Goal: Task Accomplishment & Management: Manage account settings

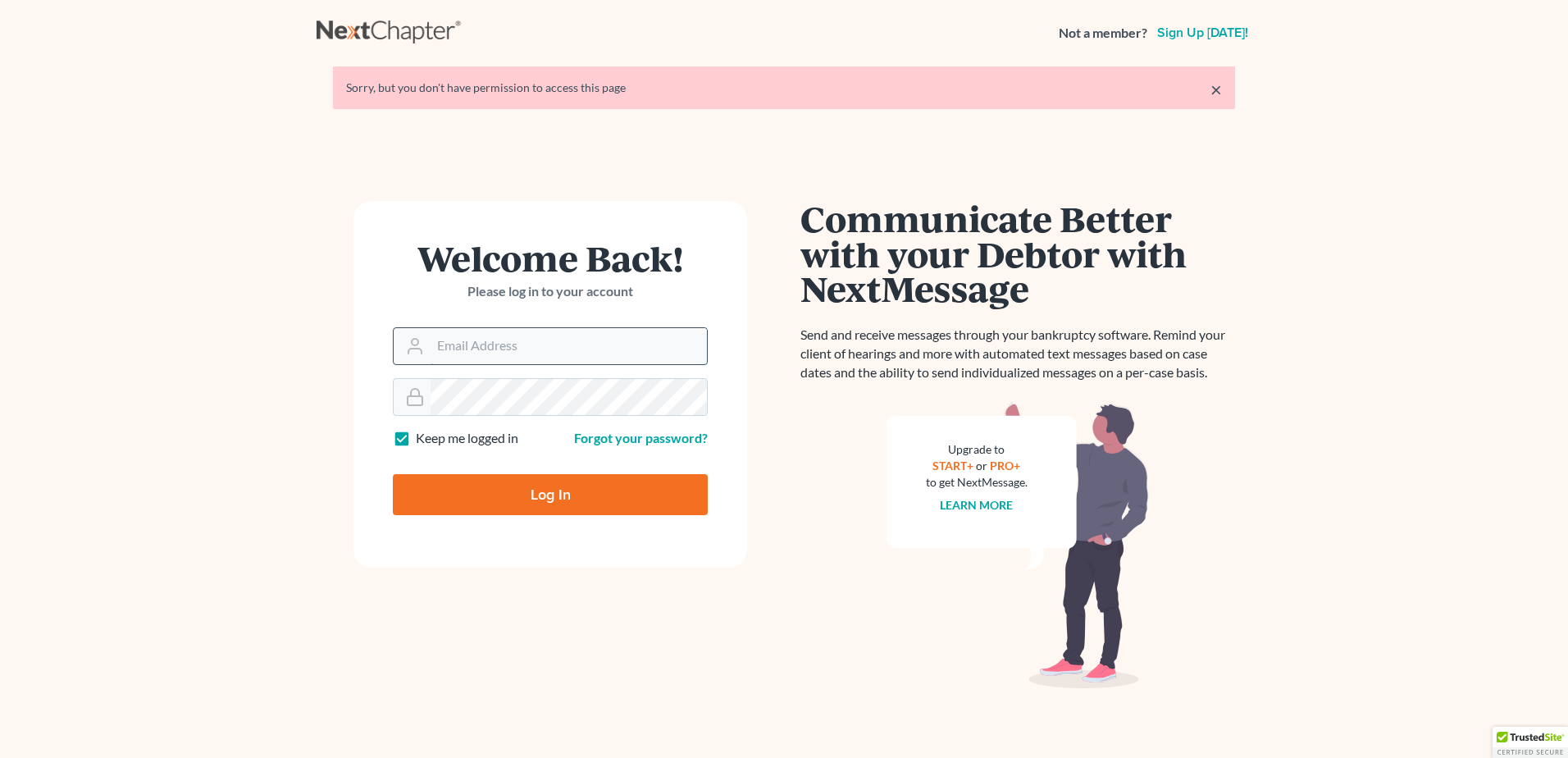
click at [490, 347] on input "Email Address" at bounding box center [568, 346] width 277 height 36
type input "[PERSON_NAME][EMAIL_ADDRESS][DOMAIN_NAME]"
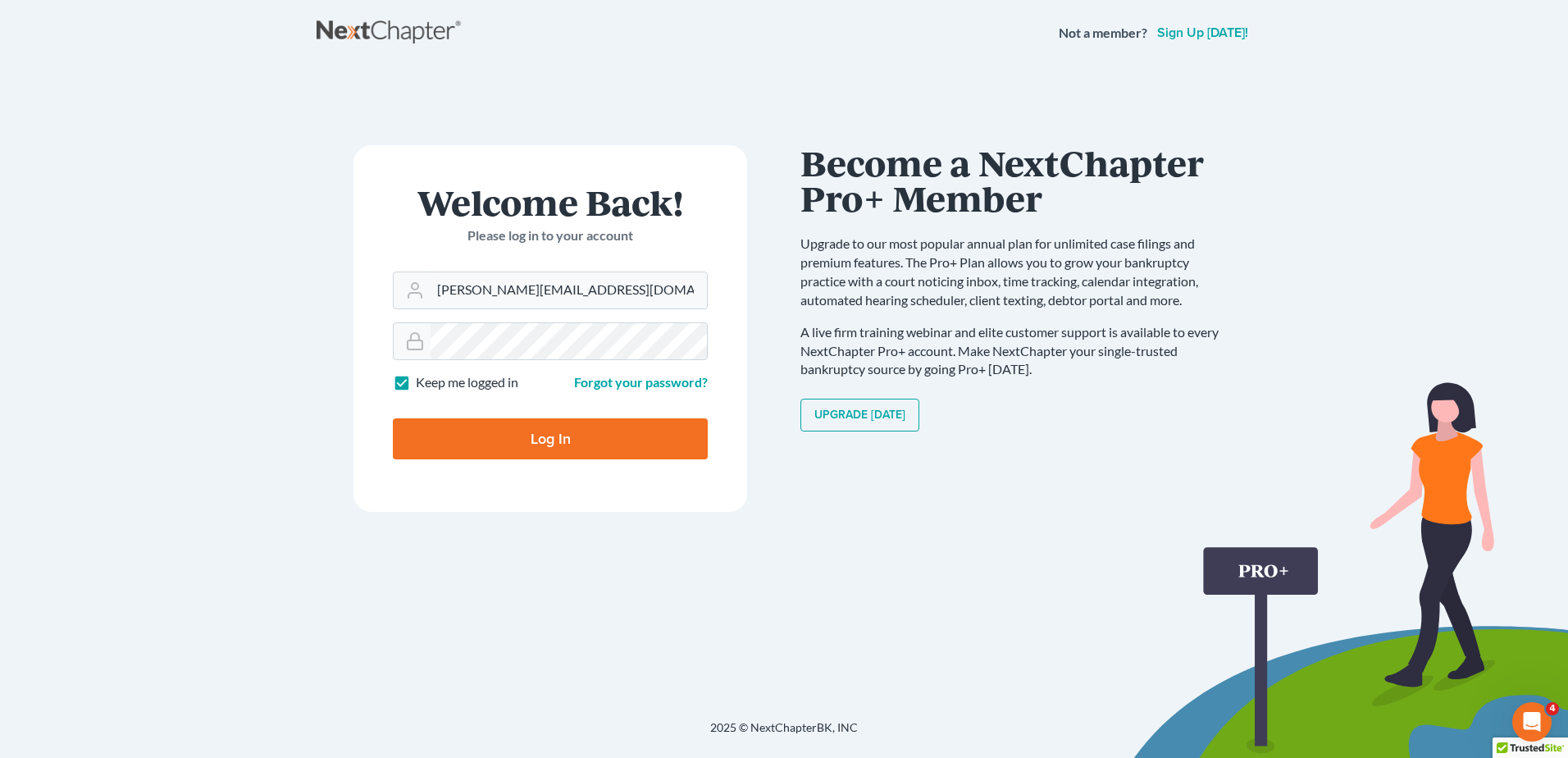
click at [540, 433] on input "Log In" at bounding box center [550, 439] width 315 height 41
type input "Thinking..."
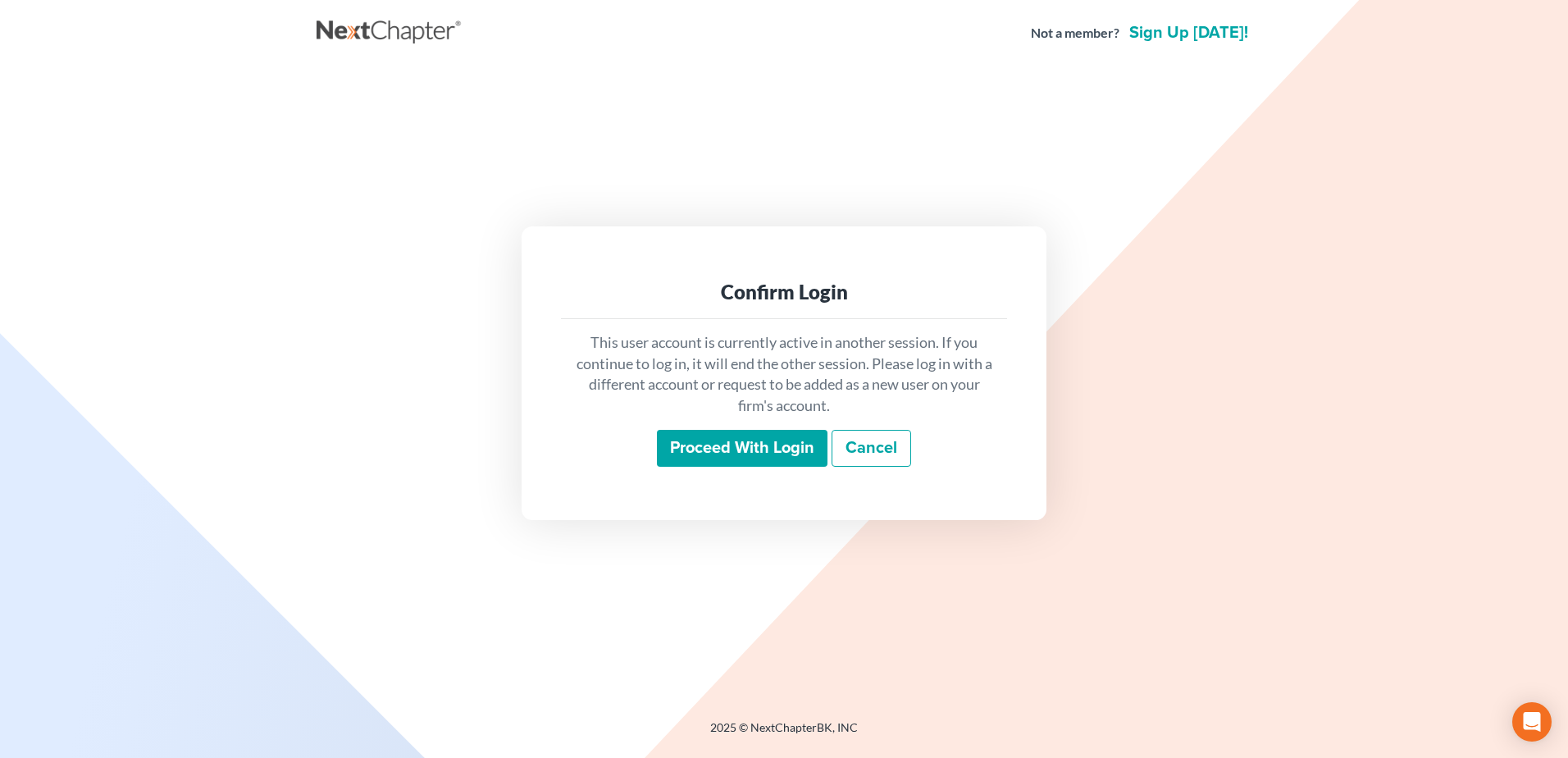
click at [725, 446] on input "Proceed with login" at bounding box center [742, 448] width 171 height 38
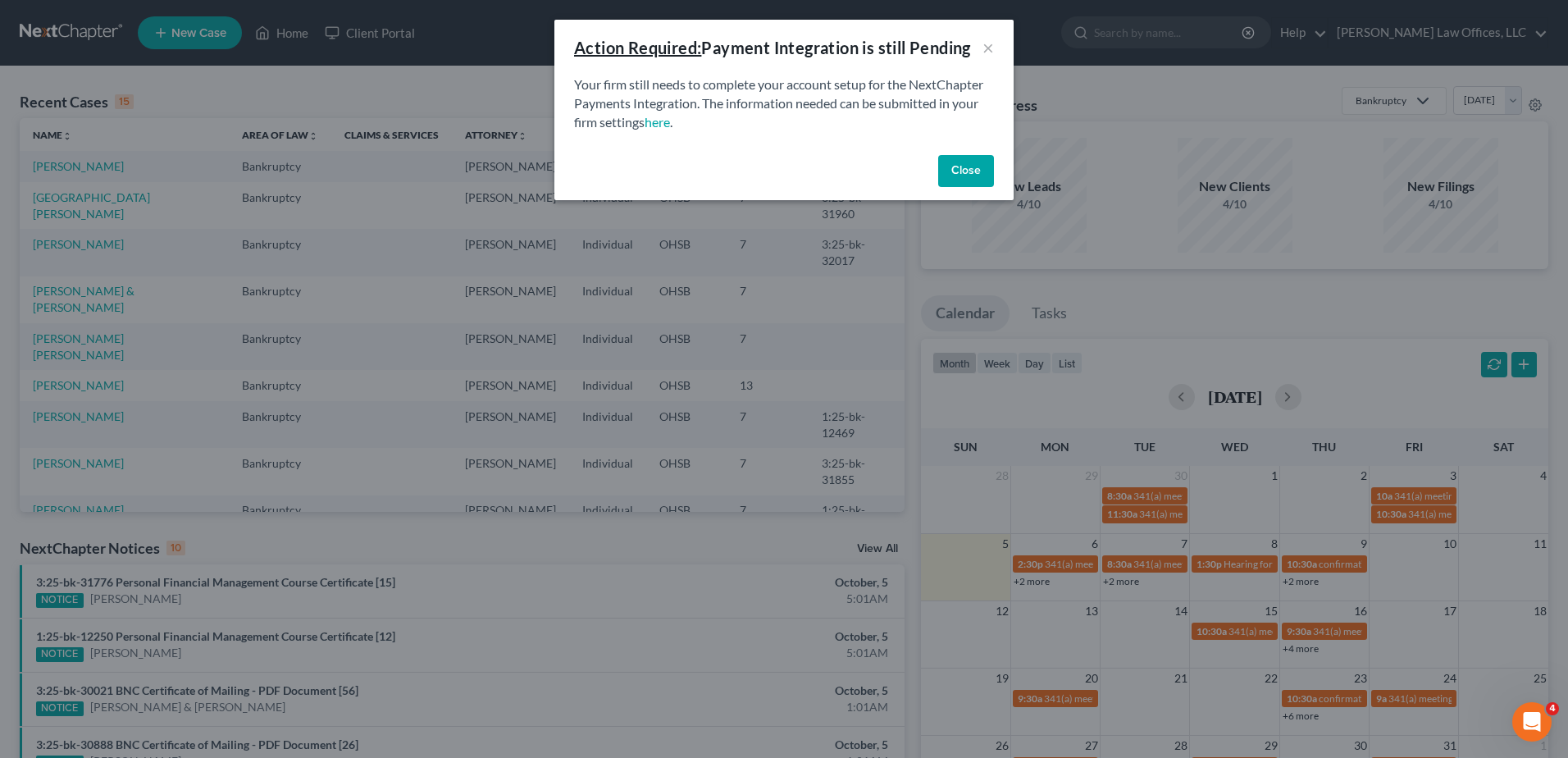
click at [952, 179] on button "Close" at bounding box center [966, 172] width 56 height 33
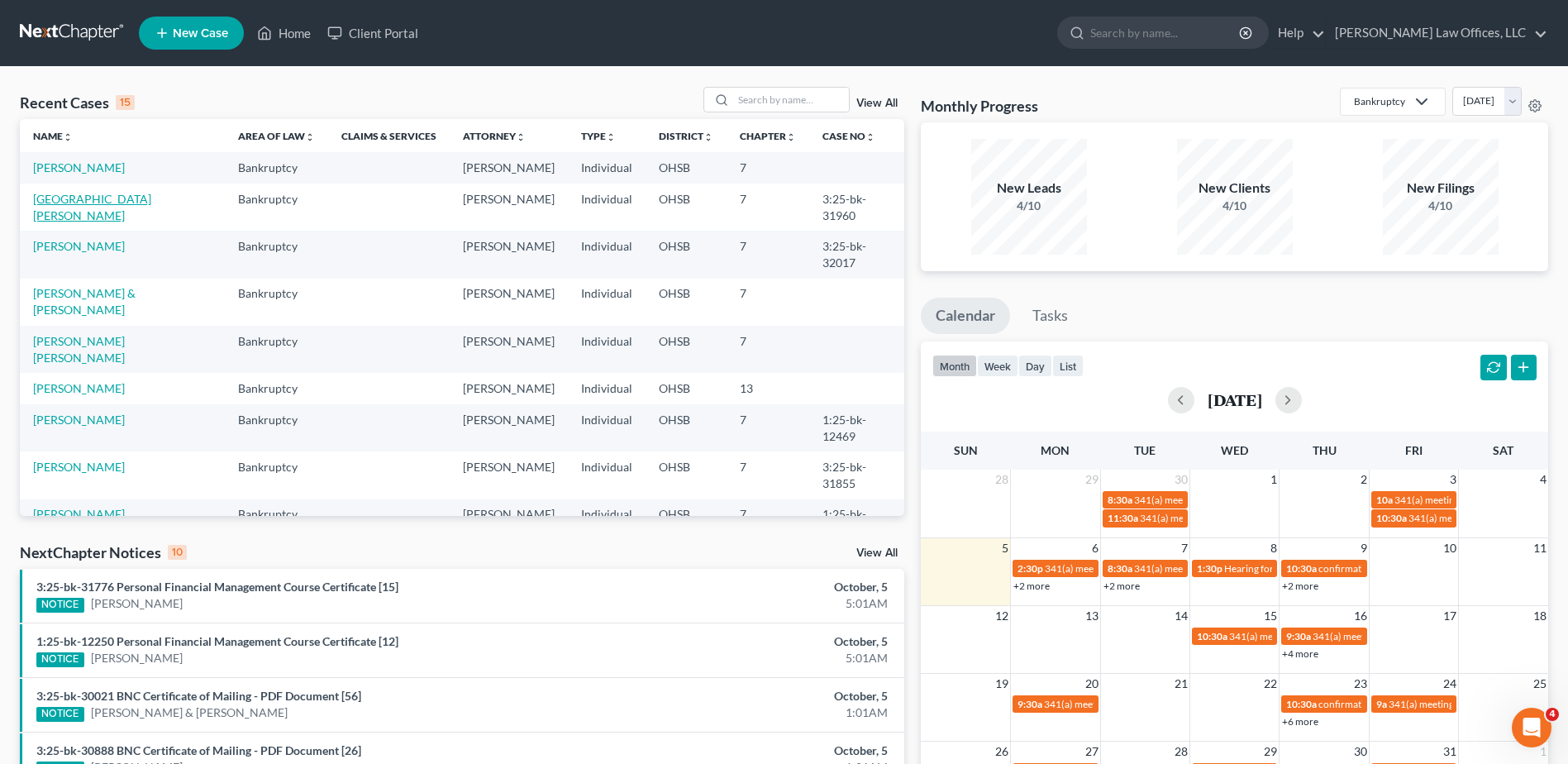
click at [87, 200] on link "[GEOGRAPHIC_DATA][PERSON_NAME]" at bounding box center [92, 206] width 118 height 31
select select "4"
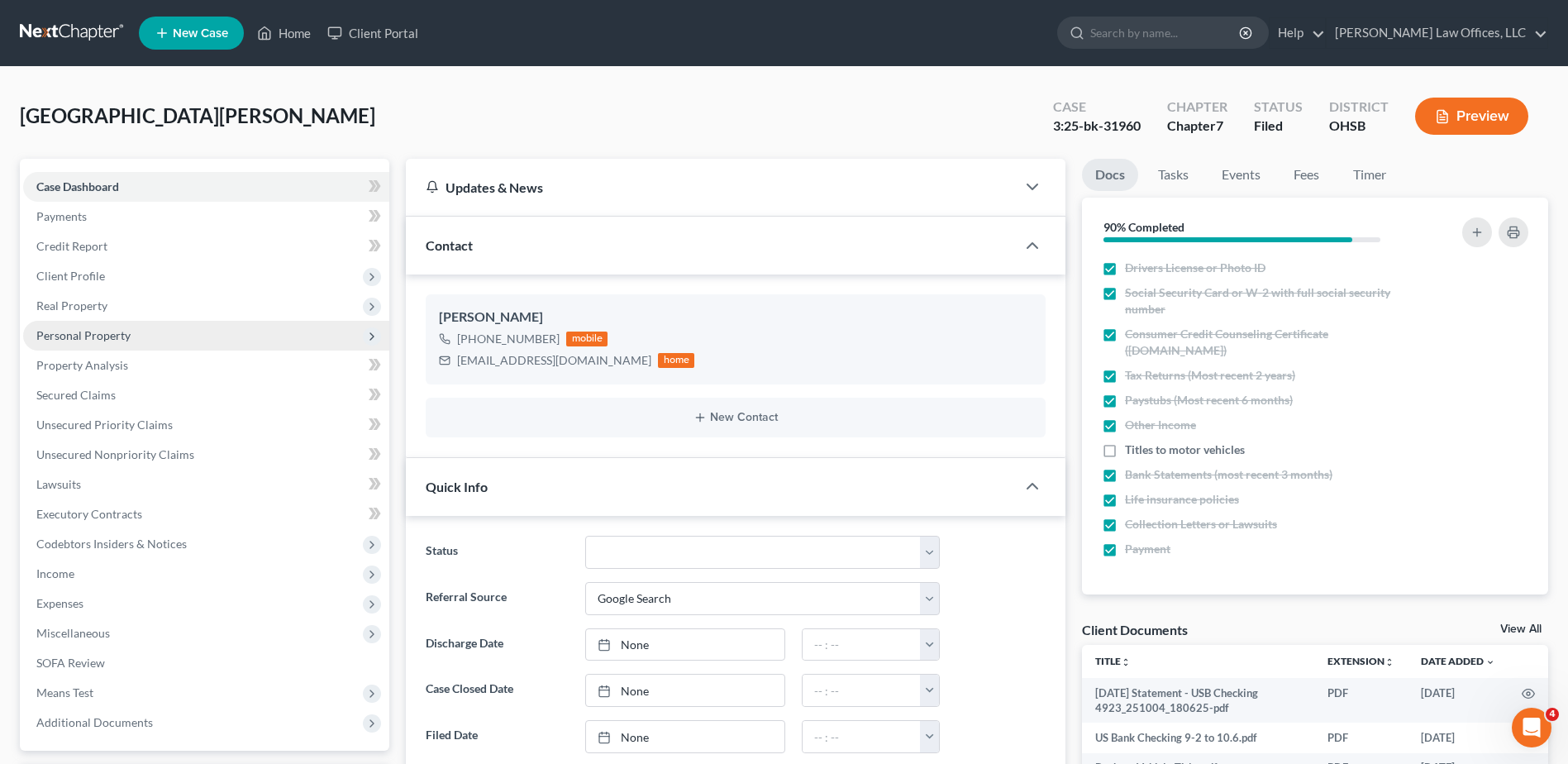
click at [91, 328] on span "Personal Property" at bounding box center [83, 335] width 94 height 14
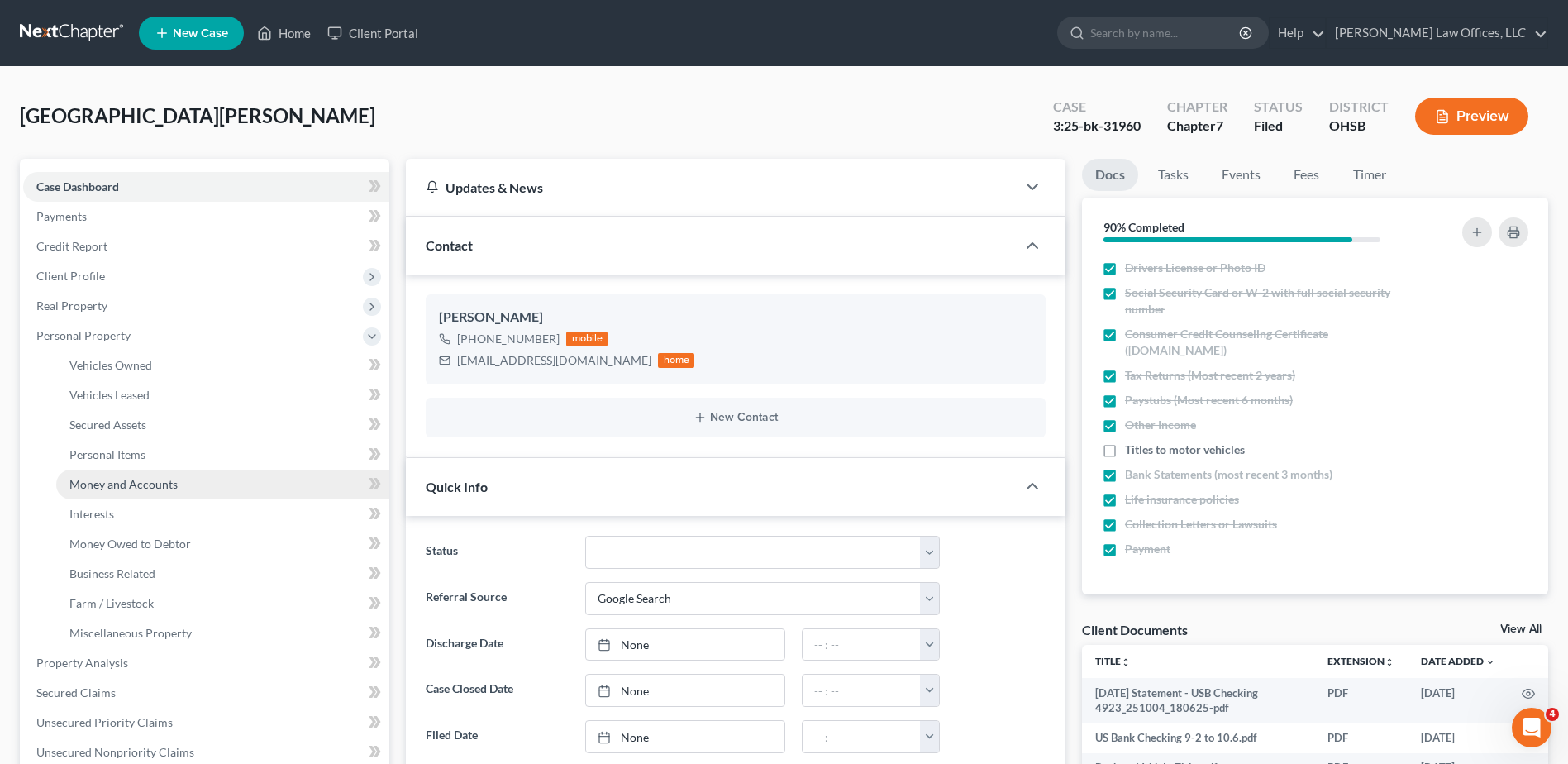
click at [98, 482] on span "Money and Accounts" at bounding box center [123, 484] width 108 height 14
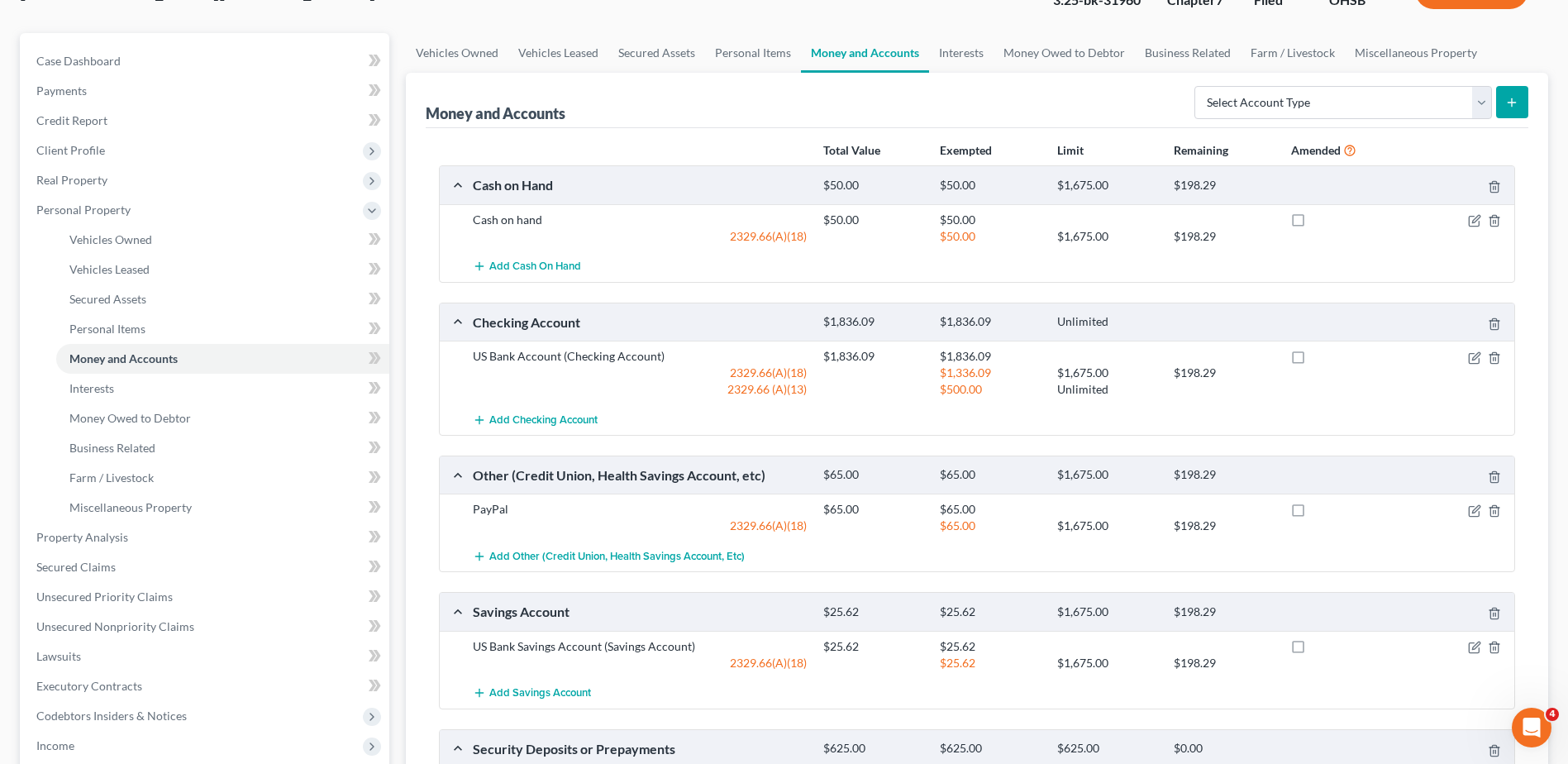
scroll to position [166, 0]
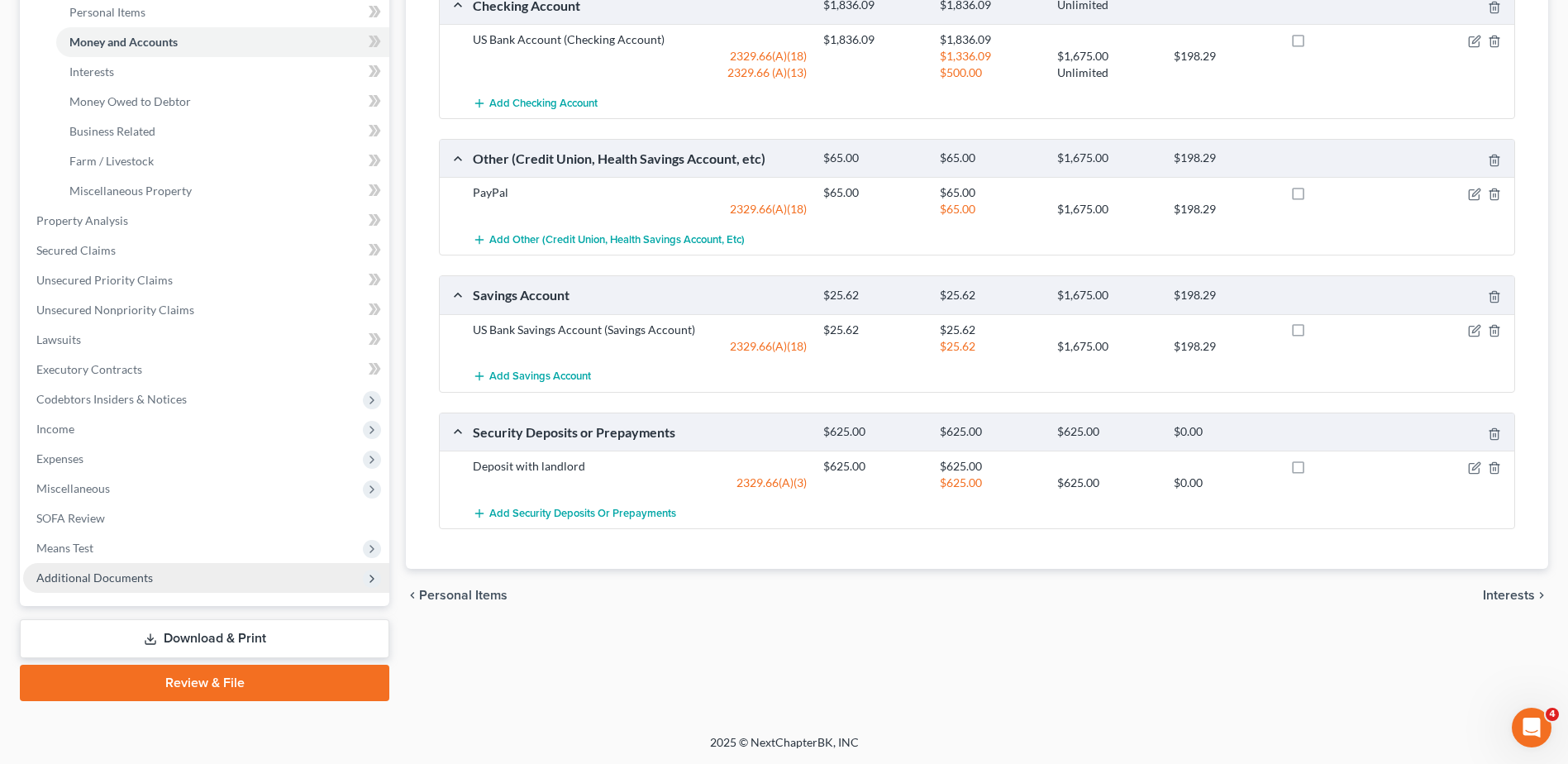
click at [107, 578] on span "Additional Documents" at bounding box center [95, 577] width 117 height 14
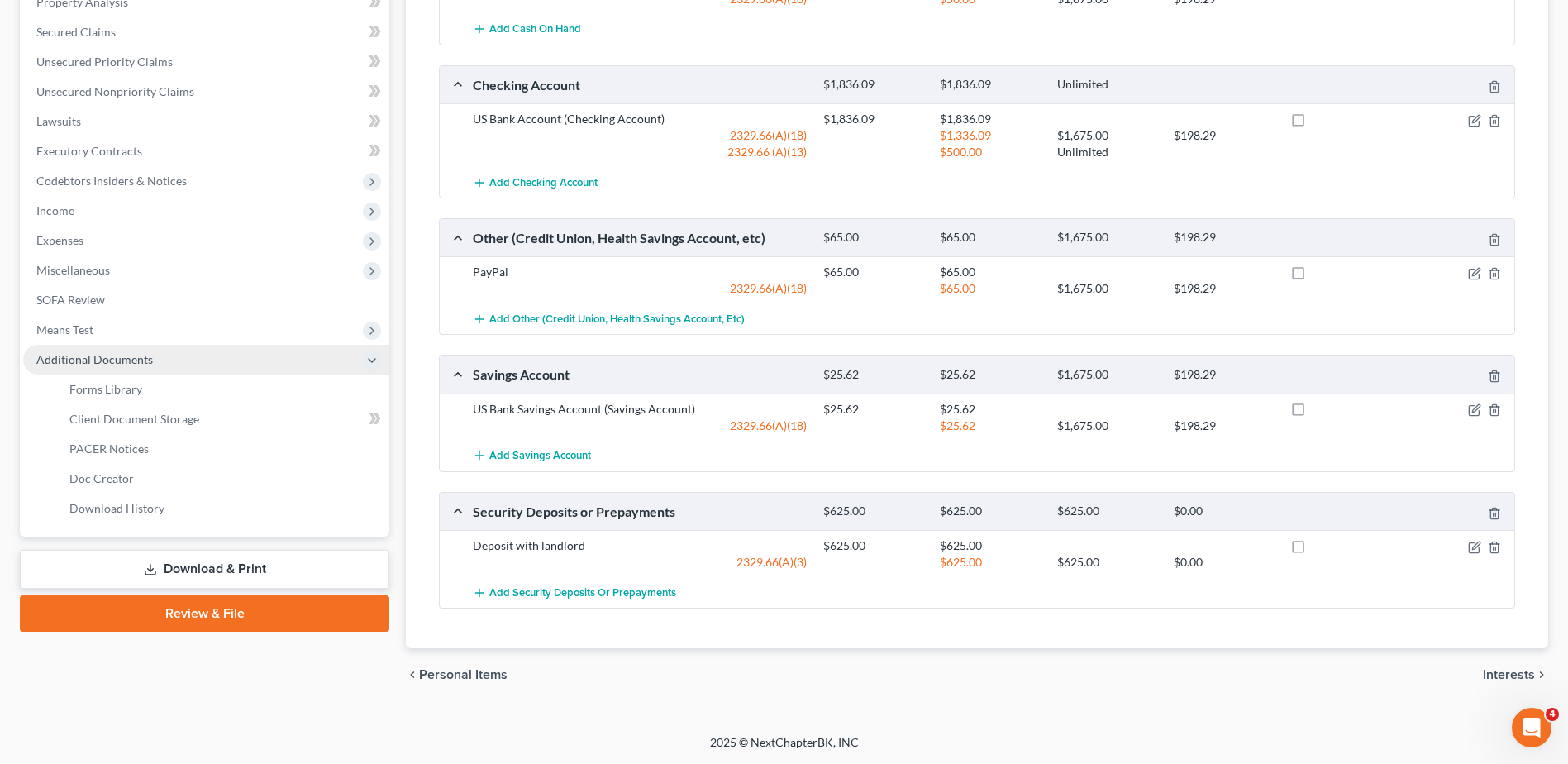
scroll to position [363, 0]
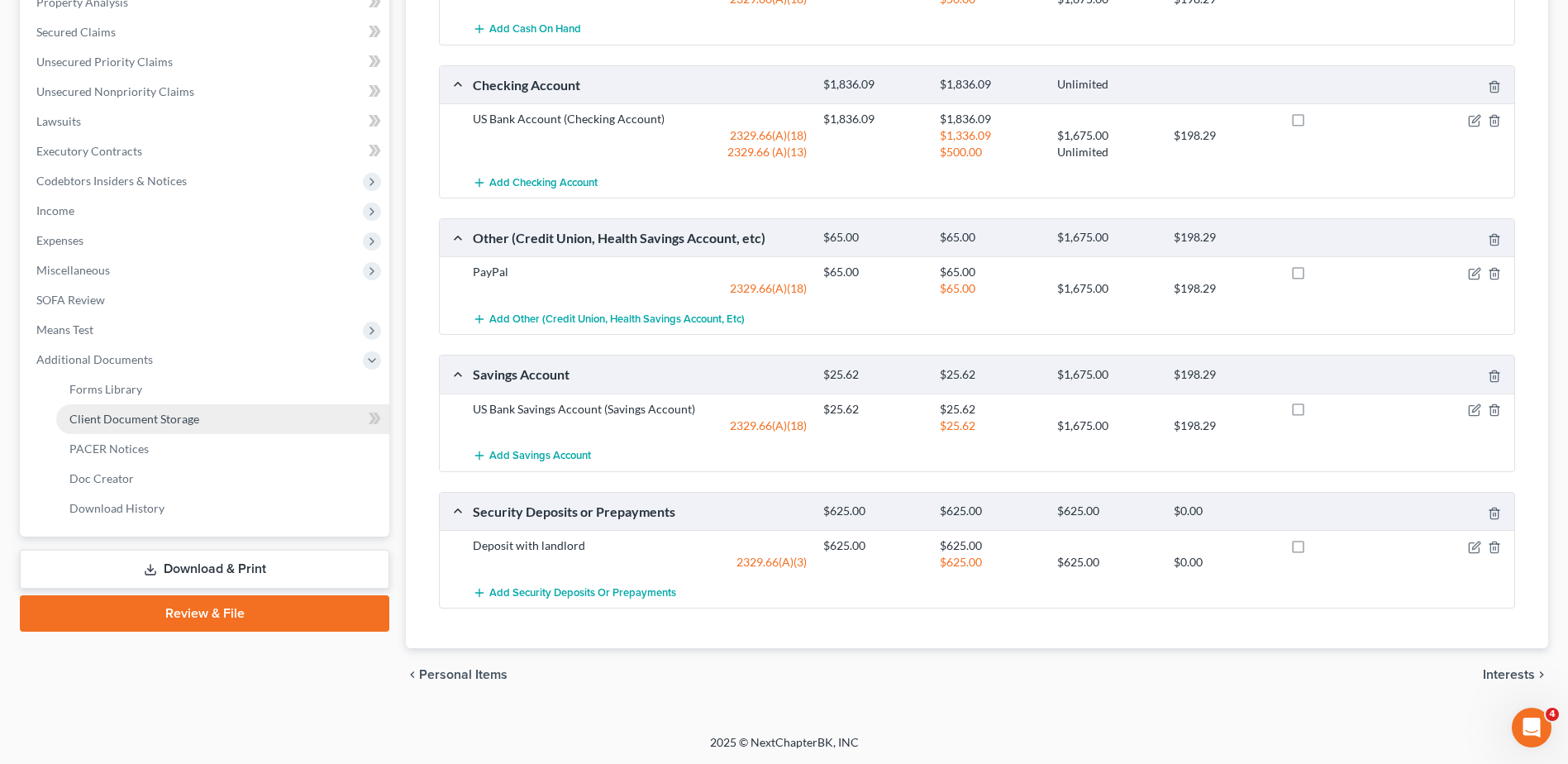
click at [154, 425] on span "Client Document Storage" at bounding box center [134, 419] width 130 height 14
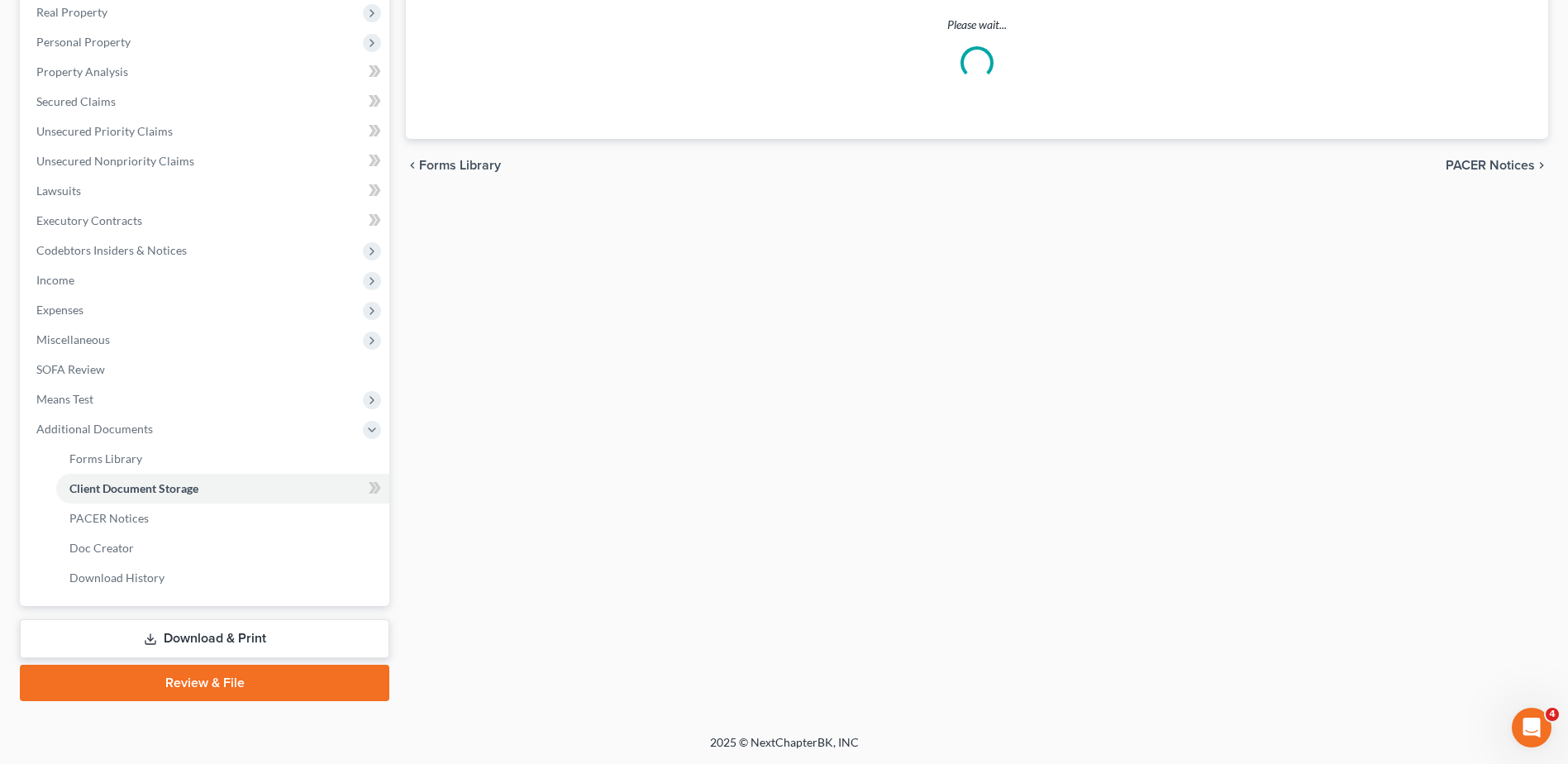
select select "52"
select select "7"
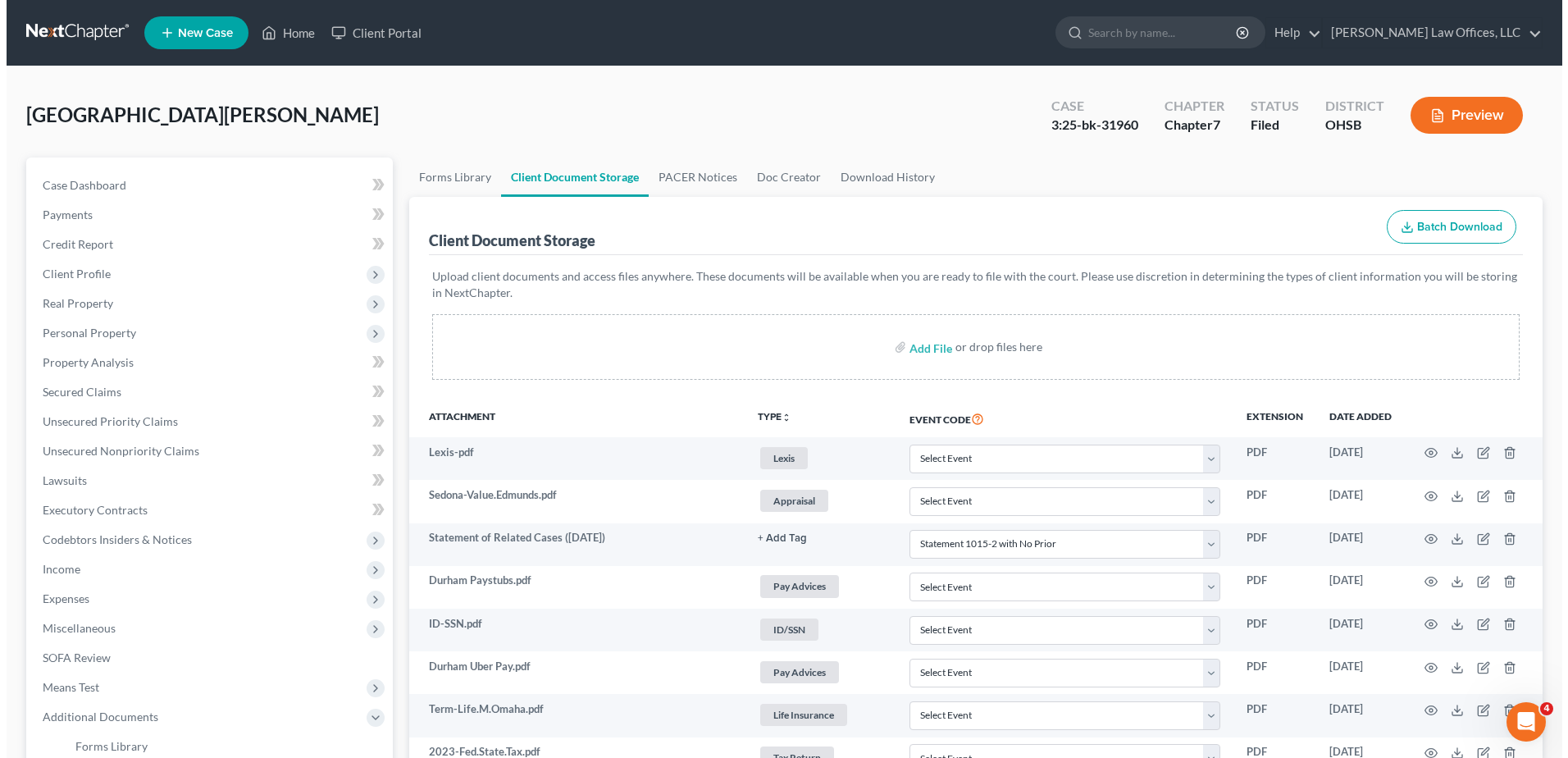
scroll to position [666, 0]
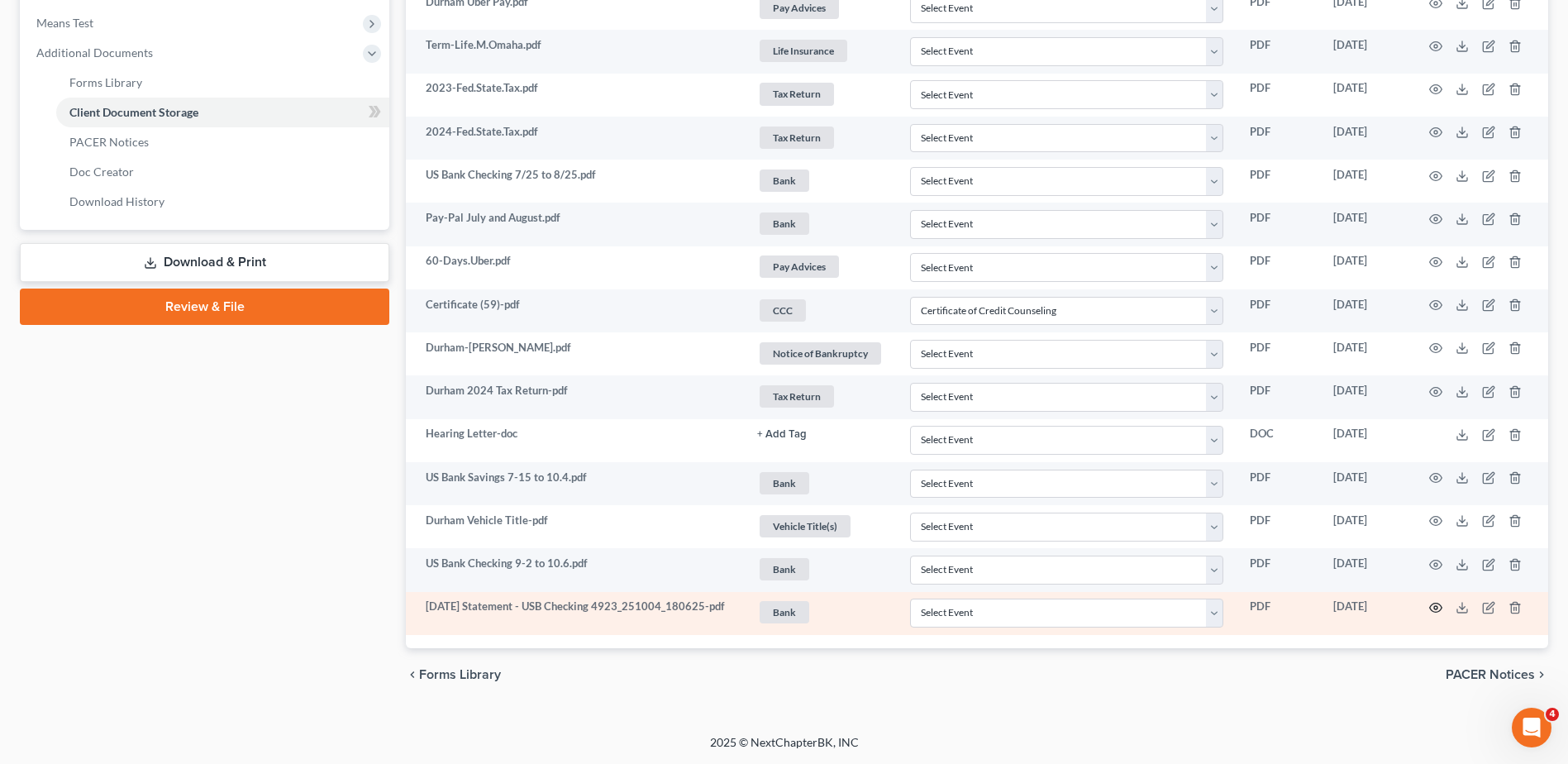
click at [1436, 606] on icon "button" at bounding box center [1436, 608] width 13 height 13
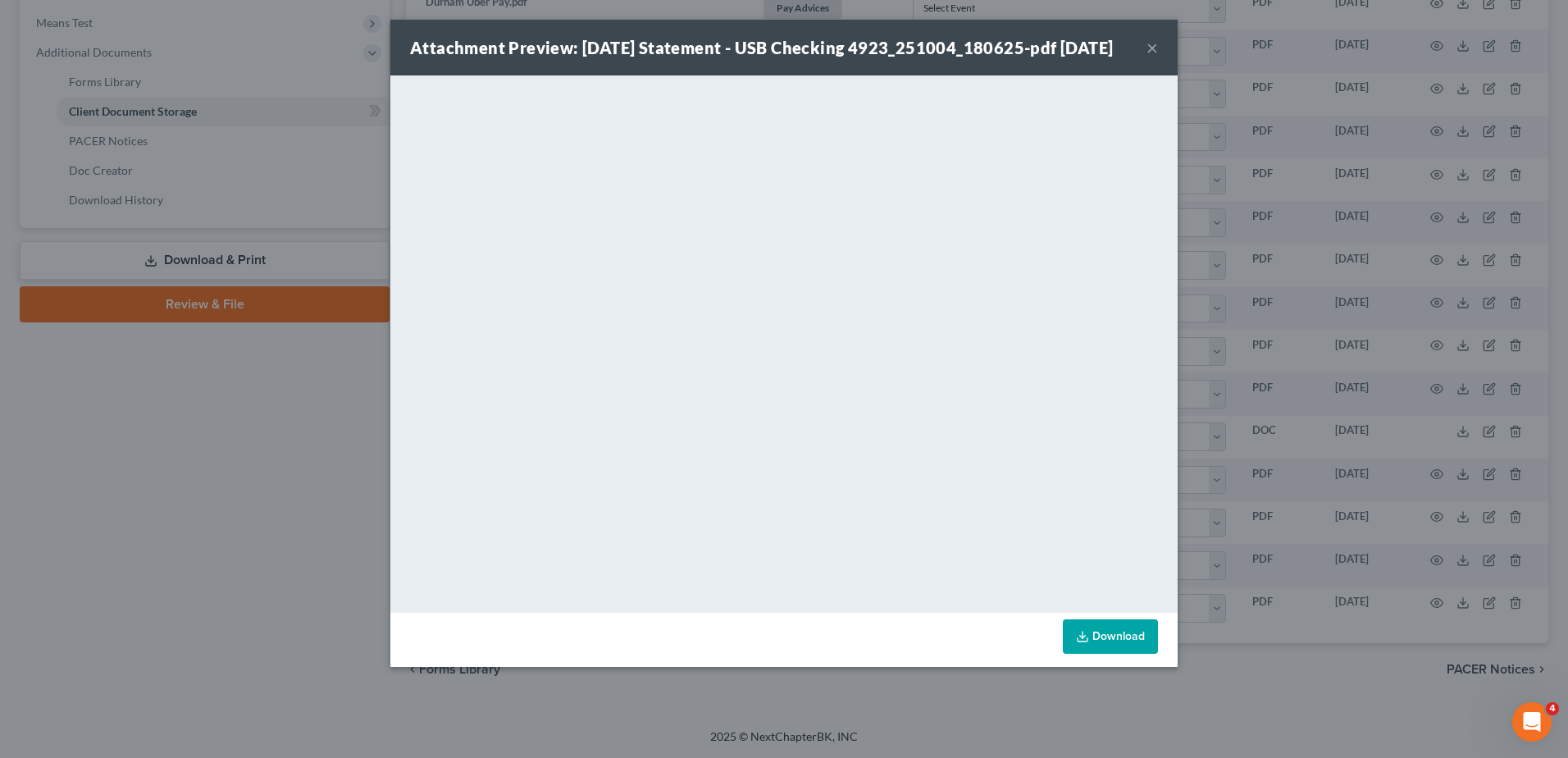
click at [1152, 58] on button "×" at bounding box center [1153, 48] width 12 height 20
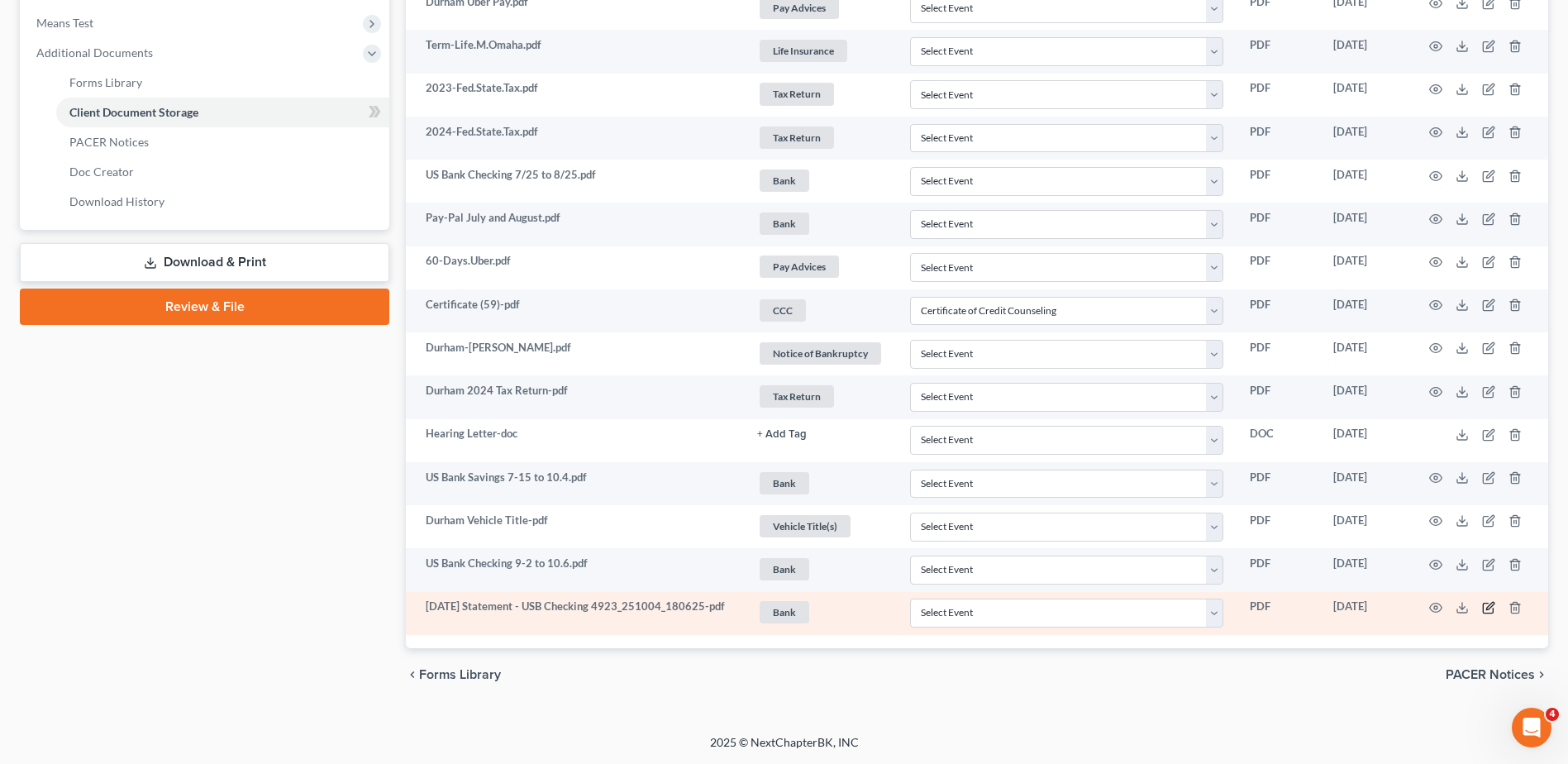
click at [1485, 609] on icon "button" at bounding box center [1489, 608] width 13 height 13
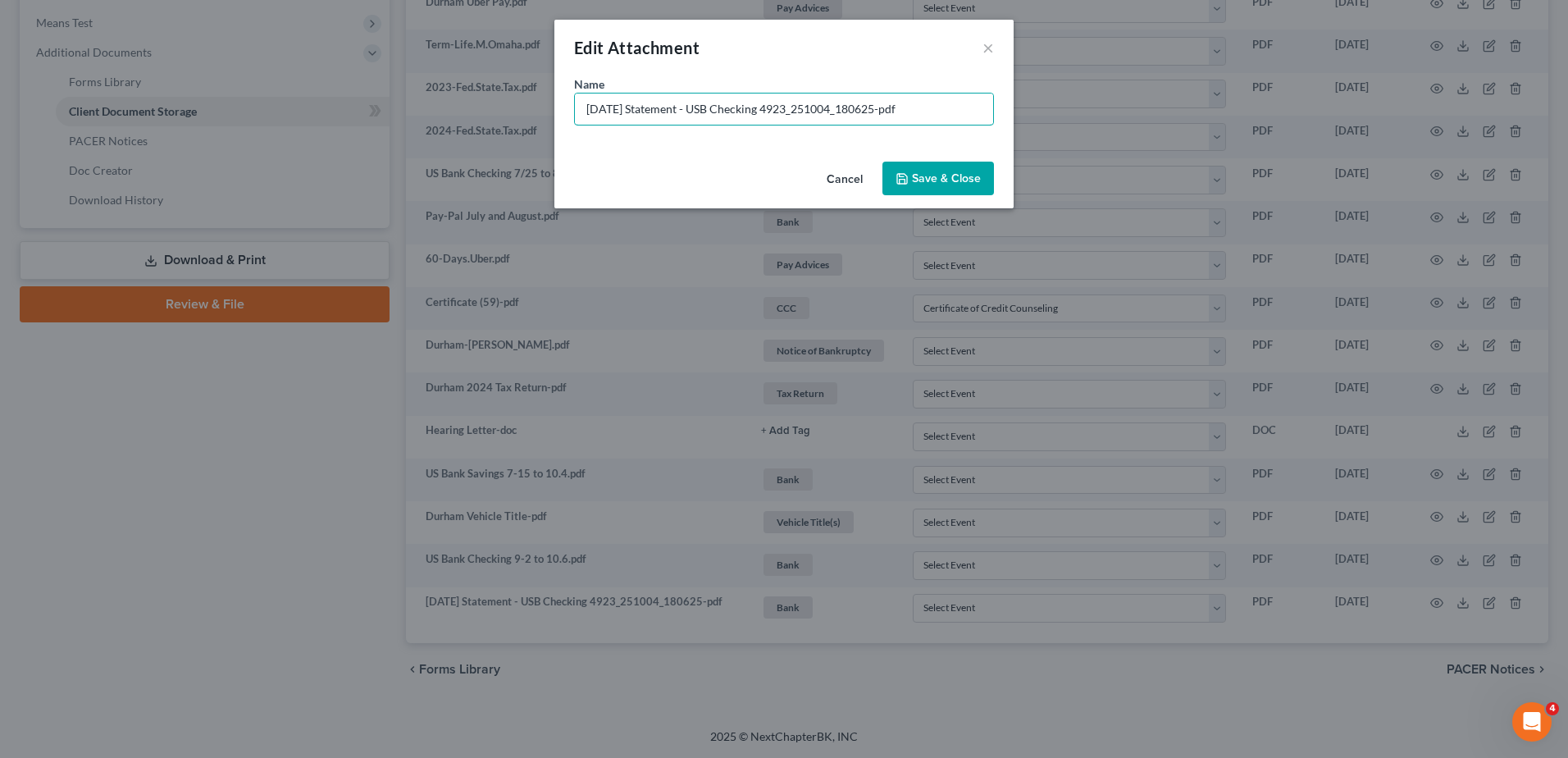
drag, startPoint x: 897, startPoint y: 107, endPoint x: 538, endPoint y: 106, distance: 359.0
click at [538, 112] on div "Edit Attachment × Name * [DATE] Statement - USB Checking 4923_251004_180625-pdf…" at bounding box center [784, 379] width 1568 height 758
type input "US Bank Checking 8/26 to 9/24-pdf"
click at [905, 184] on icon "button" at bounding box center [902, 179] width 10 height 10
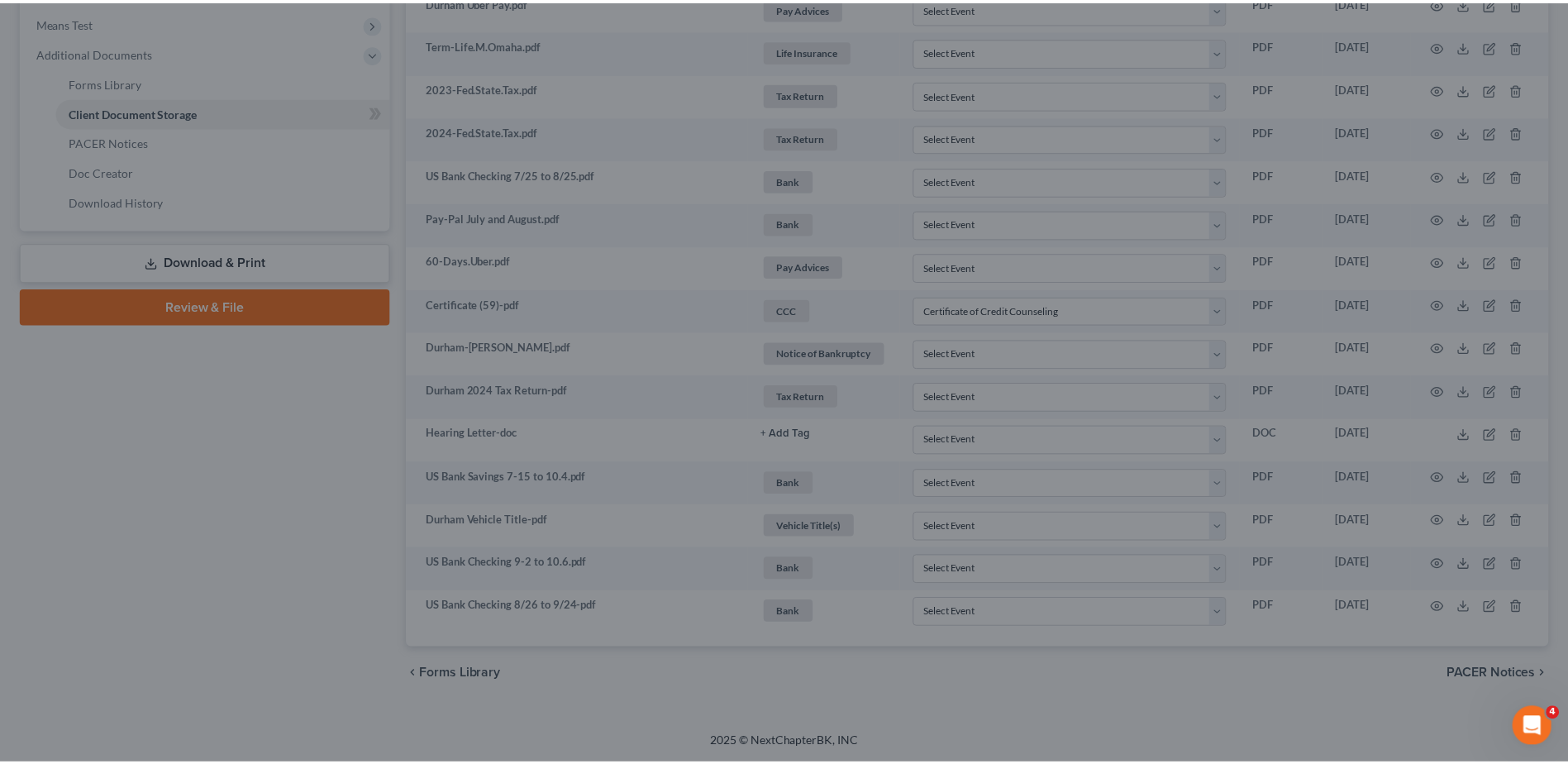
scroll to position [670, 0]
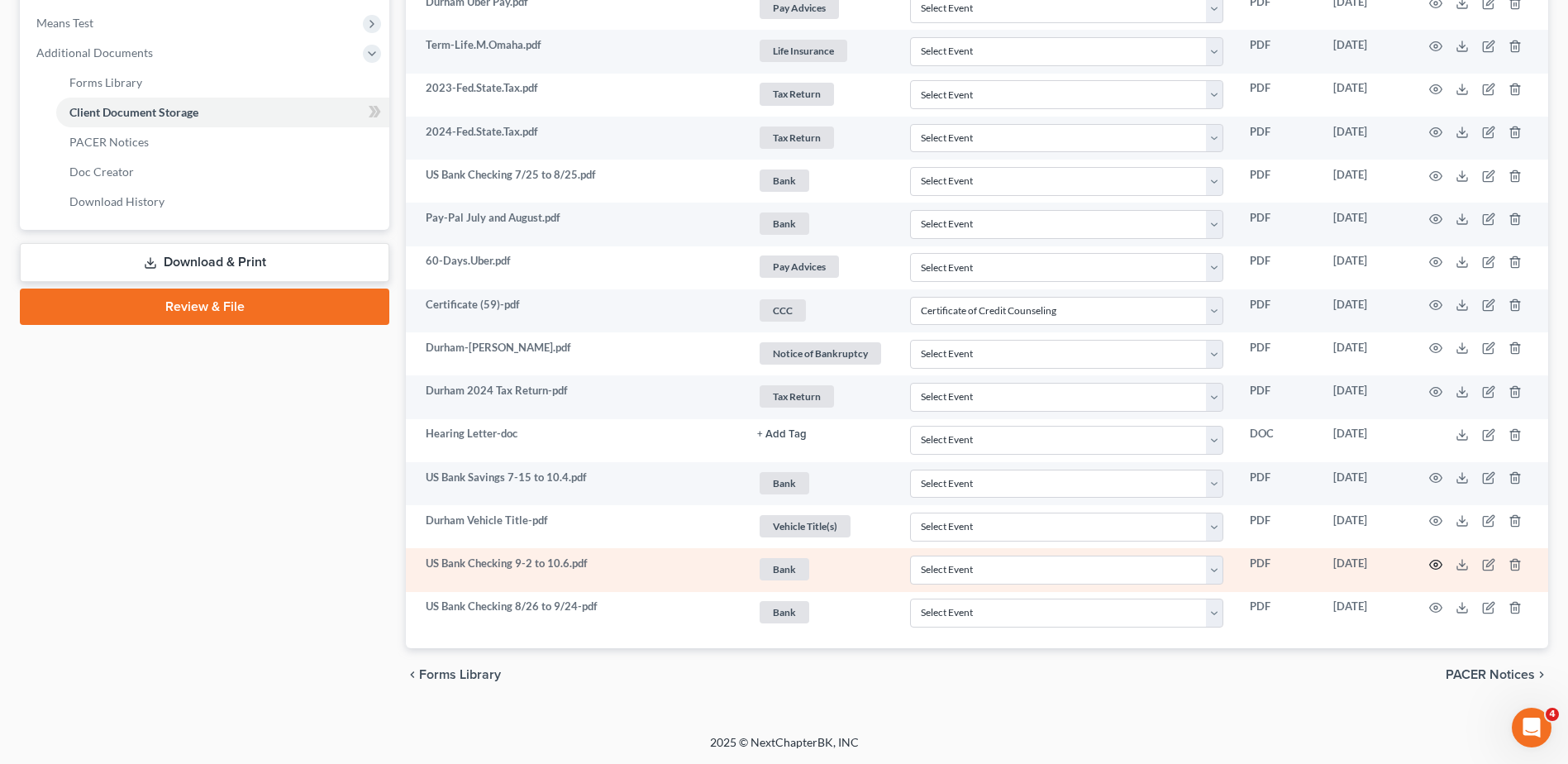
click at [1432, 564] on icon "button" at bounding box center [1436, 564] width 13 height 13
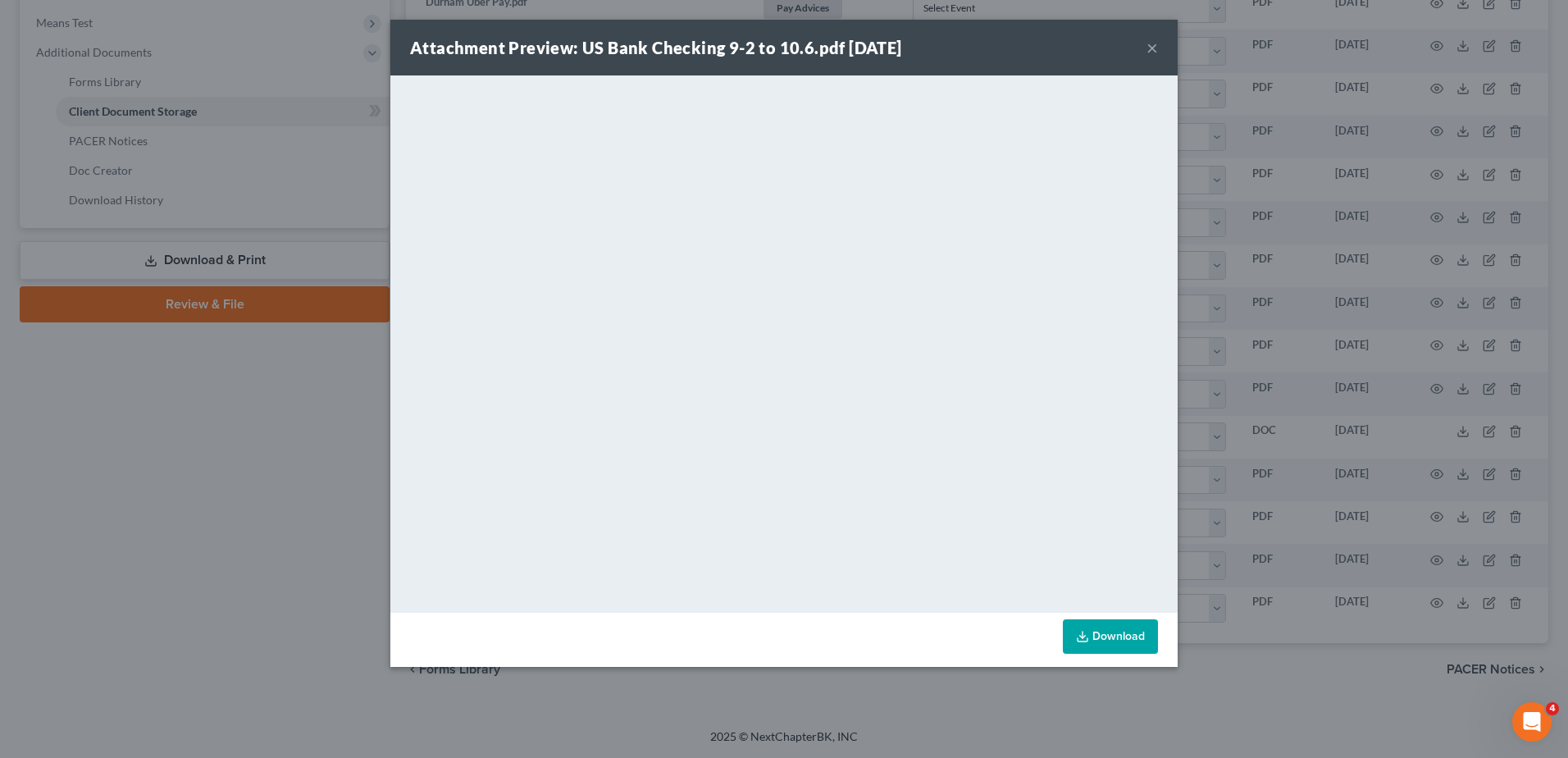
click at [1148, 50] on button "×" at bounding box center [1153, 48] width 12 height 20
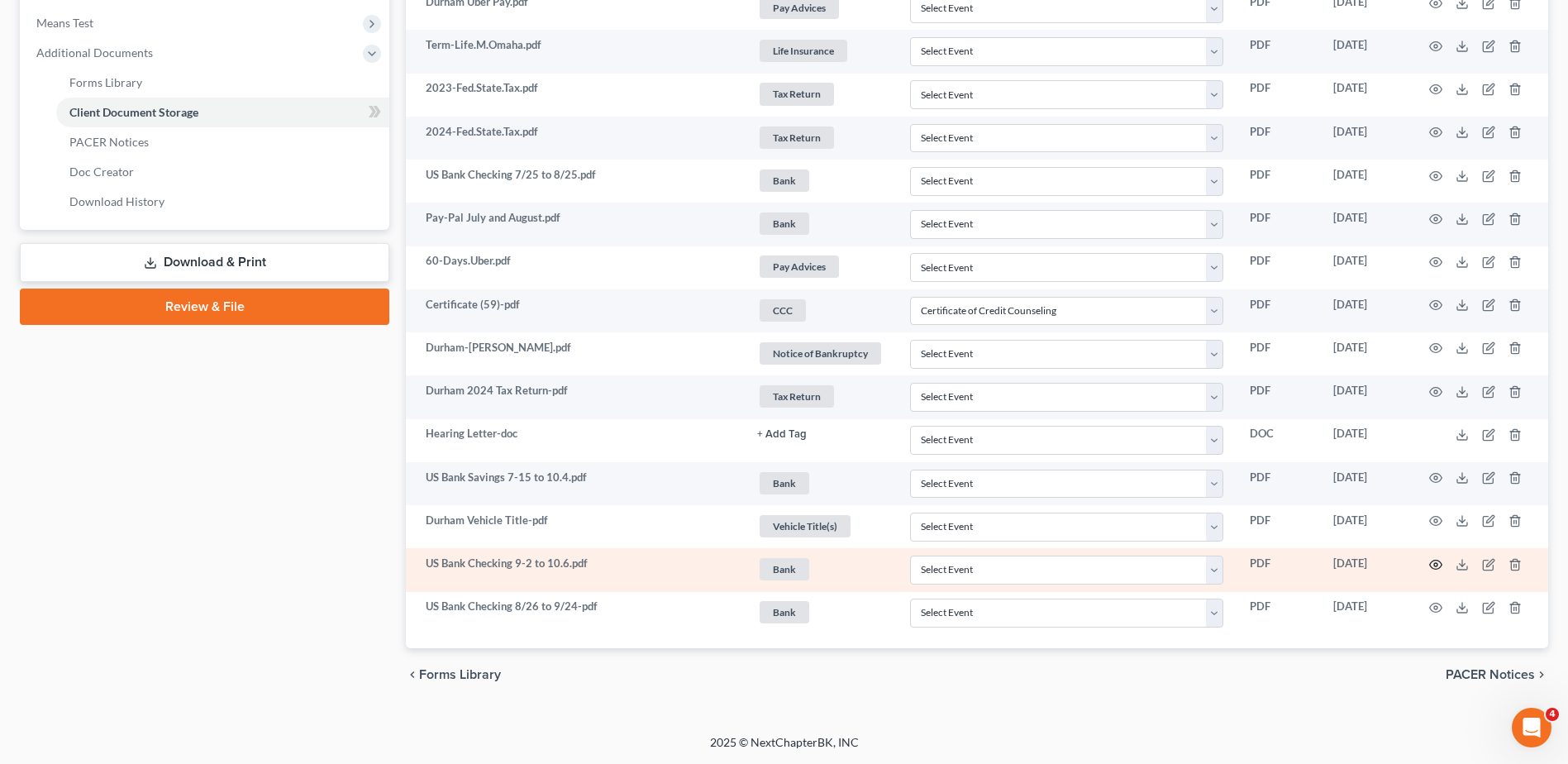
click at [1435, 564] on icon "button" at bounding box center [1436, 564] width 13 height 13
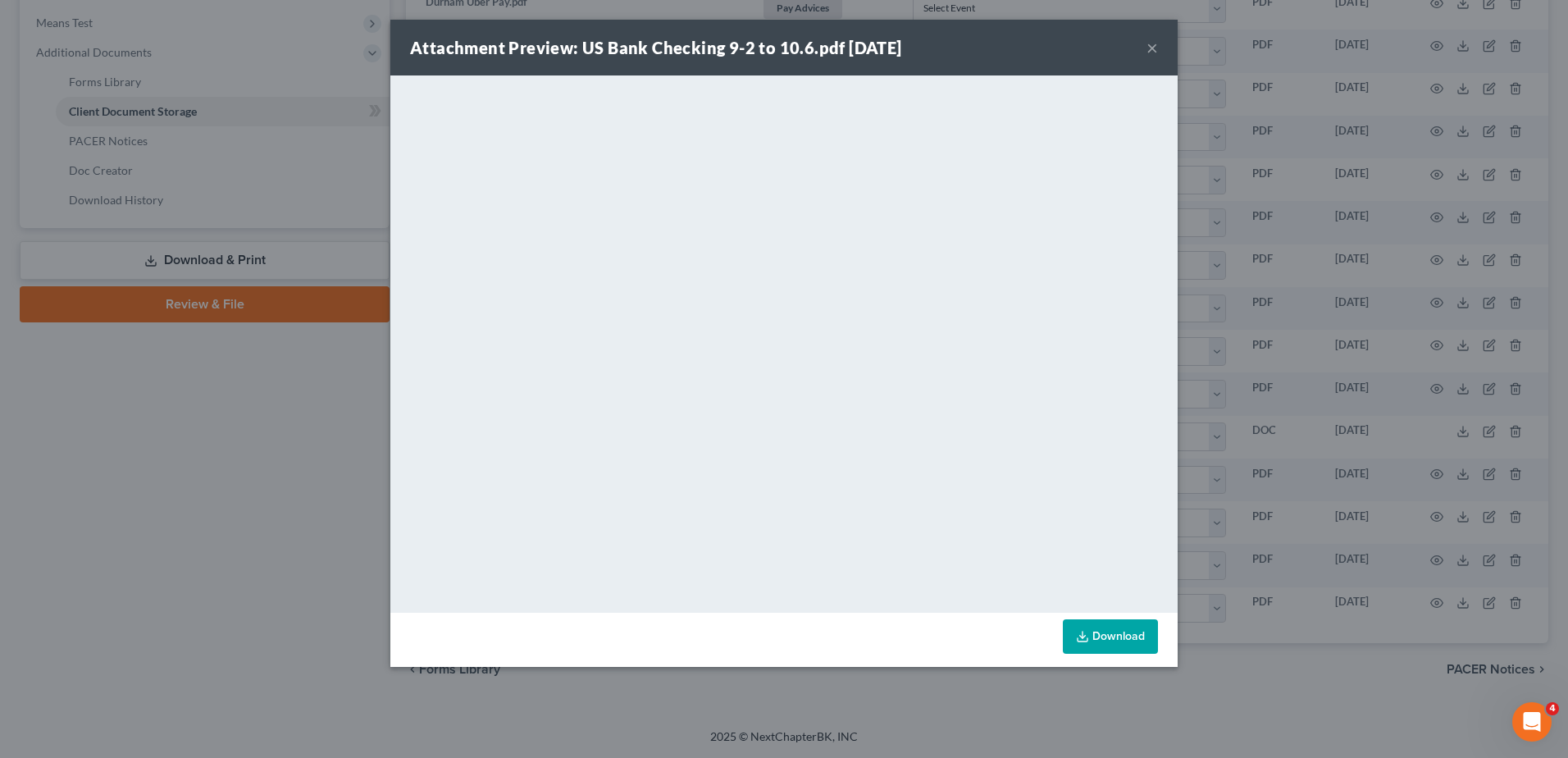
click at [1156, 50] on button "×" at bounding box center [1153, 48] width 12 height 20
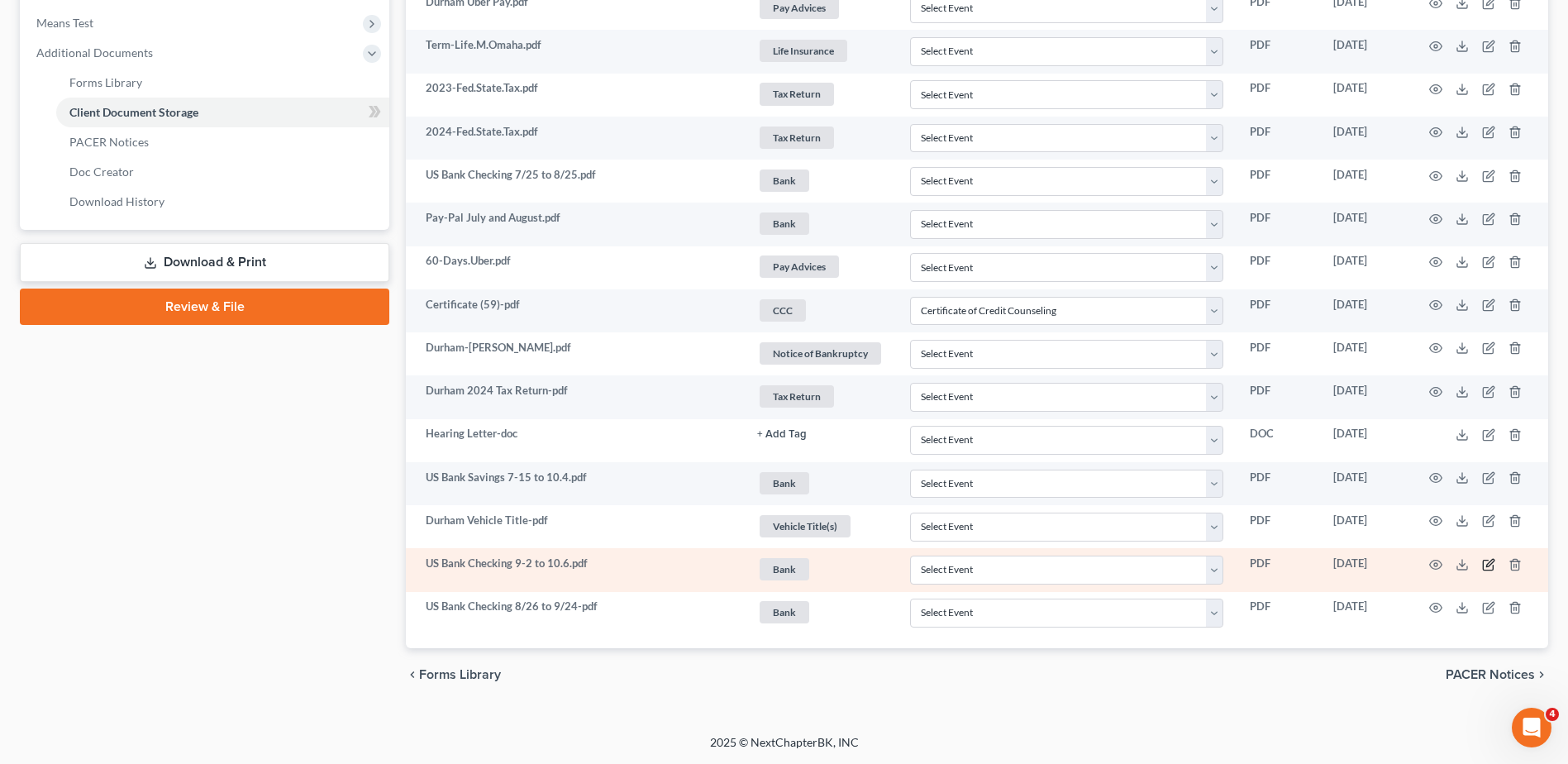
click at [1487, 564] on icon "button" at bounding box center [1490, 562] width 7 height 7
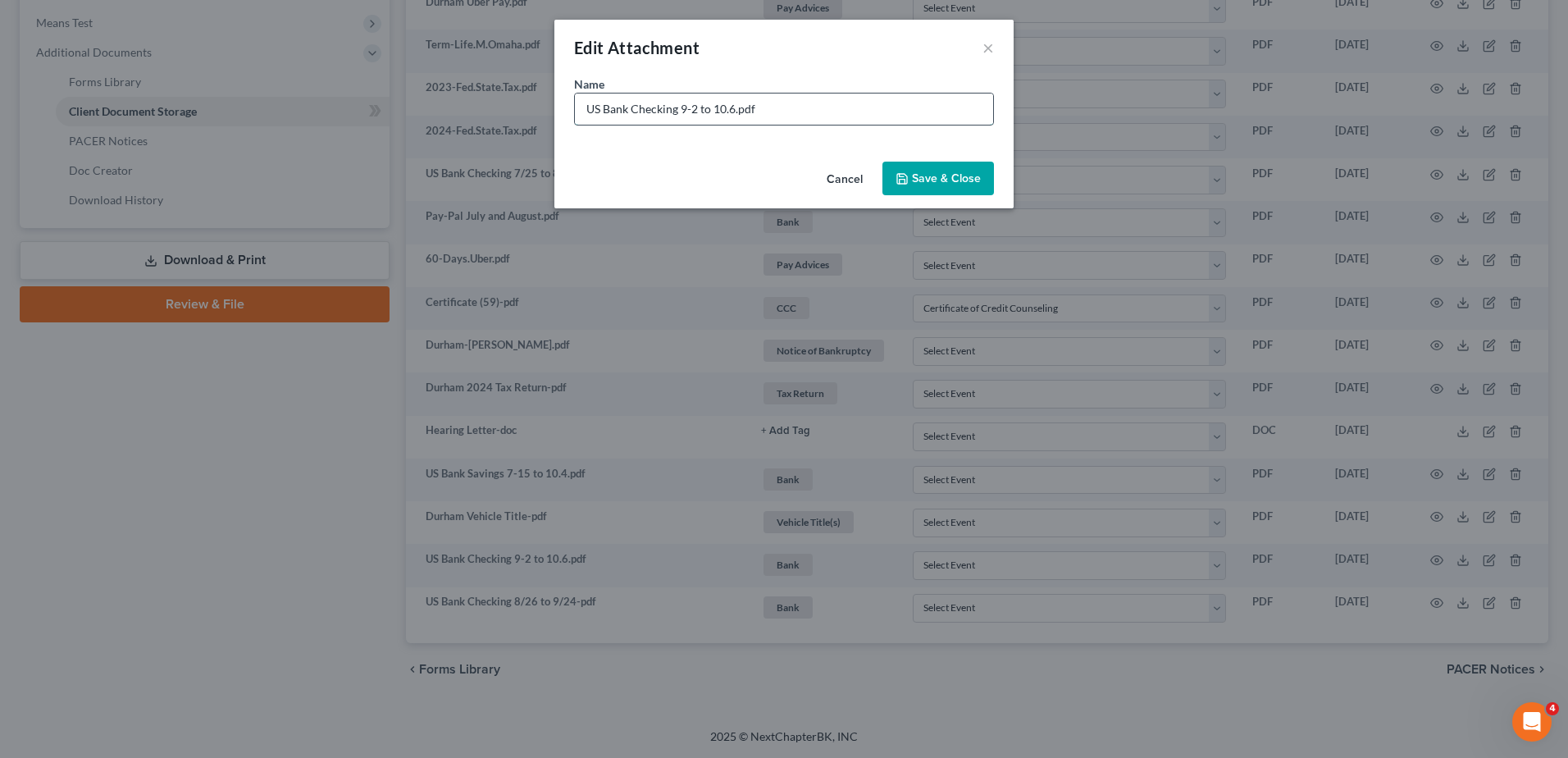
drag, startPoint x: 734, startPoint y: 111, endPoint x: 680, endPoint y: 113, distance: 54.0
click at [680, 113] on input "US Bank Checking 9-2 to 10.6.pdf" at bounding box center [784, 109] width 419 height 31
type input "US Bank Checking Date of Filing.pdf"
click at [931, 175] on span "Save & Close" at bounding box center [946, 178] width 69 height 14
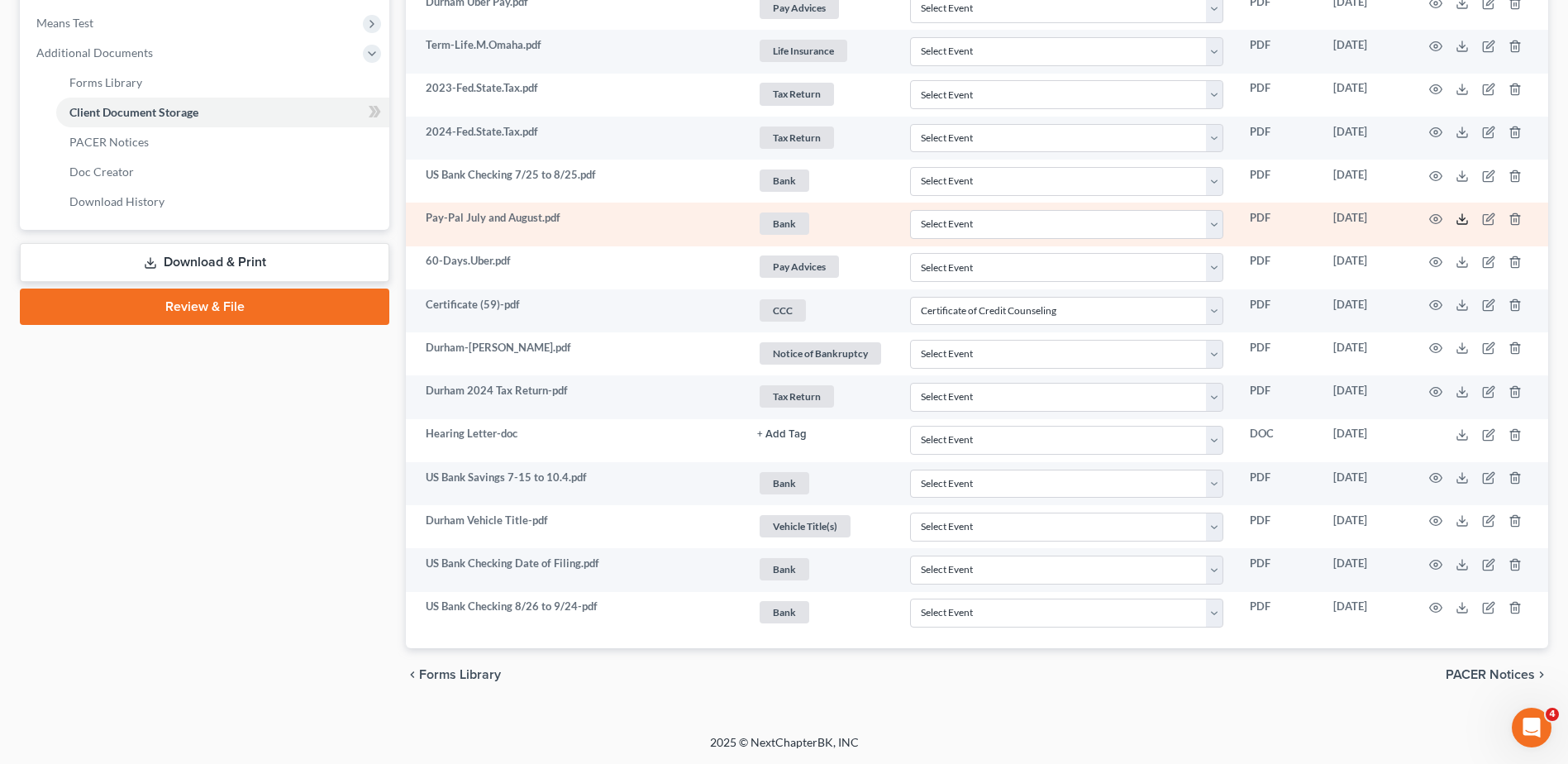
click at [1458, 219] on icon at bounding box center [1462, 219] width 13 height 13
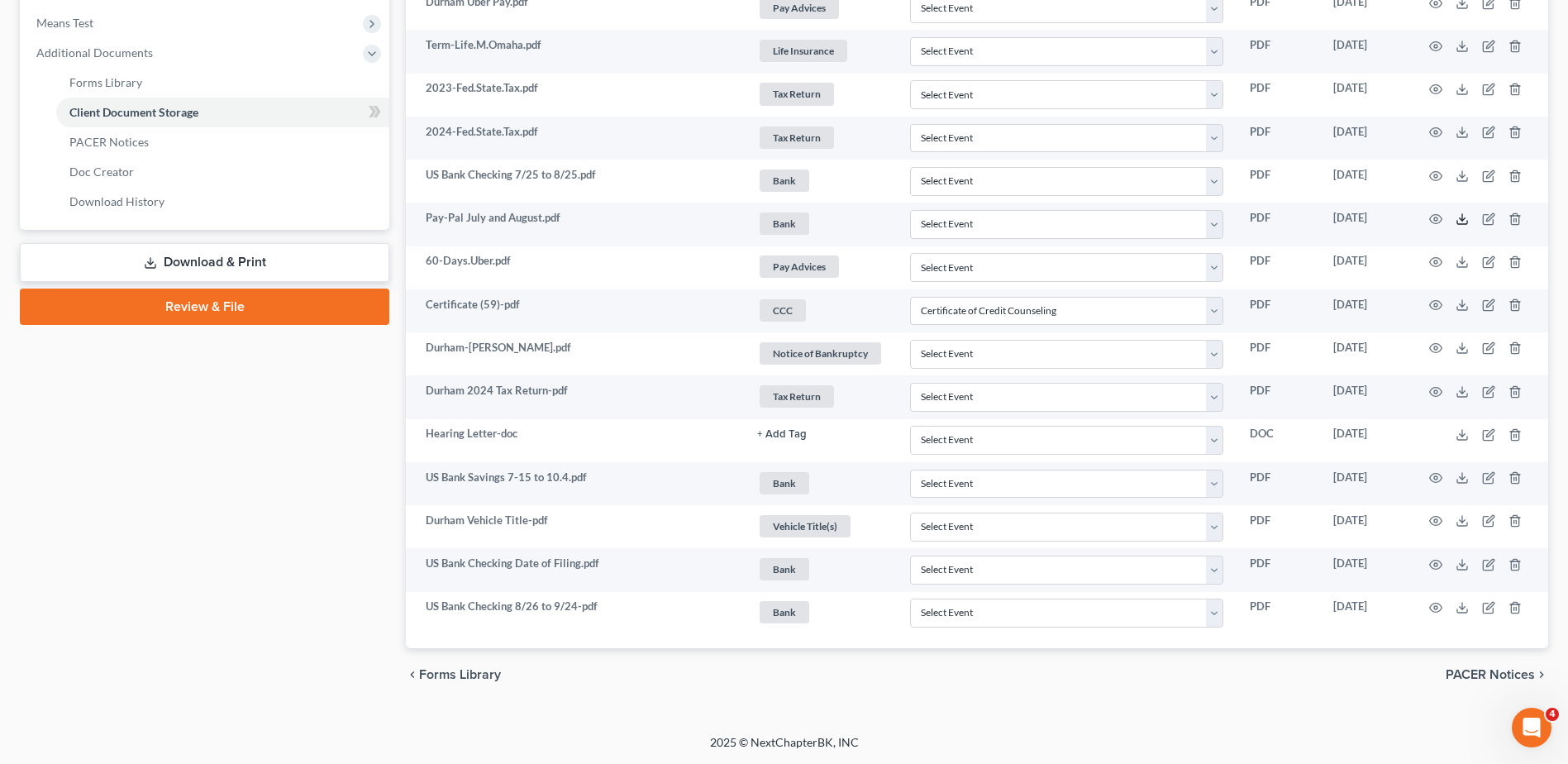
scroll to position [0, 0]
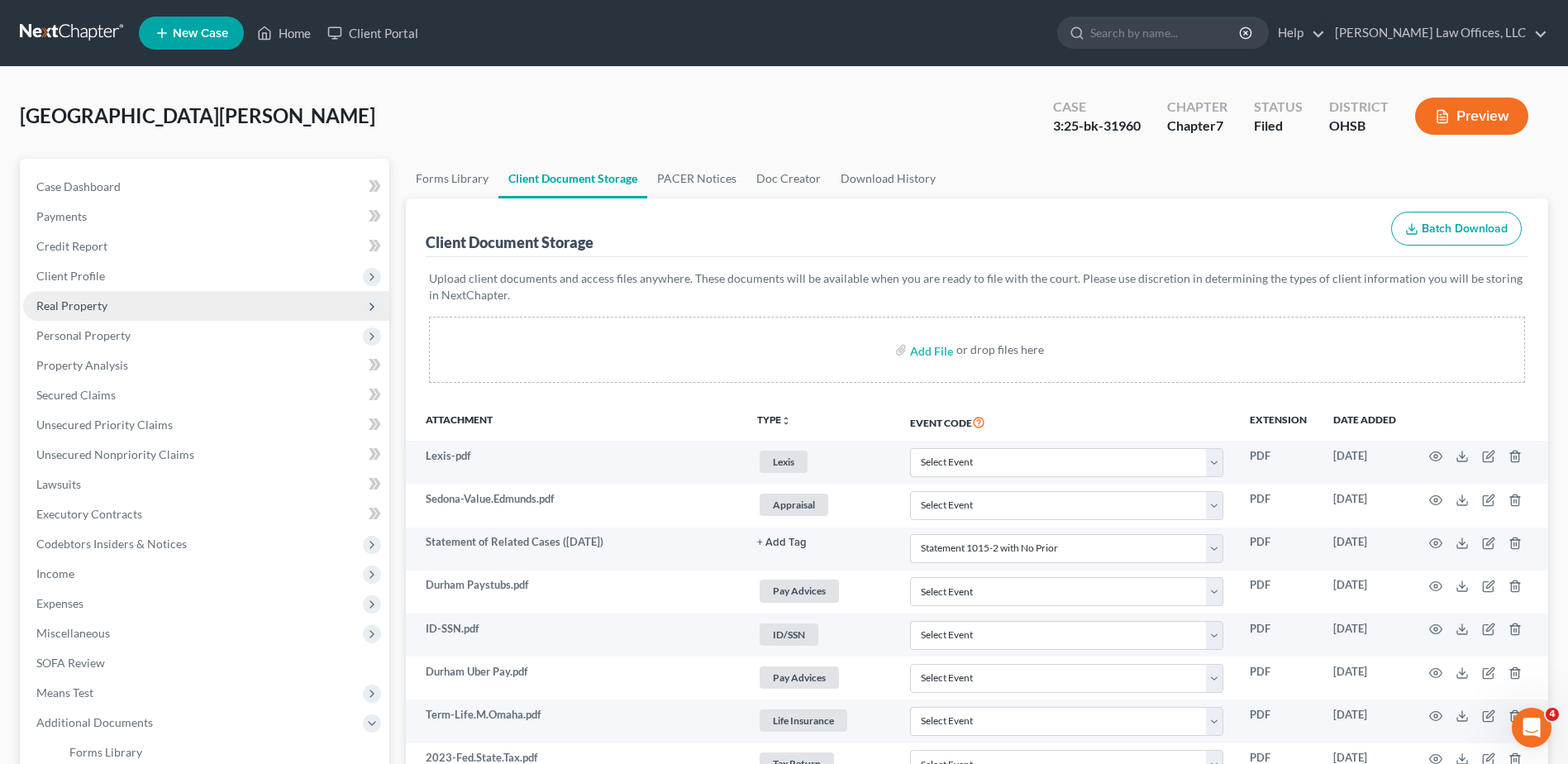
click at [67, 306] on span "Real Property" at bounding box center [72, 305] width 71 height 14
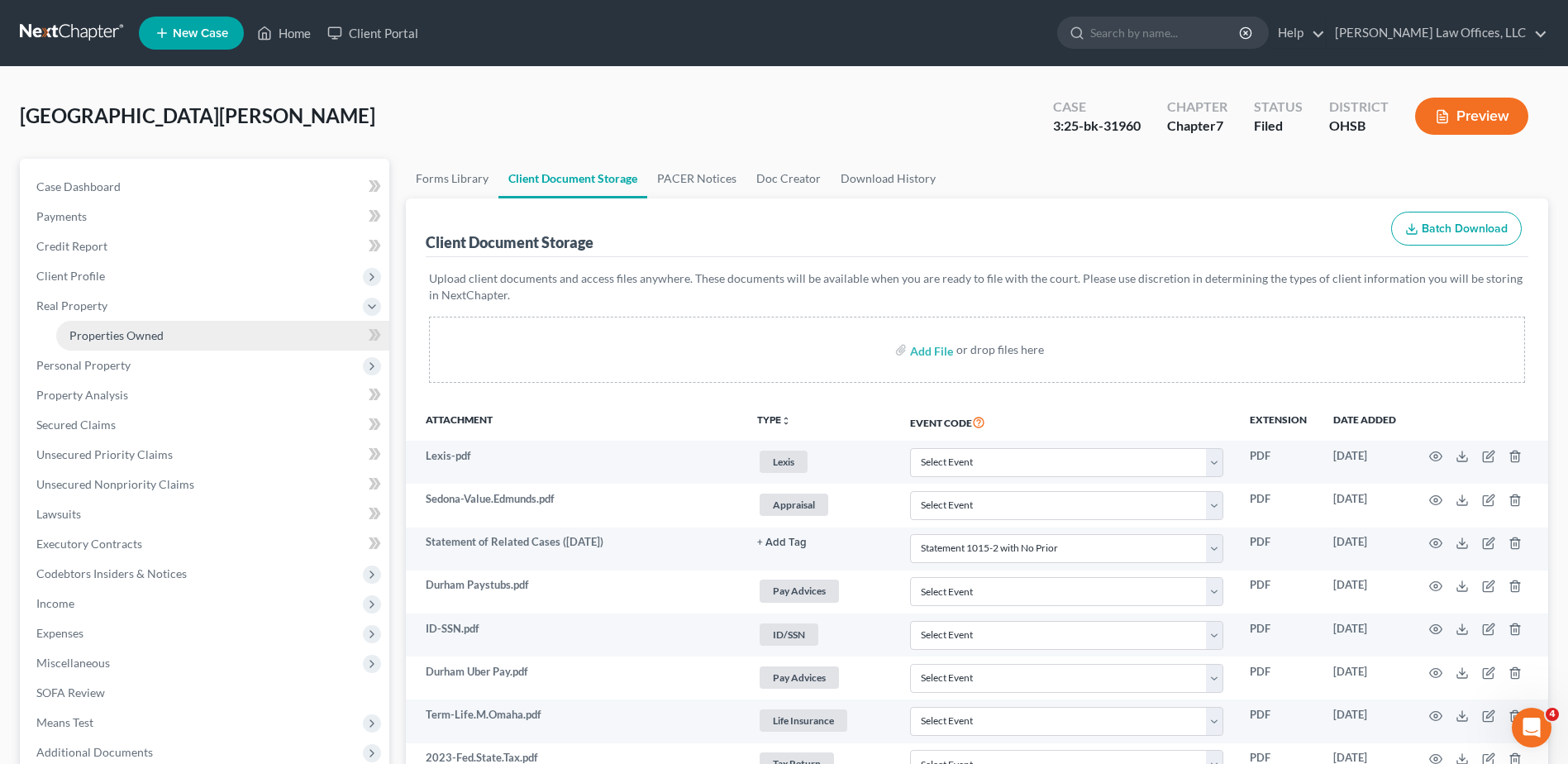
click at [83, 329] on span "Properties Owned" at bounding box center [116, 335] width 94 height 14
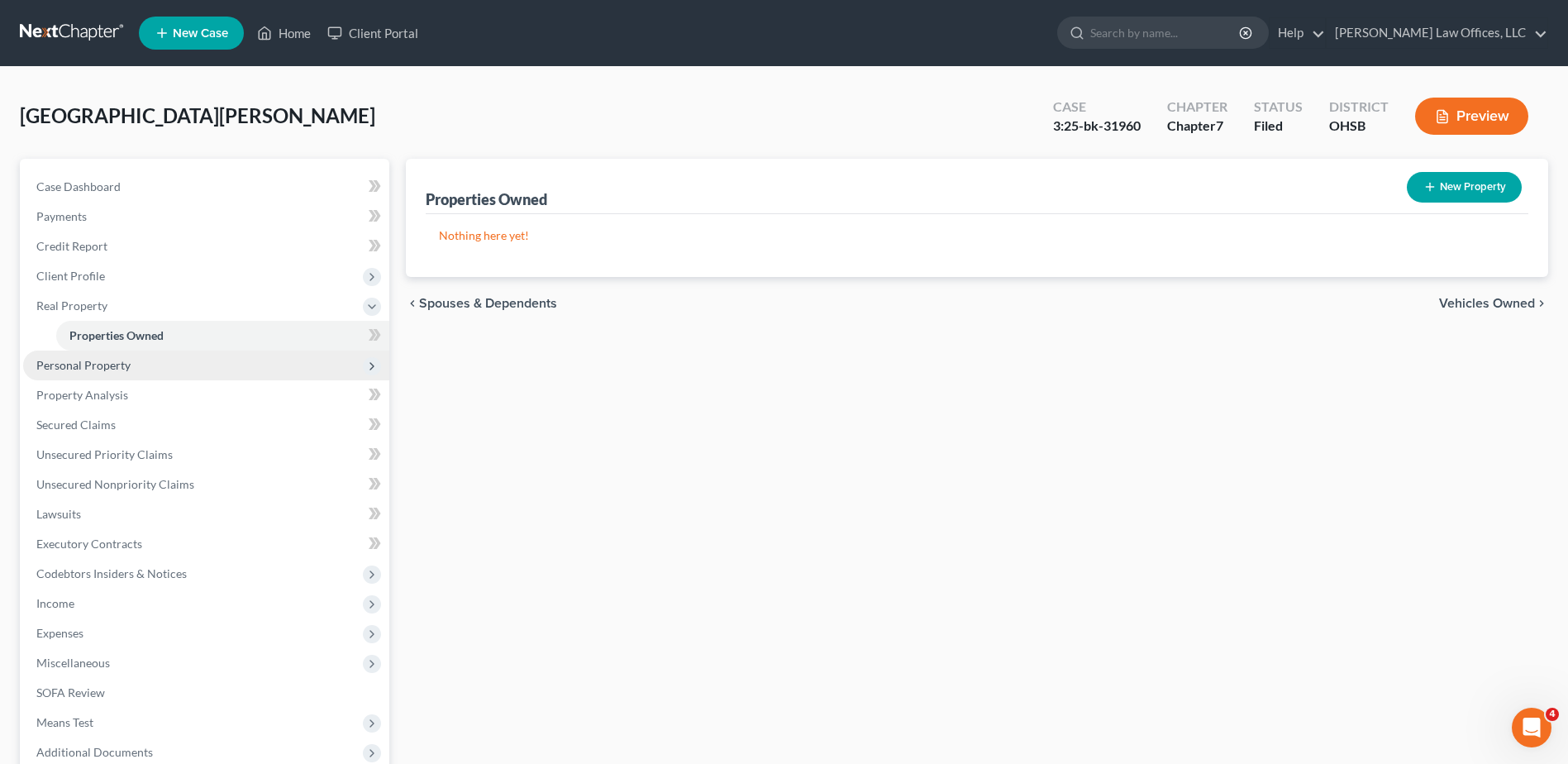
click at [83, 363] on span "Personal Property" at bounding box center [83, 365] width 94 height 14
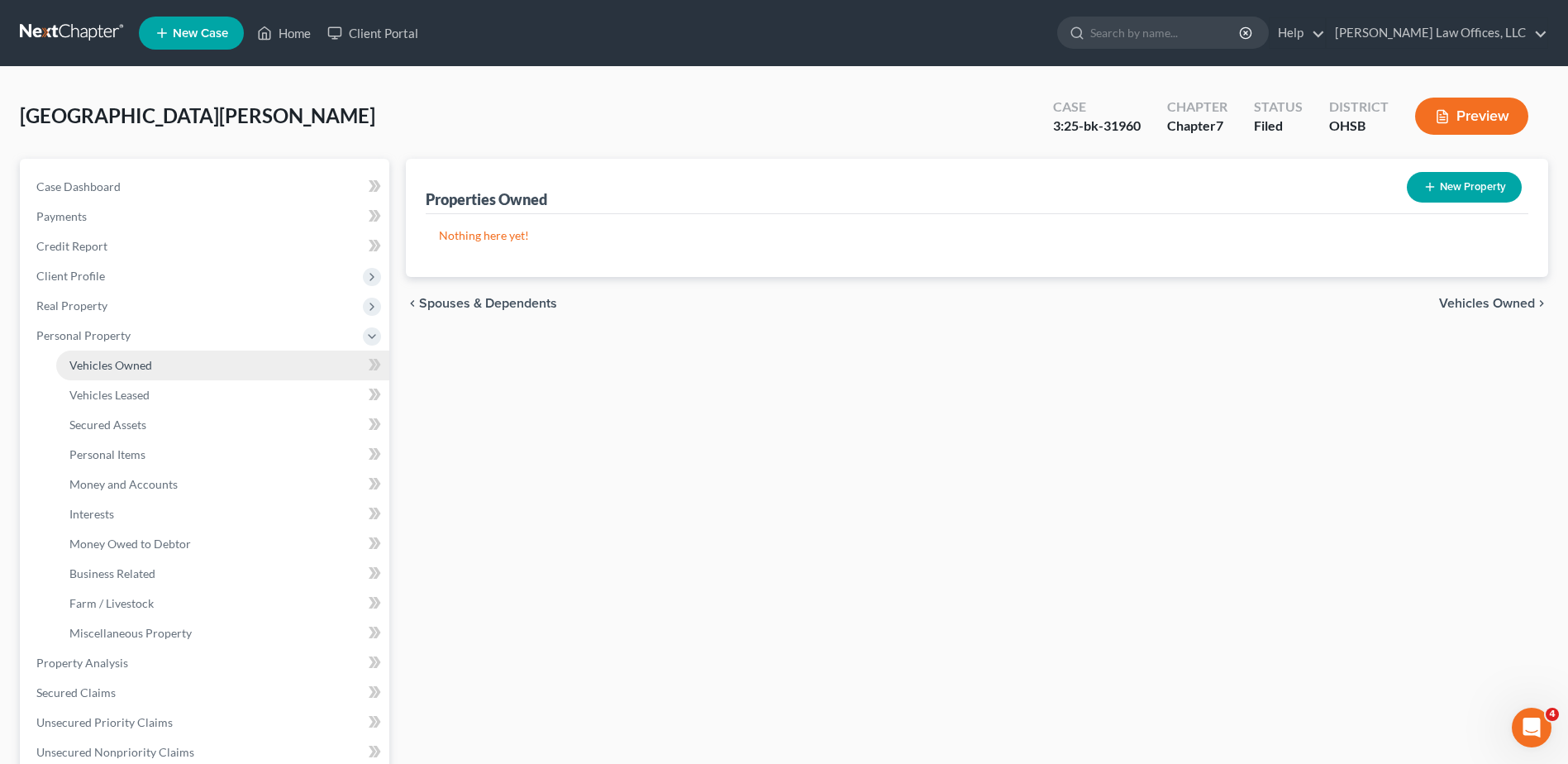
click at [108, 369] on span "Vehicles Owned" at bounding box center [110, 365] width 82 height 14
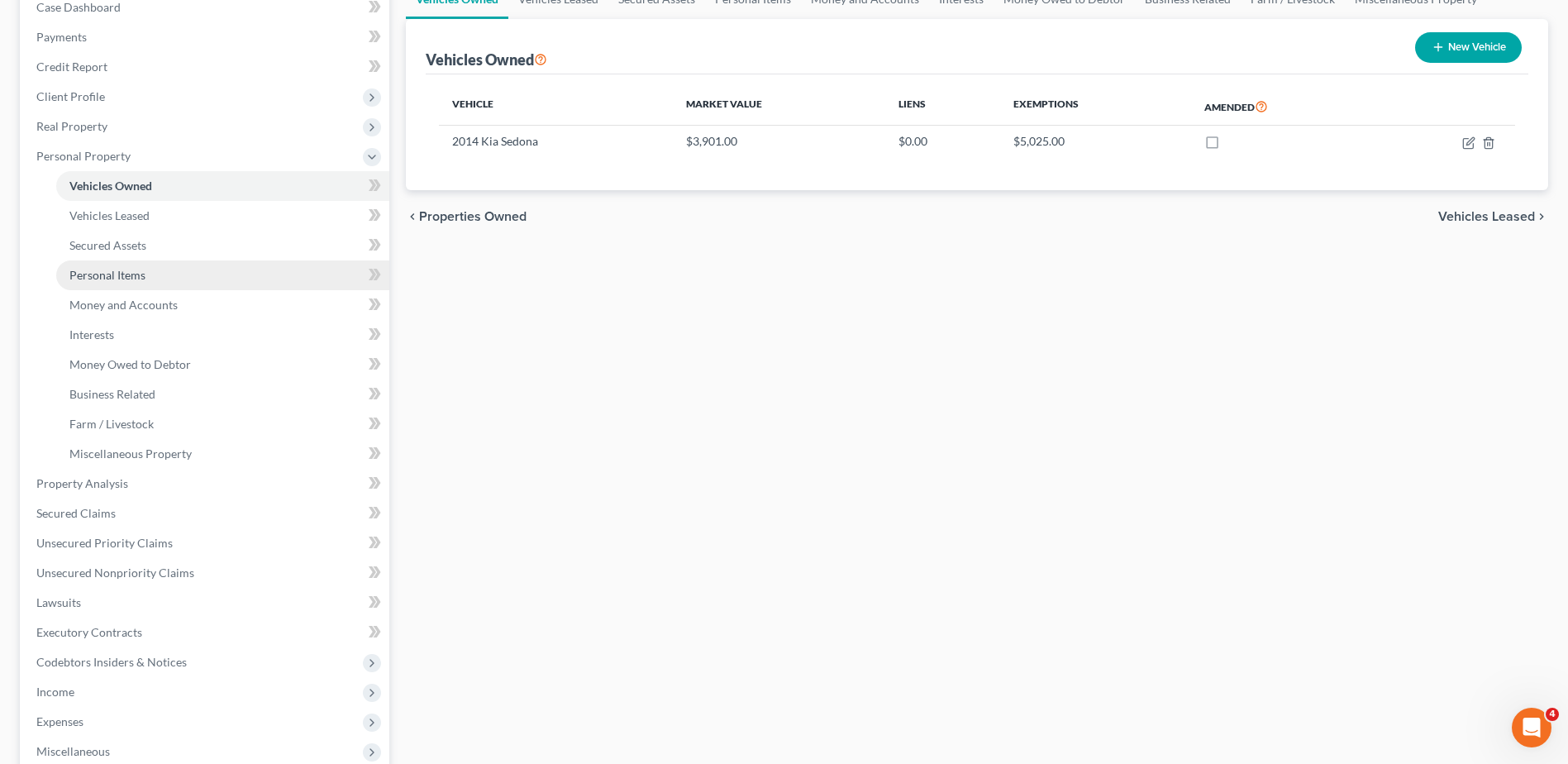
scroll to position [442, 0]
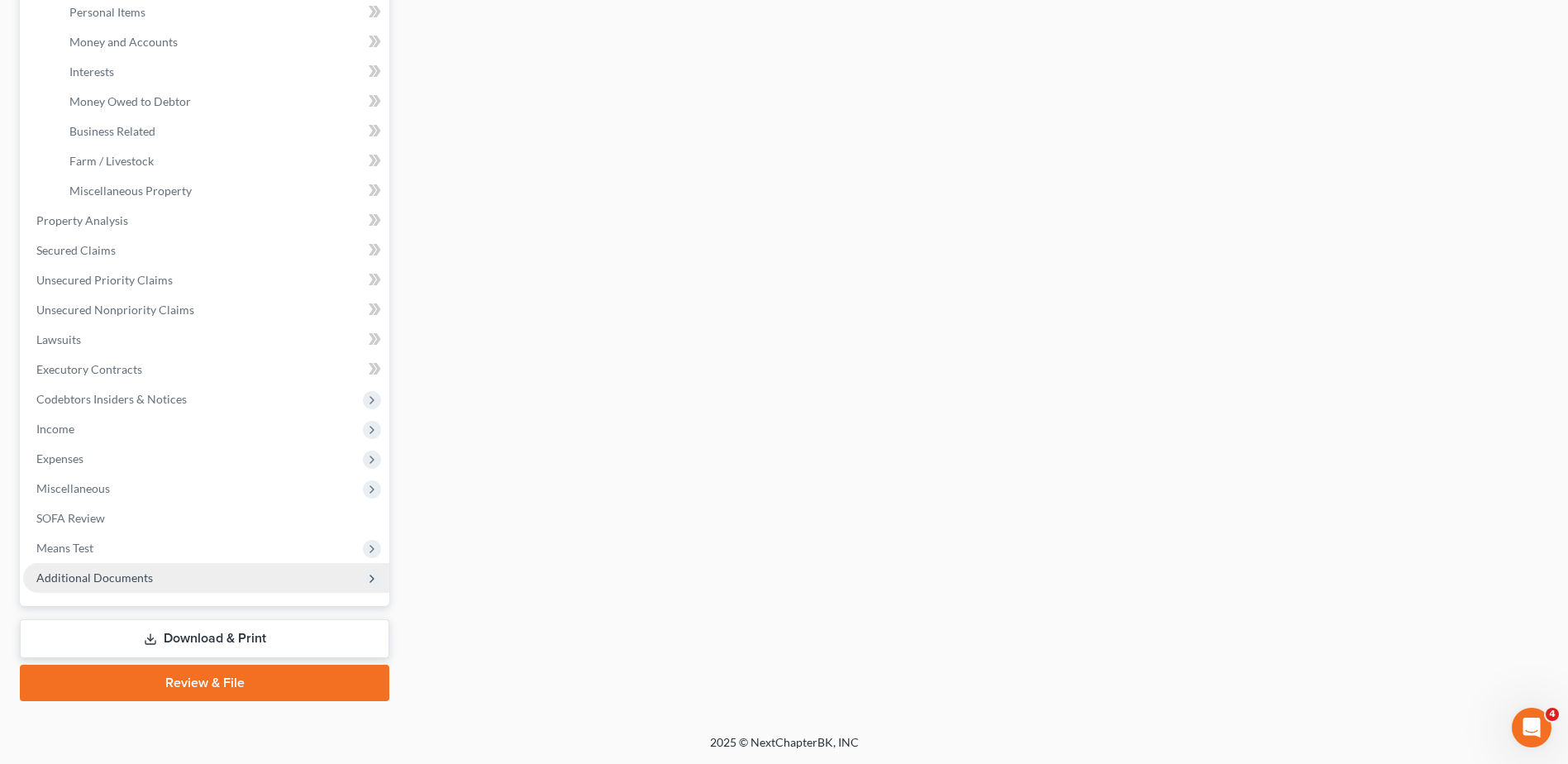
click at [94, 571] on span "Additional Documents" at bounding box center [95, 577] width 117 height 14
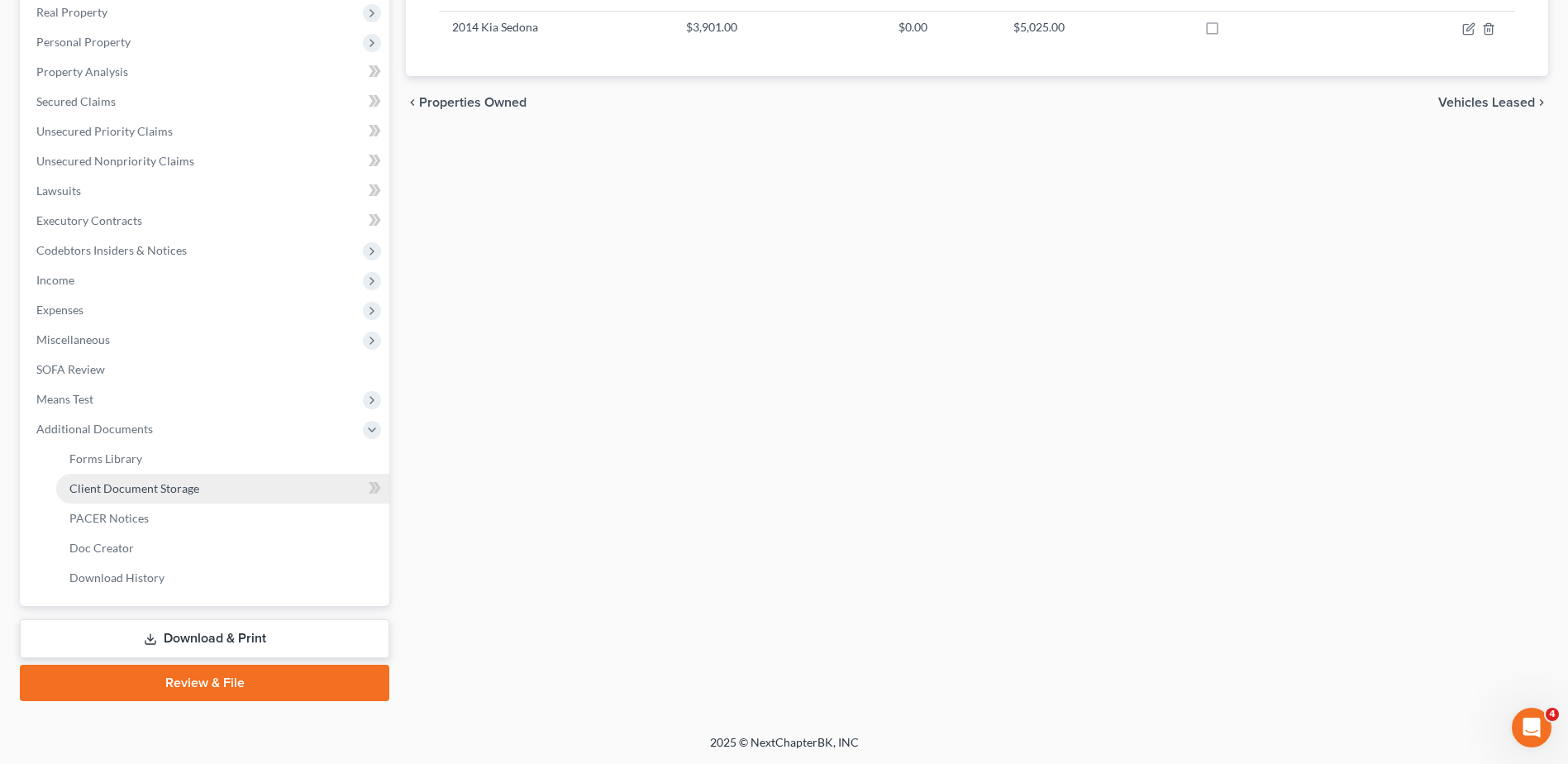
click at [131, 489] on span "Client Document Storage" at bounding box center [134, 488] width 130 height 14
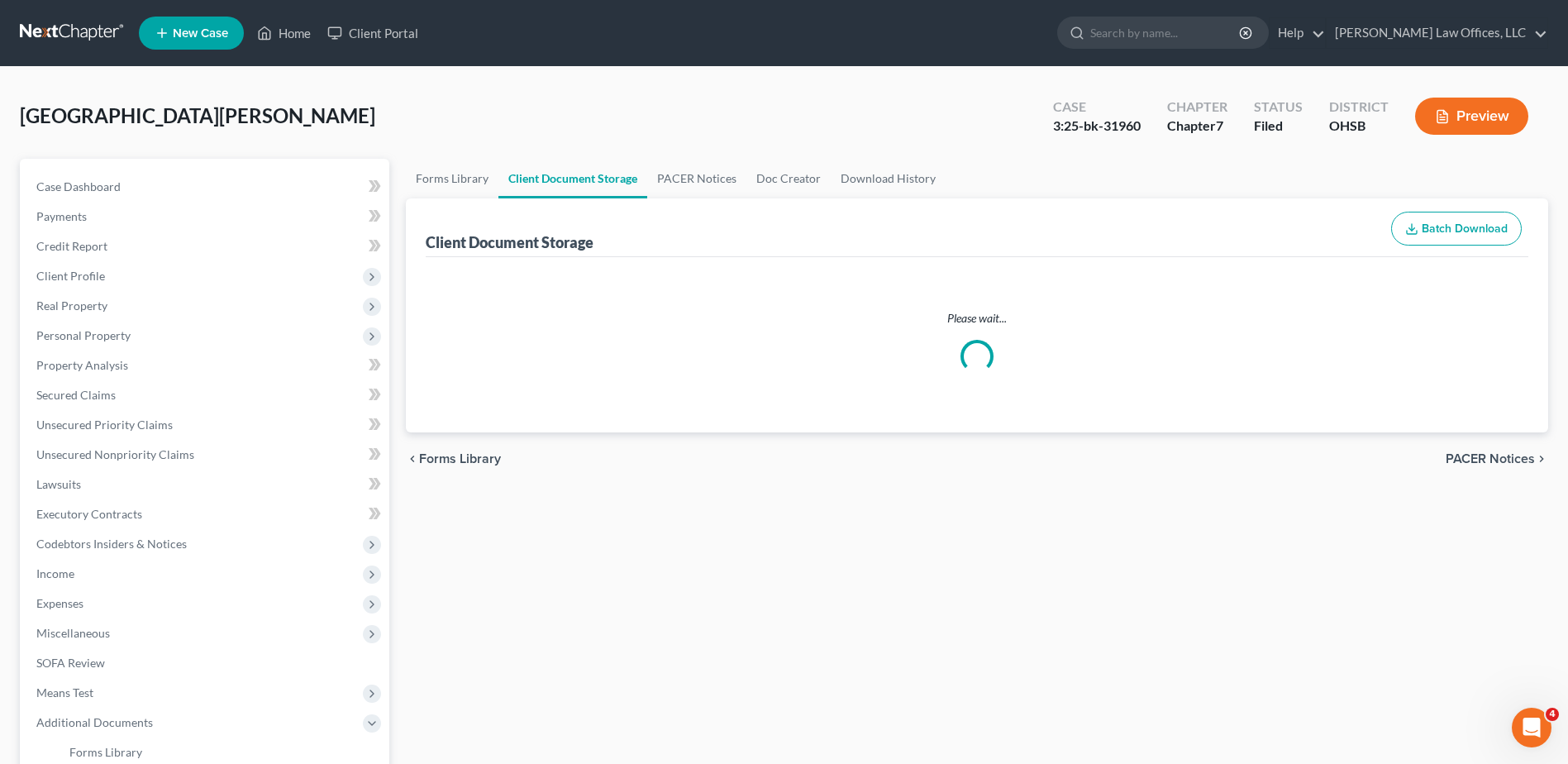
select select "52"
select select "7"
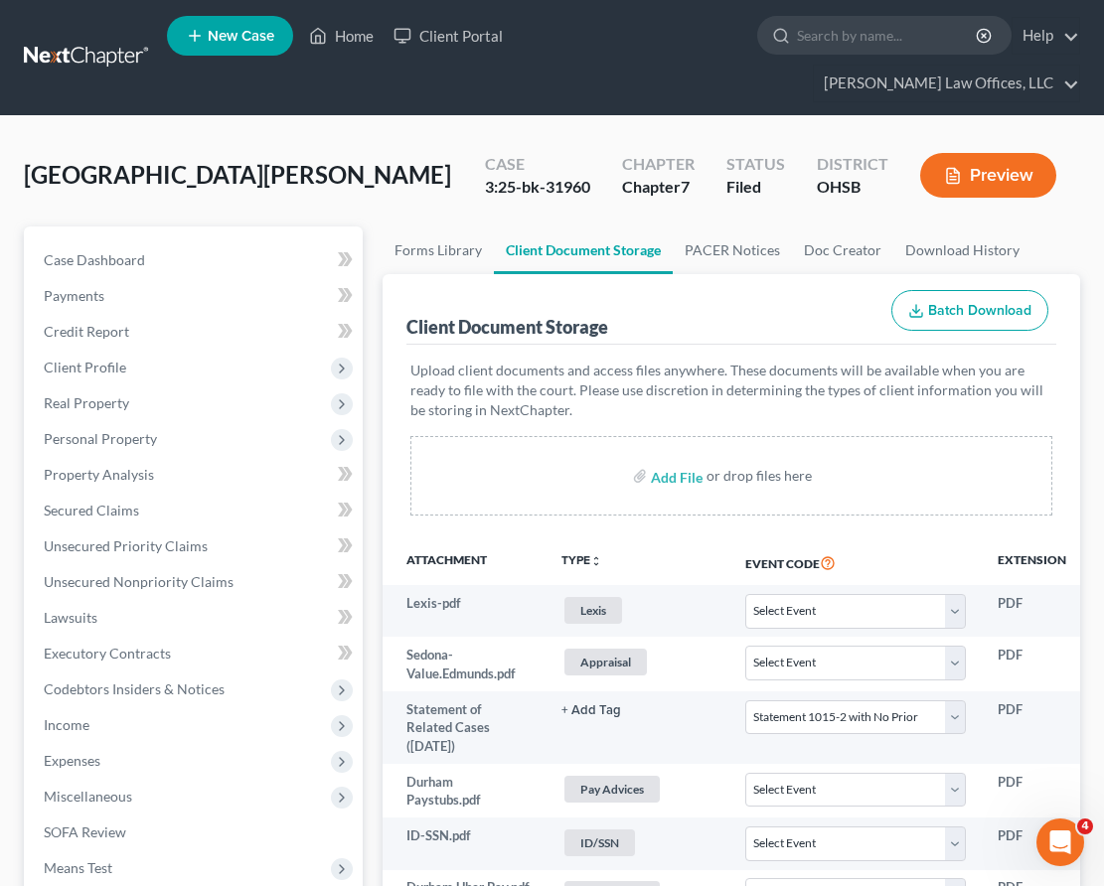
select select "52"
select select "7"
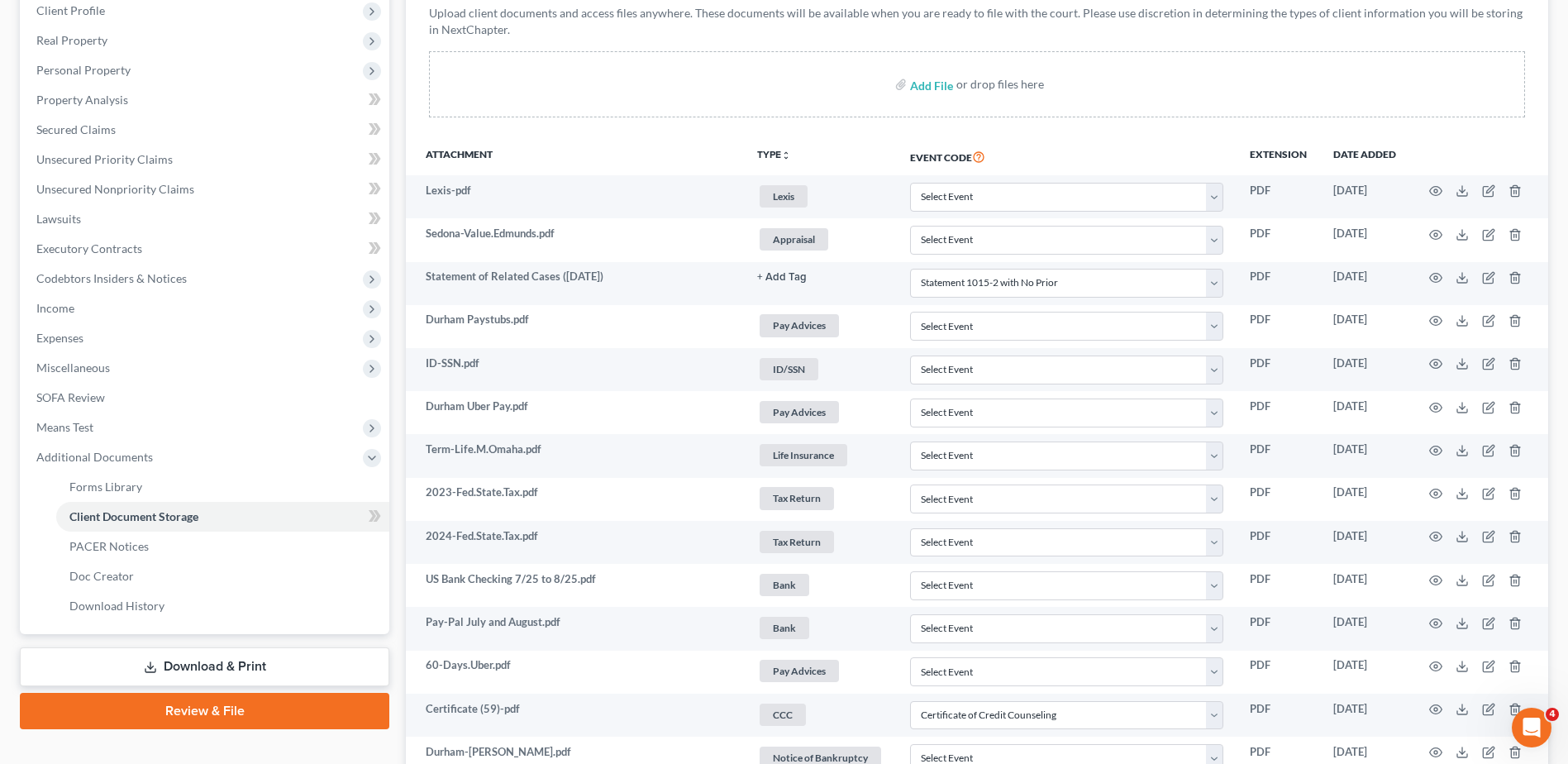
scroll to position [712, 0]
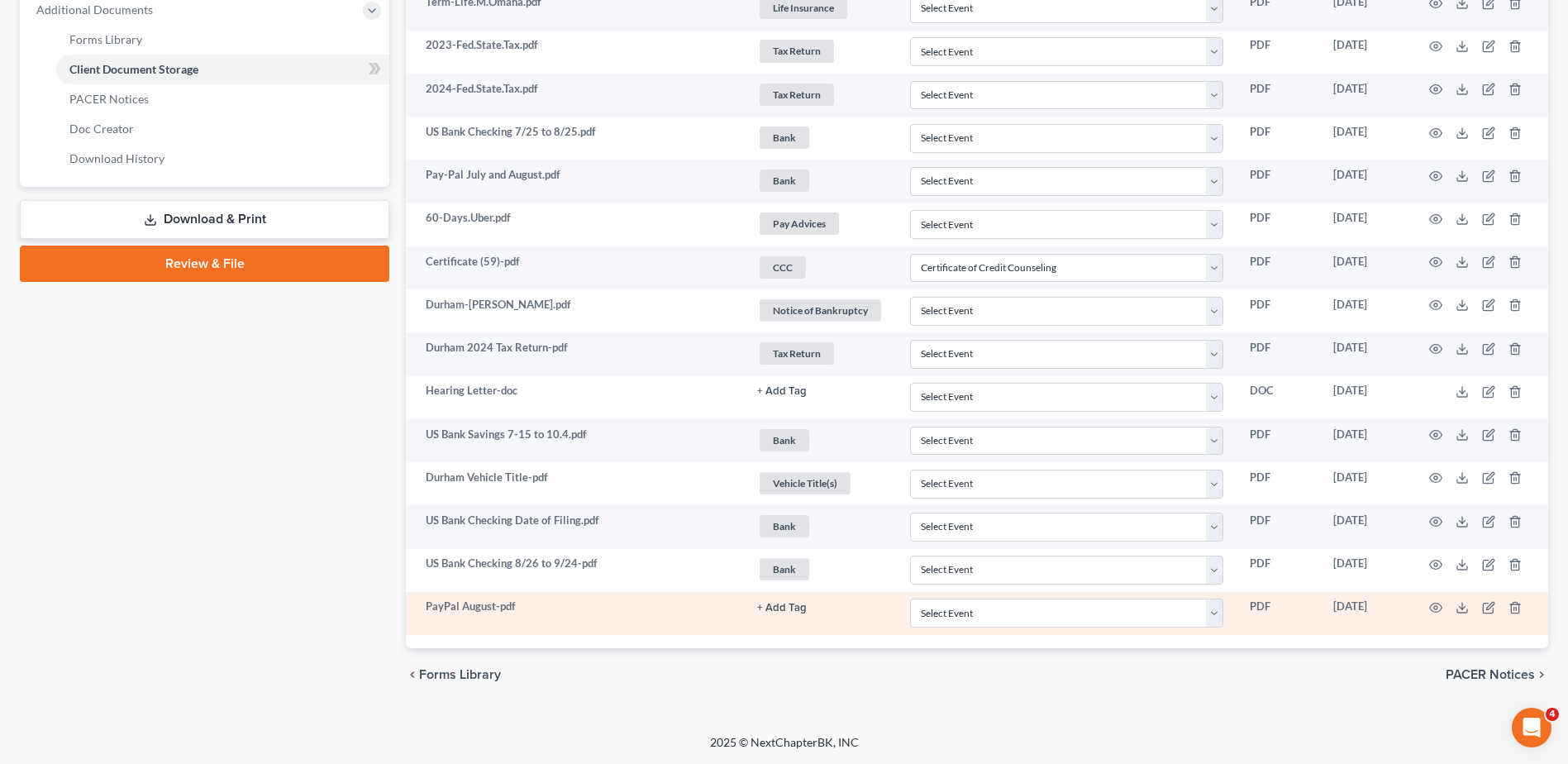
click at [773, 607] on button "+ Add Tag" at bounding box center [782, 608] width 50 height 11
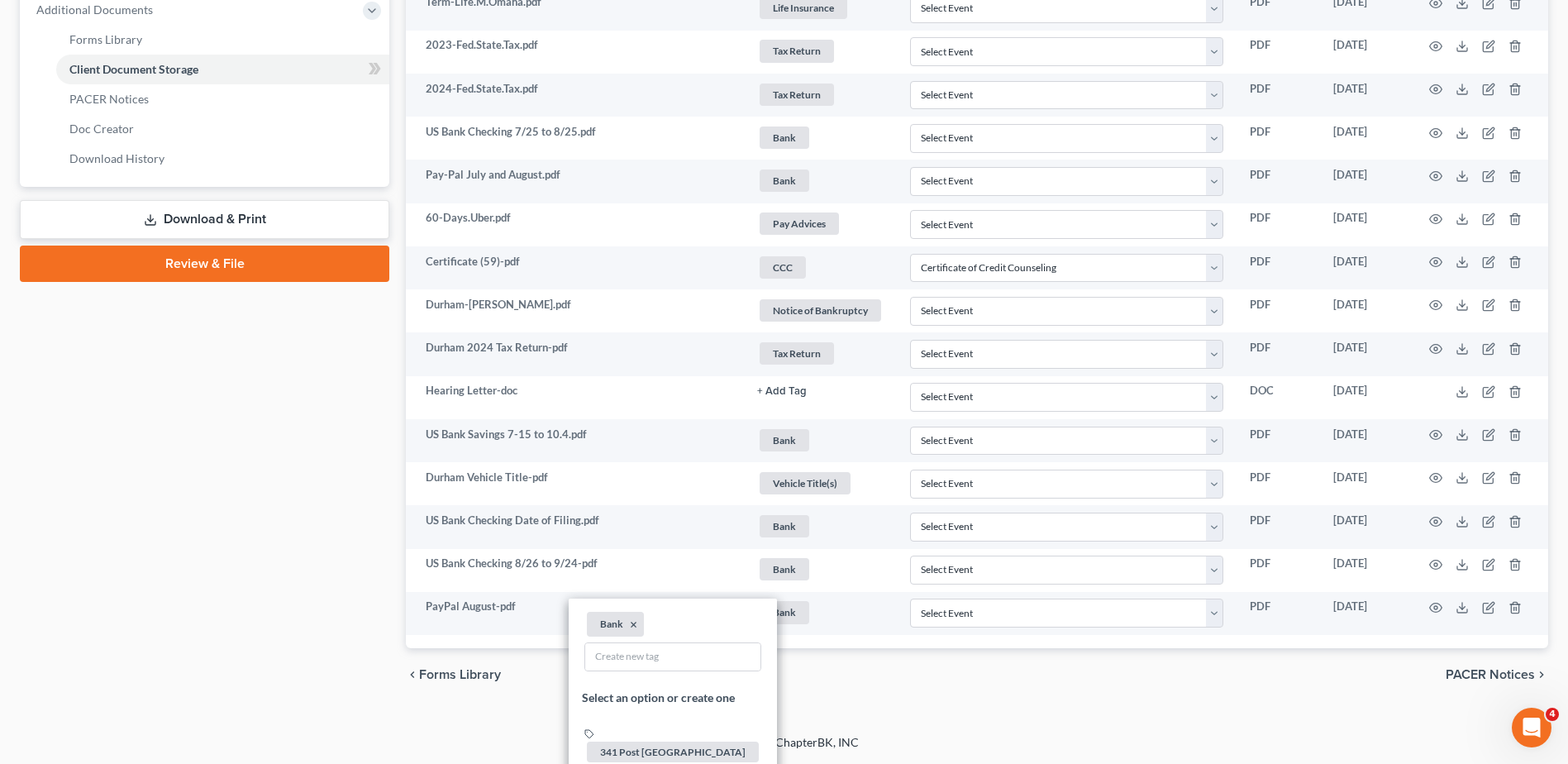
click at [321, 552] on div "Case Dashboard Payments Invoices Payments Payments Credit Report Client Profile" at bounding box center [205, 73] width 386 height 1255
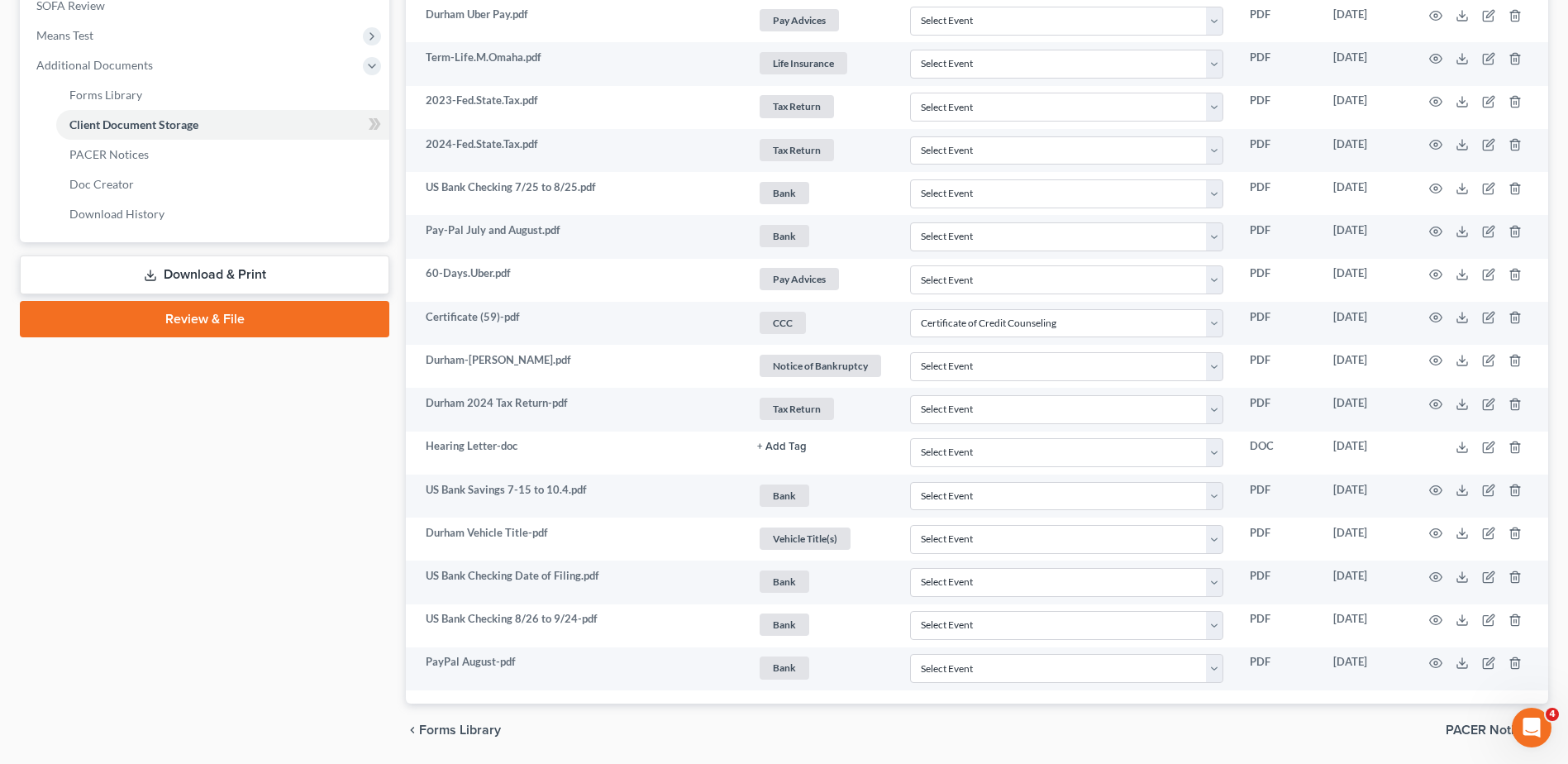
scroll to position [630, 0]
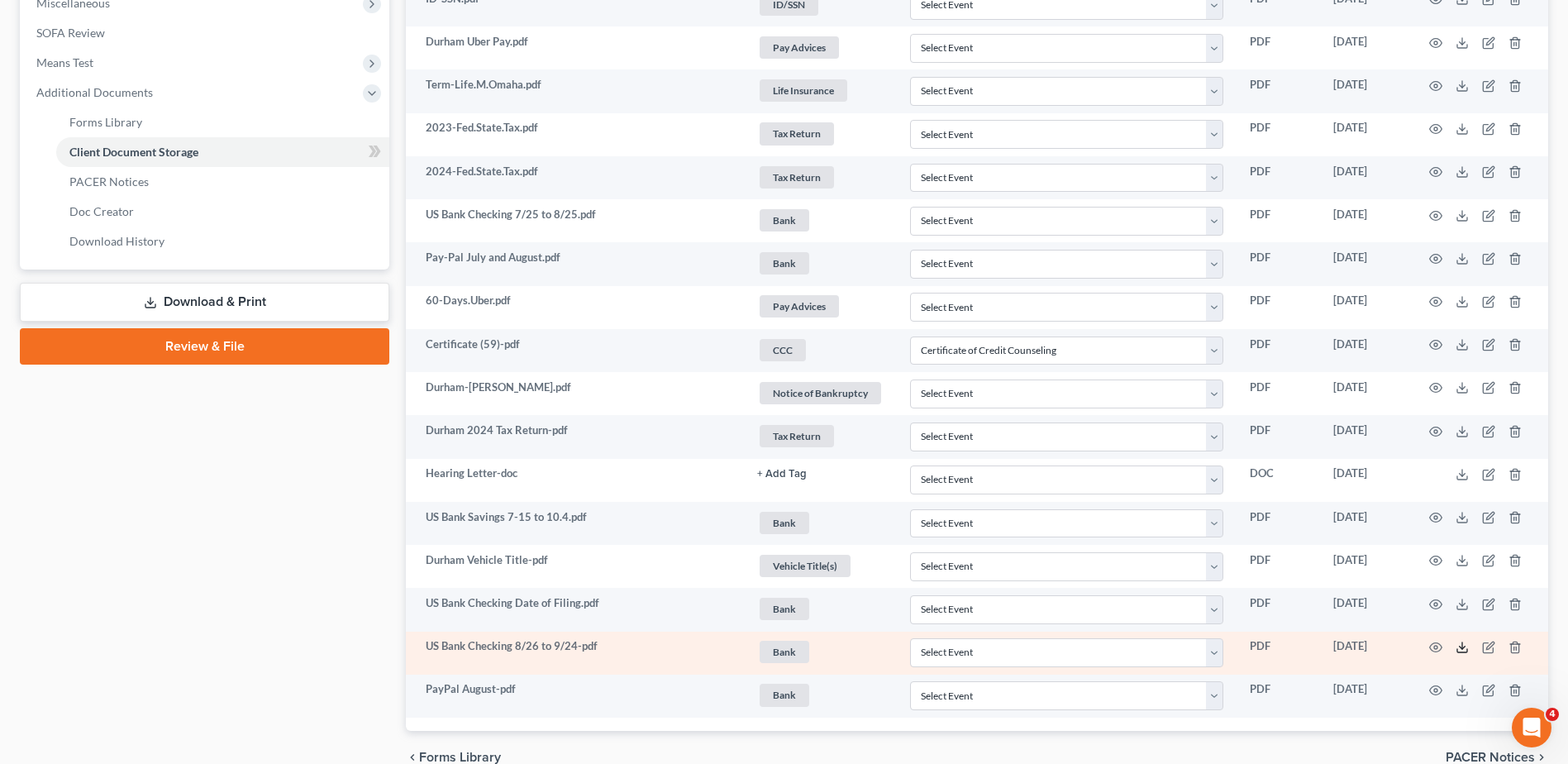
click at [1459, 647] on icon at bounding box center [1462, 647] width 13 height 13
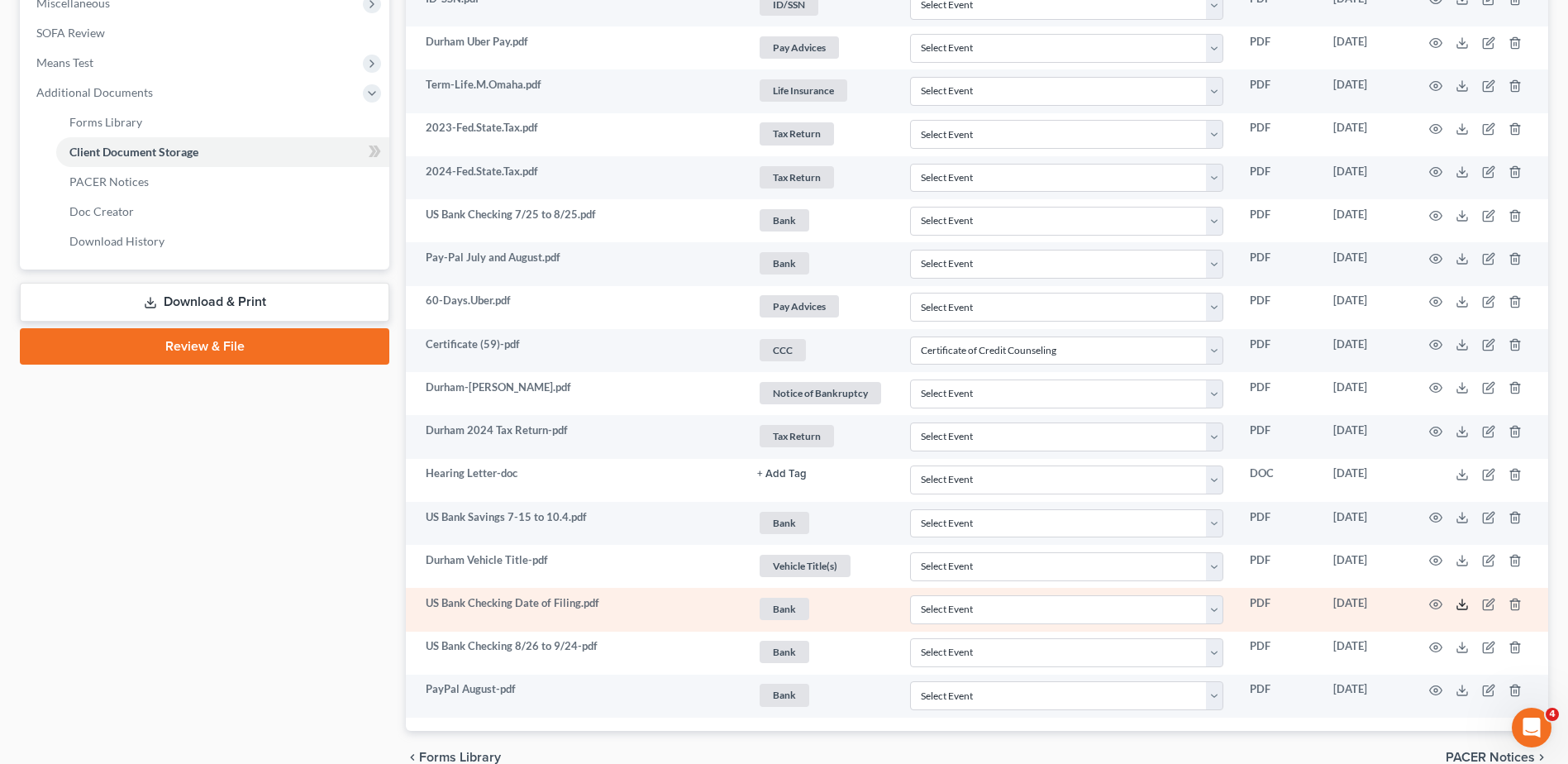
click at [1465, 603] on polyline at bounding box center [1462, 603] width 6 height 2
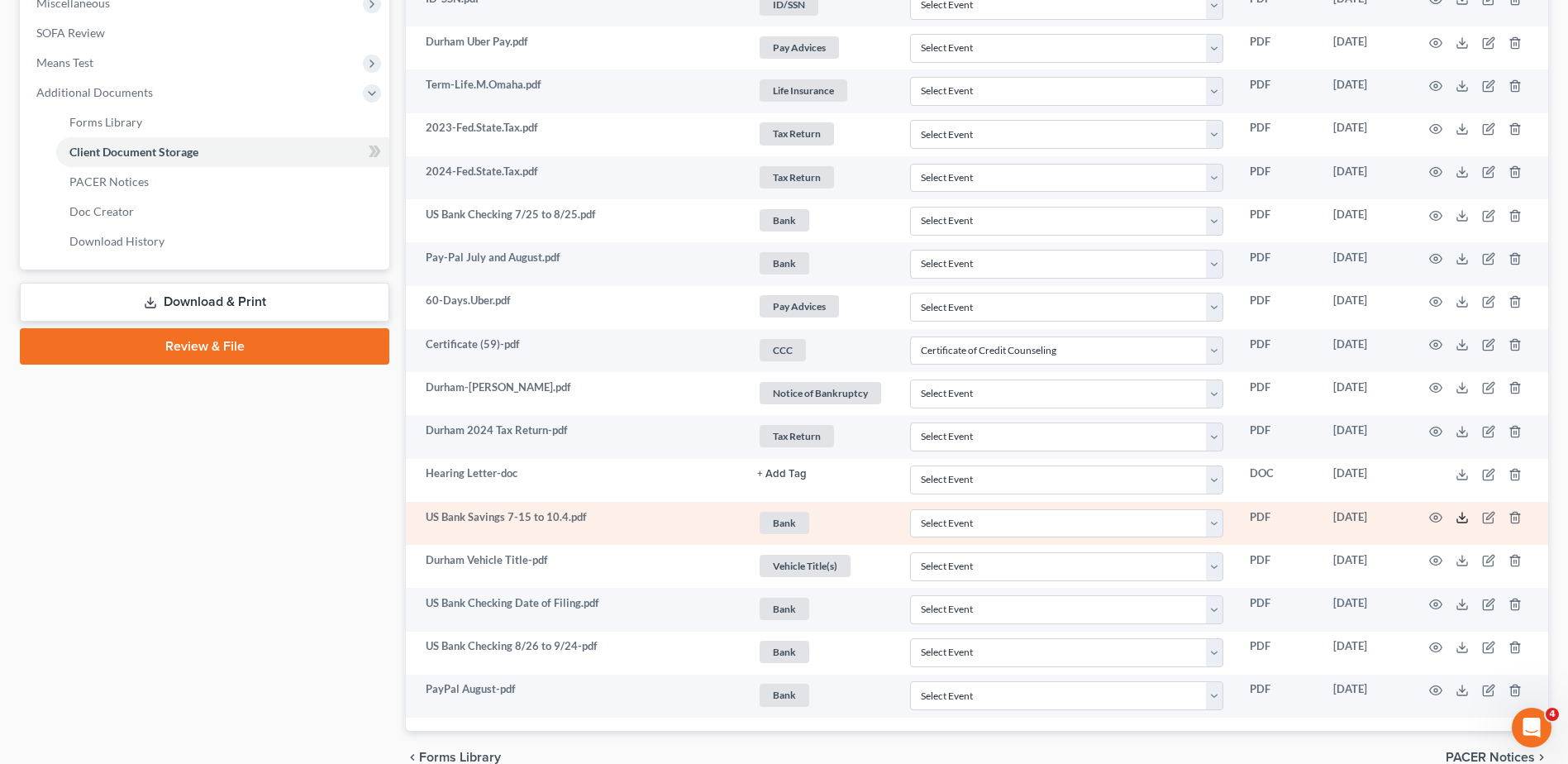
click at [1461, 517] on icon at bounding box center [1462, 518] width 13 height 13
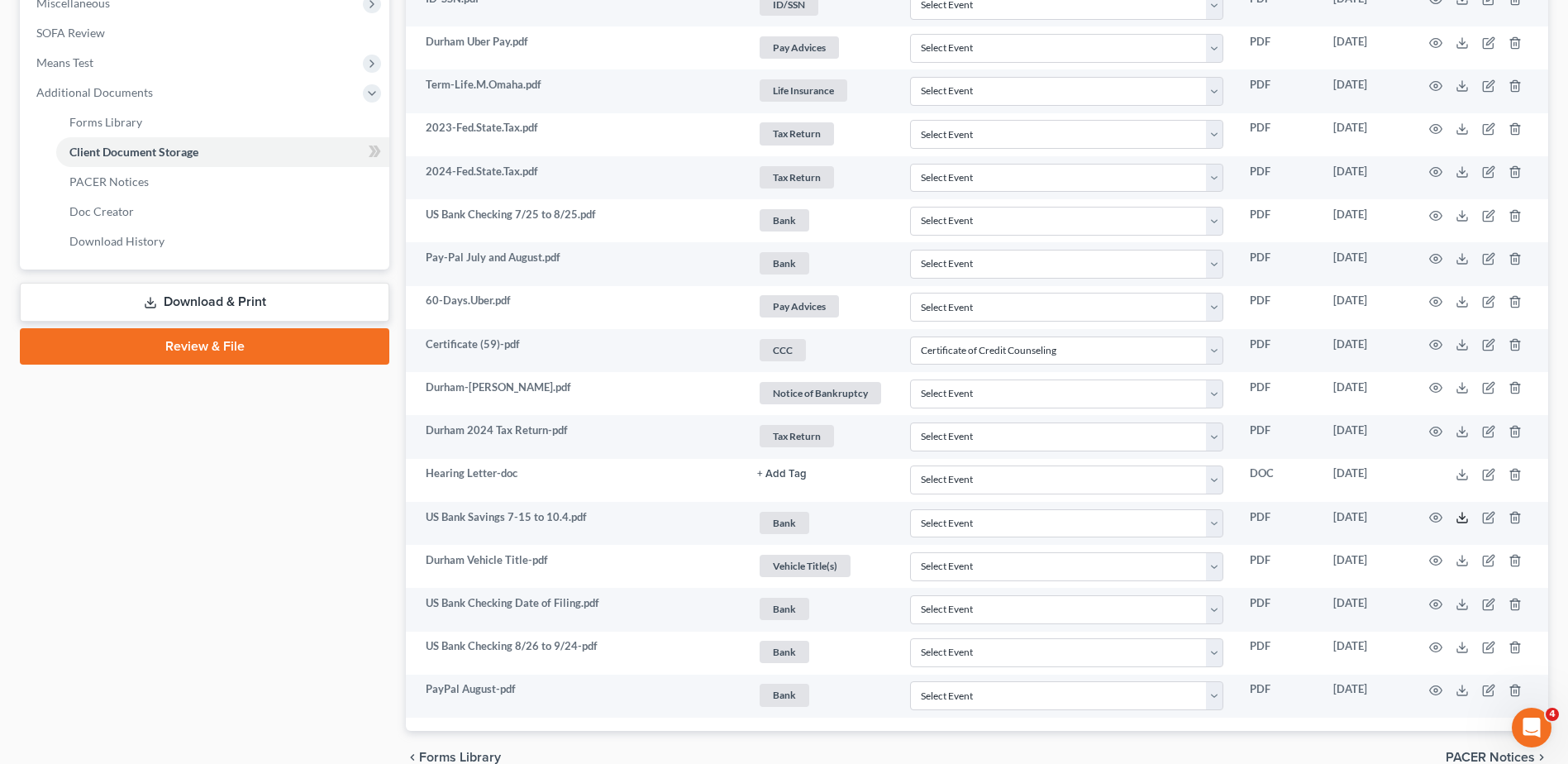
scroll to position [0, 0]
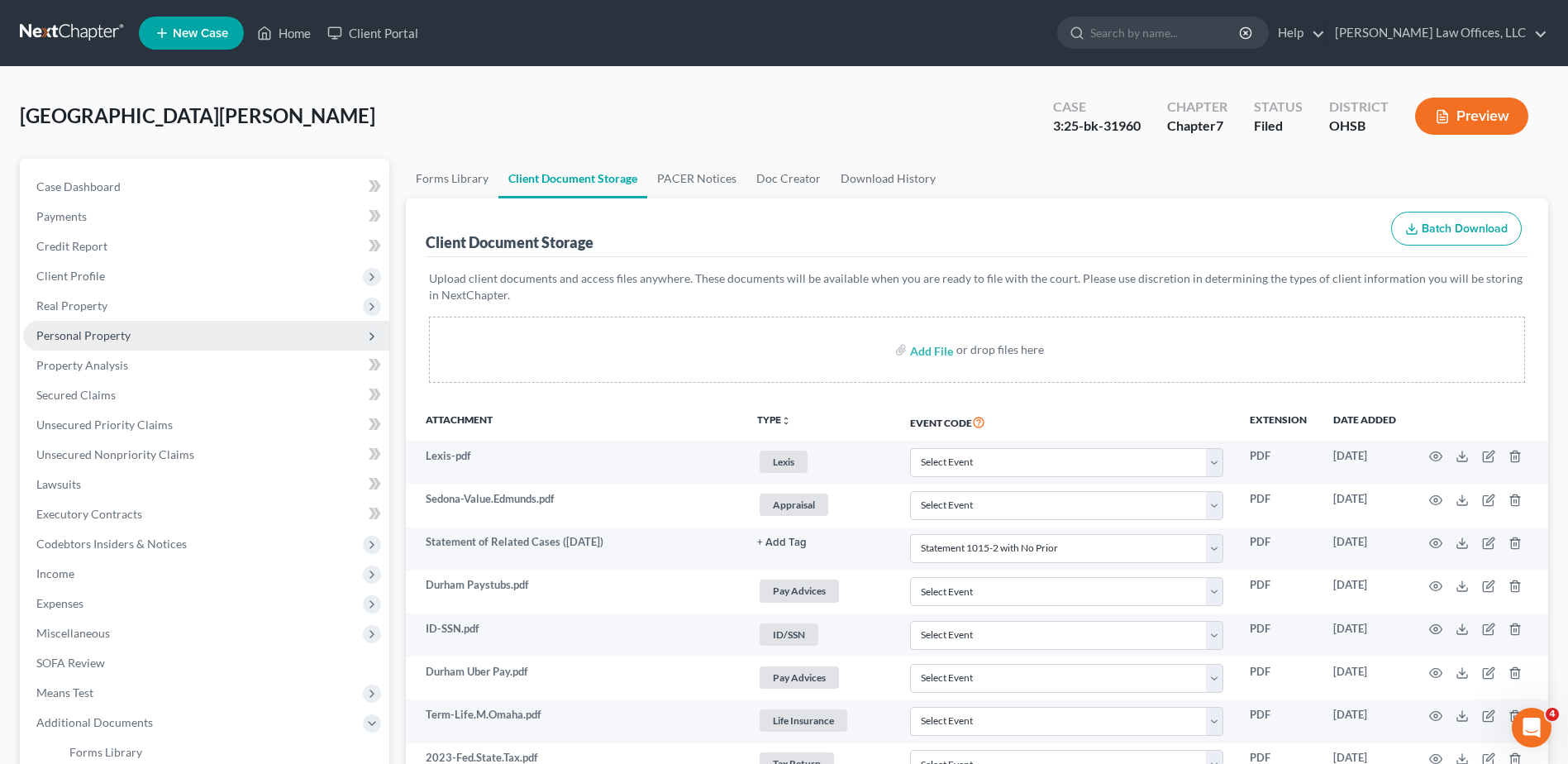
click at [125, 341] on span "Personal Property" at bounding box center [83, 335] width 94 height 14
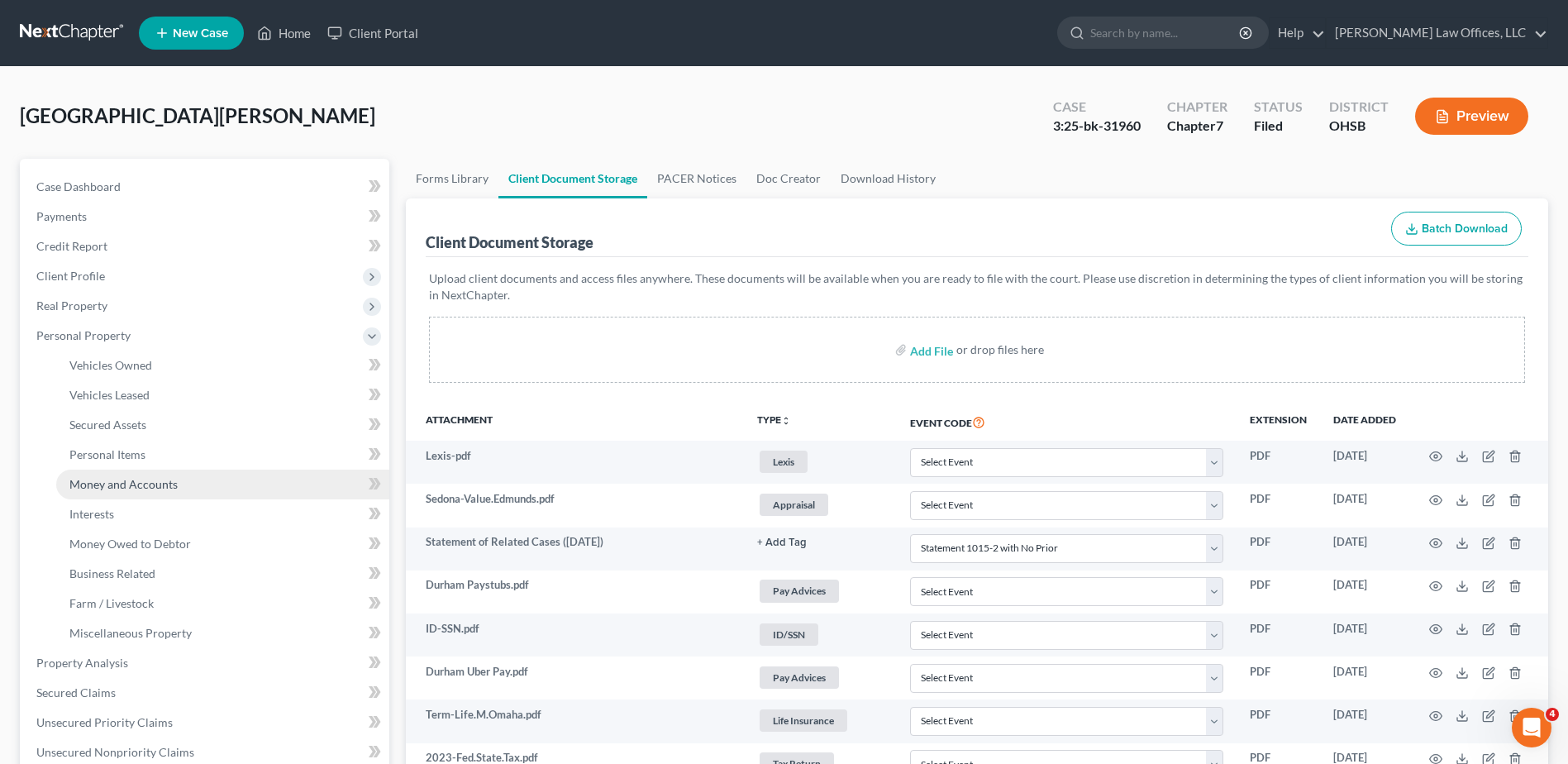
click at [120, 486] on span "Money and Accounts" at bounding box center [123, 484] width 108 height 14
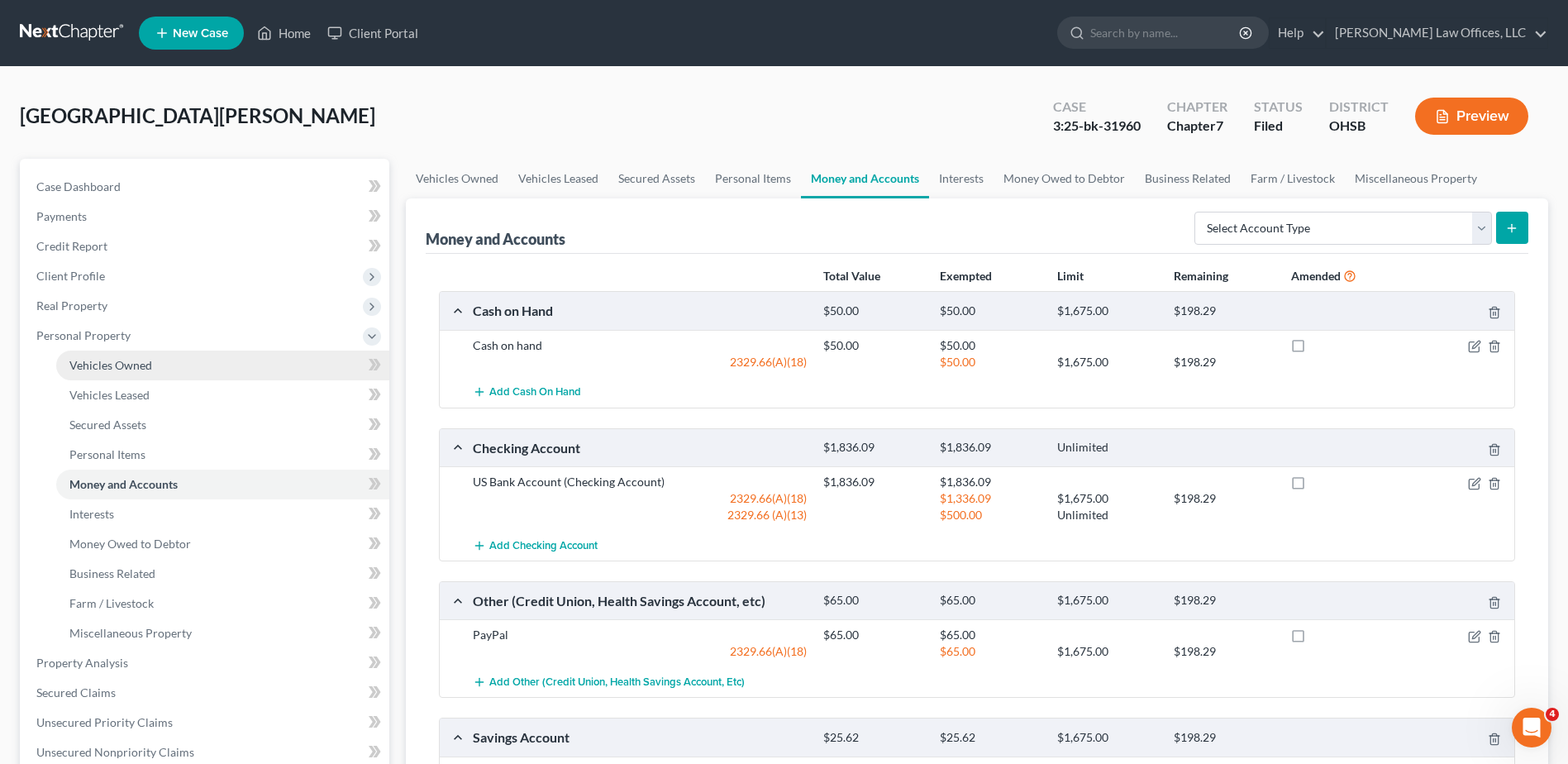
click at [110, 368] on span "Vehicles Owned" at bounding box center [110, 365] width 82 height 14
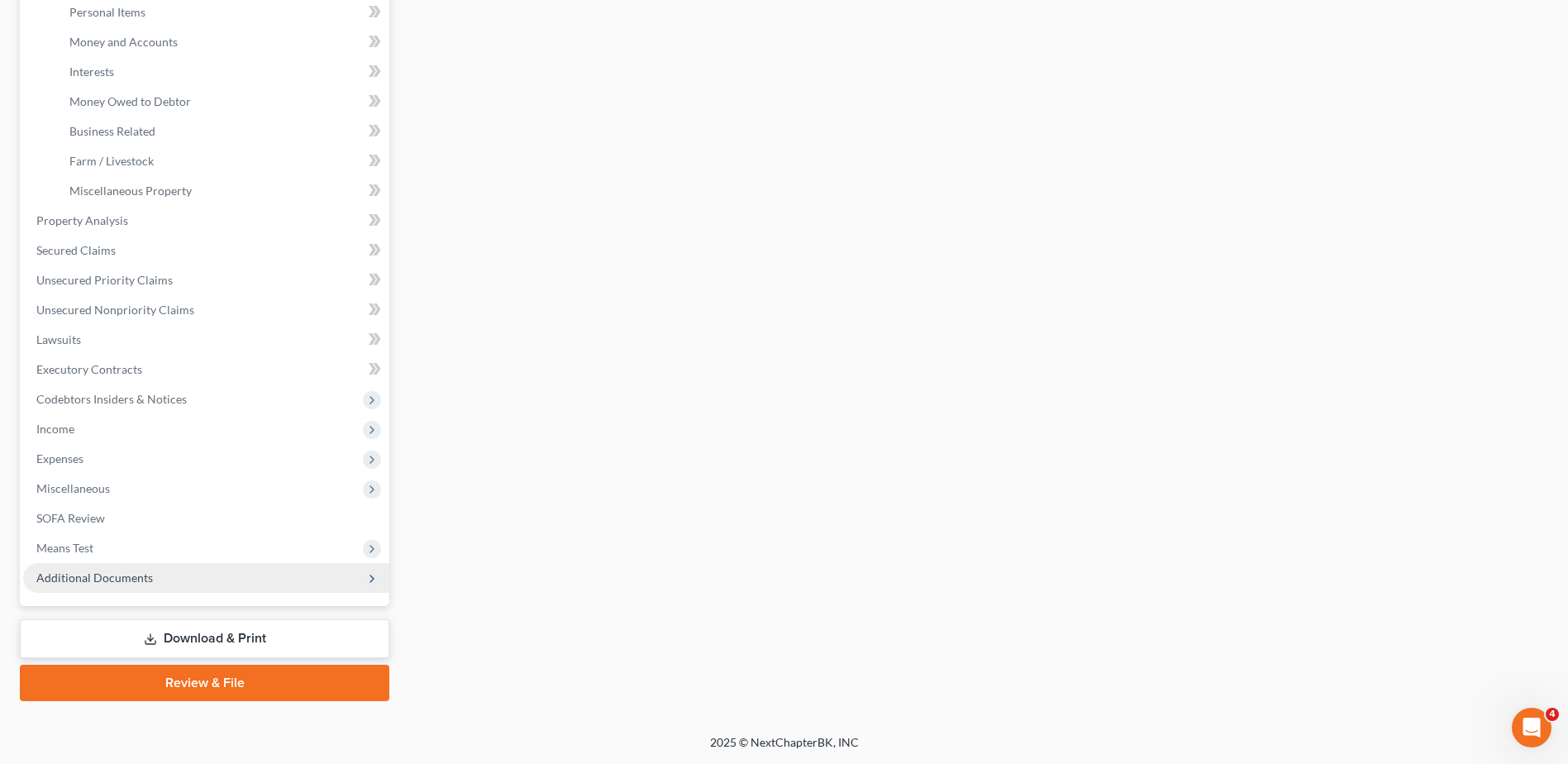
click at [93, 573] on span "Additional Documents" at bounding box center [95, 577] width 117 height 14
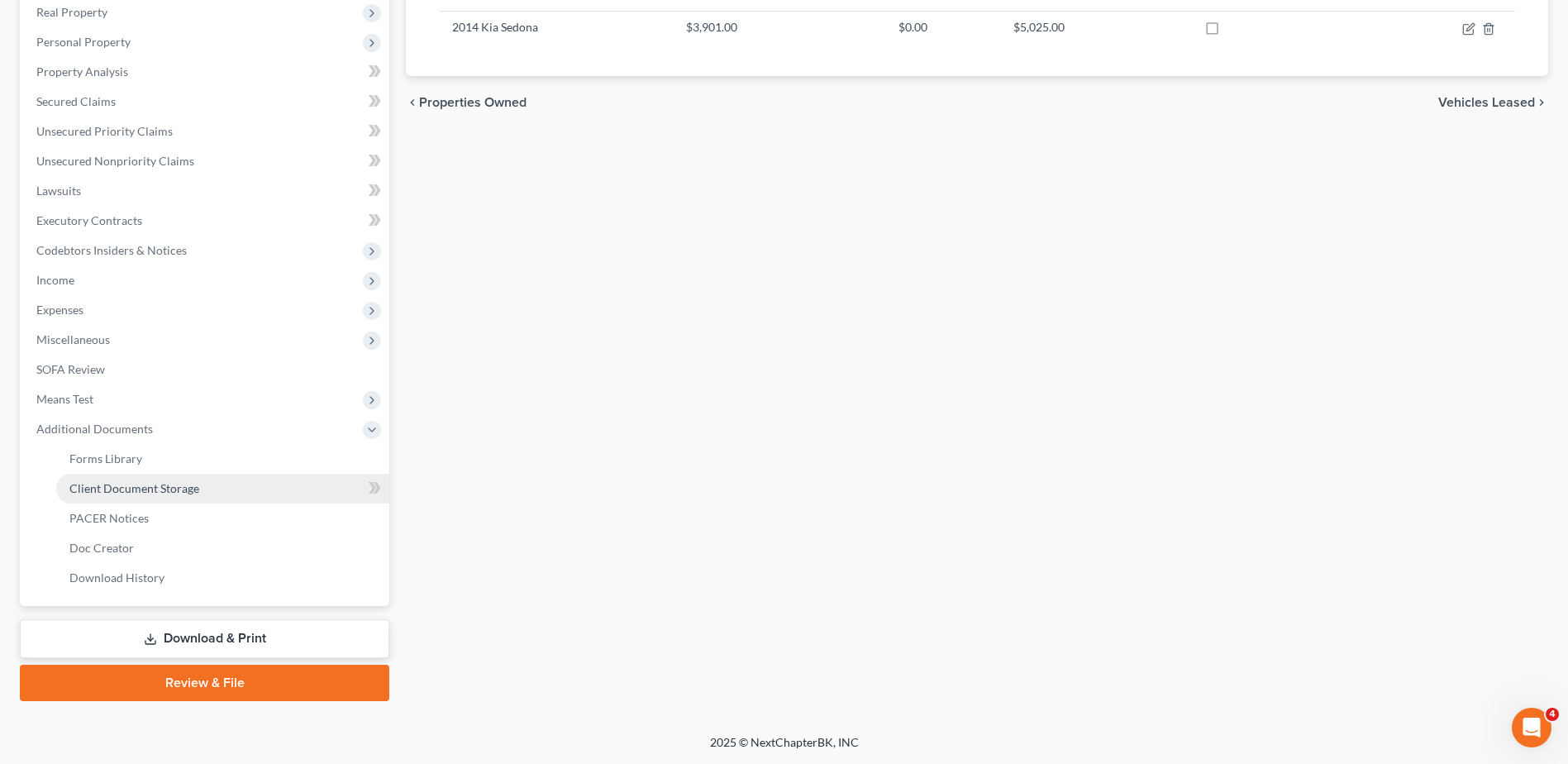
click at [142, 485] on span "Client Document Storage" at bounding box center [134, 488] width 130 height 14
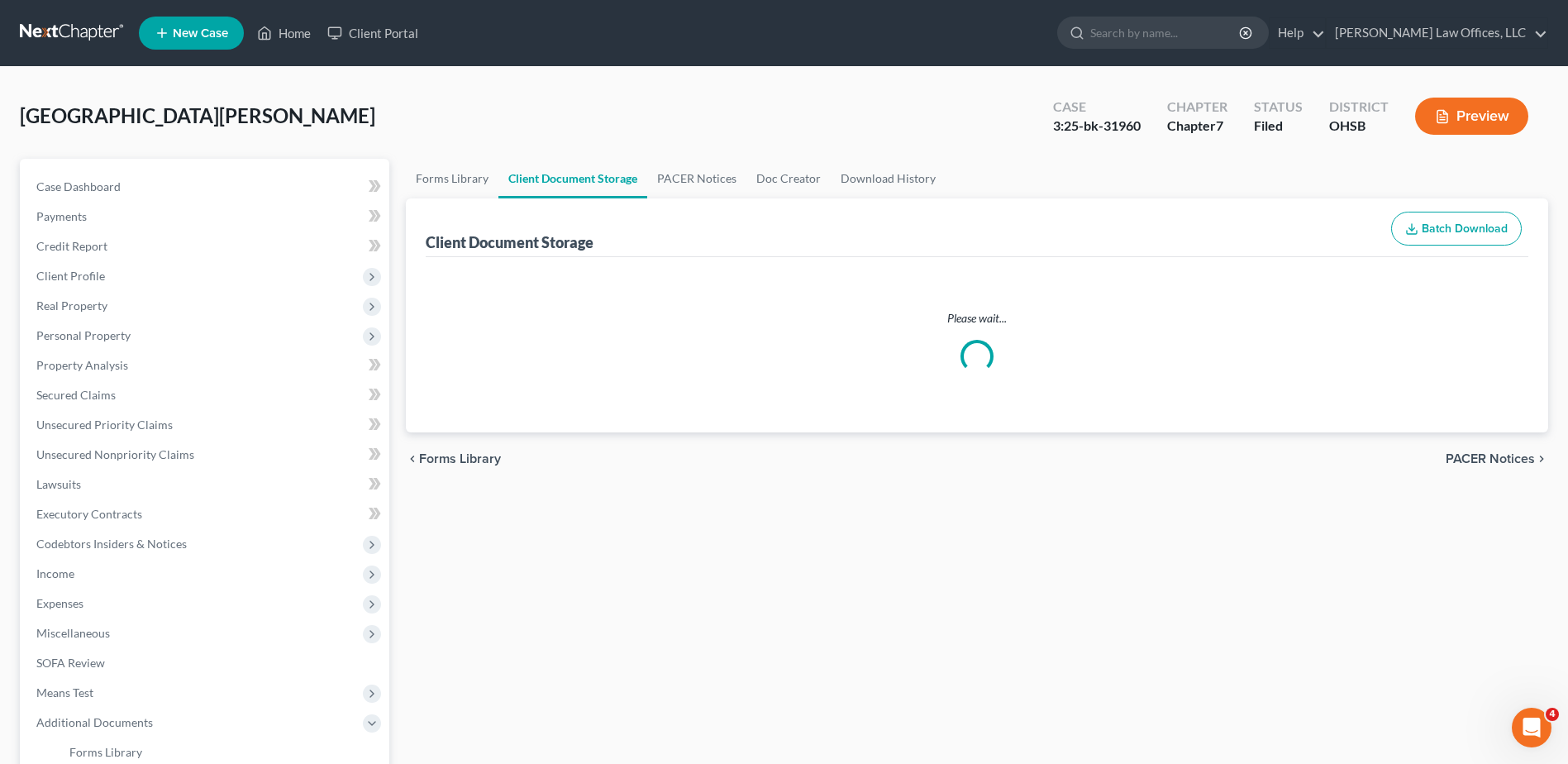
select select "52"
select select "7"
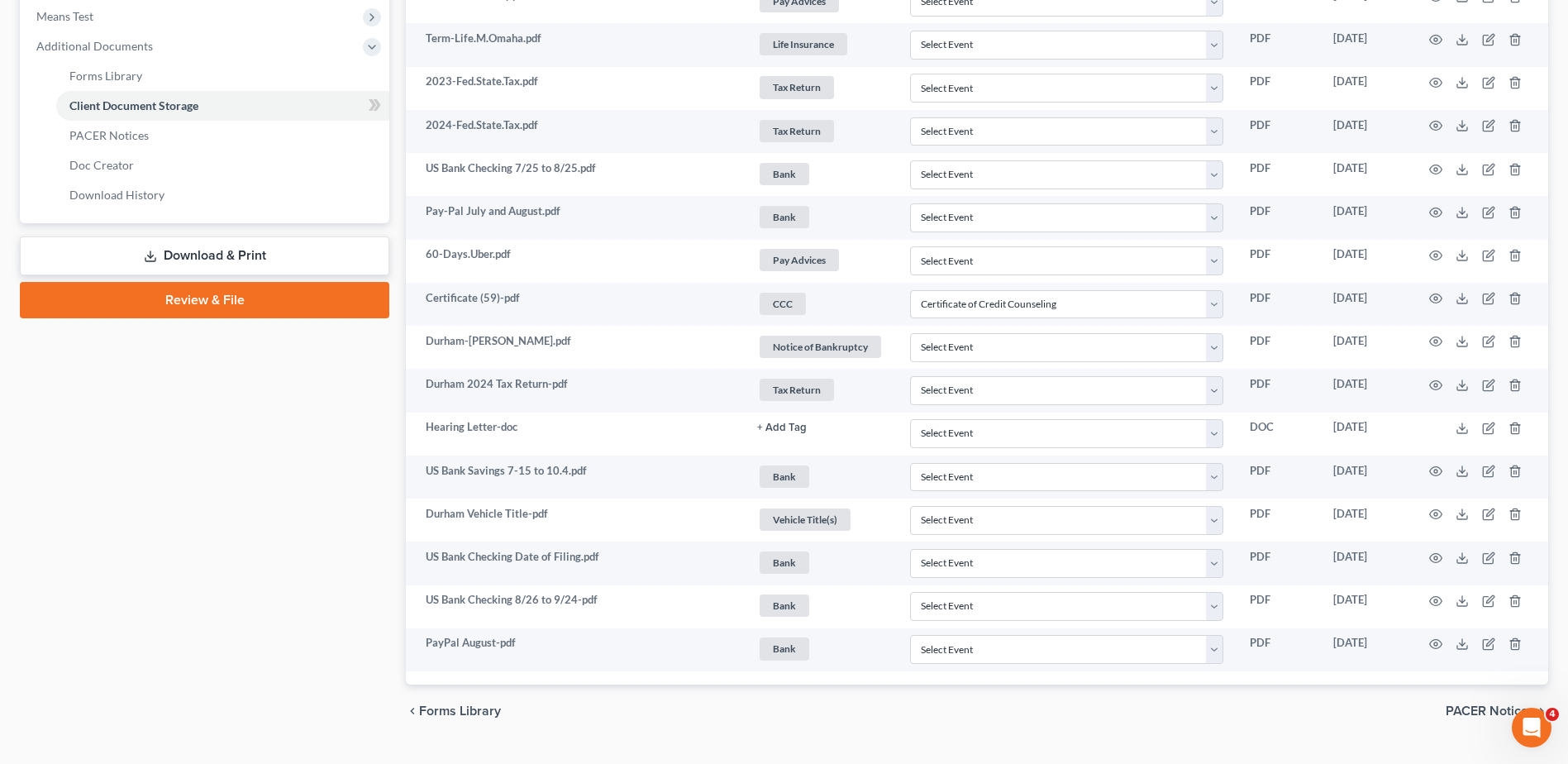
scroll to position [712, 0]
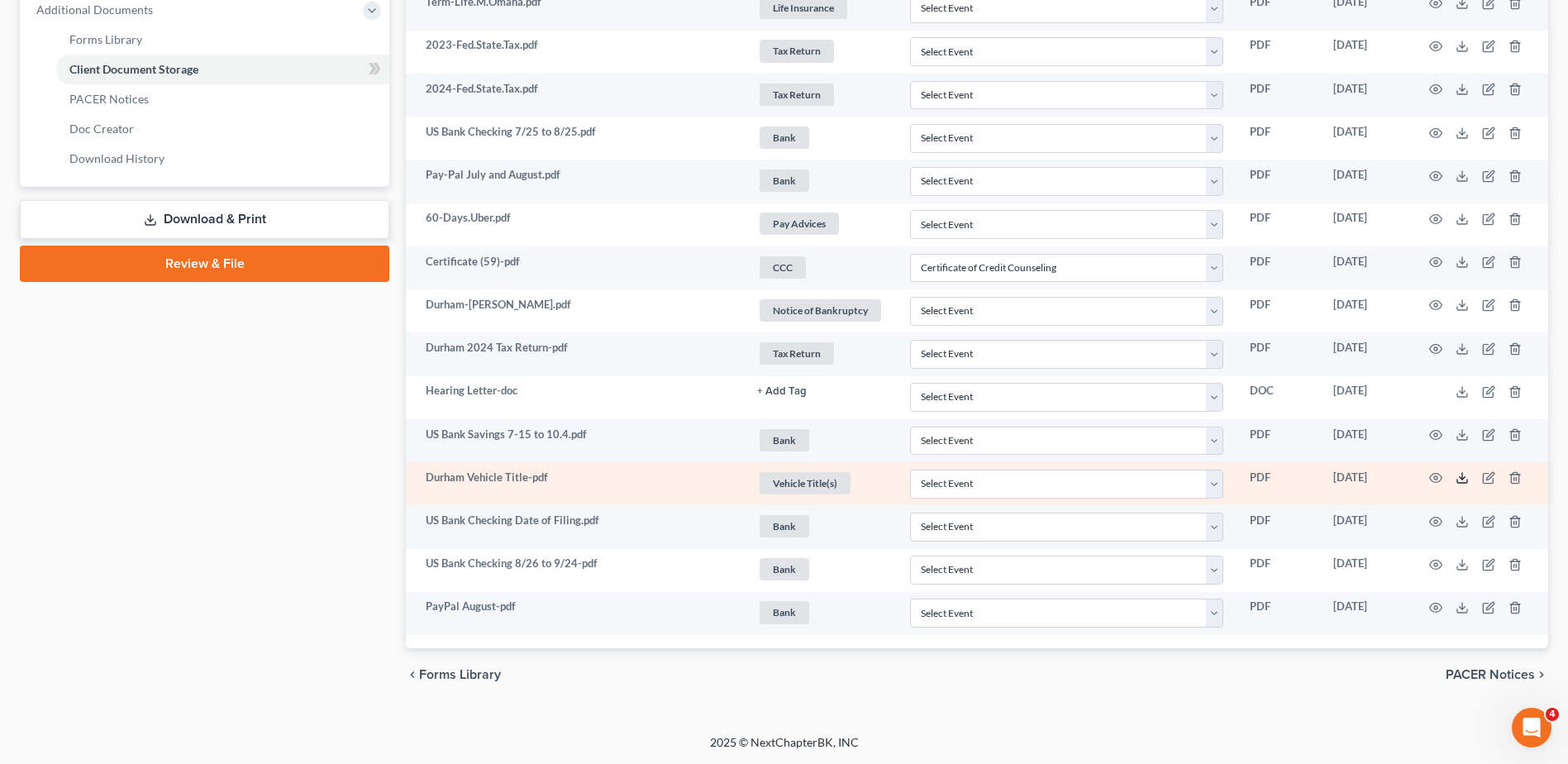
click at [1463, 479] on polyline at bounding box center [1462, 478] width 6 height 2
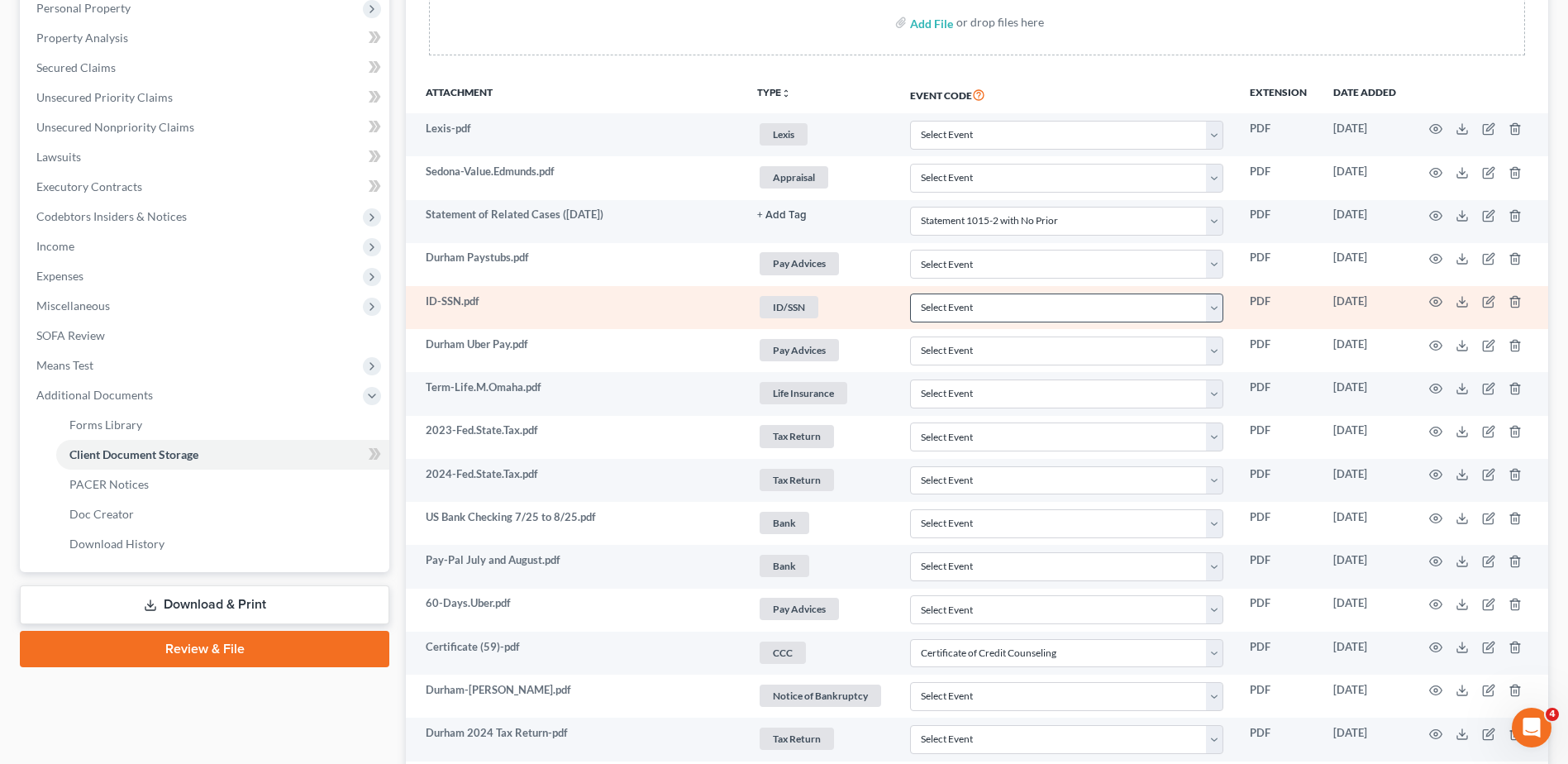
scroll to position [300, 0]
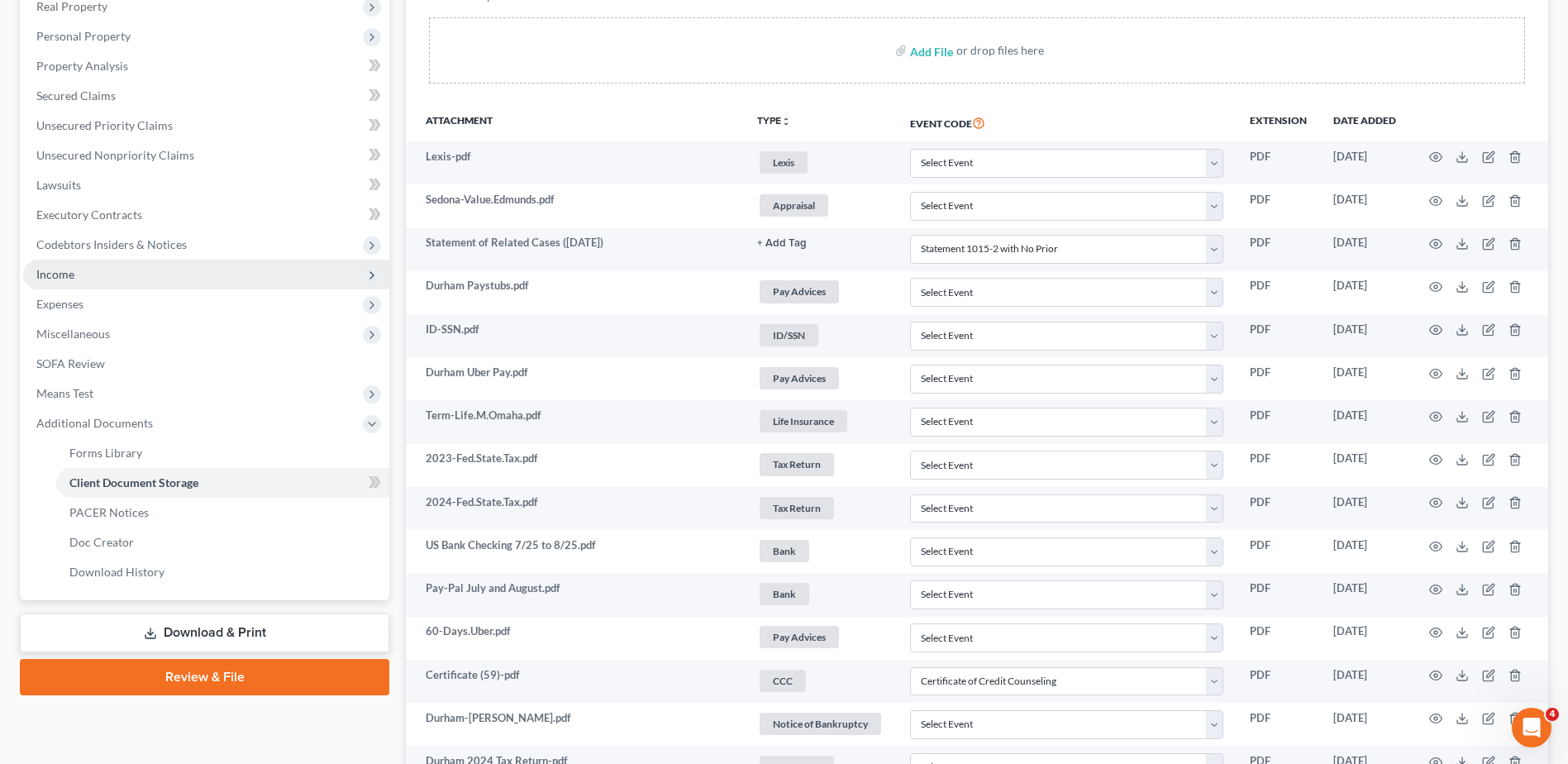
click at [65, 278] on span "Income" at bounding box center [56, 274] width 38 height 14
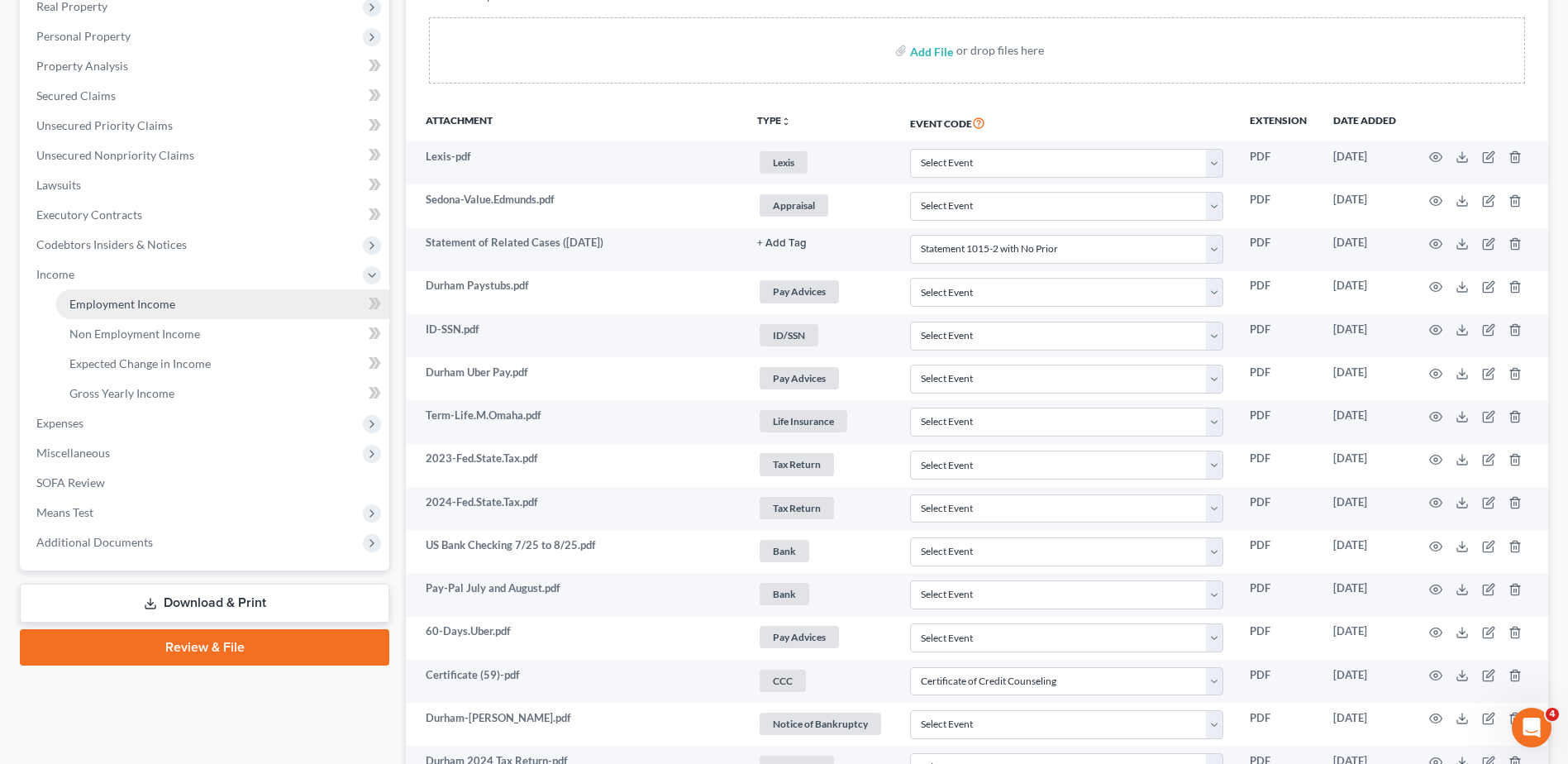
click at [76, 297] on span "Employment Income" at bounding box center [122, 304] width 106 height 14
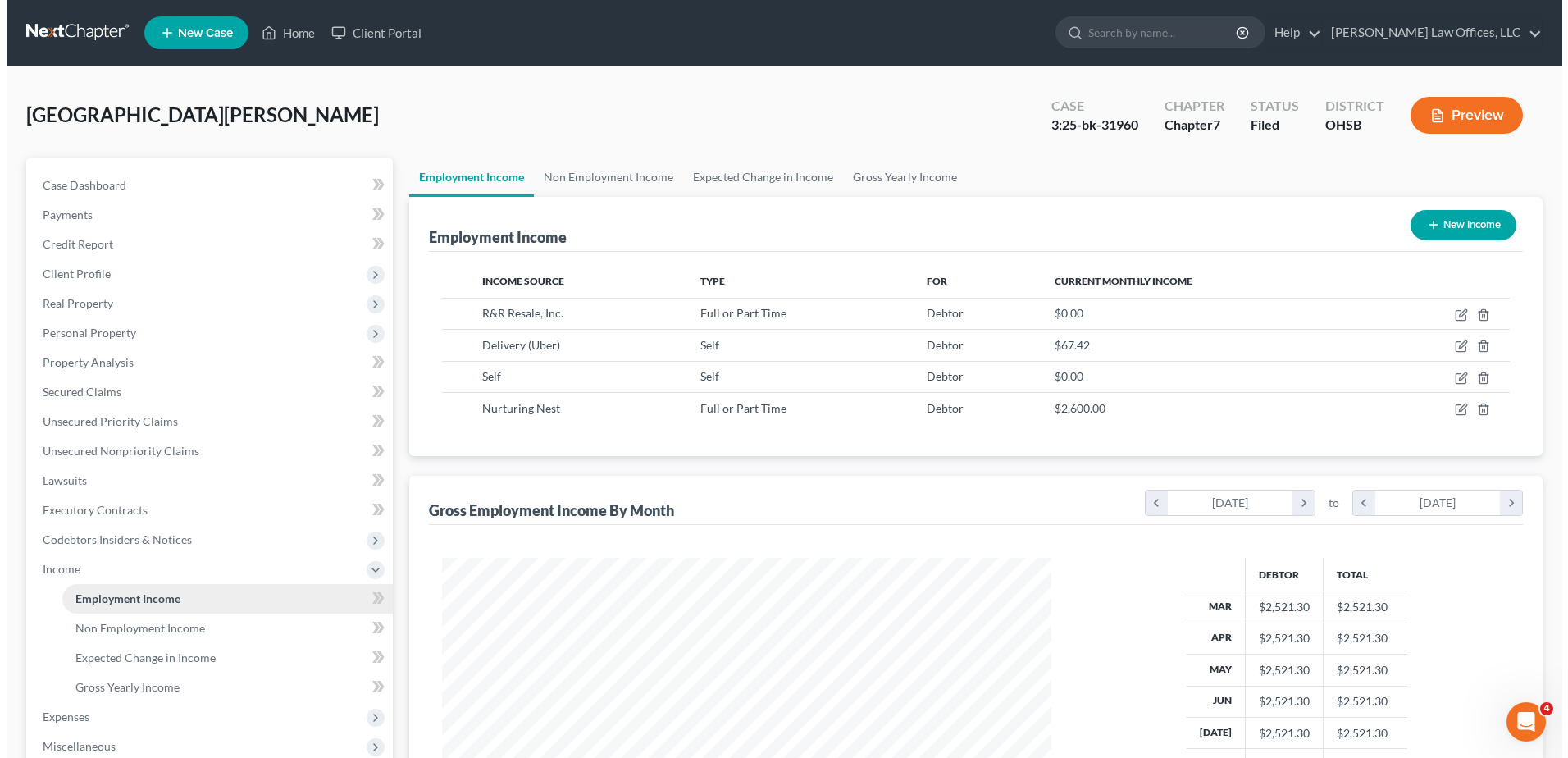
scroll to position [305, 642]
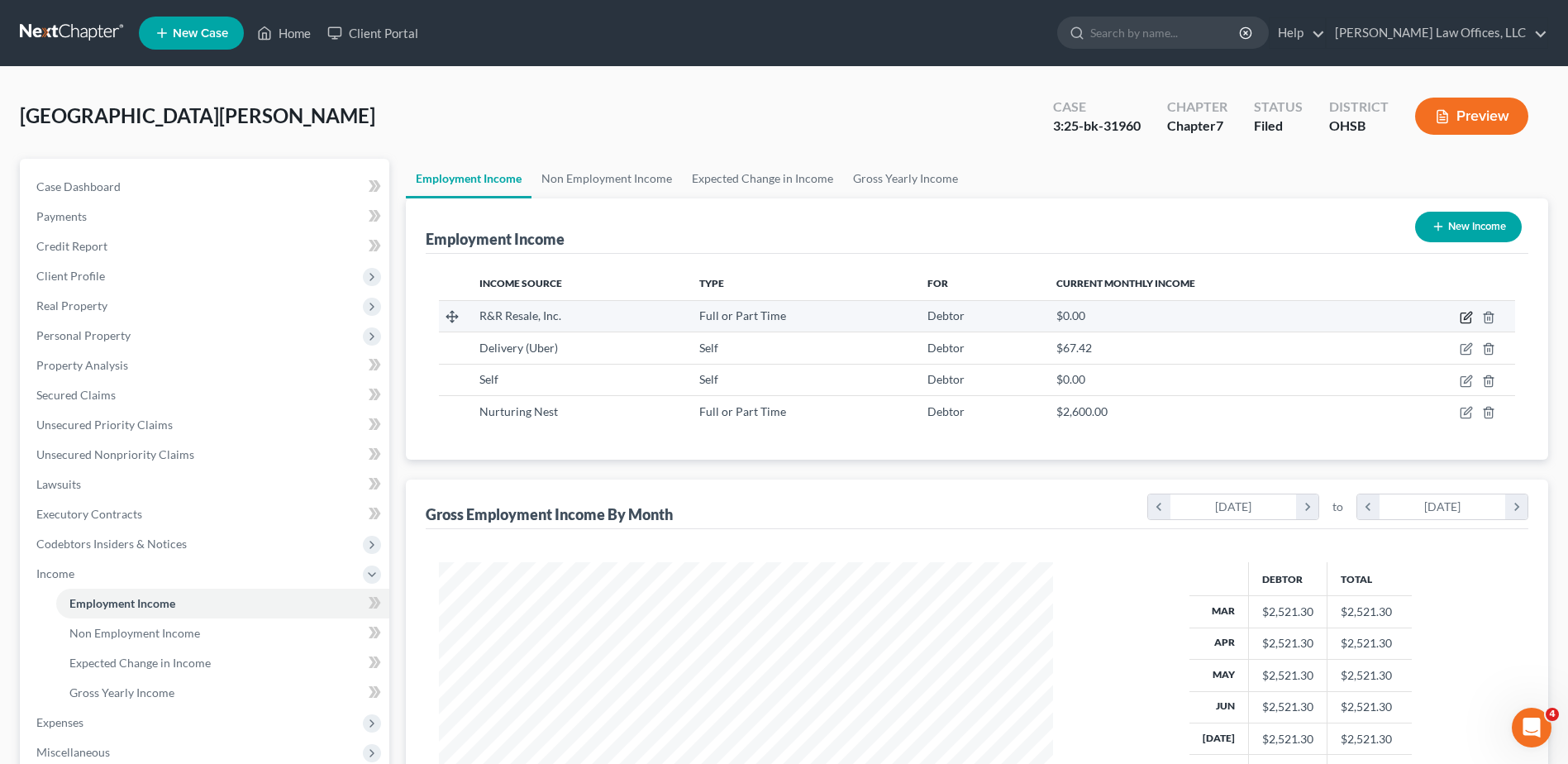
click at [1463, 317] on icon "button" at bounding box center [1466, 317] width 13 height 13
select select "0"
select select "36"
select select "2"
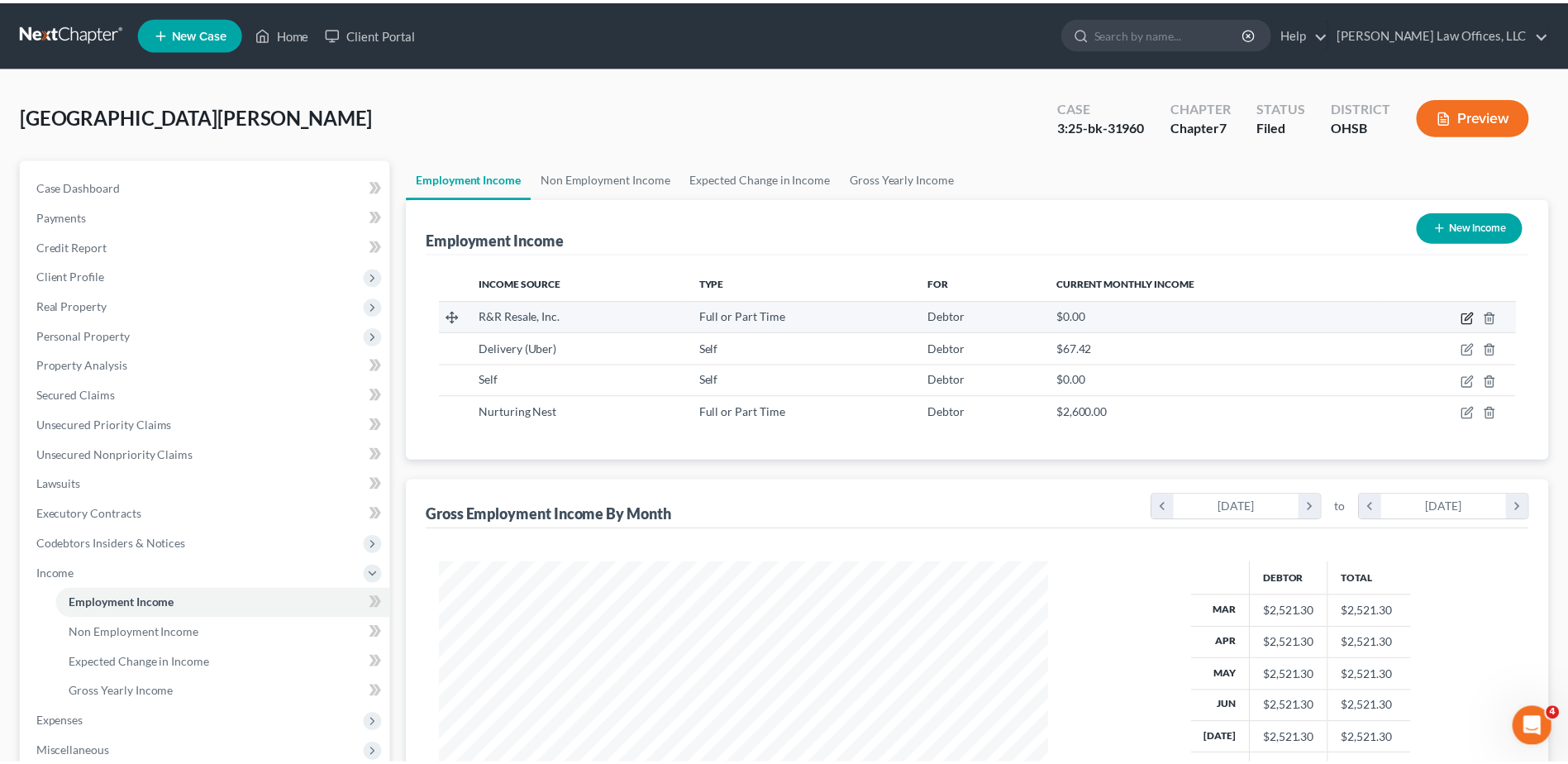
scroll to position [309, 653]
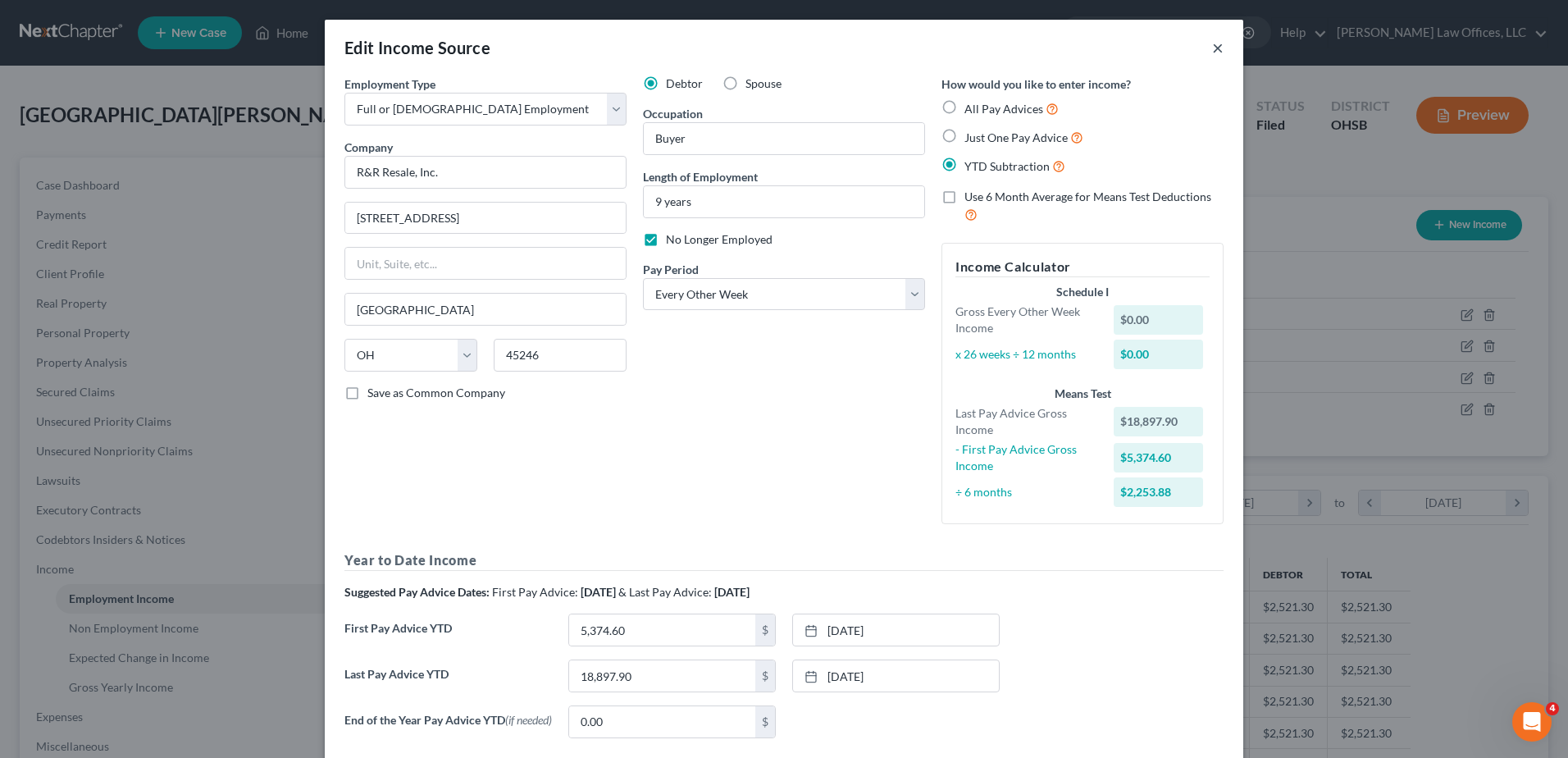
click at [1212, 50] on button "×" at bounding box center [1218, 48] width 12 height 20
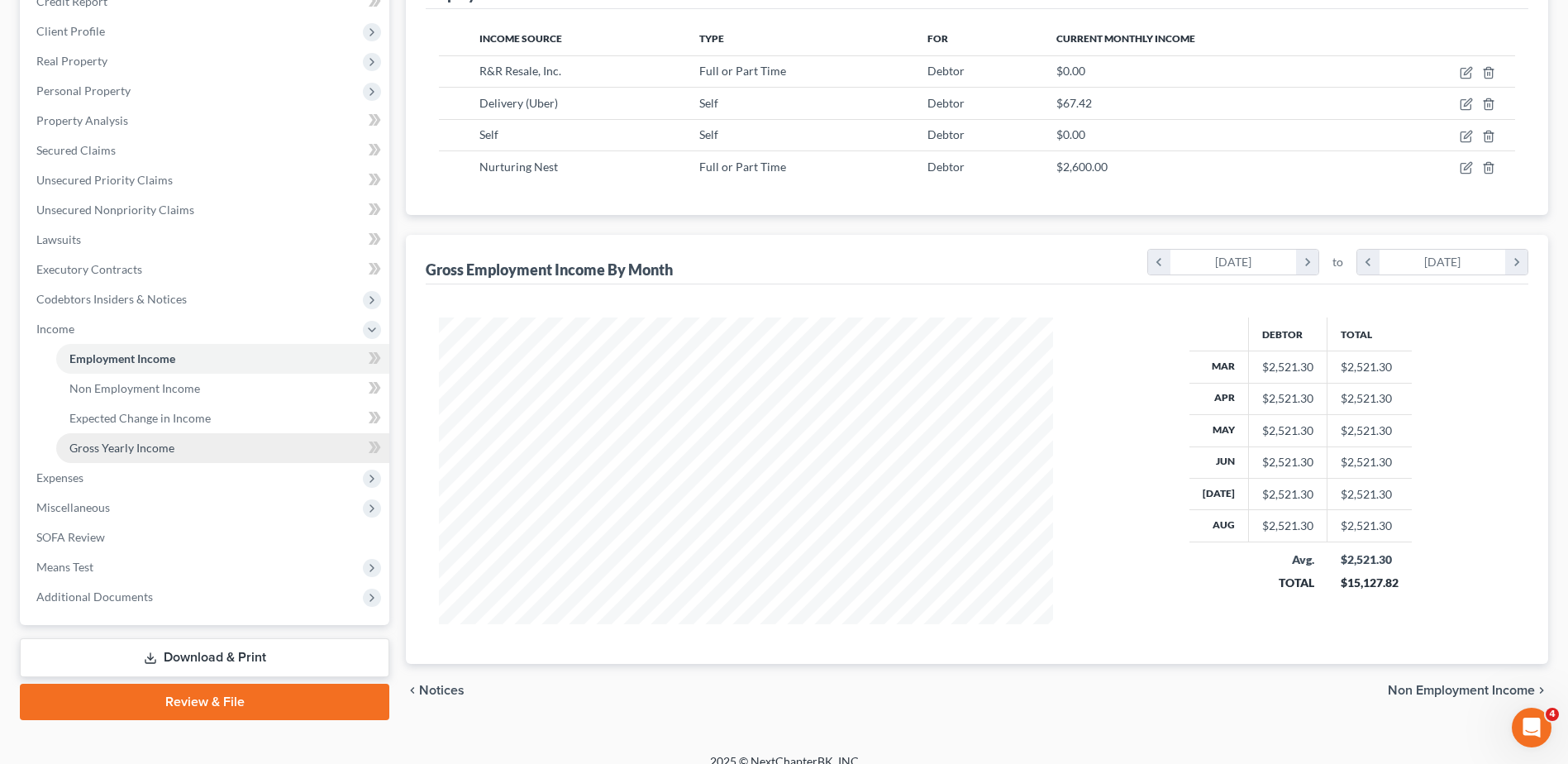
scroll to position [264, 0]
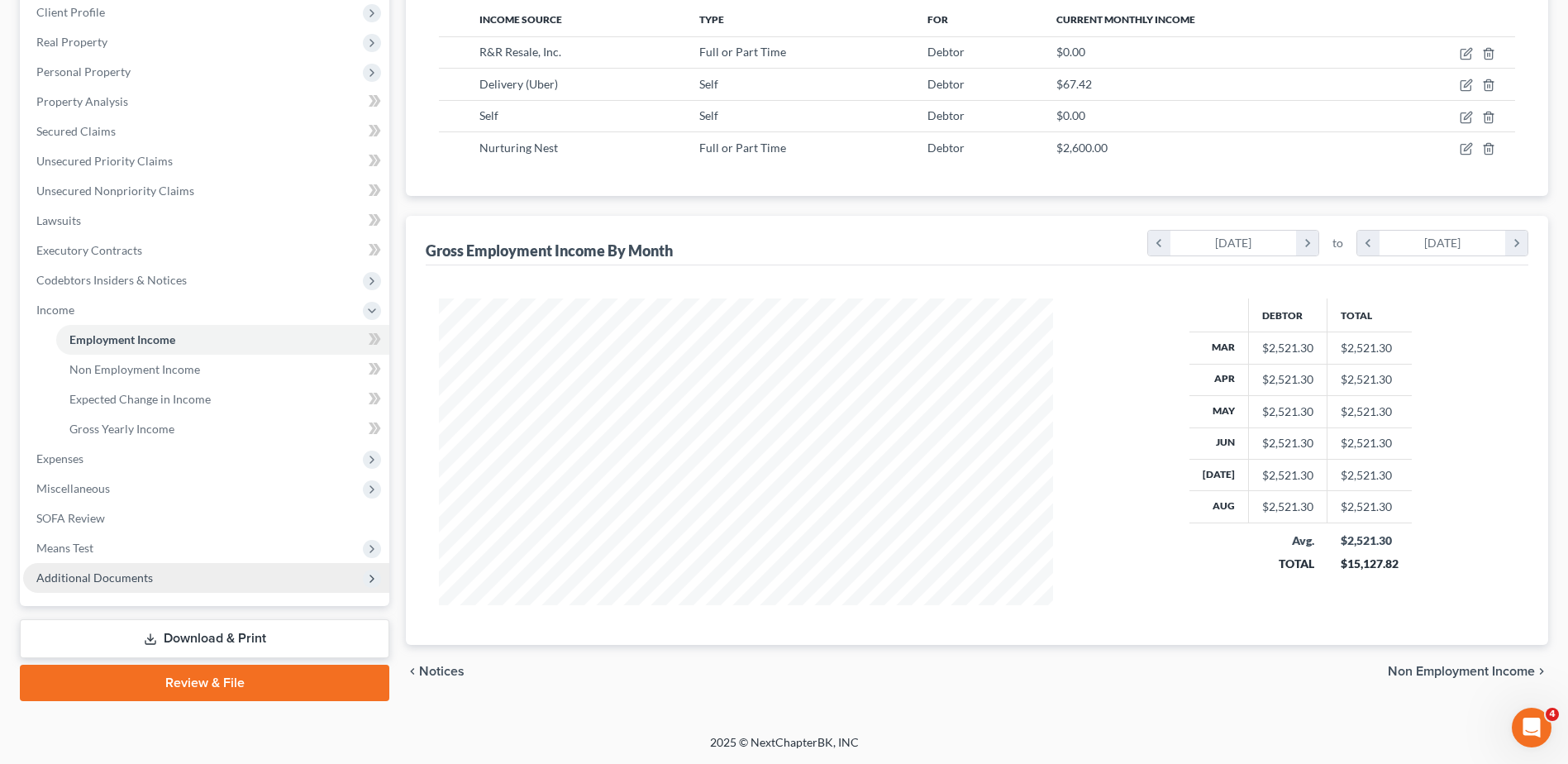
click at [82, 578] on span "Additional Documents" at bounding box center [95, 577] width 117 height 14
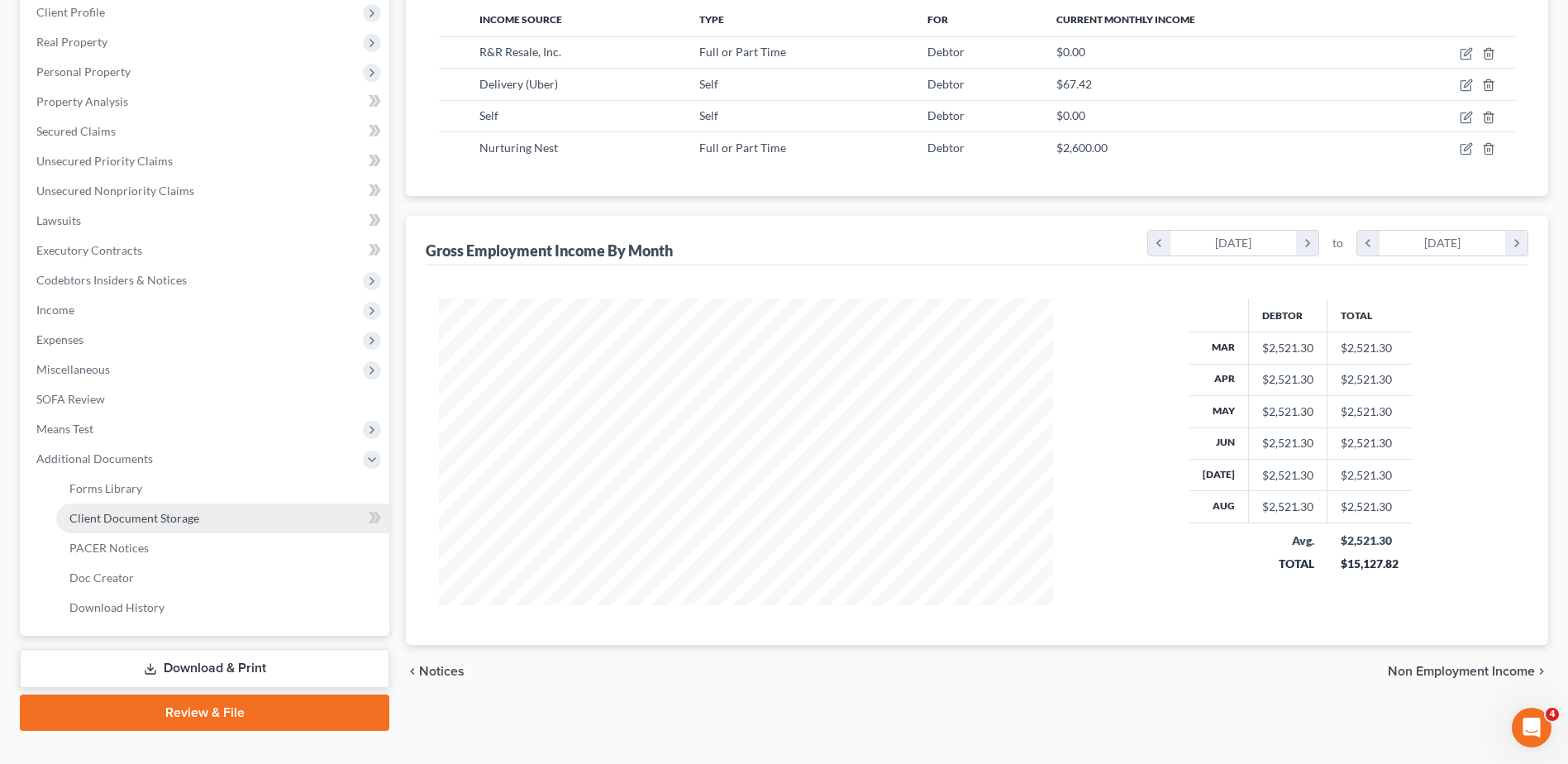
click at [155, 519] on span "Client Document Storage" at bounding box center [134, 518] width 130 height 14
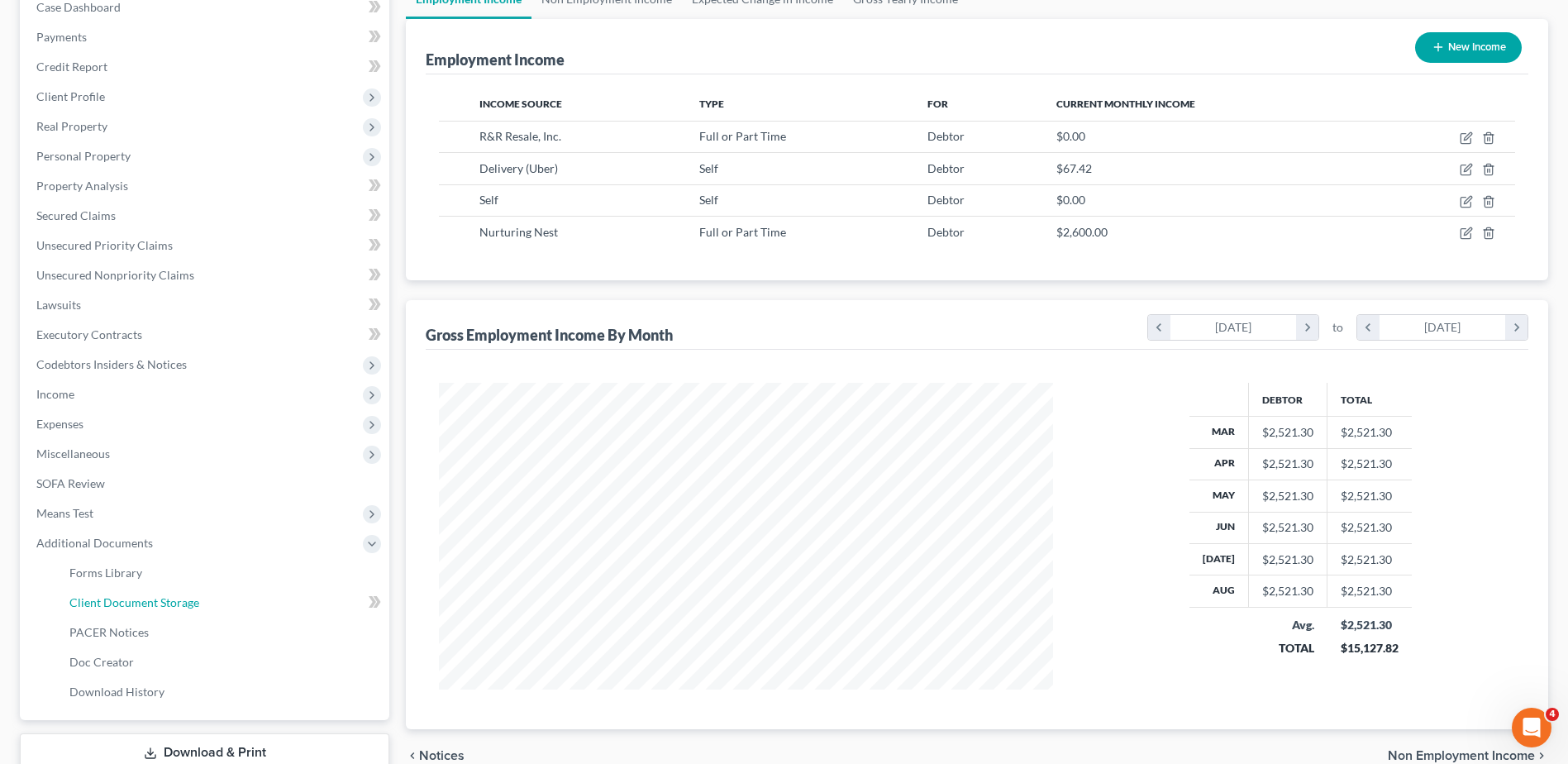
select select "52"
select select "7"
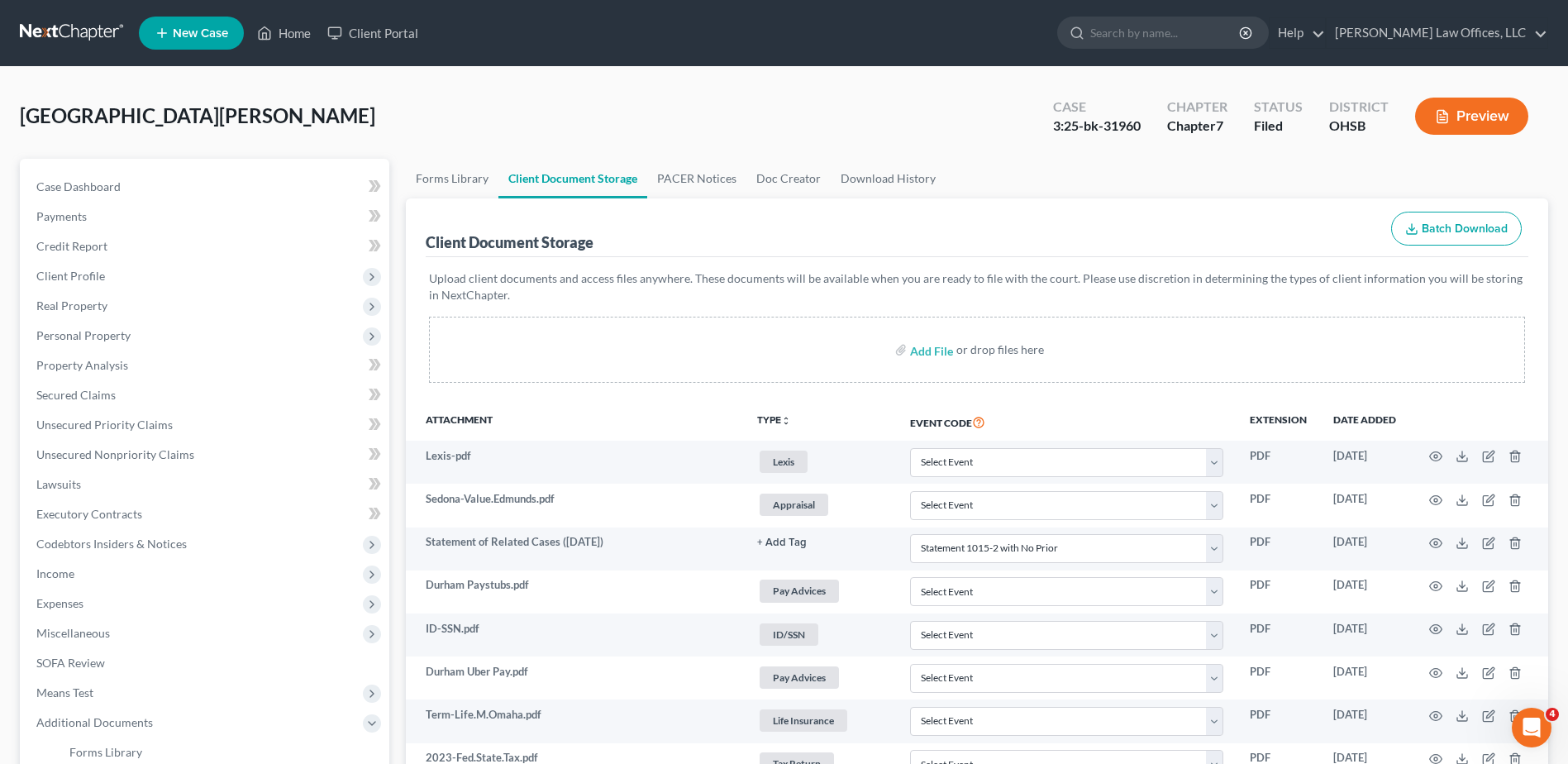
scroll to position [82, 0]
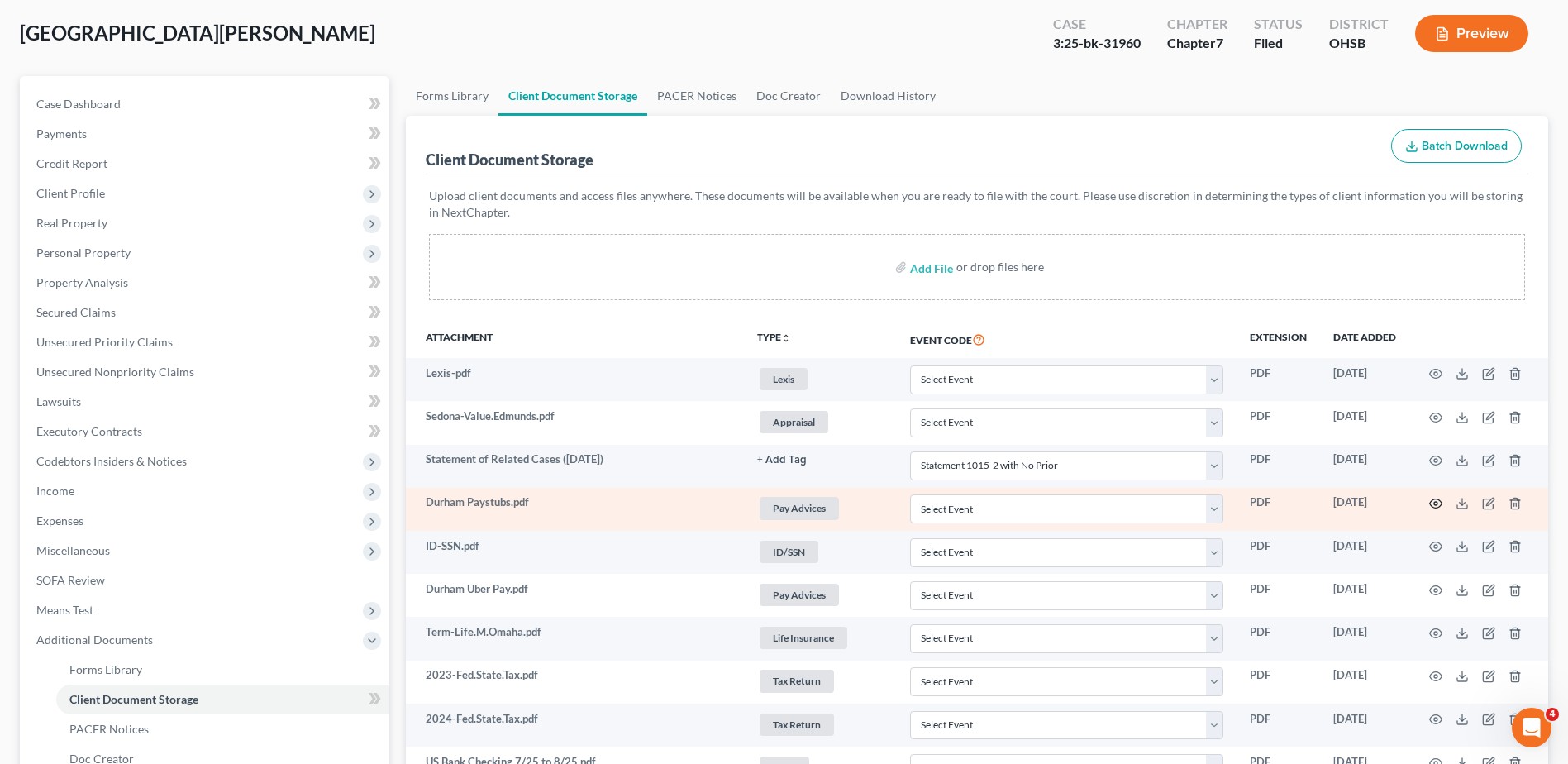
click at [1433, 502] on icon "button" at bounding box center [1436, 504] width 13 height 13
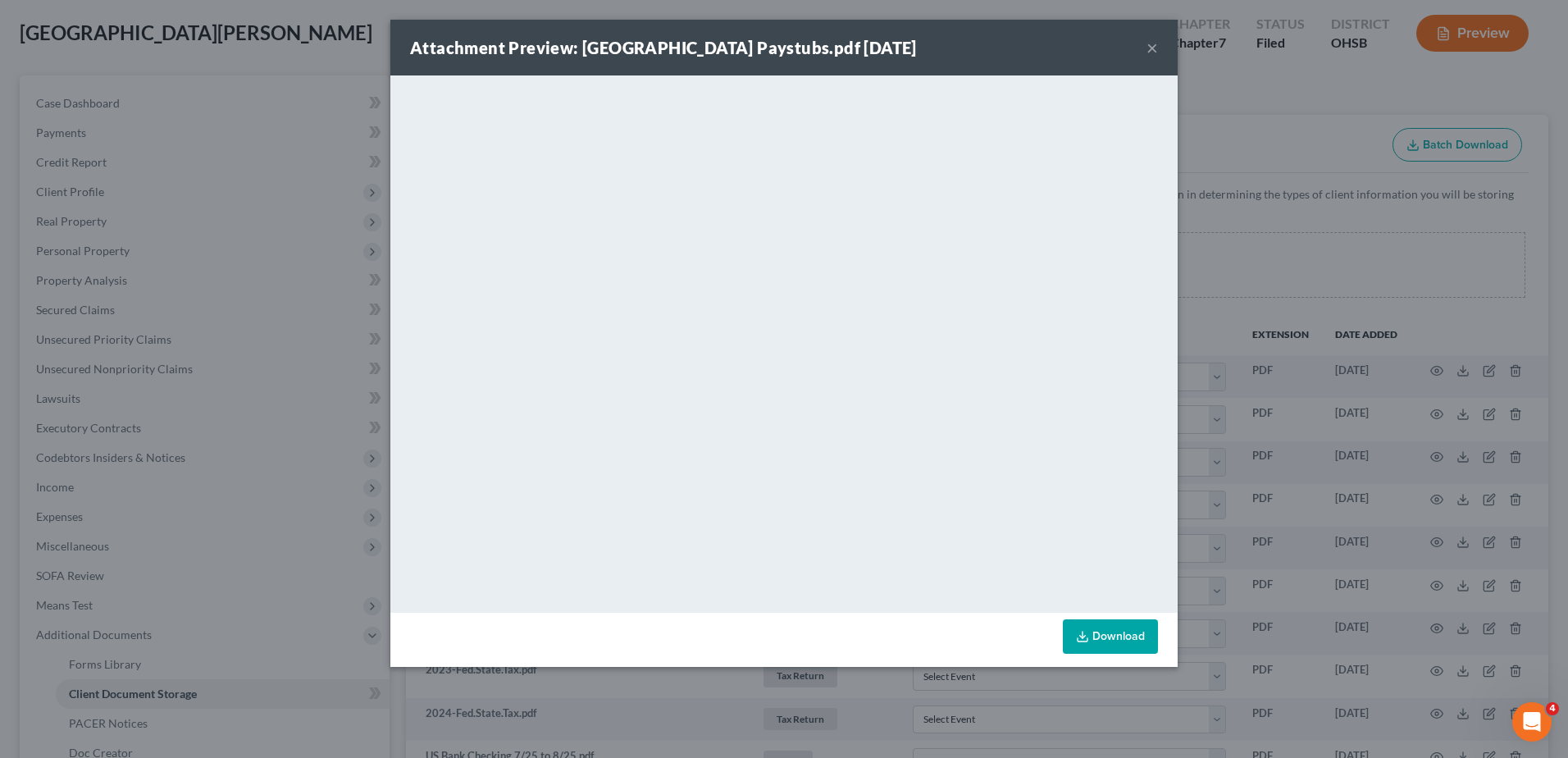
click at [1153, 50] on button "×" at bounding box center [1153, 48] width 12 height 20
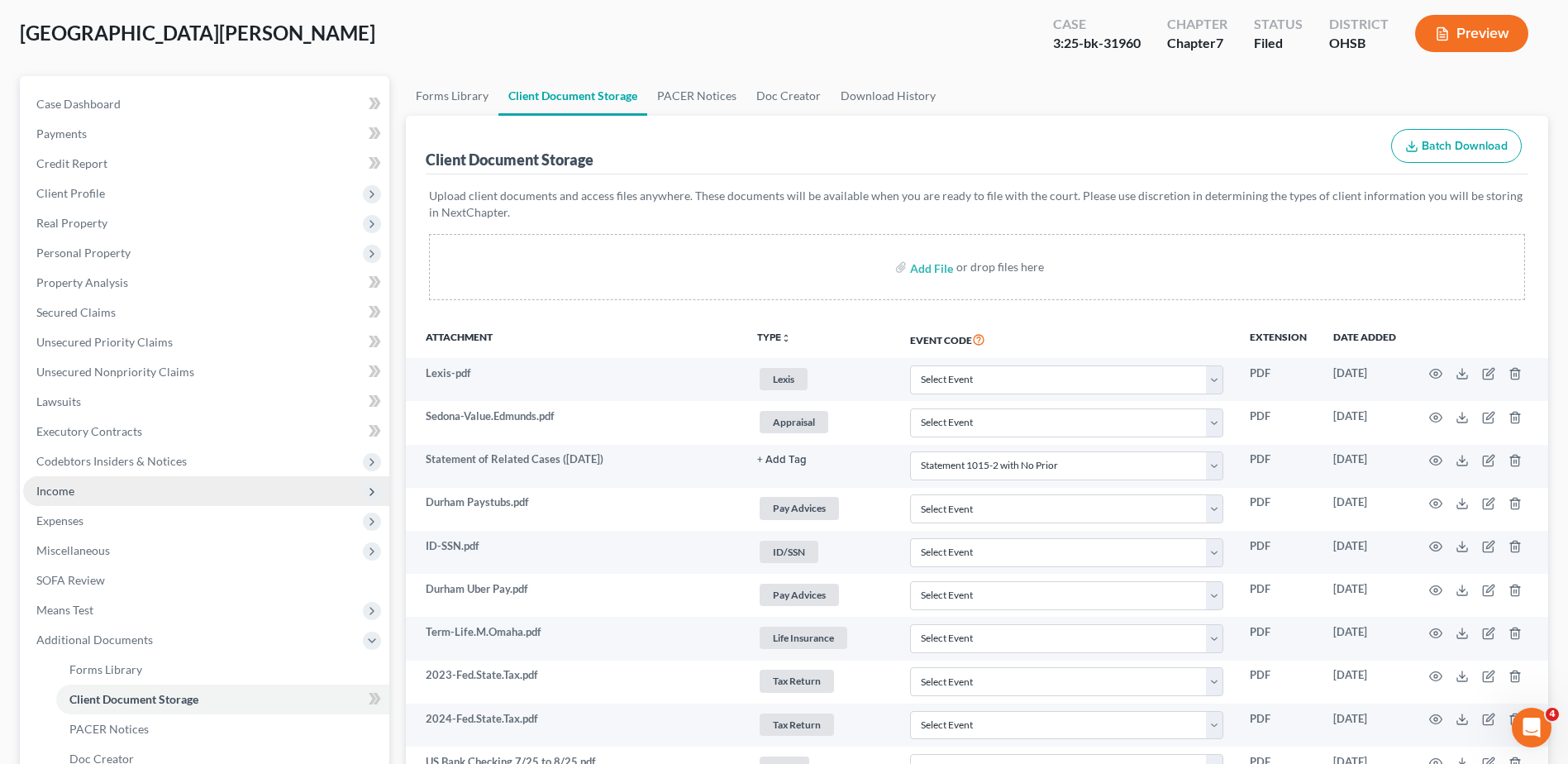
click at [79, 499] on span "Income" at bounding box center [206, 491] width 366 height 30
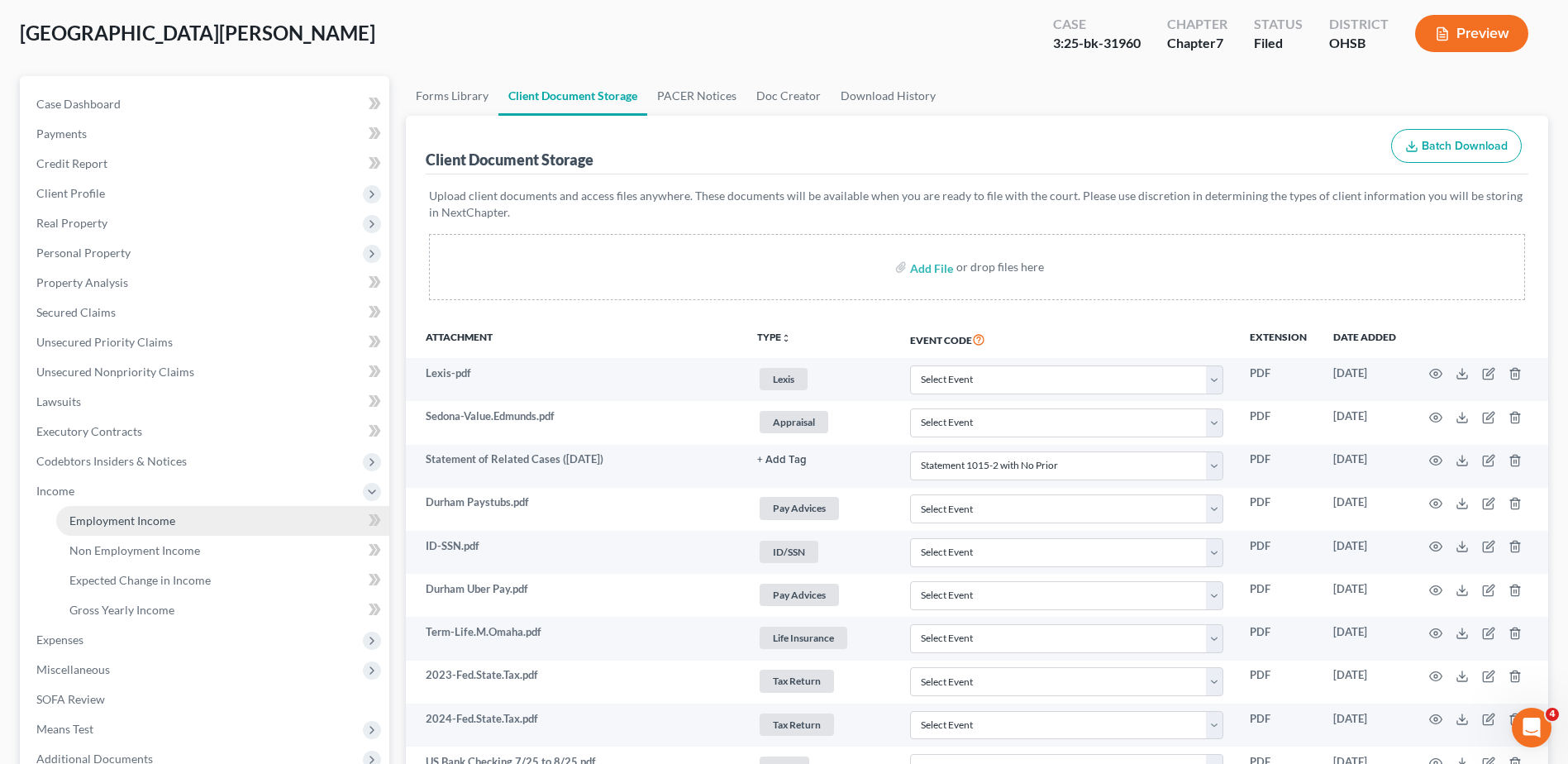
click at [95, 519] on span "Employment Income" at bounding box center [122, 520] width 106 height 14
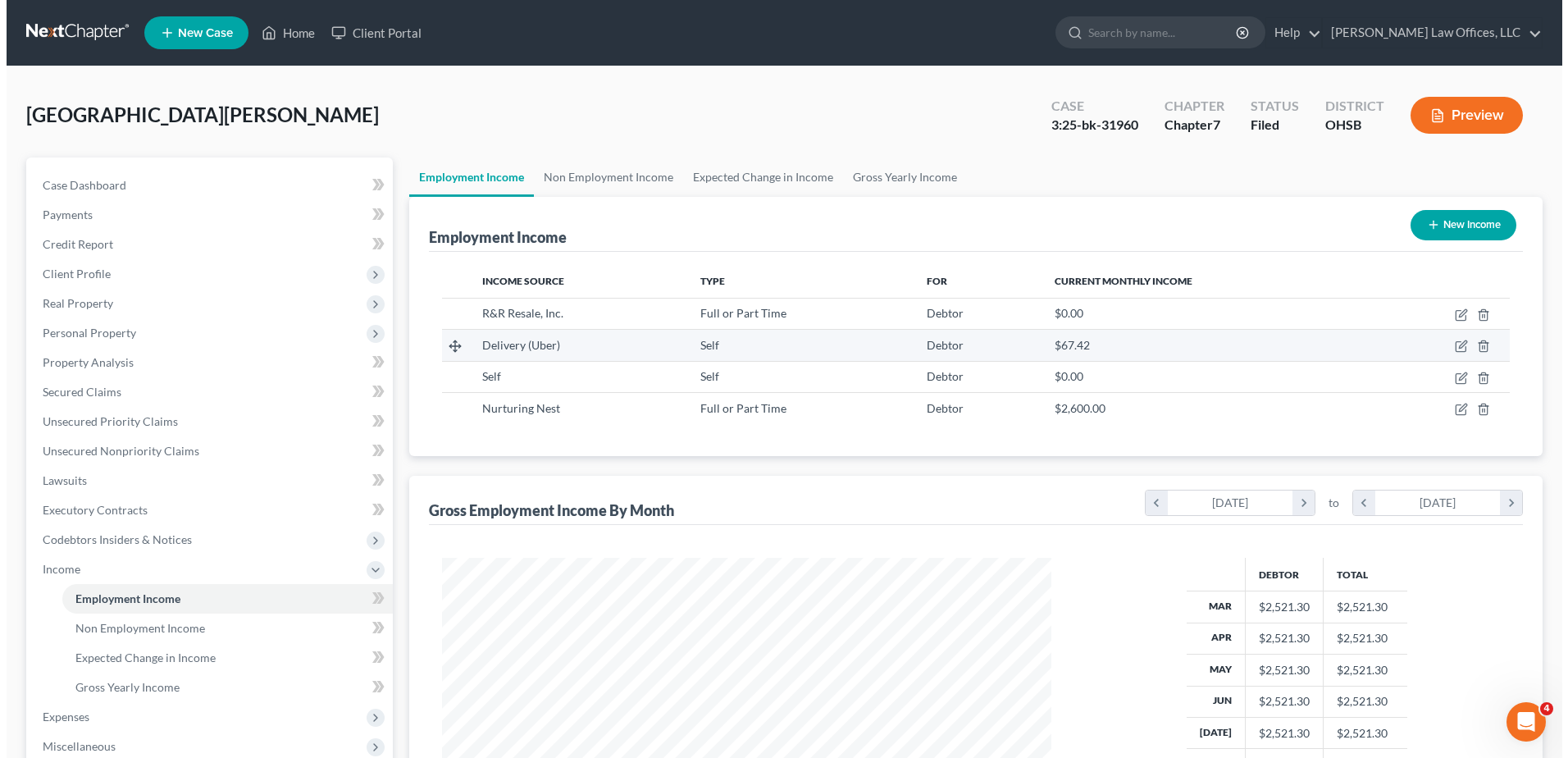
scroll to position [305, 642]
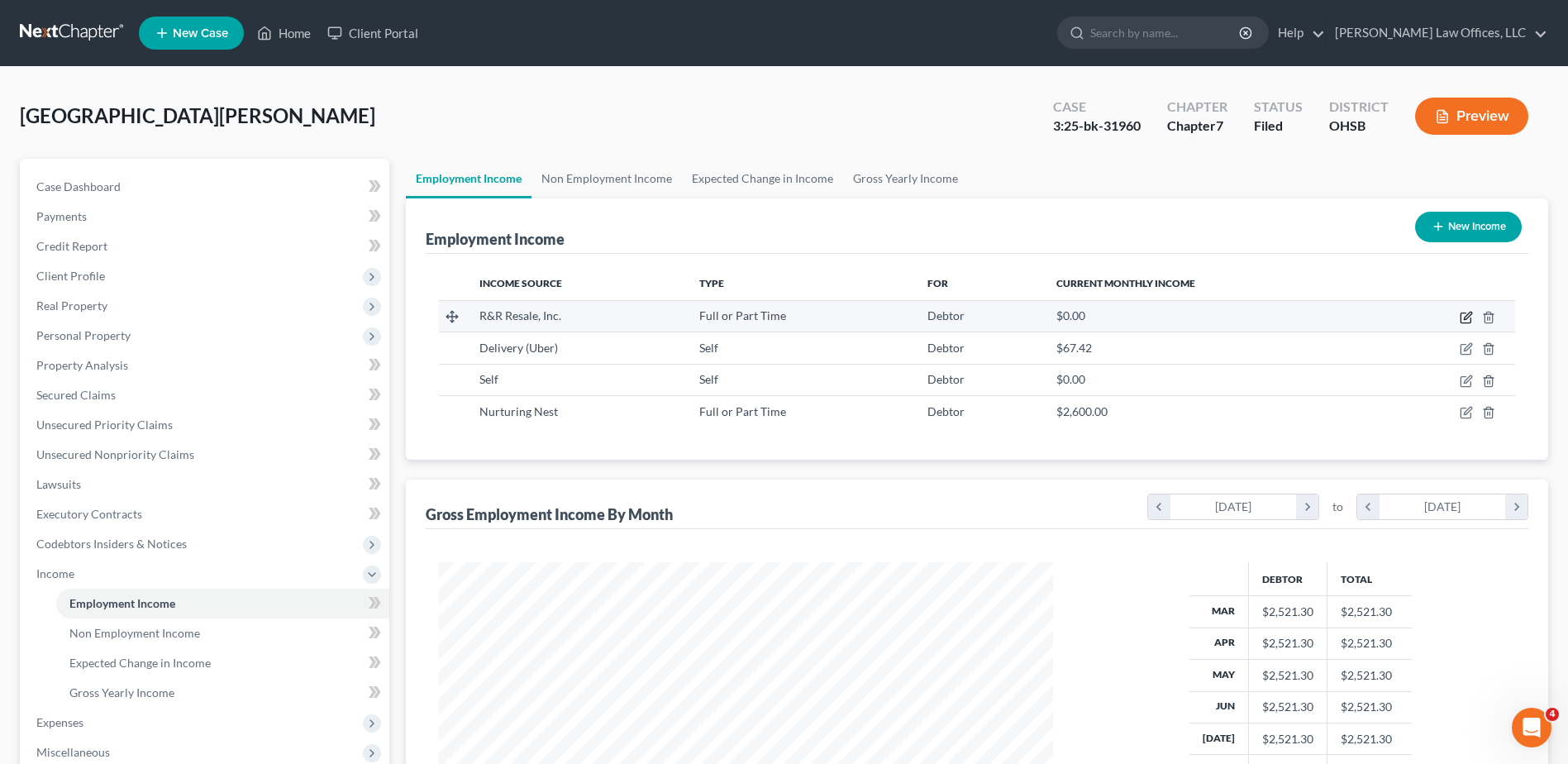
click at [1467, 317] on icon "button" at bounding box center [1466, 317] width 13 height 13
select select "0"
select select "36"
select select "2"
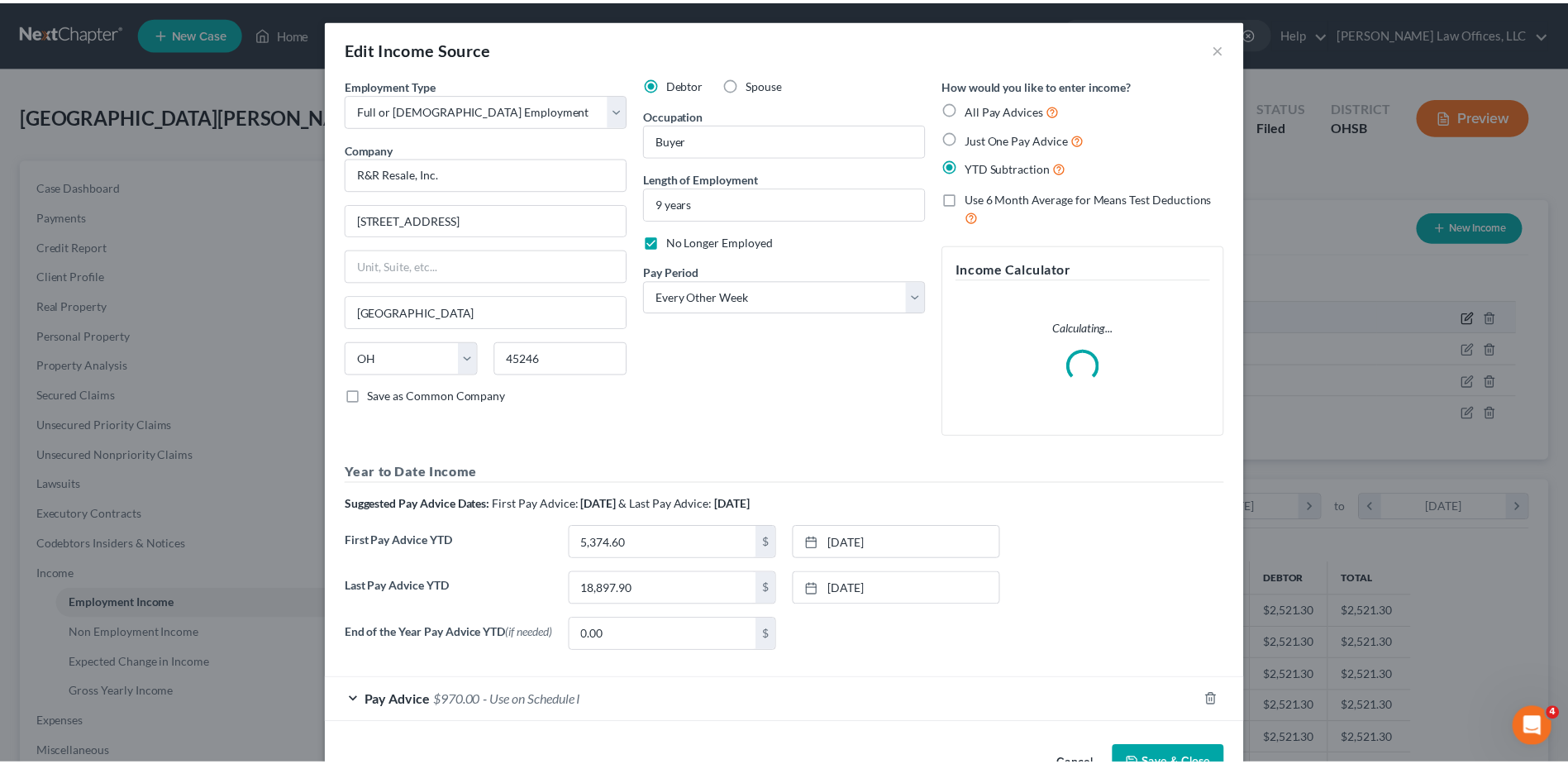
scroll to position [309, 653]
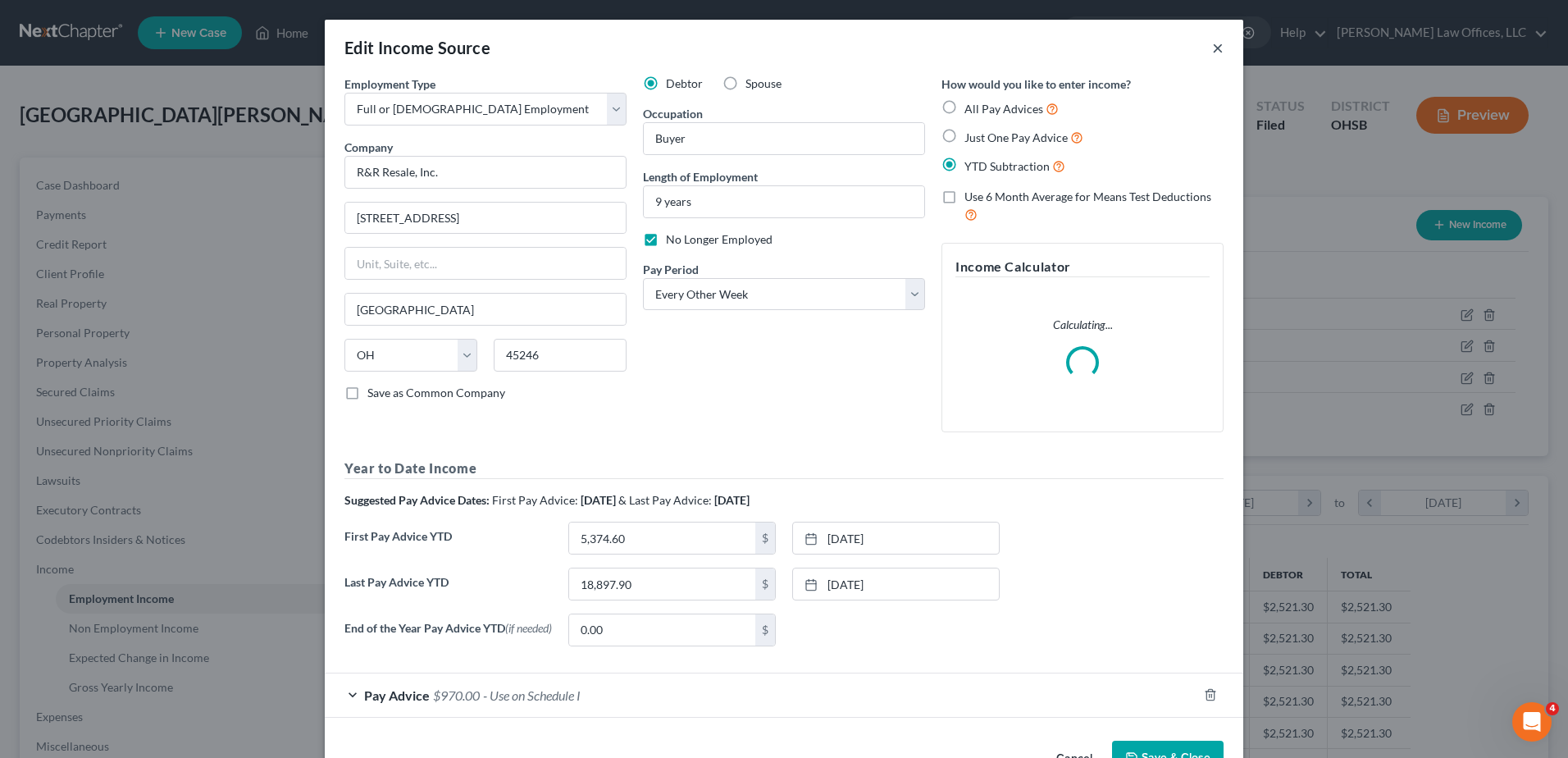
click at [1215, 45] on button "×" at bounding box center [1218, 48] width 12 height 20
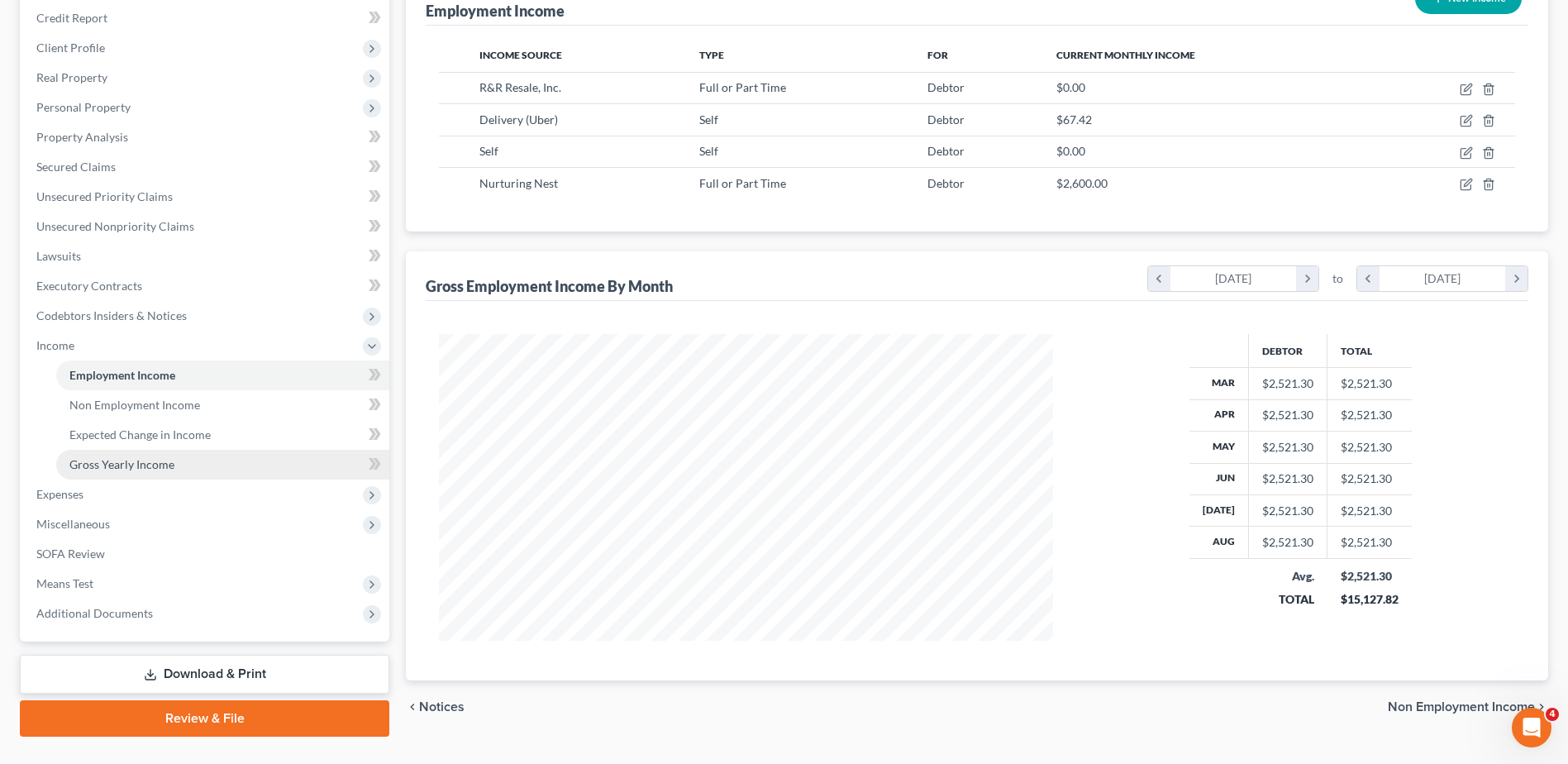
scroll to position [264, 0]
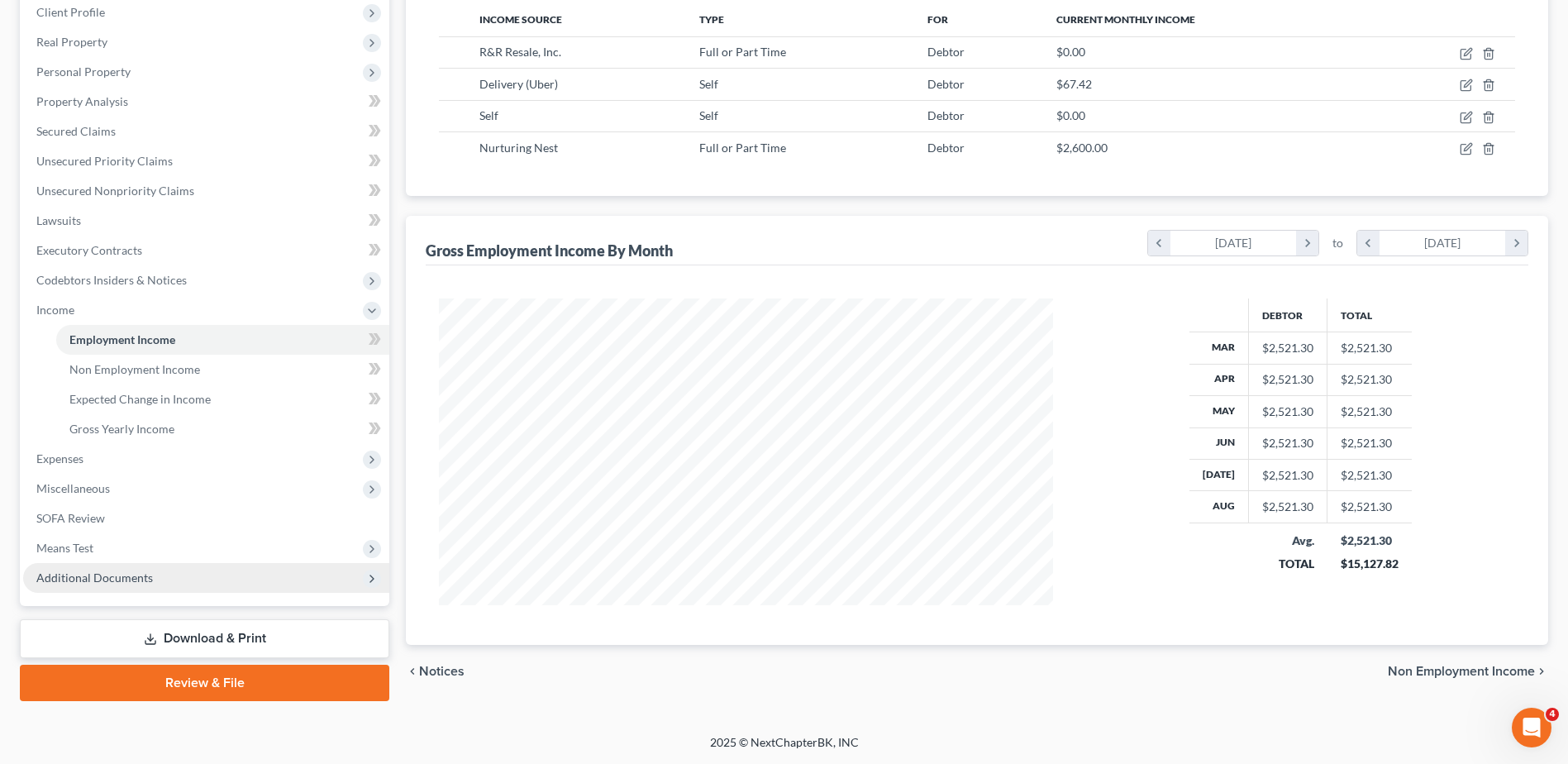
click at [128, 579] on span "Additional Documents" at bounding box center [95, 577] width 117 height 14
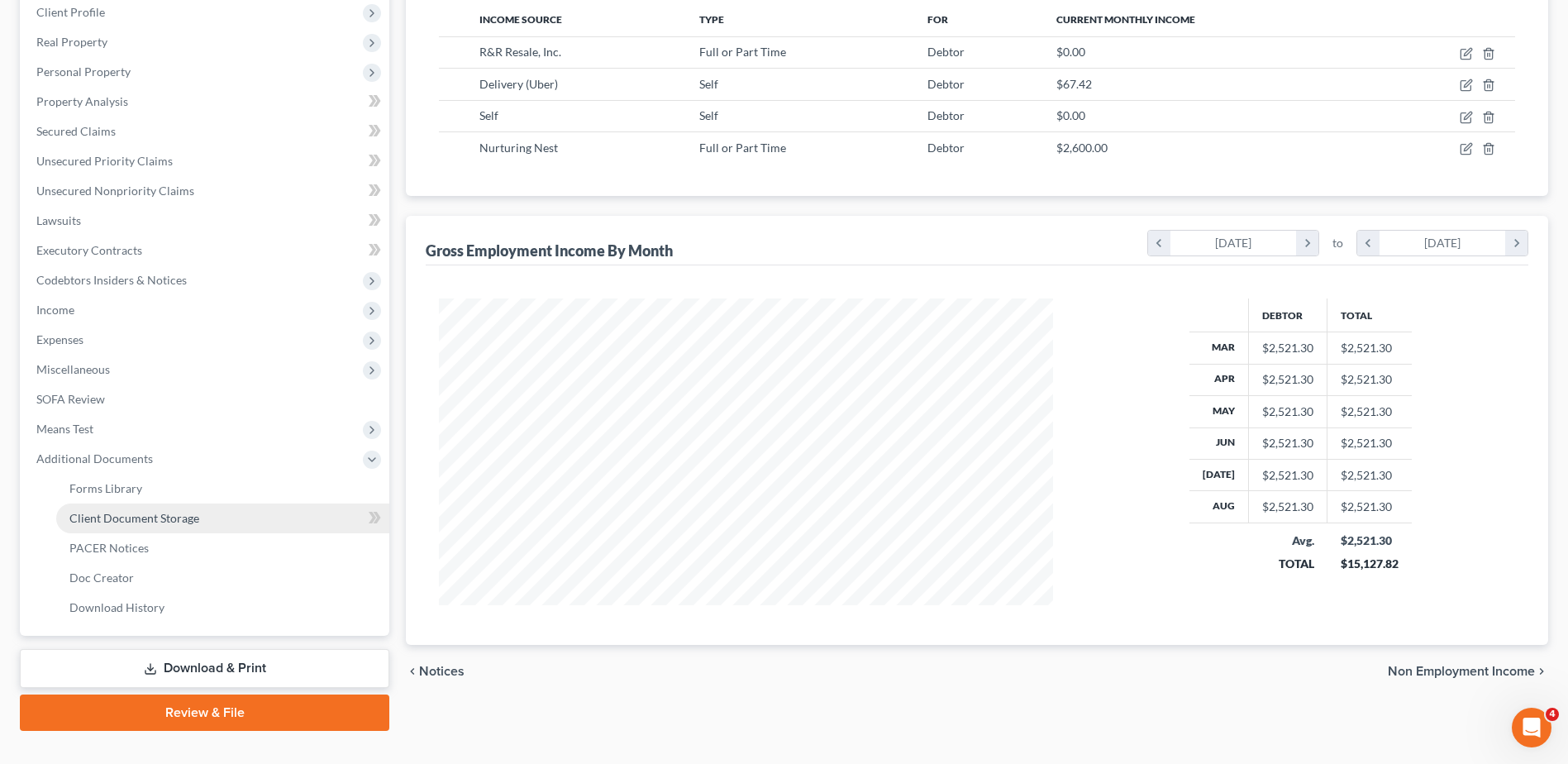
click at [162, 519] on span "Client Document Storage" at bounding box center [134, 518] width 130 height 14
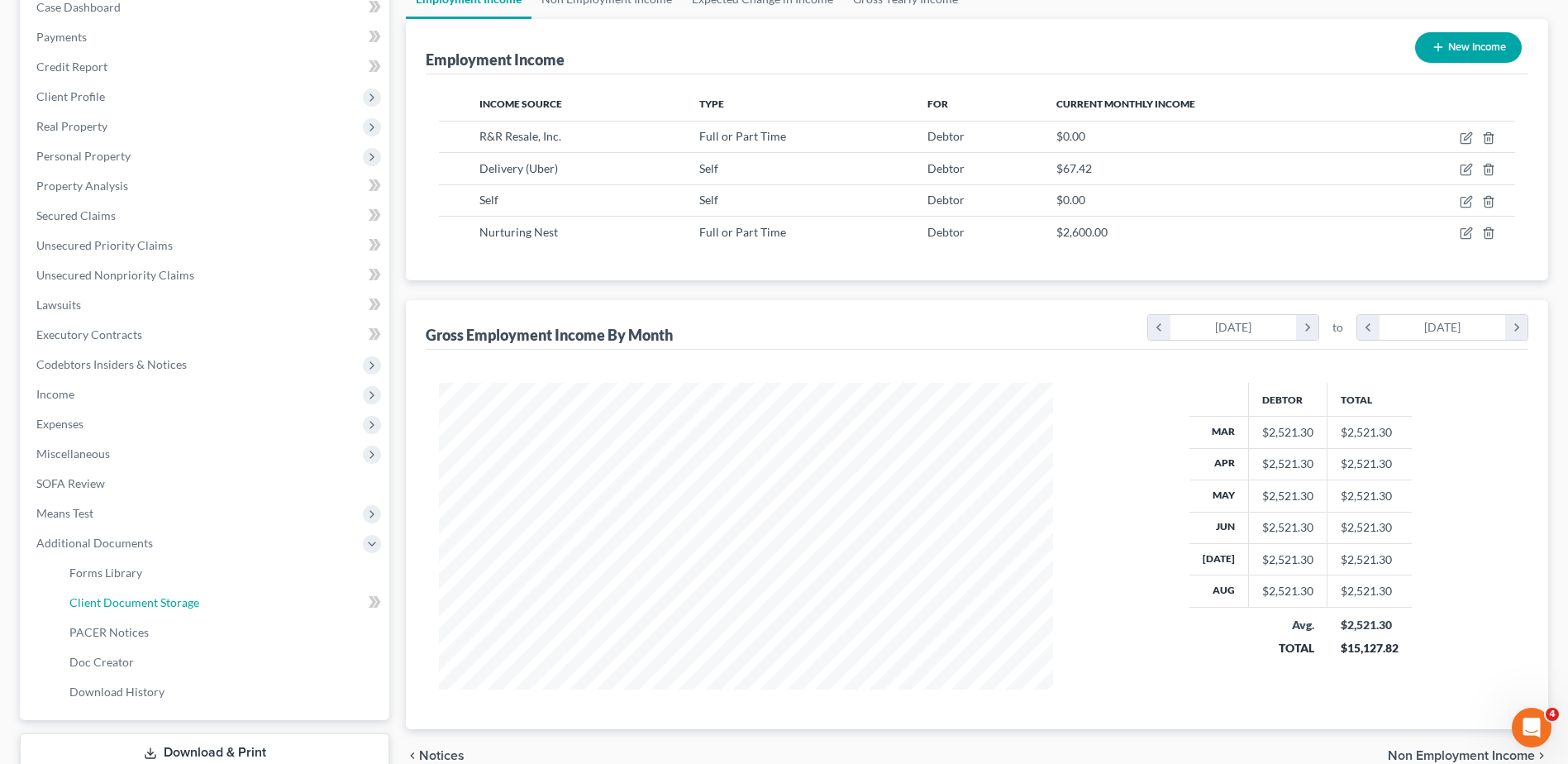
select select "52"
select select "7"
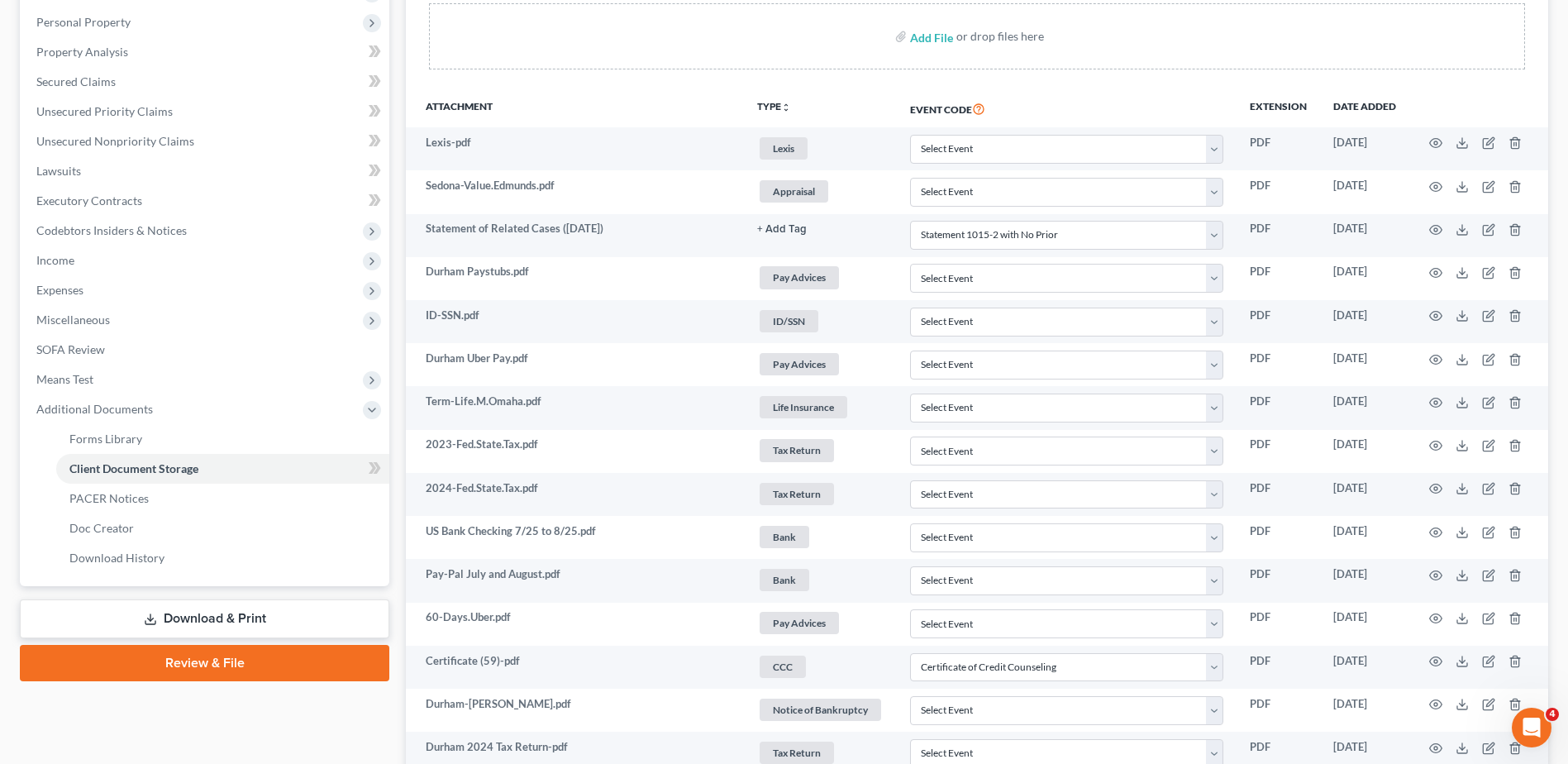
scroll to position [330, 0]
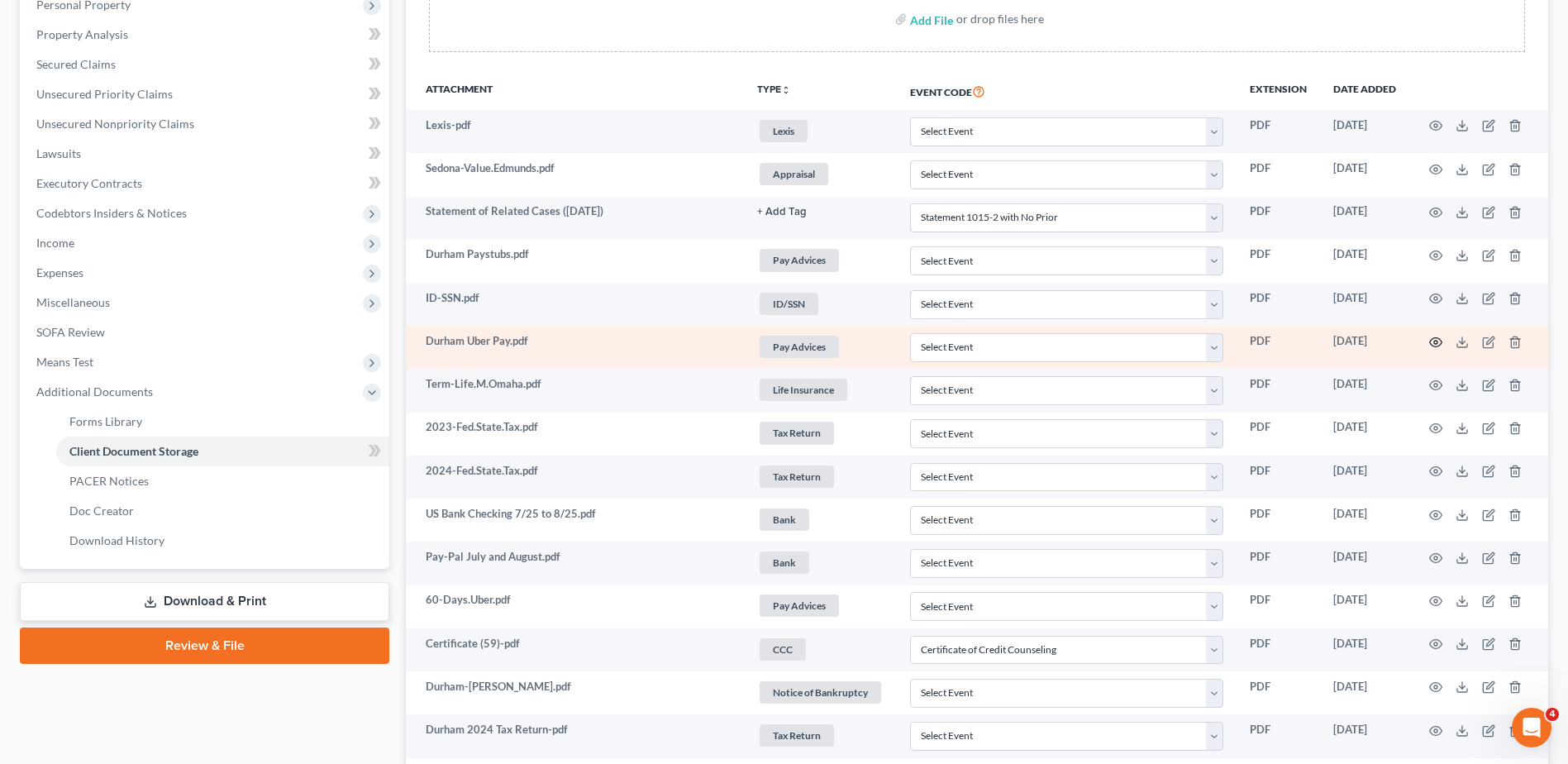
click at [1439, 341] on icon "button" at bounding box center [1436, 342] width 13 height 13
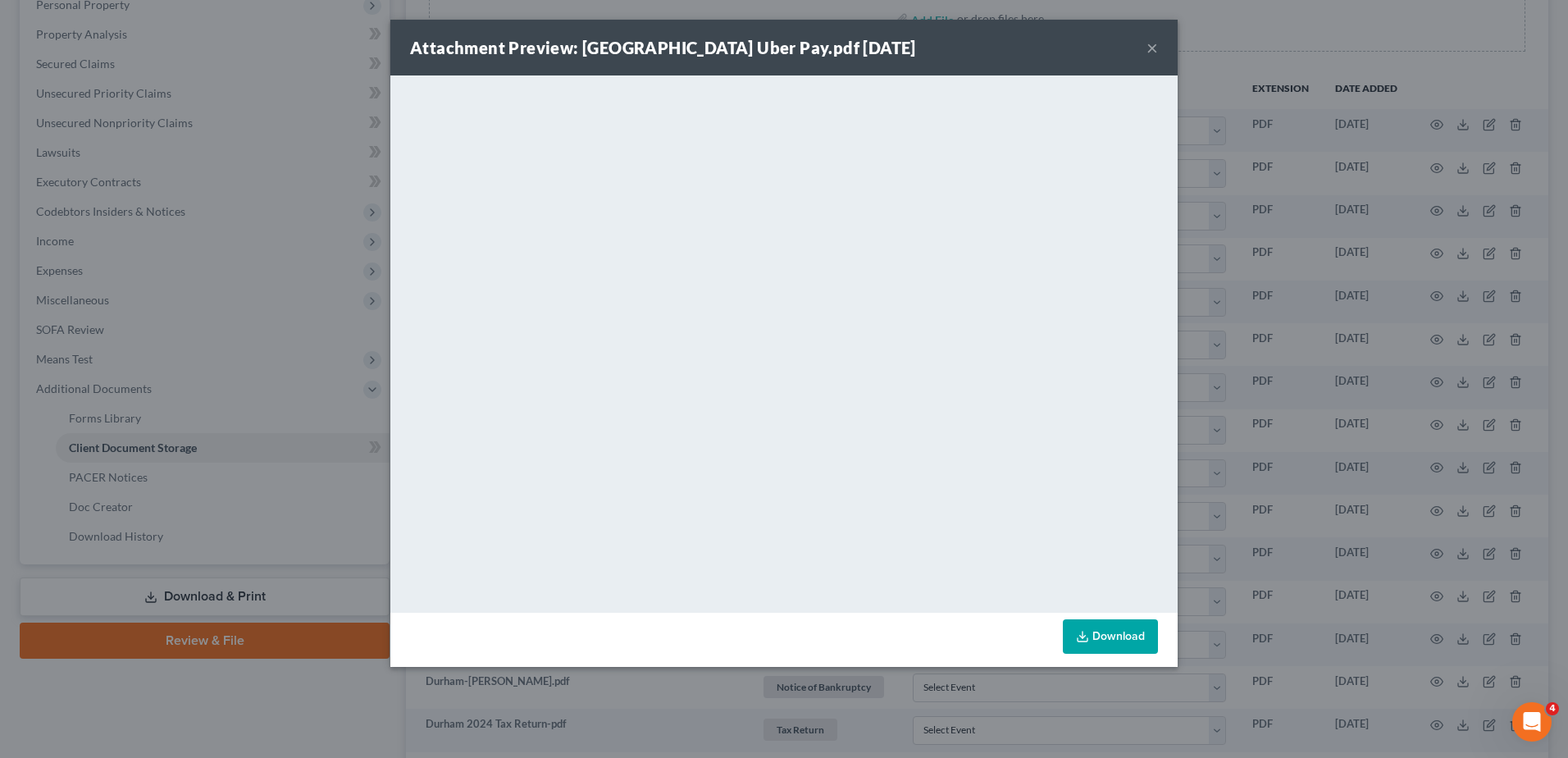
click at [1153, 50] on button "×" at bounding box center [1153, 48] width 12 height 20
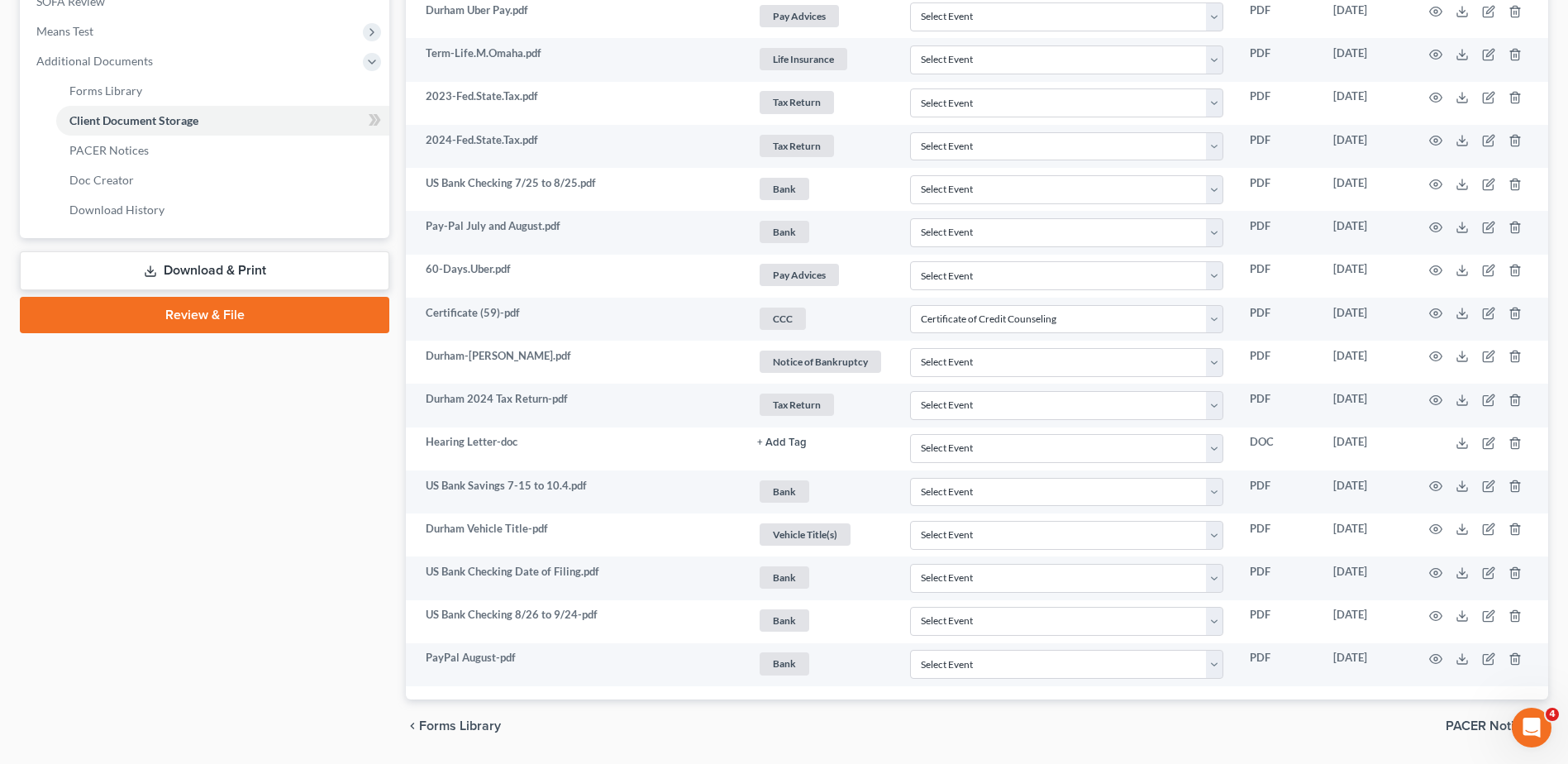
scroll to position [712, 0]
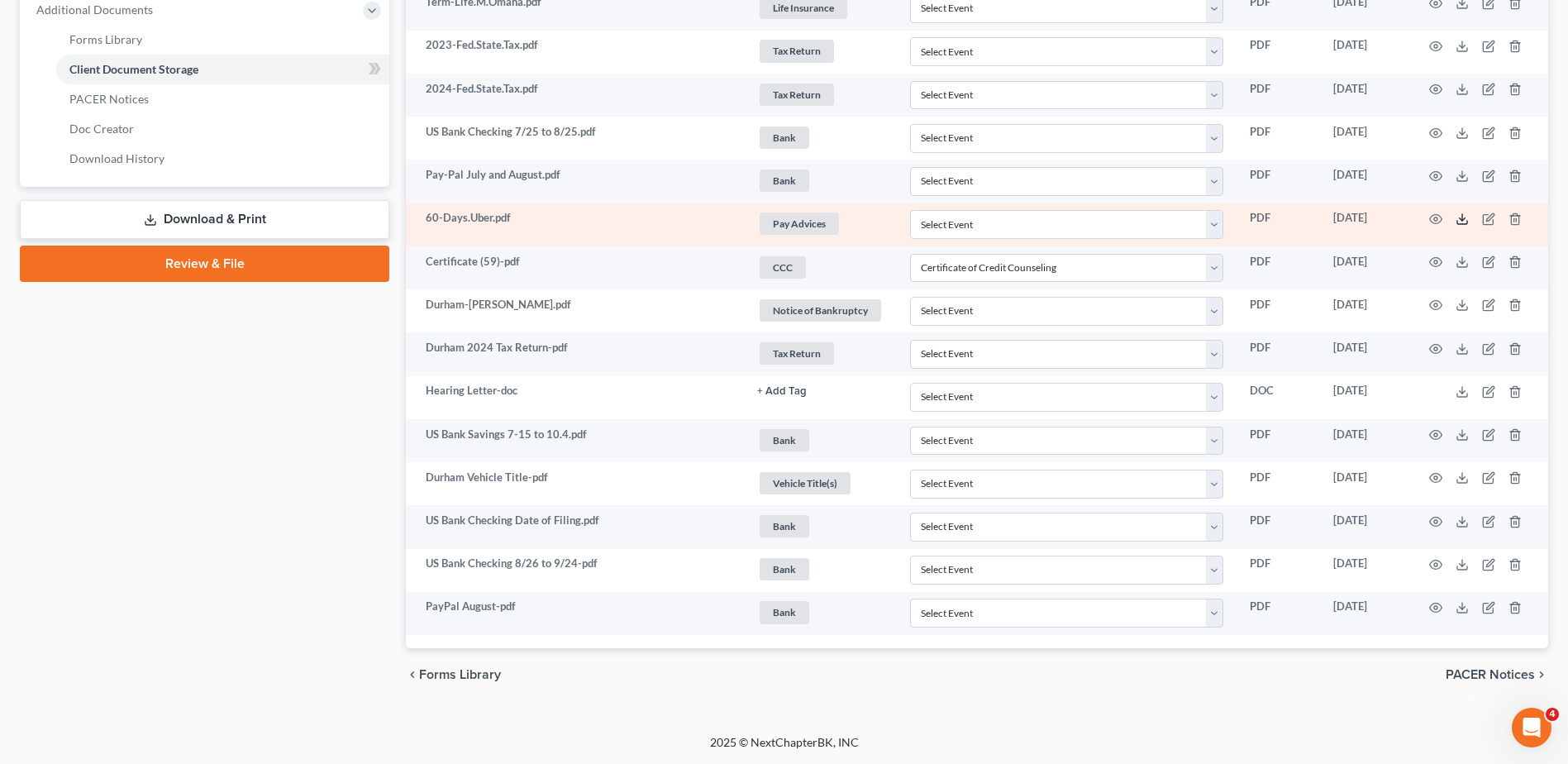
click at [1461, 217] on icon at bounding box center [1462, 219] width 13 height 13
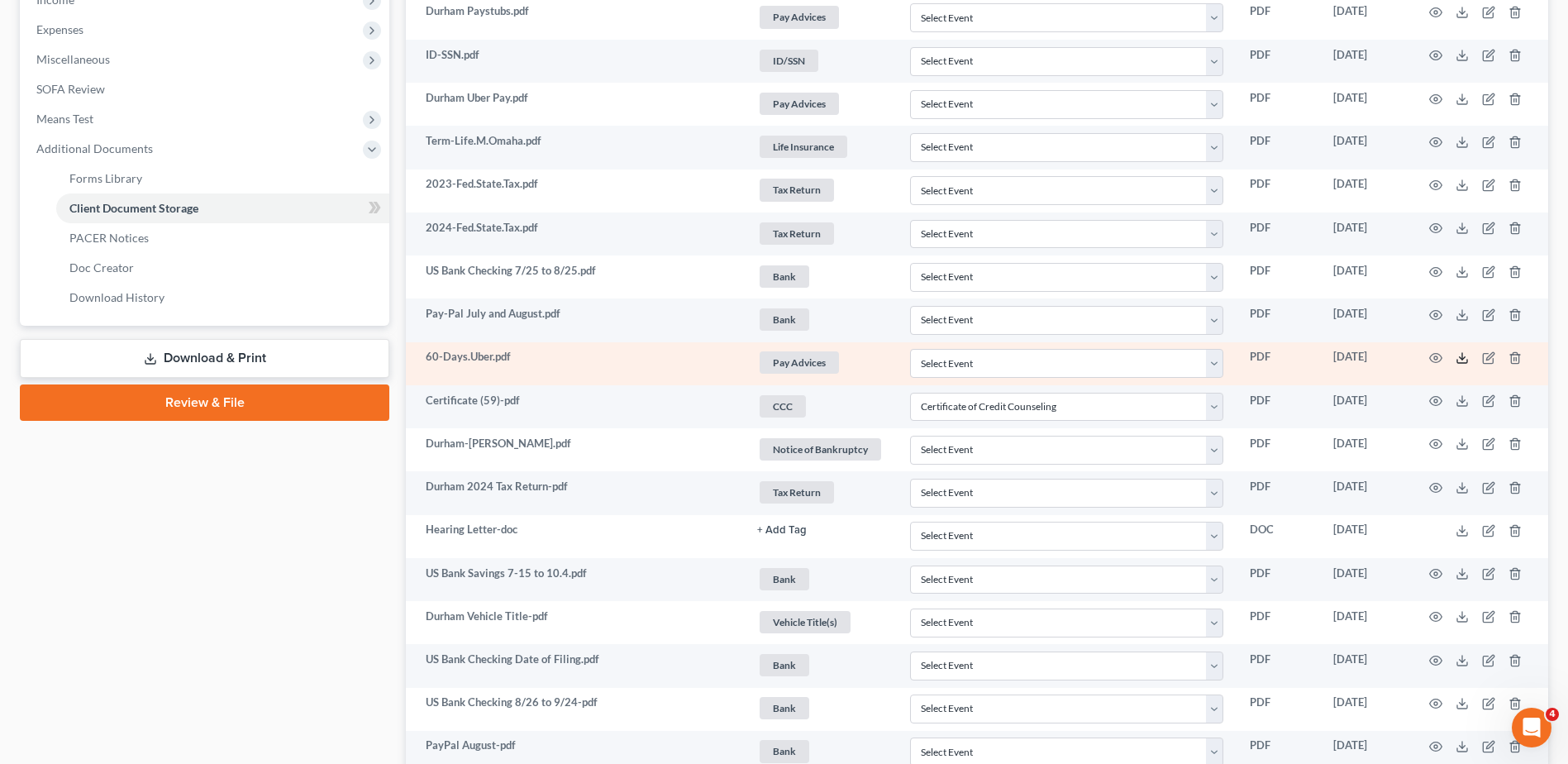
scroll to position [548, 0]
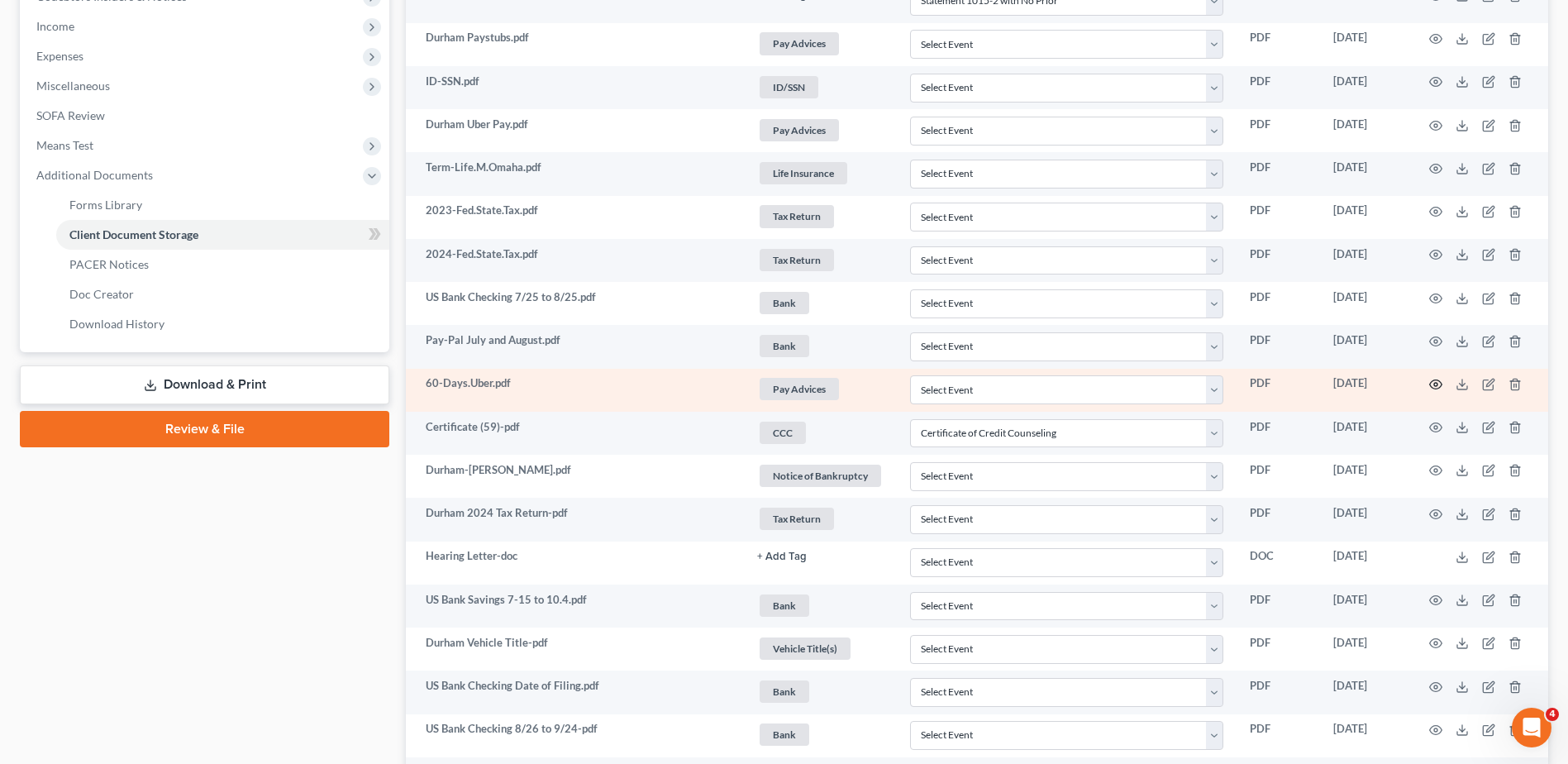
click at [1434, 384] on circle "button" at bounding box center [1436, 384] width 3 height 3
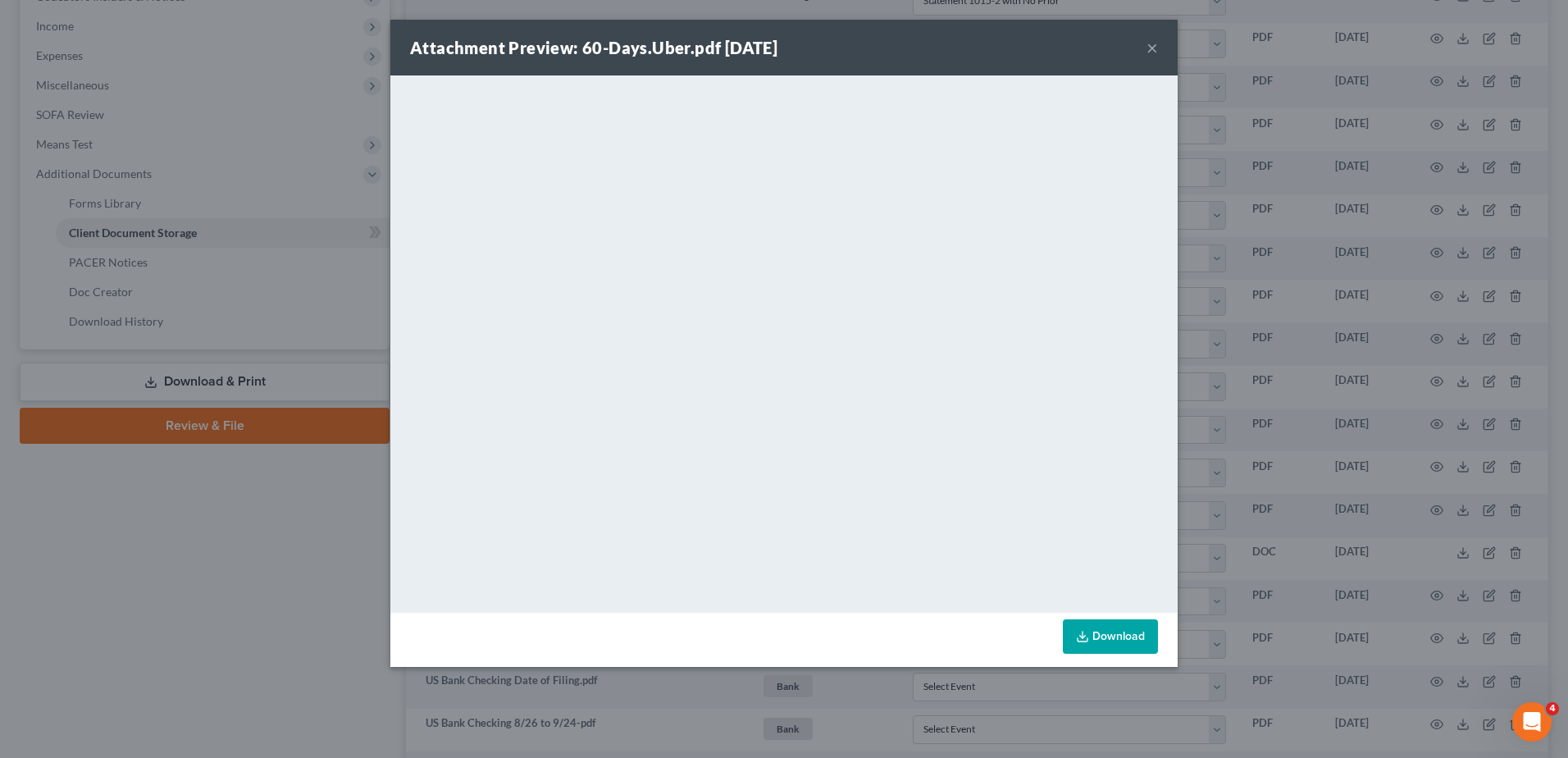
click at [1156, 45] on button "×" at bounding box center [1153, 48] width 12 height 20
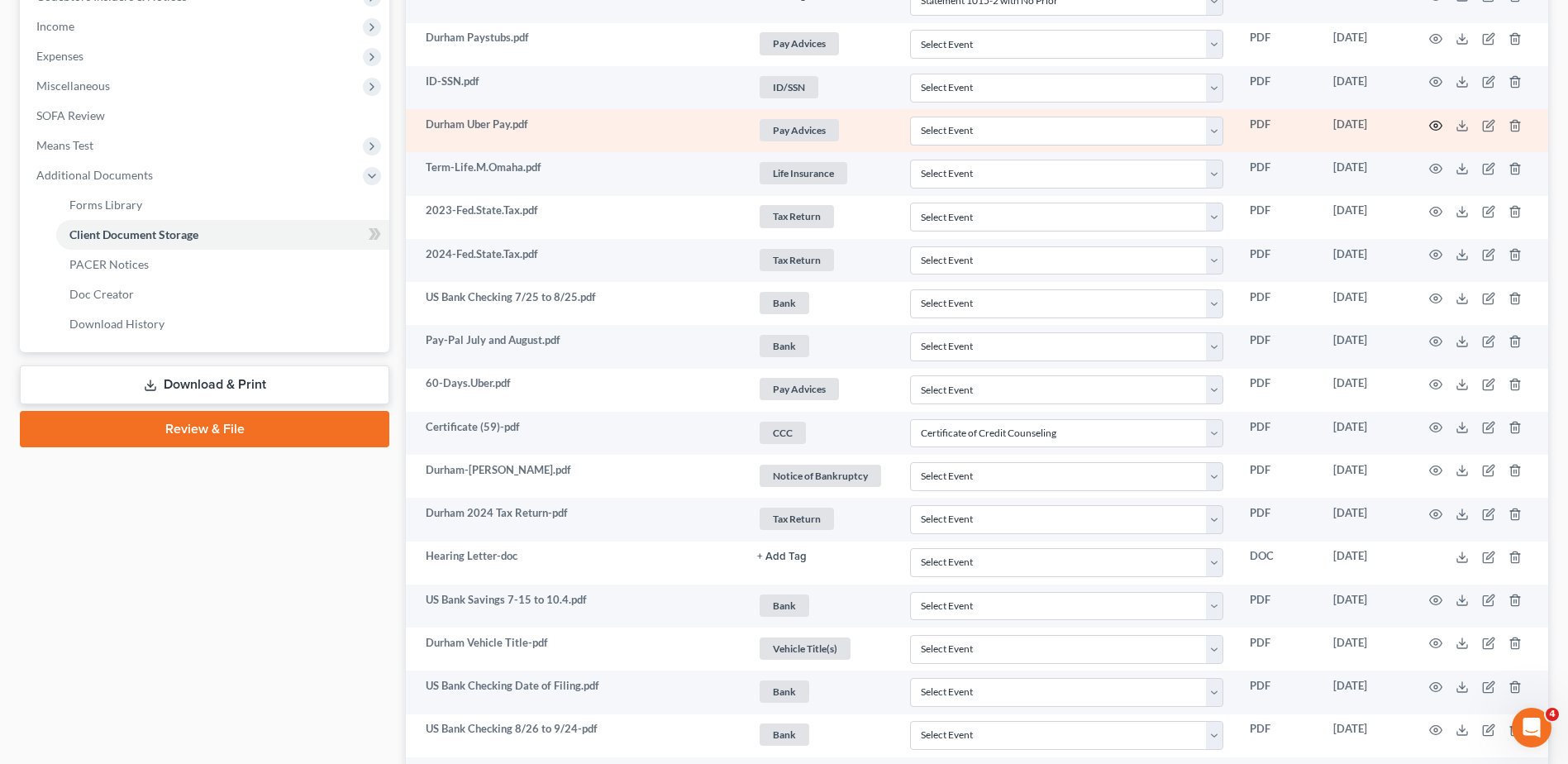
click at [1433, 123] on icon "button" at bounding box center [1436, 126] width 13 height 13
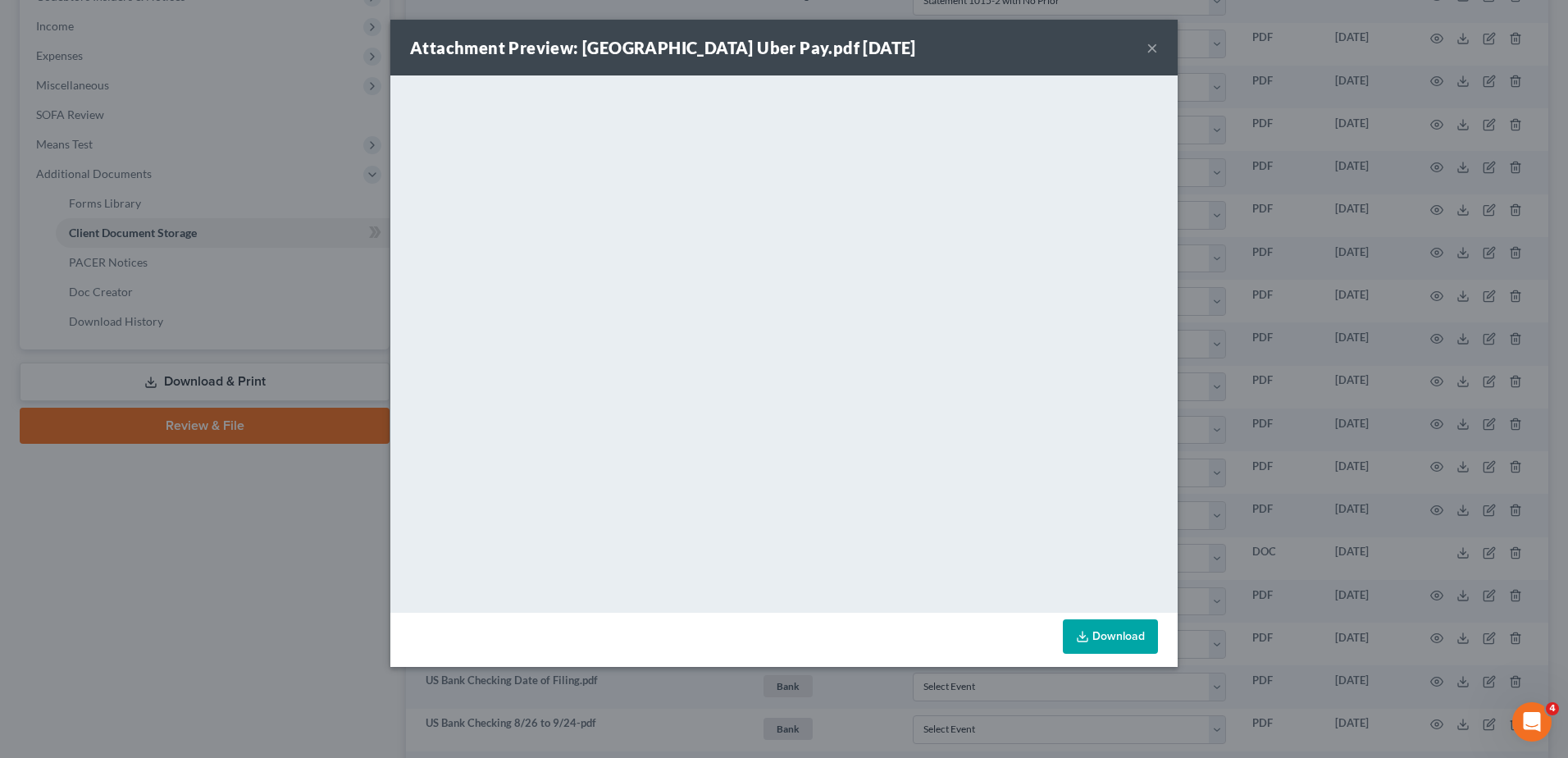
click at [1145, 47] on div "Attachment Preview: [GEOGRAPHIC_DATA] Uber Pay.pdf [DATE] ×" at bounding box center [784, 48] width 788 height 56
click at [1153, 45] on button "×" at bounding box center [1153, 48] width 12 height 20
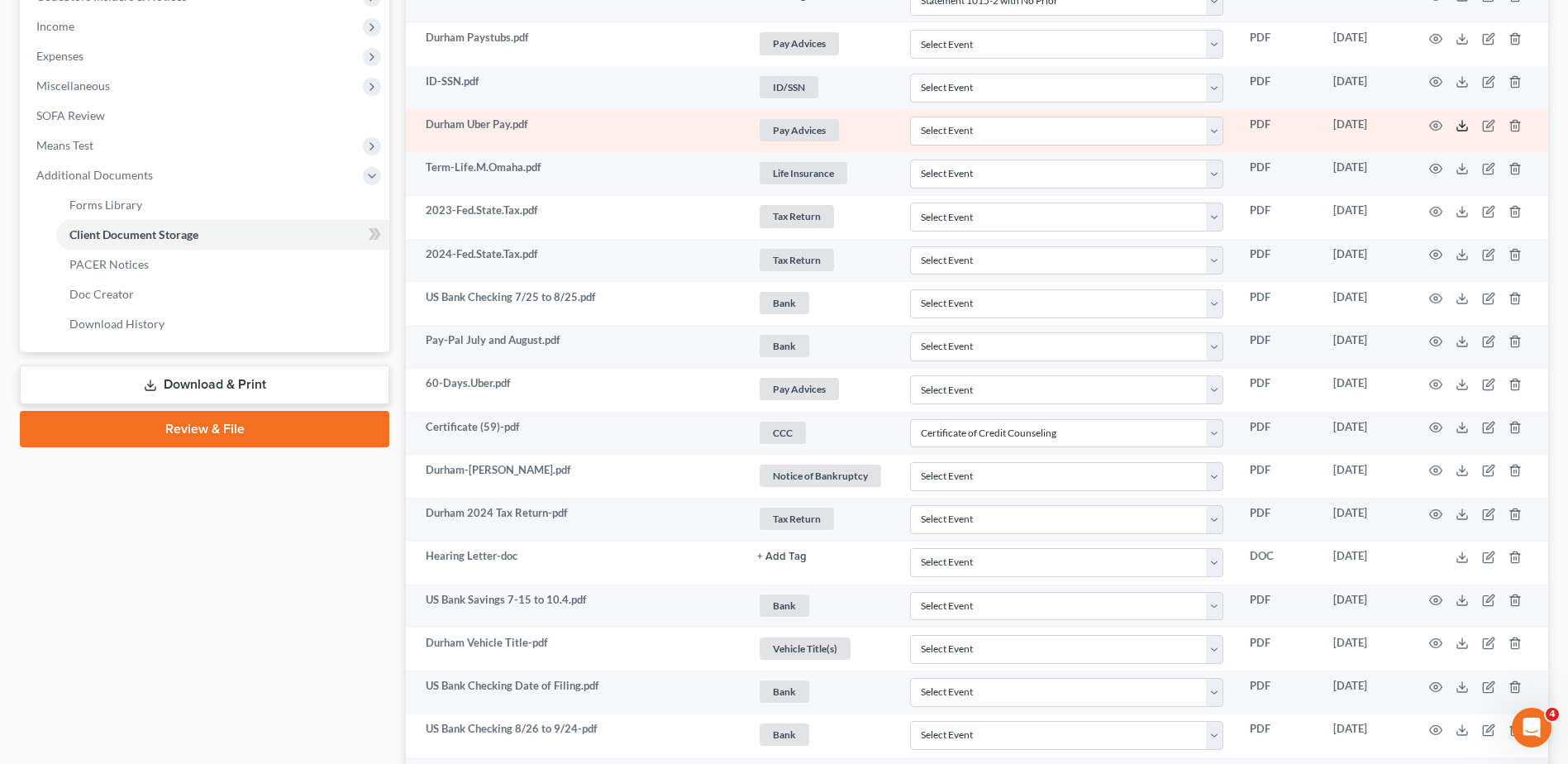
click at [1461, 126] on polyline at bounding box center [1462, 125] width 6 height 2
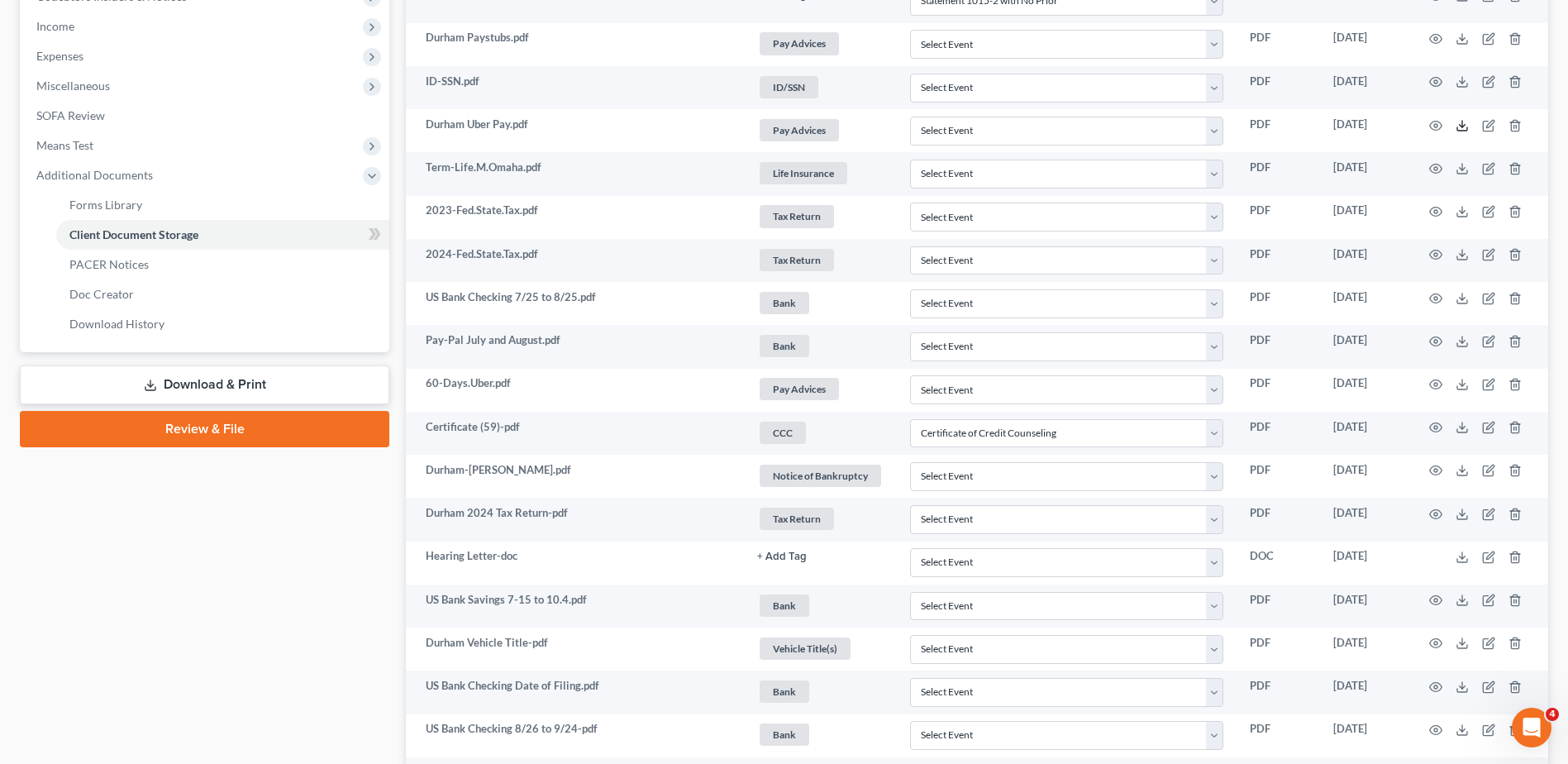
scroll to position [0, 0]
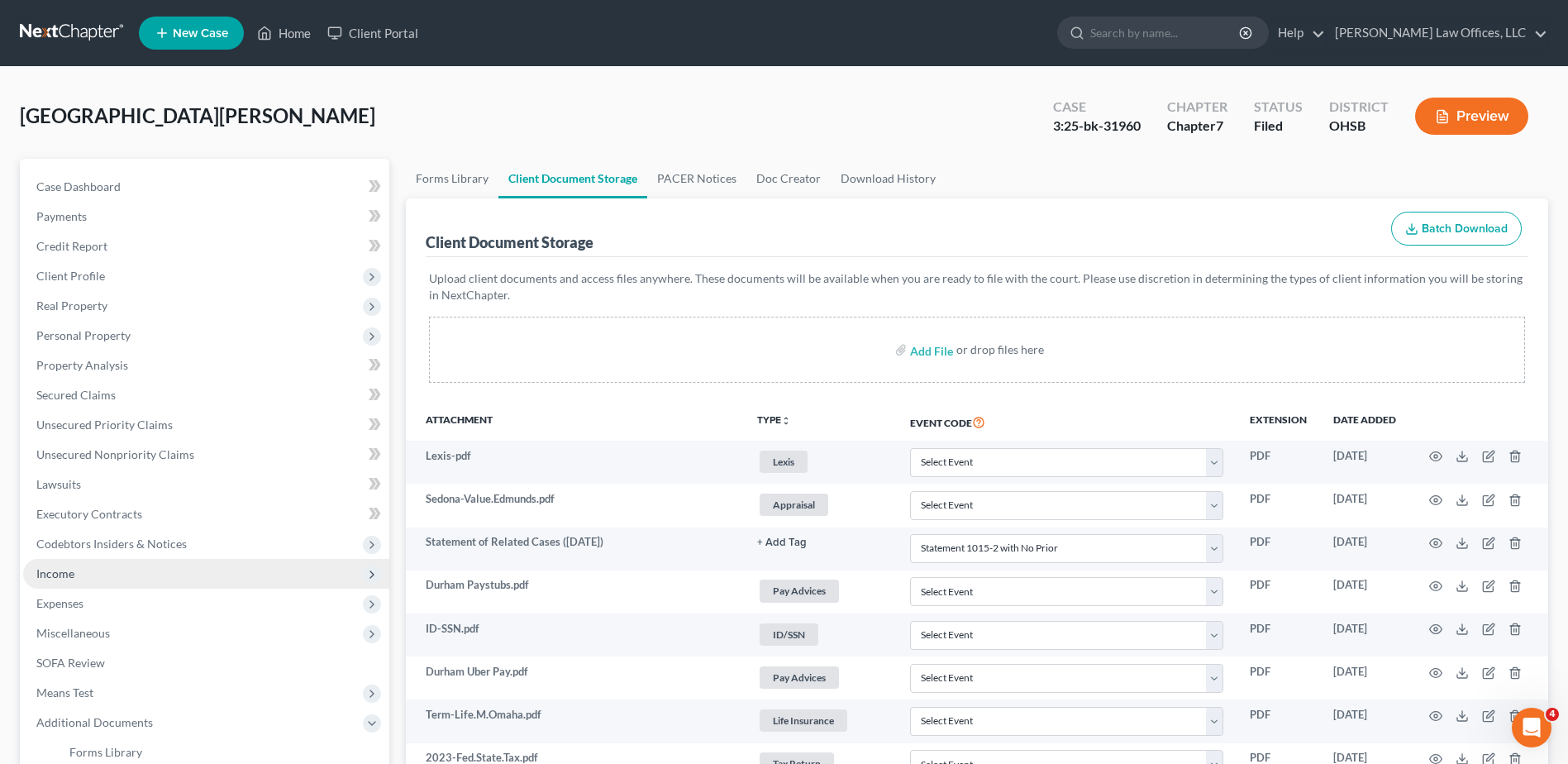
click at [76, 572] on span "Income" at bounding box center [206, 573] width 366 height 30
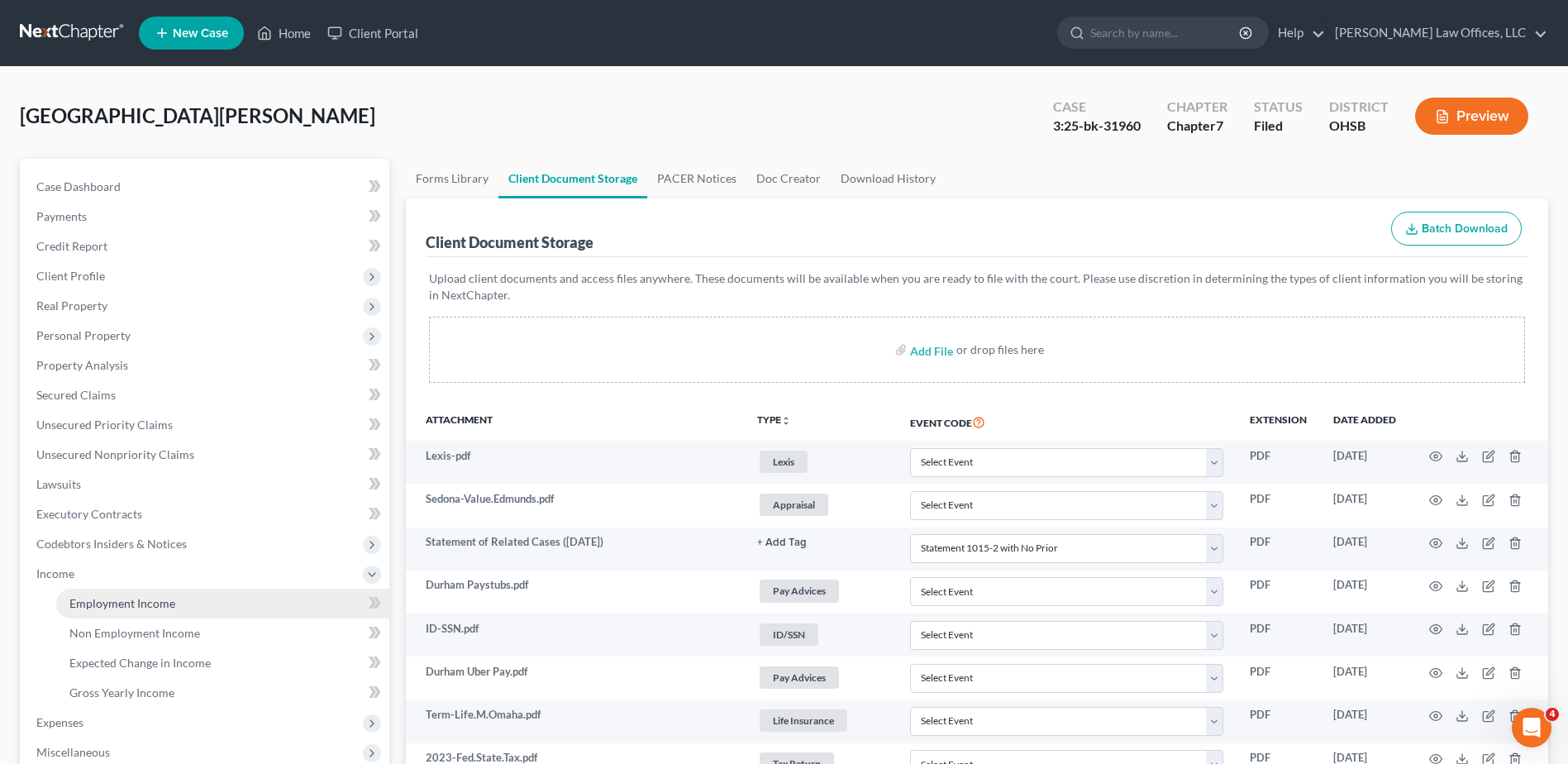
click at [94, 602] on span "Employment Income" at bounding box center [122, 603] width 106 height 14
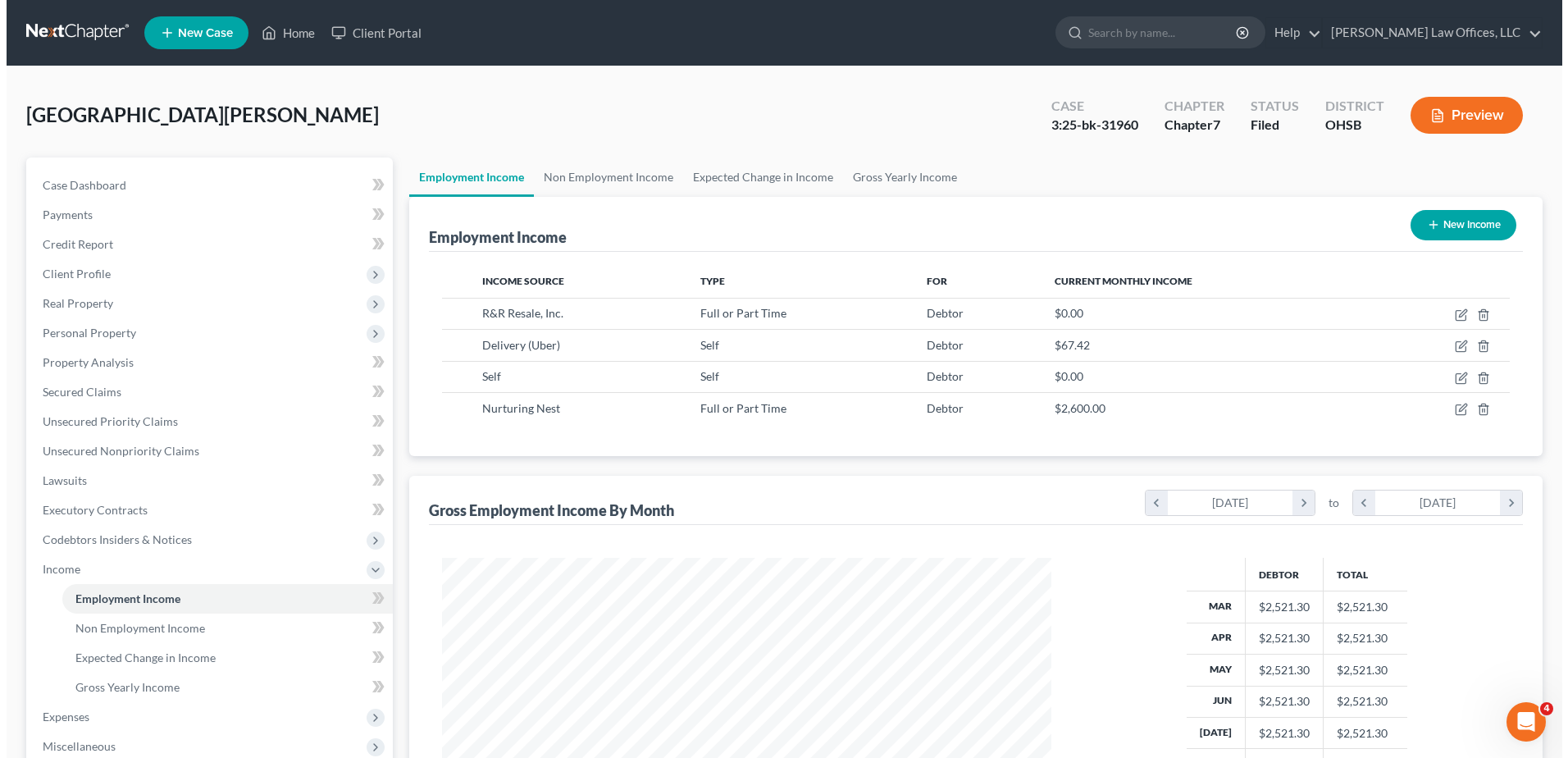
scroll to position [305, 642]
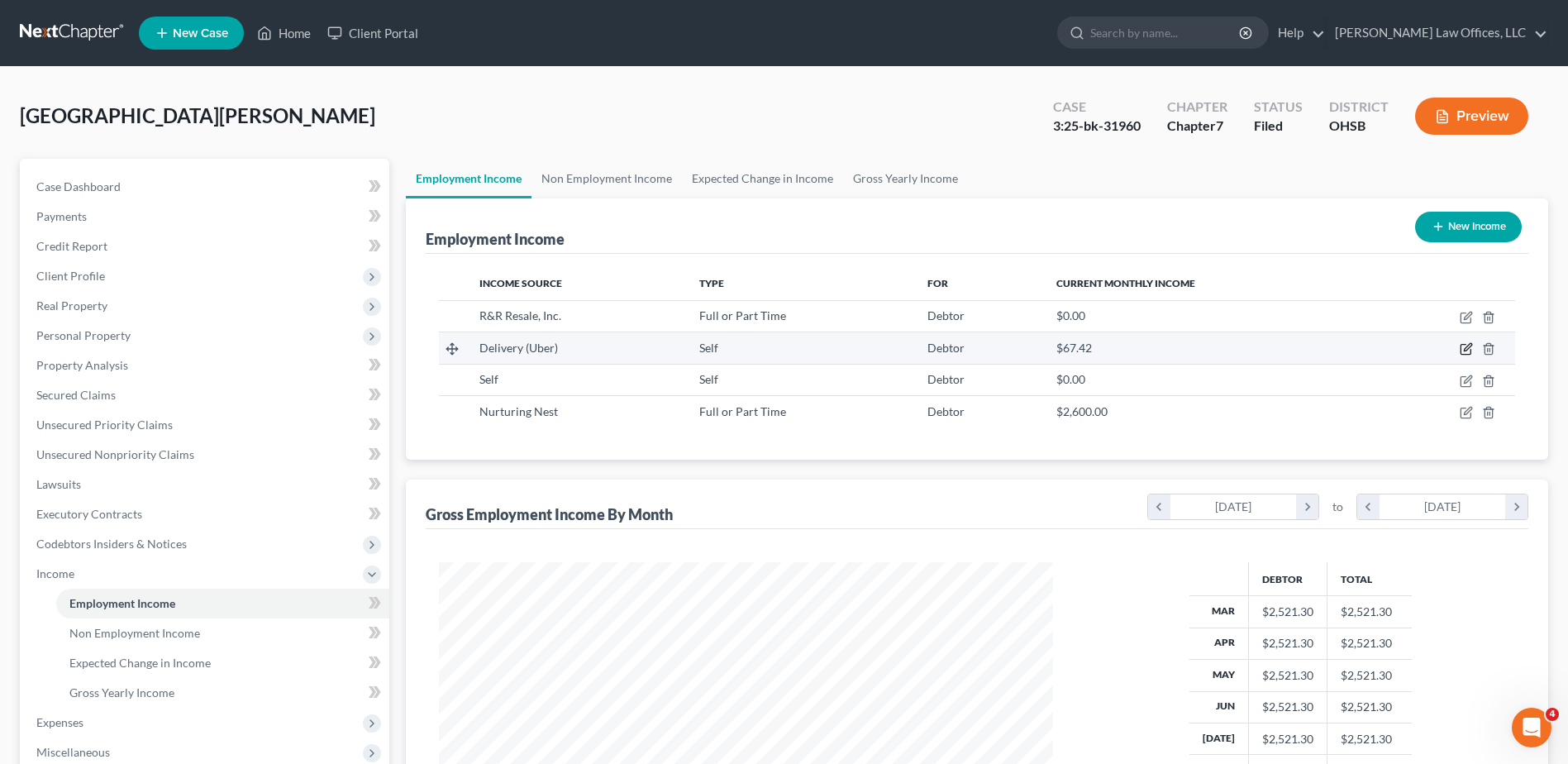
click at [1464, 347] on icon "button" at bounding box center [1466, 349] width 13 height 13
select select "1"
select select "0"
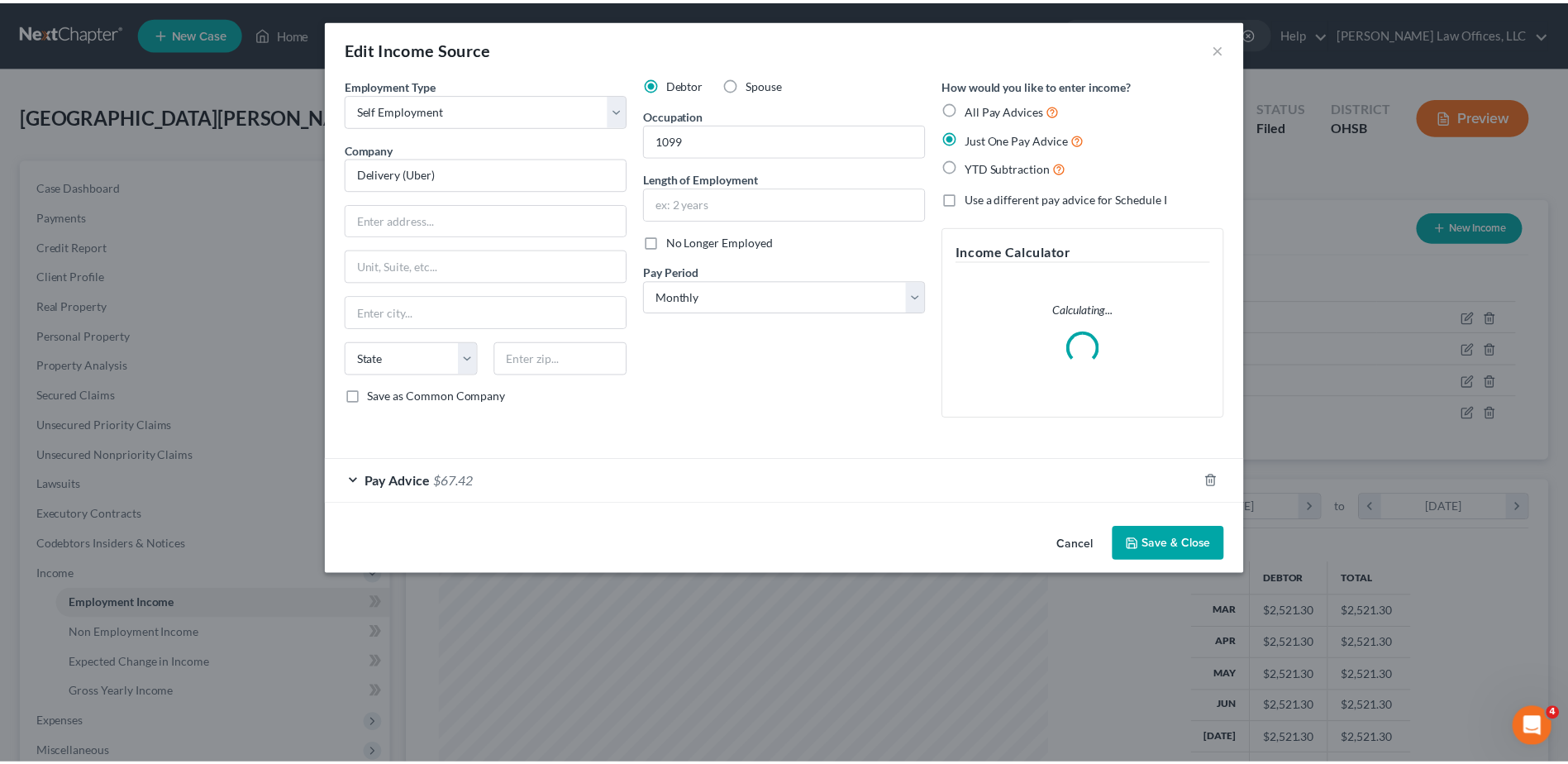
scroll to position [309, 653]
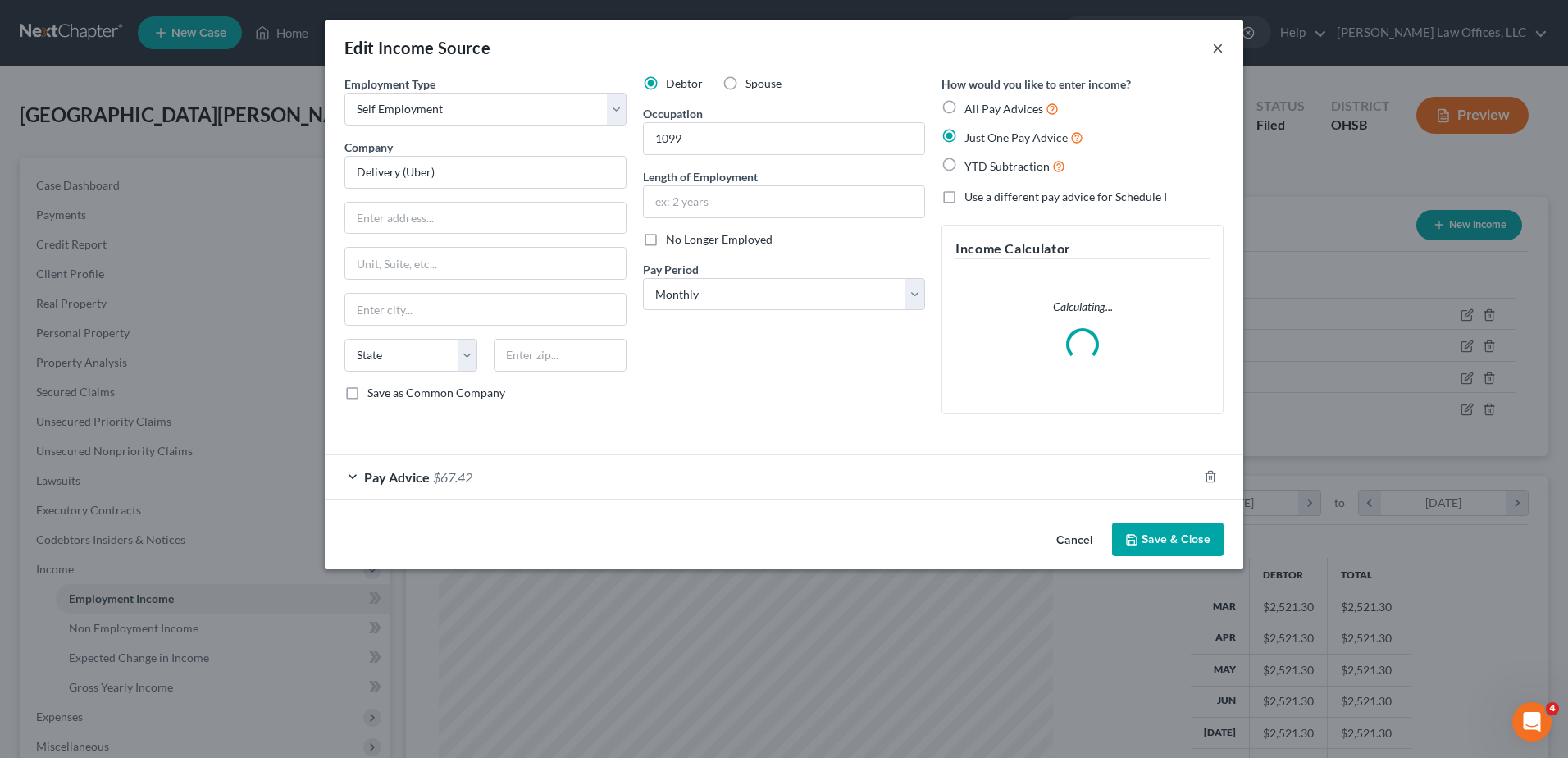
click at [1220, 54] on button "×" at bounding box center [1218, 48] width 12 height 20
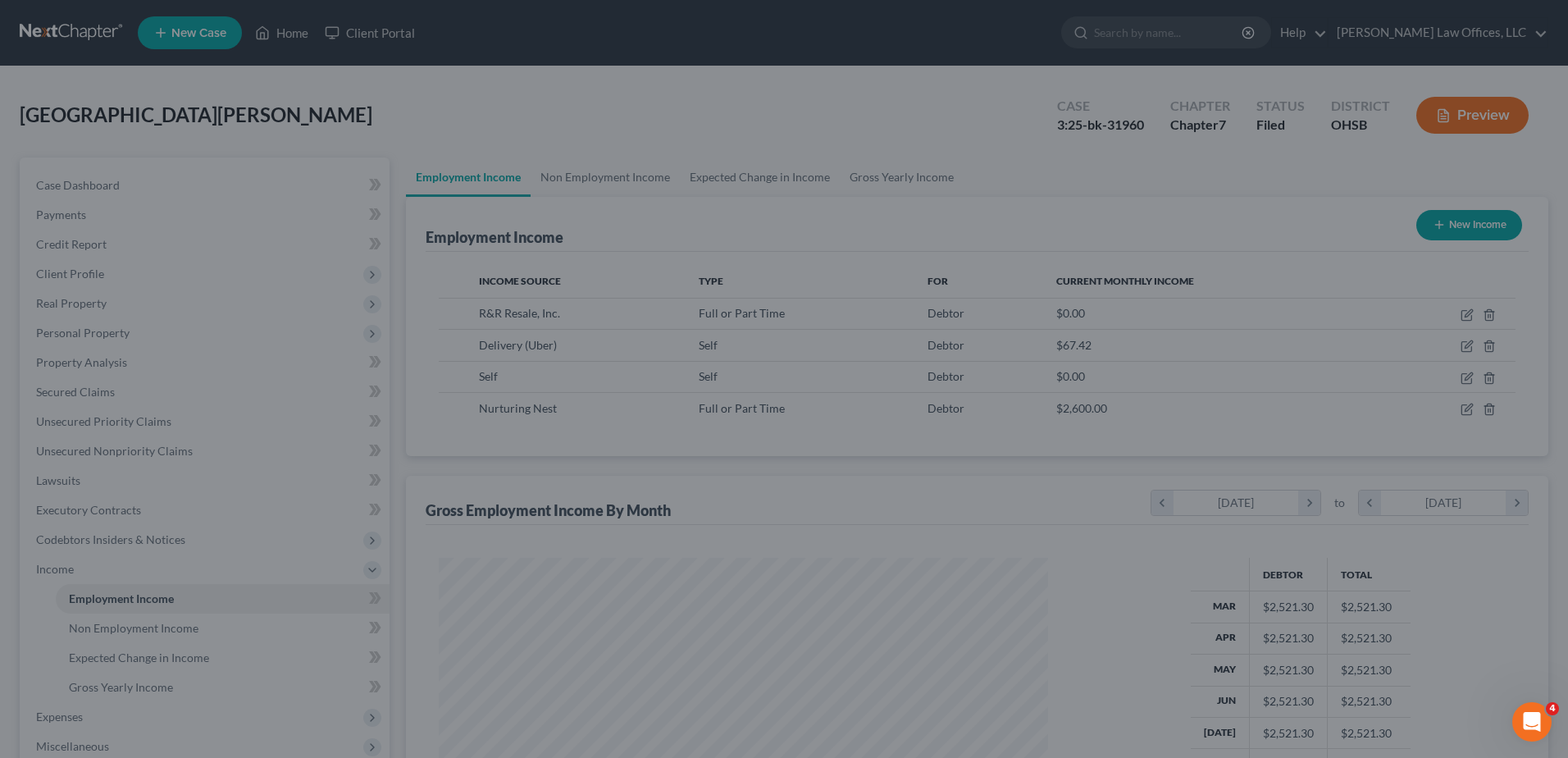
scroll to position [819876, 819528]
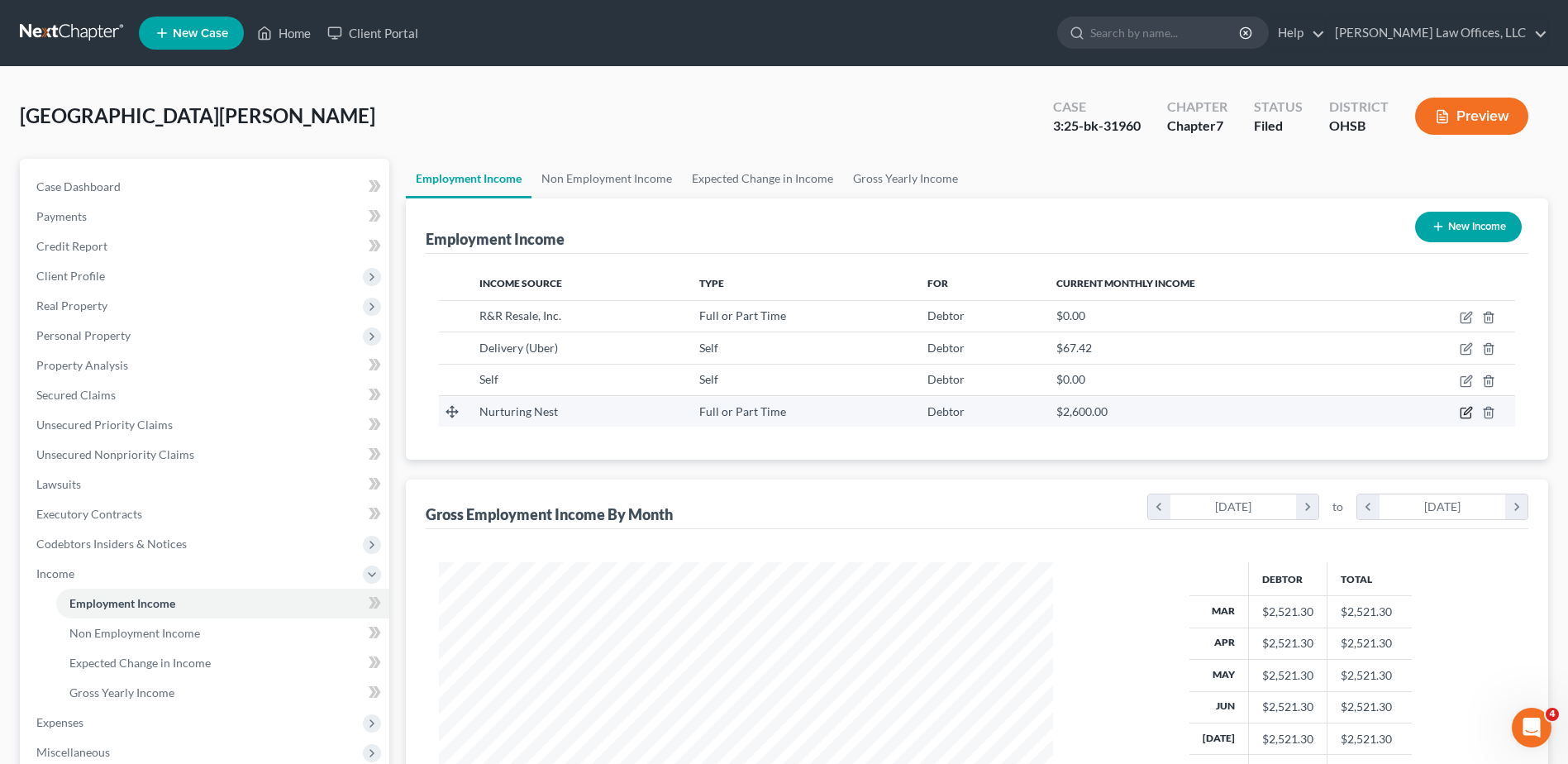
click at [1461, 416] on icon "button" at bounding box center [1466, 414] width 10 height 10
select select "0"
select select "36"
select select "0"
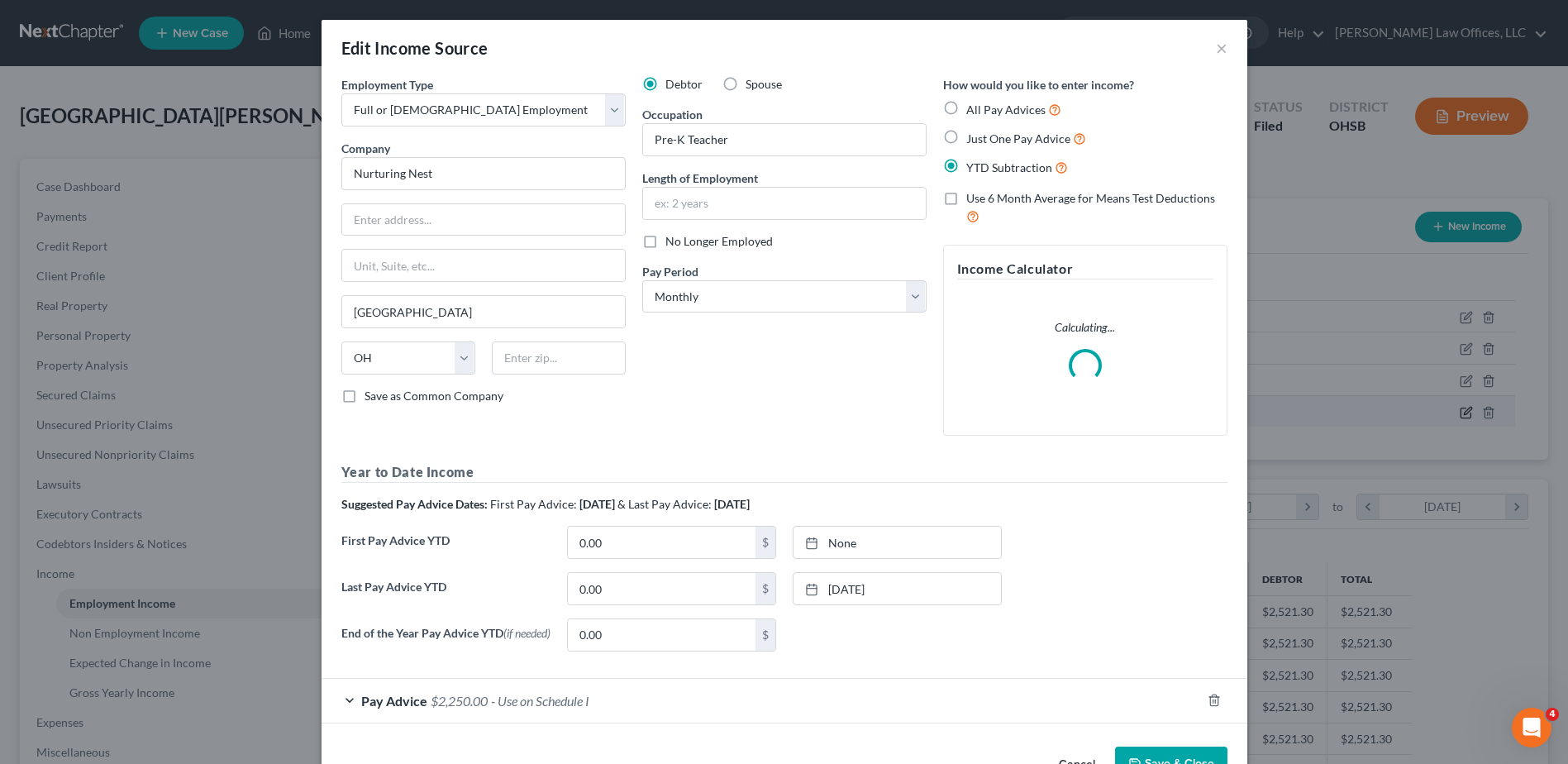
scroll to position [309, 653]
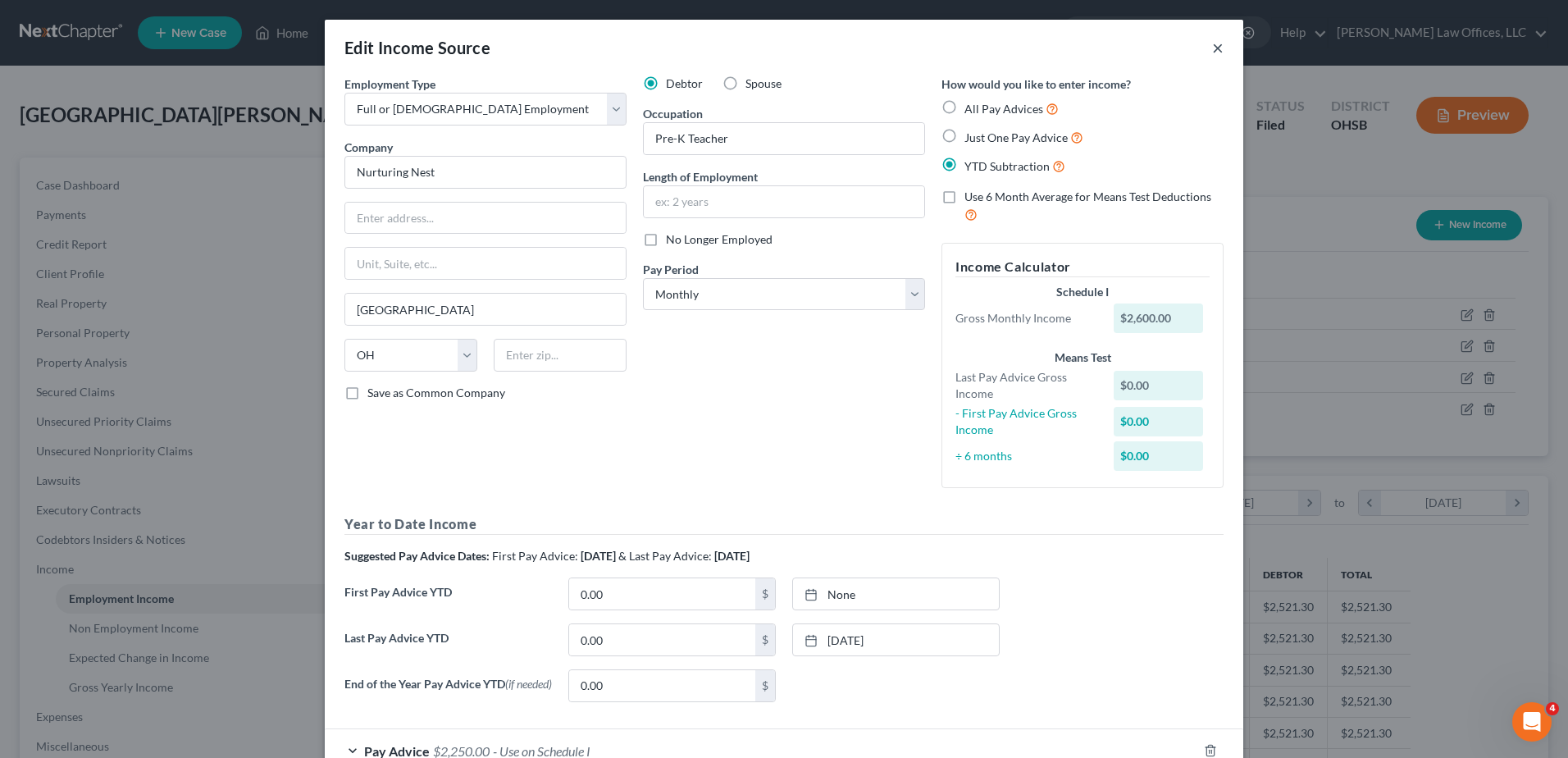
click at [1213, 50] on button "×" at bounding box center [1218, 48] width 12 height 20
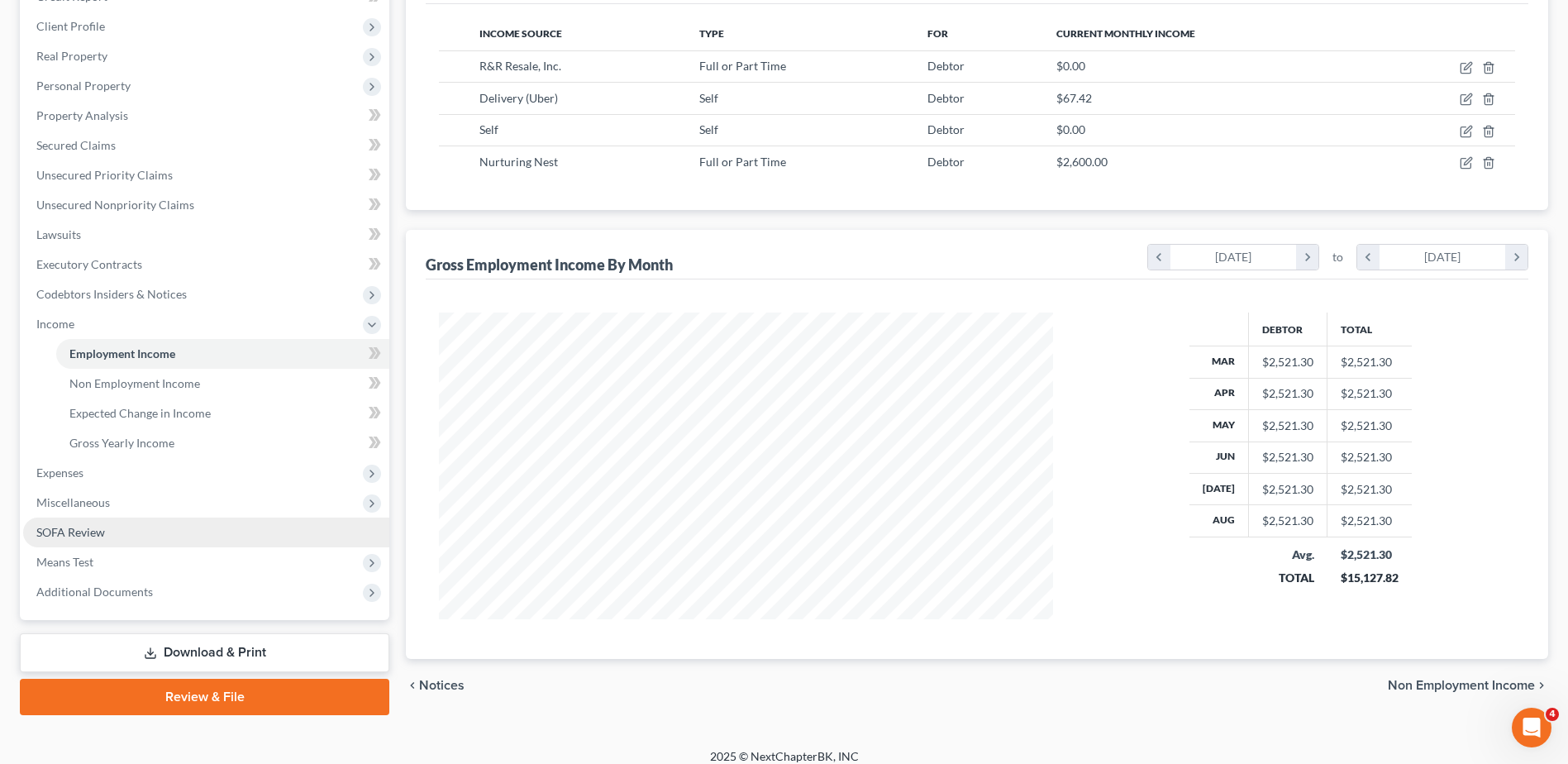
scroll to position [264, 0]
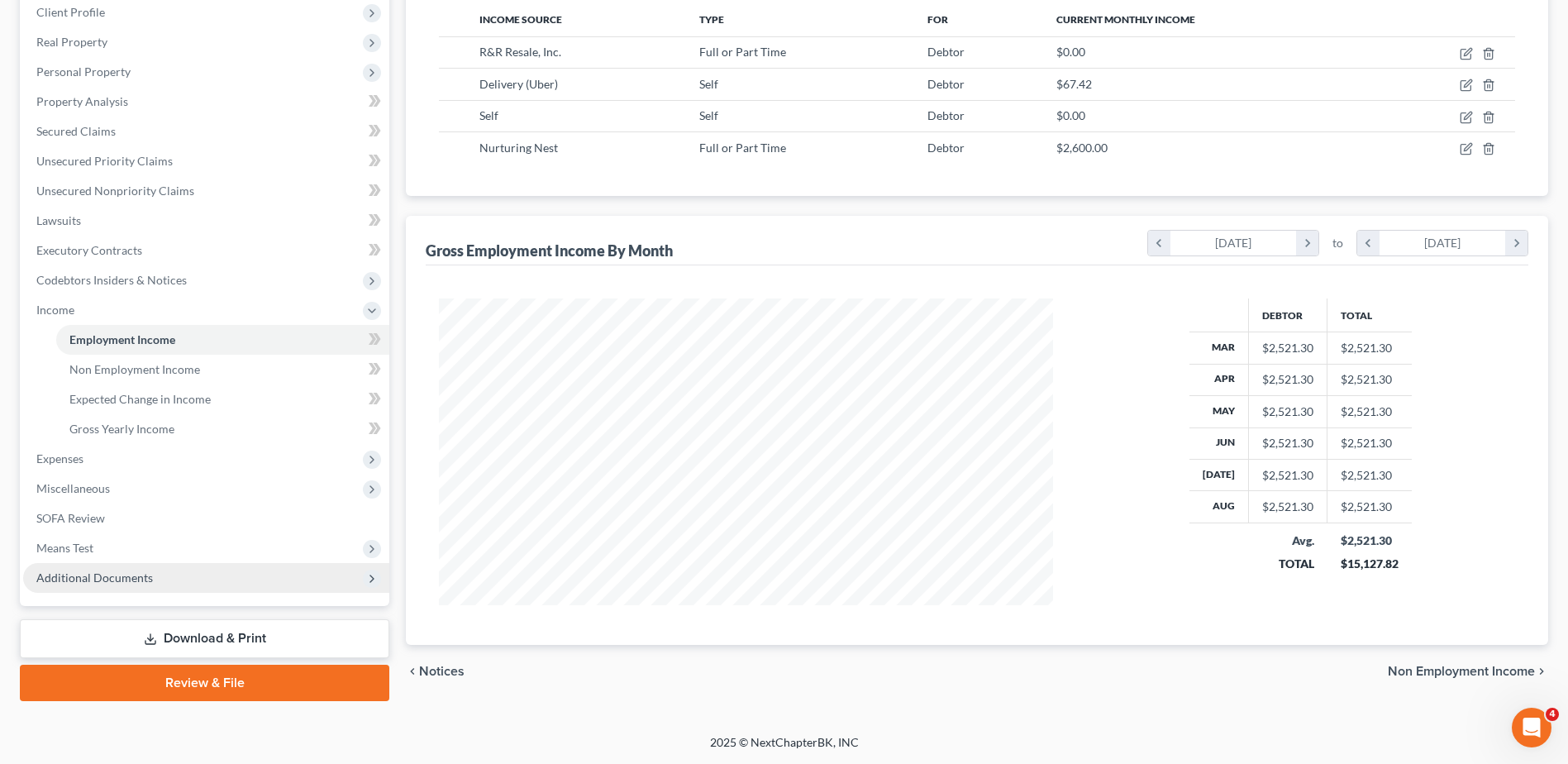
click at [131, 571] on span "Additional Documents" at bounding box center [95, 577] width 117 height 14
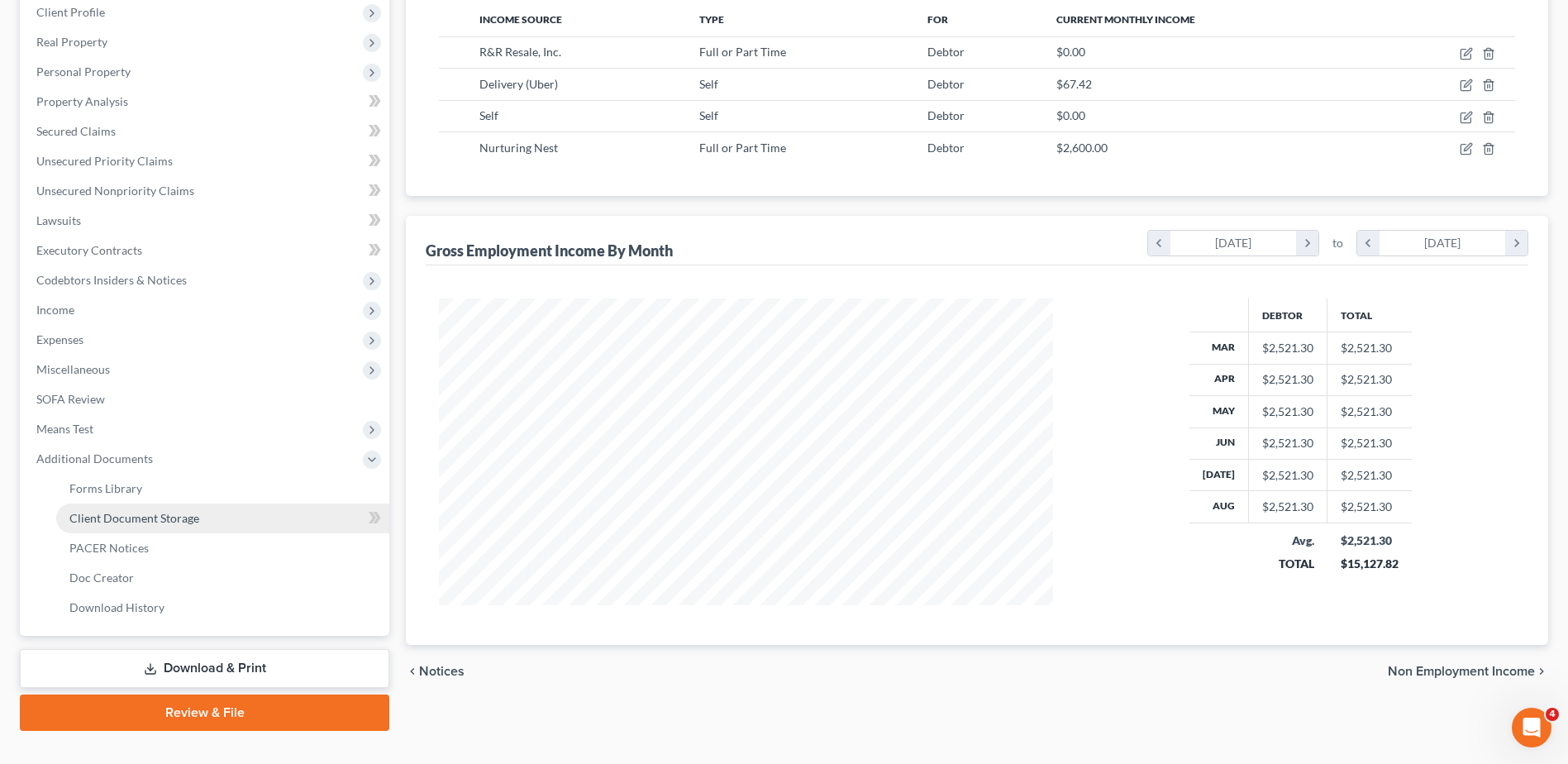
click at [166, 518] on span "Client Document Storage" at bounding box center [134, 518] width 130 height 14
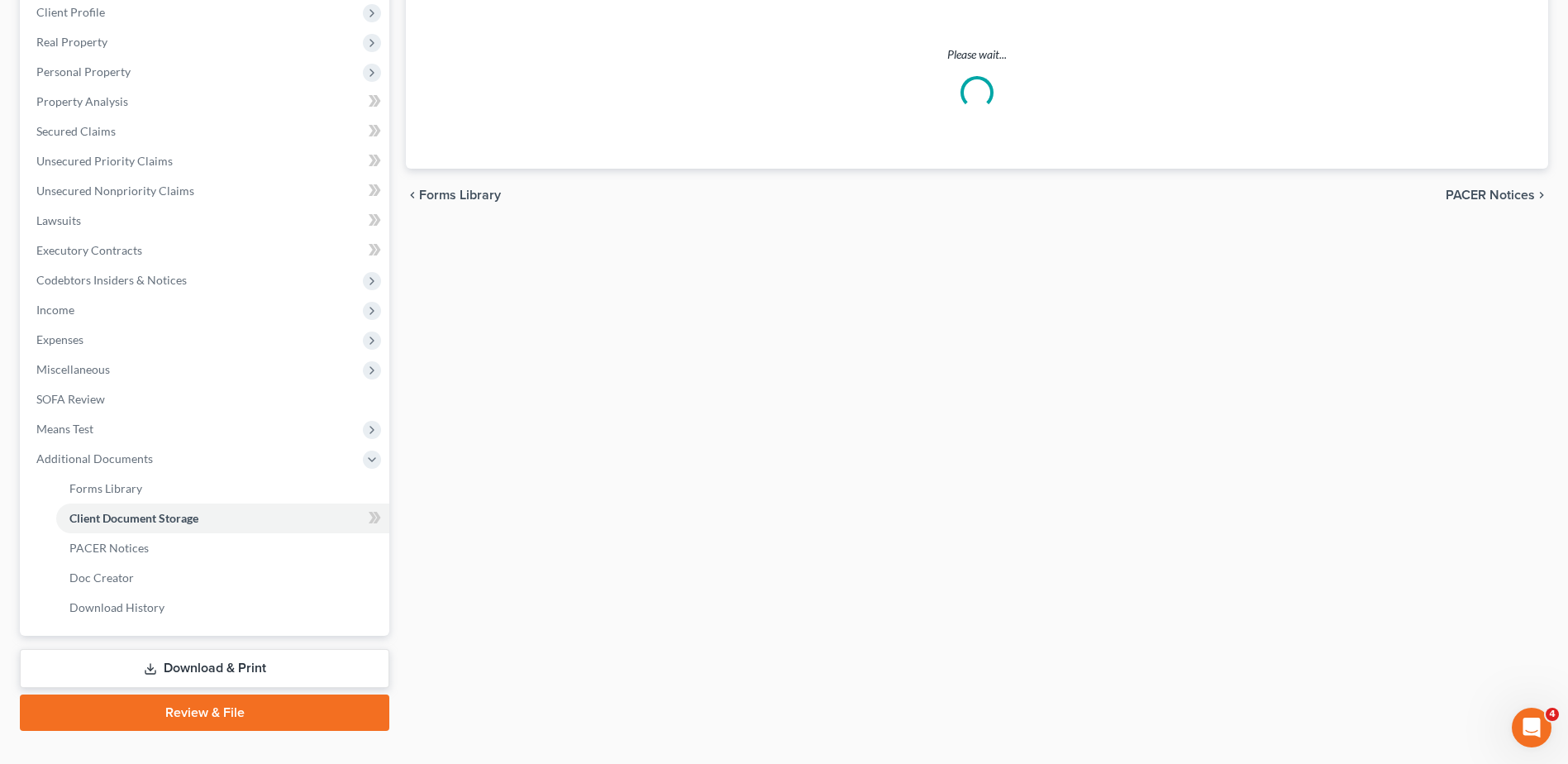
select select "52"
select select "7"
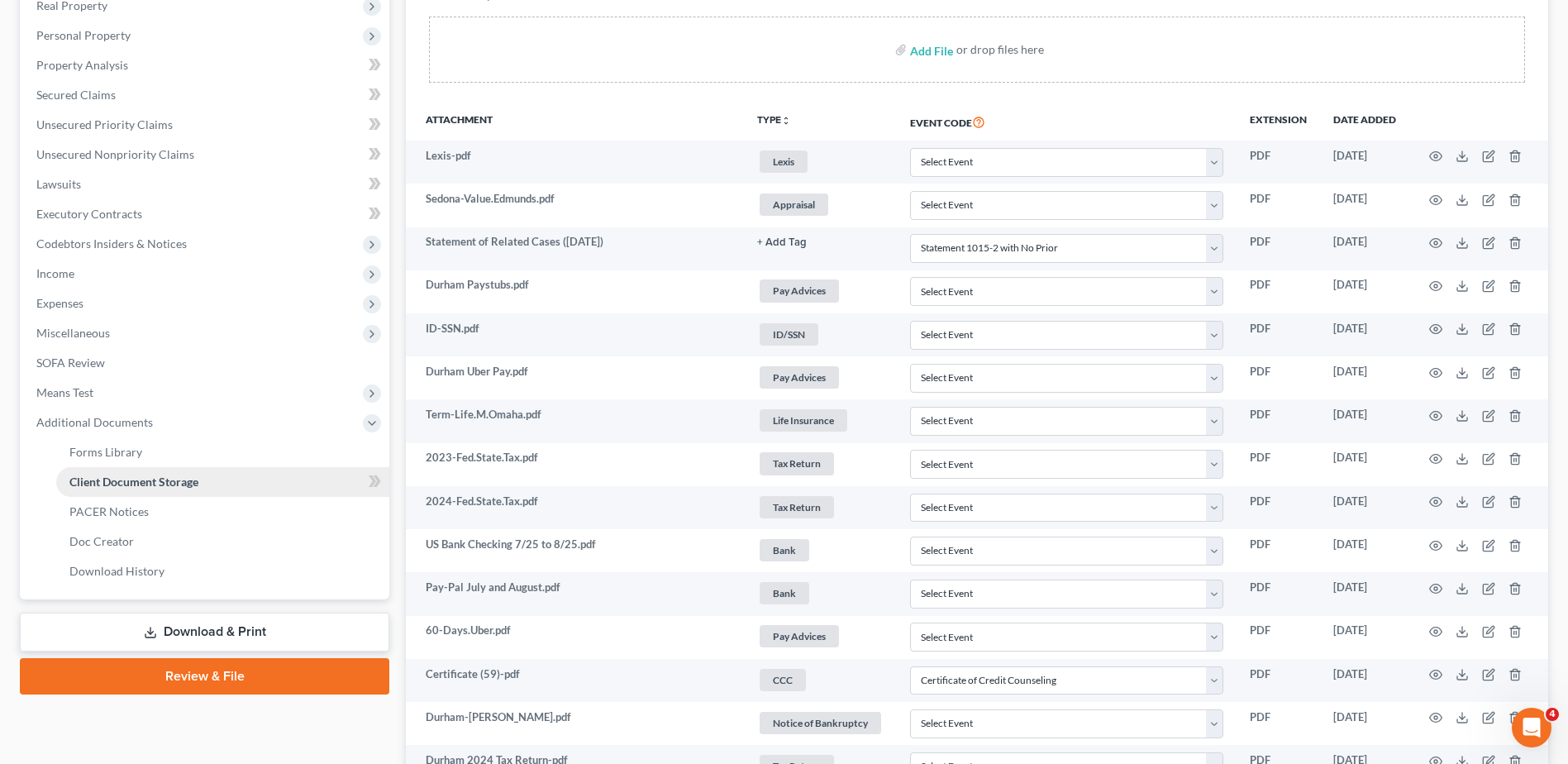
scroll to position [300, 0]
click at [83, 269] on span "Income" at bounding box center [206, 275] width 366 height 30
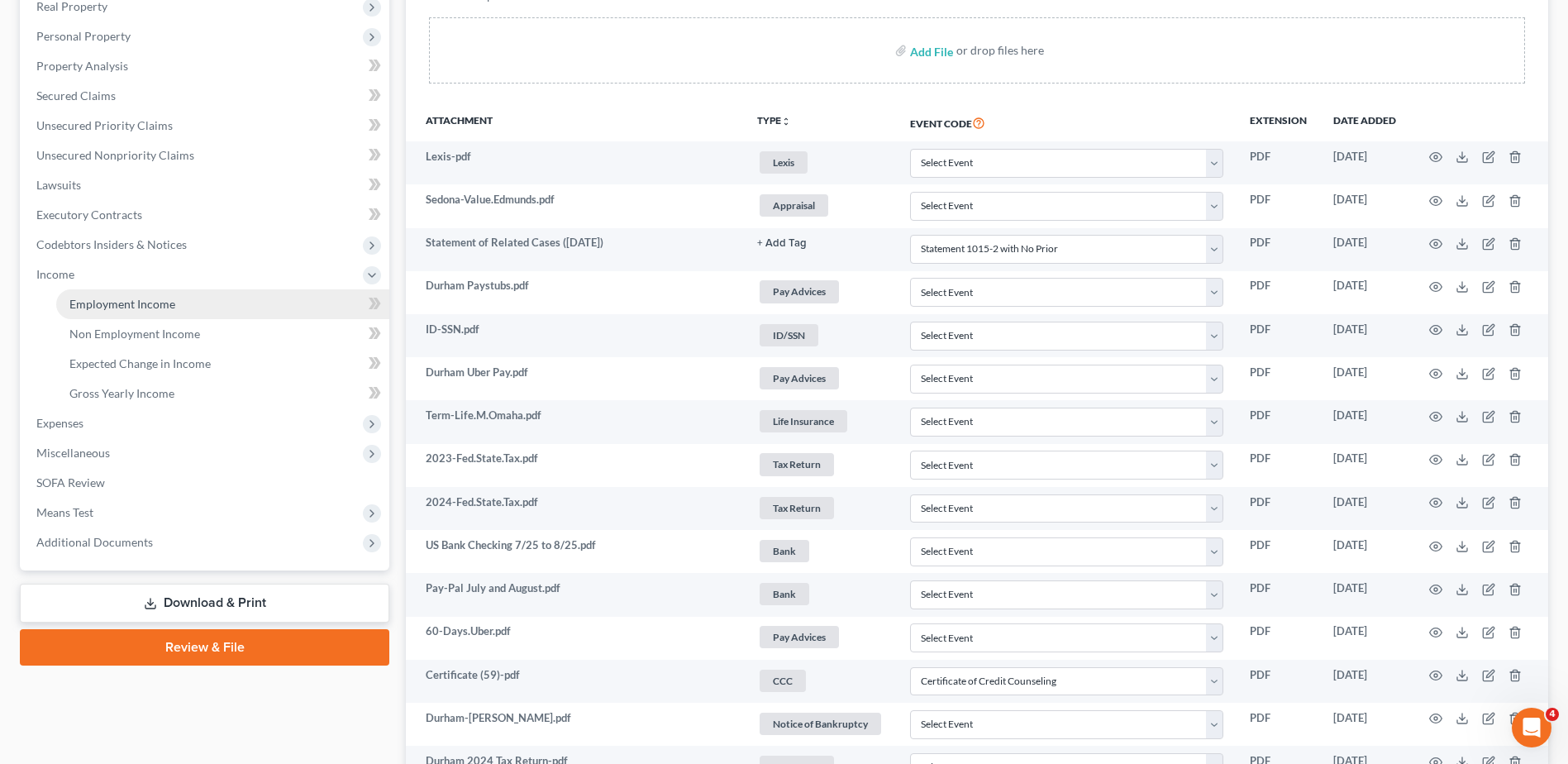
click at [108, 301] on span "Employment Income" at bounding box center [122, 304] width 106 height 14
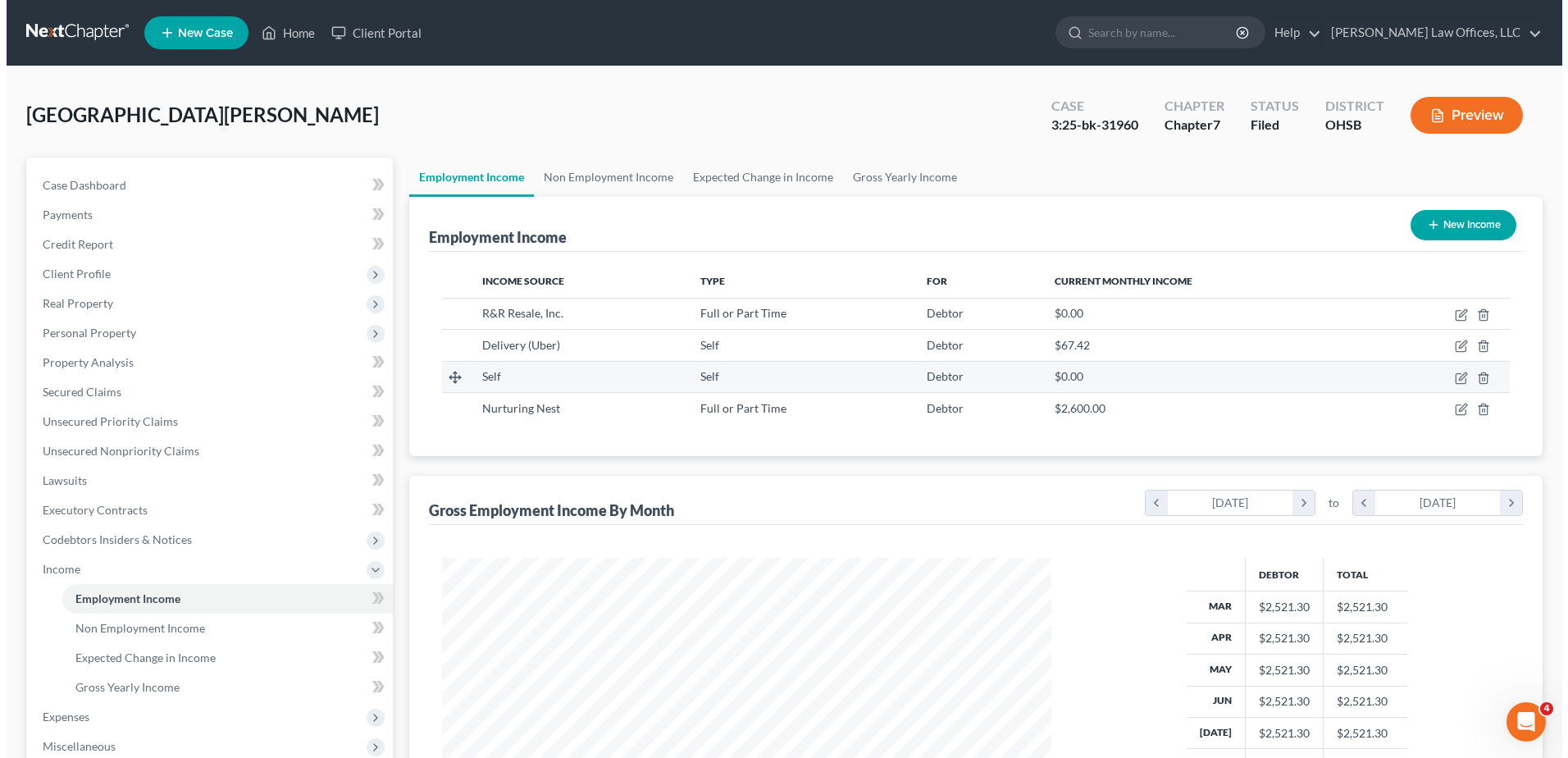
scroll to position [305, 642]
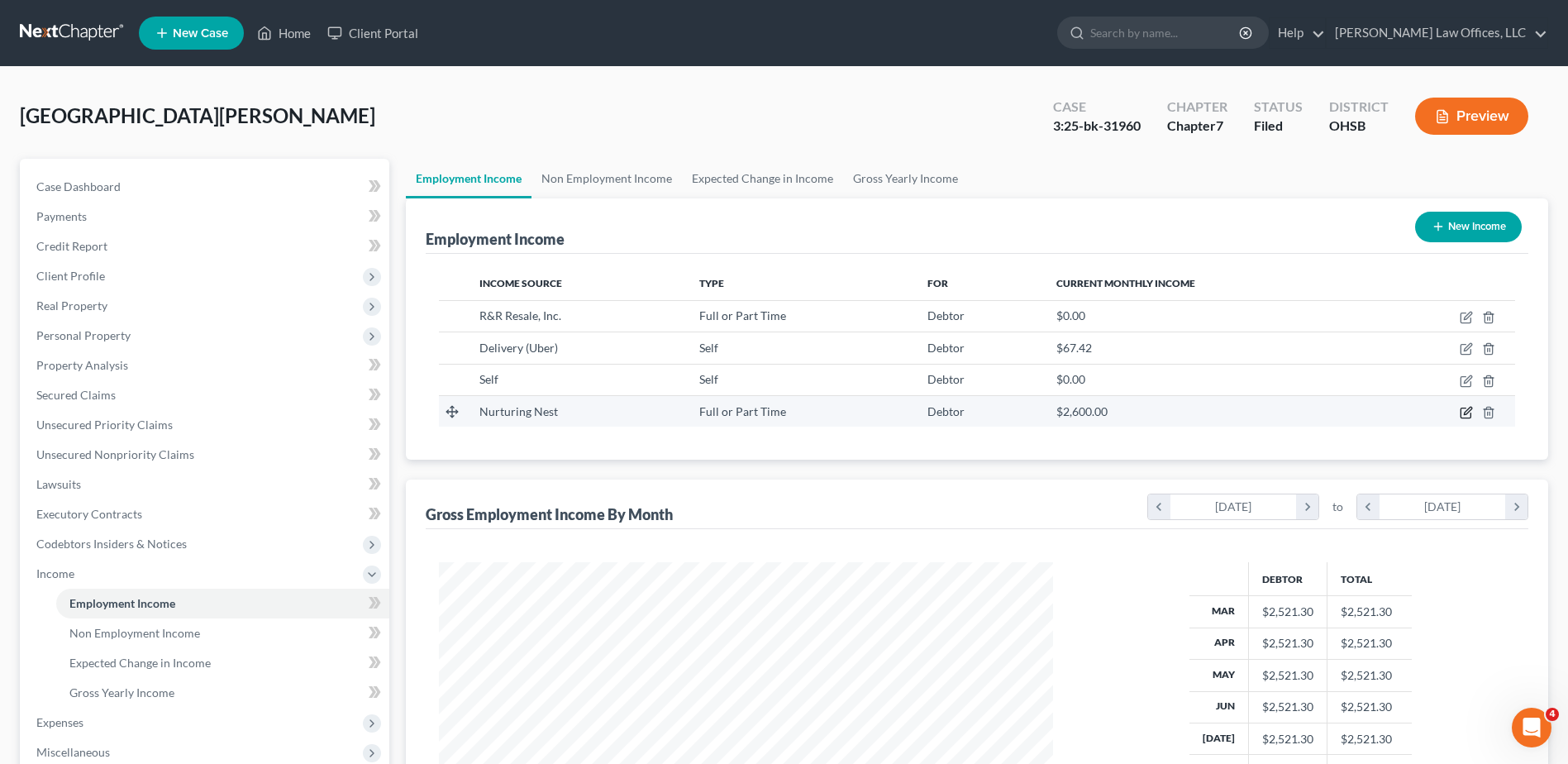
click at [1464, 410] on icon "button" at bounding box center [1466, 413] width 13 height 13
select select "0"
select select "36"
select select "0"
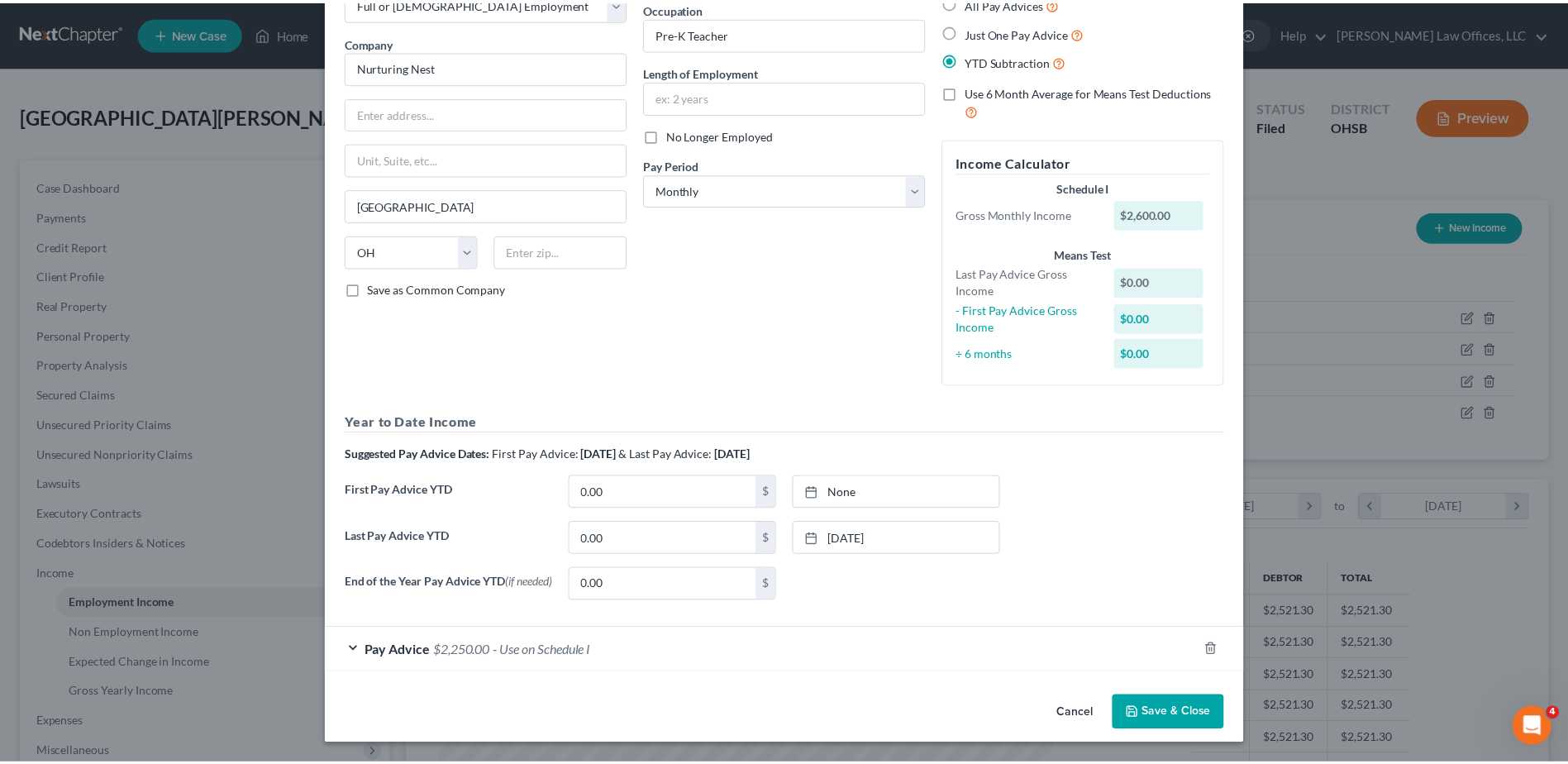
scroll to position [27, 0]
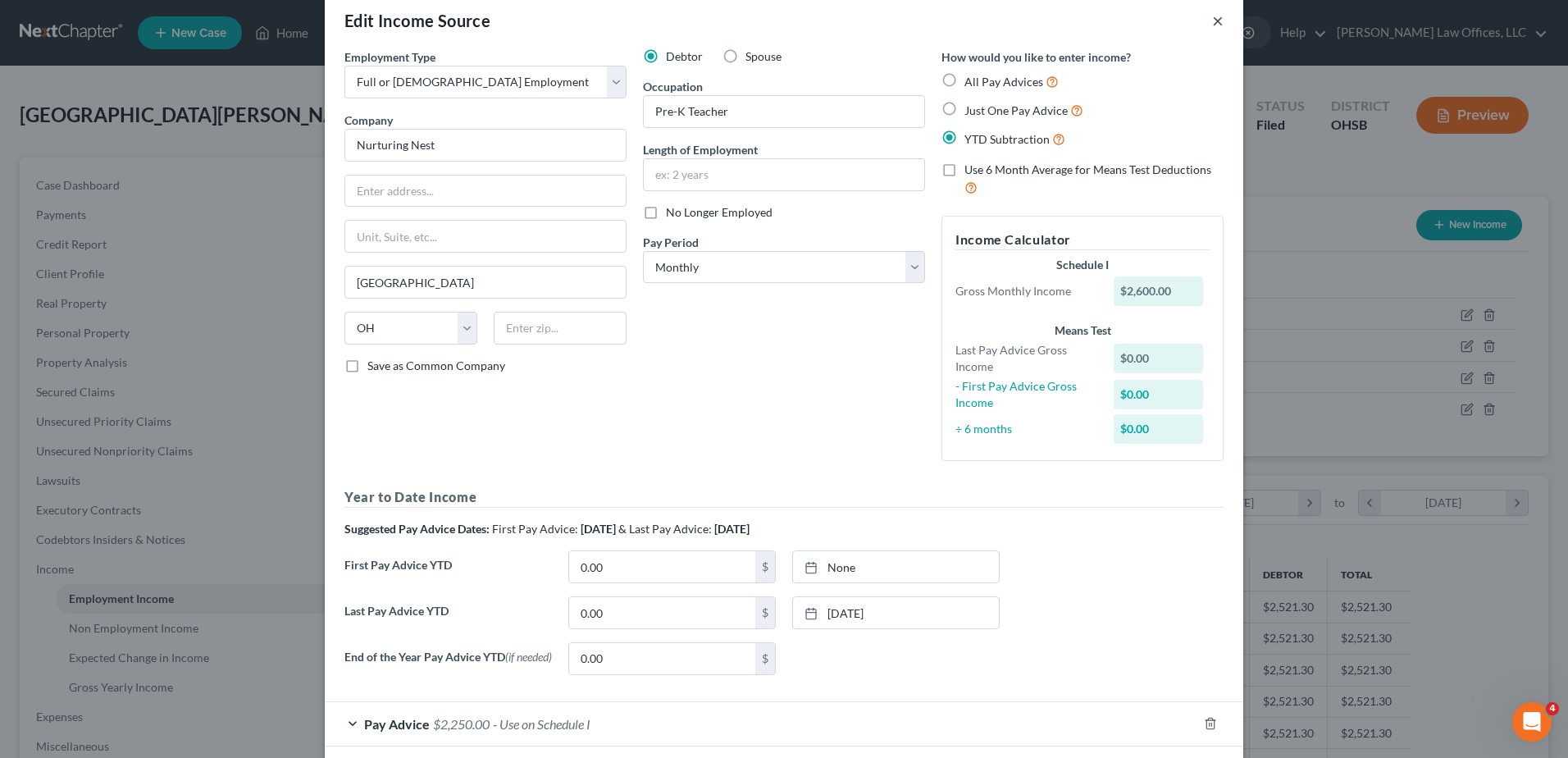
click at [1213, 17] on button "×" at bounding box center [1218, 21] width 12 height 20
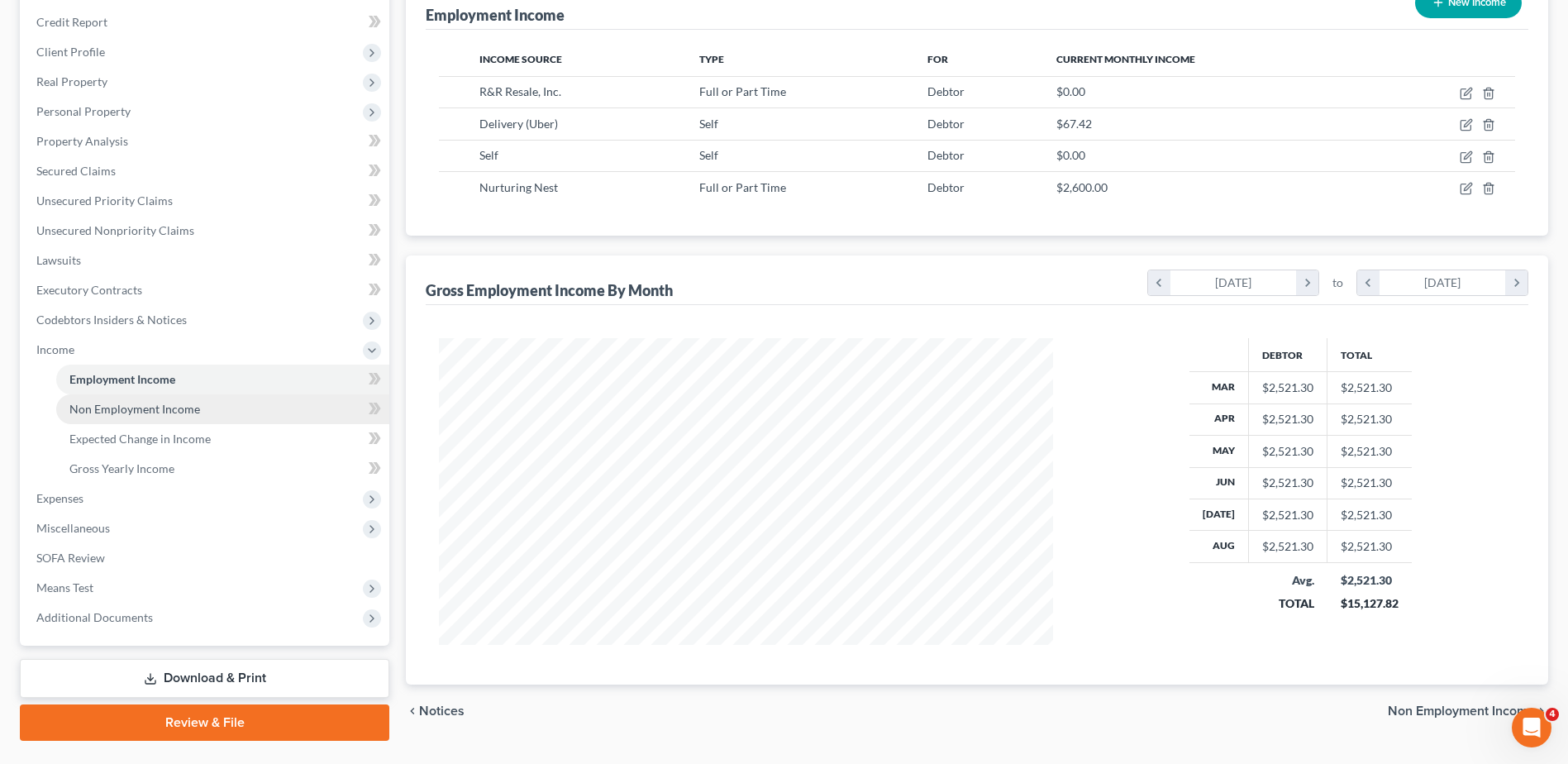
scroll to position [264, 0]
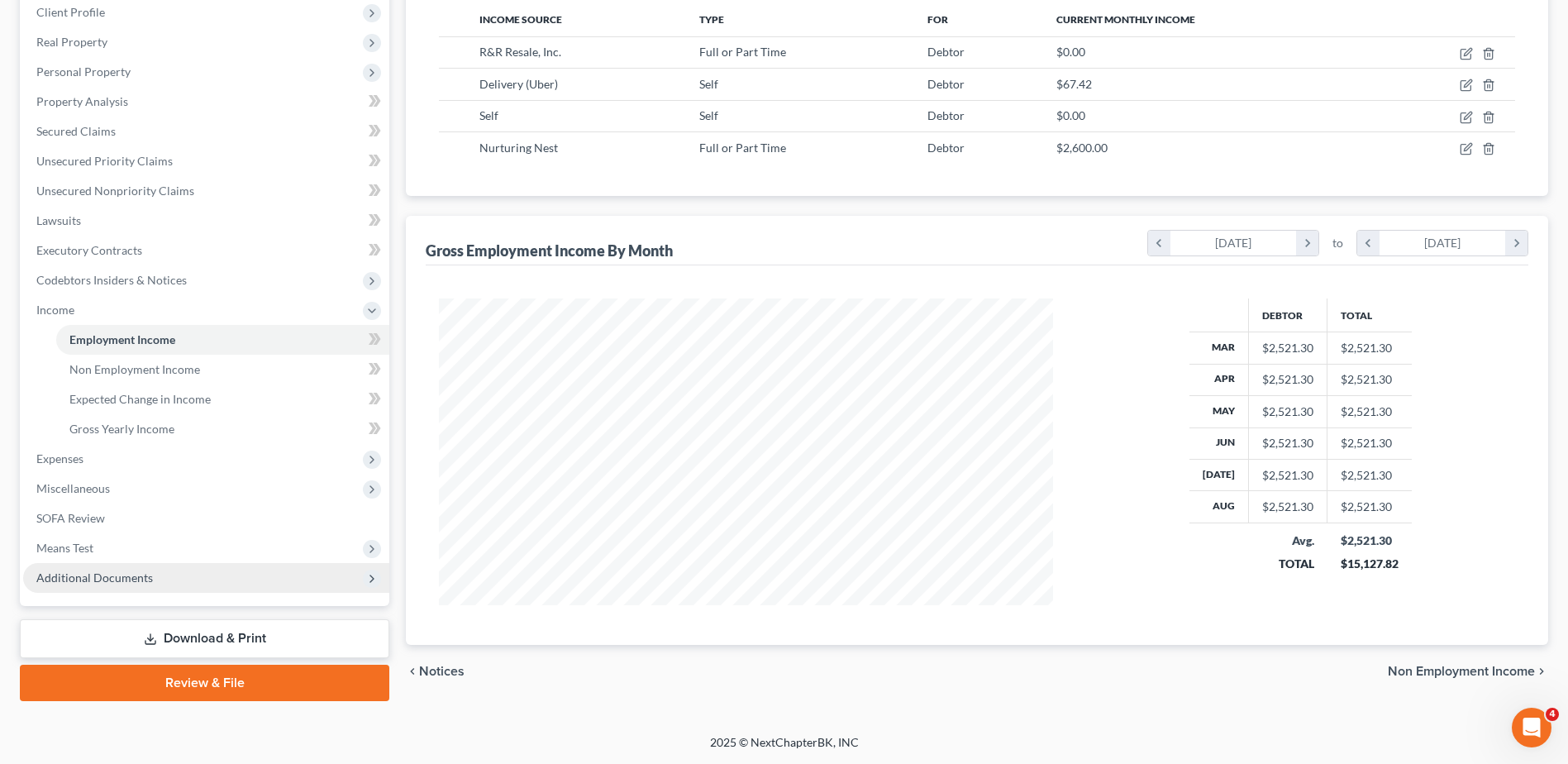
click at [107, 577] on span "Additional Documents" at bounding box center [95, 577] width 117 height 14
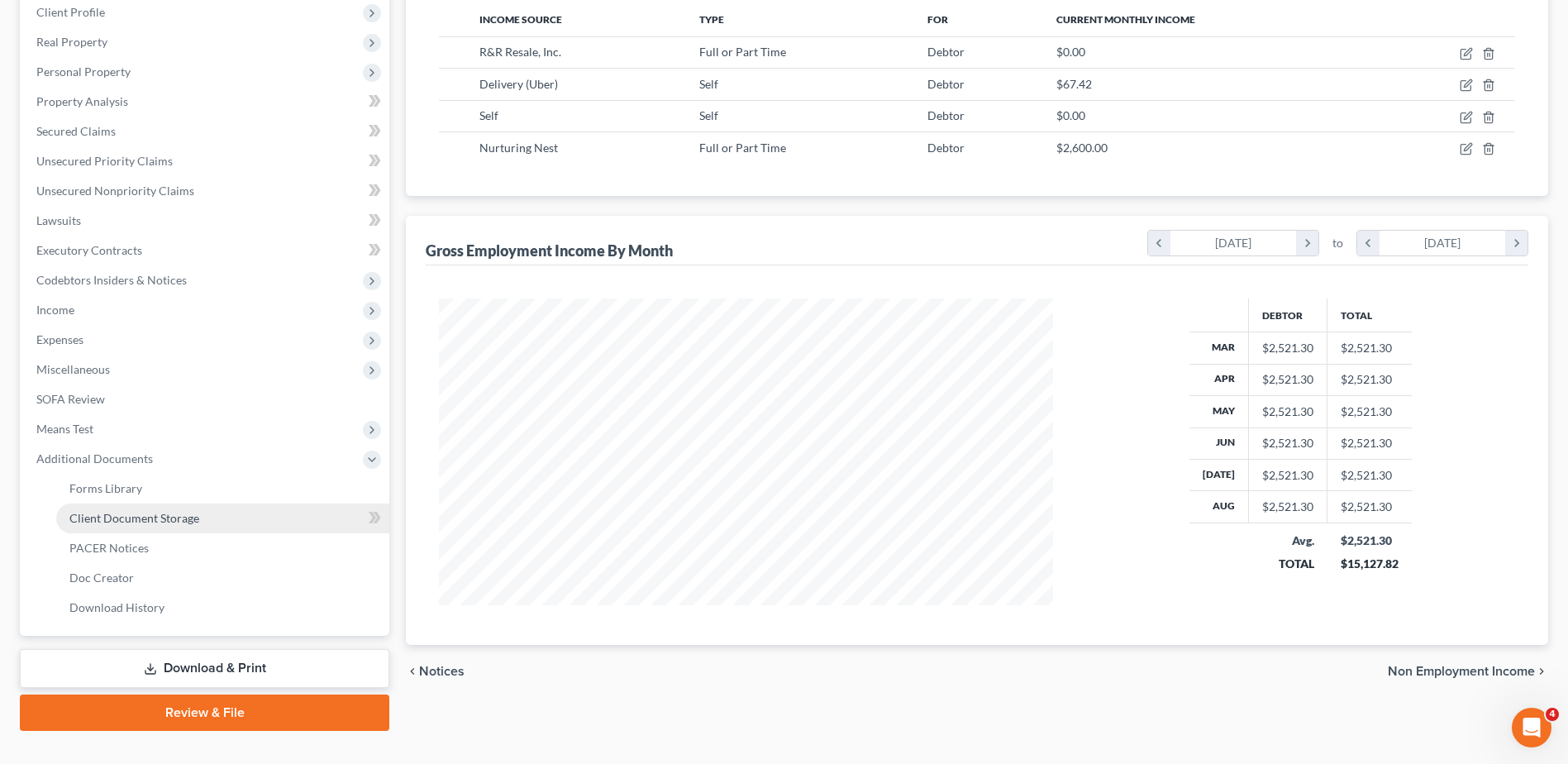
click at [146, 514] on span "Client Document Storage" at bounding box center [134, 518] width 130 height 14
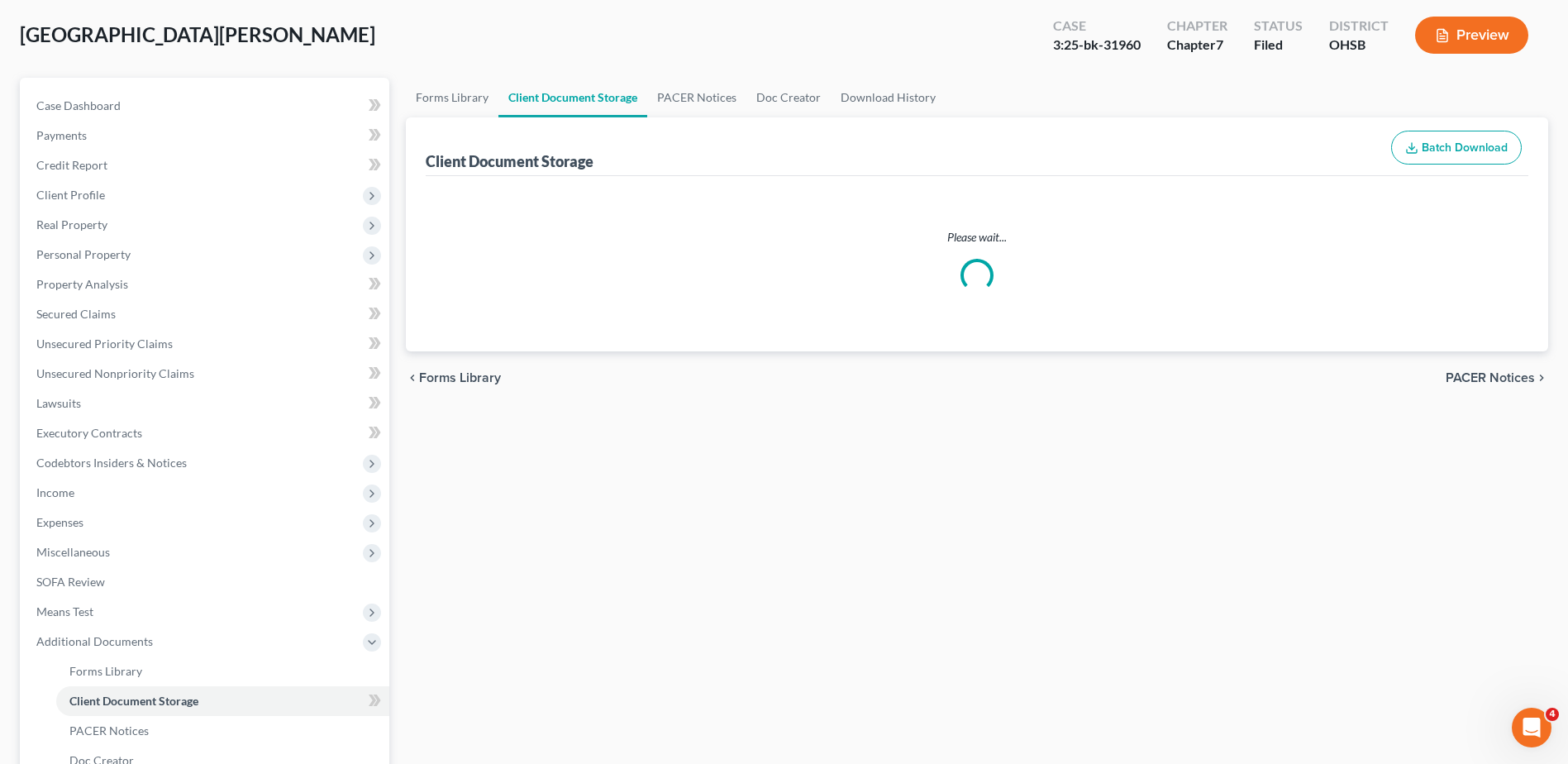
scroll to position [25, 0]
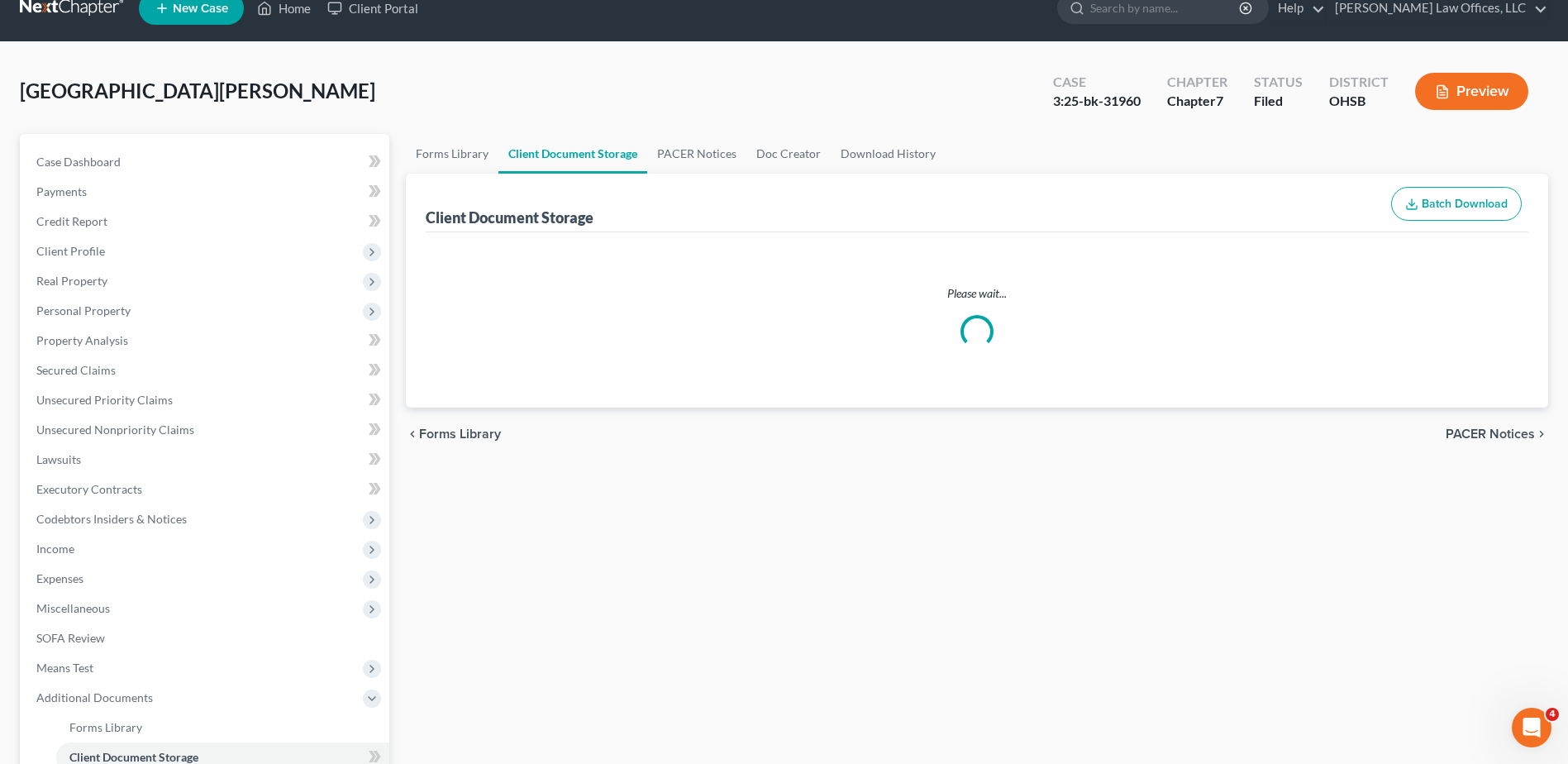
select select "52"
select select "7"
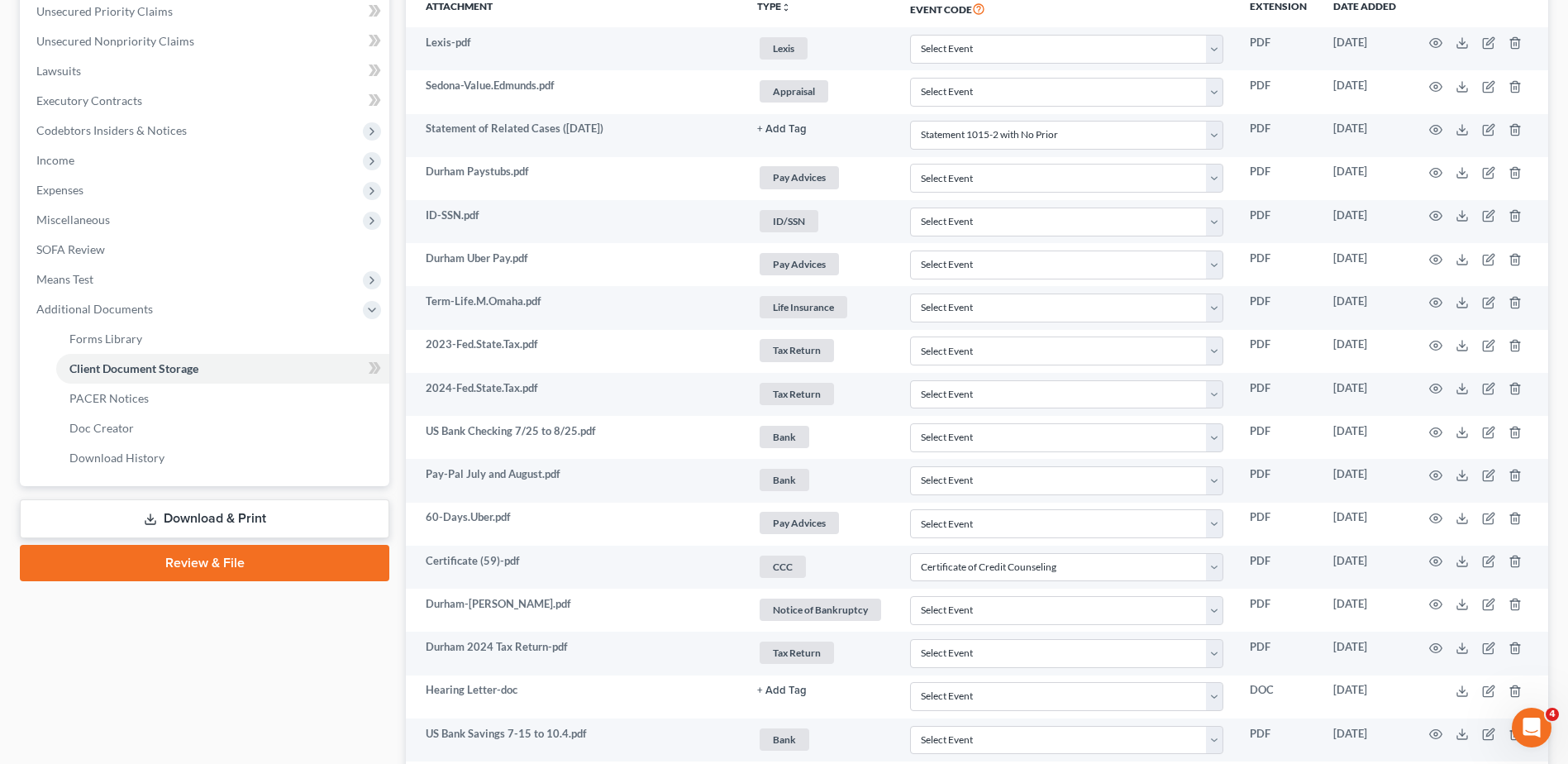
scroll to position [330, 0]
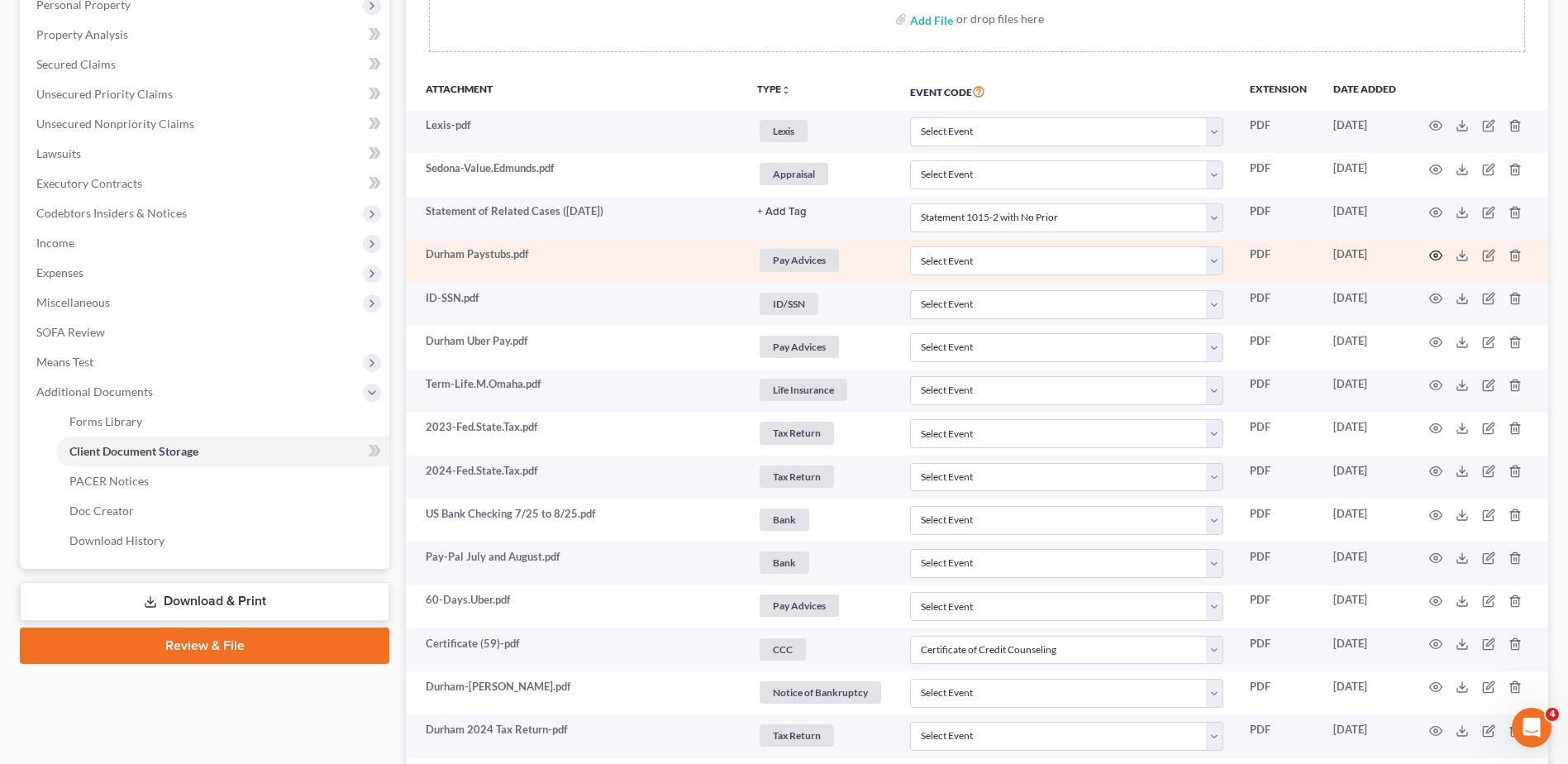
click at [1438, 257] on icon "button" at bounding box center [1436, 255] width 13 height 13
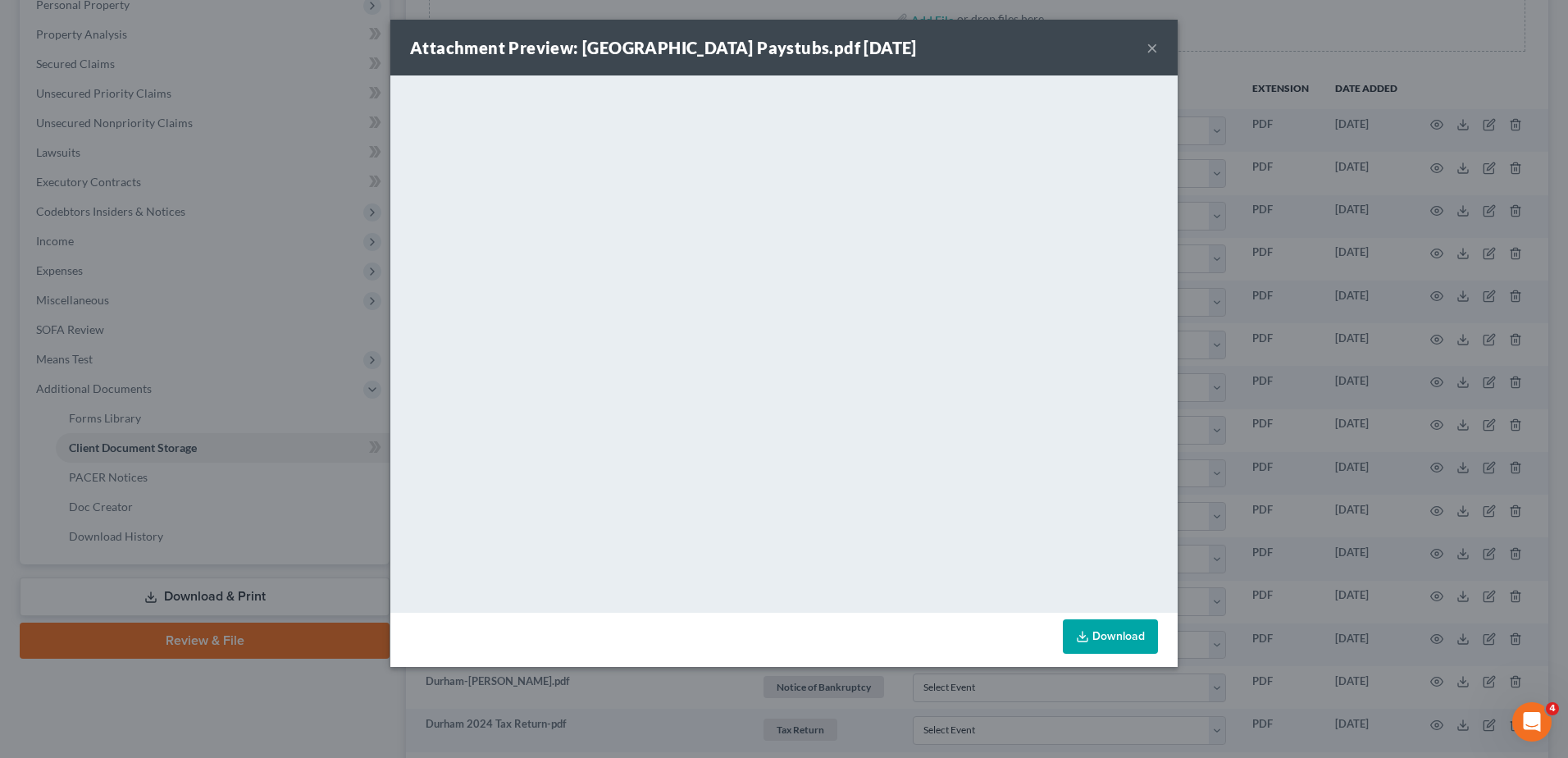
click at [1153, 48] on button "×" at bounding box center [1153, 48] width 12 height 20
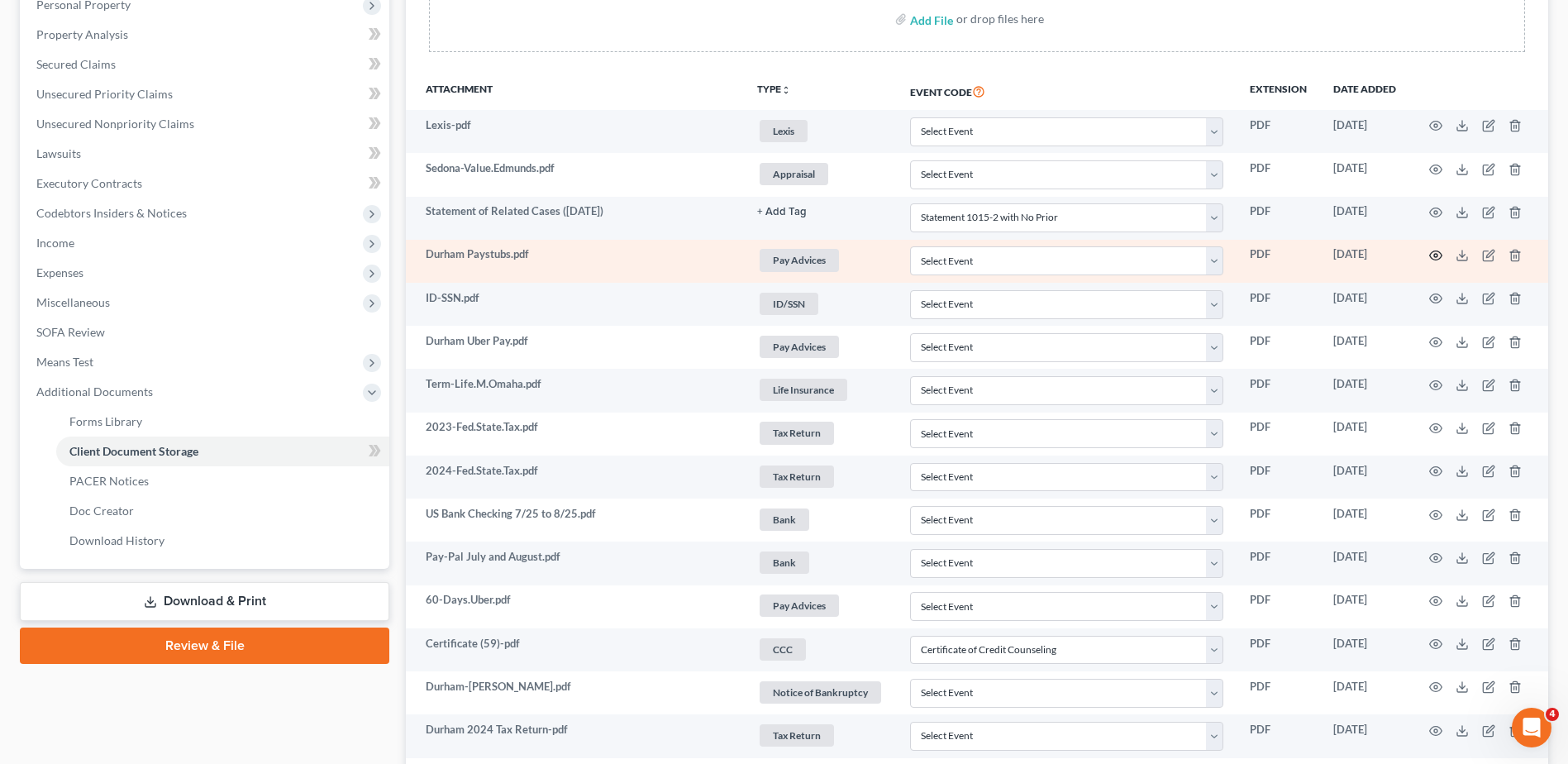
click at [1433, 256] on icon "button" at bounding box center [1436, 255] width 13 height 13
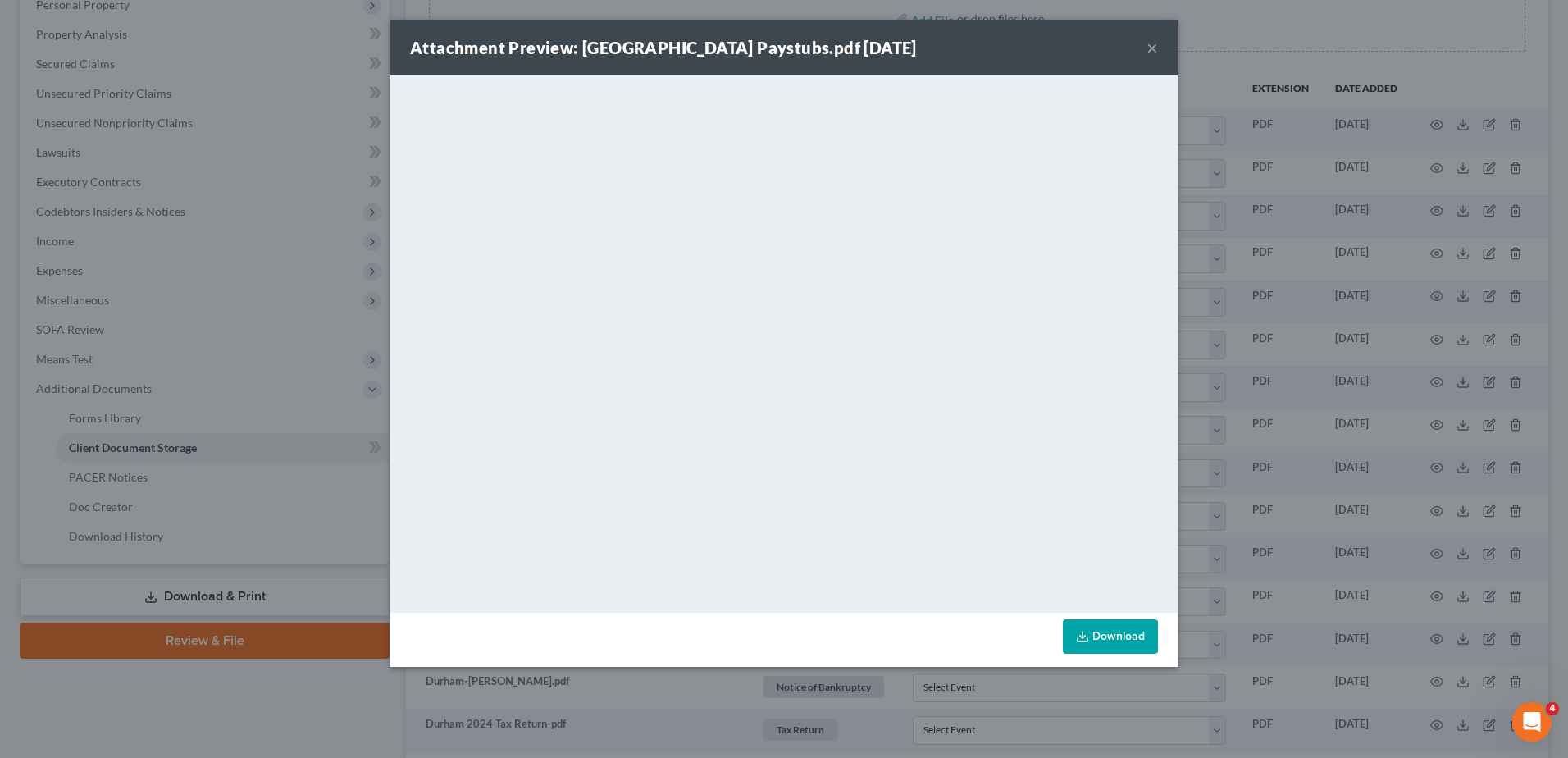
click at [1150, 52] on button "×" at bounding box center [1153, 48] width 12 height 20
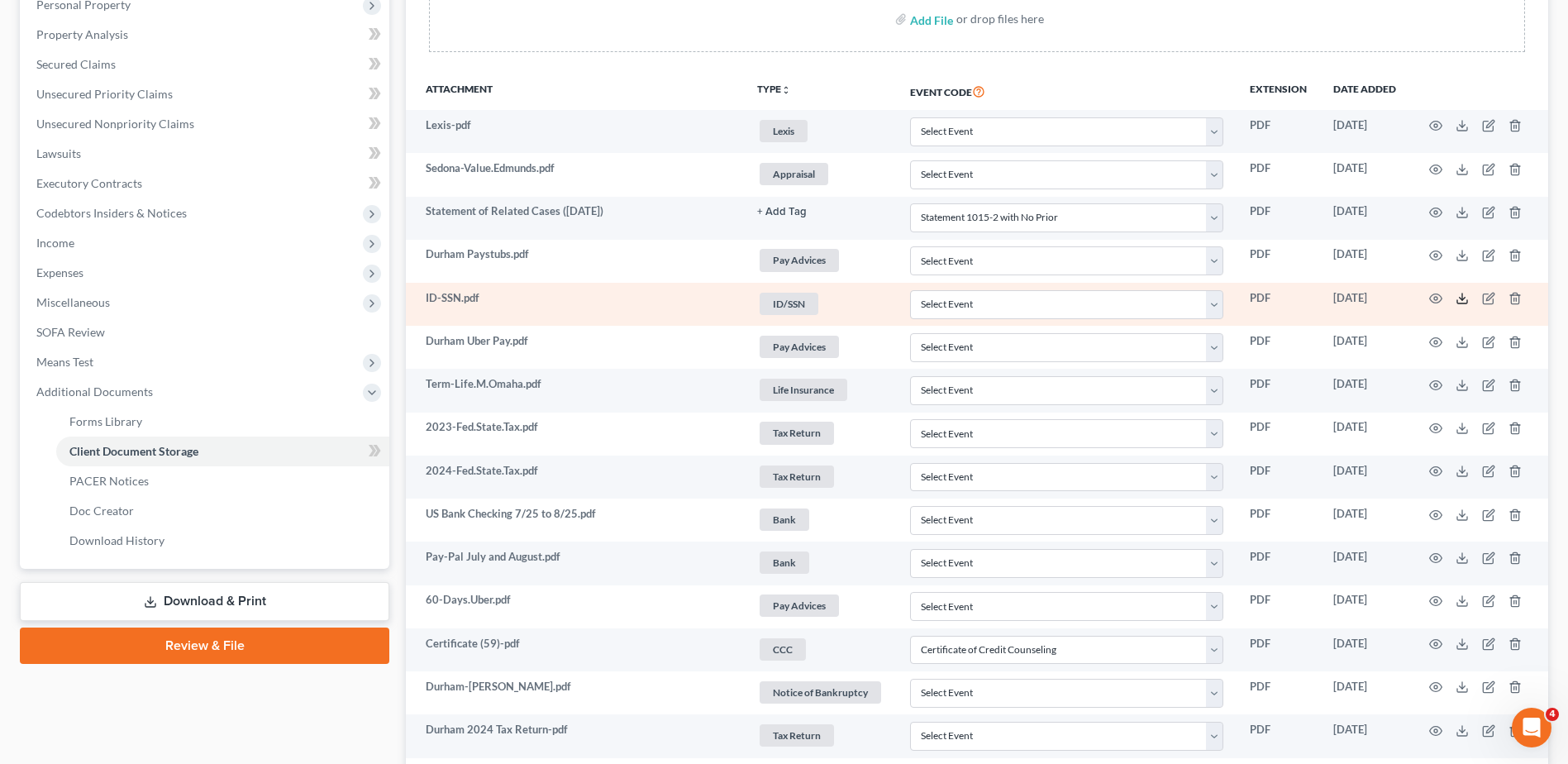
click at [1461, 299] on icon at bounding box center [1462, 299] width 13 height 13
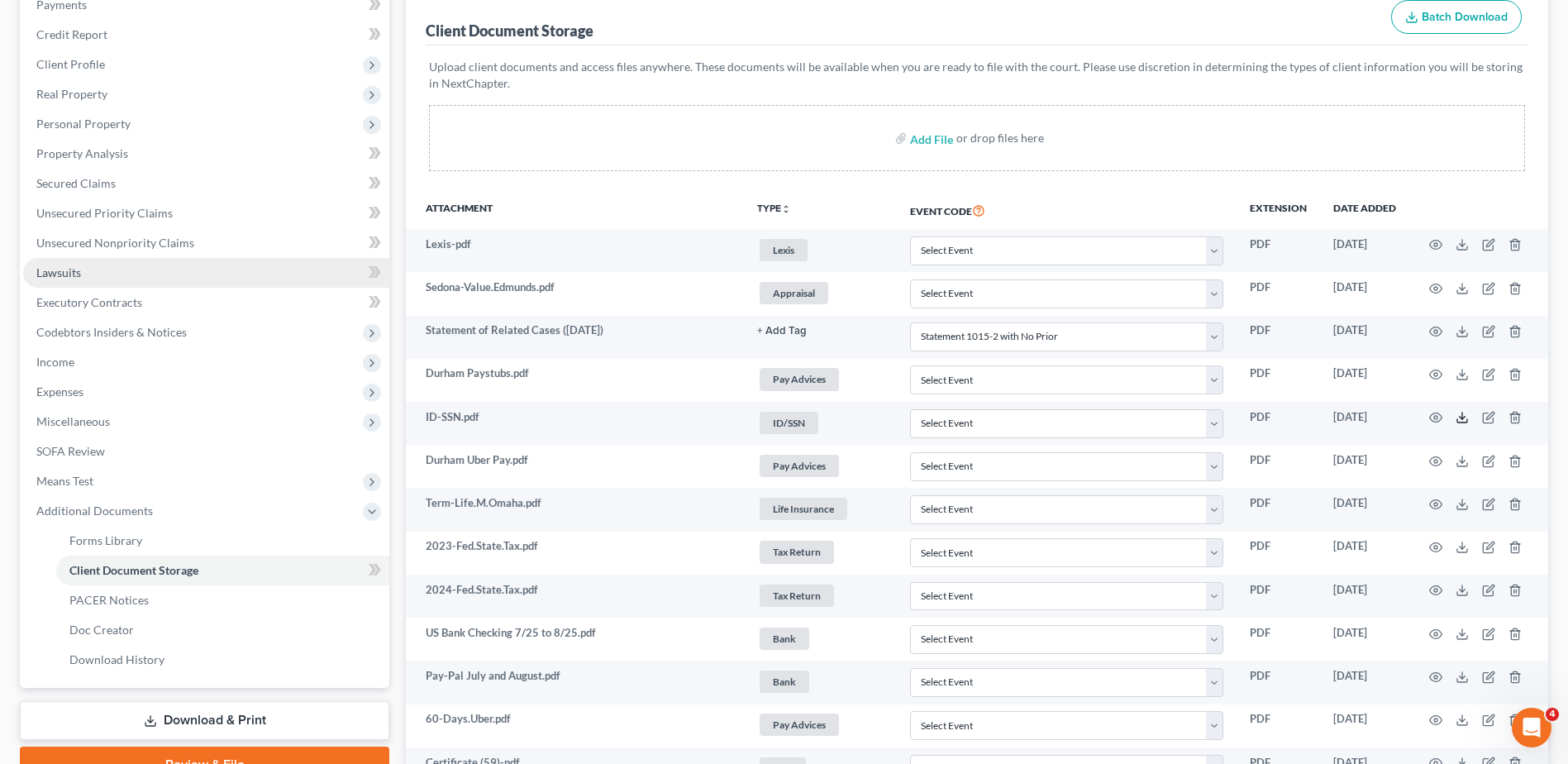
scroll to position [166, 0]
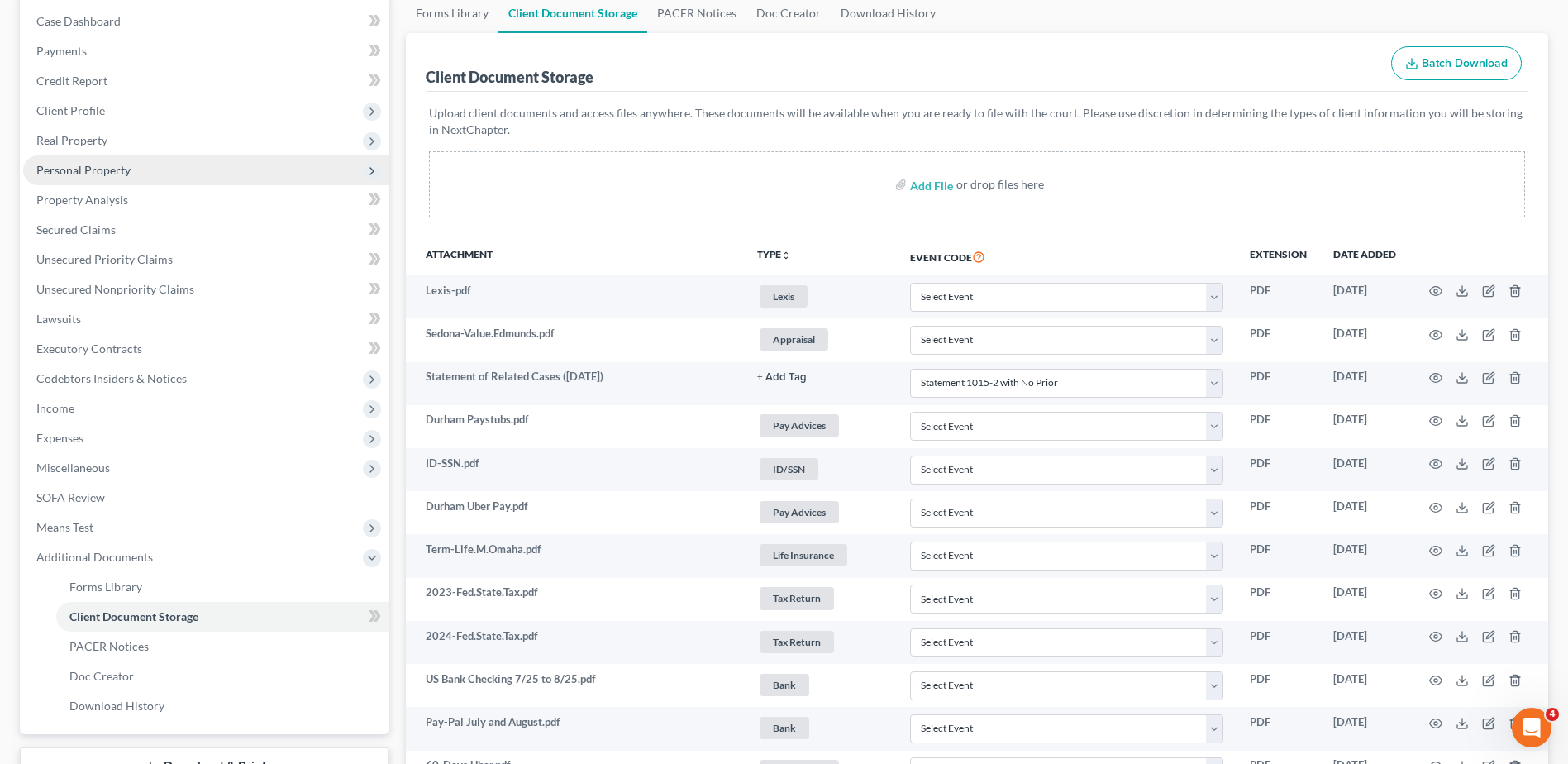
click at [95, 167] on span "Personal Property" at bounding box center [83, 170] width 94 height 14
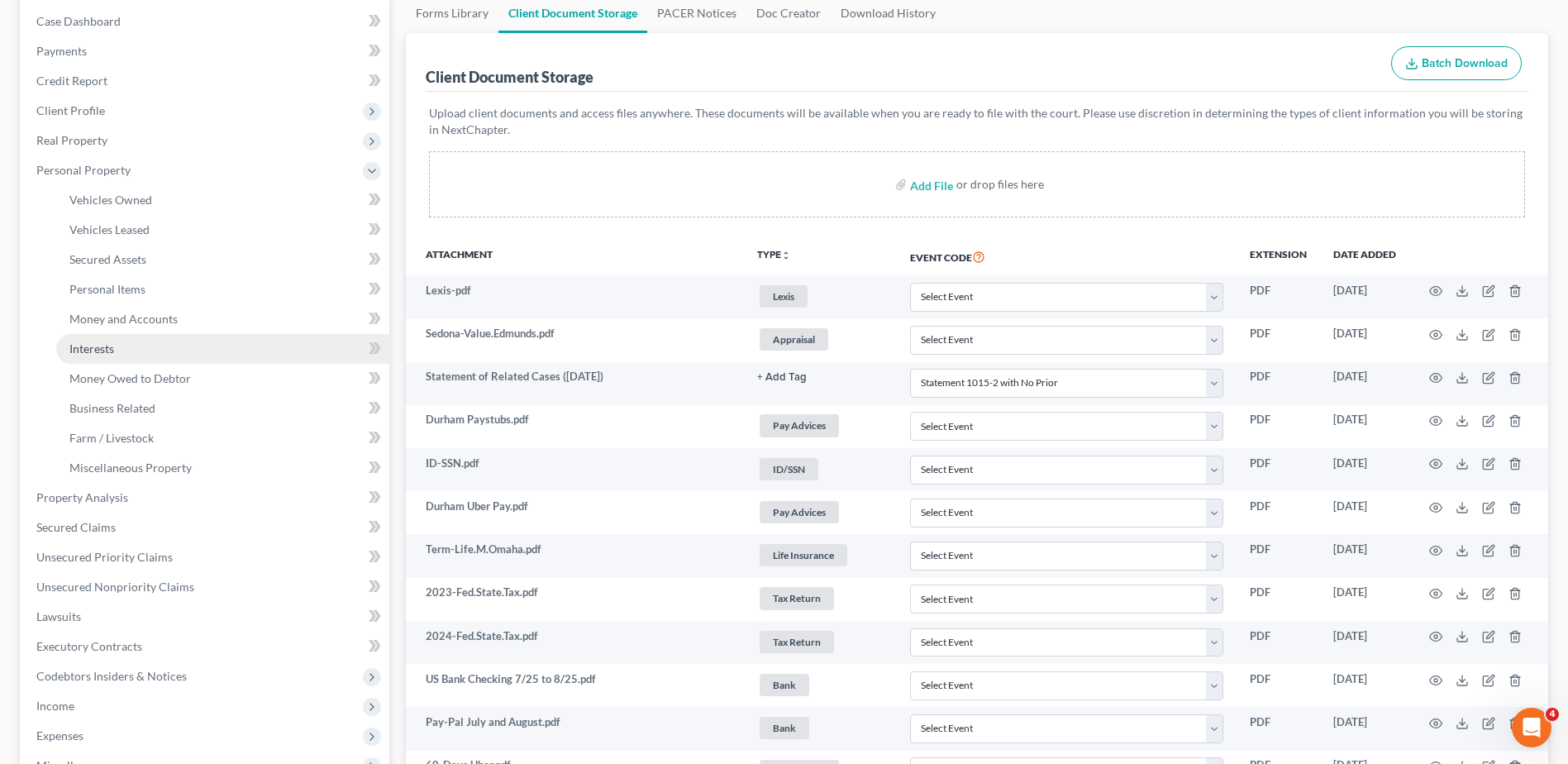
click at [104, 350] on span "Interests" at bounding box center [92, 348] width 45 height 14
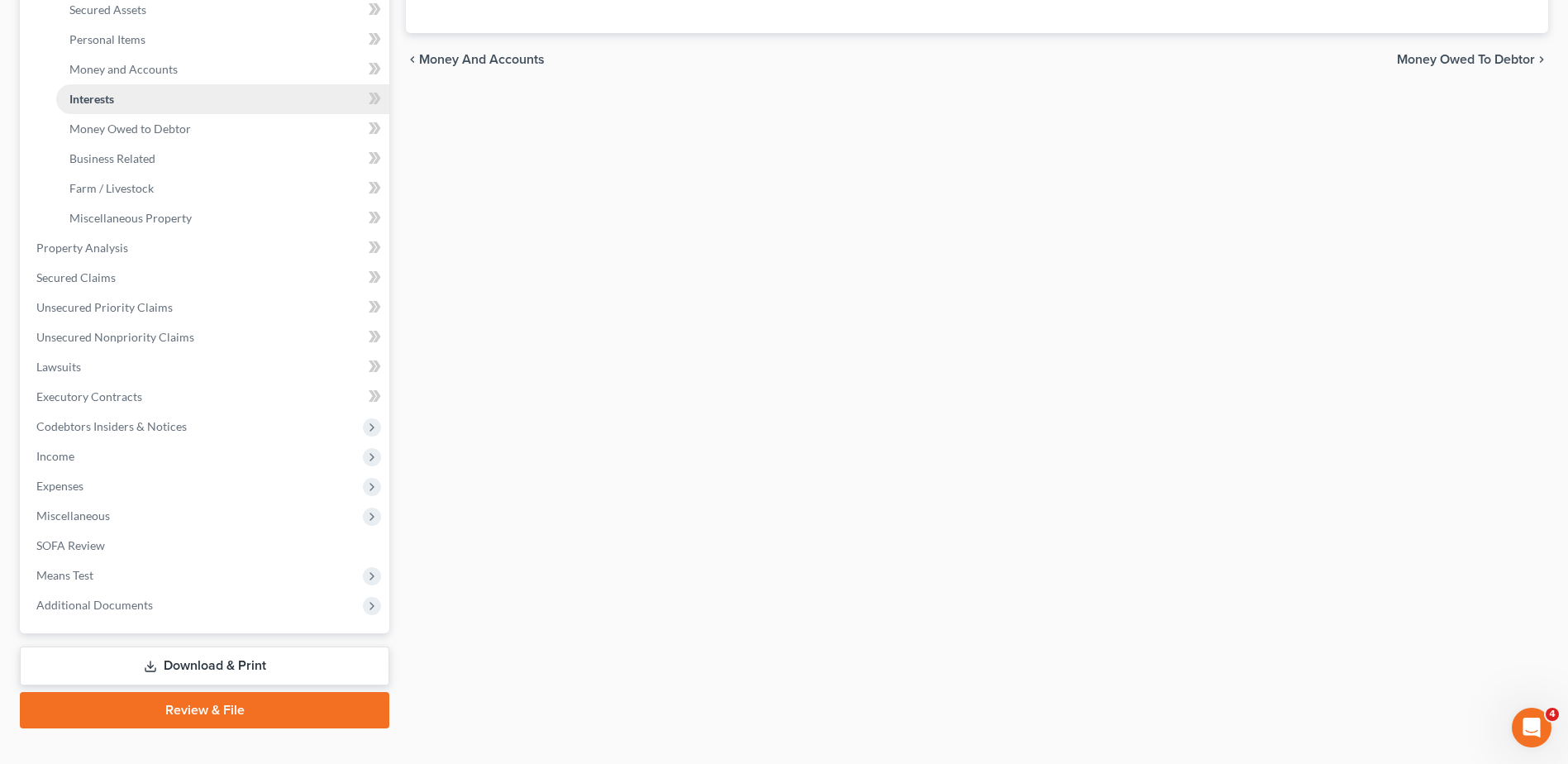
scroll to position [442, 0]
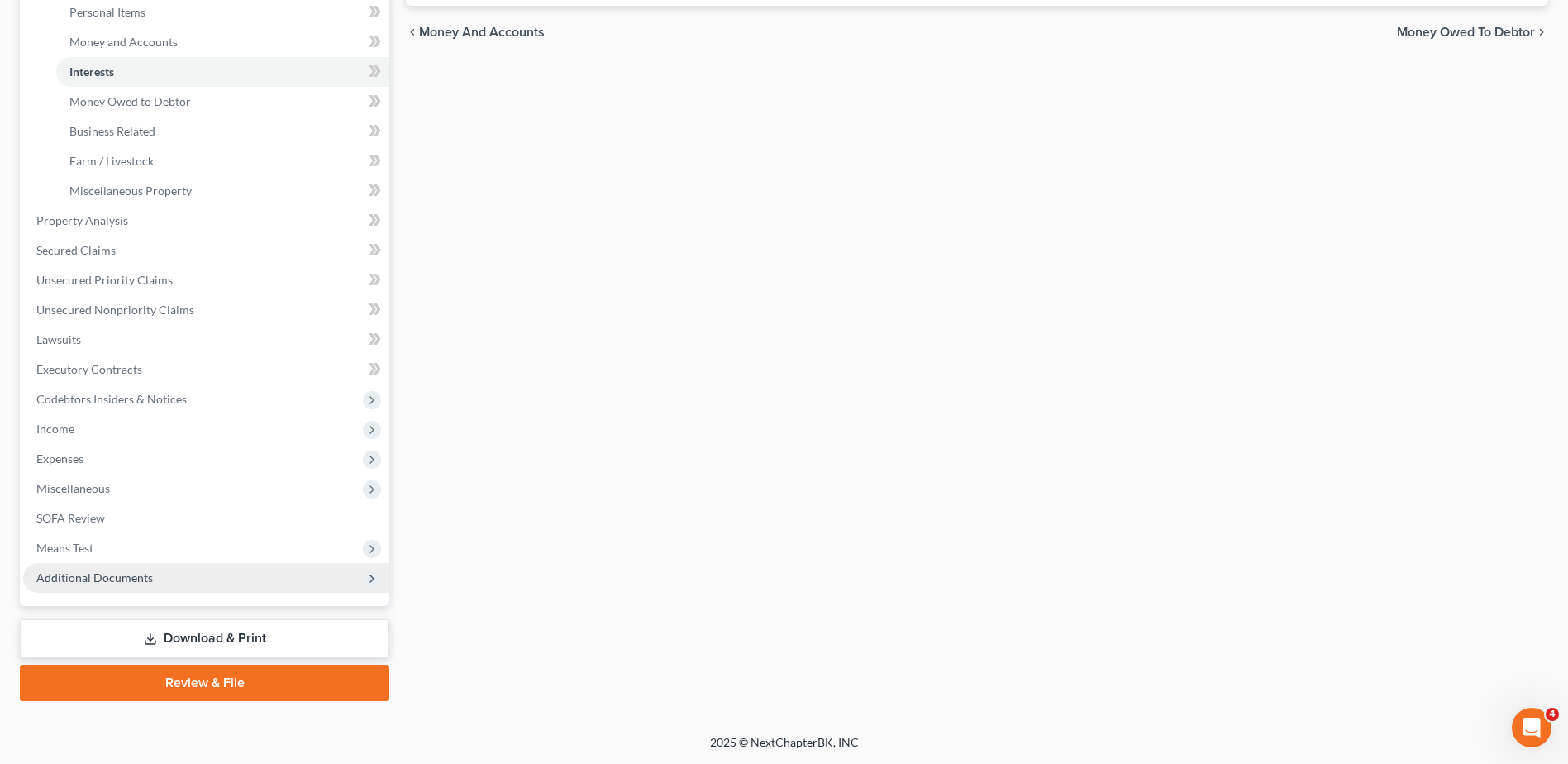
click at [107, 575] on span "Additional Documents" at bounding box center [95, 577] width 117 height 14
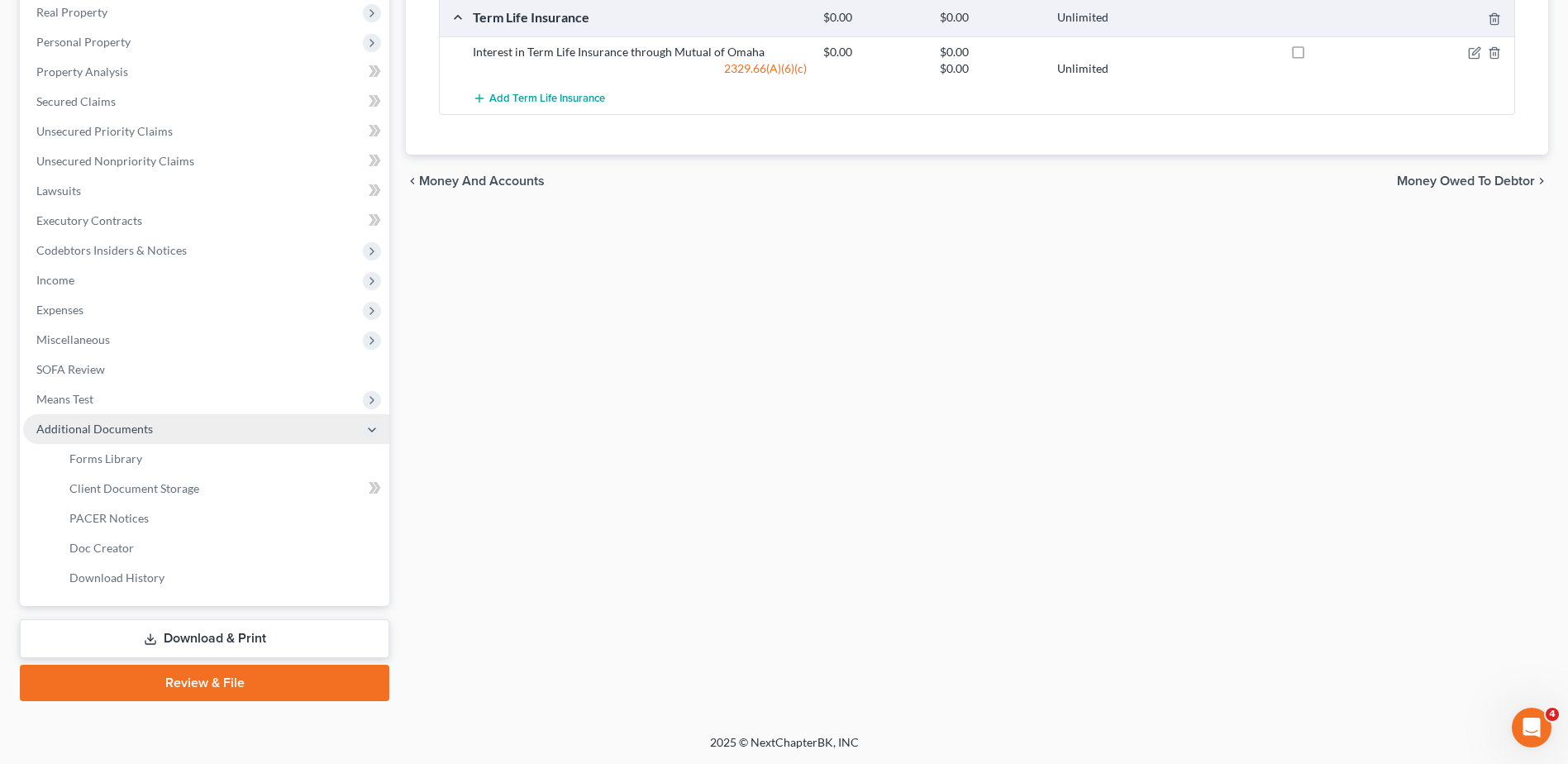
scroll to position [294, 0]
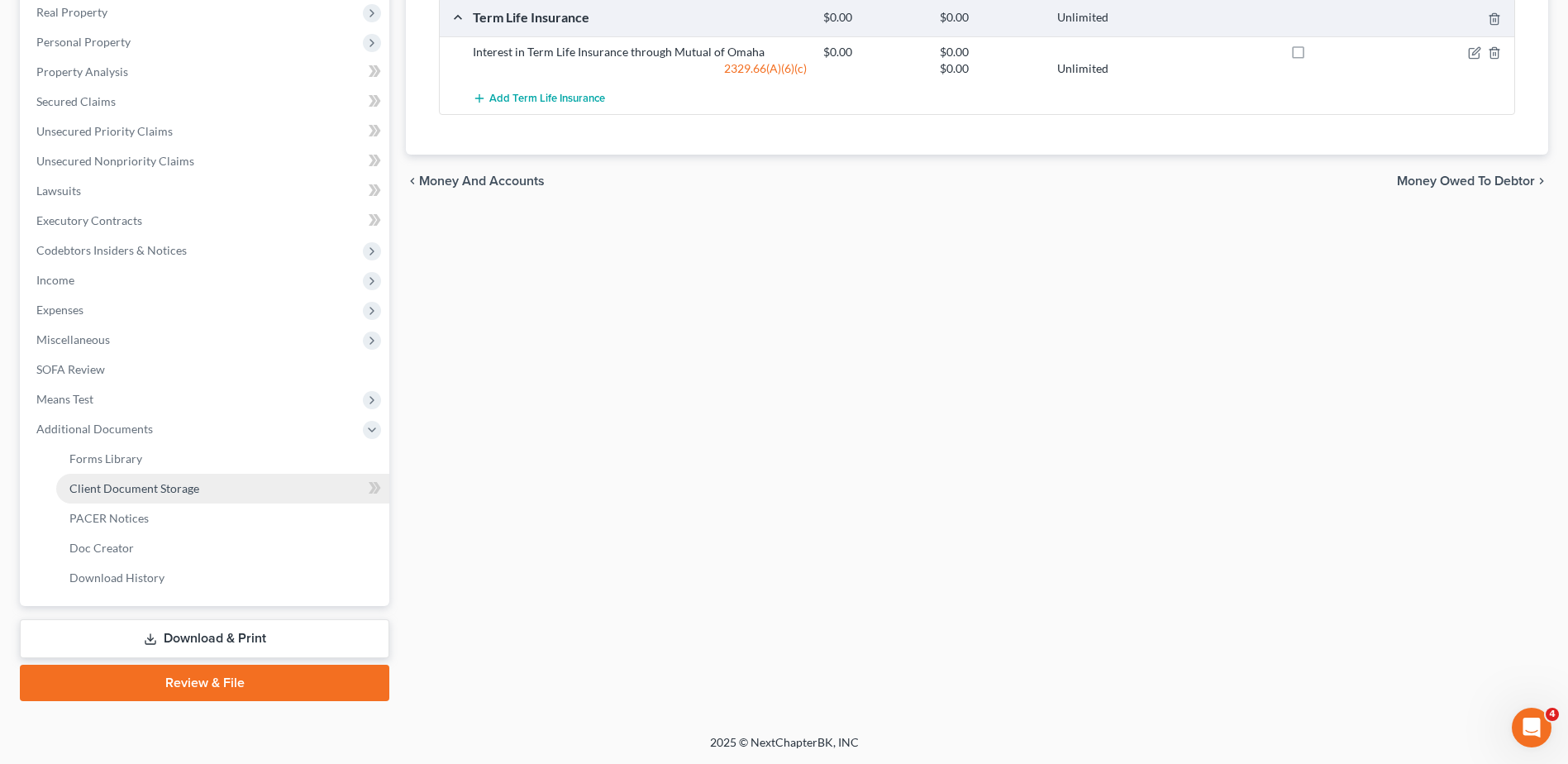
click at [141, 489] on span "Client Document Storage" at bounding box center [134, 488] width 130 height 14
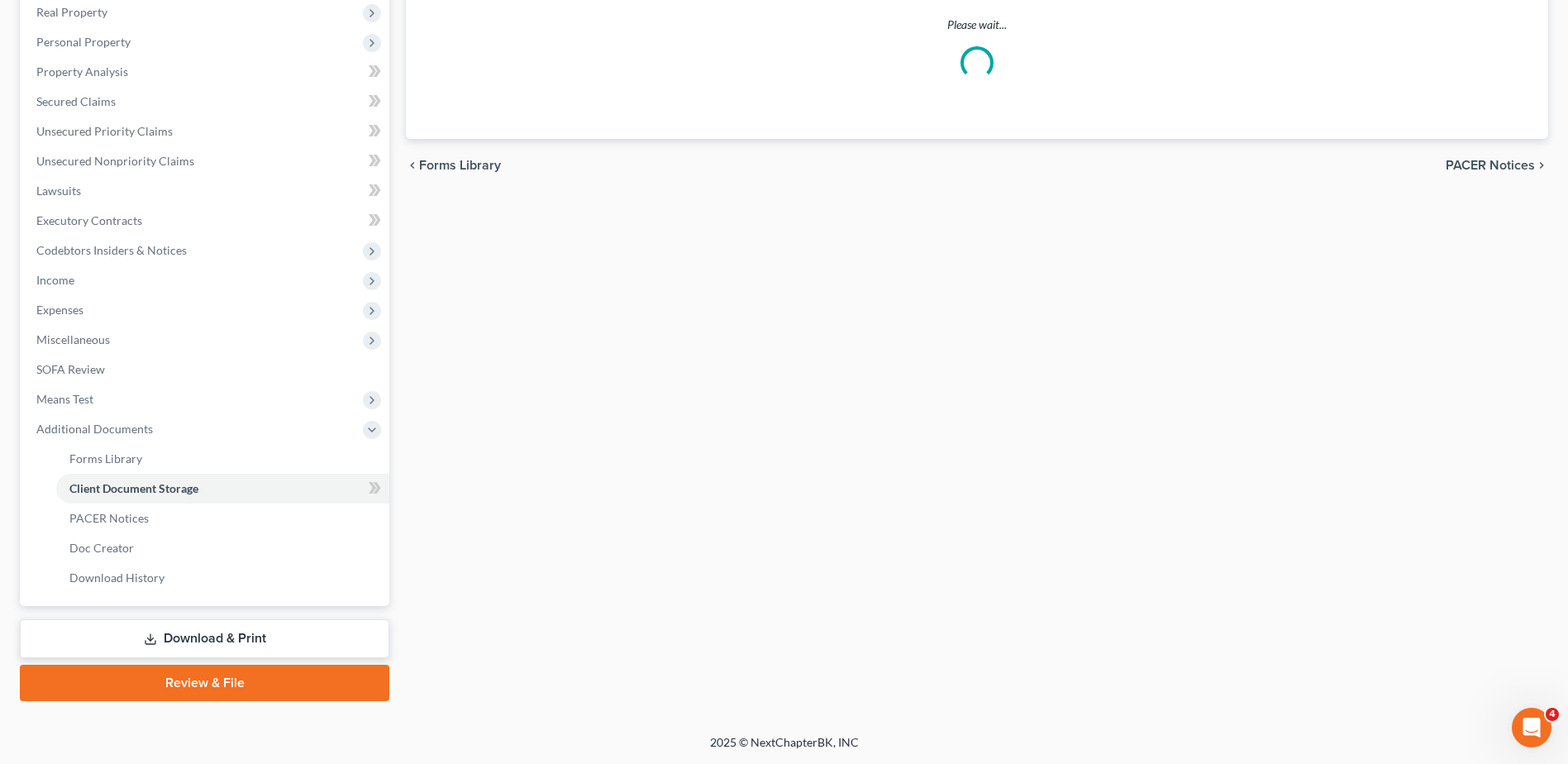
select select "52"
select select "7"
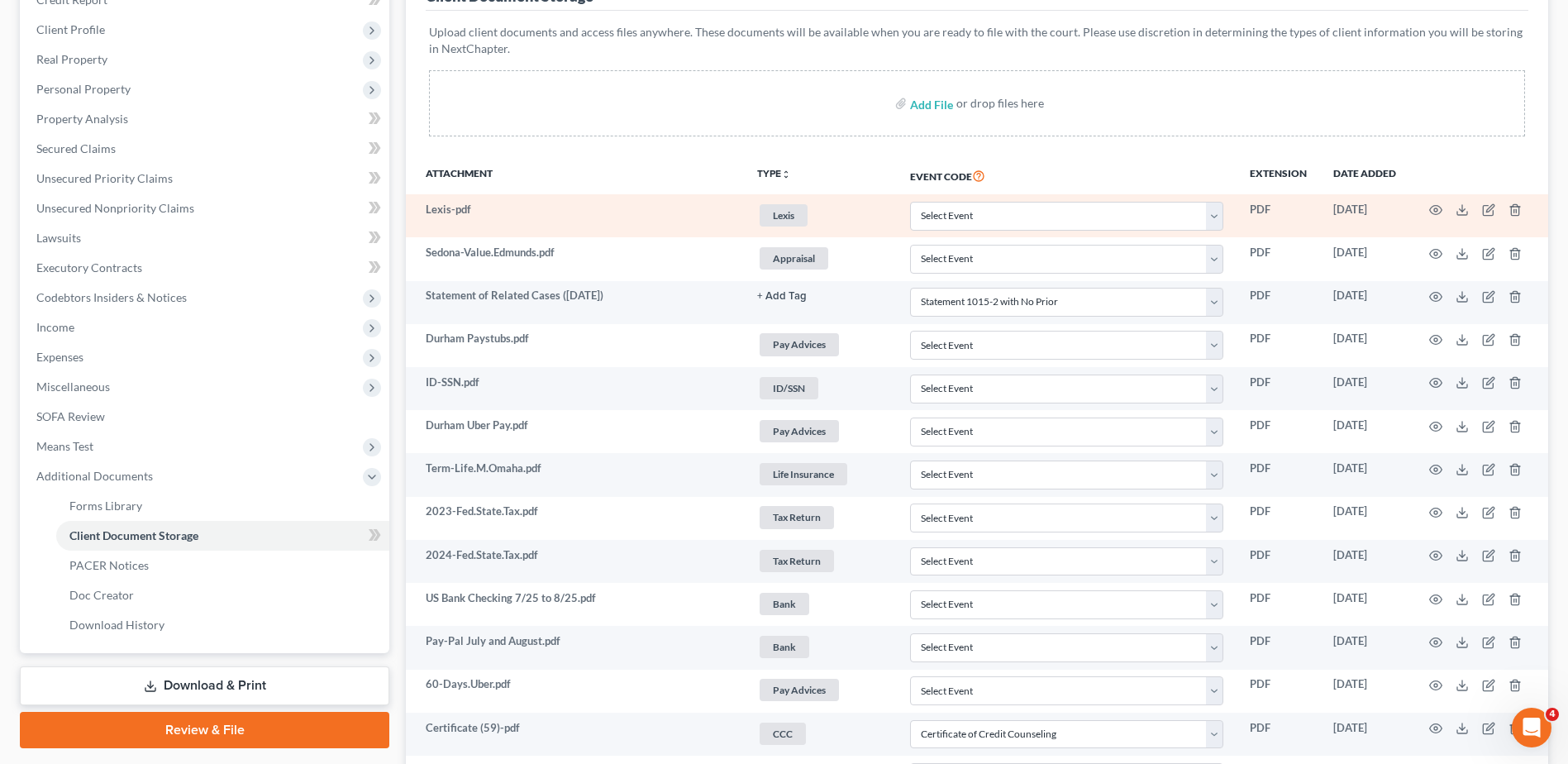
scroll to position [248, 0]
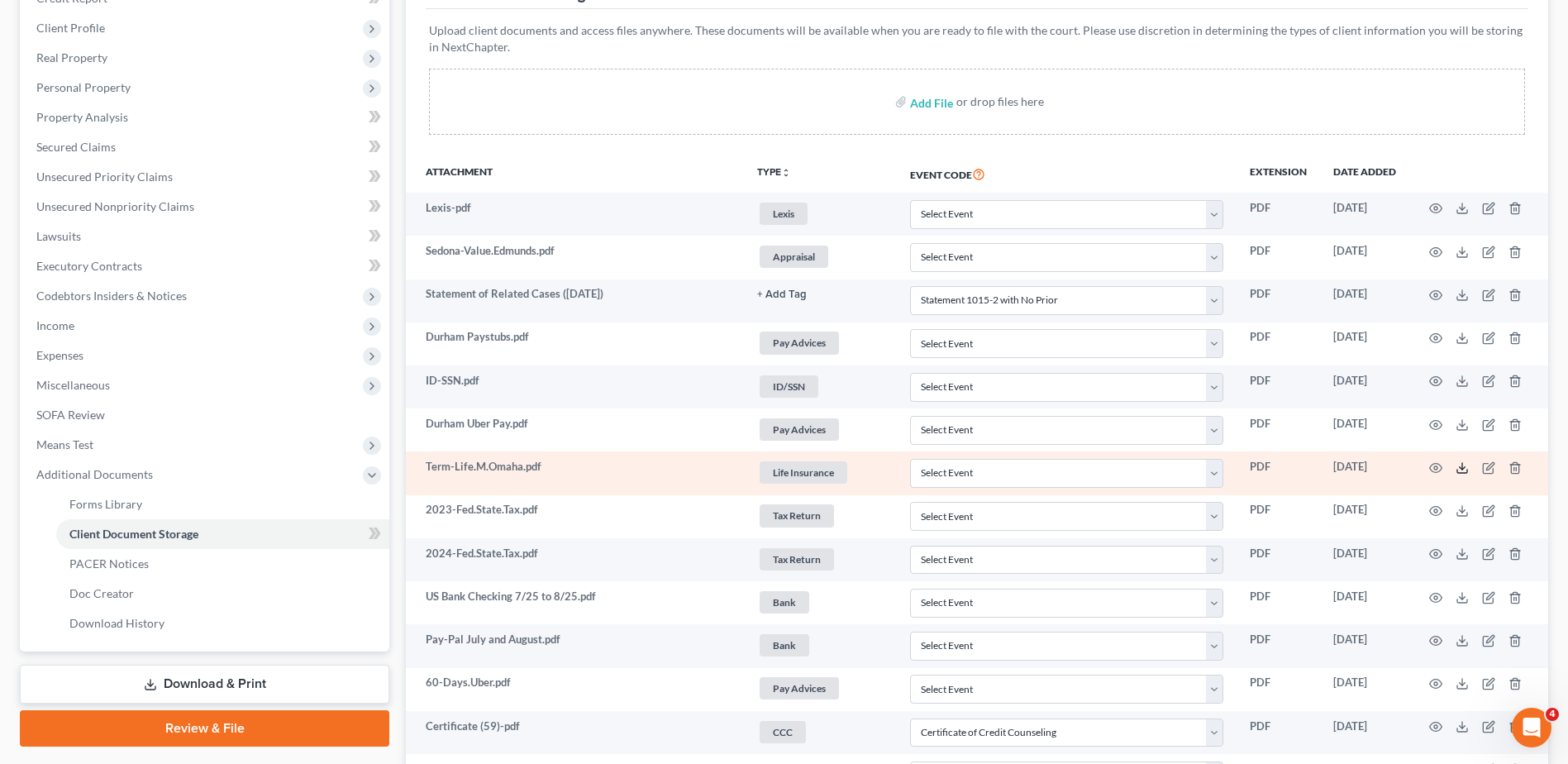
click at [1461, 470] on icon at bounding box center [1462, 468] width 13 height 13
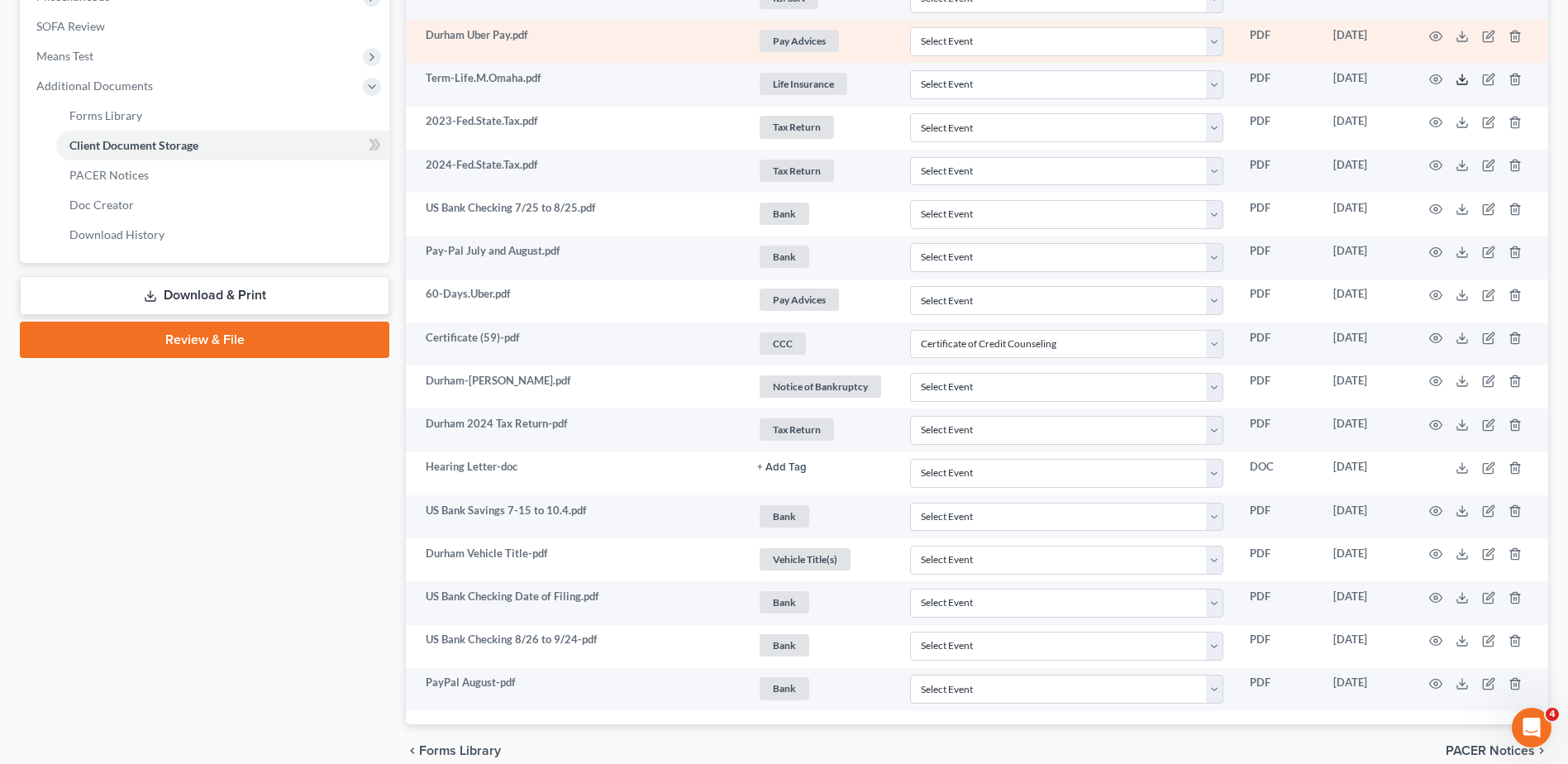
scroll to position [662, 0]
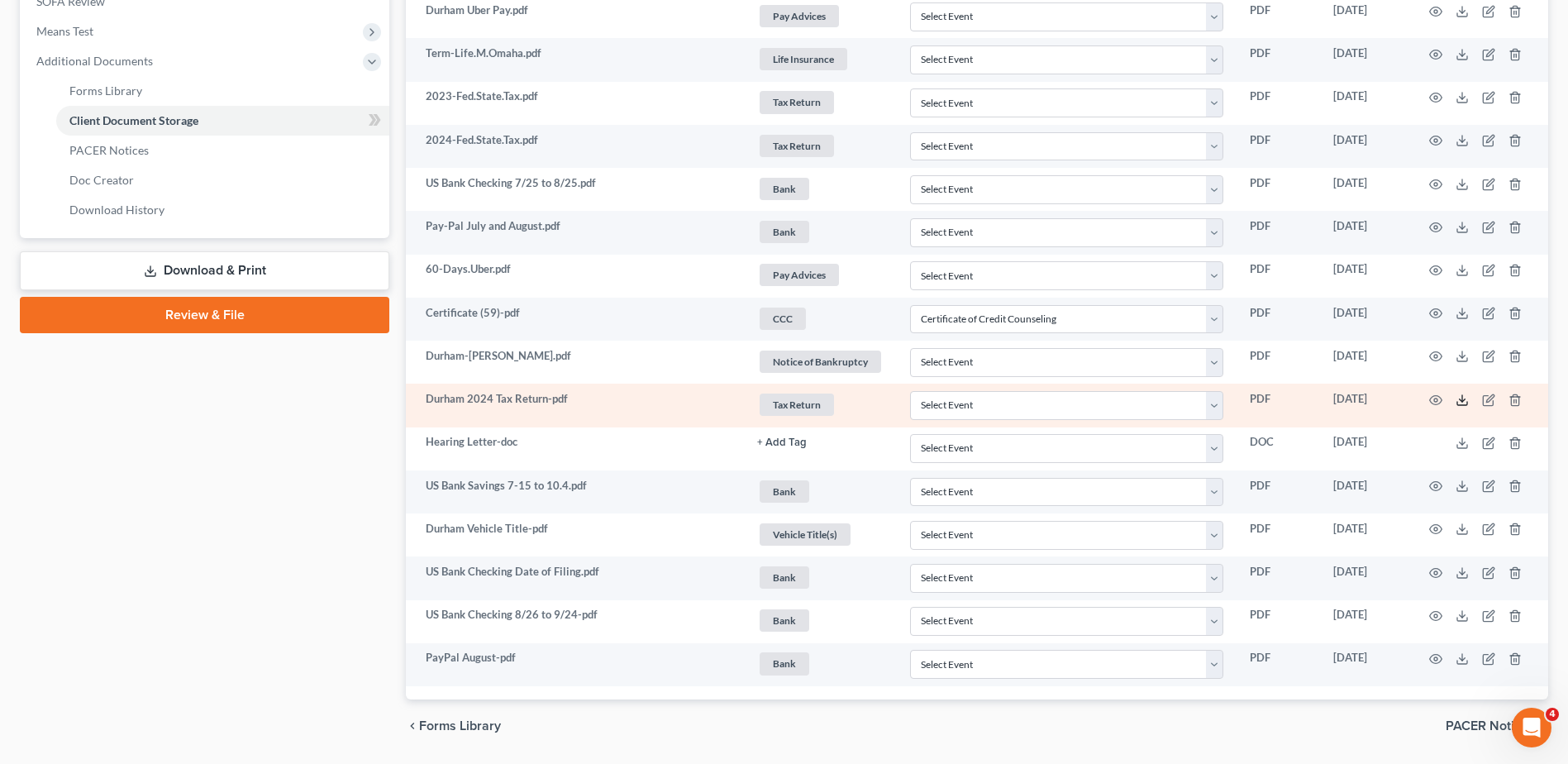
click at [1462, 400] on line at bounding box center [1462, 399] width 0 height 7
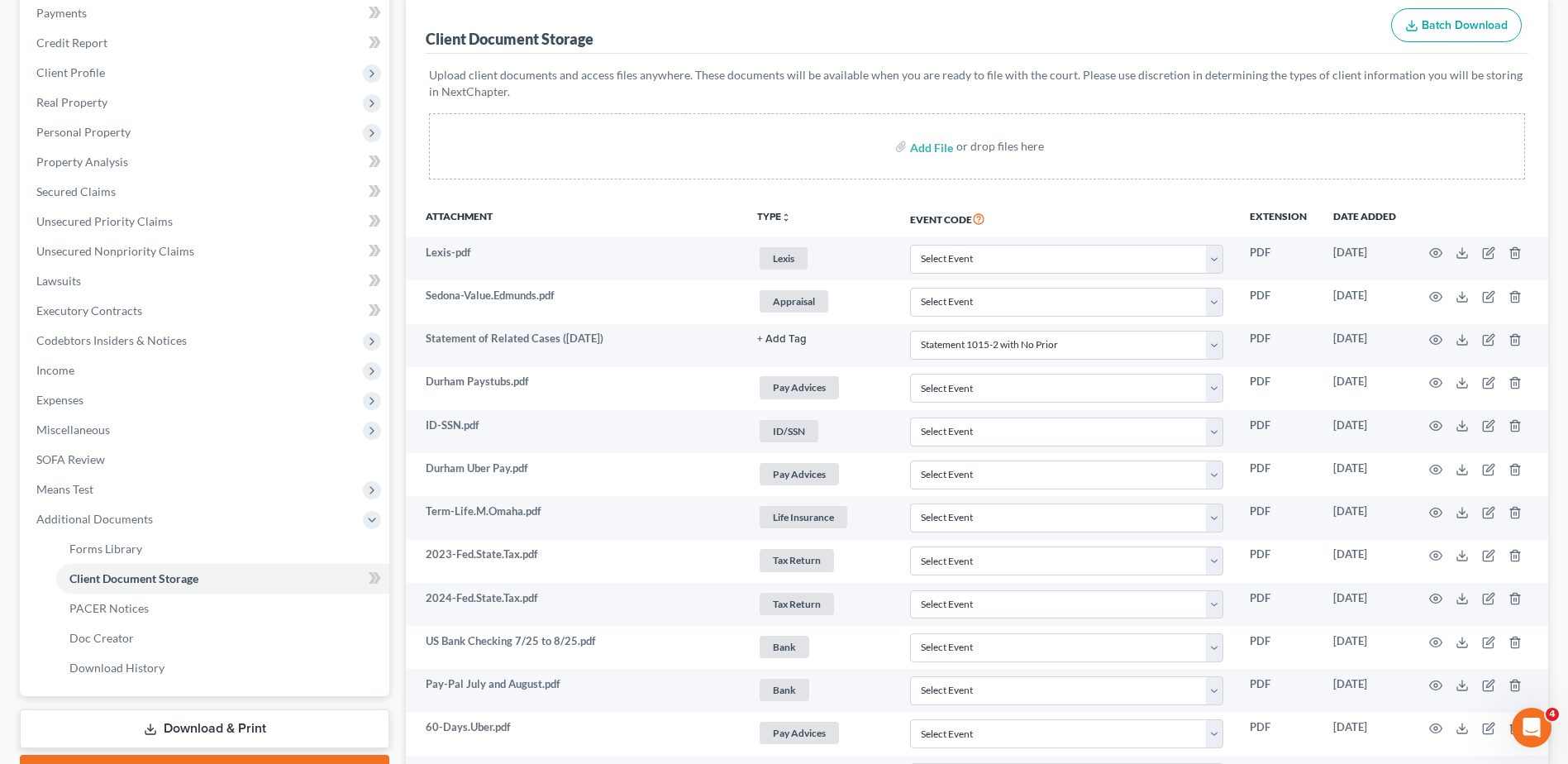
scroll to position [0, 0]
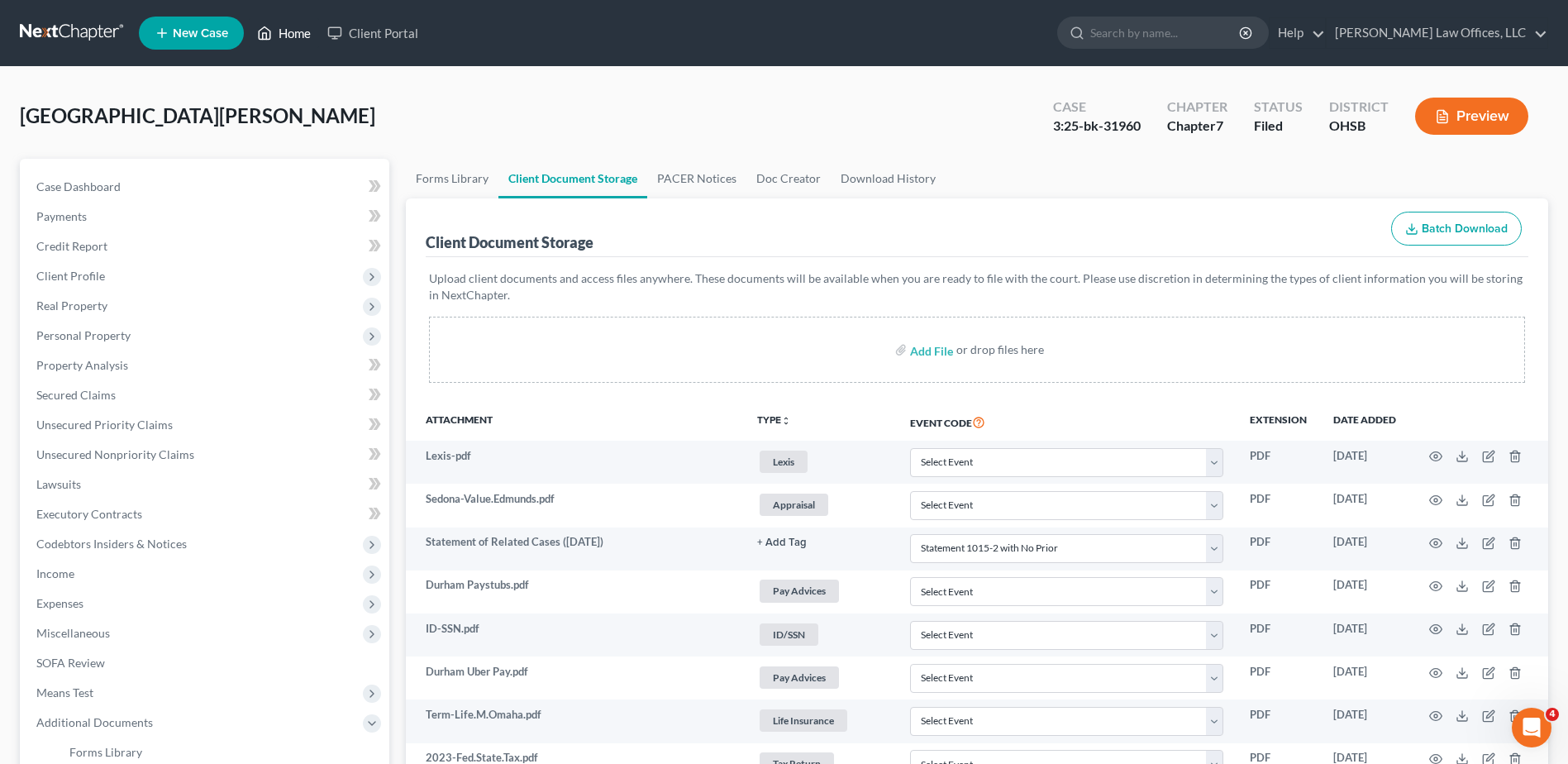
click at [297, 37] on link "Home" at bounding box center [284, 33] width 70 height 30
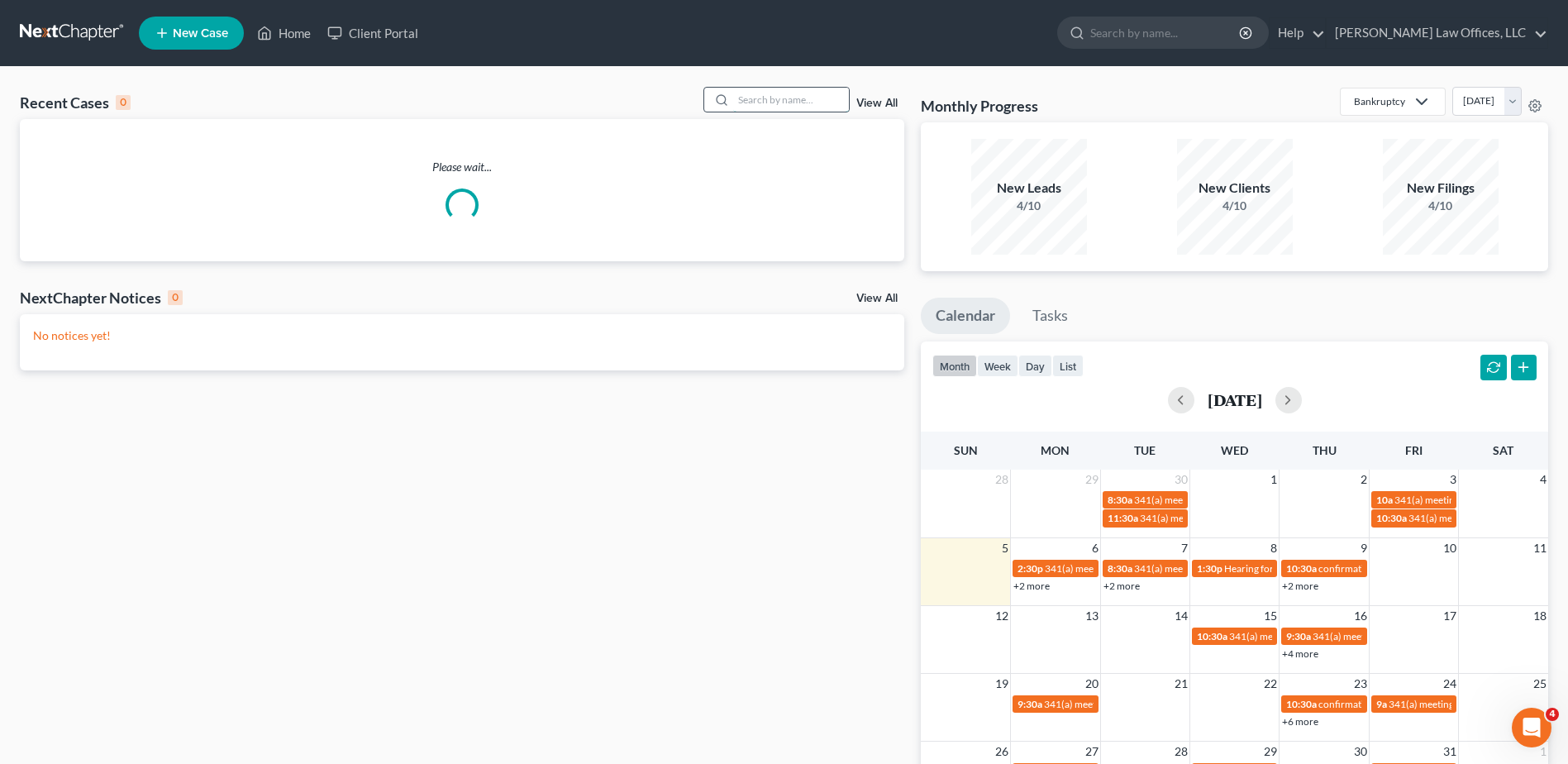
click at [814, 101] on input "search" at bounding box center [791, 99] width 116 height 24
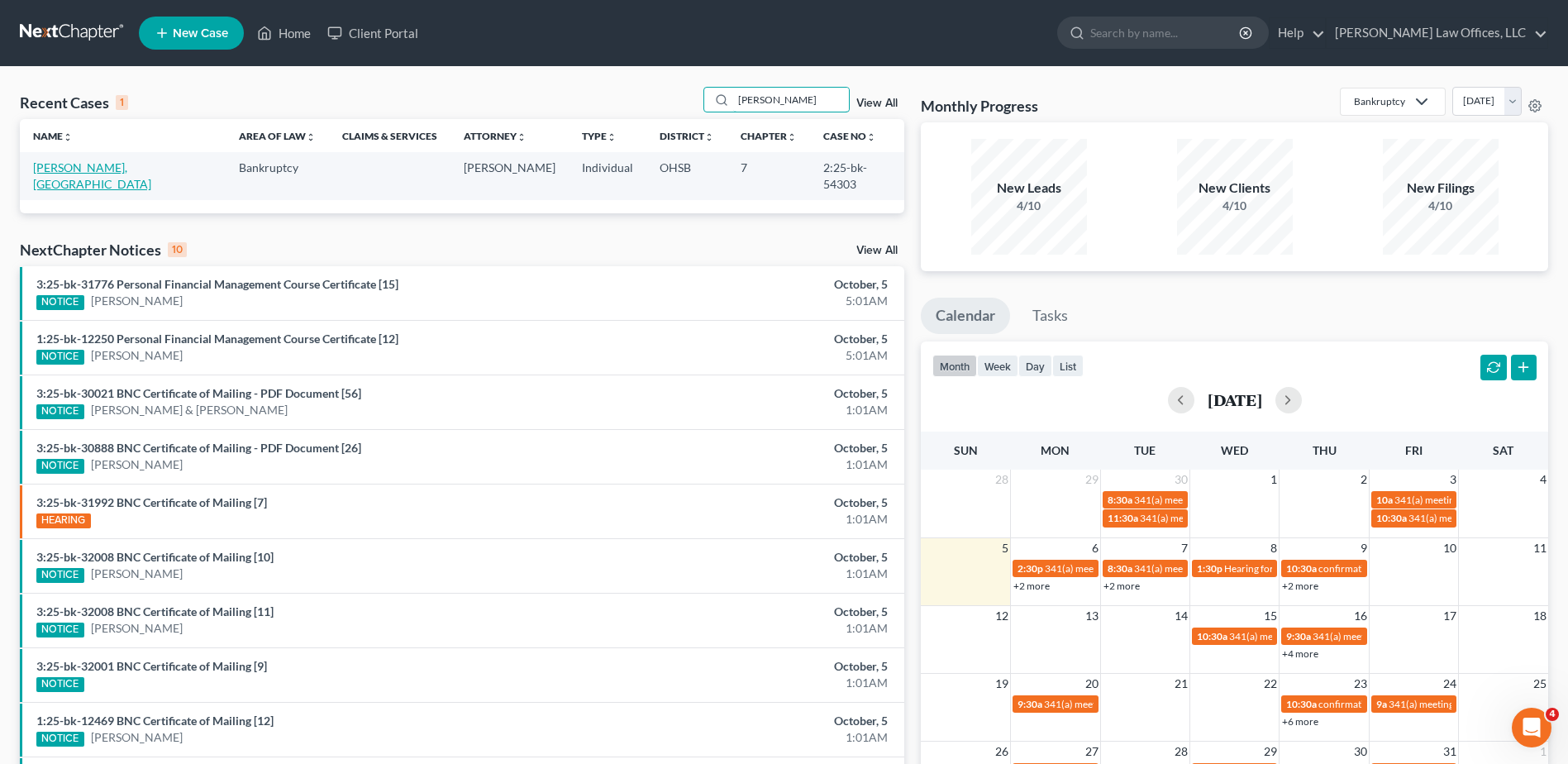
type input "[PERSON_NAME]"
click at [104, 164] on link "[PERSON_NAME], [GEOGRAPHIC_DATA]" at bounding box center [92, 176] width 118 height 31
select select "4"
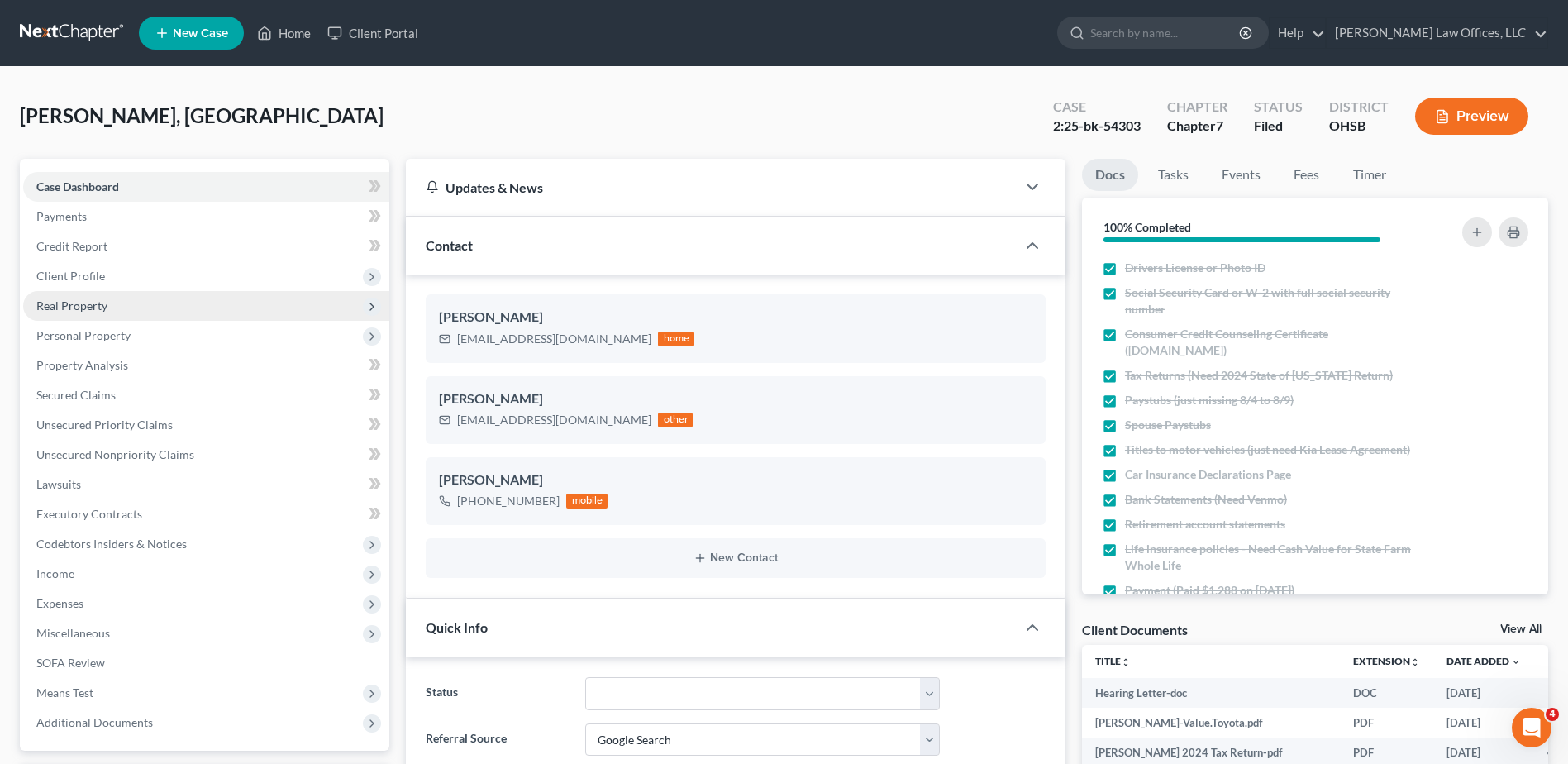
click at [104, 310] on span "Real Property" at bounding box center [72, 305] width 71 height 14
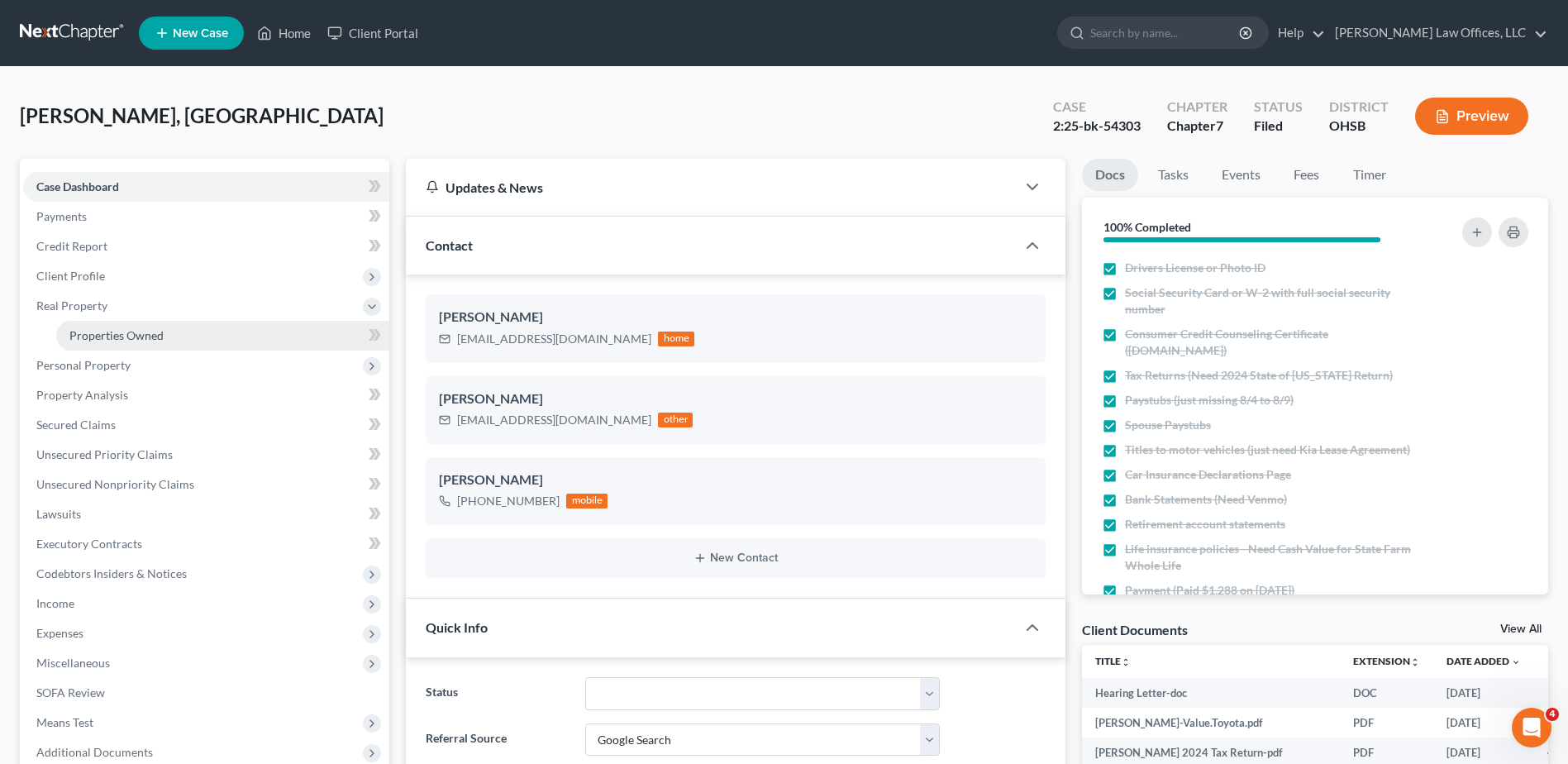
click at [99, 330] on span "Properties Owned" at bounding box center [116, 335] width 94 height 14
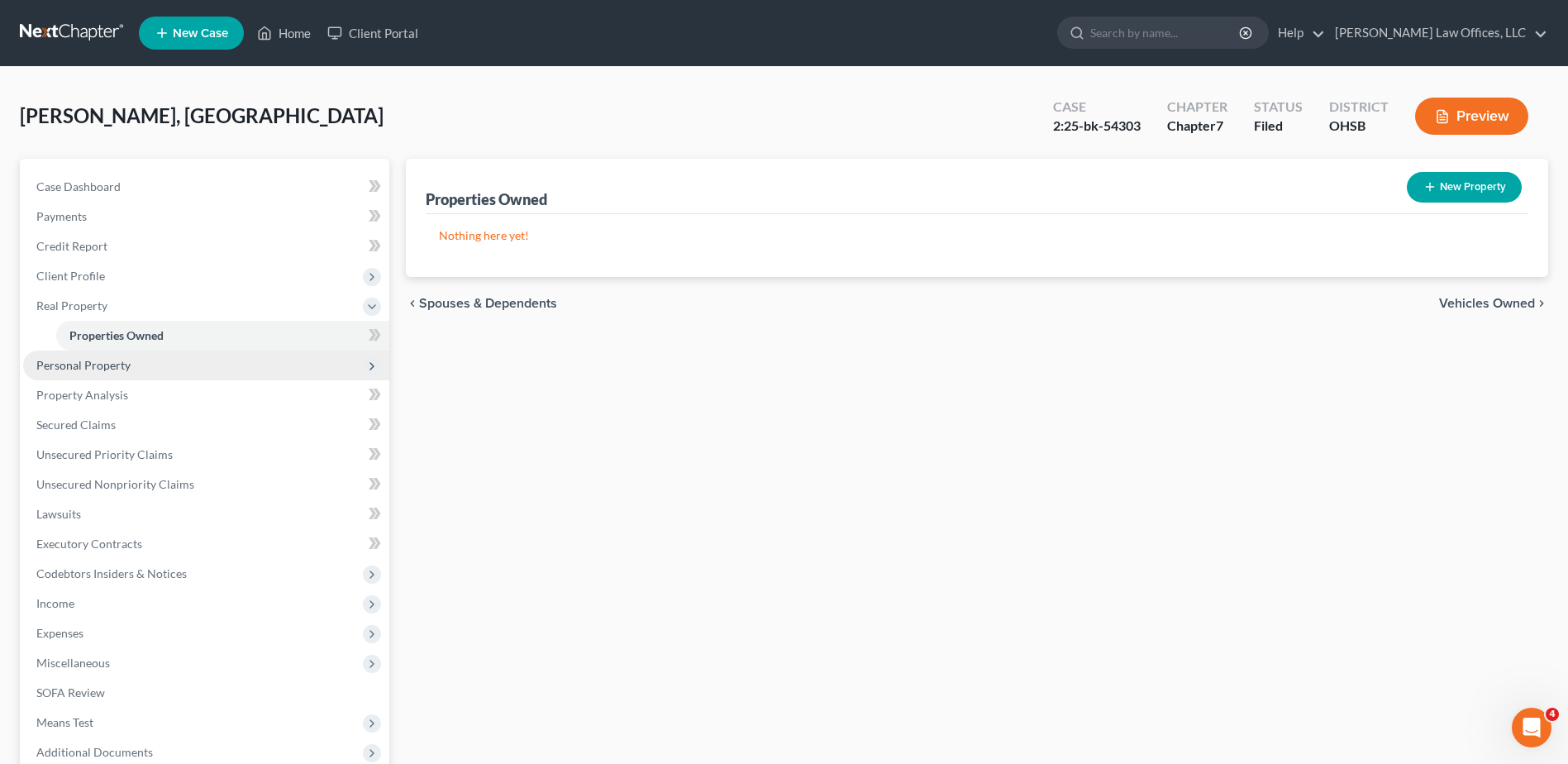
click at [89, 365] on span "Personal Property" at bounding box center [83, 365] width 94 height 14
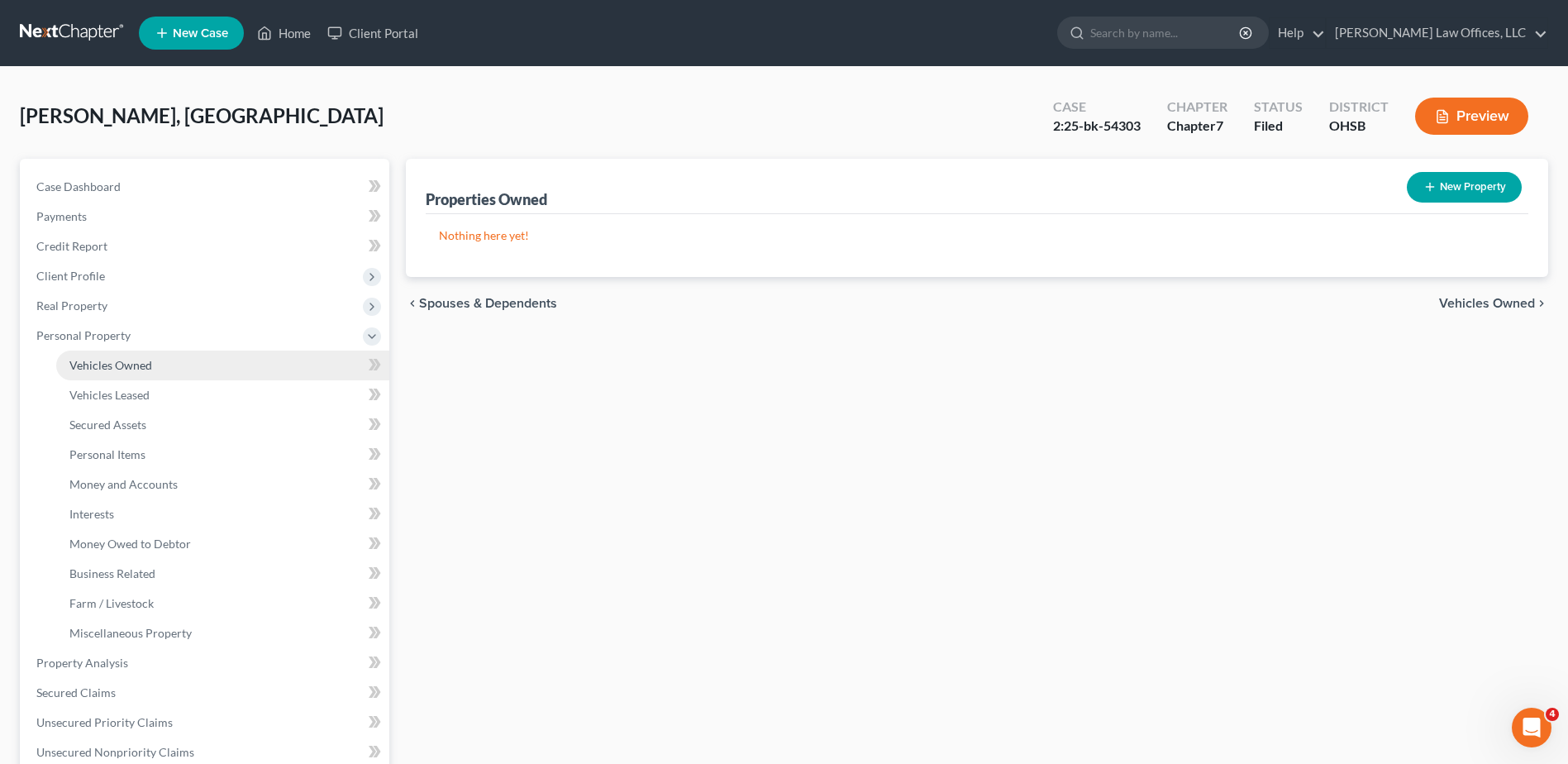
click at [91, 370] on span "Vehicles Owned" at bounding box center [110, 365] width 82 height 14
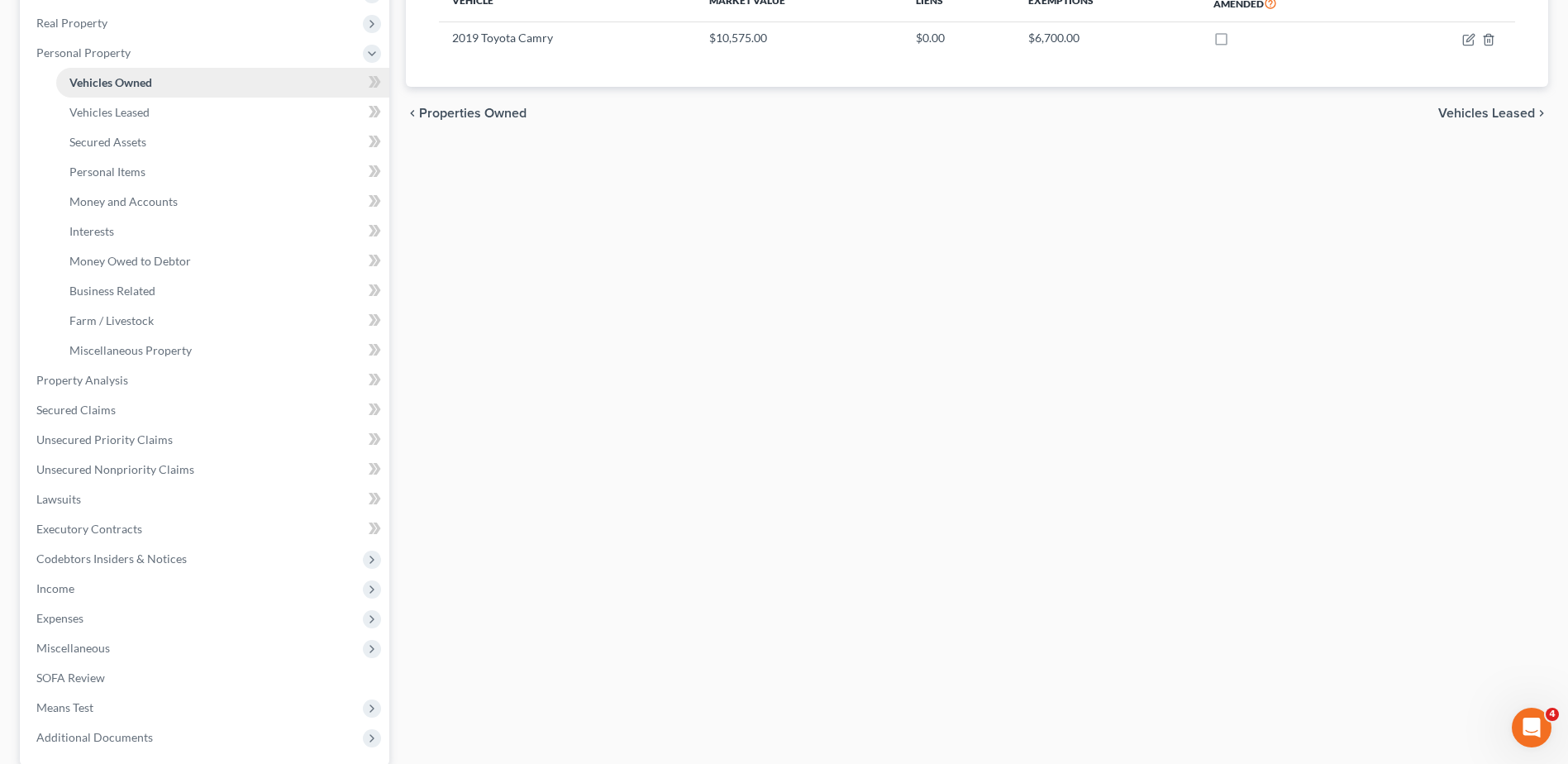
scroll to position [442, 0]
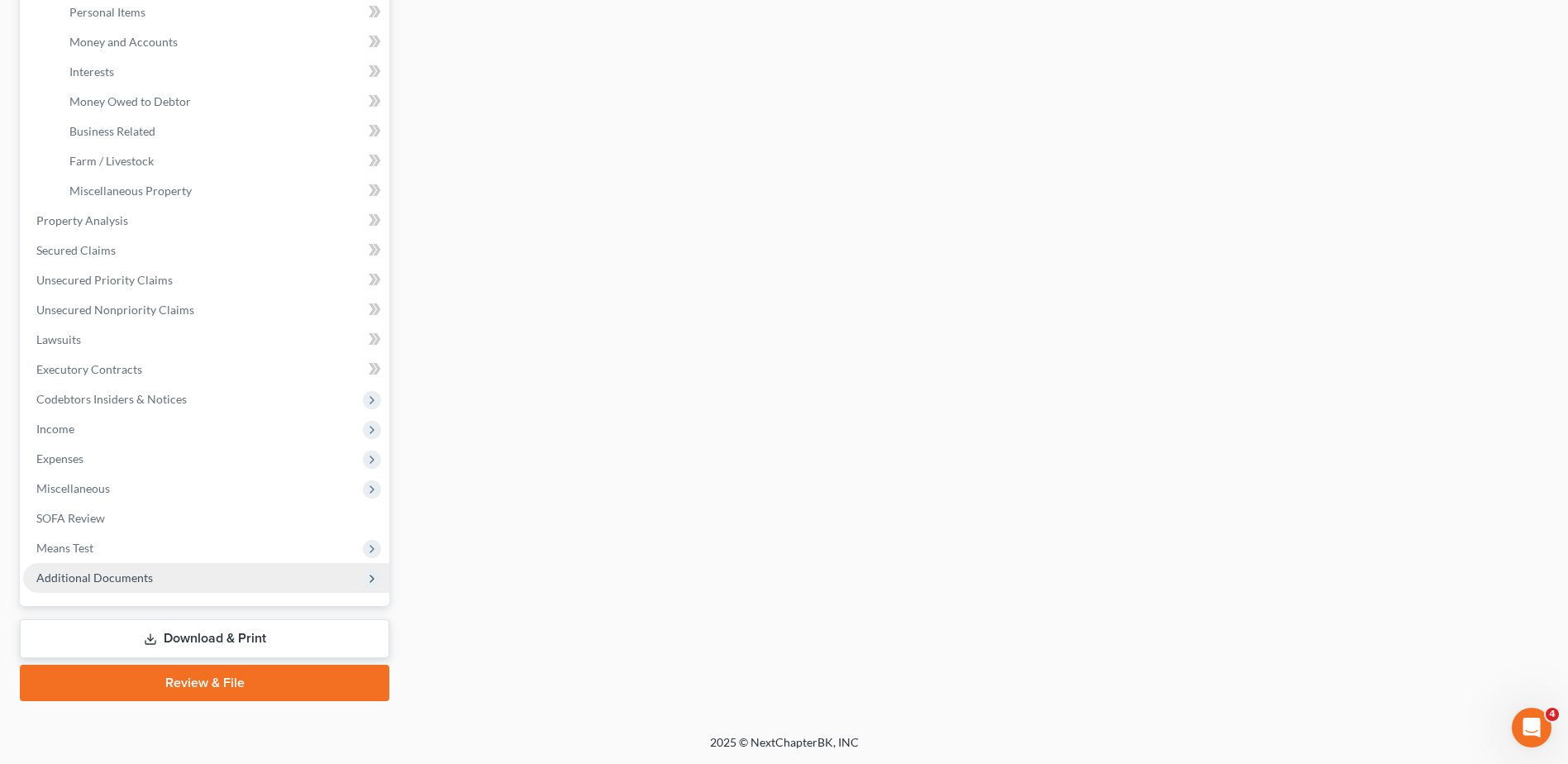
click at [82, 576] on span "Additional Documents" at bounding box center [95, 577] width 117 height 14
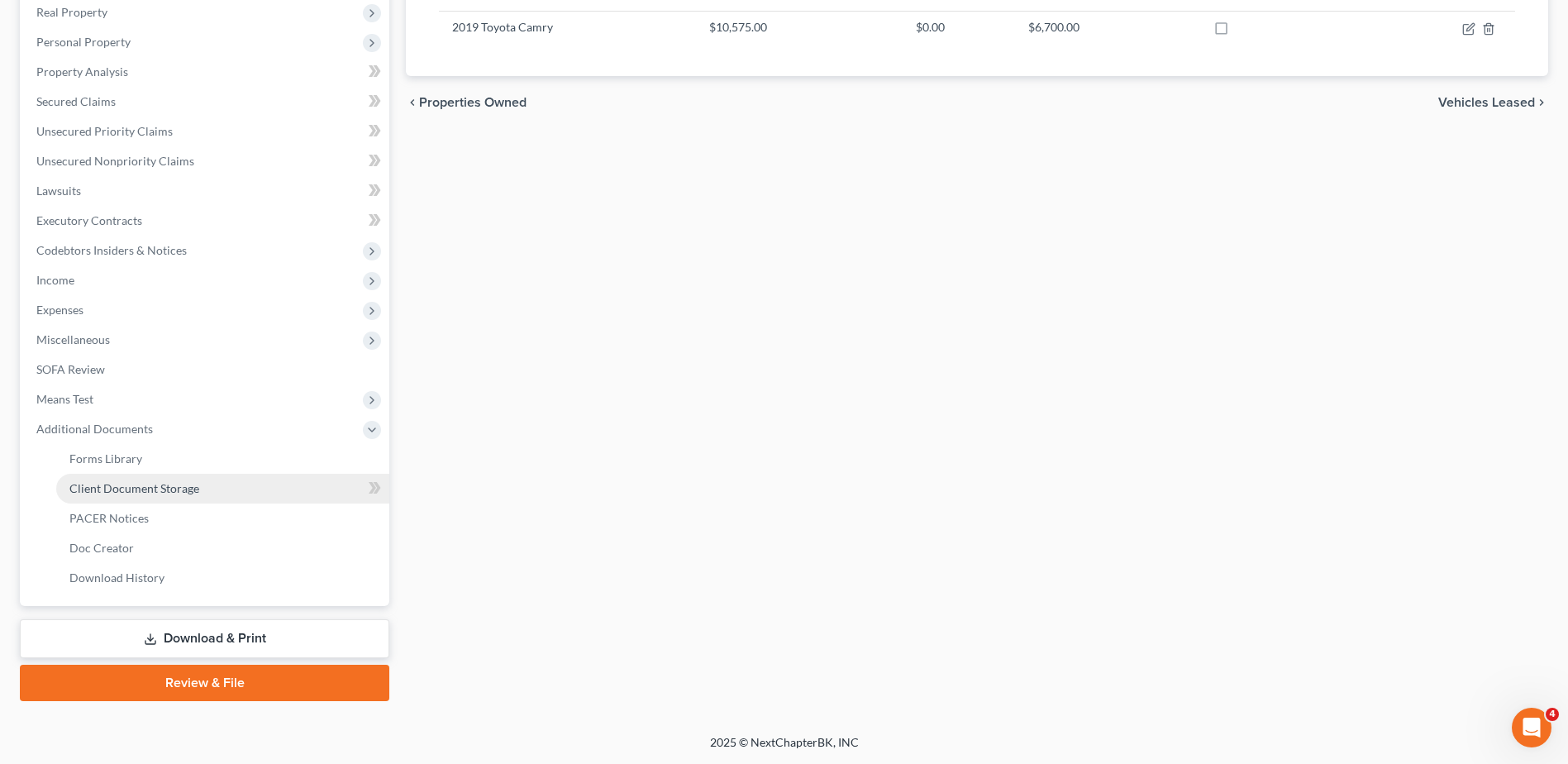
click at [151, 493] on span "Client Document Storage" at bounding box center [134, 488] width 130 height 14
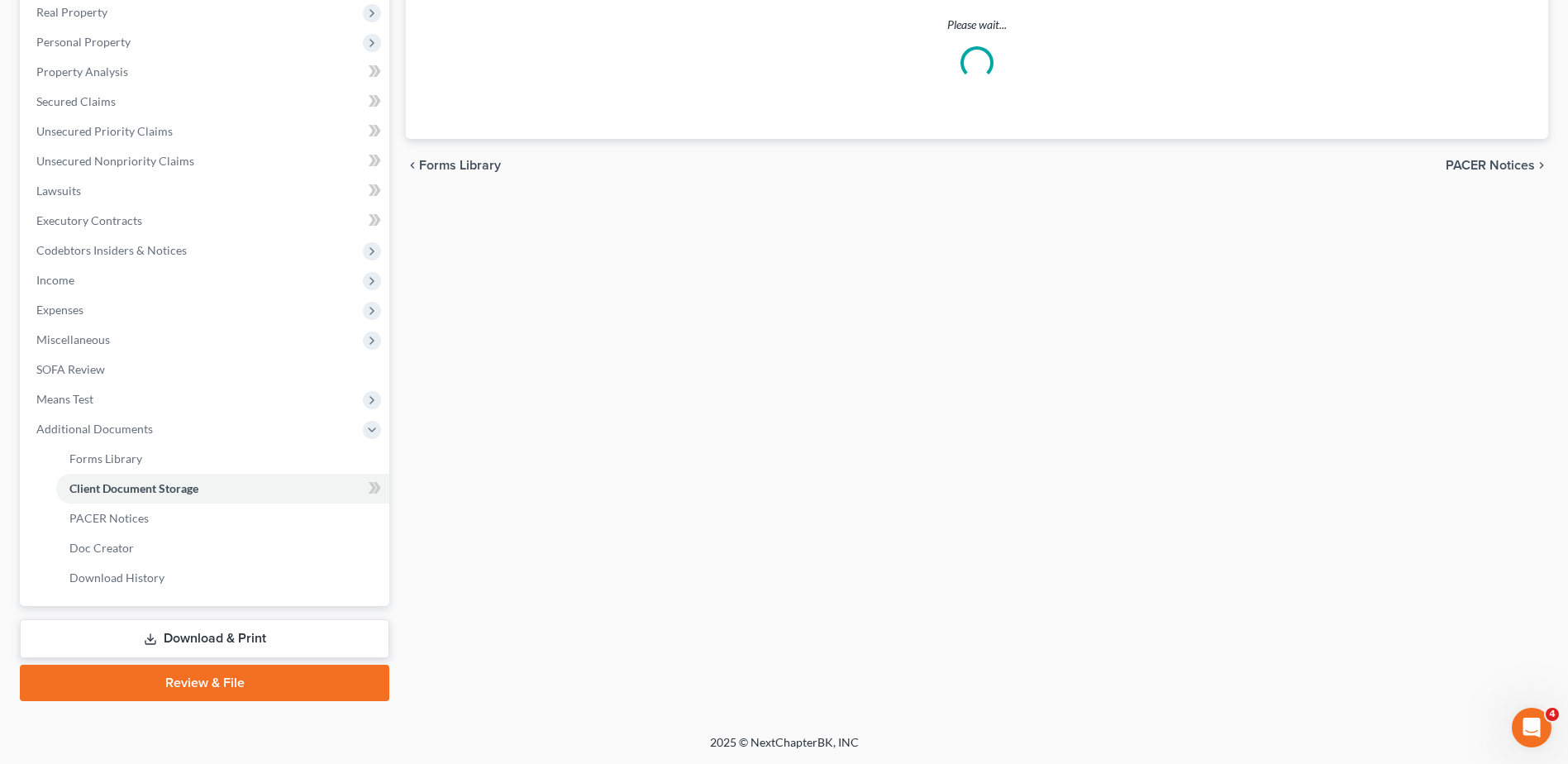
scroll to position [209, 0]
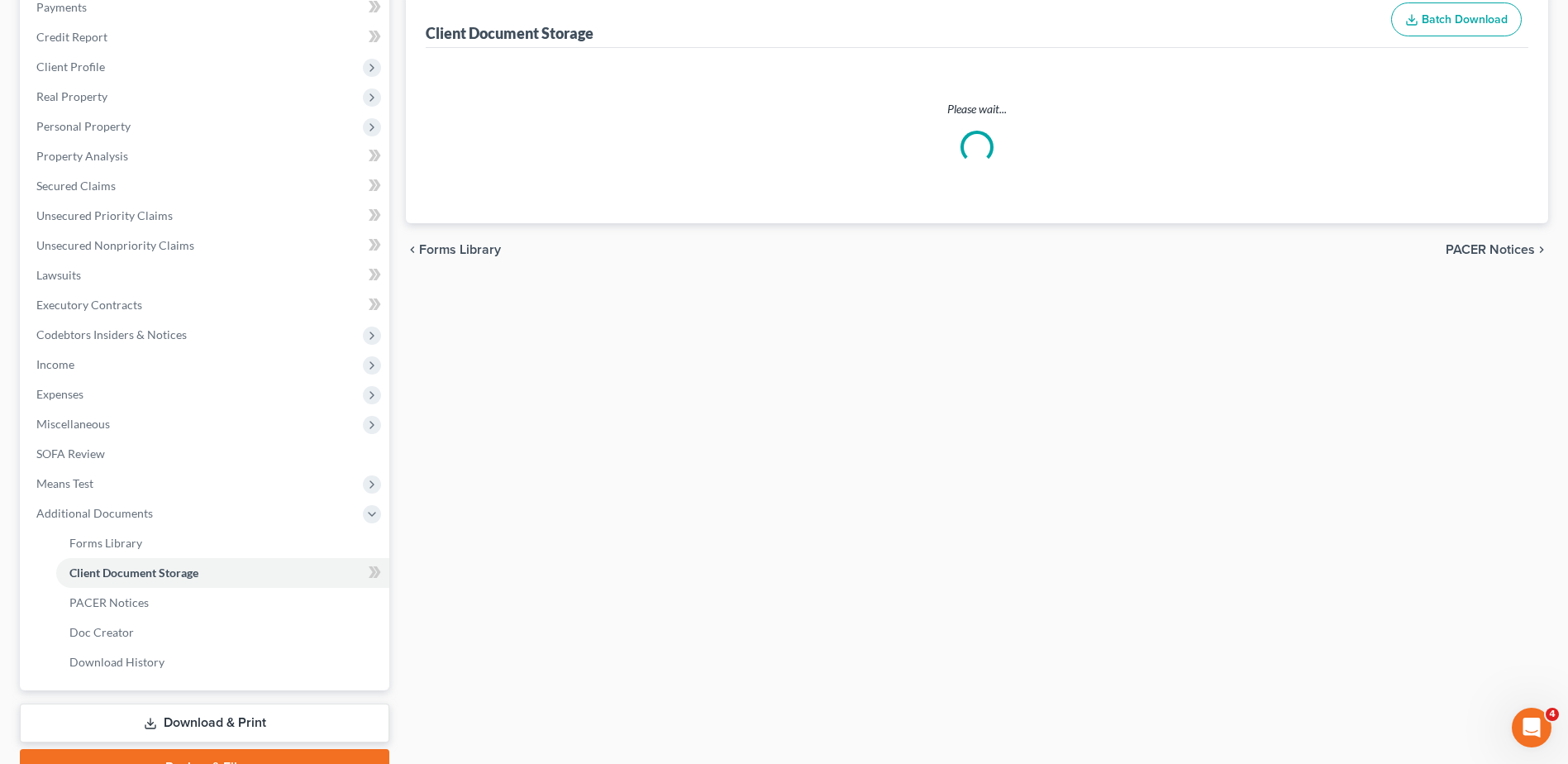
select select "7"
select select "37"
select select "52"
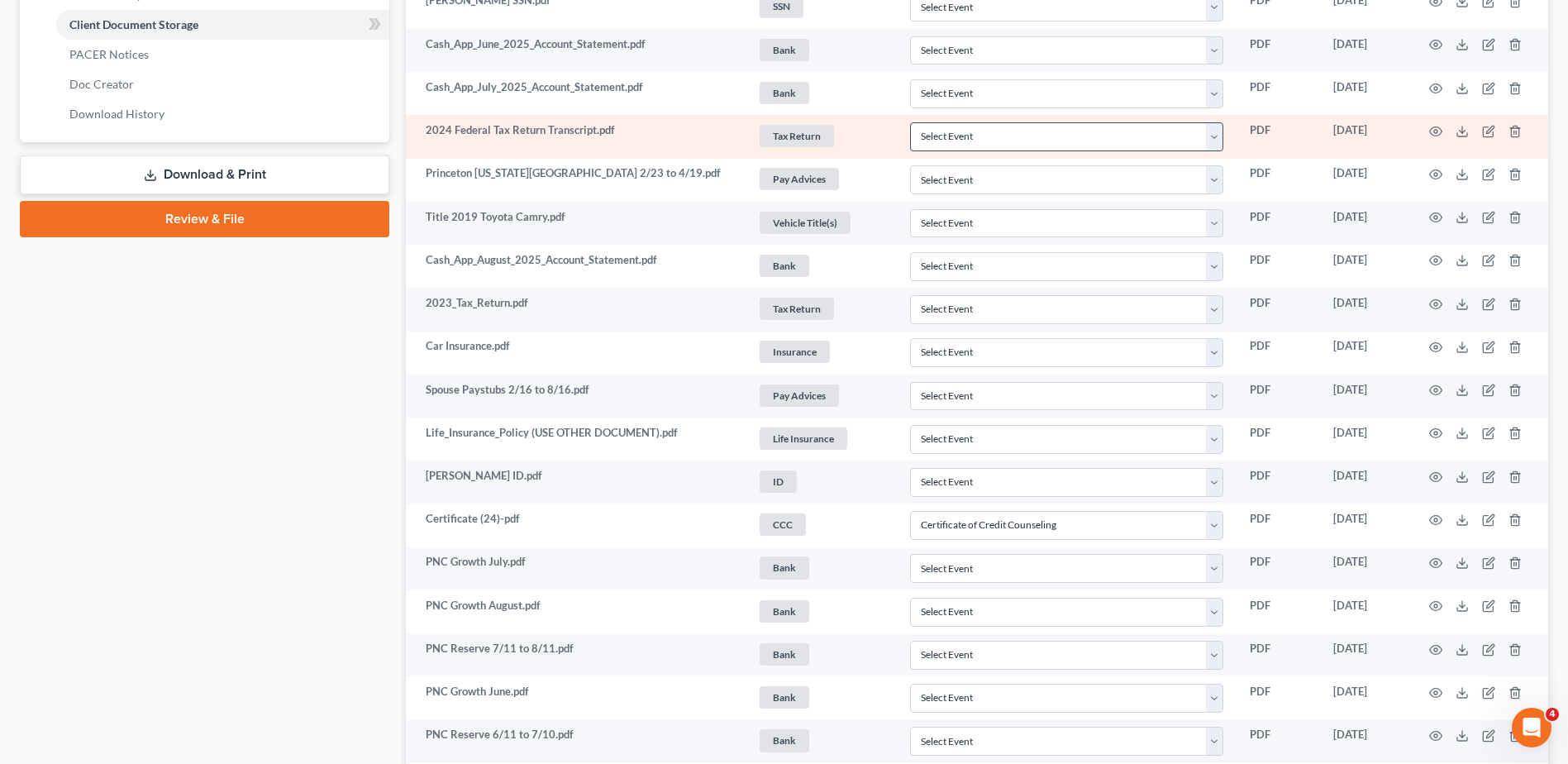
scroll to position [675, 0]
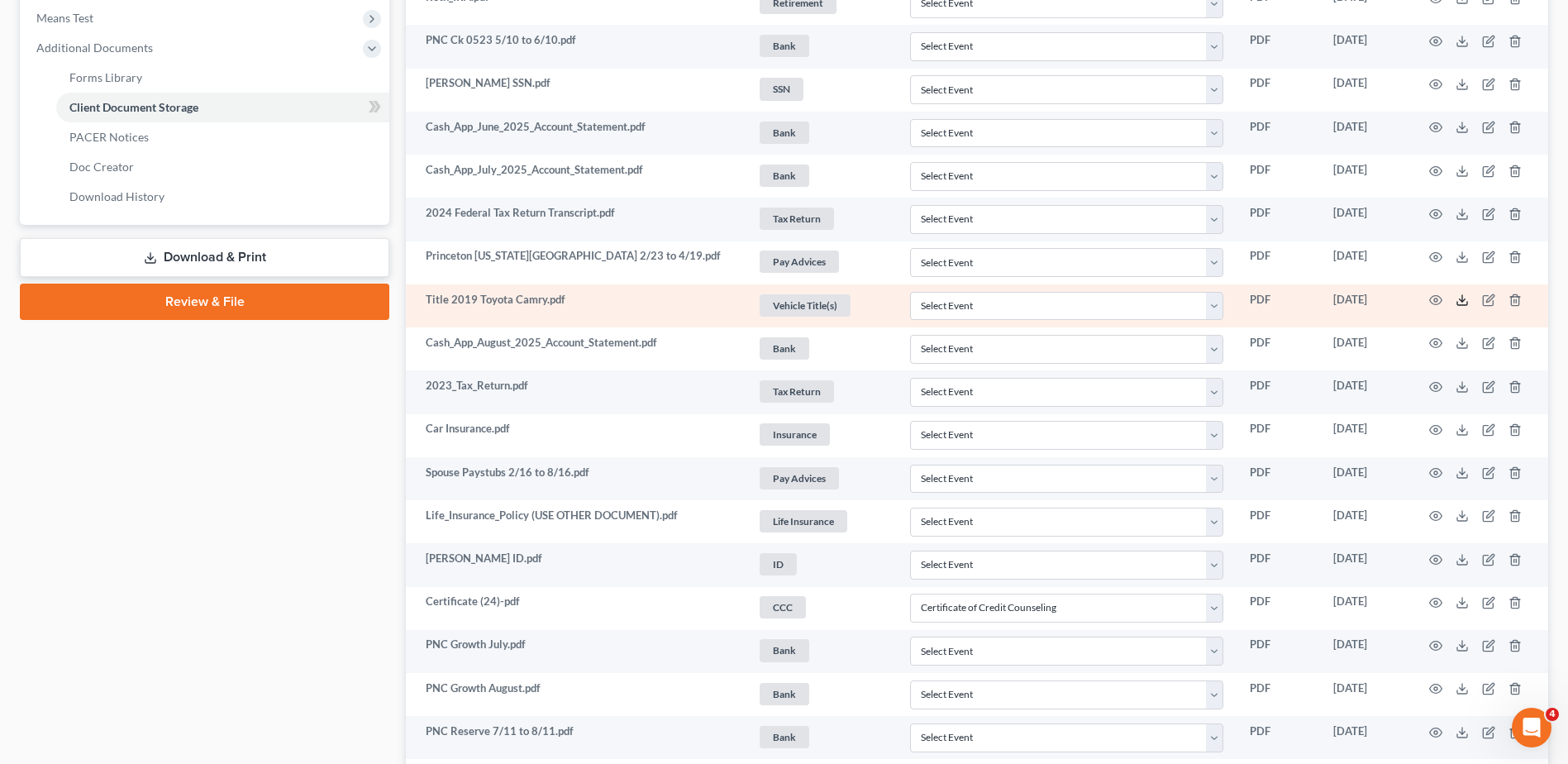
click at [1466, 299] on icon at bounding box center [1462, 300] width 13 height 13
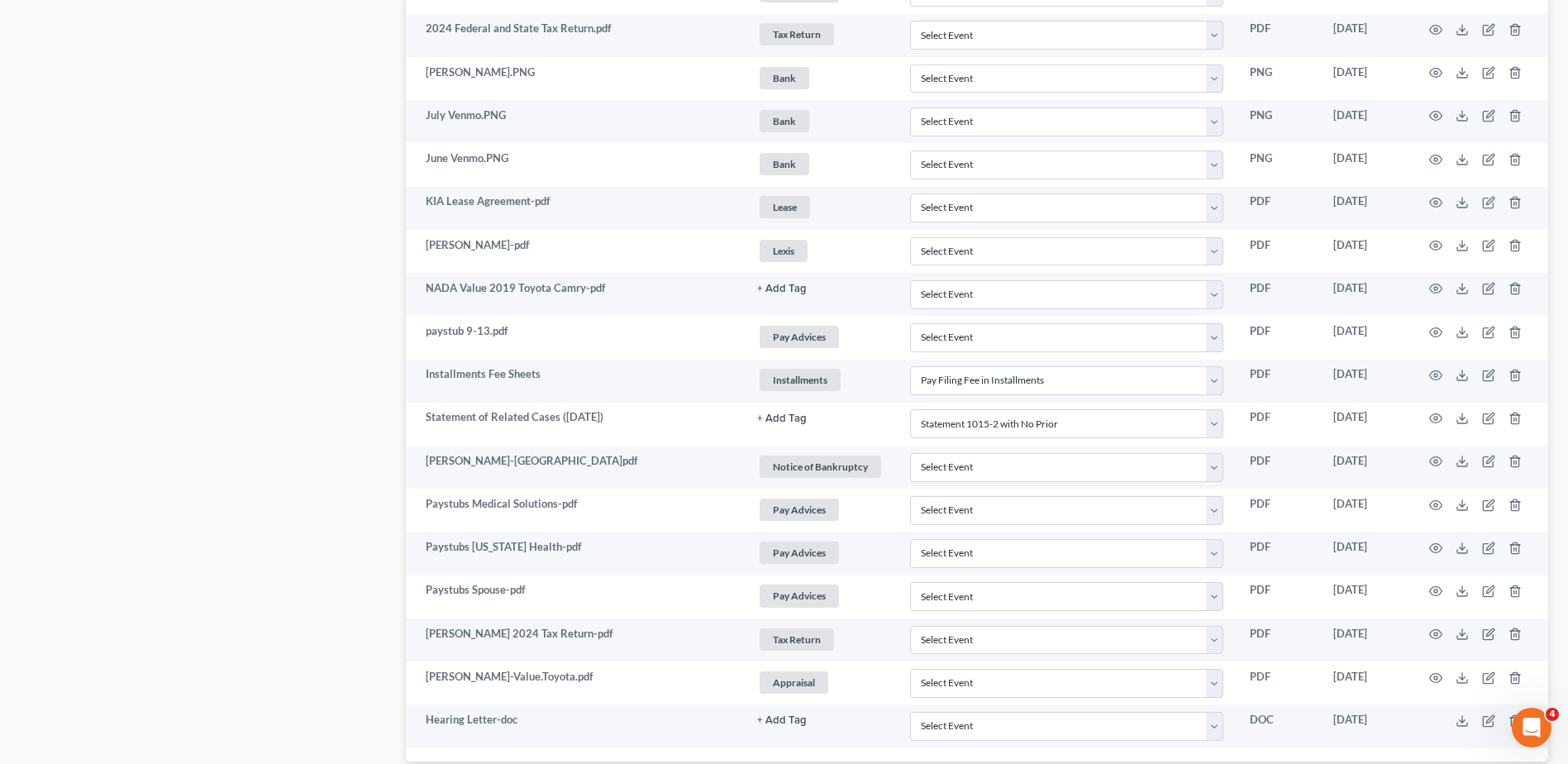
scroll to position [1749, 0]
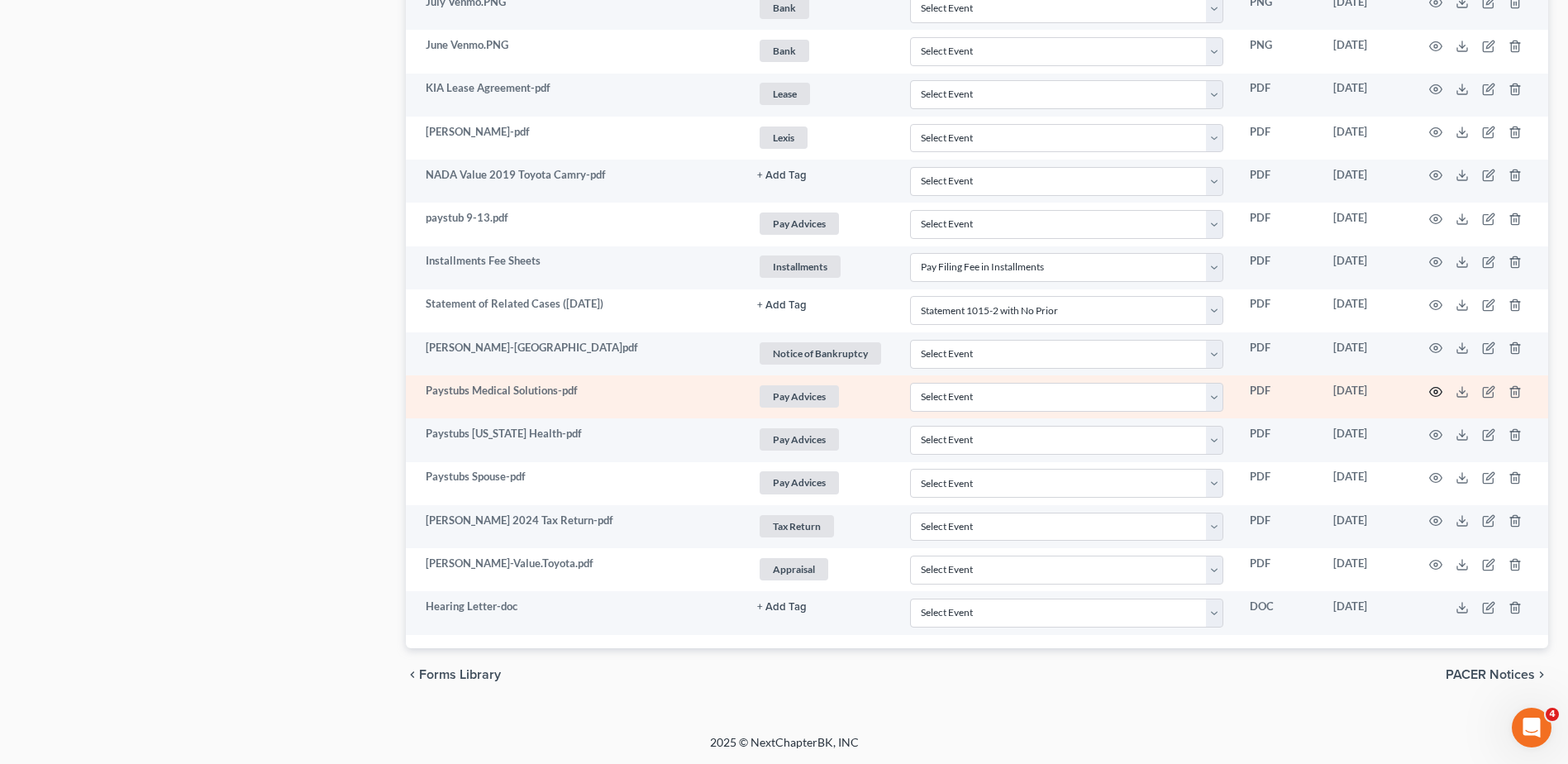
click at [1431, 392] on icon "button" at bounding box center [1436, 392] width 13 height 13
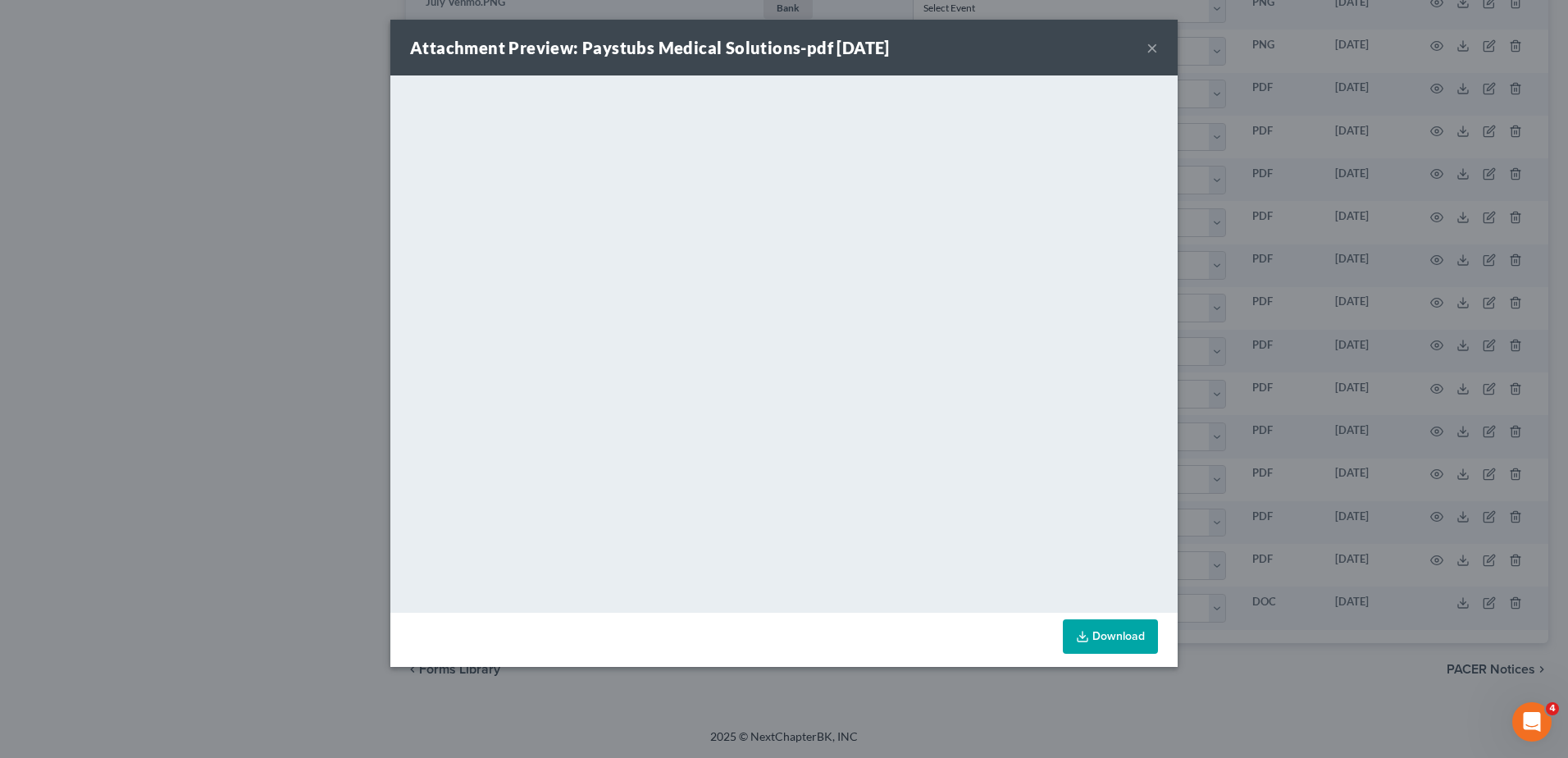
click at [1154, 50] on button "×" at bounding box center [1153, 48] width 12 height 20
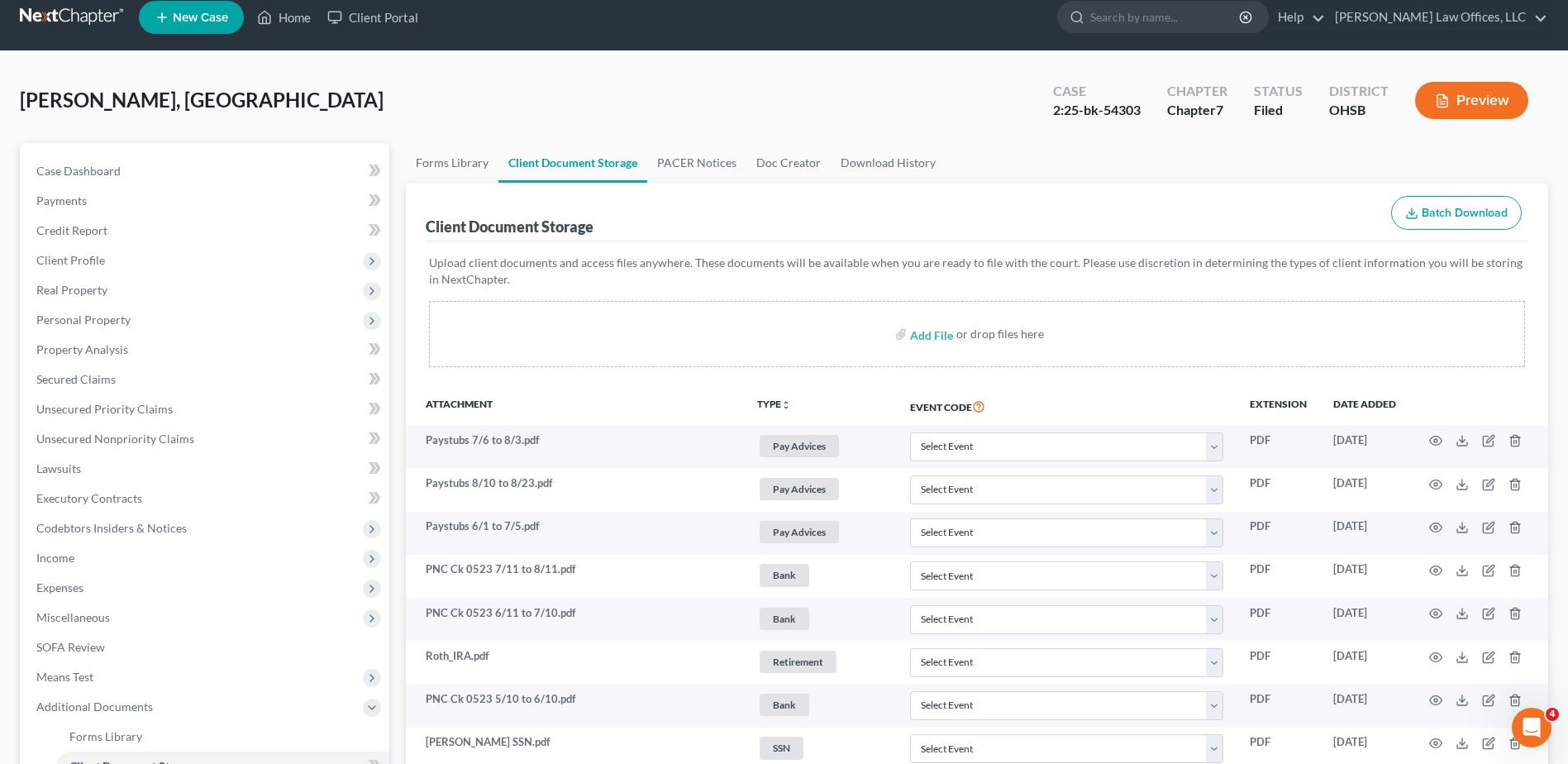
scroll to position [0, 0]
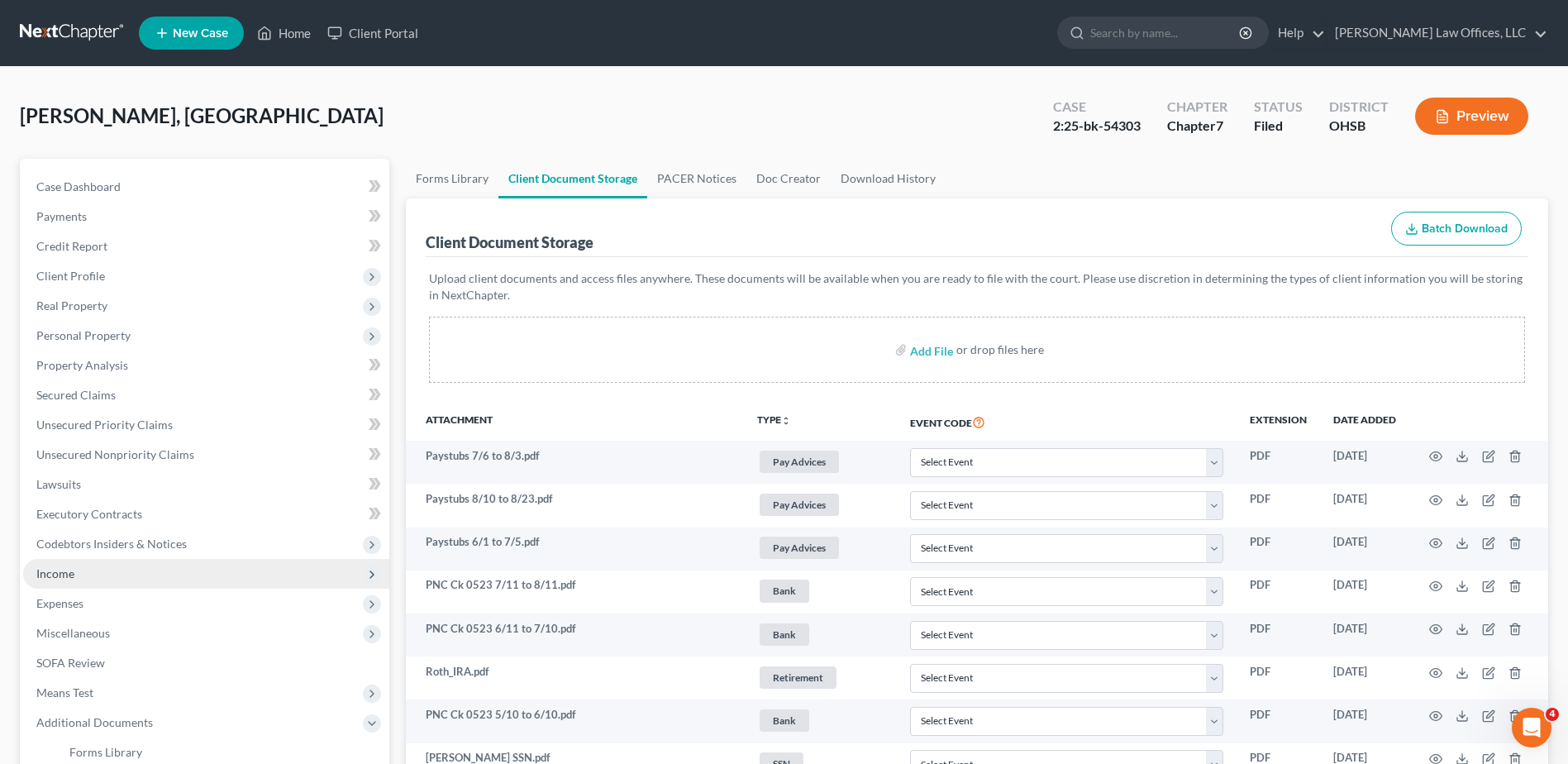
click at [65, 564] on span "Income" at bounding box center [206, 573] width 366 height 30
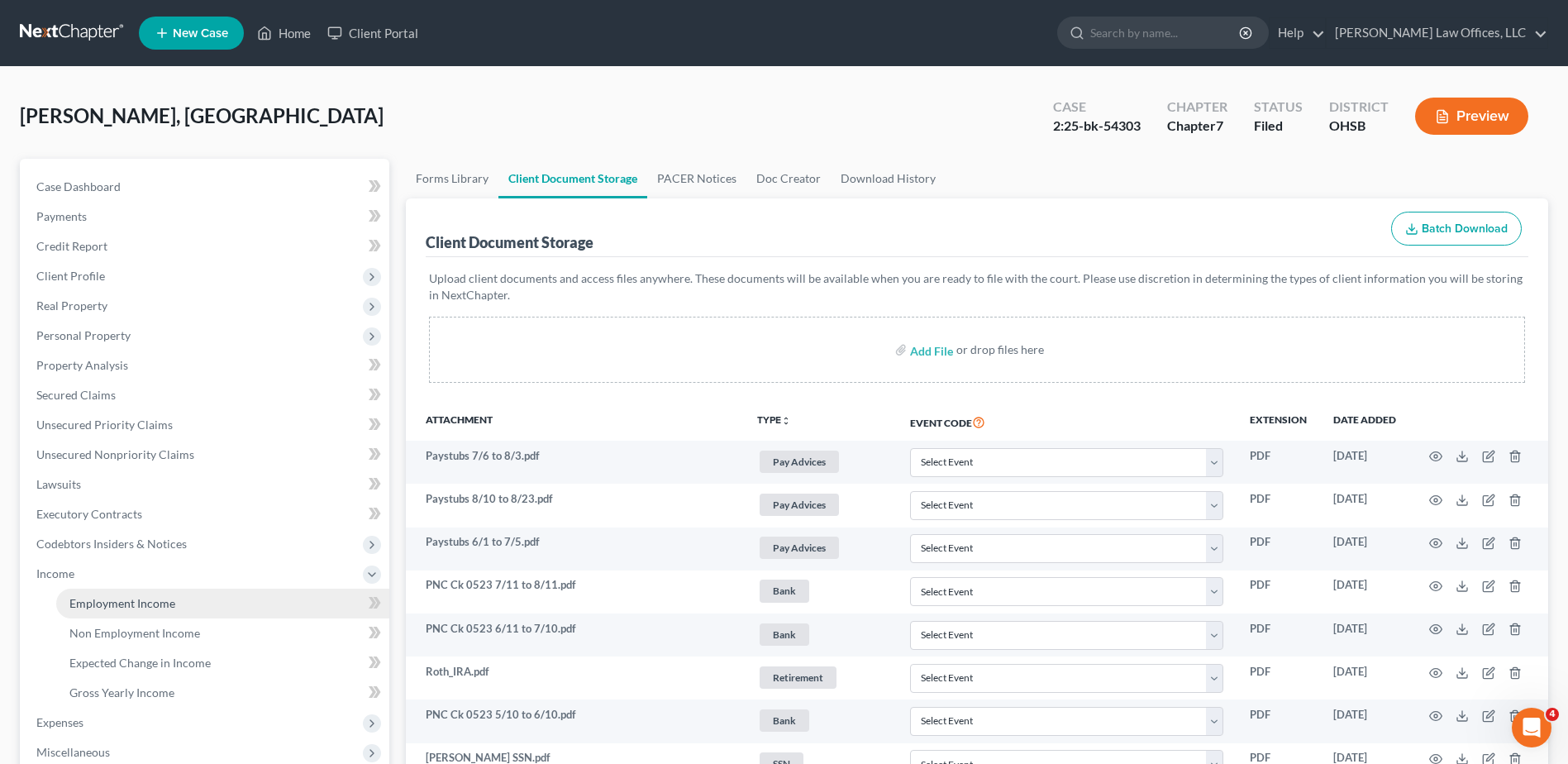
click at [92, 596] on span "Employment Income" at bounding box center [122, 603] width 106 height 14
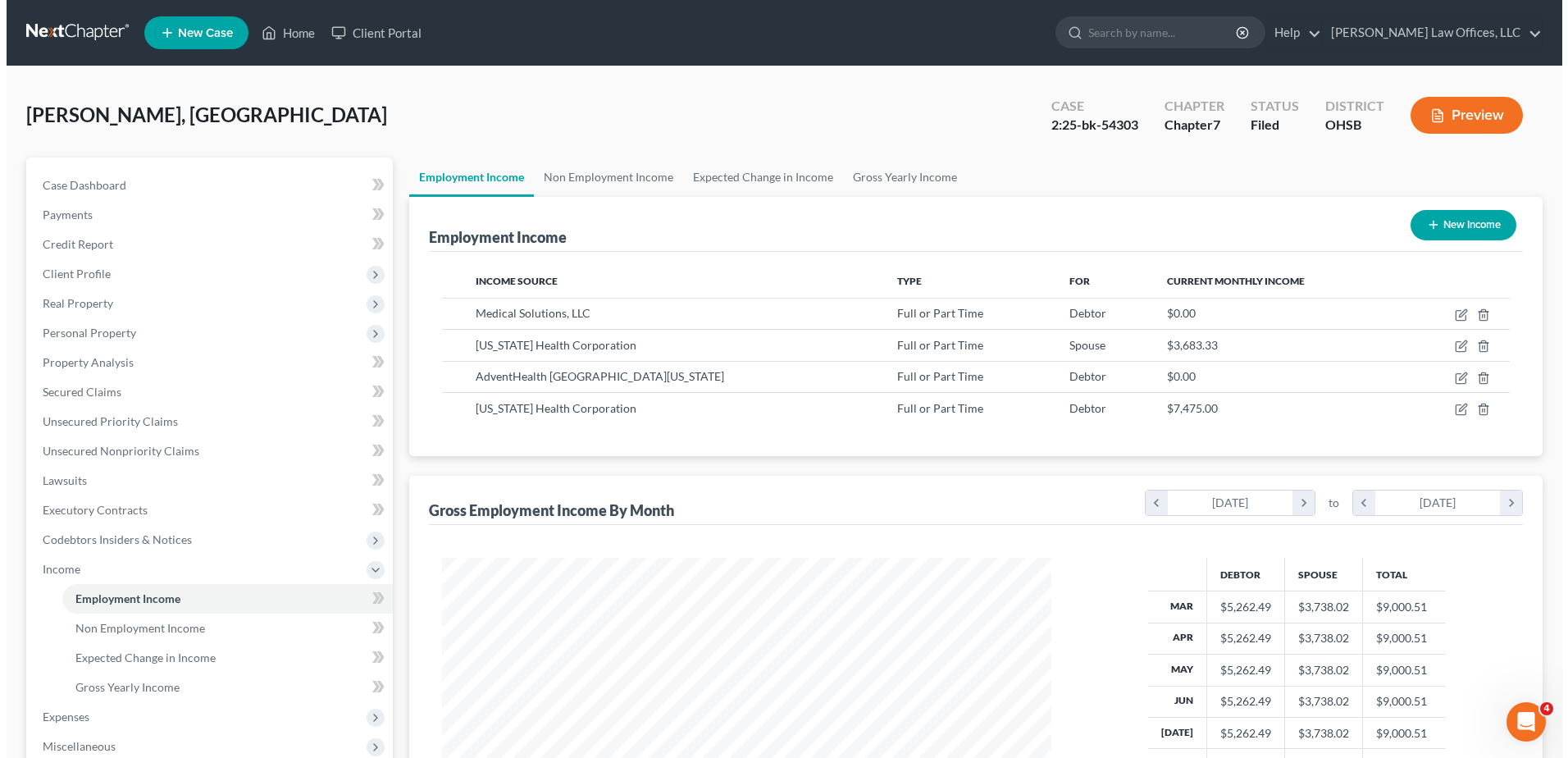
scroll to position [305, 642]
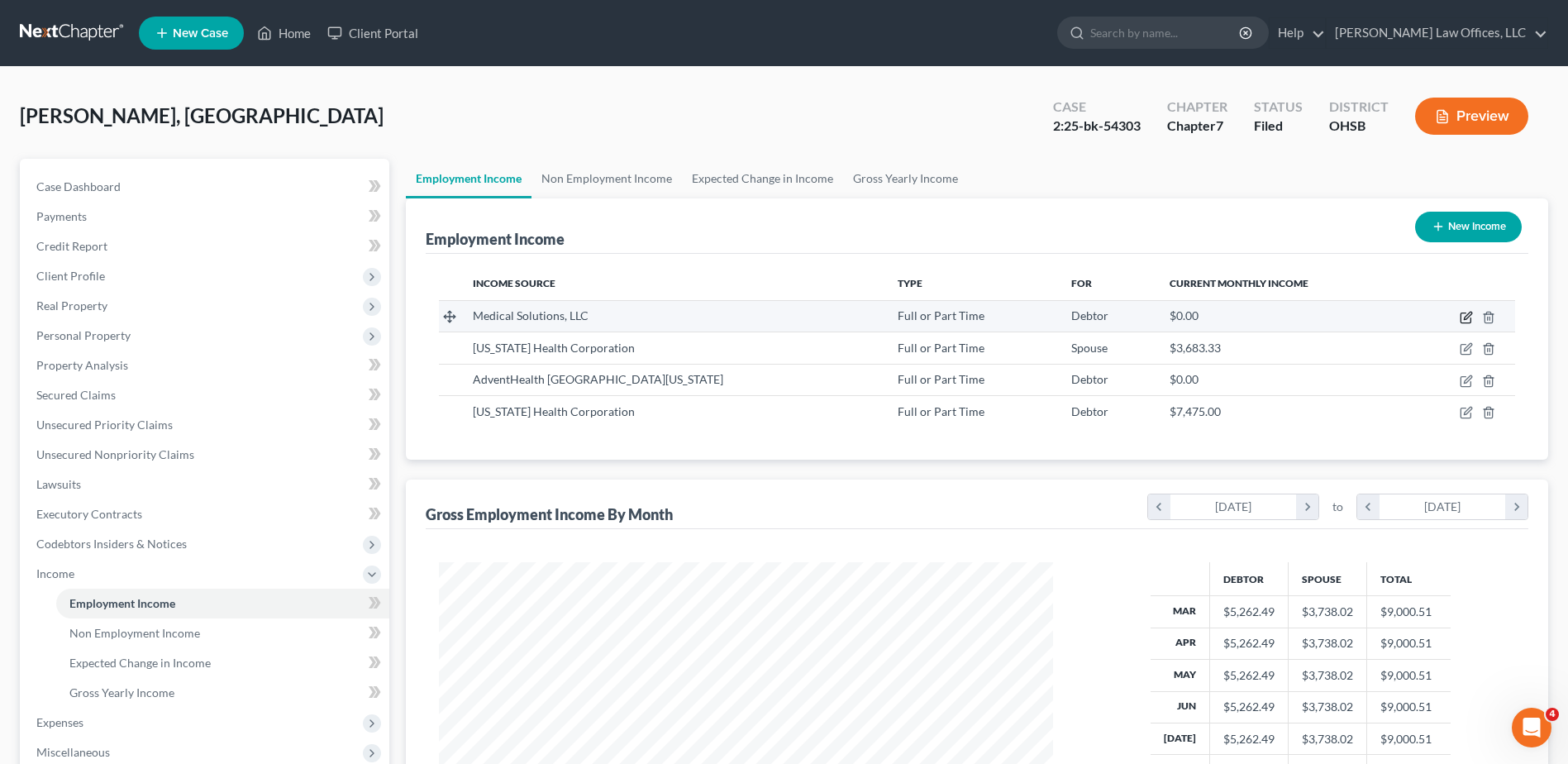
click at [1467, 314] on icon "button" at bounding box center [1466, 317] width 13 height 13
select select "0"
select select "30"
select select "3"
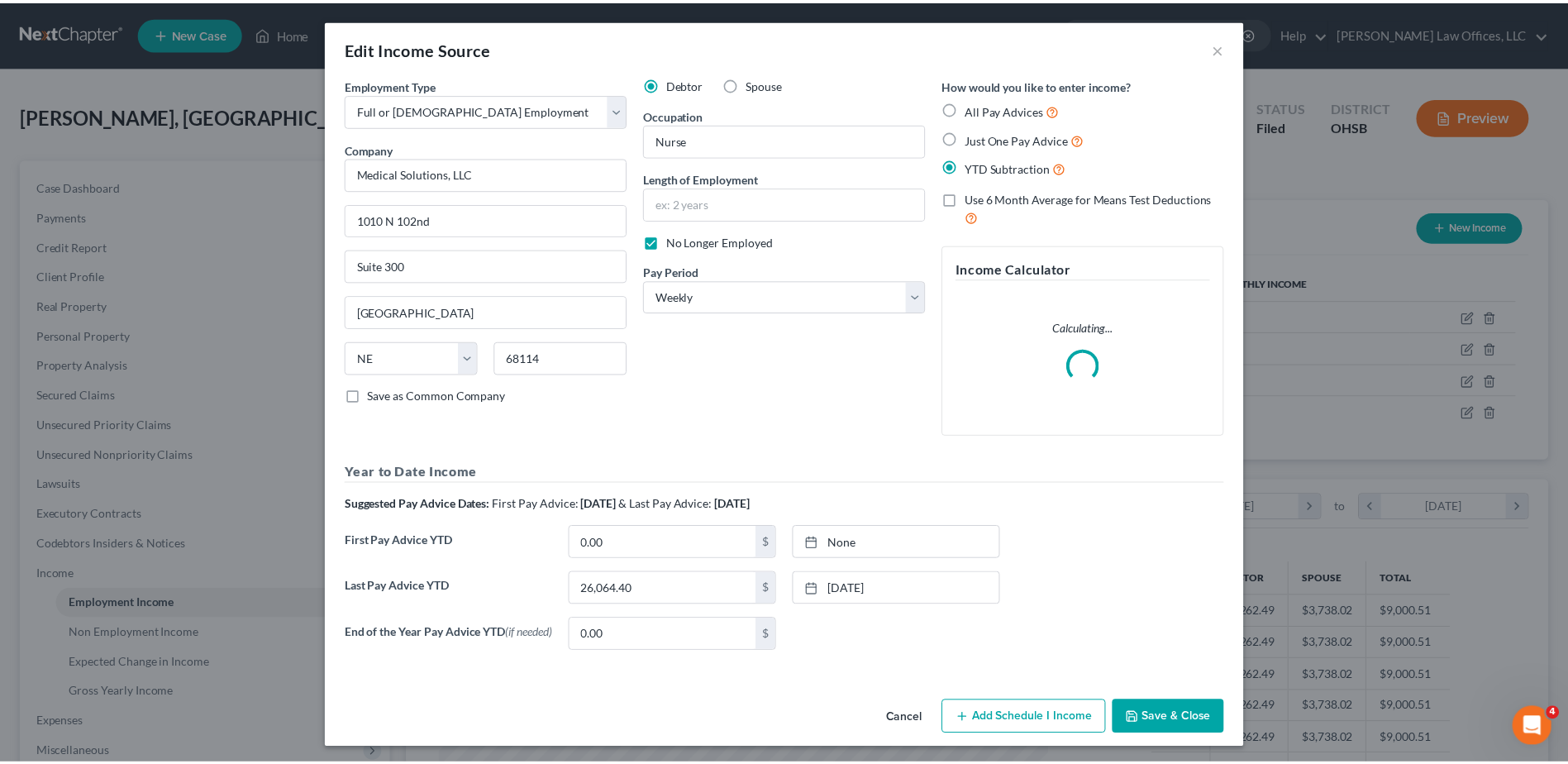
scroll to position [309, 653]
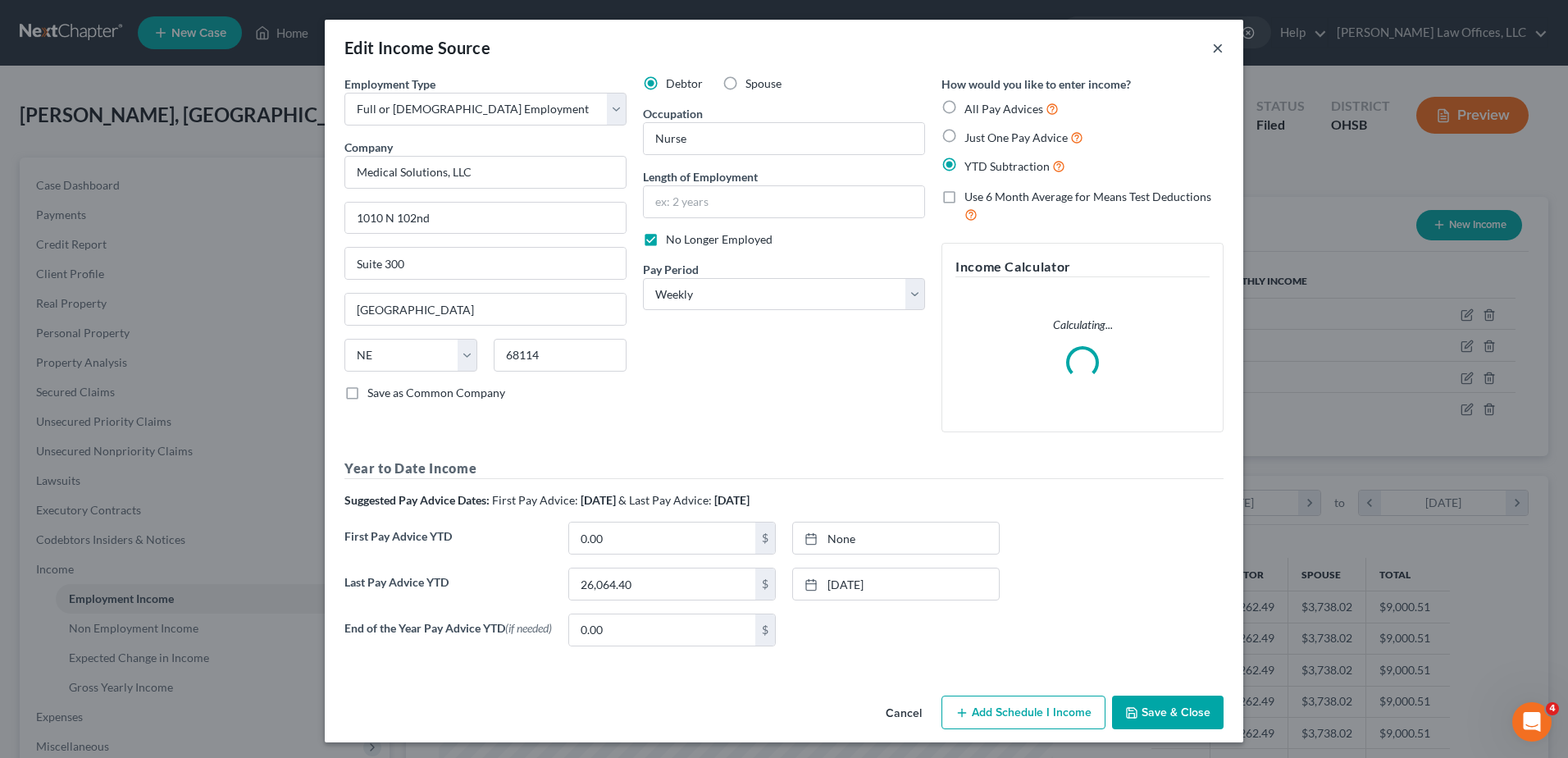
click at [1212, 43] on button "×" at bounding box center [1218, 48] width 12 height 20
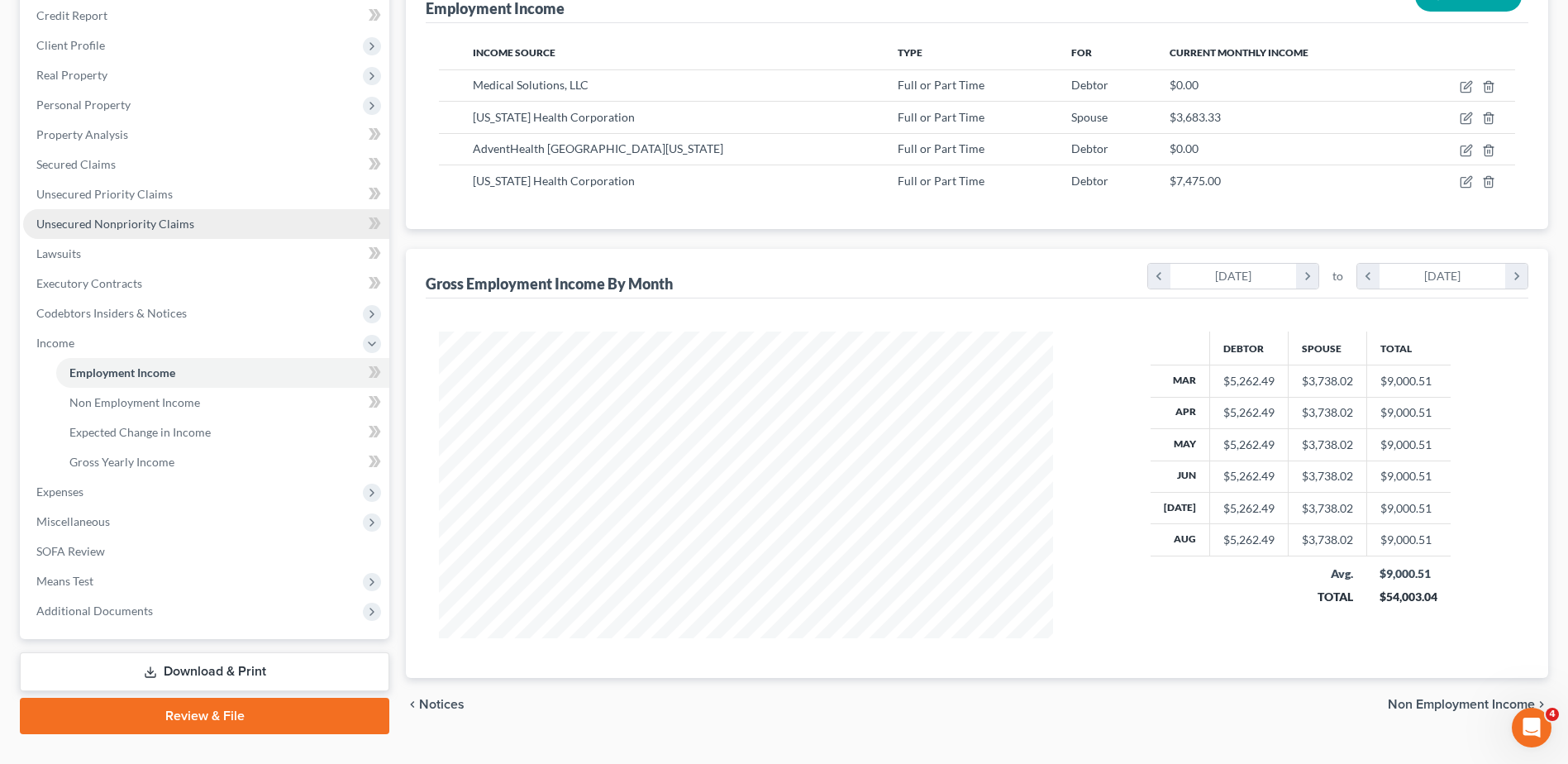
scroll to position [264, 0]
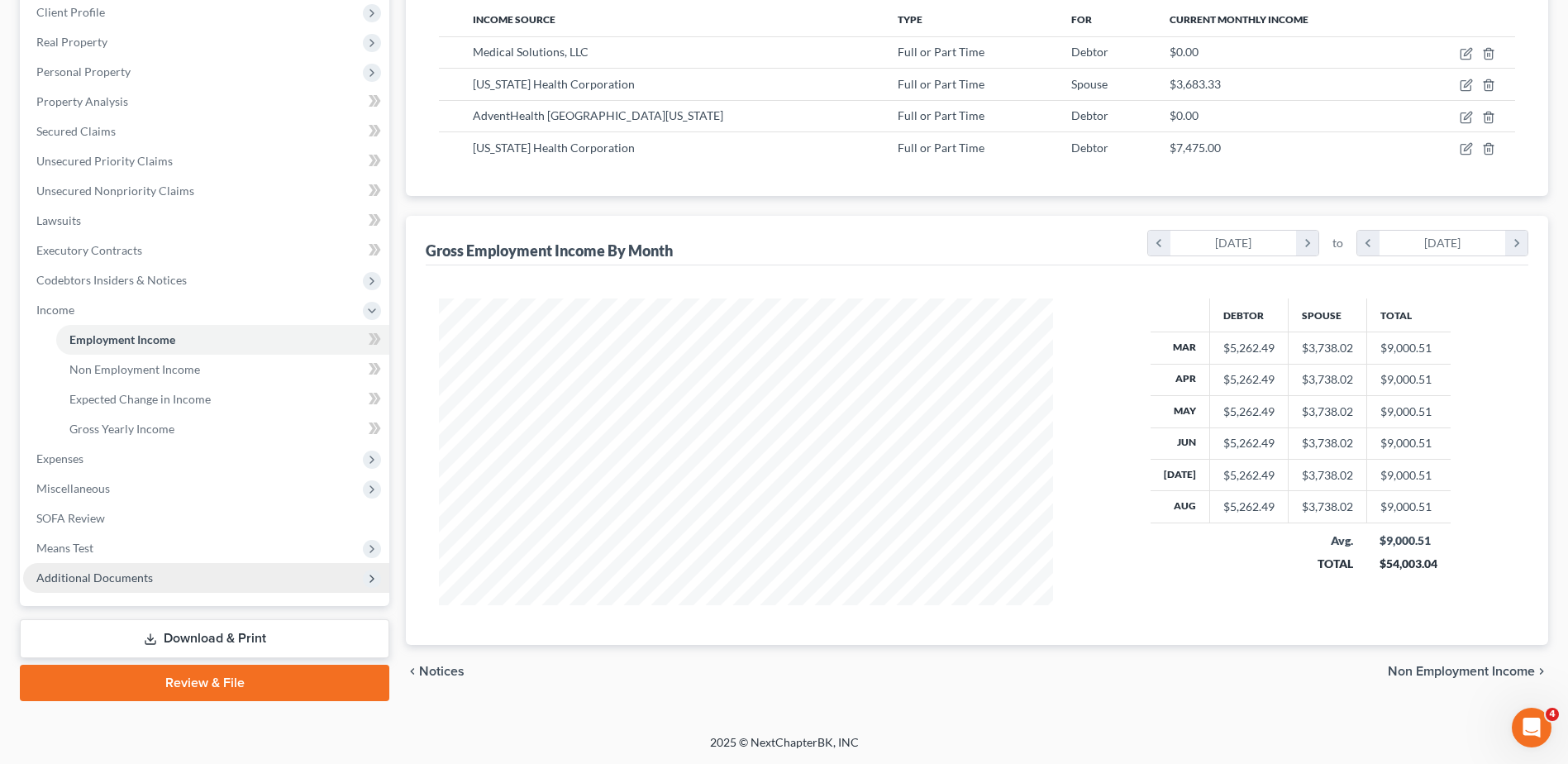
click at [113, 567] on span "Additional Documents" at bounding box center [206, 578] width 366 height 30
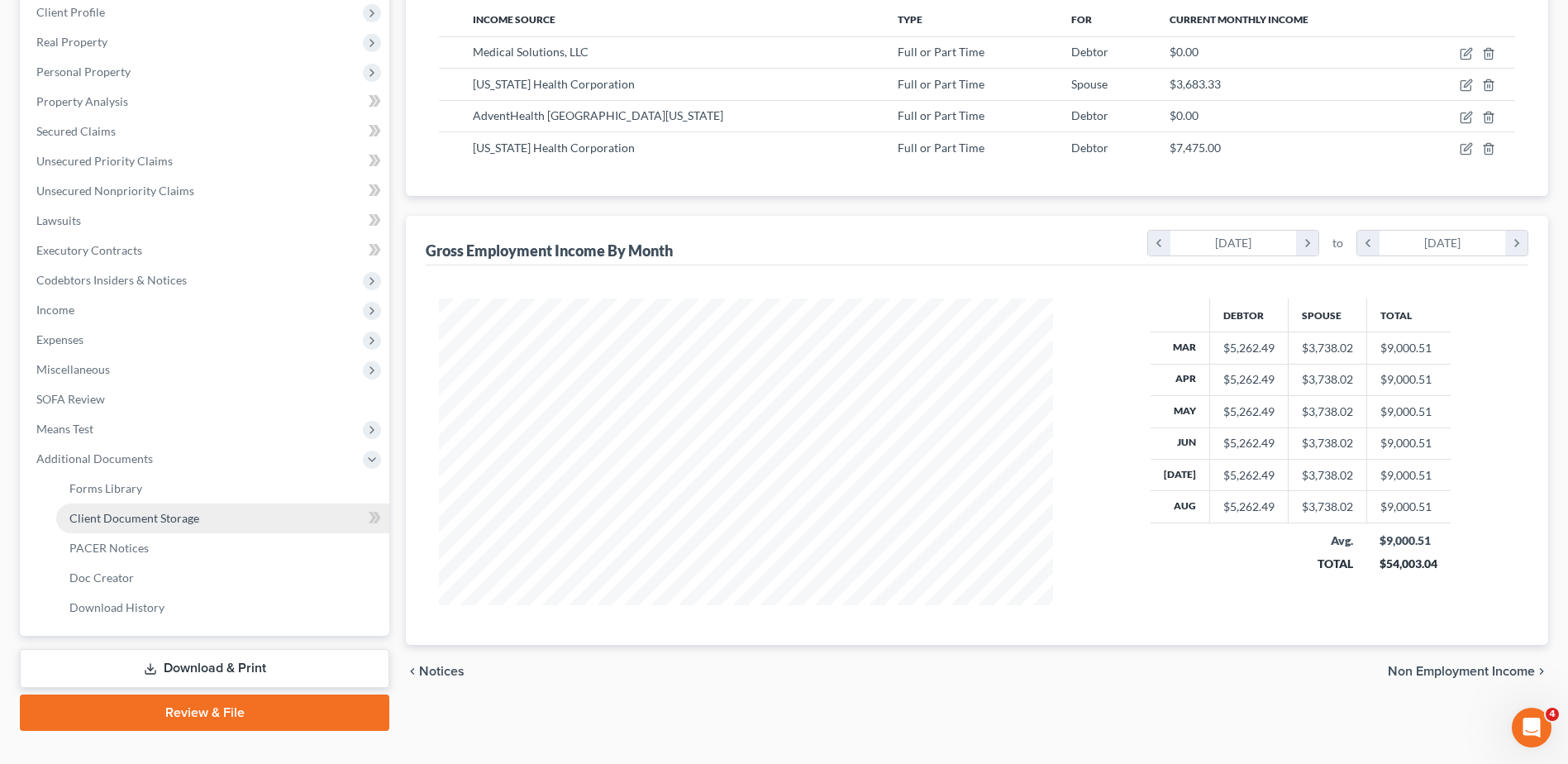
click at [146, 520] on span "Client Document Storage" at bounding box center [134, 518] width 130 height 14
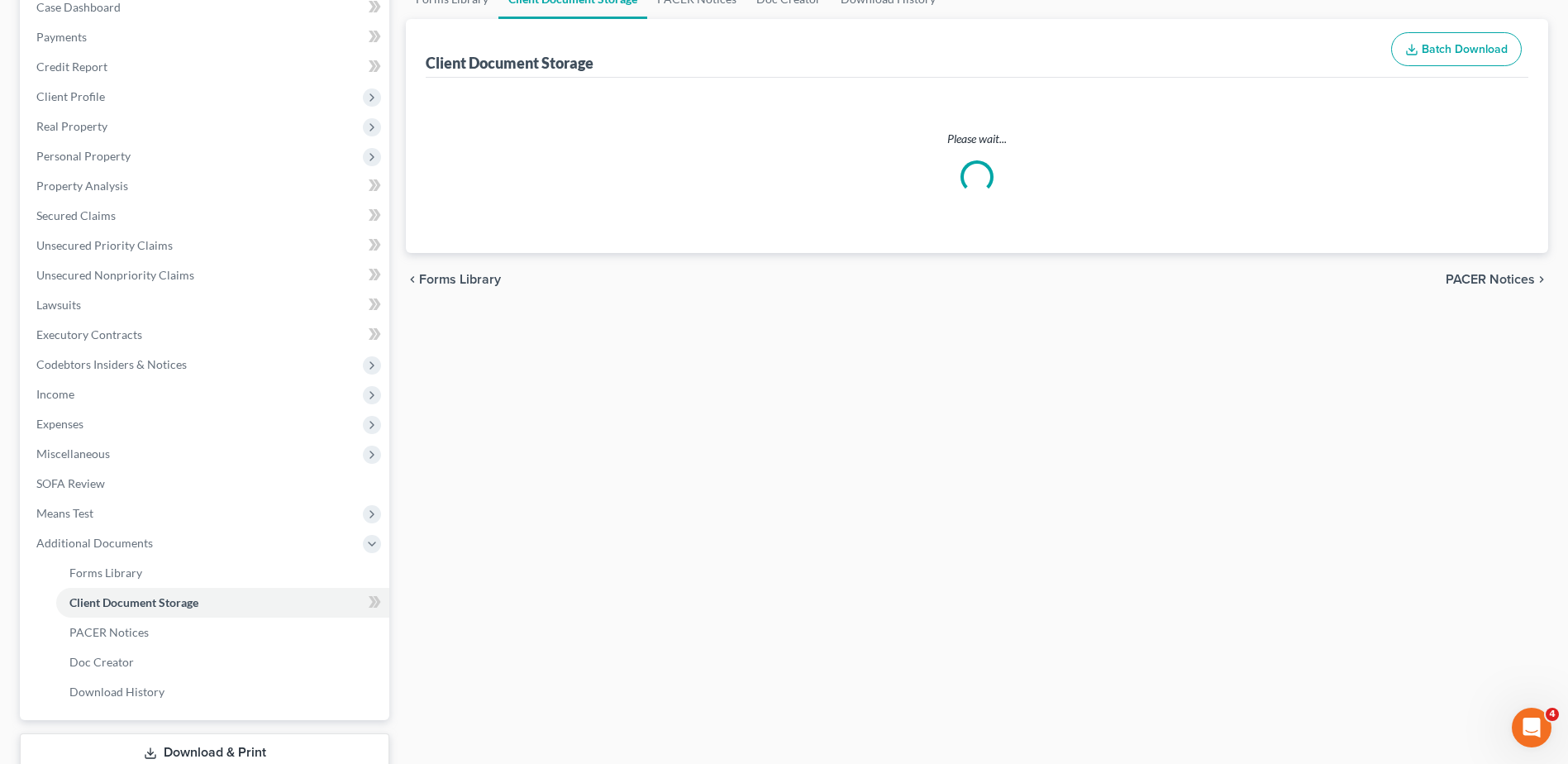
scroll to position [105, 0]
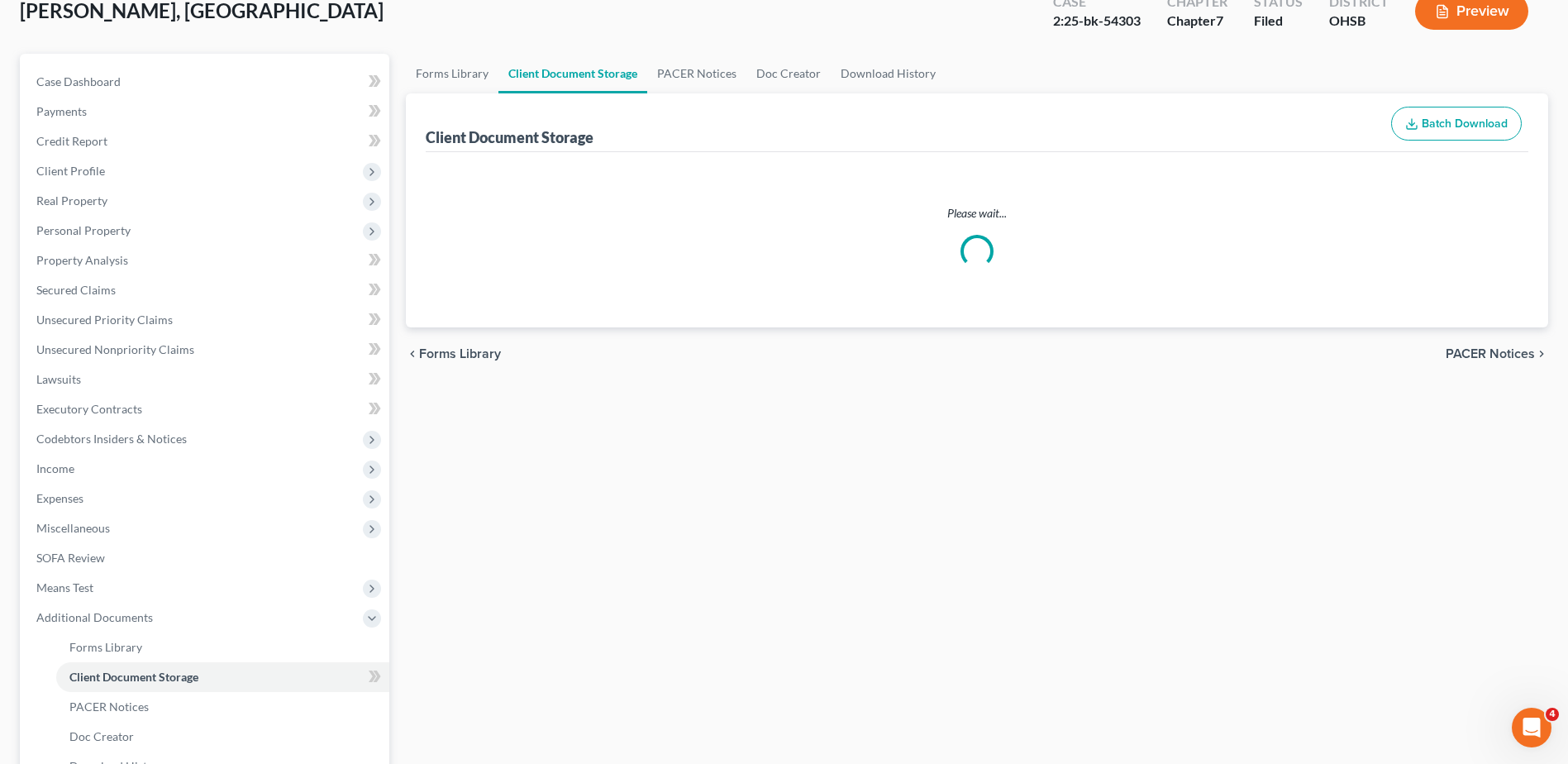
select select "7"
select select "37"
select select "52"
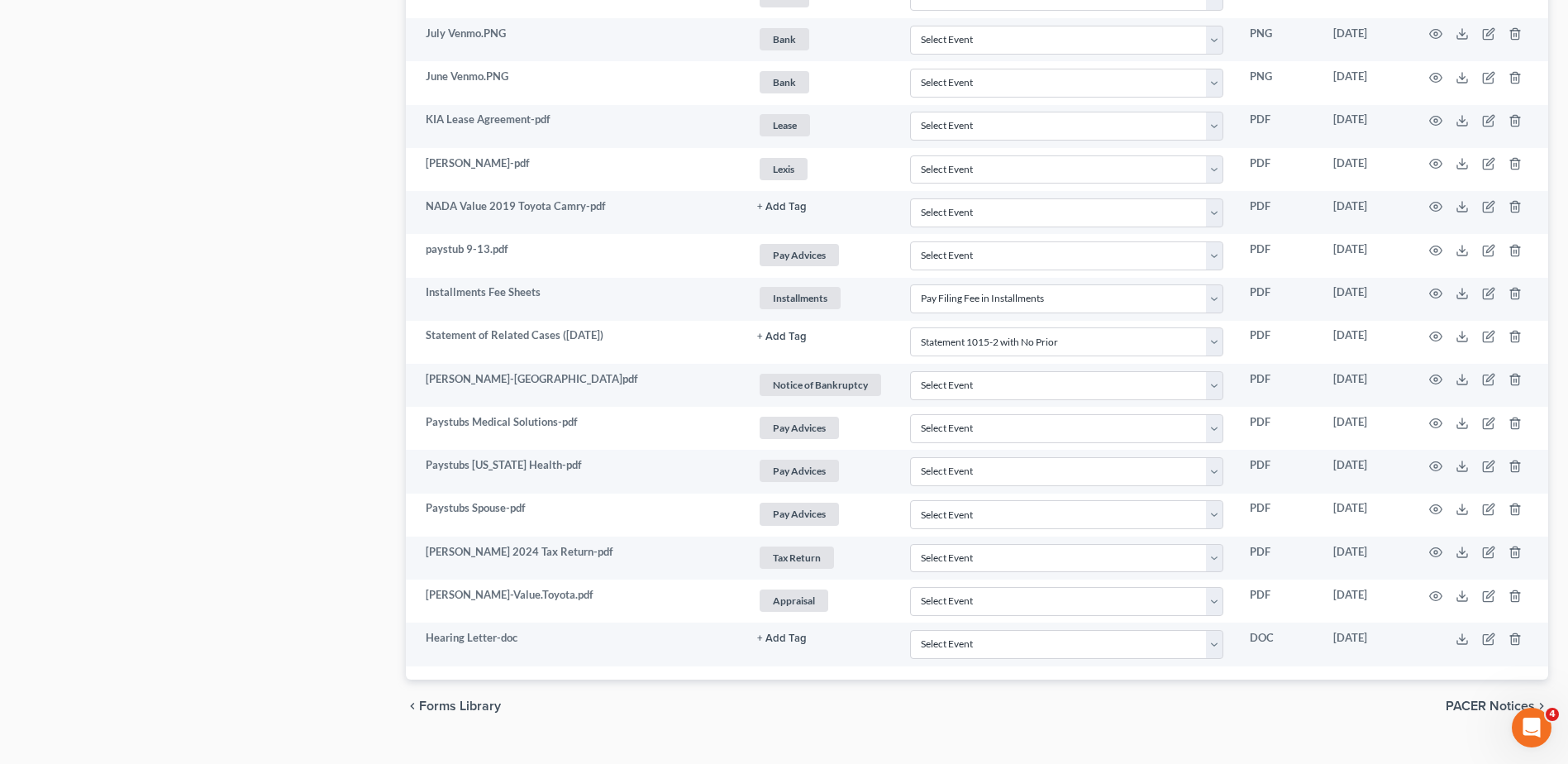
scroll to position [1749, 0]
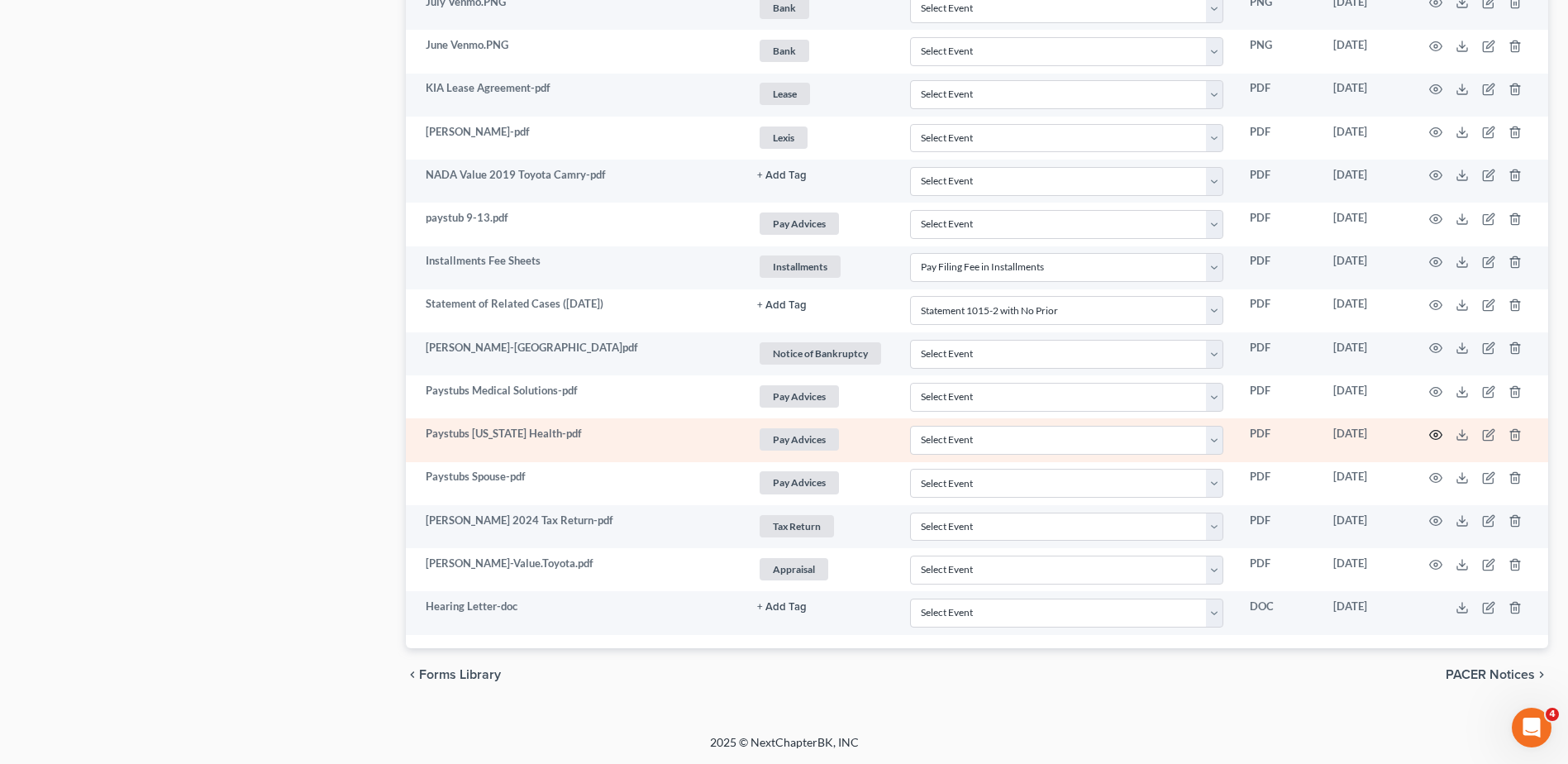
click at [1434, 433] on icon "button" at bounding box center [1436, 435] width 13 height 13
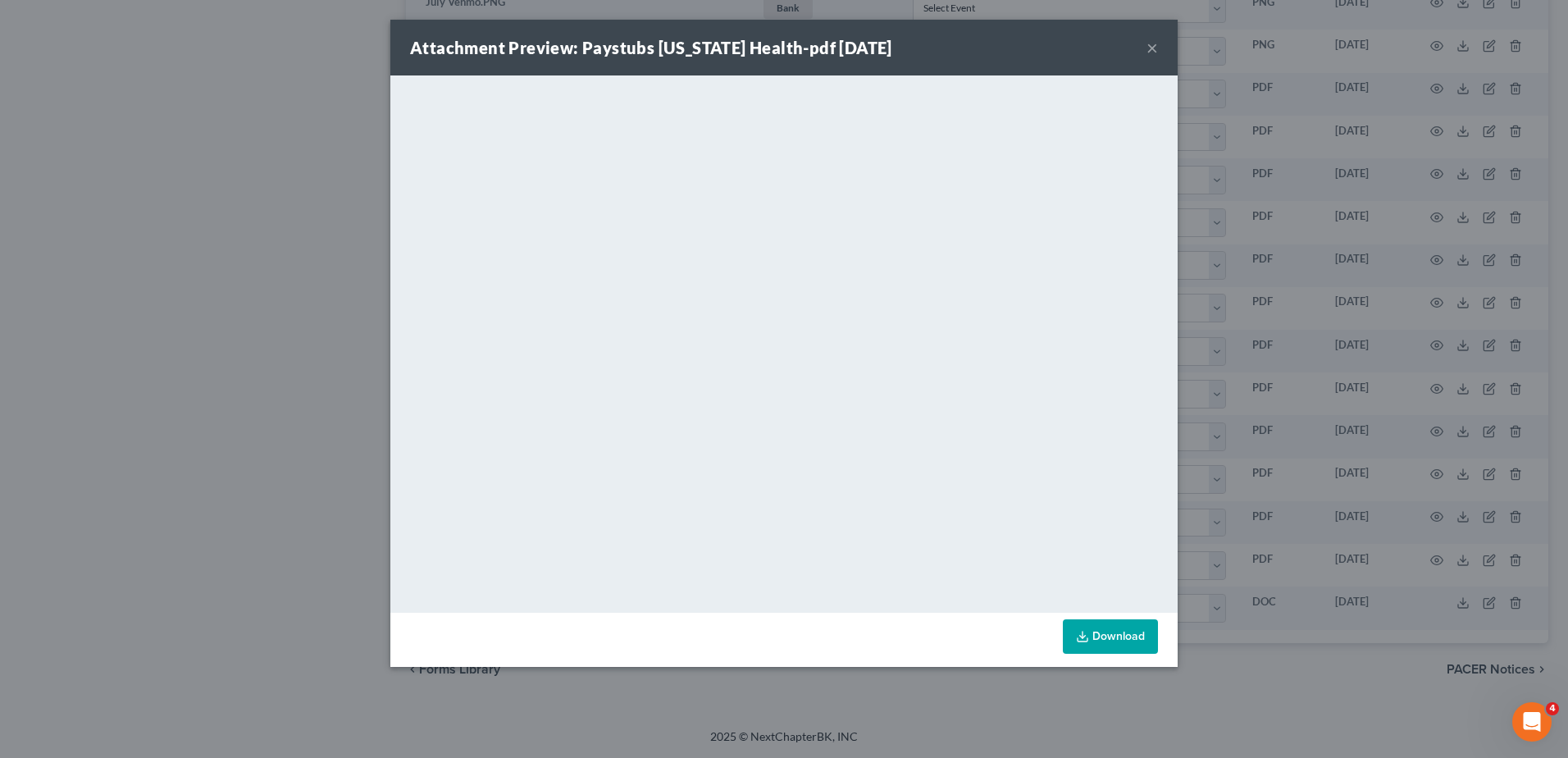
click at [1154, 44] on button "×" at bounding box center [1153, 48] width 12 height 20
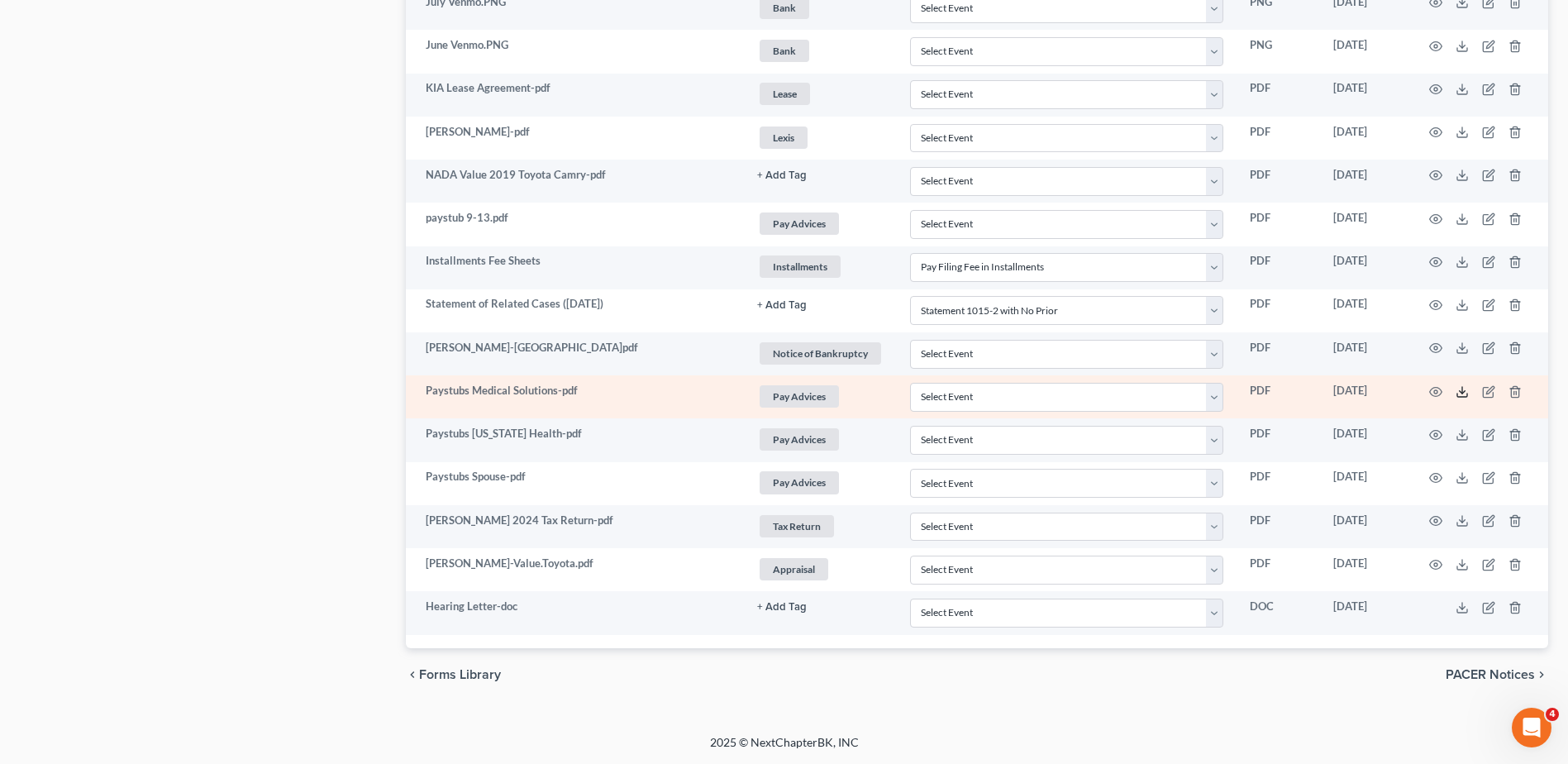
click at [1463, 392] on polyline at bounding box center [1462, 391] width 6 height 2
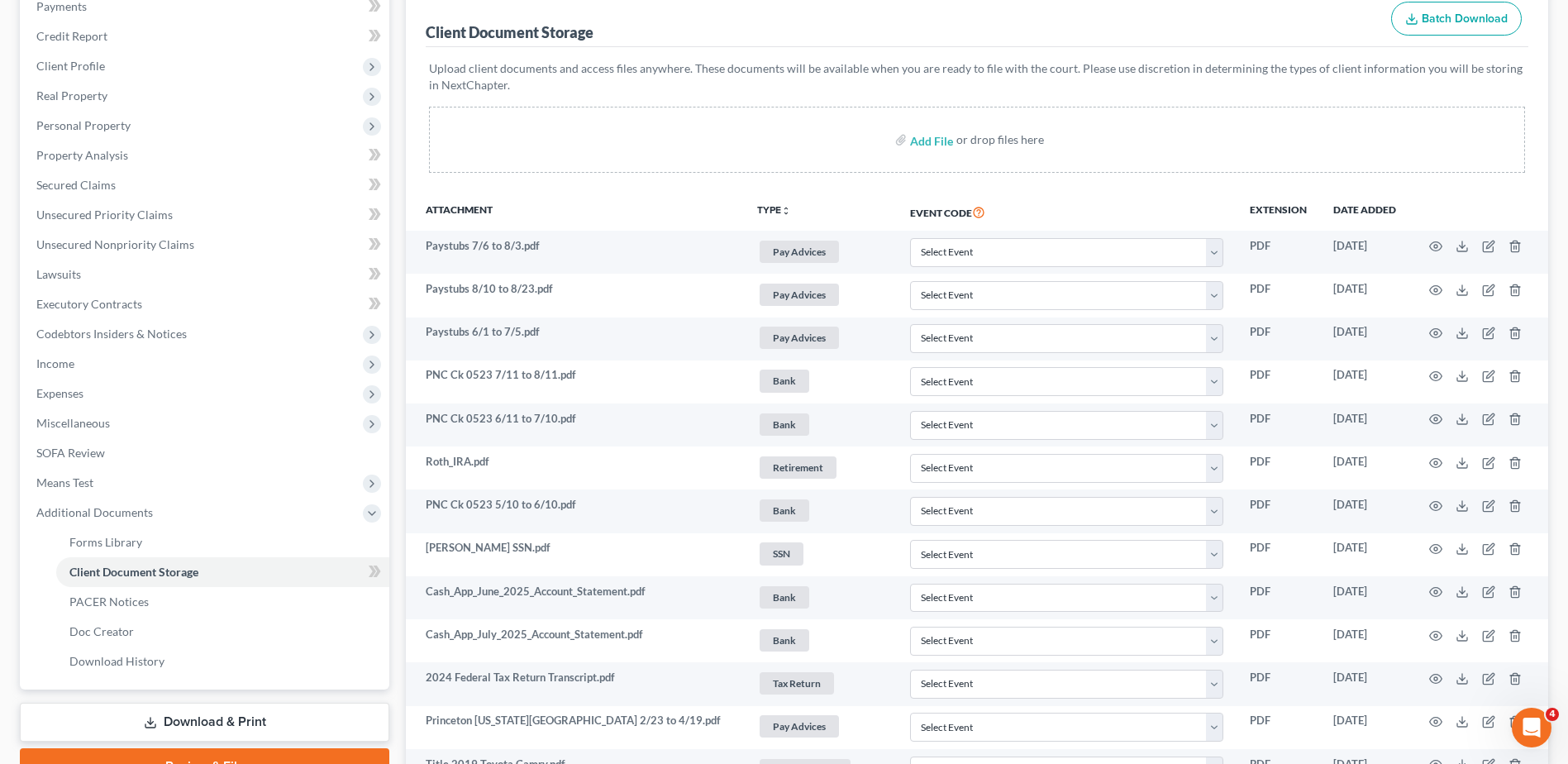
scroll to position [248, 0]
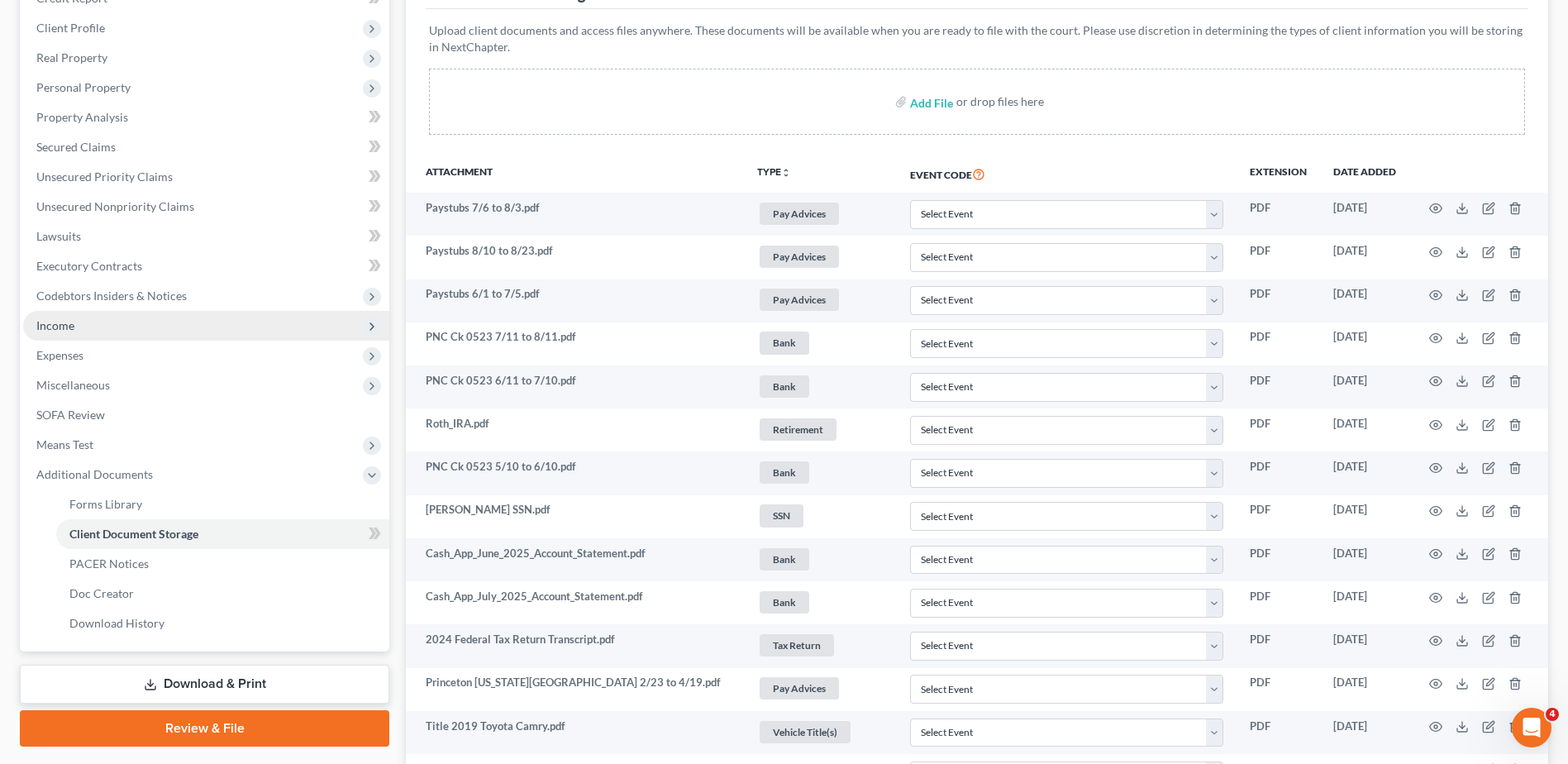
click at [52, 329] on span "Income" at bounding box center [56, 325] width 38 height 14
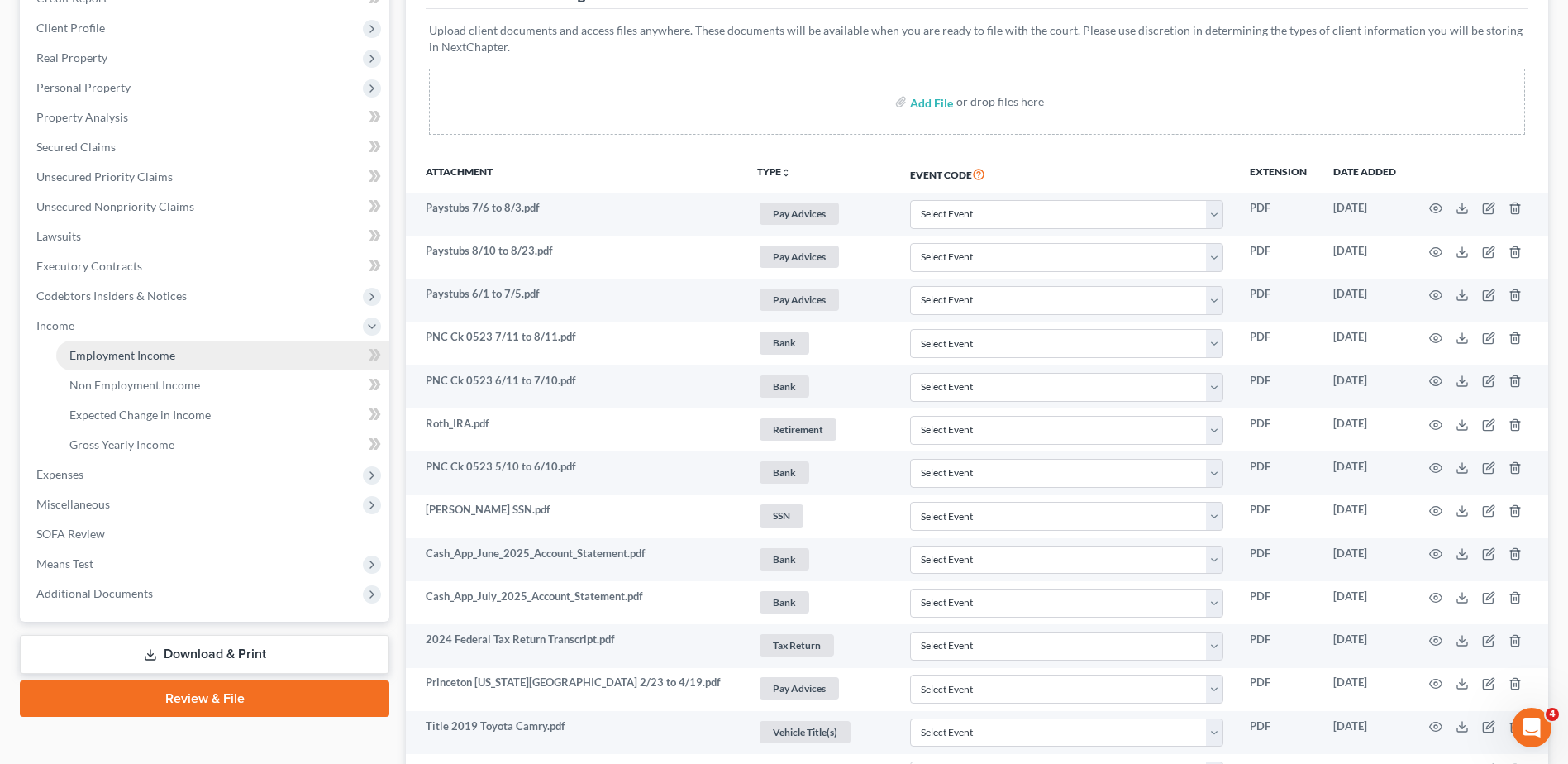
click at [95, 355] on span "Employment Income" at bounding box center [122, 355] width 106 height 14
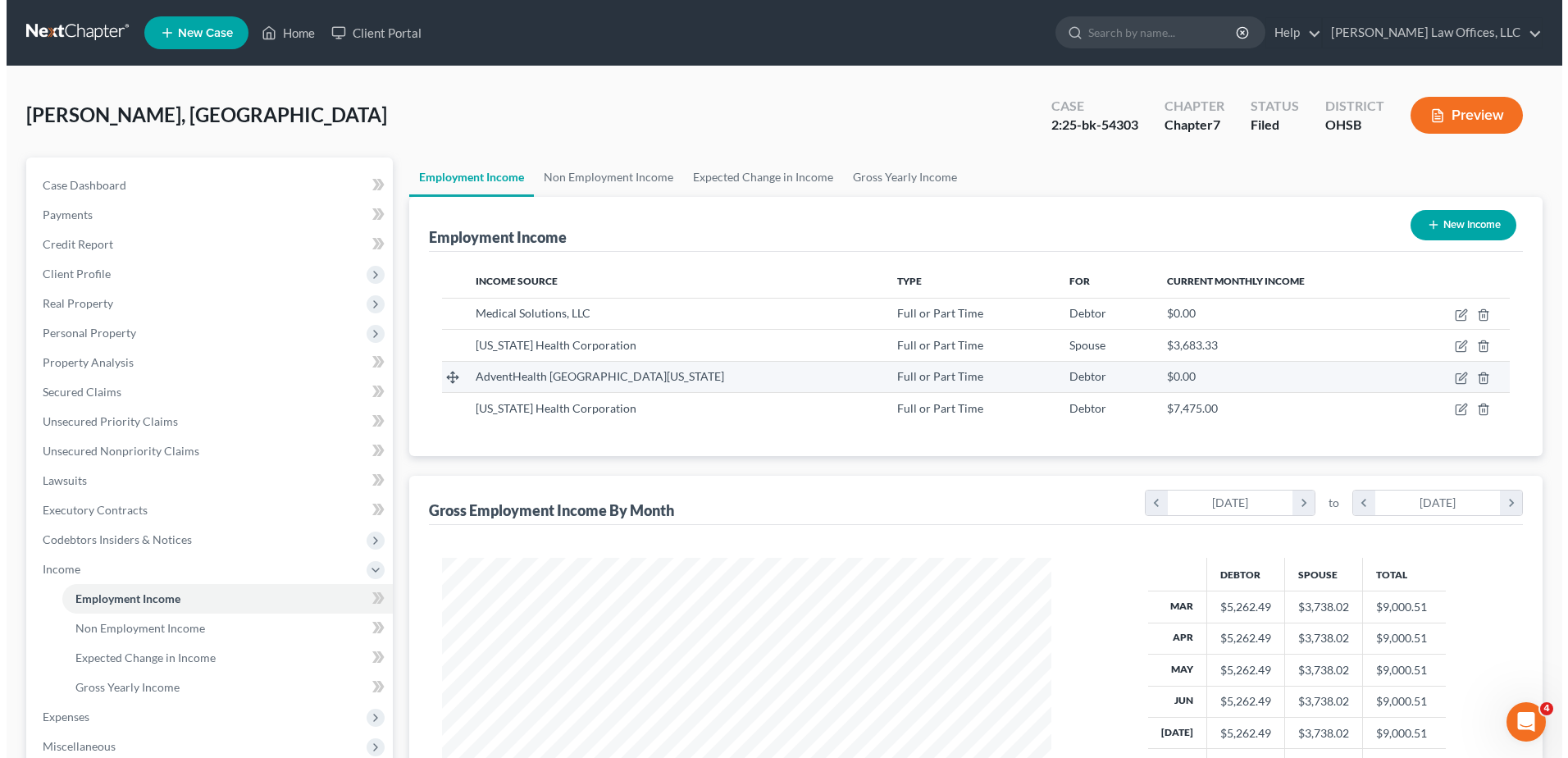
scroll to position [305, 642]
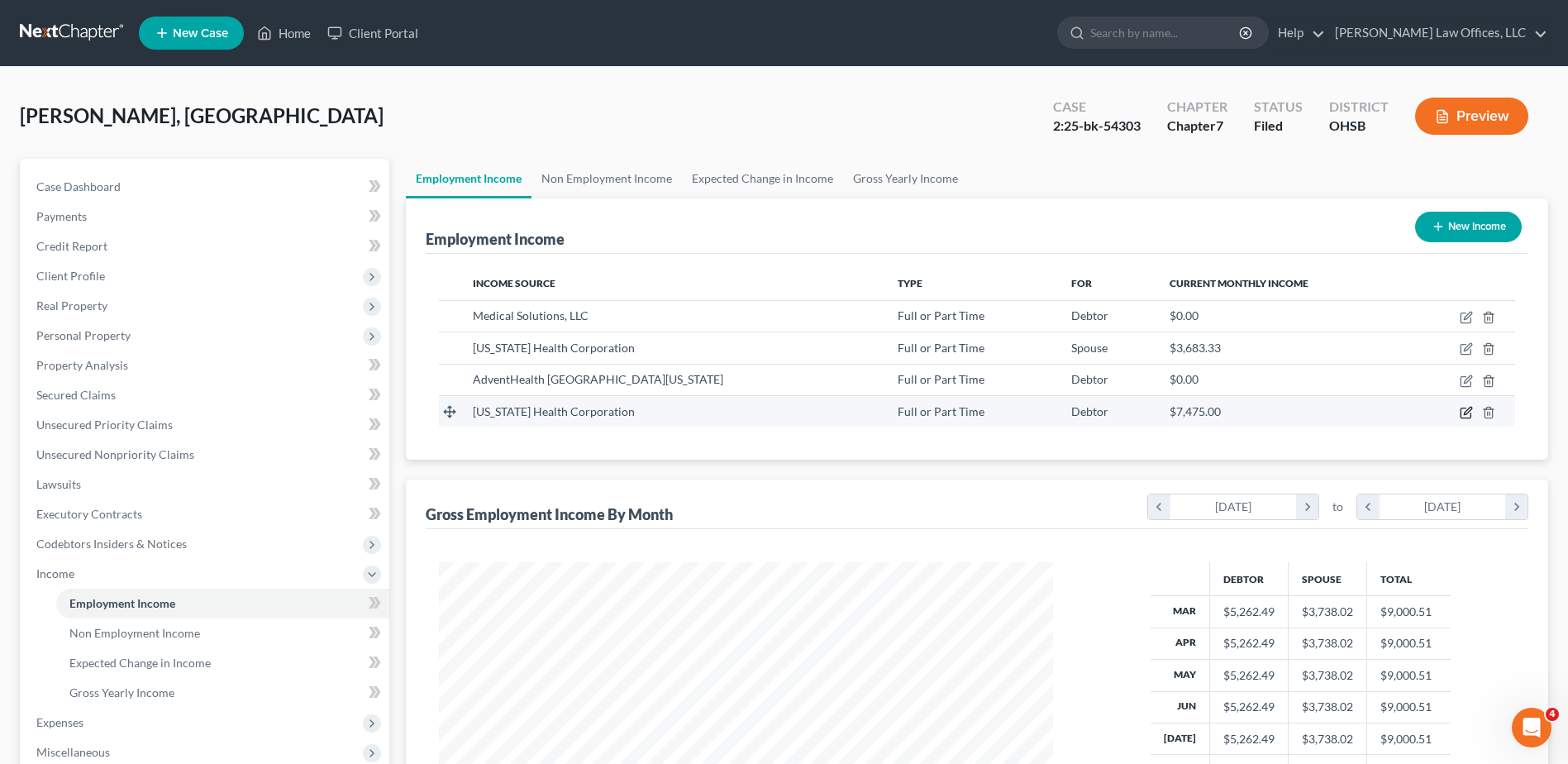
click at [1467, 414] on icon "button" at bounding box center [1467, 410] width 7 height 7
select select "0"
select select "36"
select select "2"
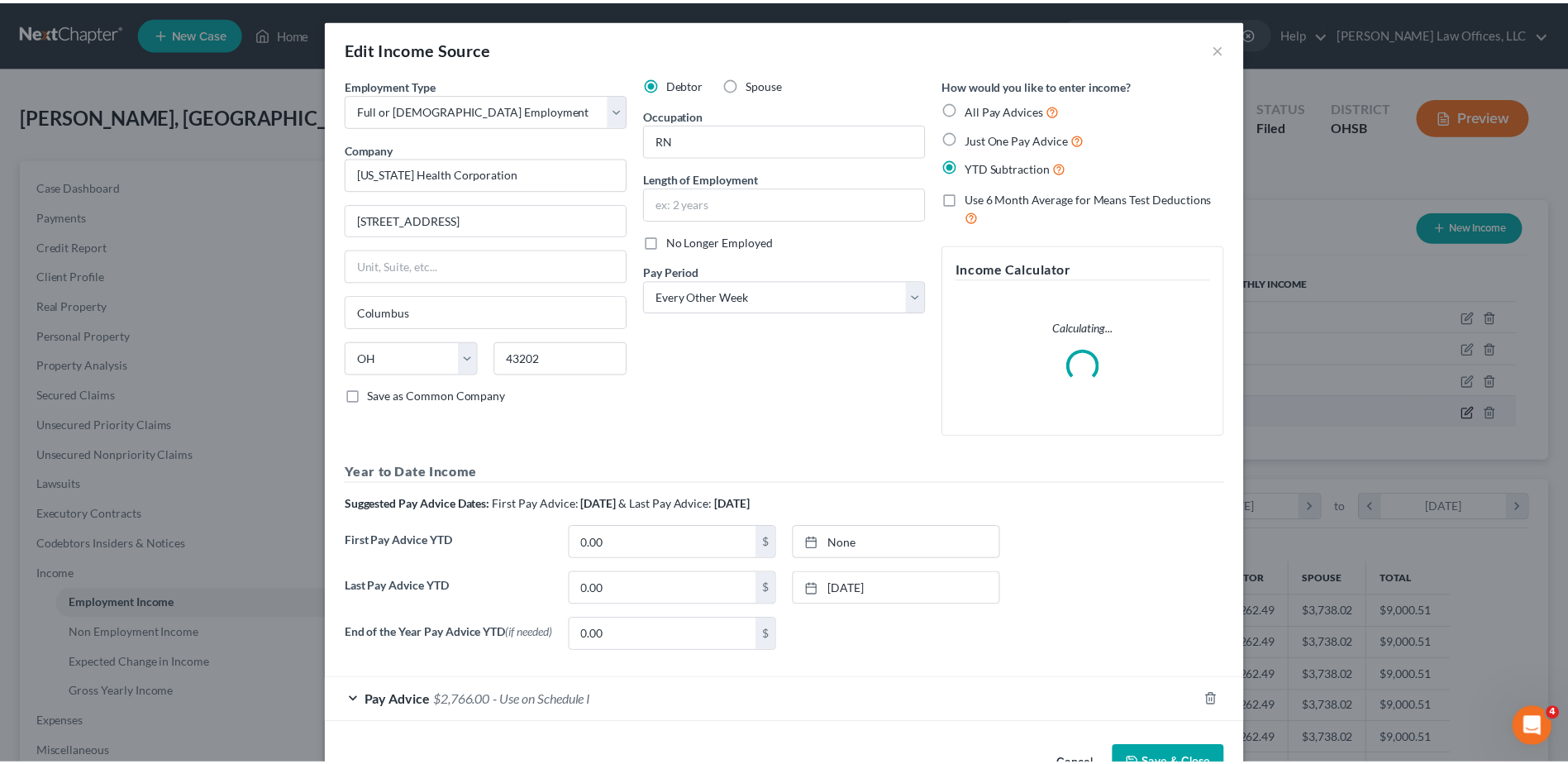
scroll to position [309, 653]
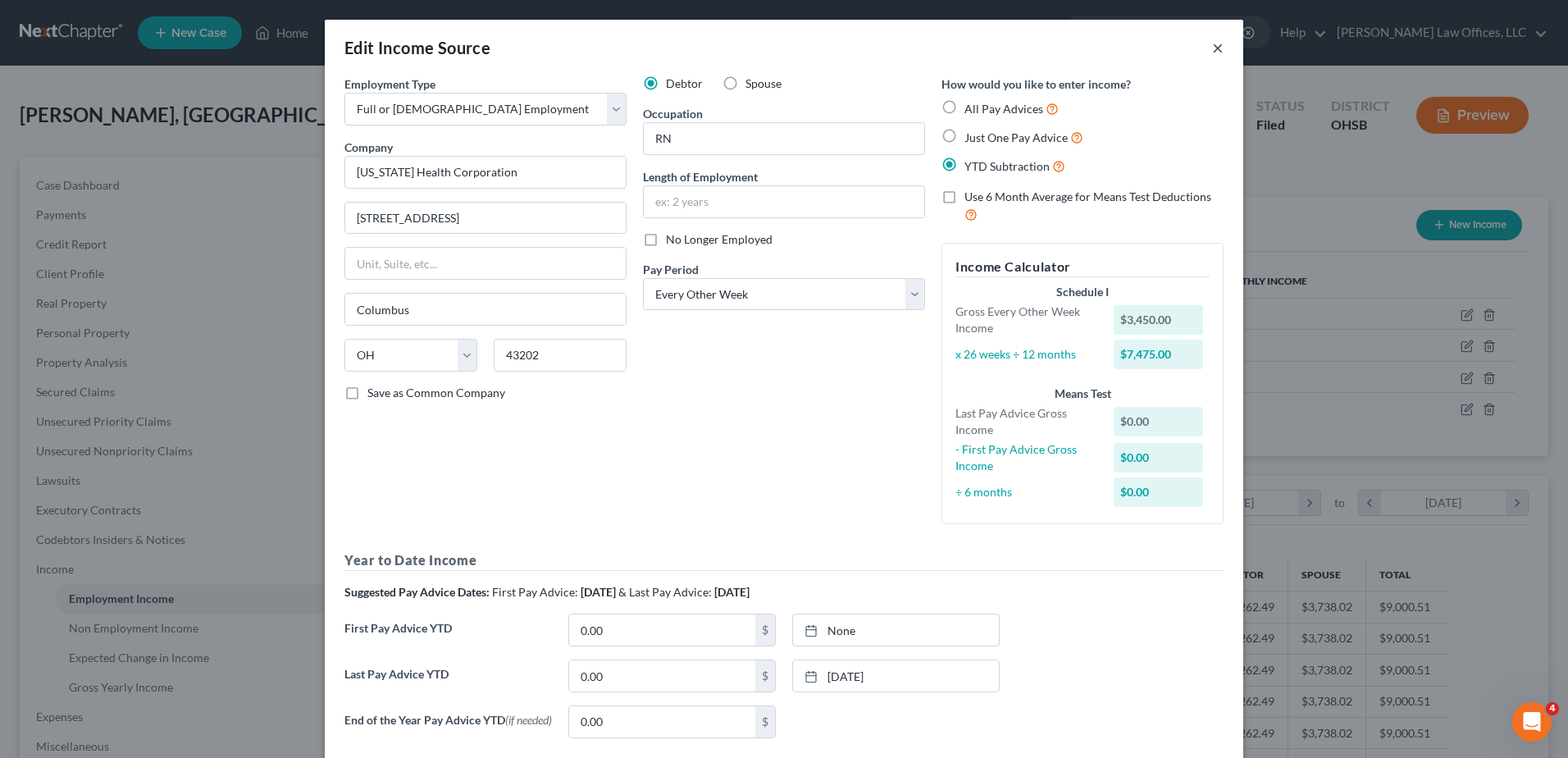
click at [1214, 51] on button "×" at bounding box center [1218, 48] width 12 height 20
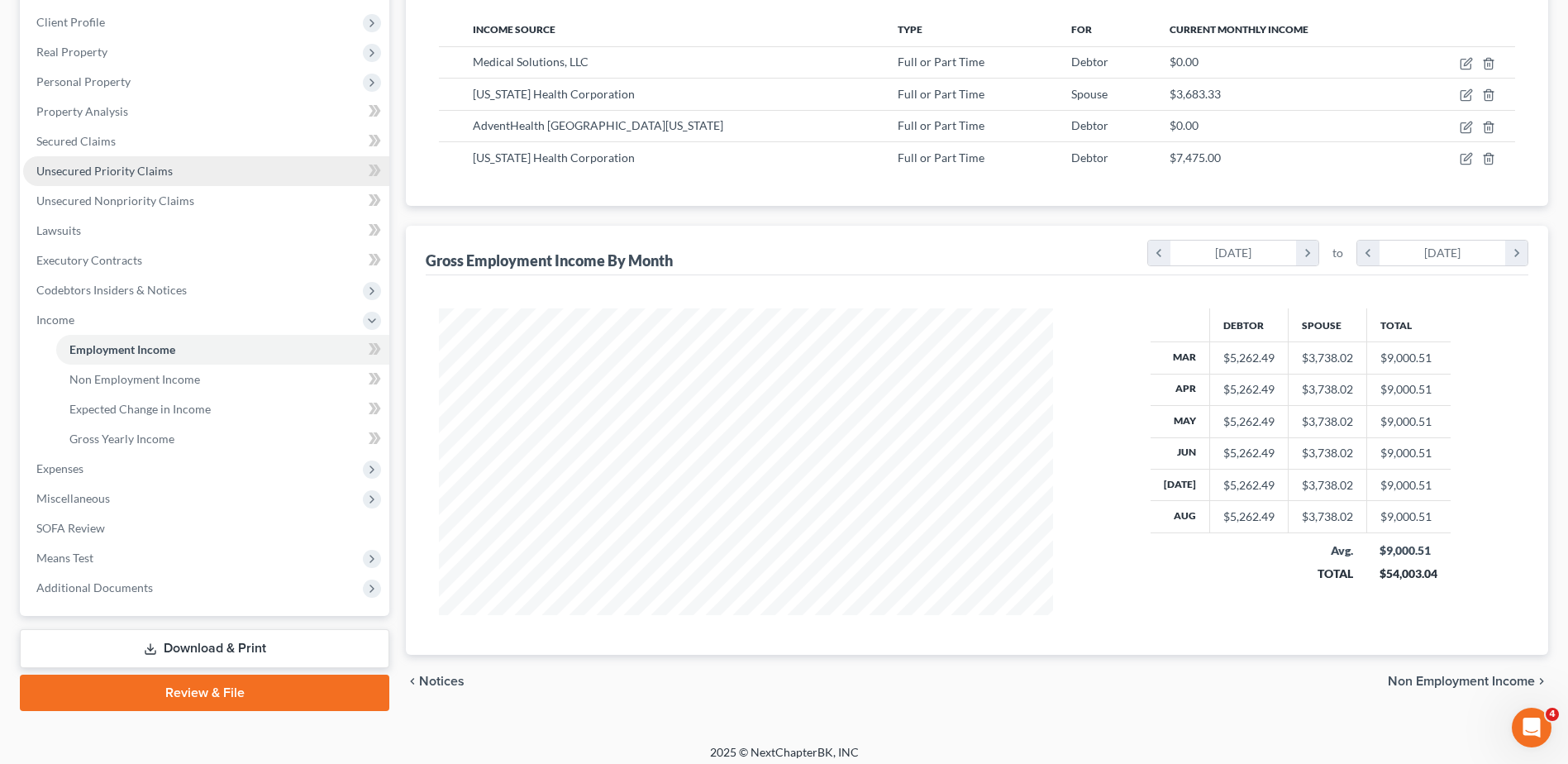
scroll to position [264, 0]
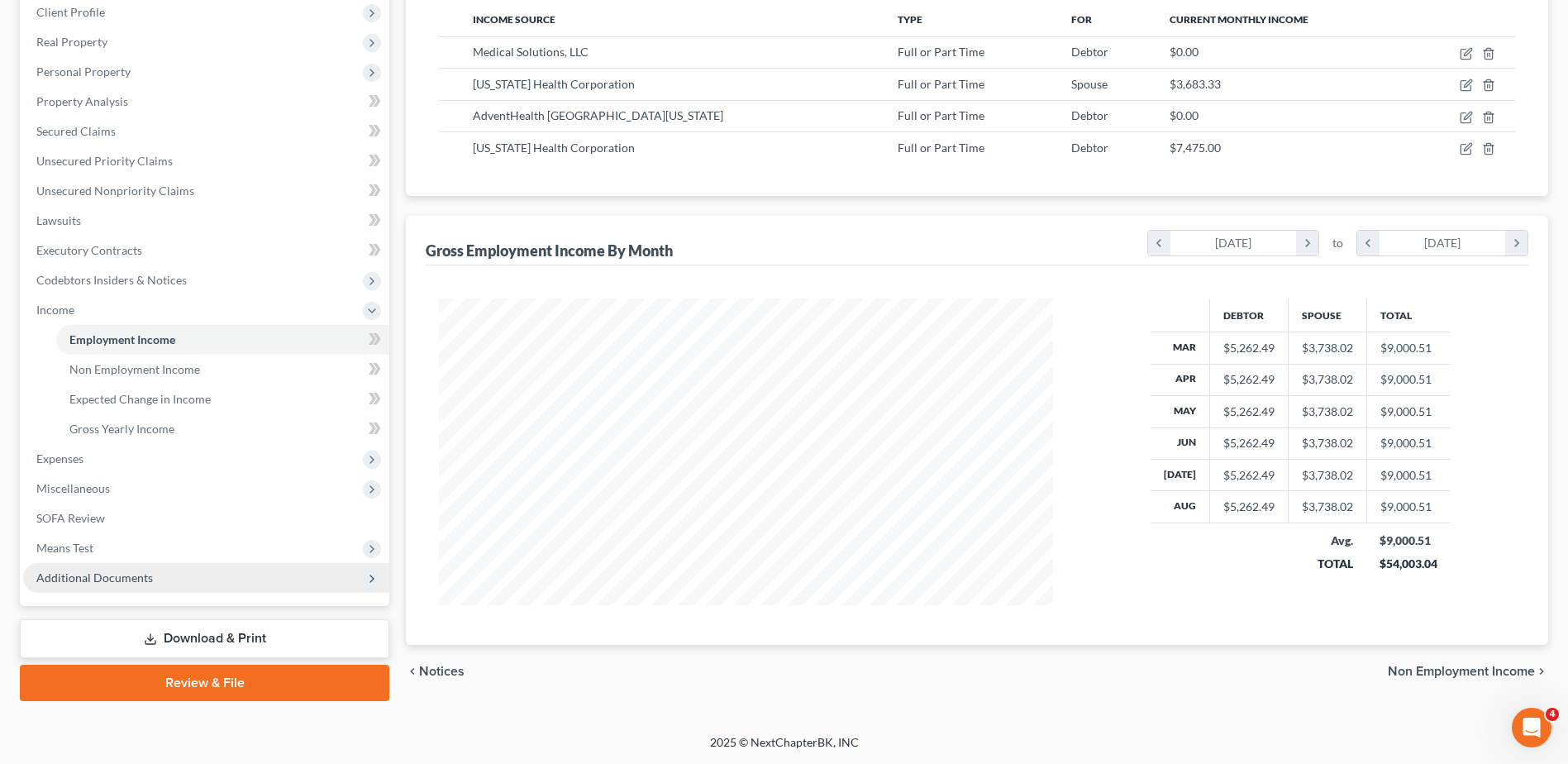
click at [120, 581] on span "Additional Documents" at bounding box center [95, 577] width 117 height 14
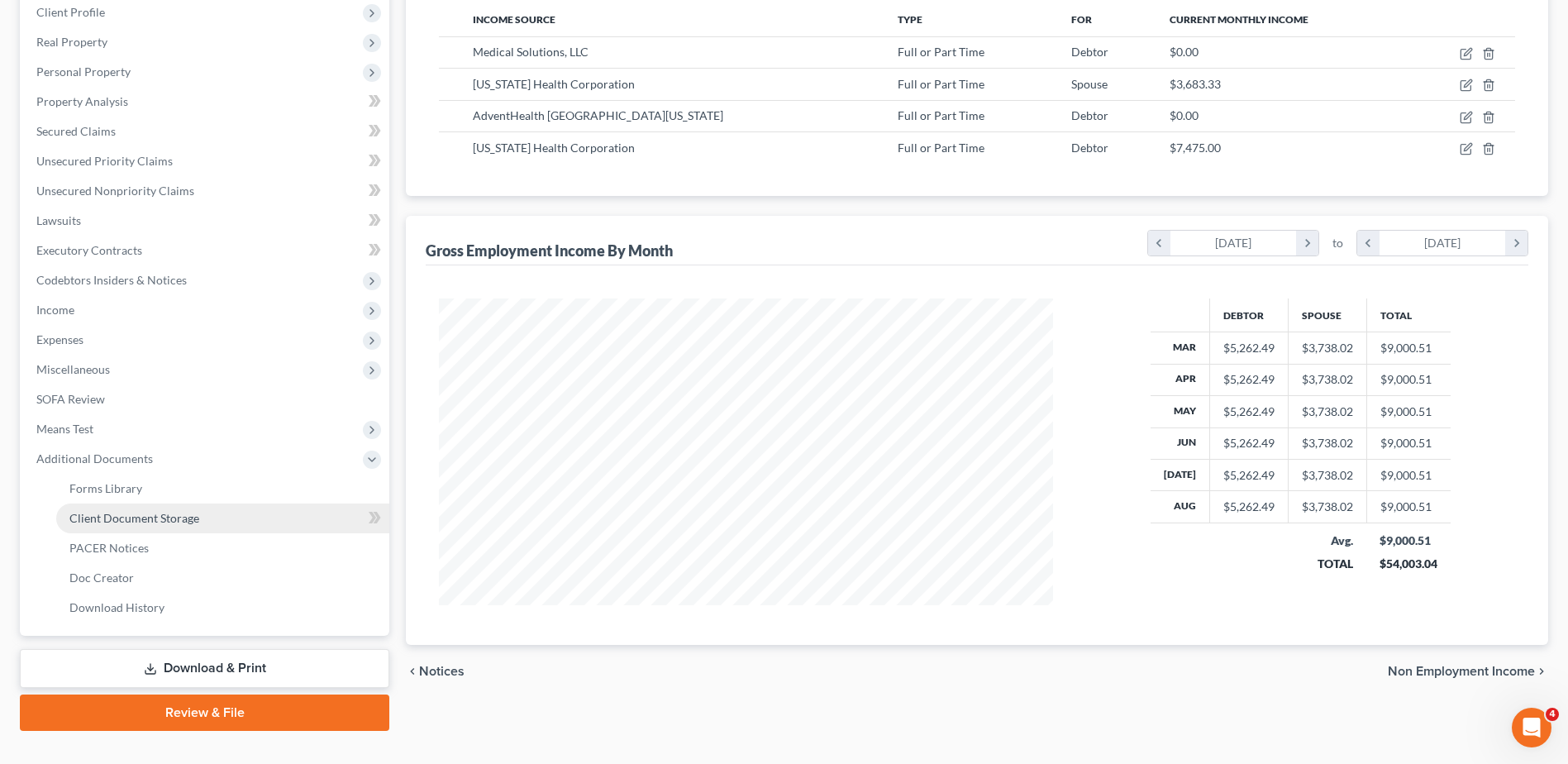
click at [140, 521] on span "Client Document Storage" at bounding box center [134, 518] width 130 height 14
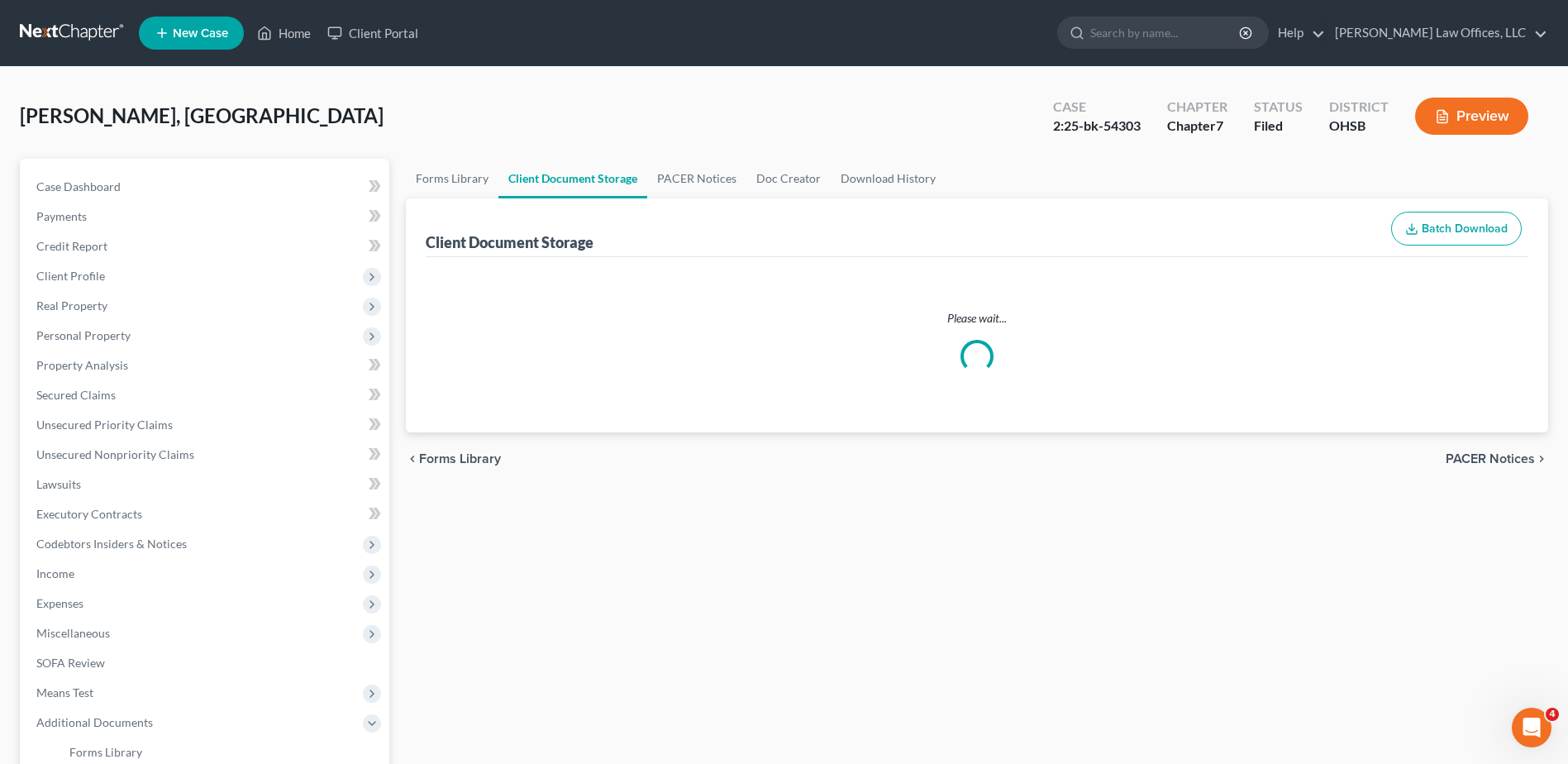
select select "7"
select select "37"
select select "52"
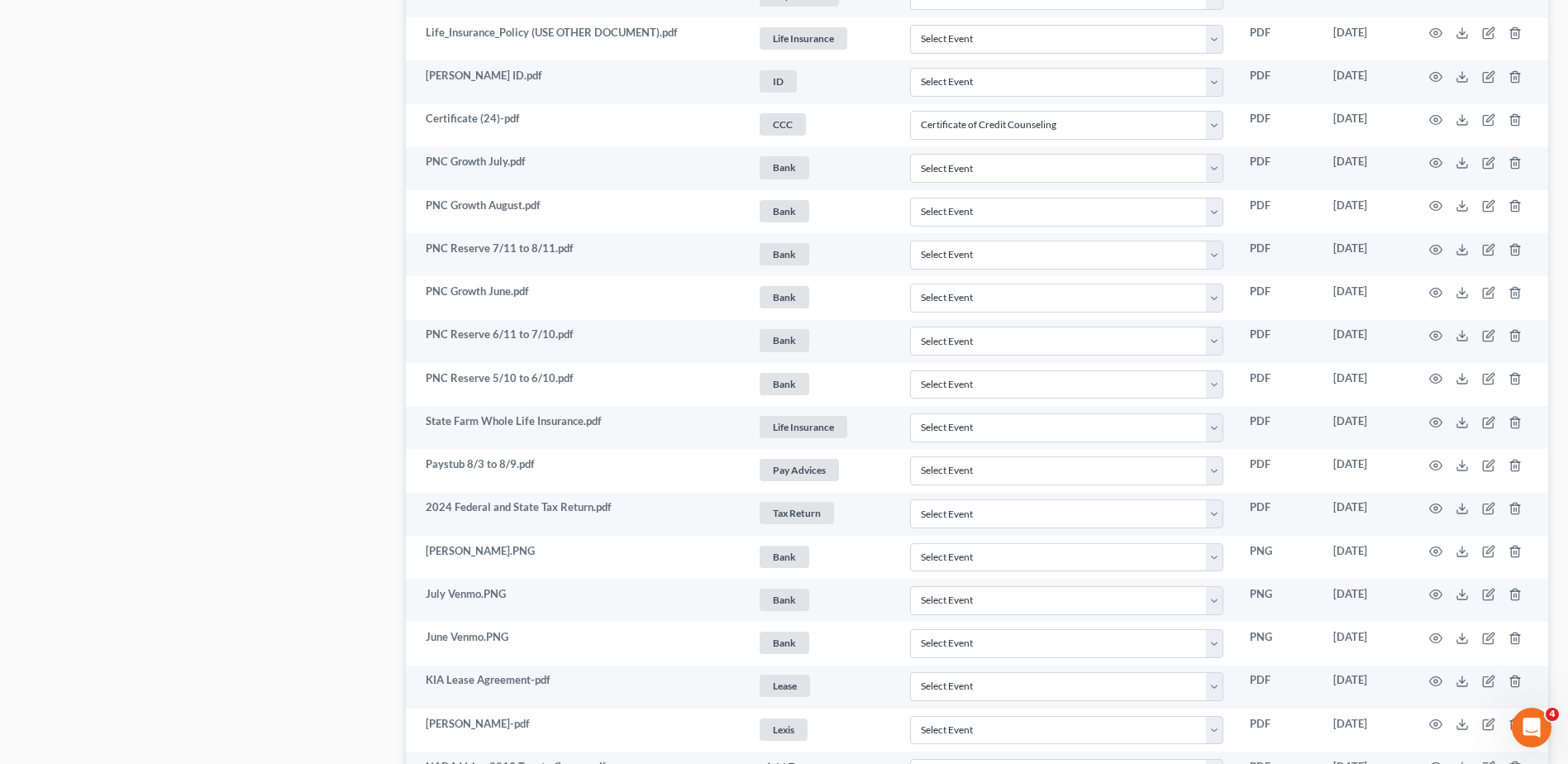
scroll to position [1749, 0]
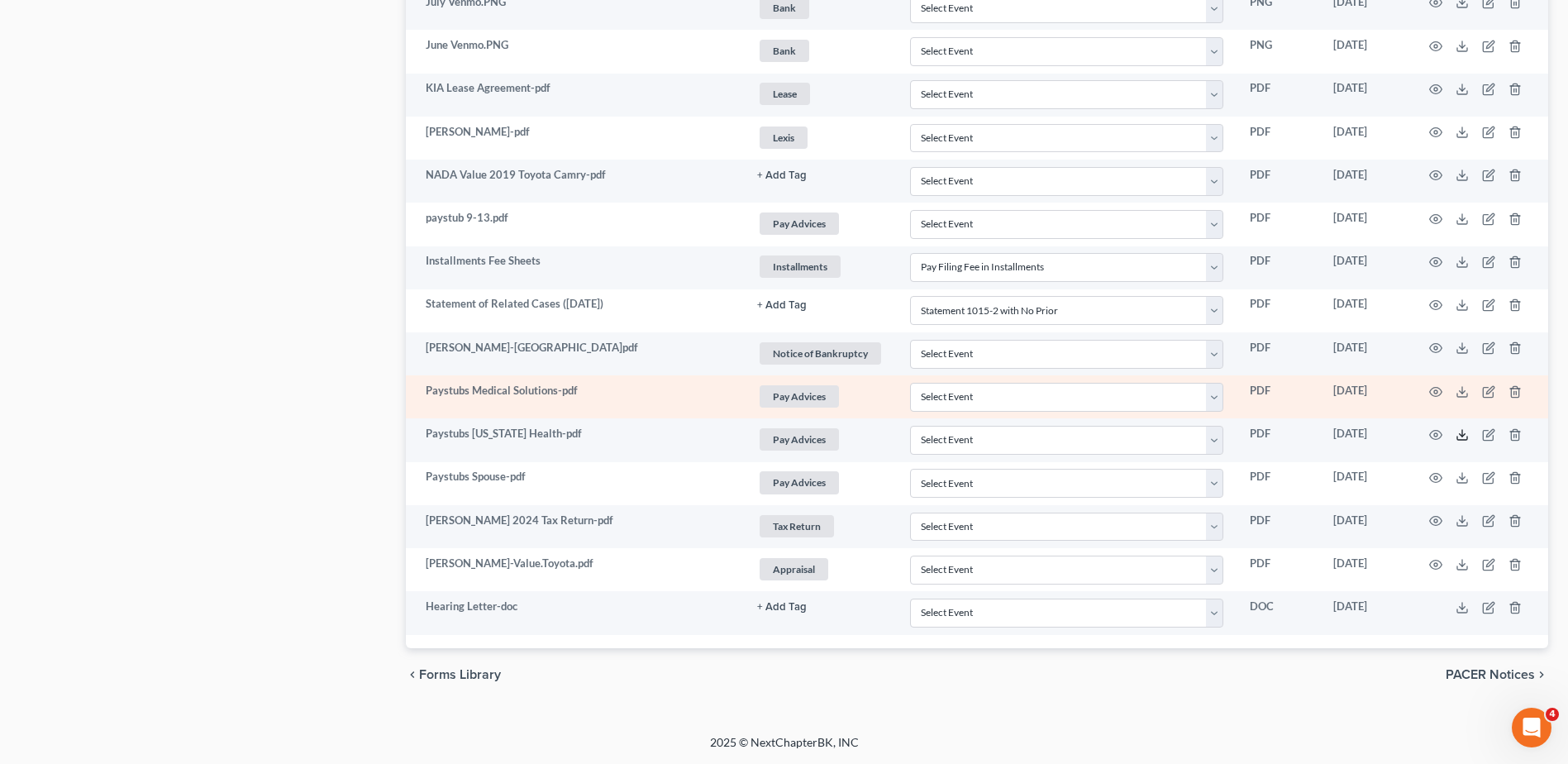
drag, startPoint x: 1463, startPoint y: 433, endPoint x: 1284, endPoint y: 385, distance: 185.3
click at [1463, 433] on icon at bounding box center [1462, 435] width 13 height 13
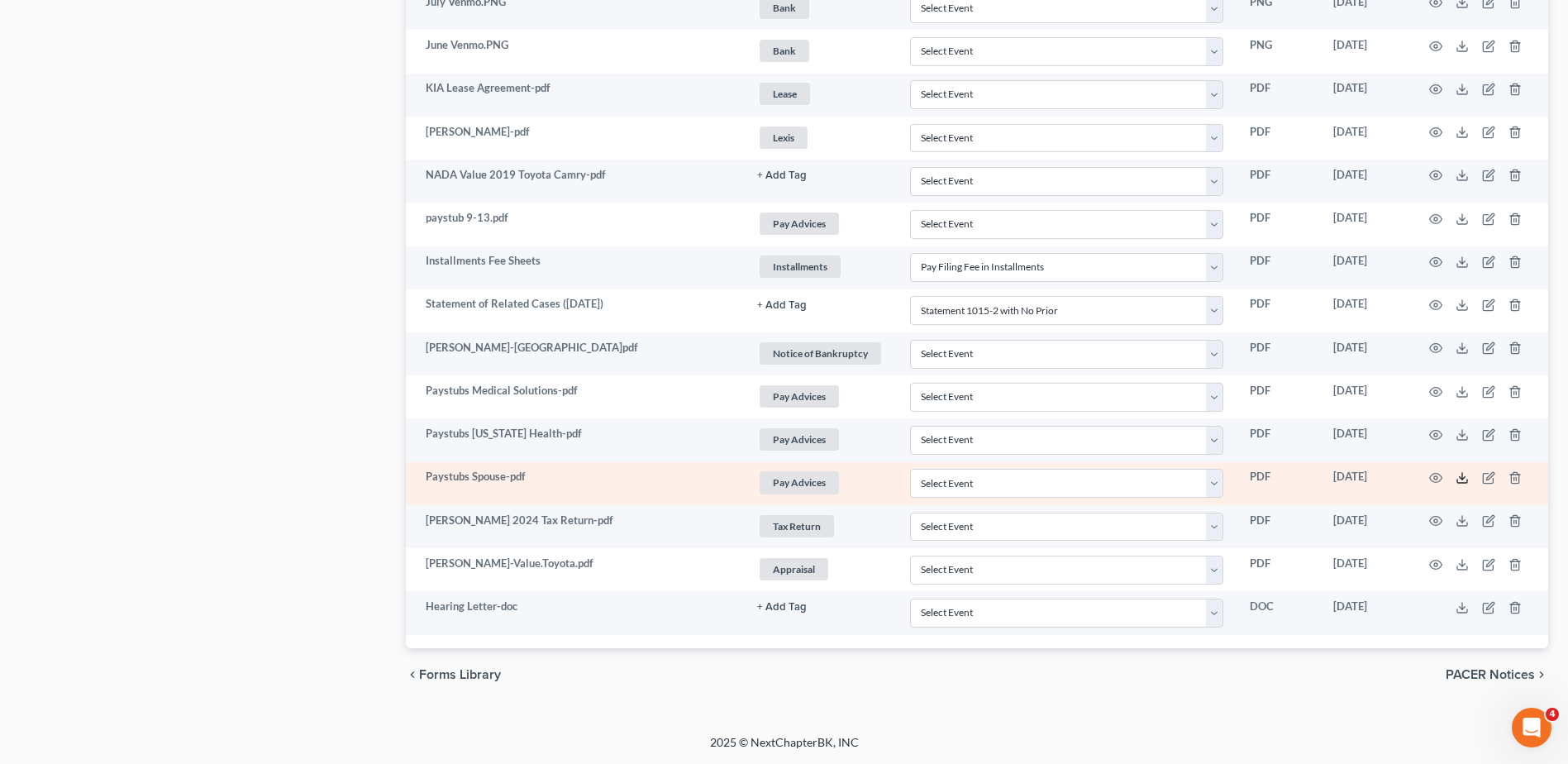
click at [1462, 477] on line at bounding box center [1462, 476] width 0 height 7
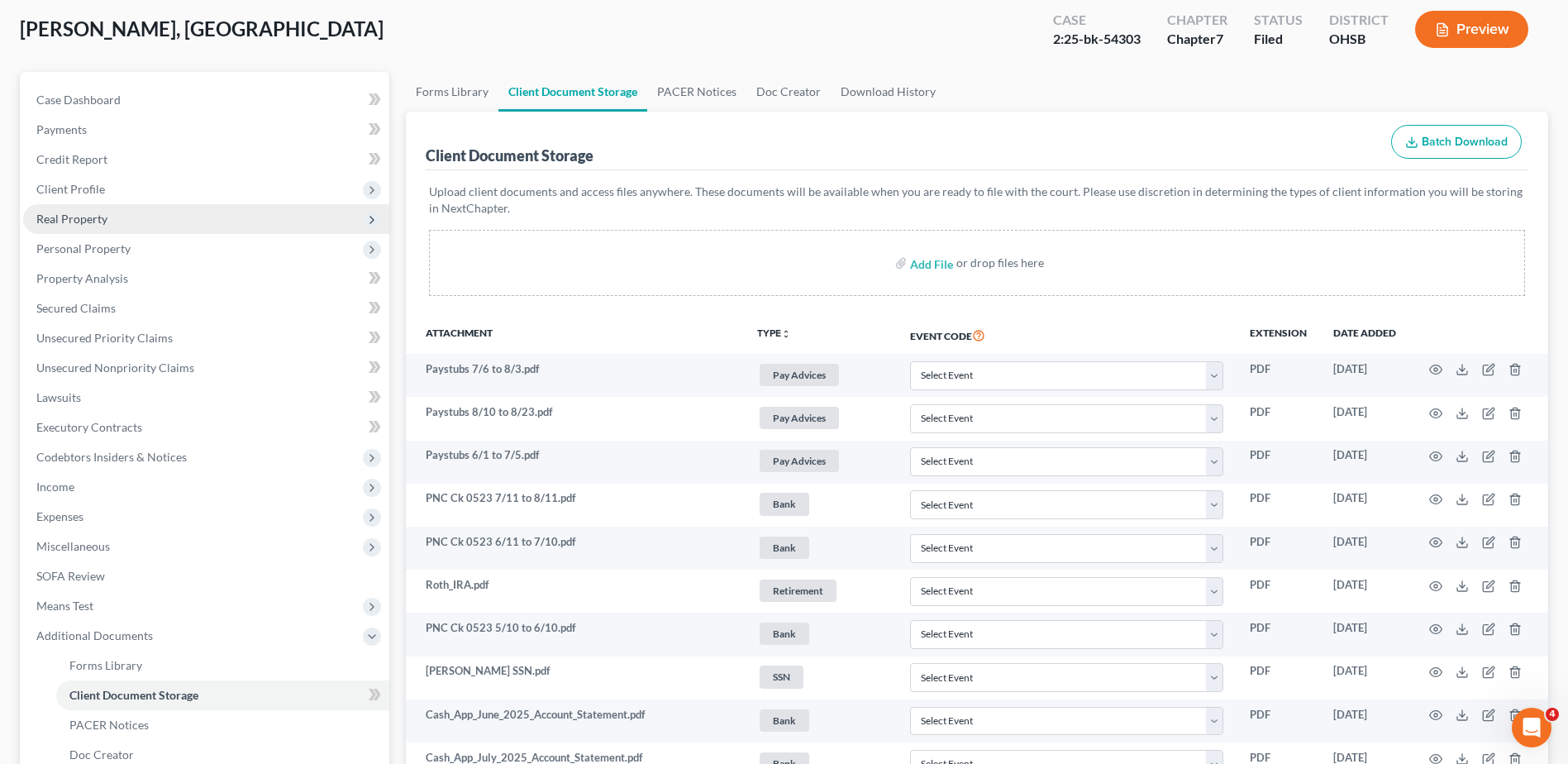
scroll to position [82, 0]
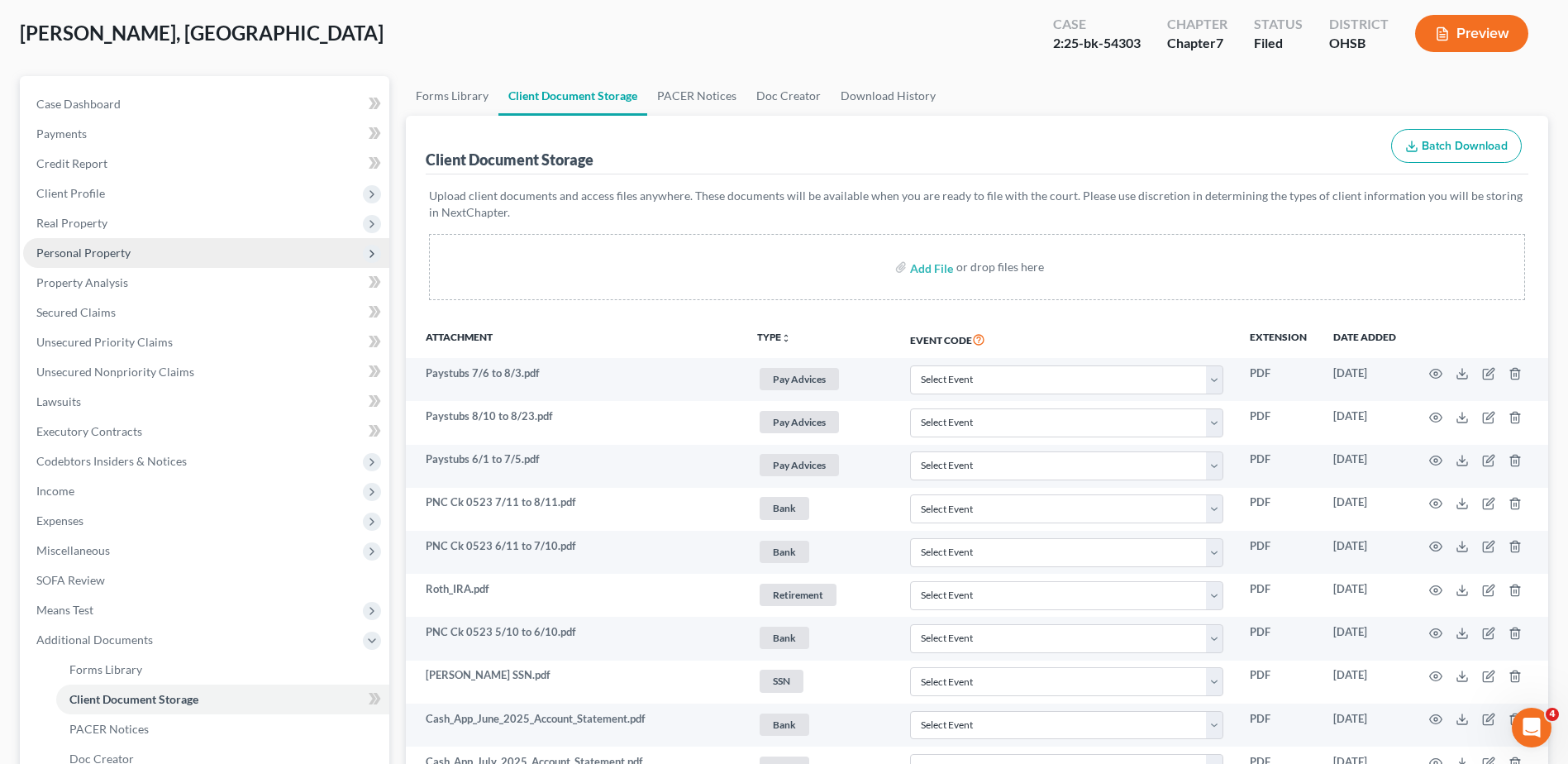
click at [97, 250] on span "Personal Property" at bounding box center [83, 252] width 94 height 14
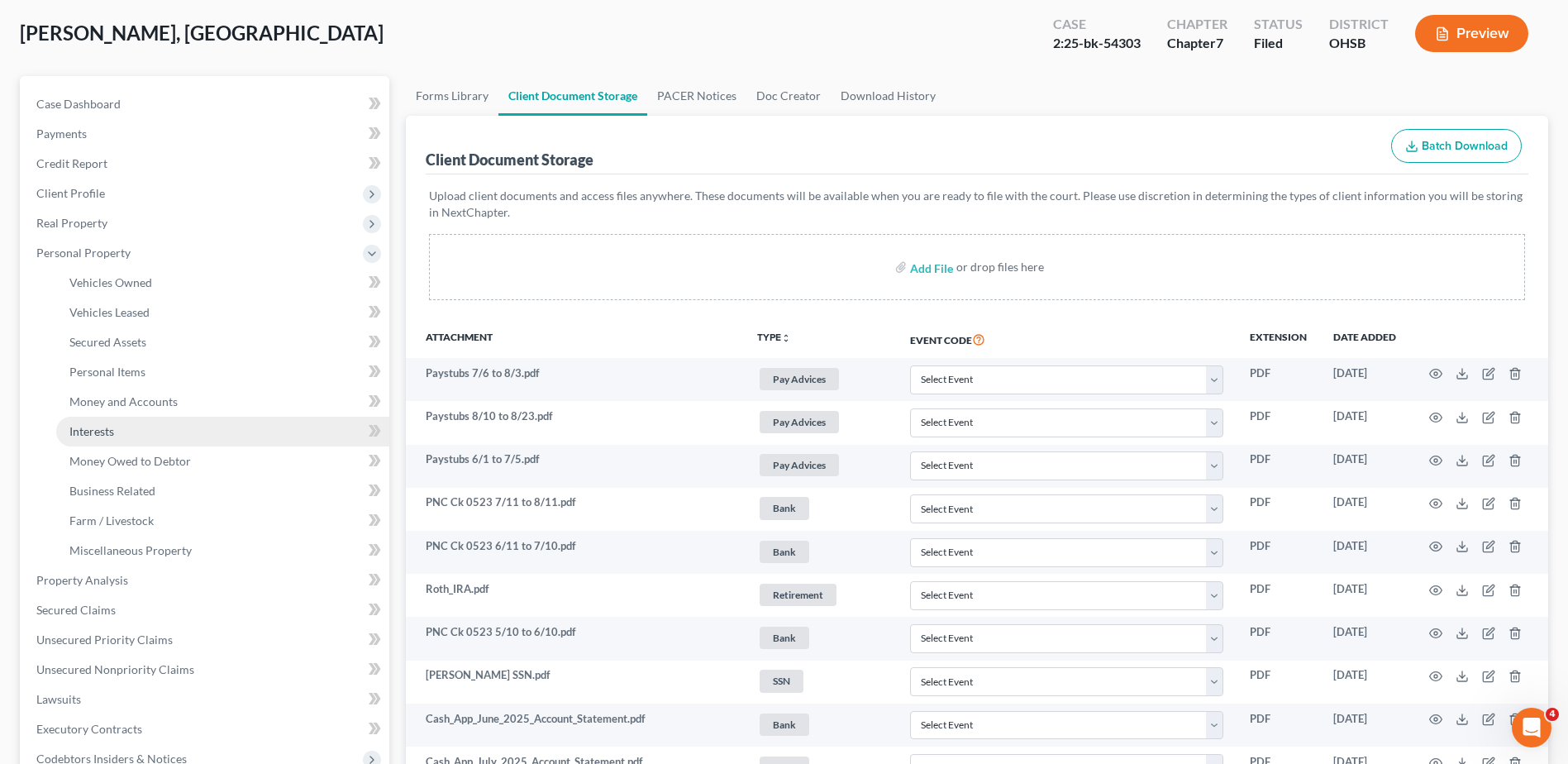
click at [92, 435] on span "Interests" at bounding box center [92, 431] width 45 height 14
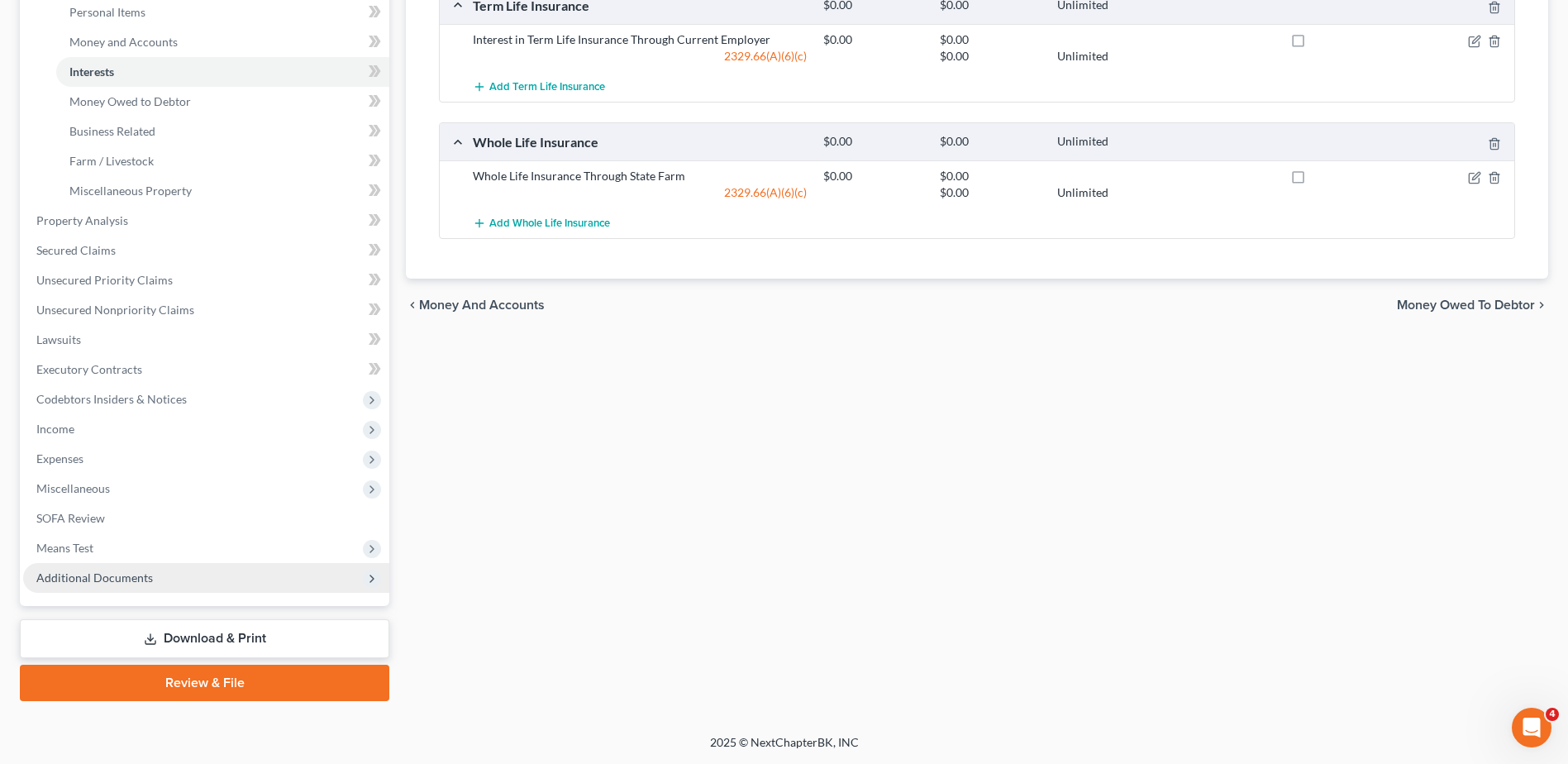
click at [87, 578] on span "Additional Documents" at bounding box center [95, 577] width 117 height 14
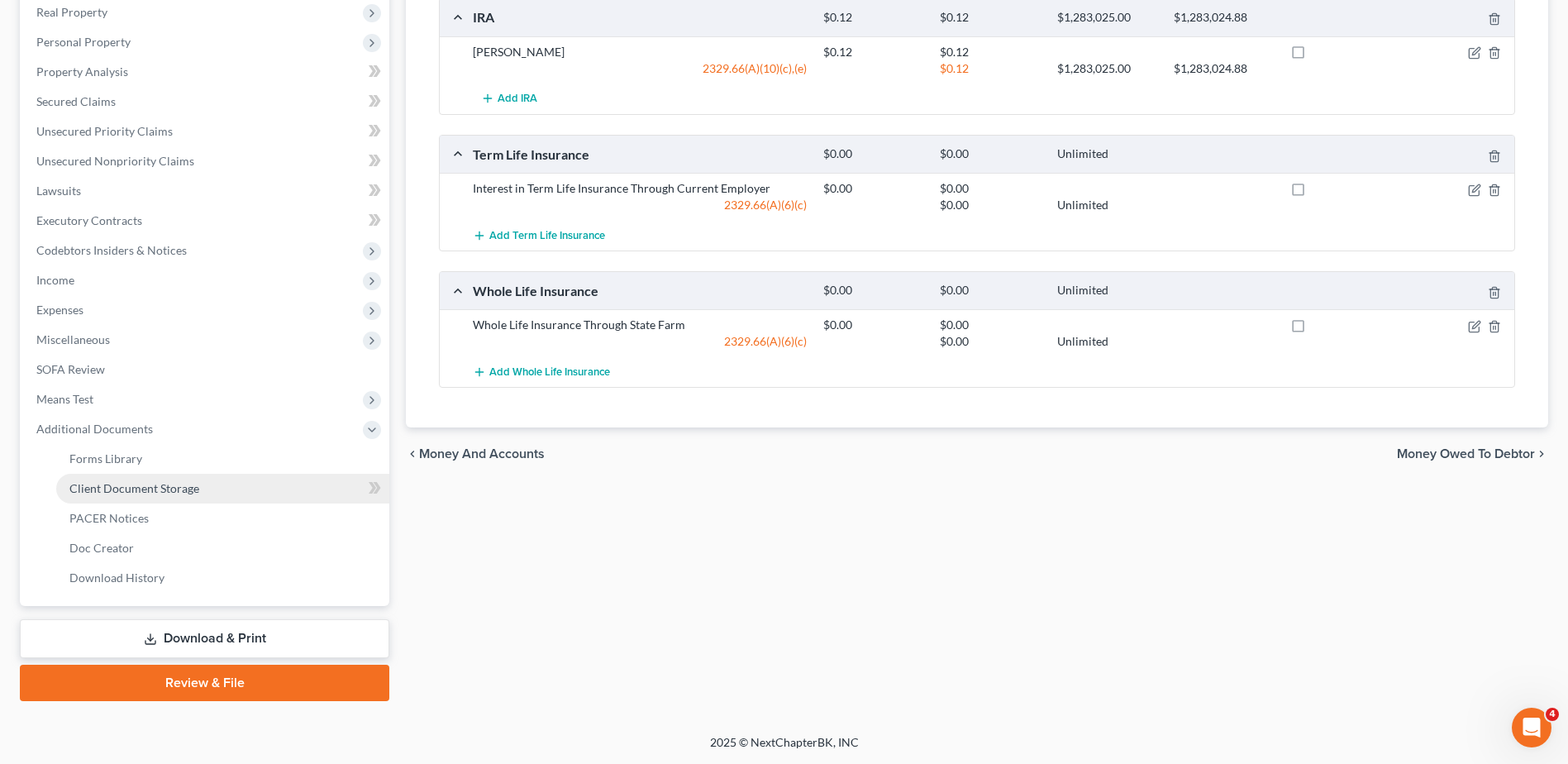
click at [137, 484] on span "Client Document Storage" at bounding box center [134, 488] width 130 height 14
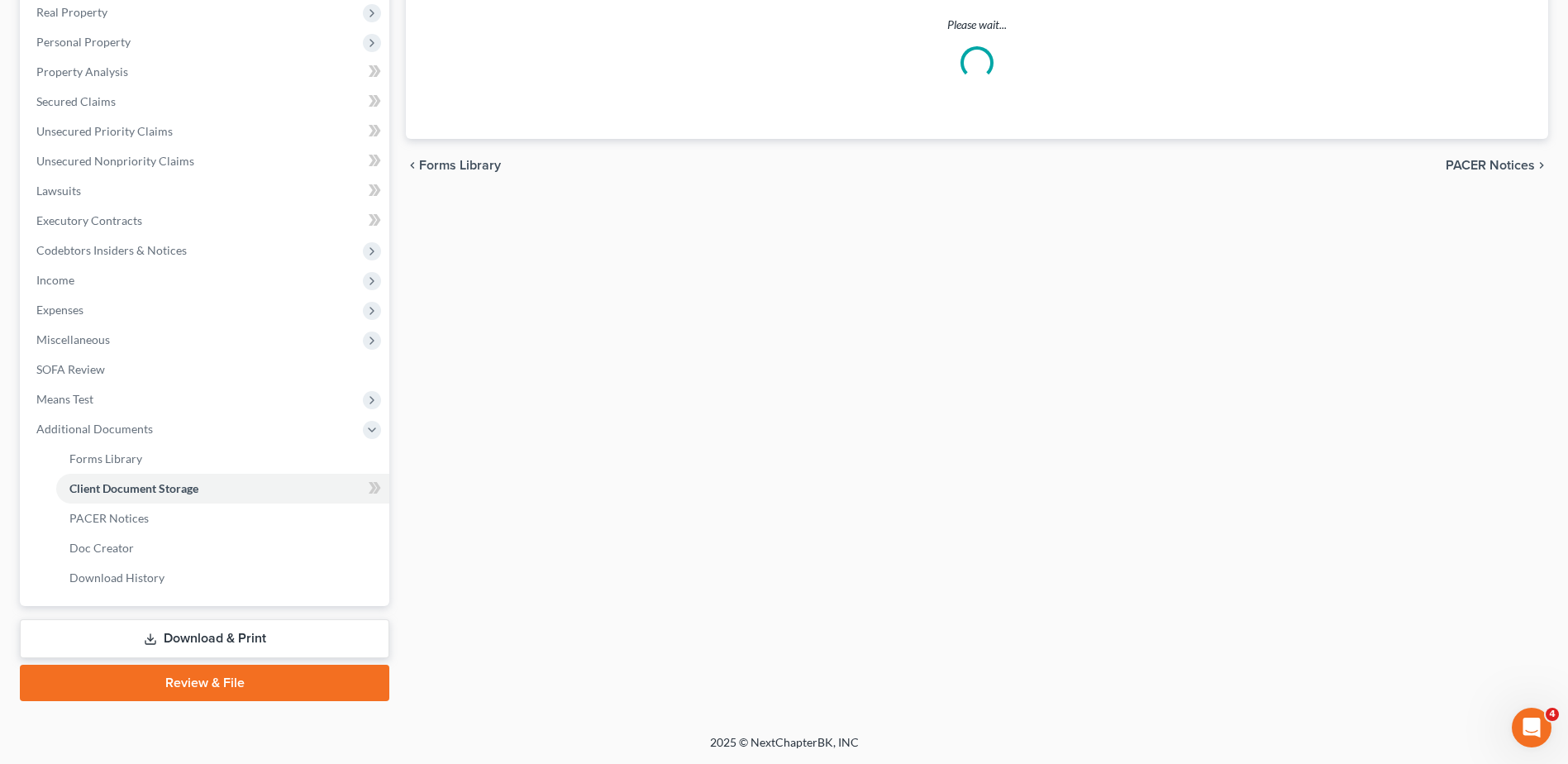
scroll to position [231, 0]
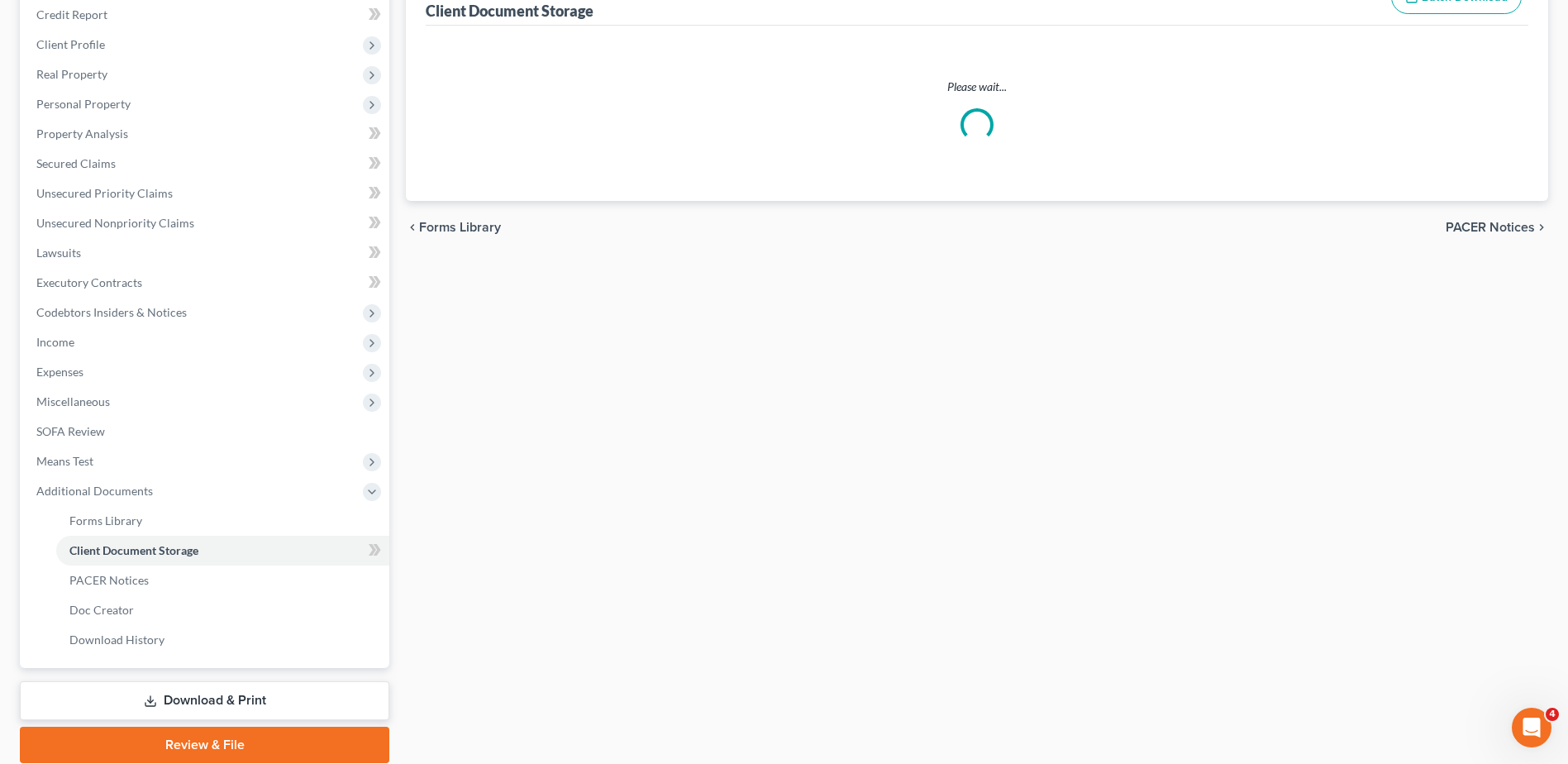
select select "7"
select select "37"
select select "52"
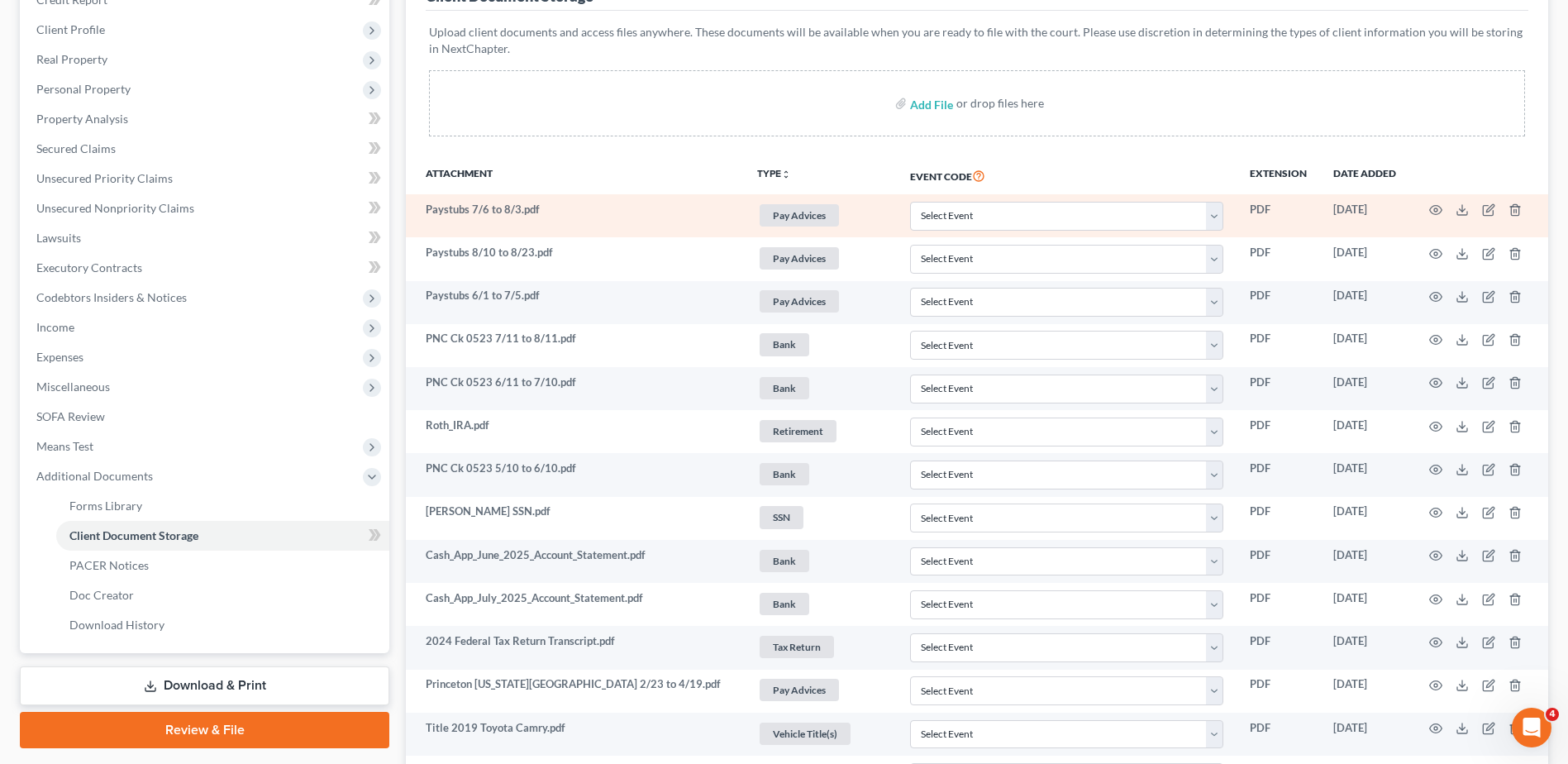
scroll to position [248, 0]
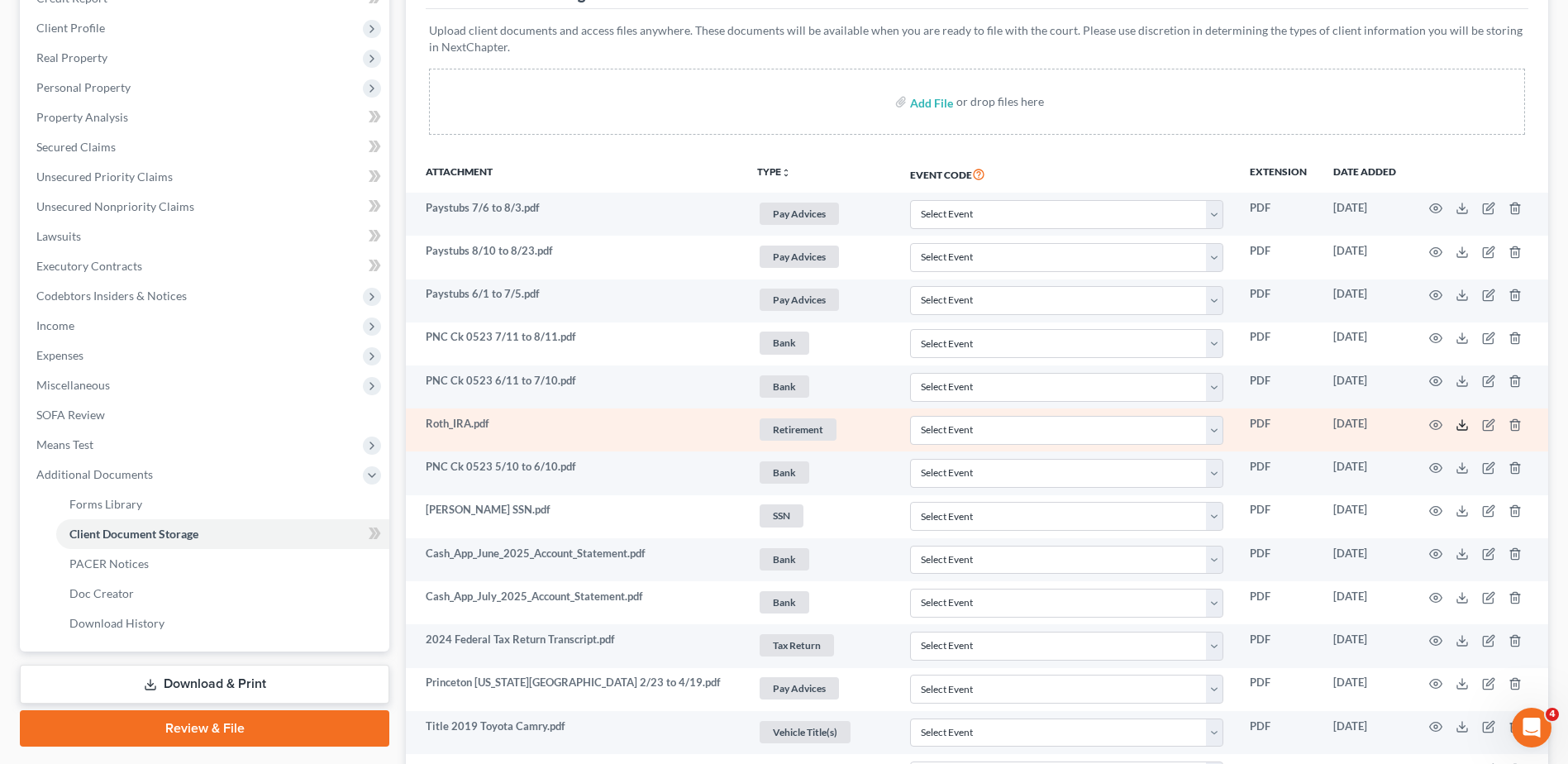
click at [1456, 424] on icon at bounding box center [1462, 425] width 13 height 13
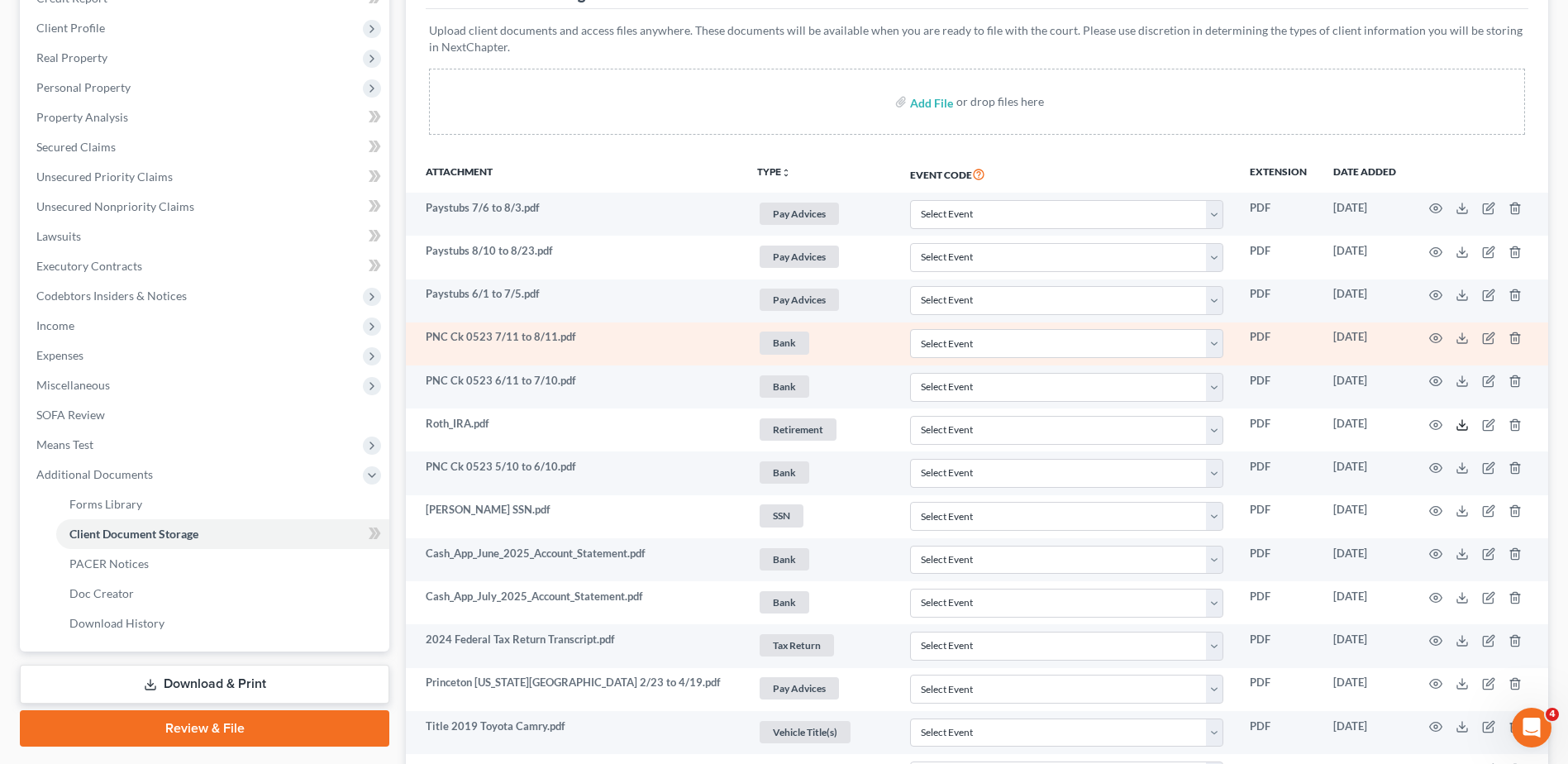
scroll to position [330, 0]
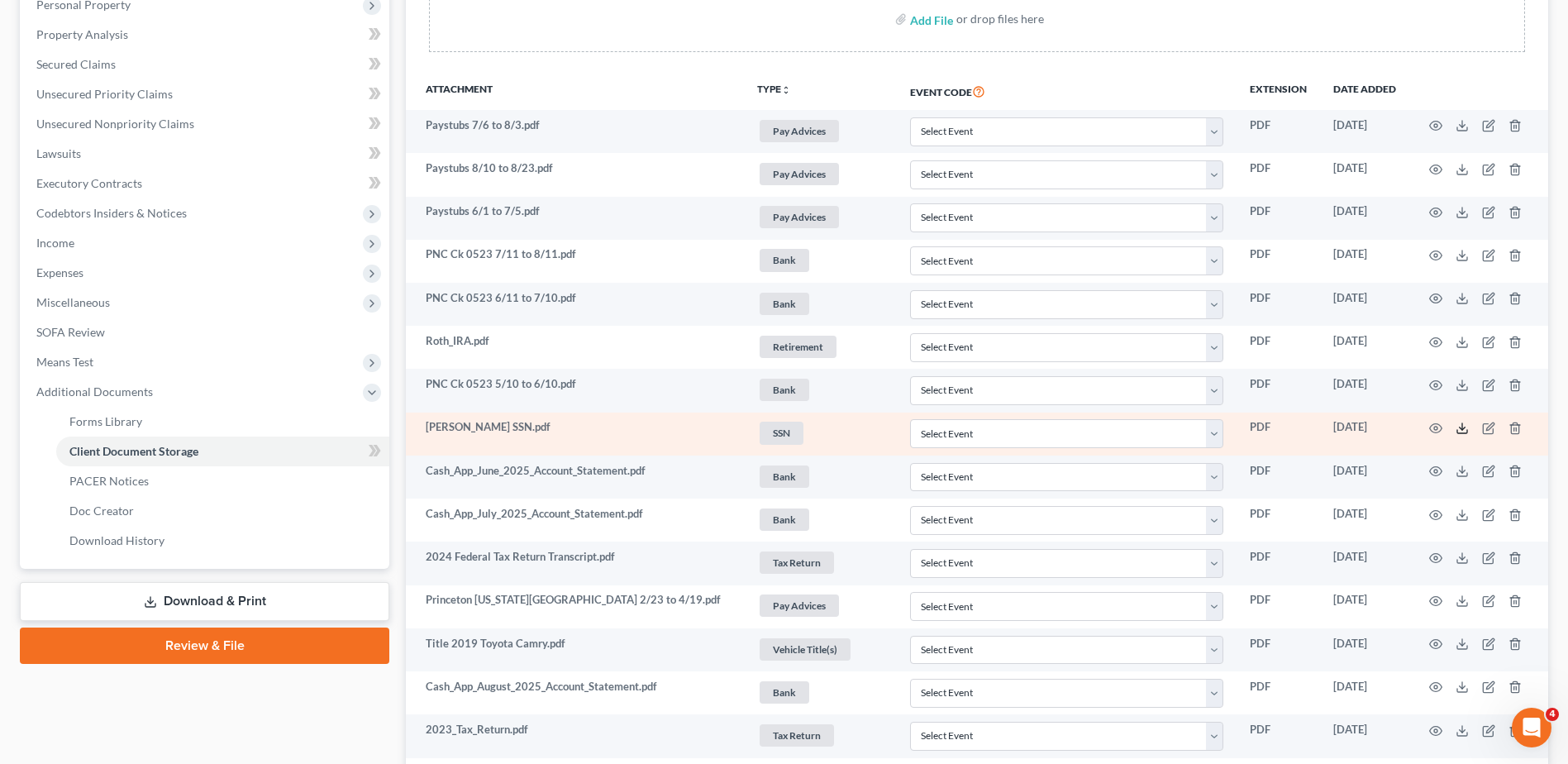
click at [1462, 424] on line at bounding box center [1462, 427] width 0 height 7
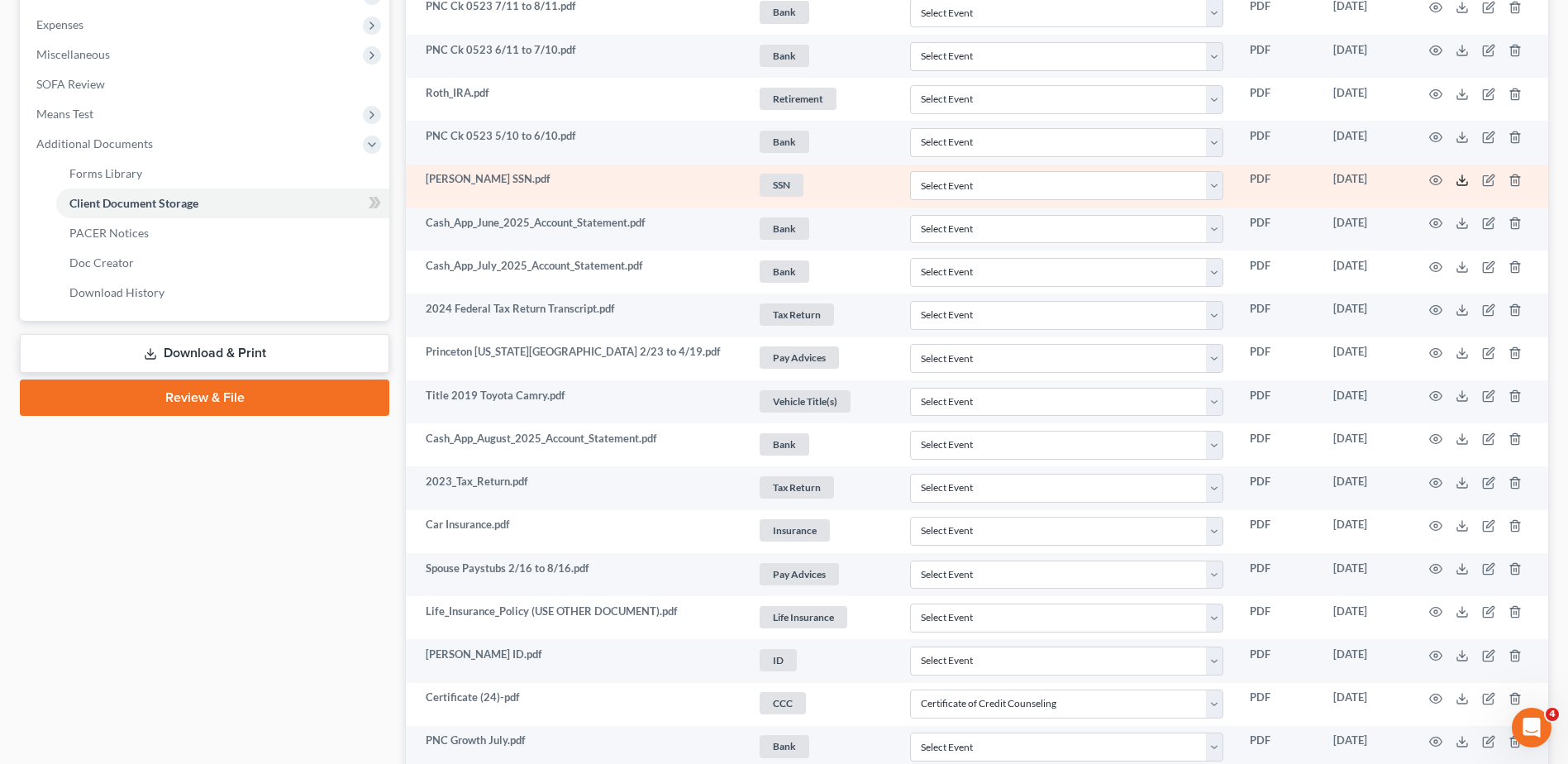
scroll to position [662, 0]
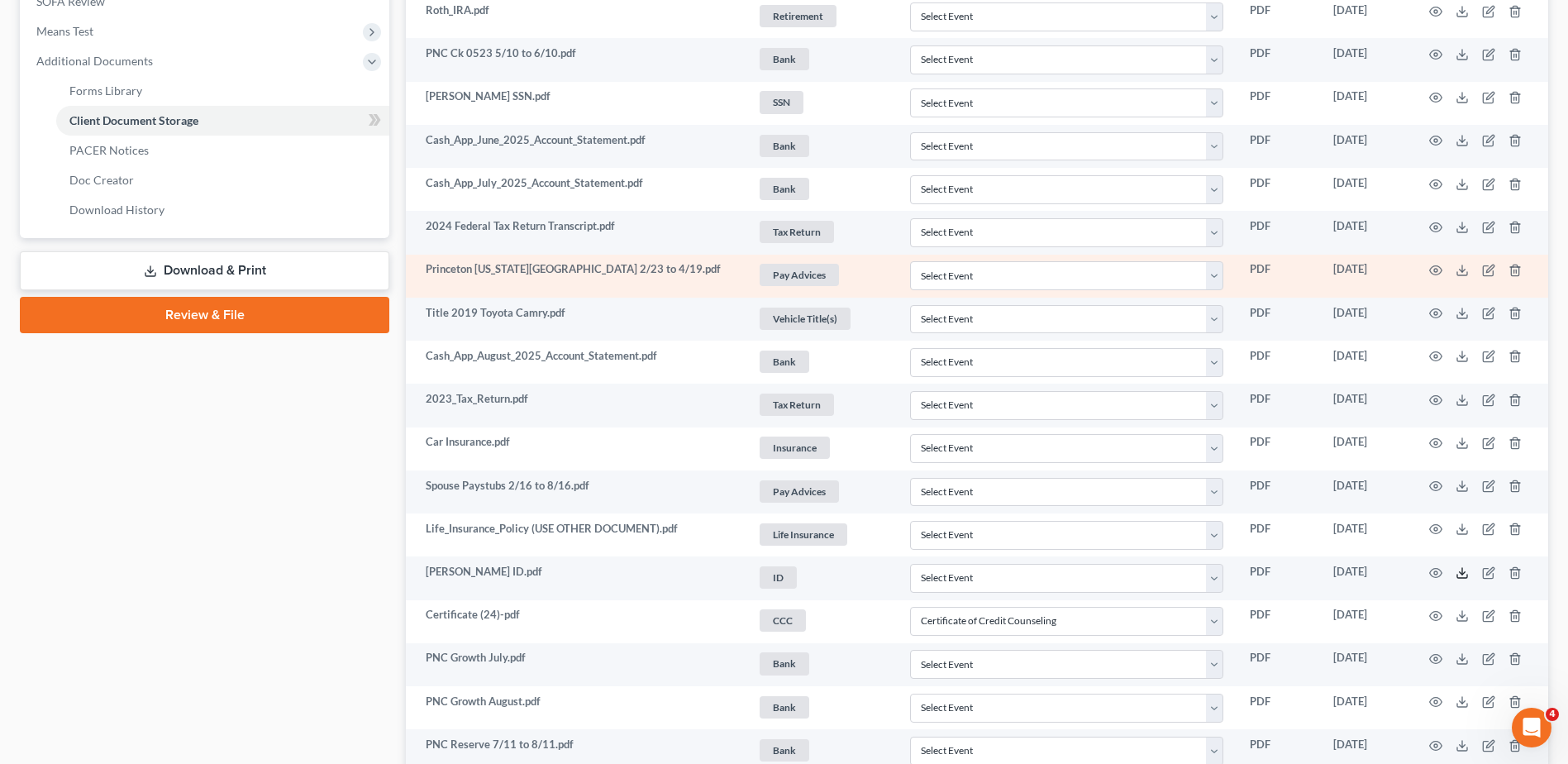
drag, startPoint x: 1466, startPoint y: 570, endPoint x: 884, endPoint y: 285, distance: 648.0
click at [1466, 570] on icon at bounding box center [1462, 573] width 13 height 13
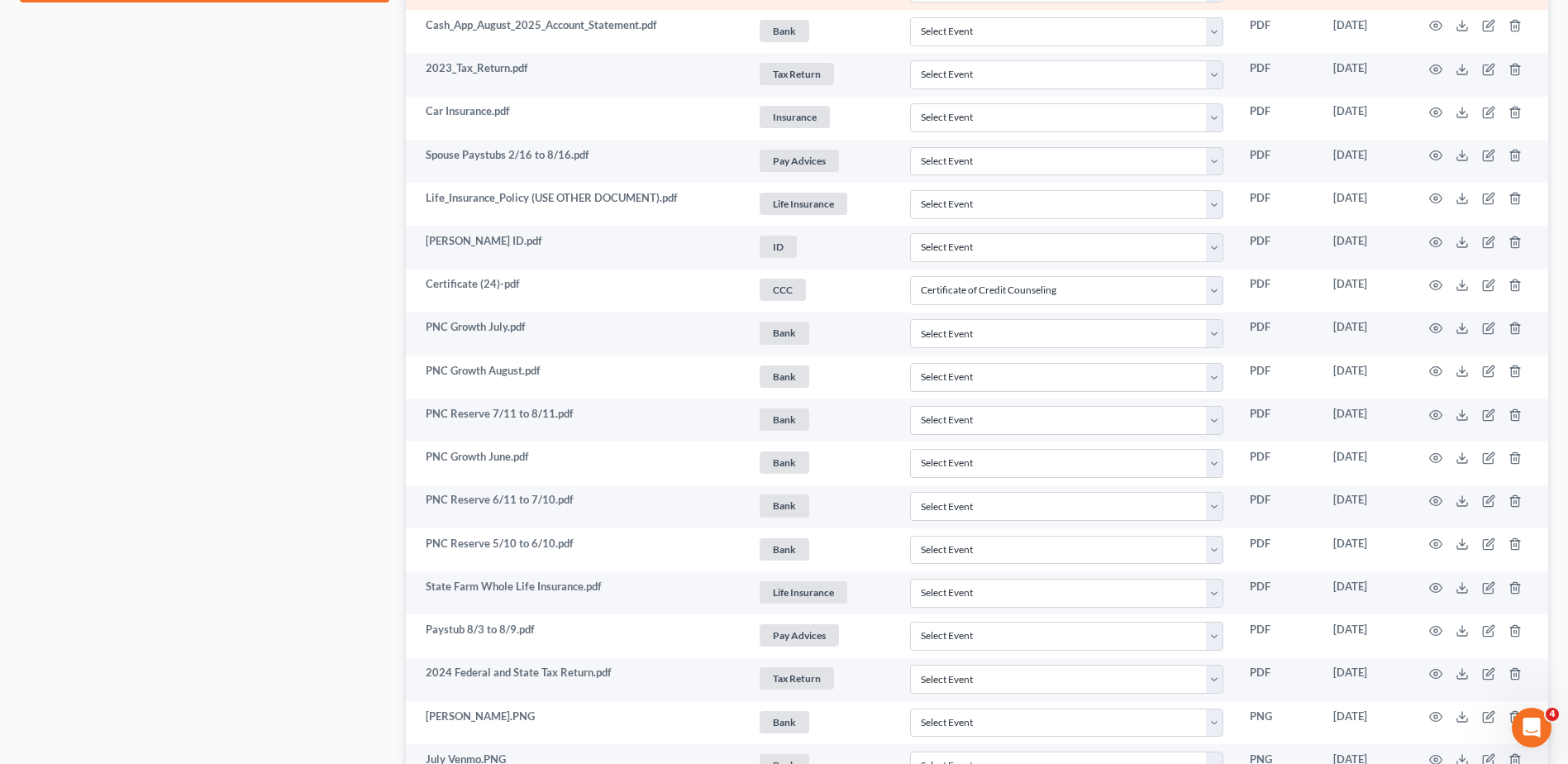
scroll to position [1074, 0]
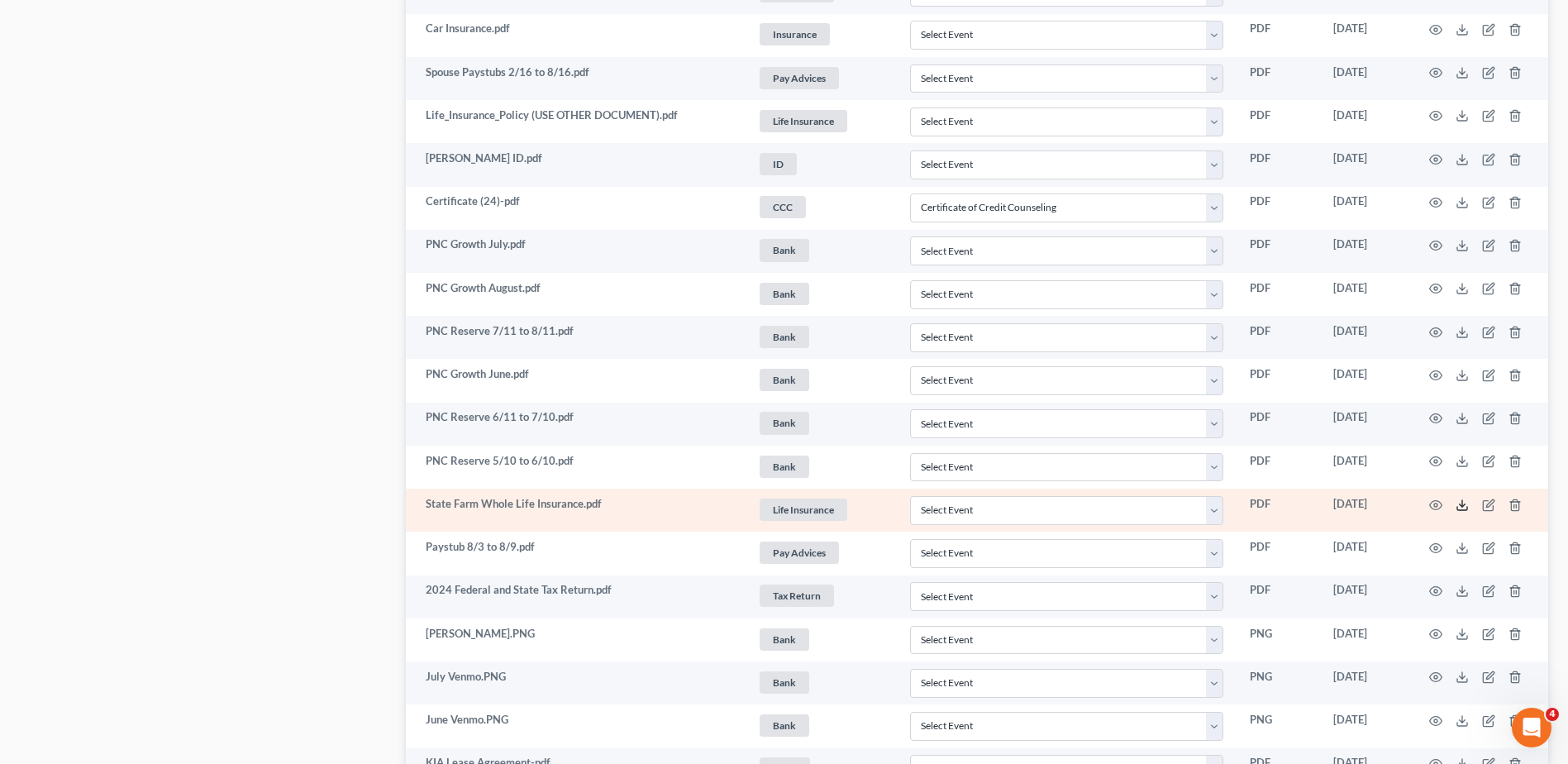
drag, startPoint x: 1460, startPoint y: 507, endPoint x: 1437, endPoint y: 494, distance: 26.4
click at [1460, 507] on icon at bounding box center [1462, 505] width 13 height 13
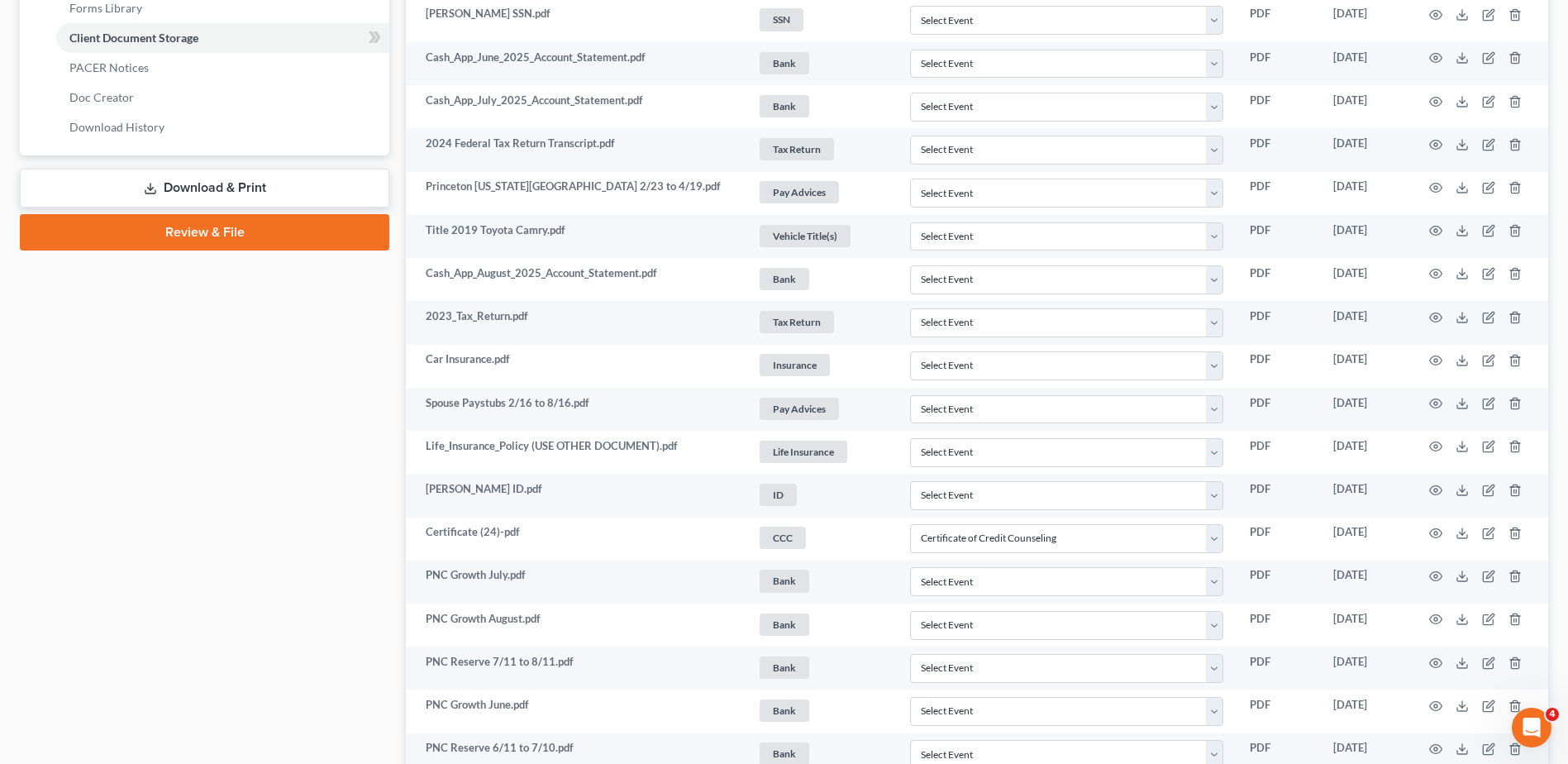
scroll to position [0, 0]
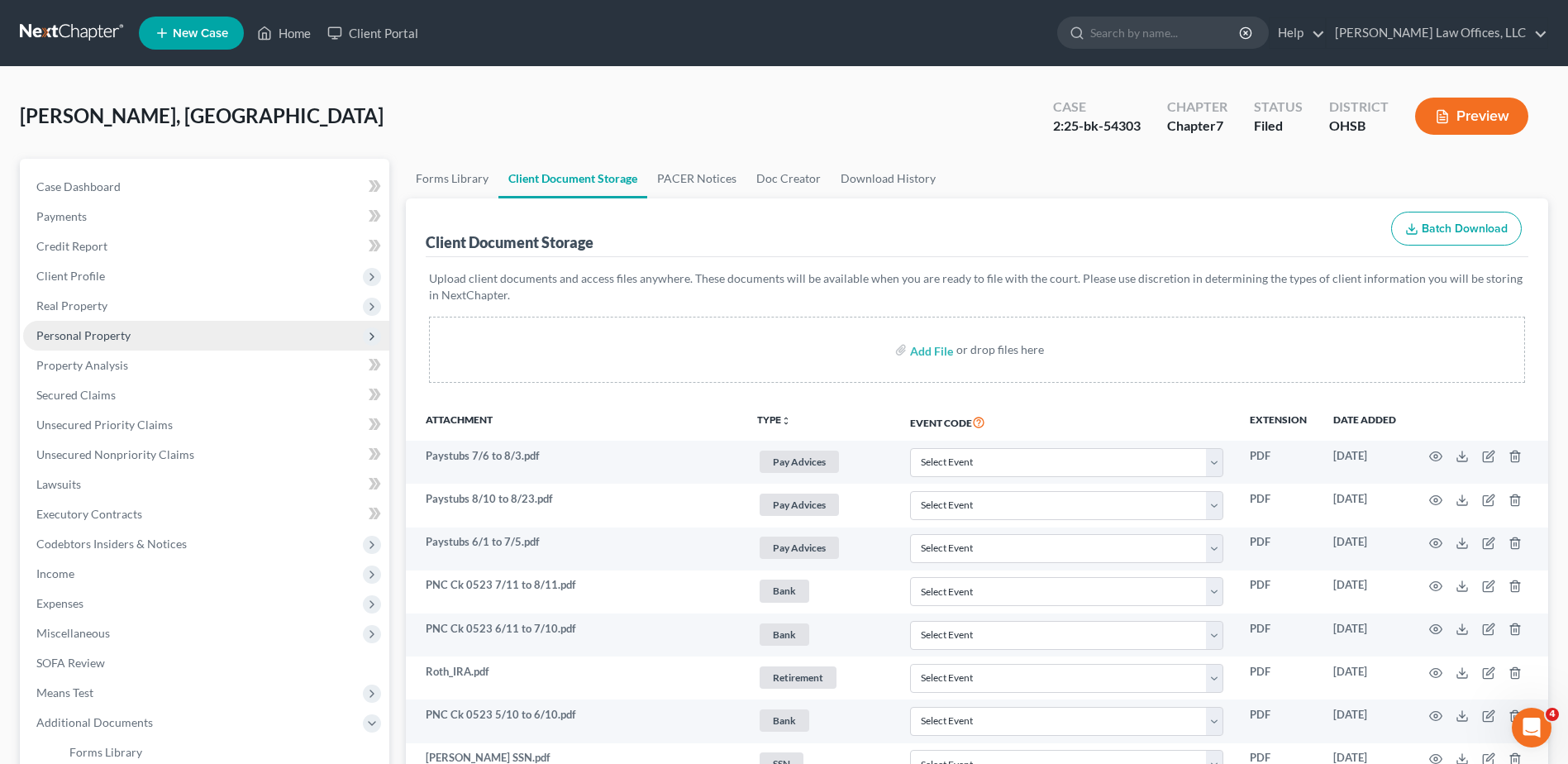
click at [72, 336] on span "Personal Property" at bounding box center [83, 335] width 94 height 14
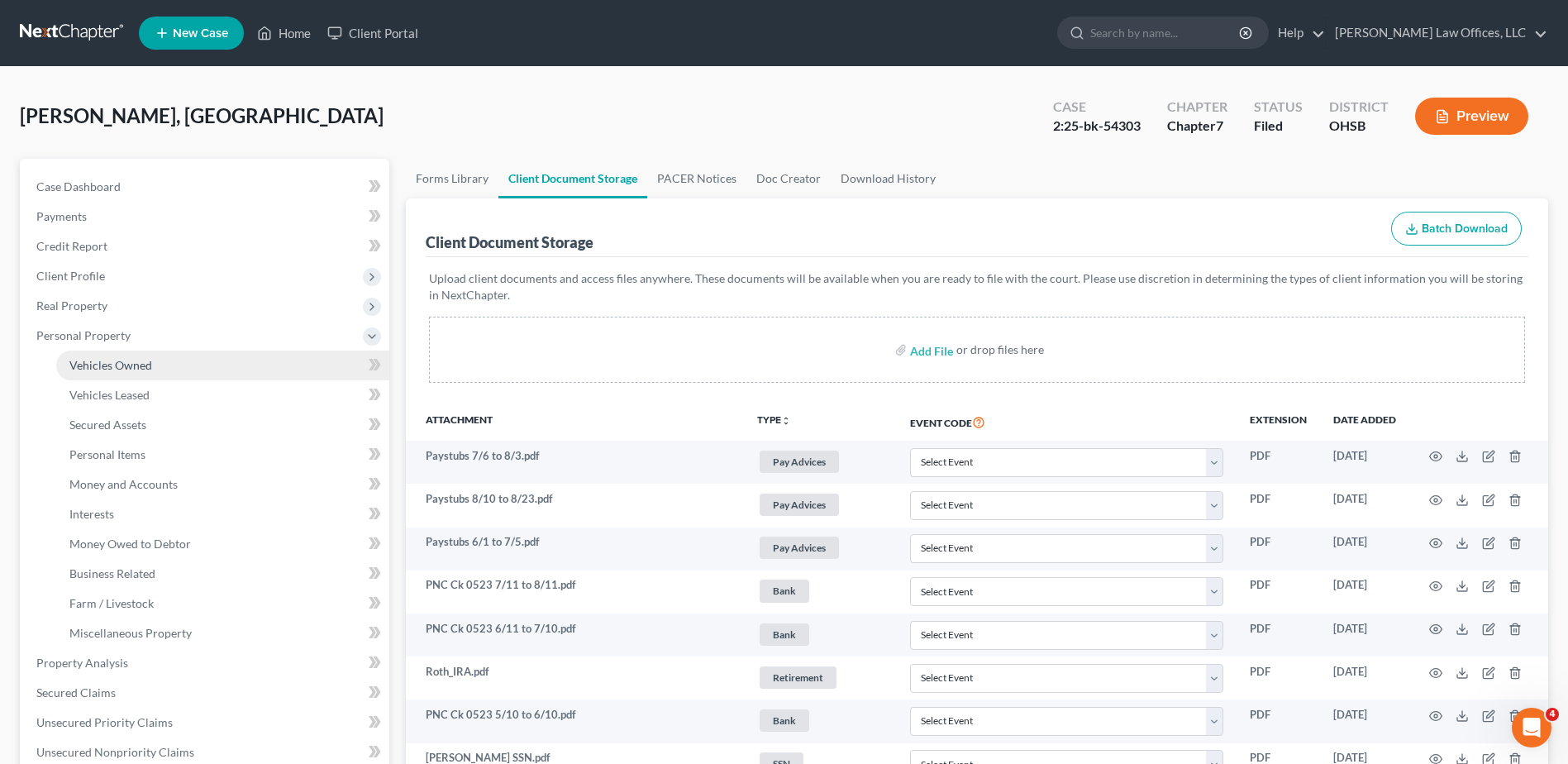
click at [97, 367] on span "Vehicles Owned" at bounding box center [110, 365] width 82 height 14
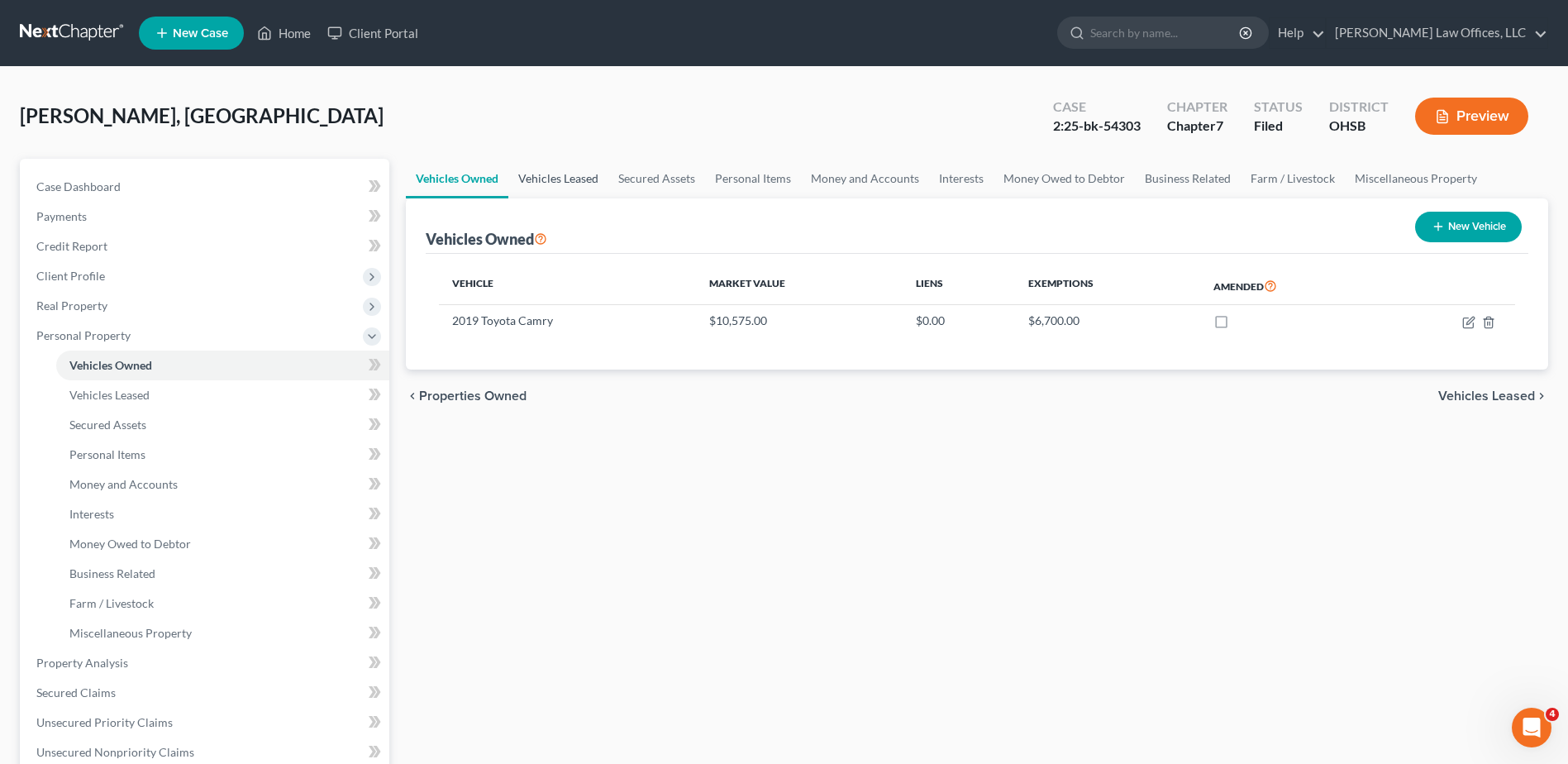
click at [540, 186] on link "Vehicles Leased" at bounding box center [558, 179] width 100 height 40
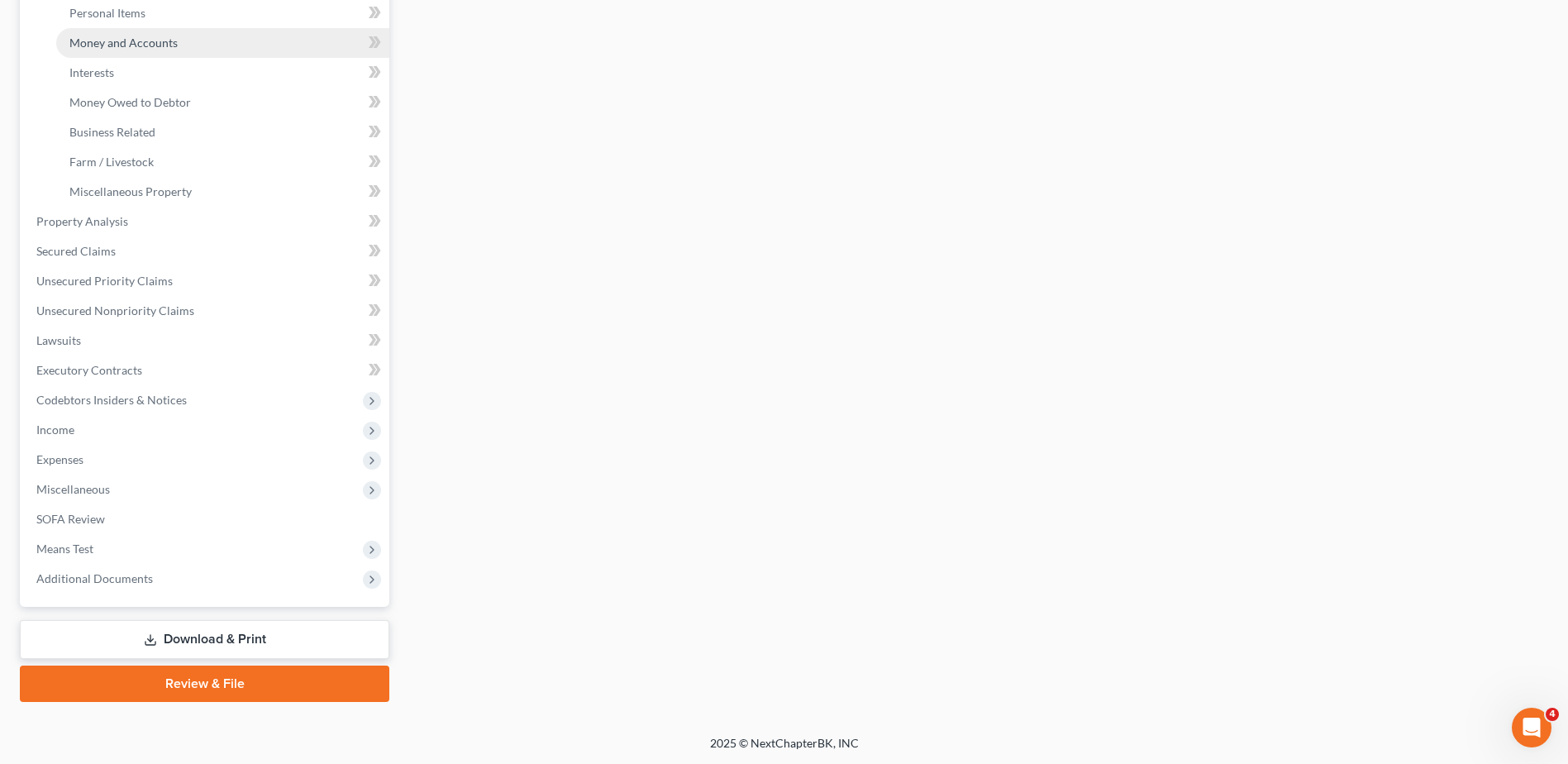
scroll to position [442, 0]
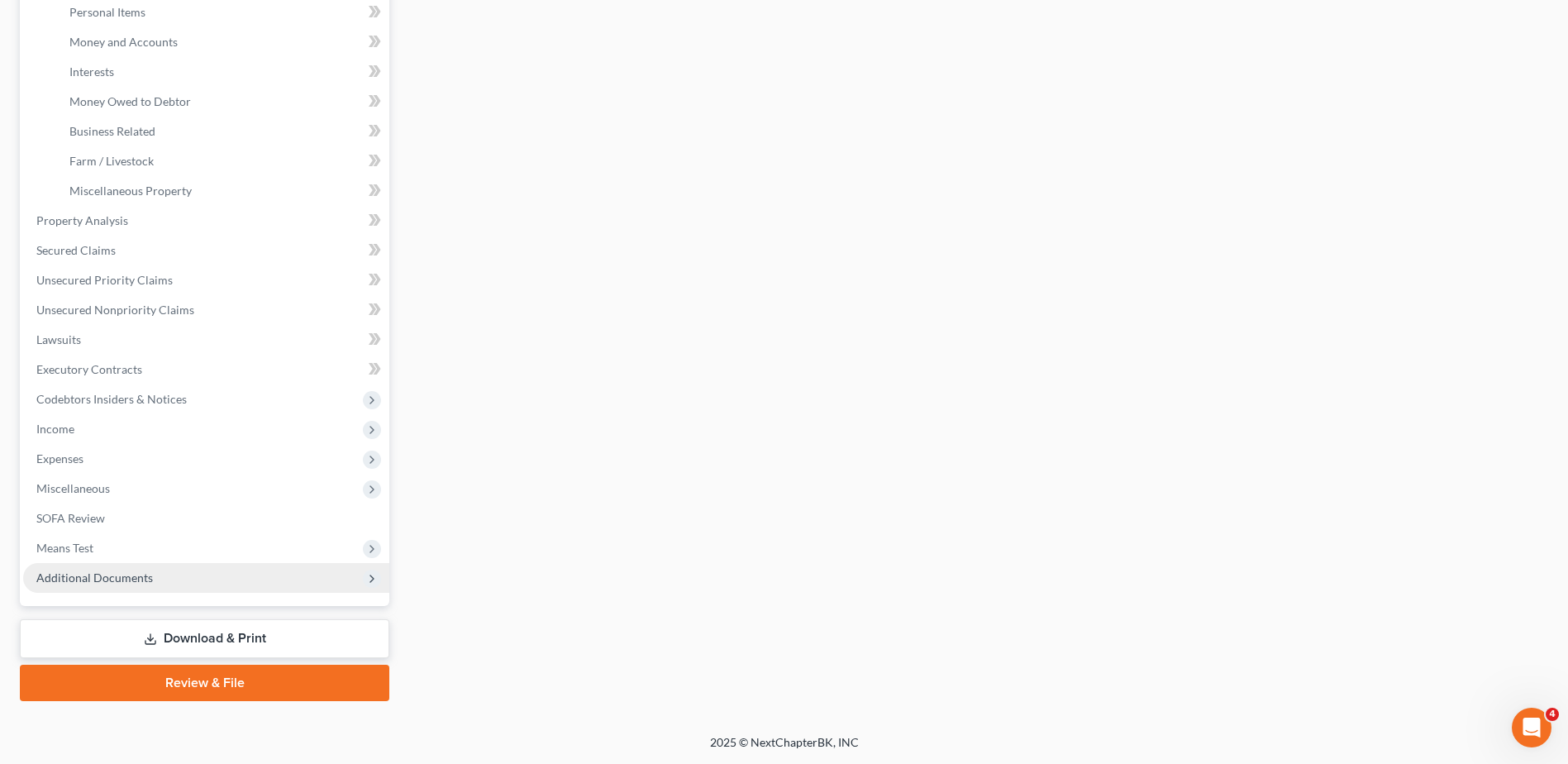
click at [117, 580] on span "Additional Documents" at bounding box center [95, 577] width 117 height 14
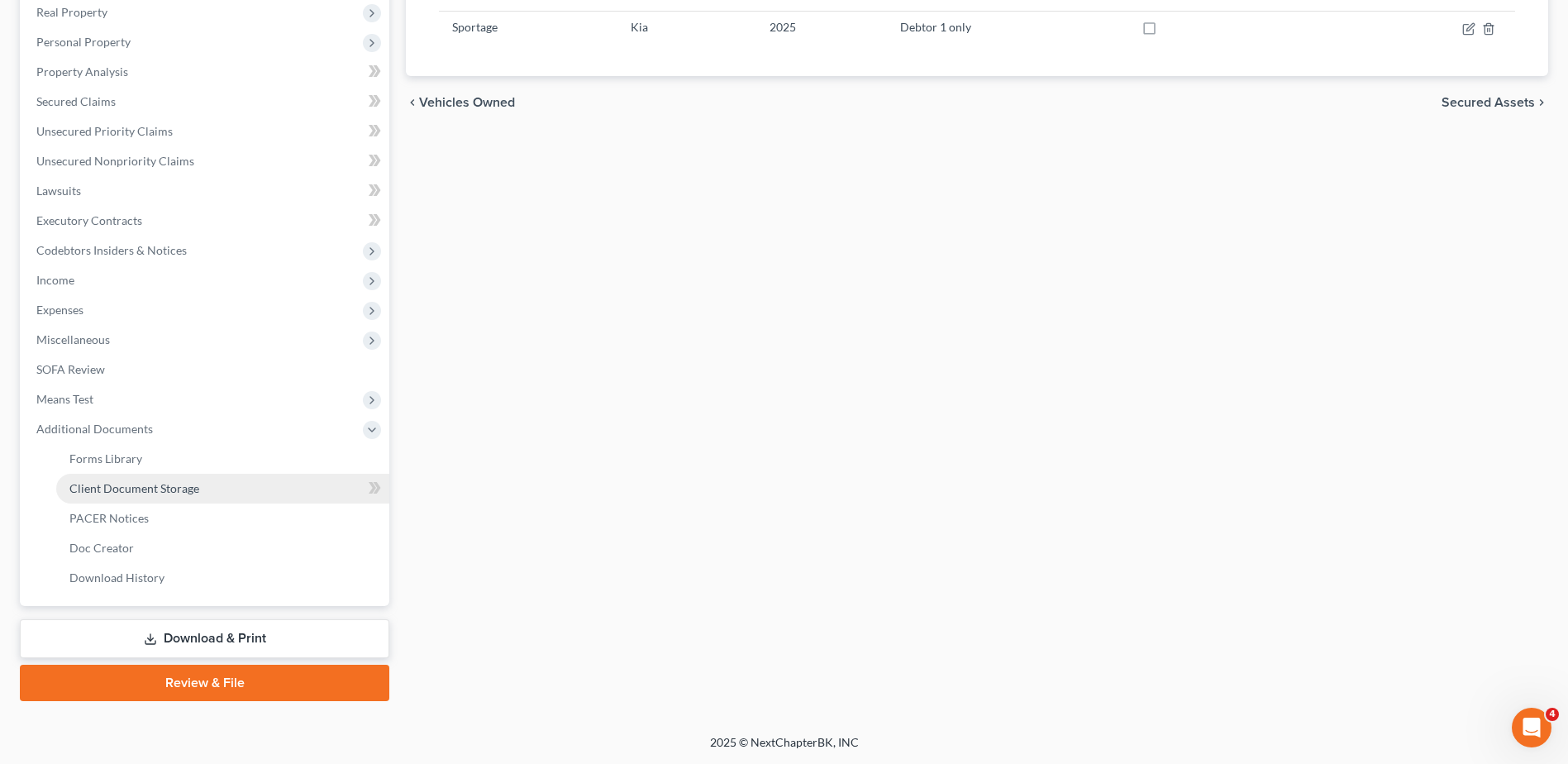
click at [142, 492] on span "Client Document Storage" at bounding box center [134, 488] width 130 height 14
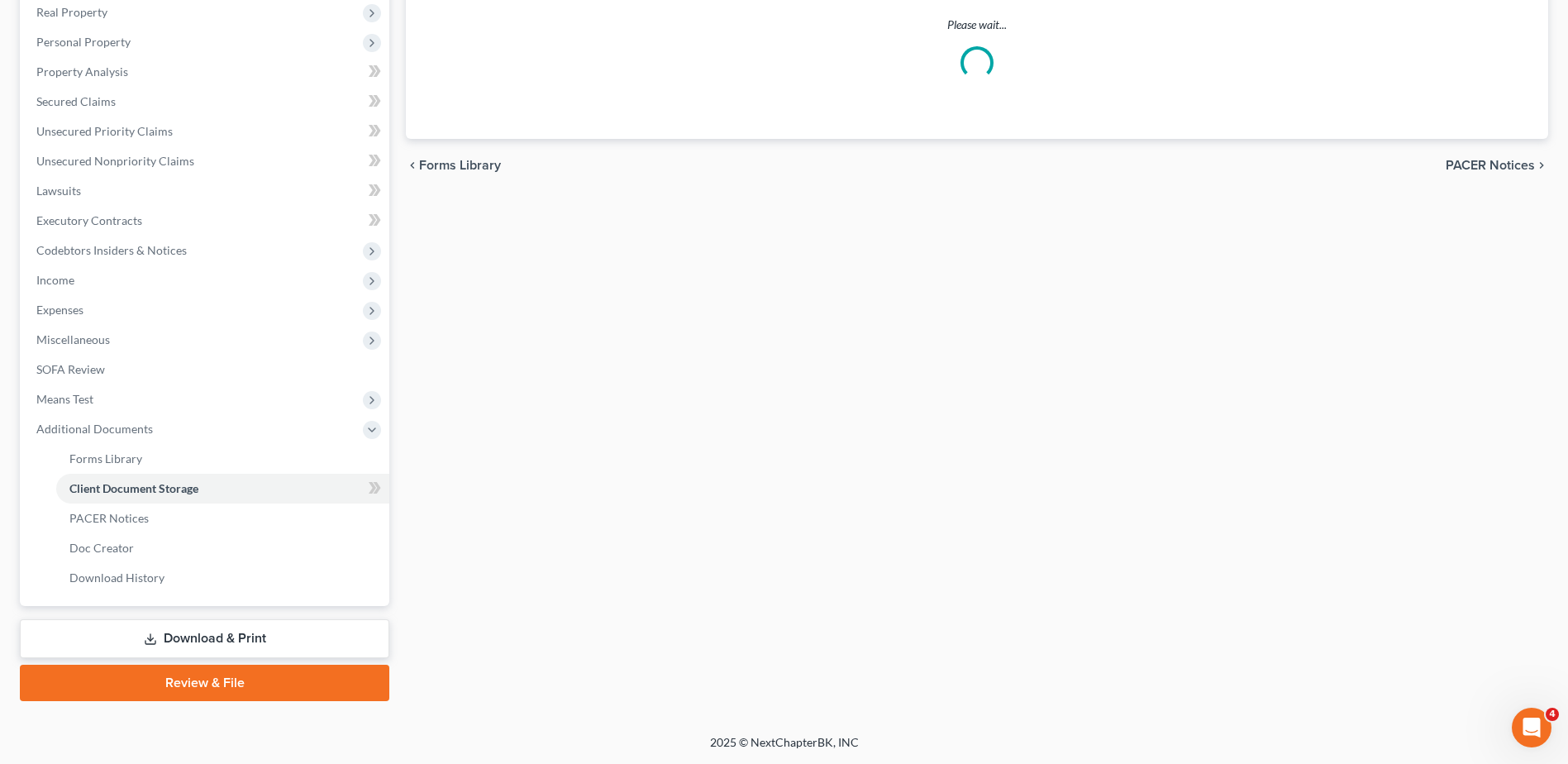
scroll to position [209, 0]
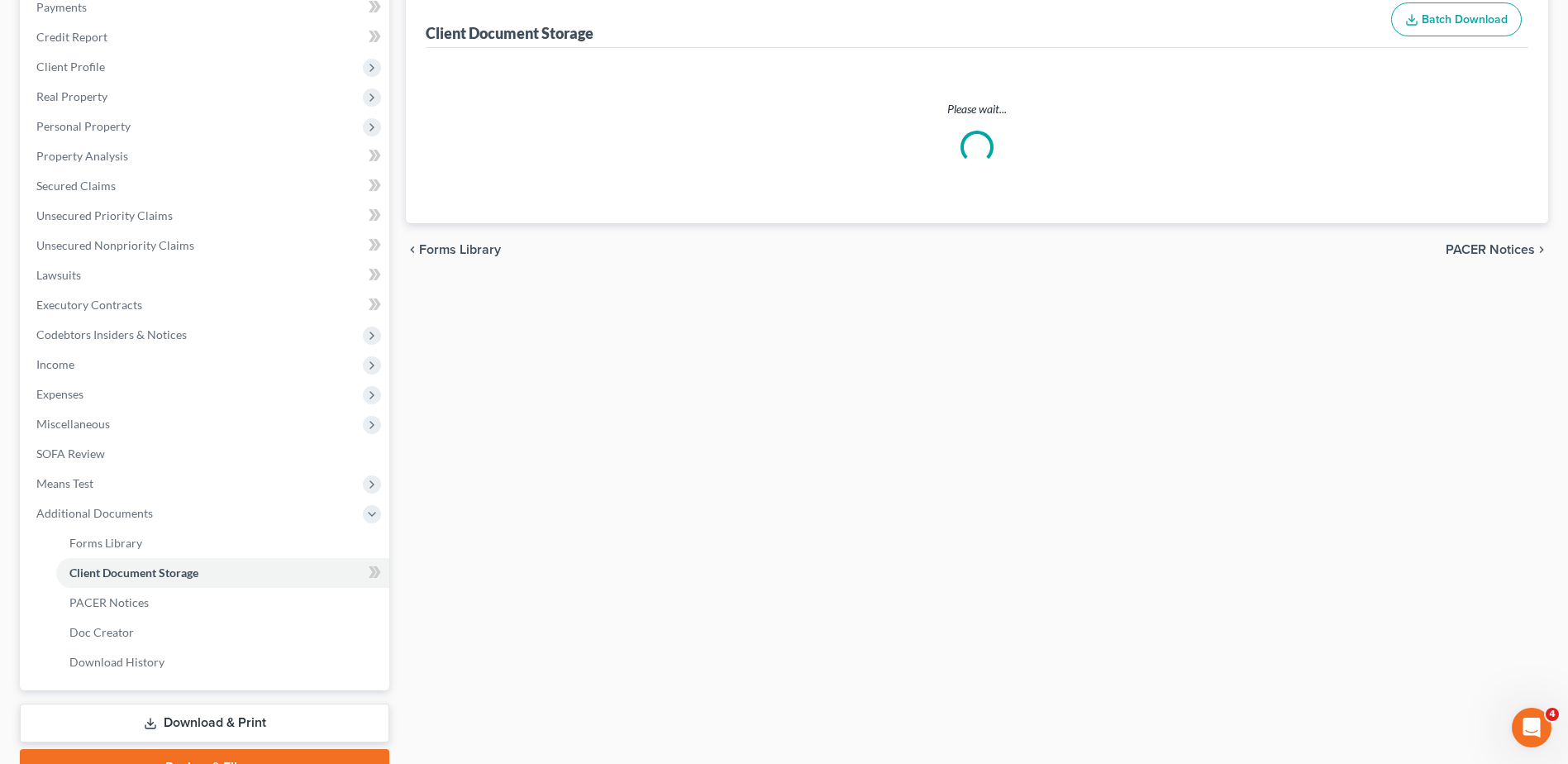
select select "7"
select select "37"
select select "52"
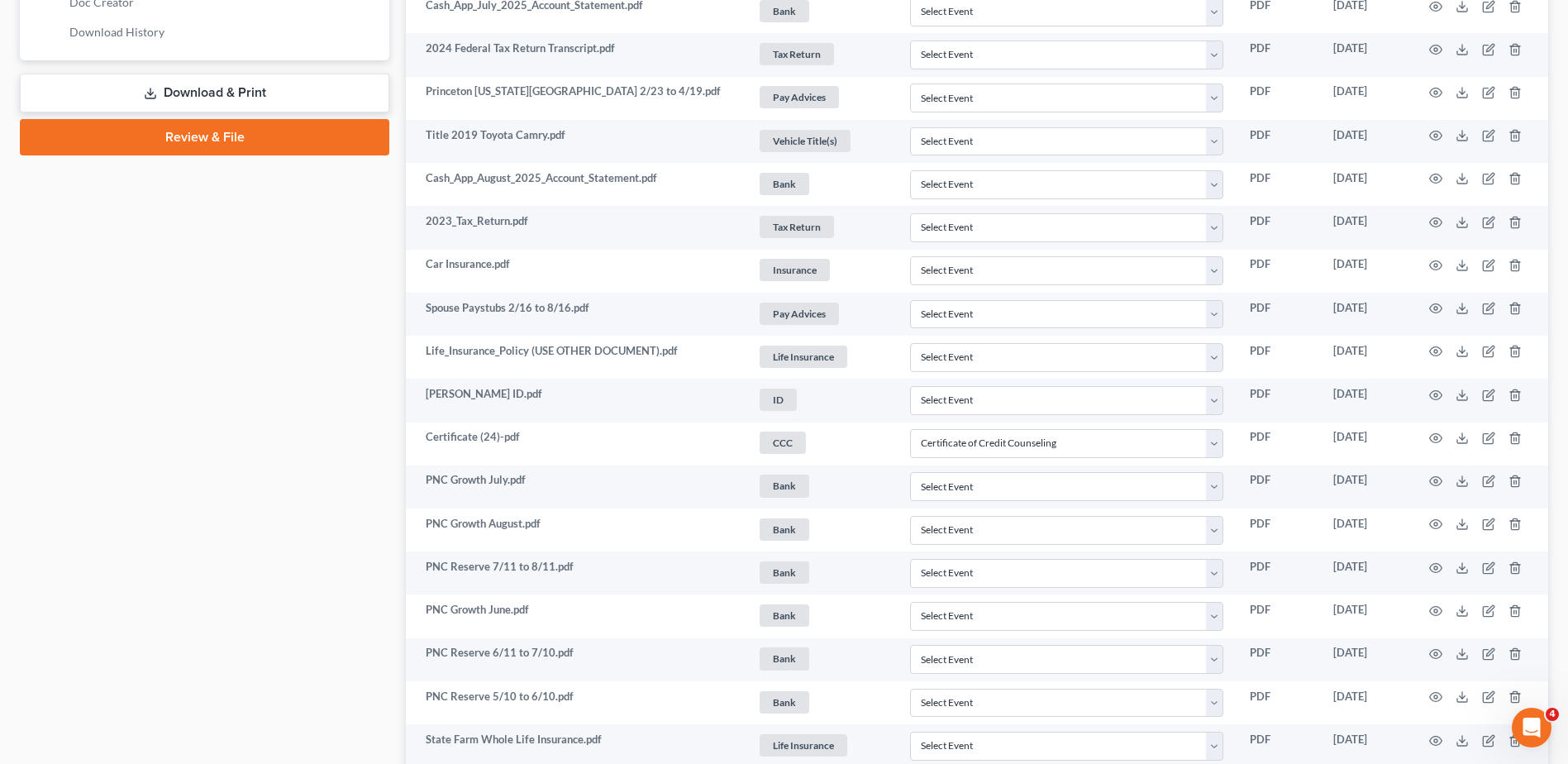
scroll to position [826, 0]
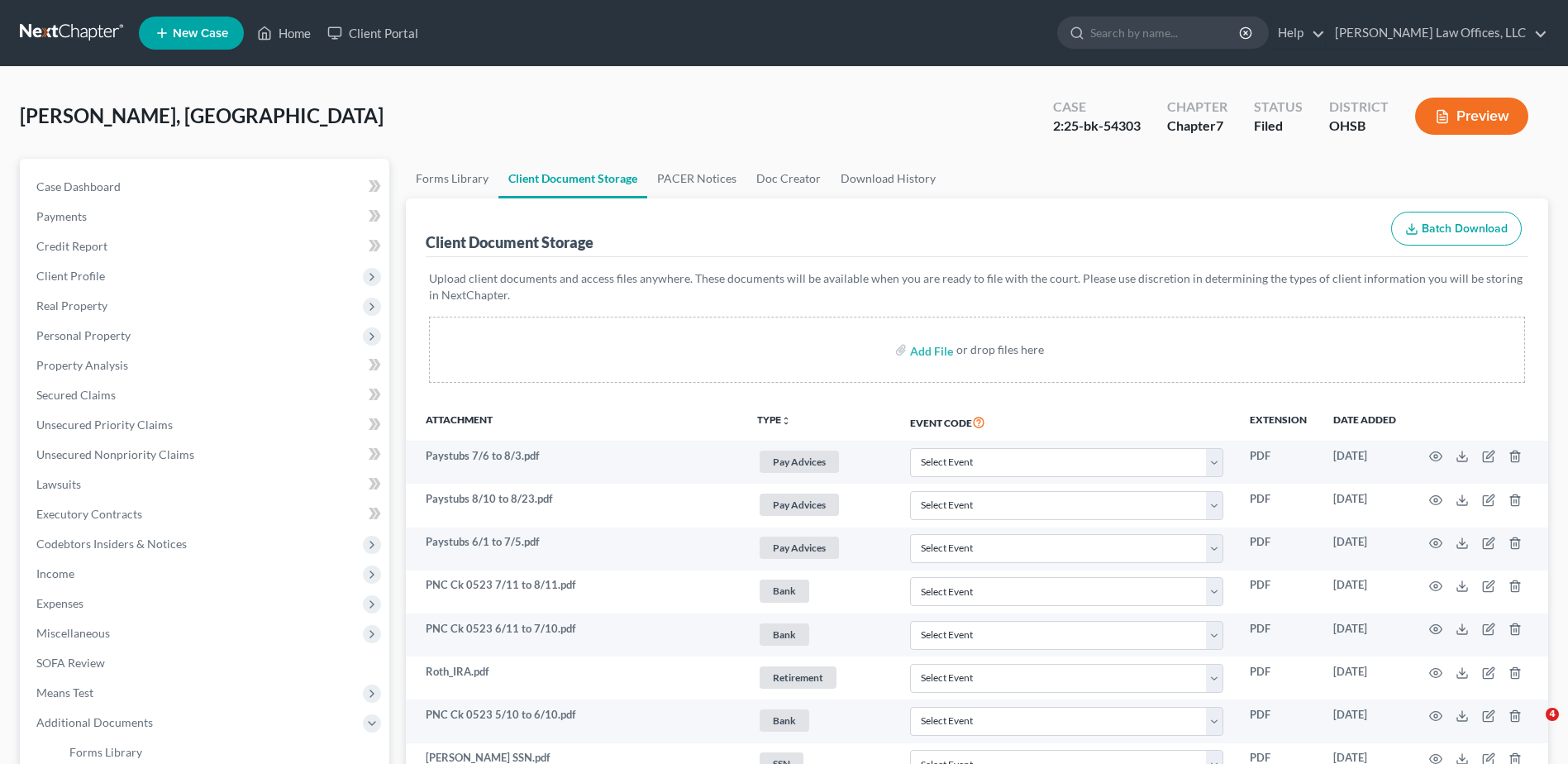
select select "7"
select select "37"
select select "52"
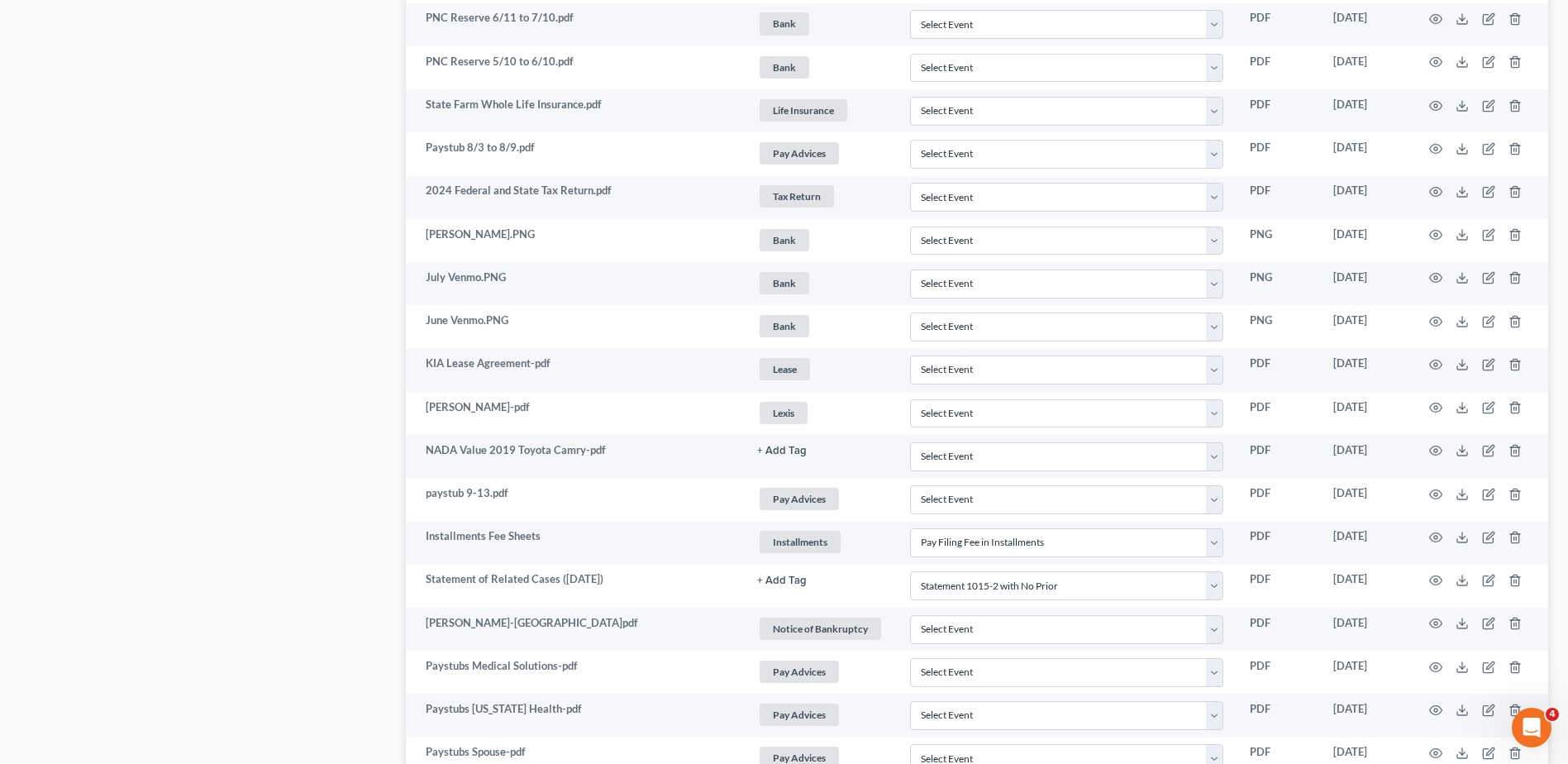
scroll to position [1501, 0]
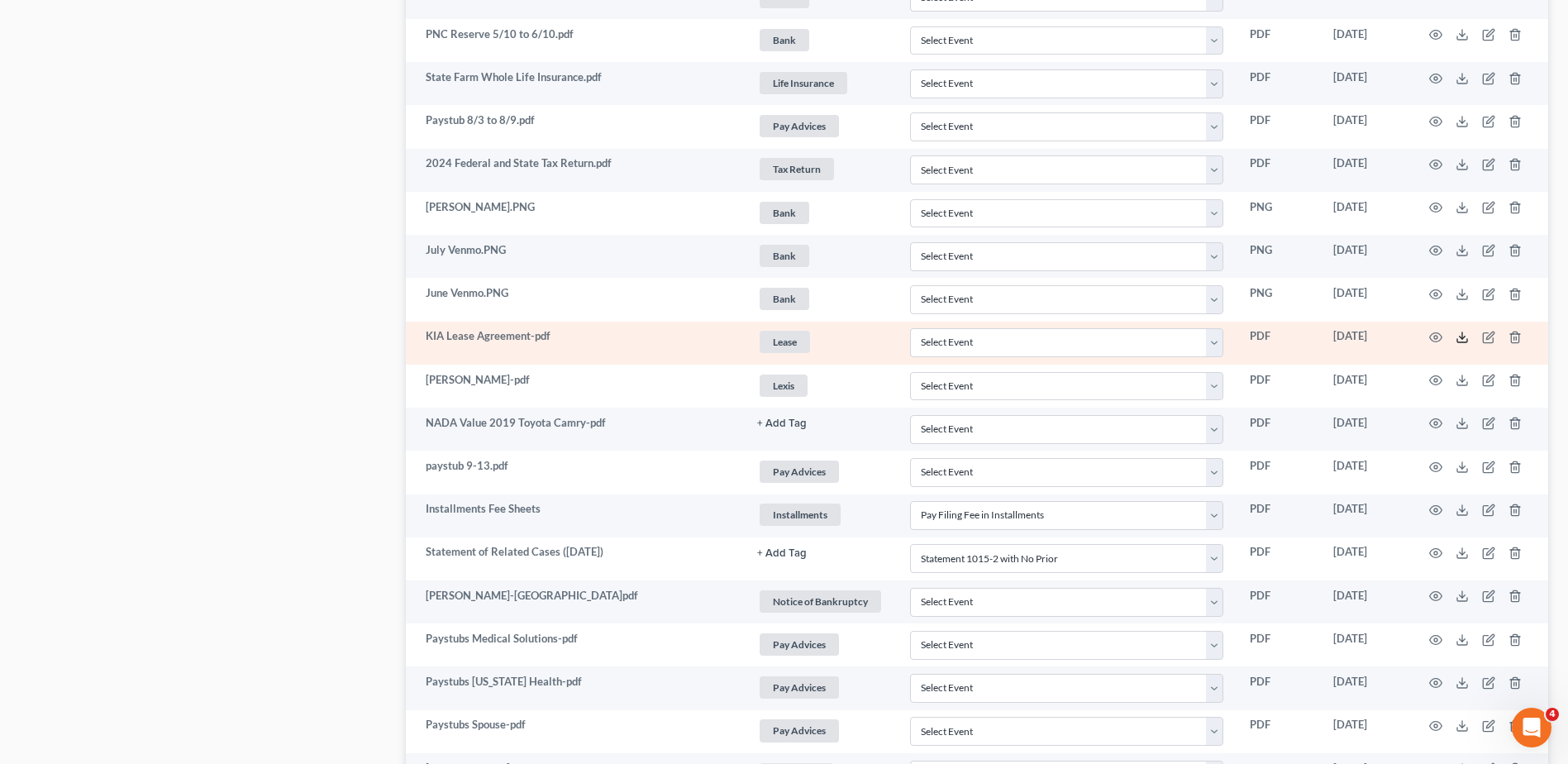
click at [1462, 336] on line at bounding box center [1462, 335] width 0 height 7
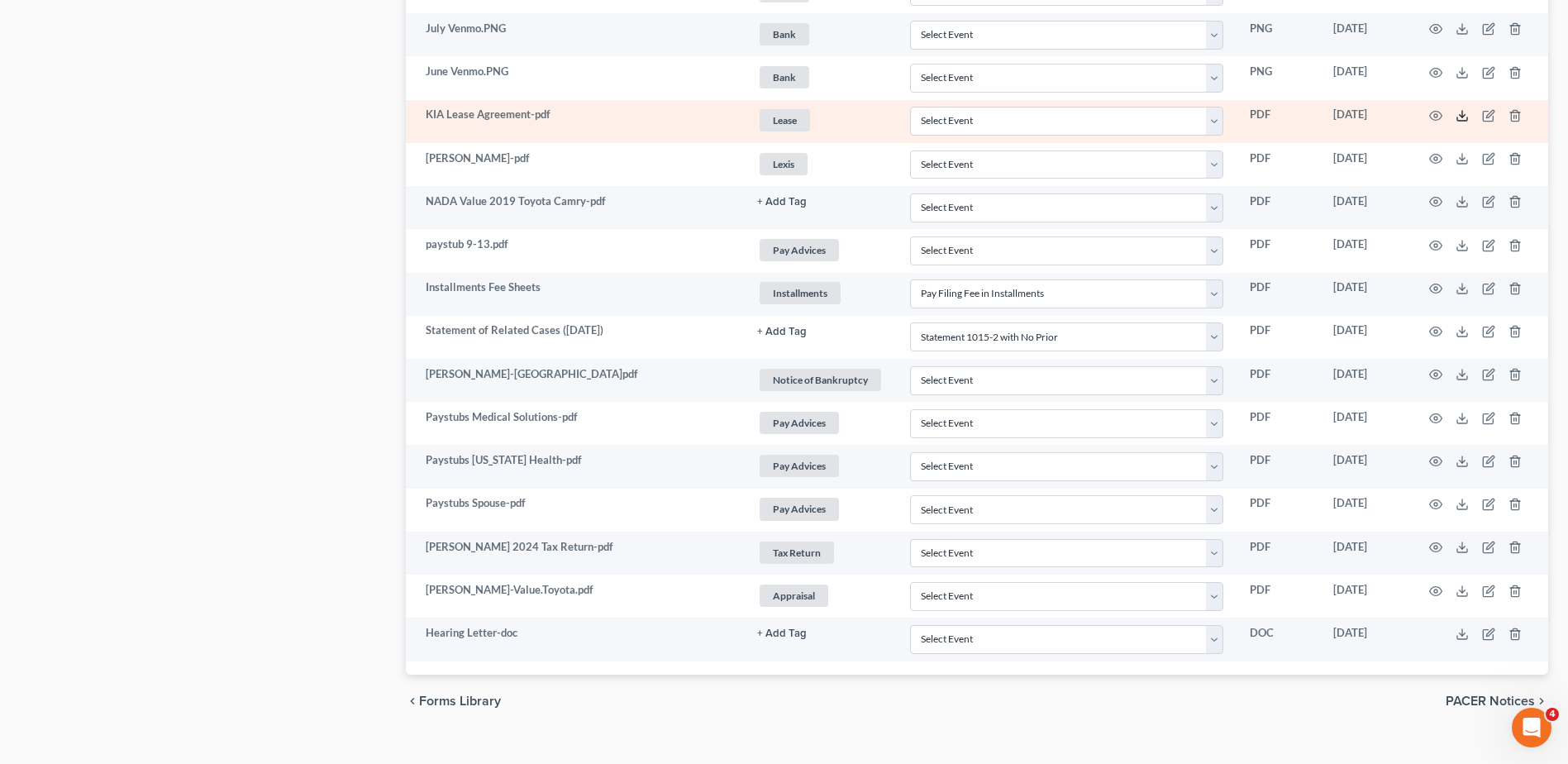
scroll to position [1749, 0]
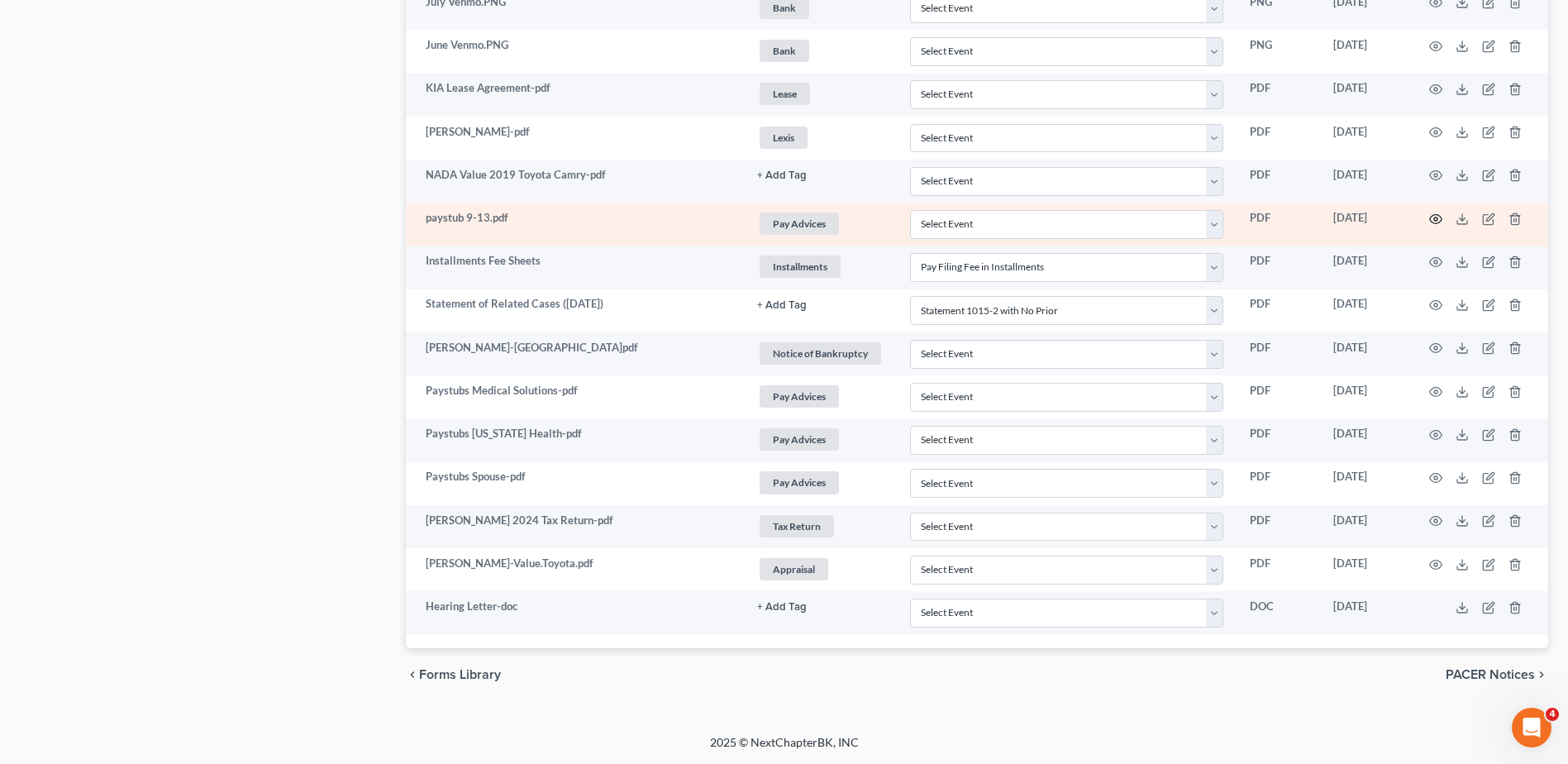
click at [1437, 220] on circle "button" at bounding box center [1436, 219] width 3 height 3
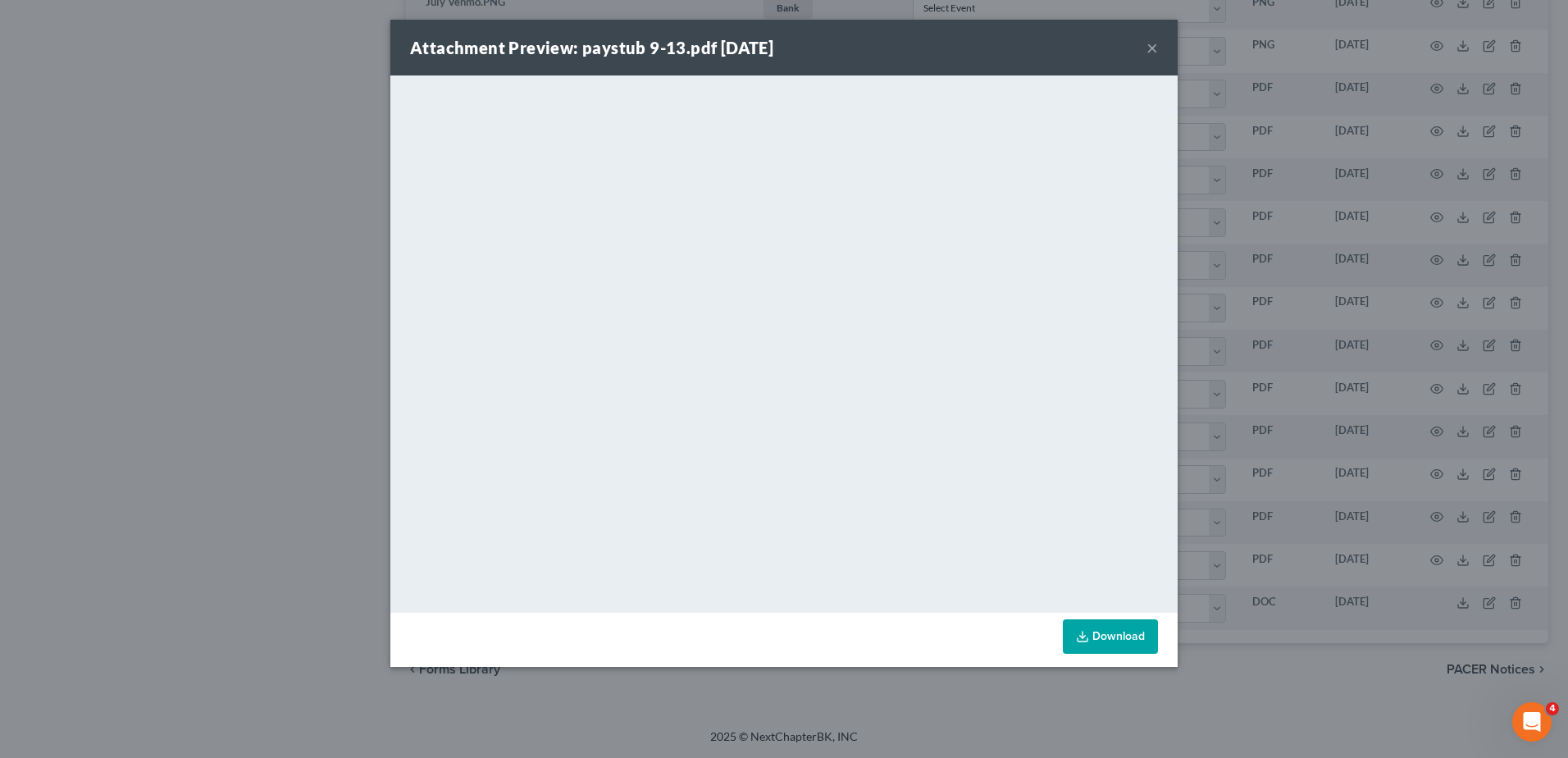
click at [1153, 48] on button "×" at bounding box center [1153, 48] width 12 height 20
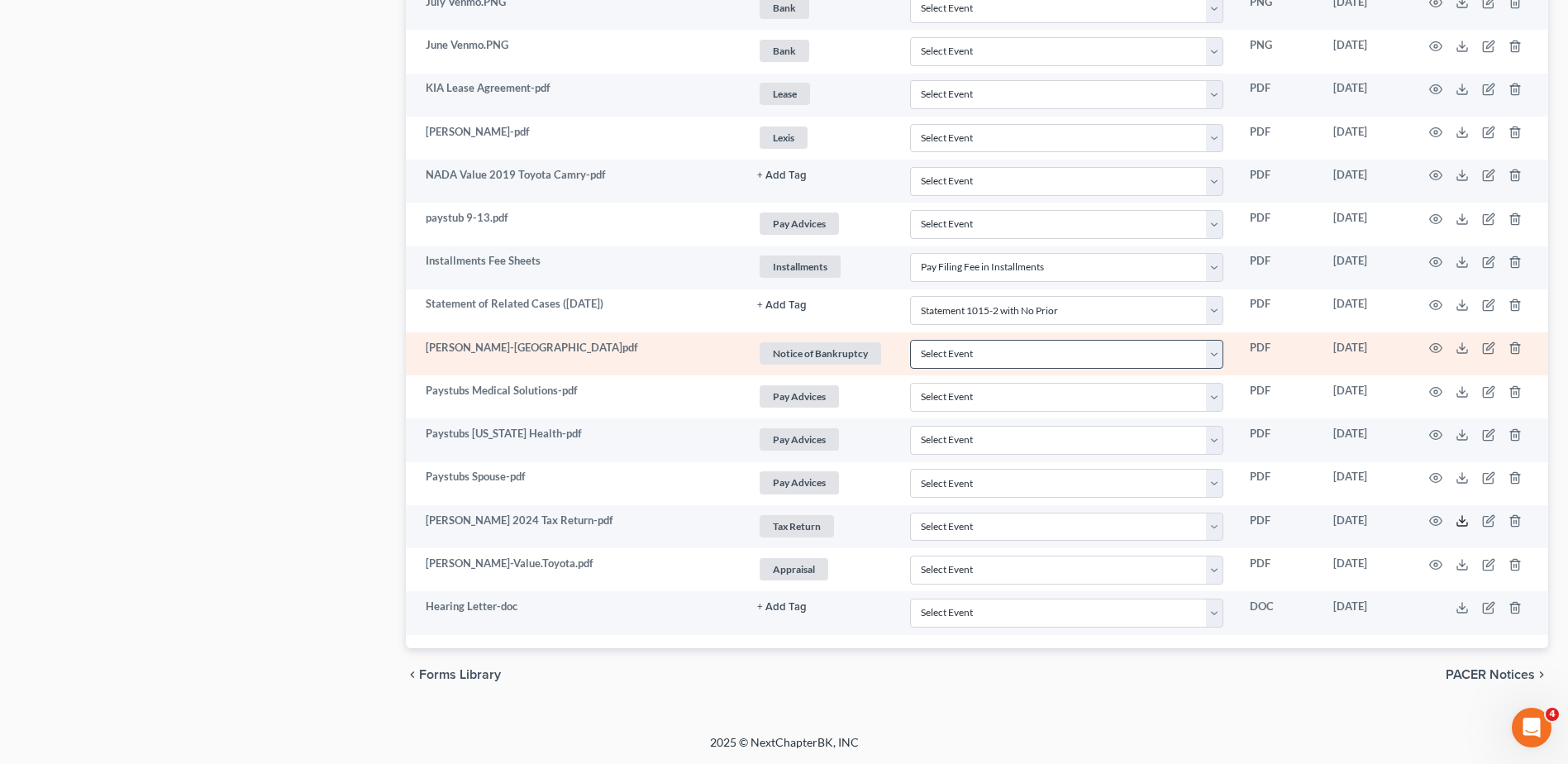
drag, startPoint x: 1459, startPoint y: 520, endPoint x: 1131, endPoint y: 368, distance: 361.5
click at [1459, 520] on icon at bounding box center [1462, 521] width 13 height 13
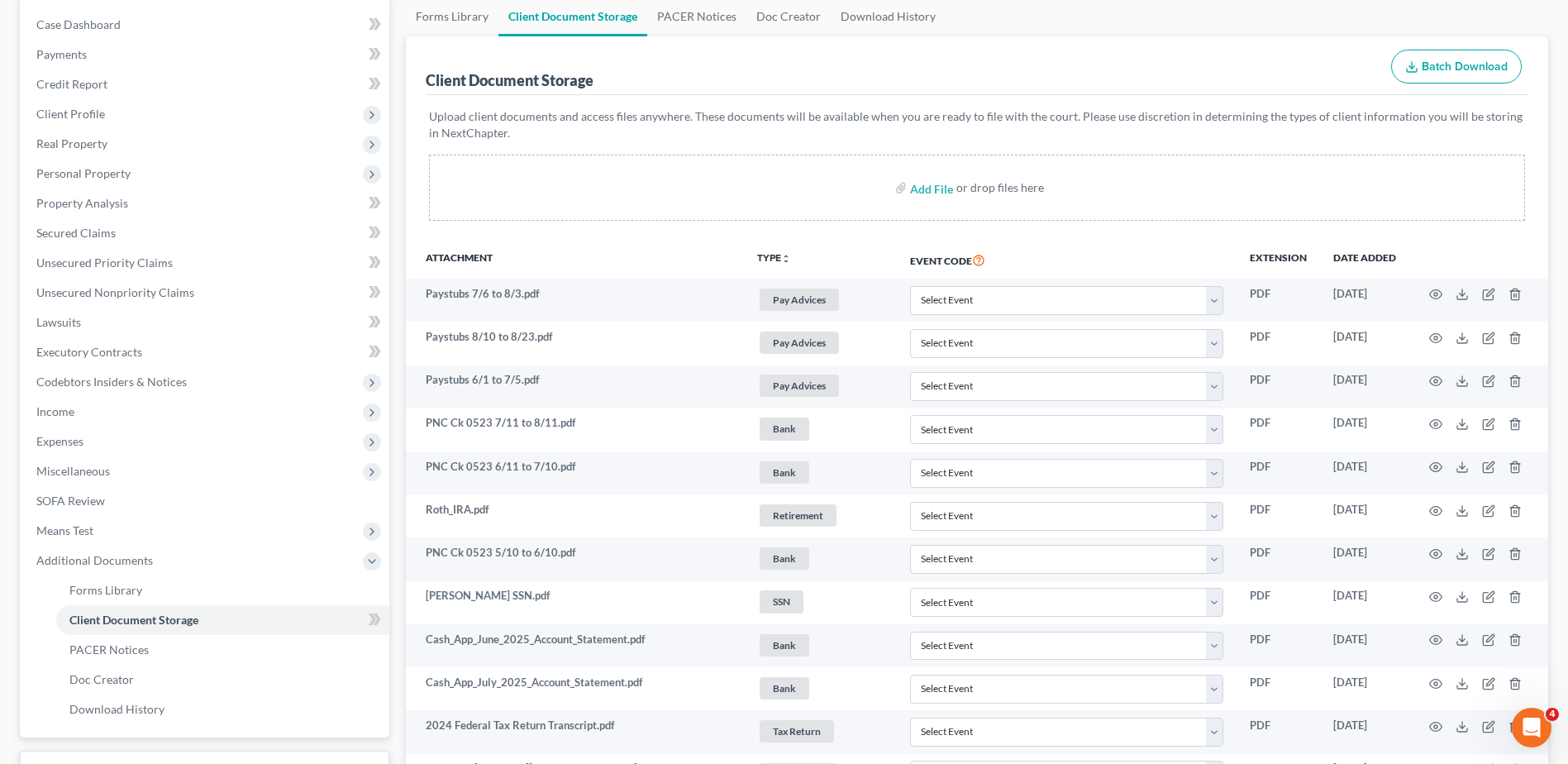
scroll to position [13, 0]
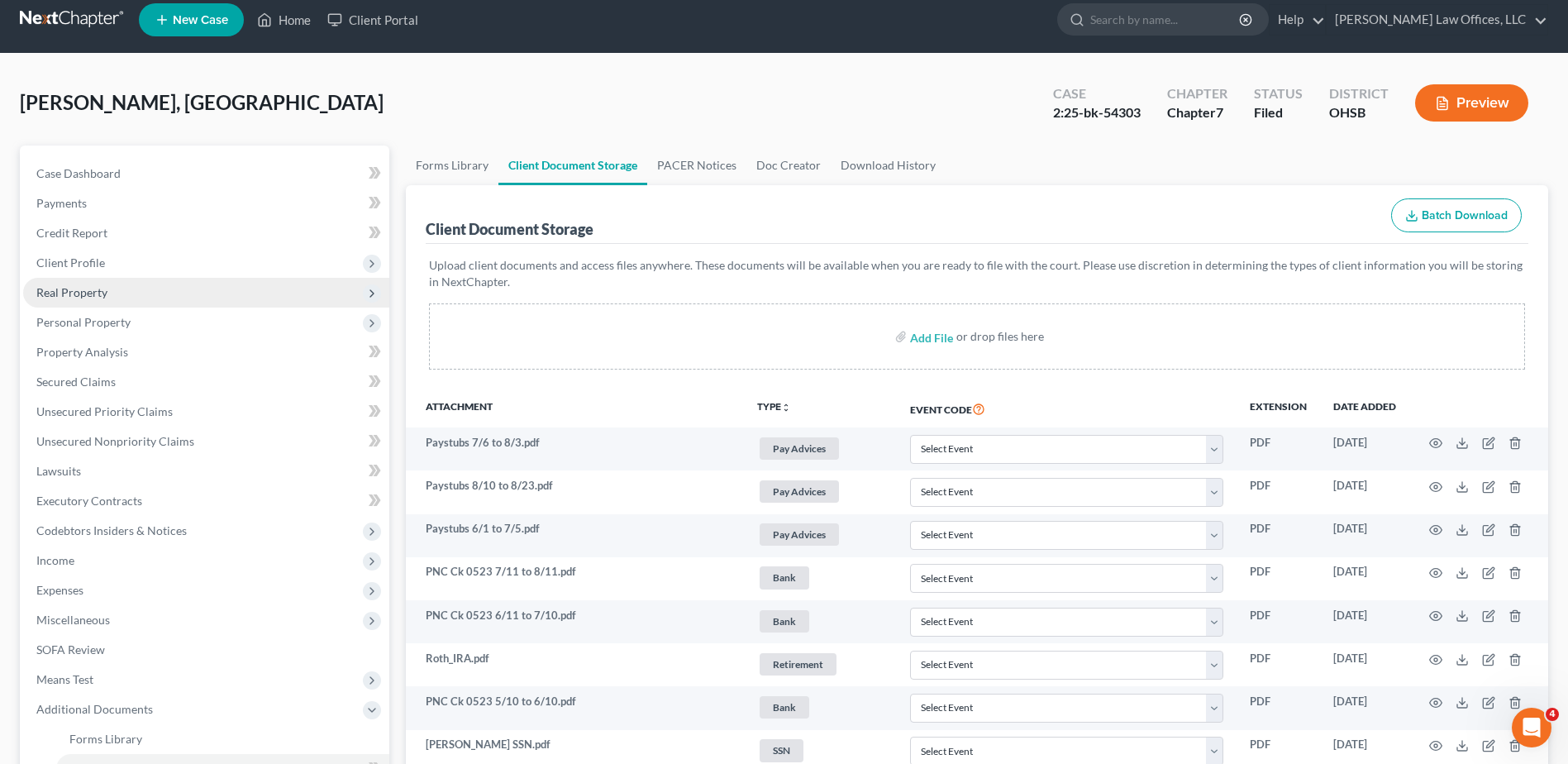
click at [62, 299] on span "Real Property" at bounding box center [72, 292] width 71 height 14
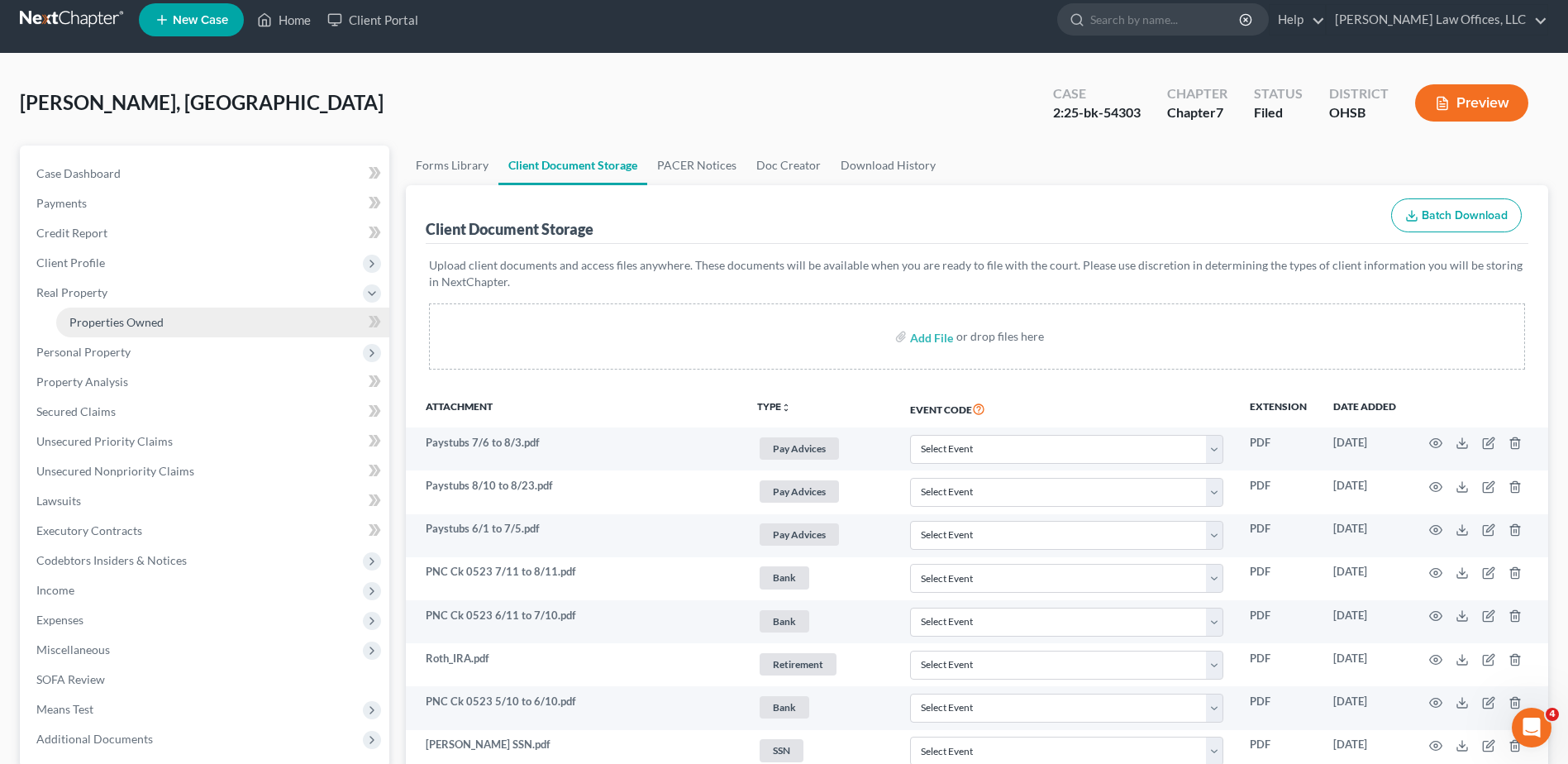
click at [66, 317] on link "Properties Owned" at bounding box center [223, 323] width 333 height 30
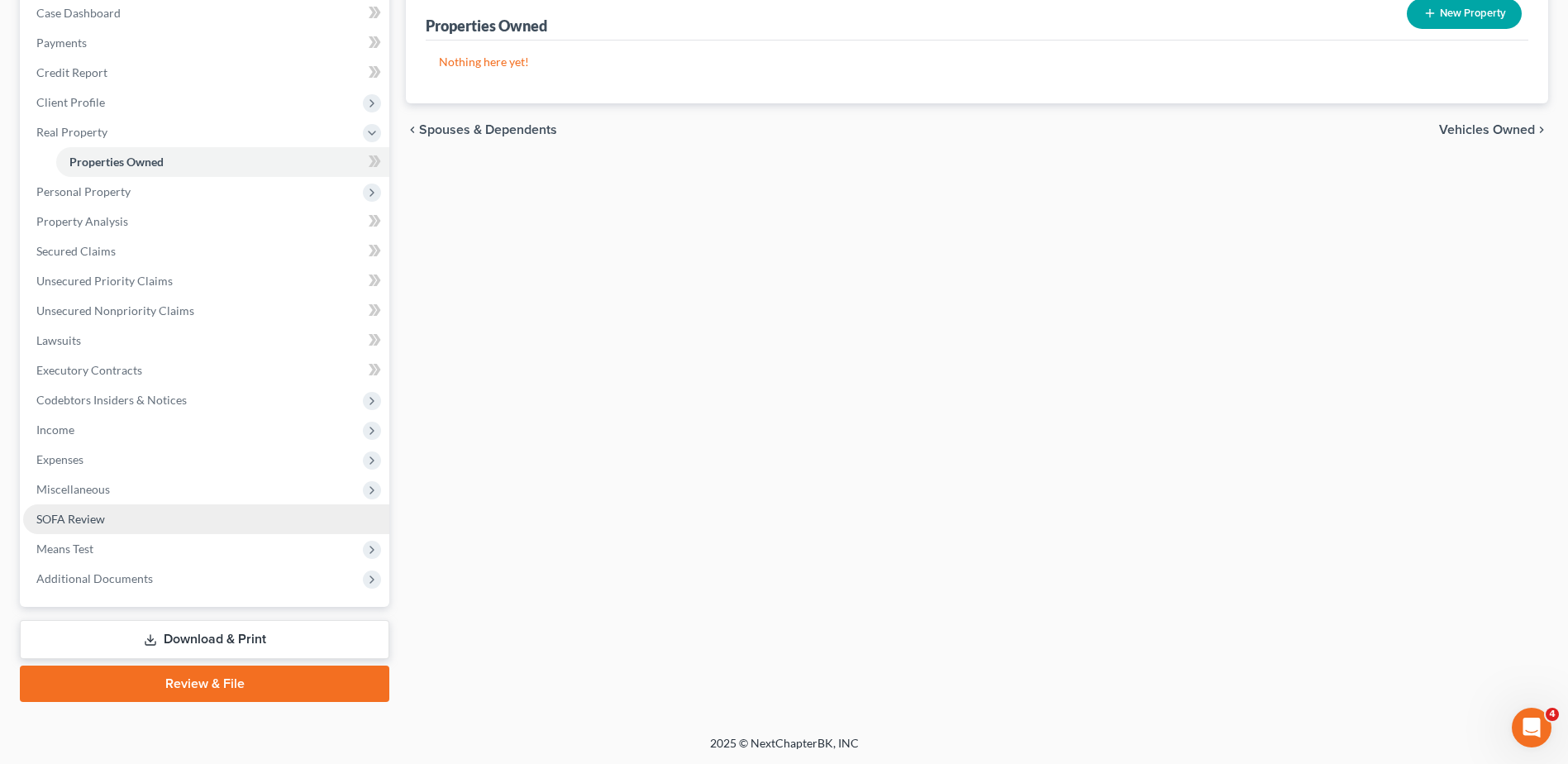
scroll to position [175, 0]
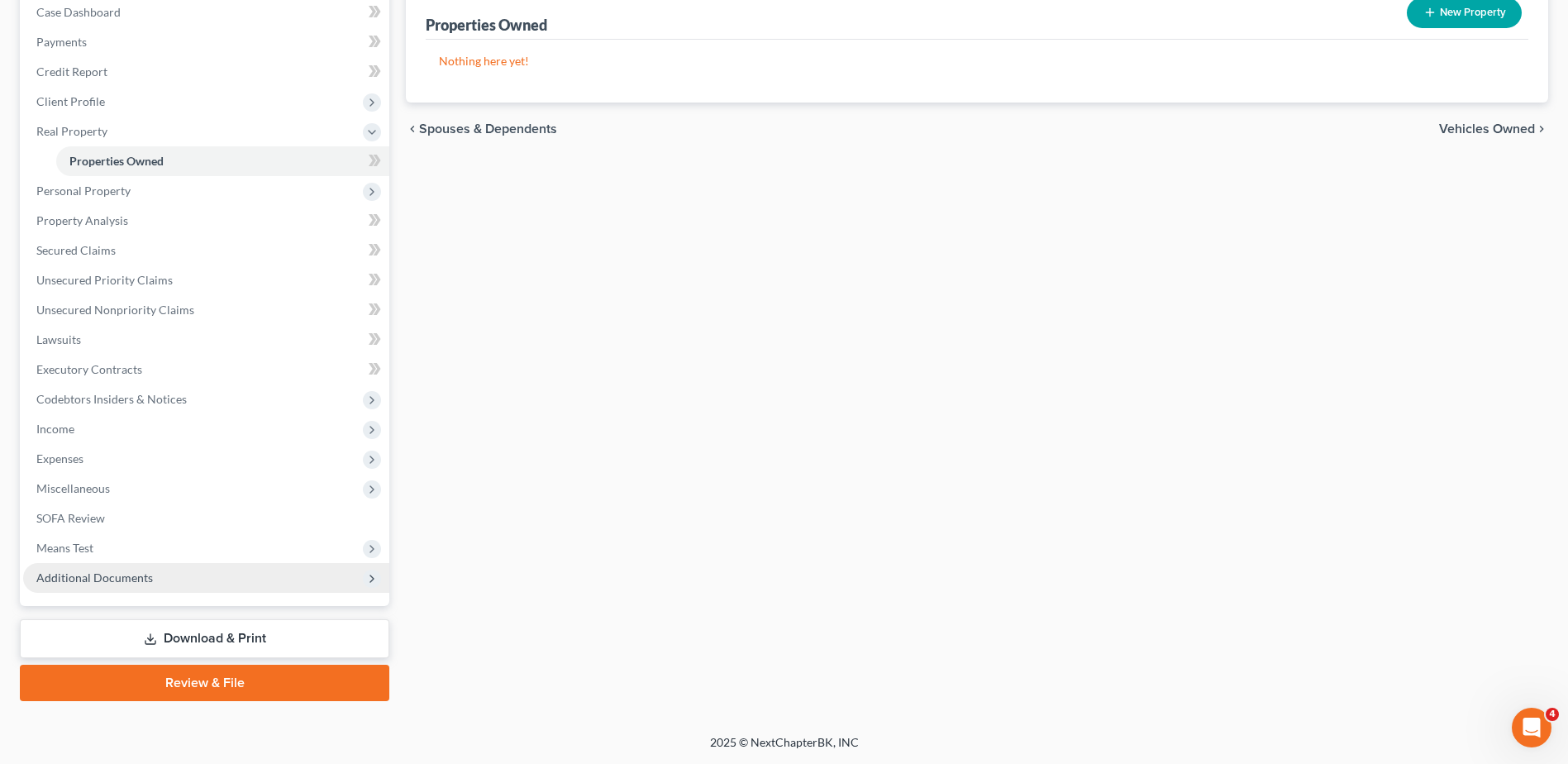
click at [72, 573] on span "Additional Documents" at bounding box center [95, 577] width 117 height 14
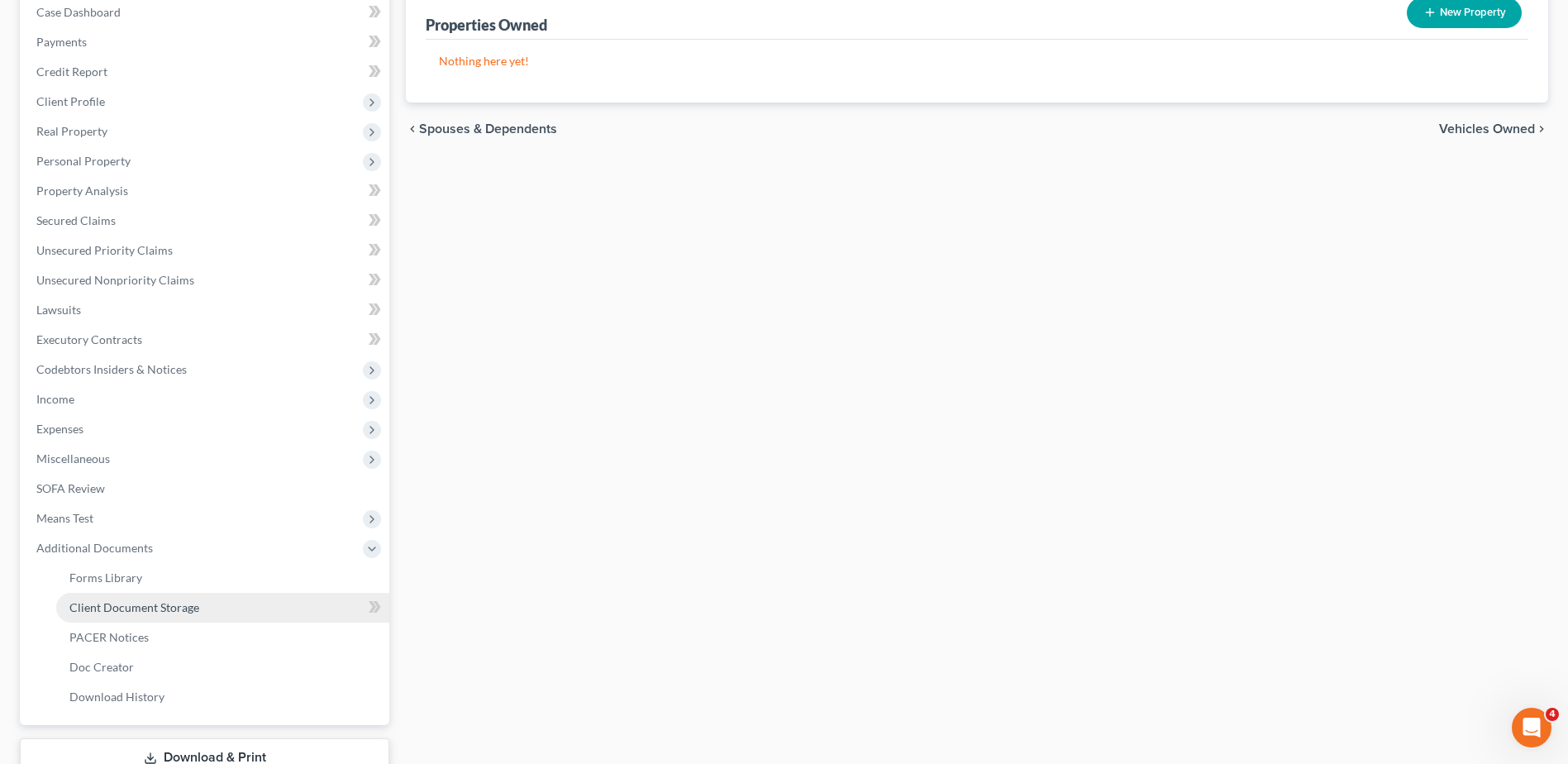
click at [114, 606] on span "Client Document Storage" at bounding box center [134, 607] width 130 height 14
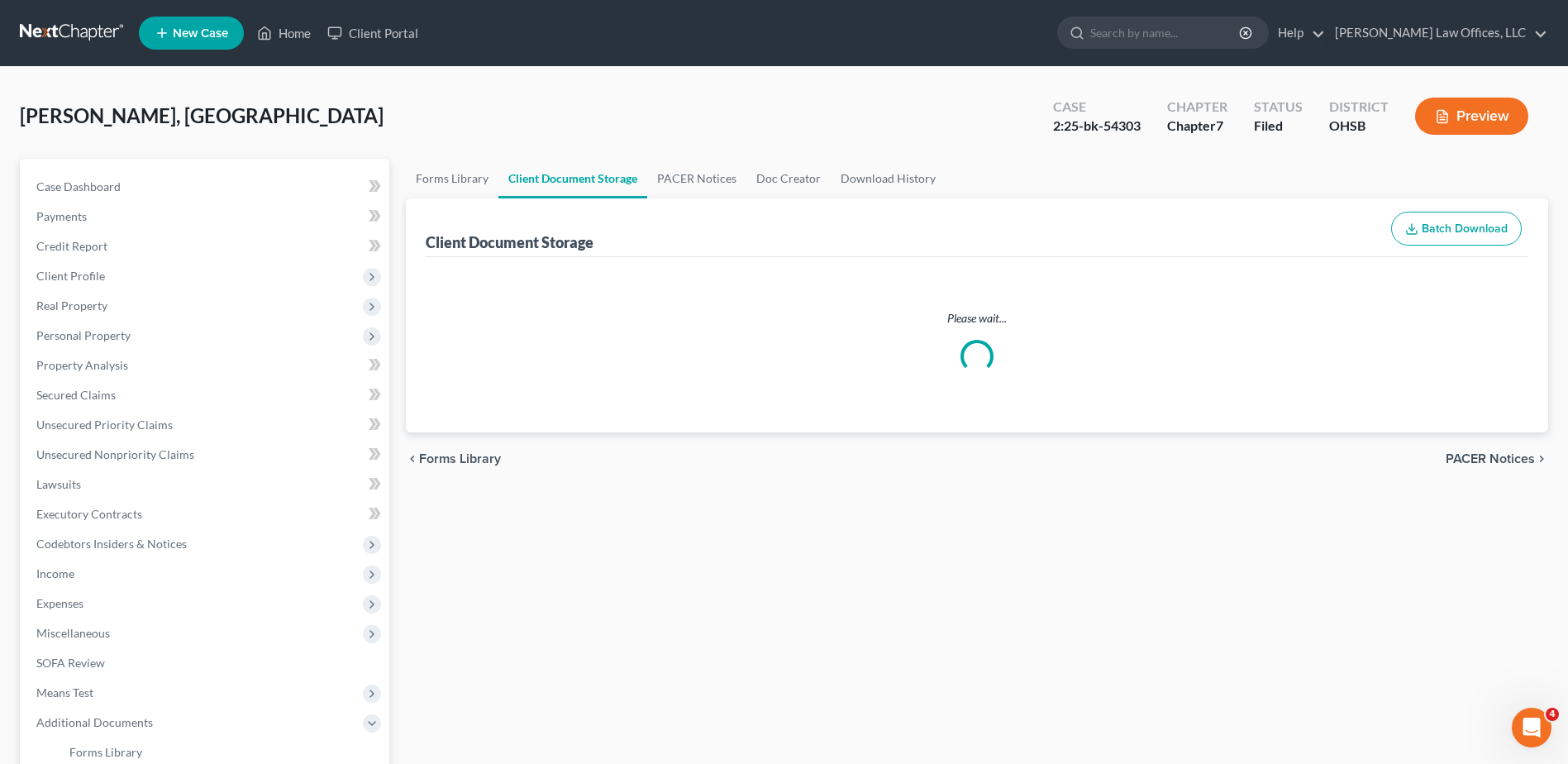
select select "7"
select select "37"
select select "52"
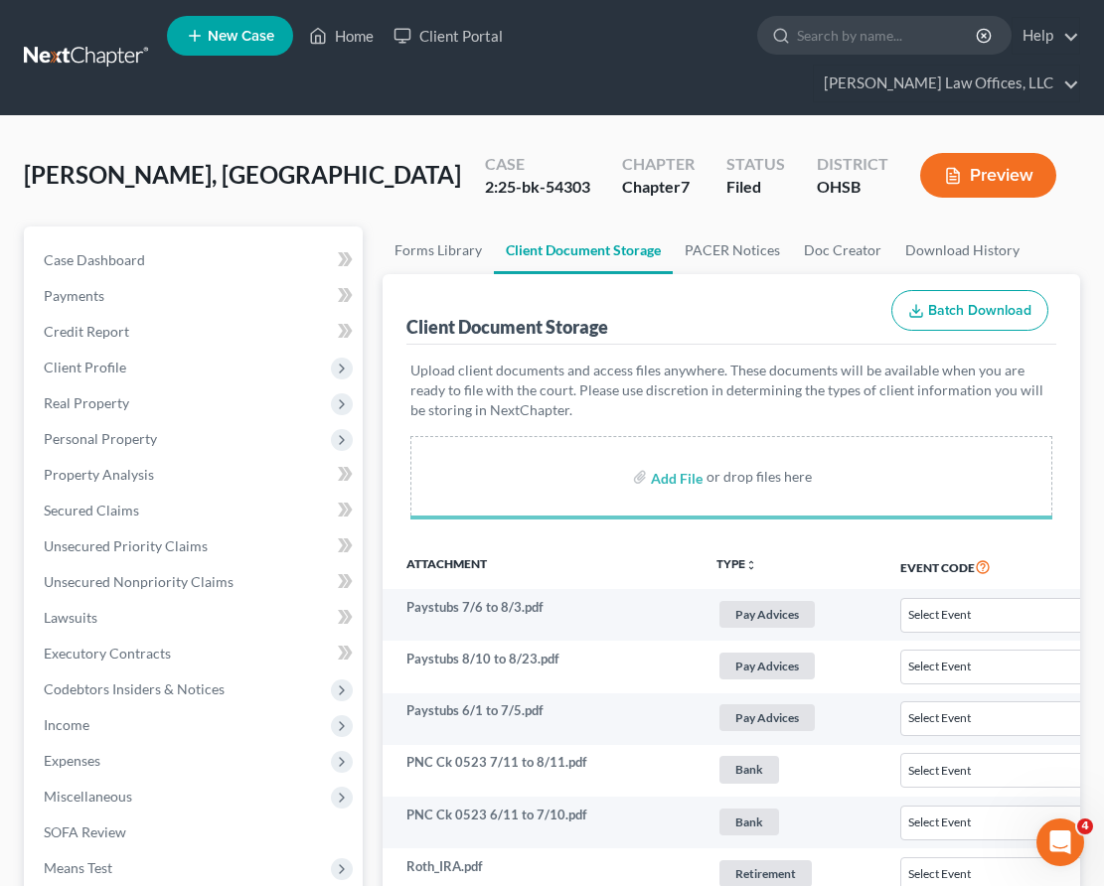
select select "7"
select select "37"
select select "52"
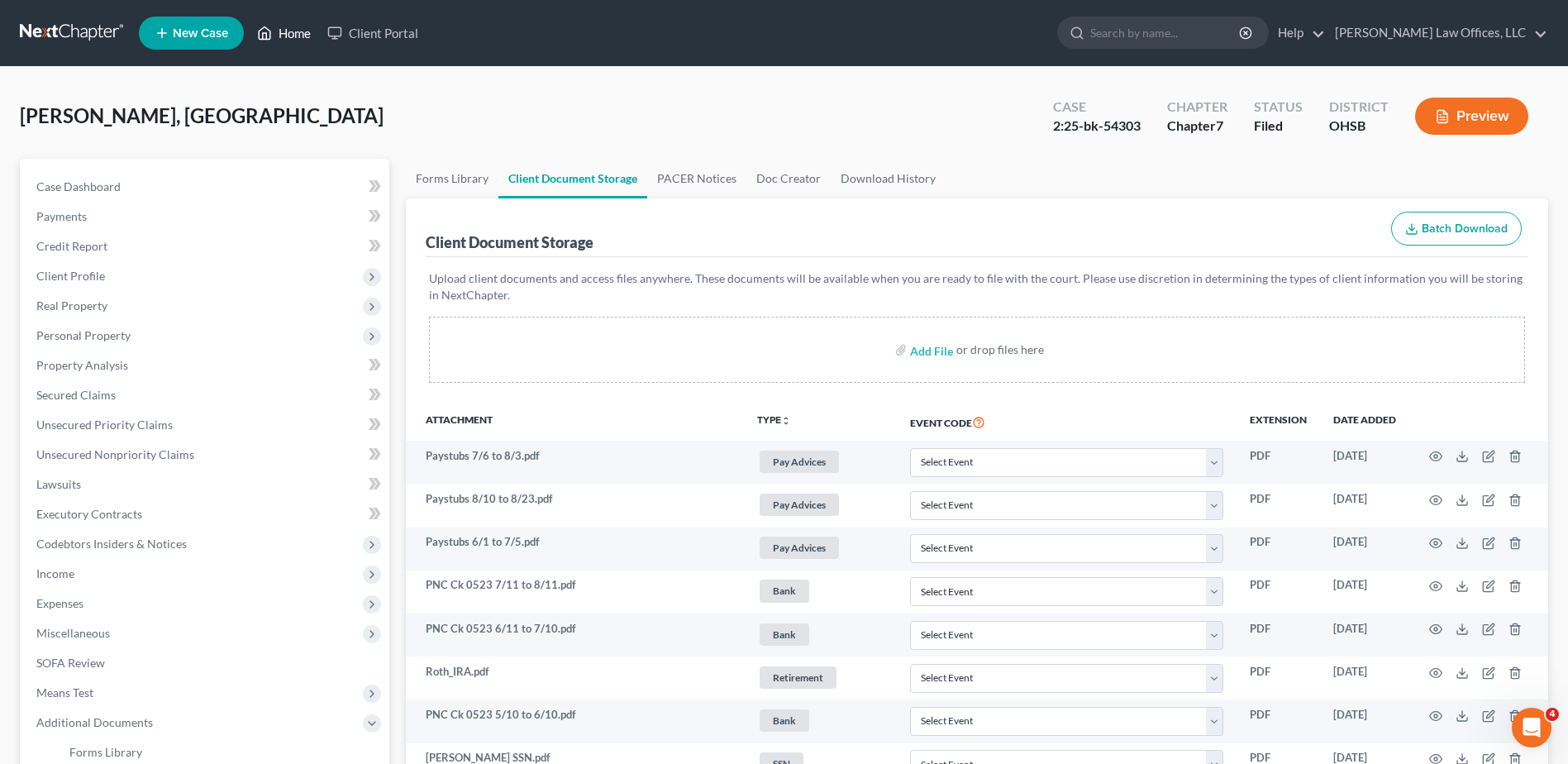
click at [295, 37] on link "Home" at bounding box center [284, 33] width 70 height 30
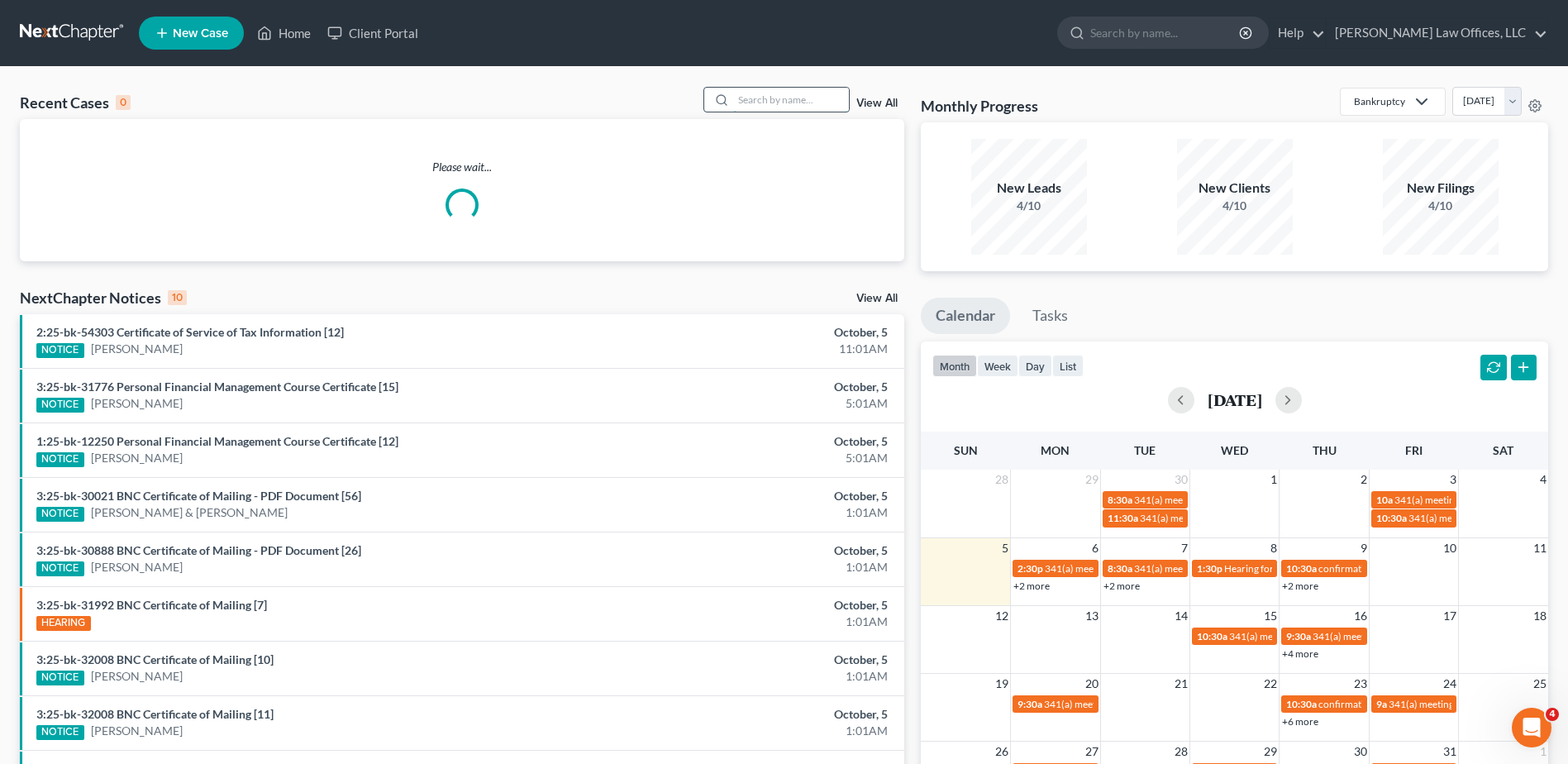
click at [786, 97] on input "search" at bounding box center [791, 99] width 116 height 24
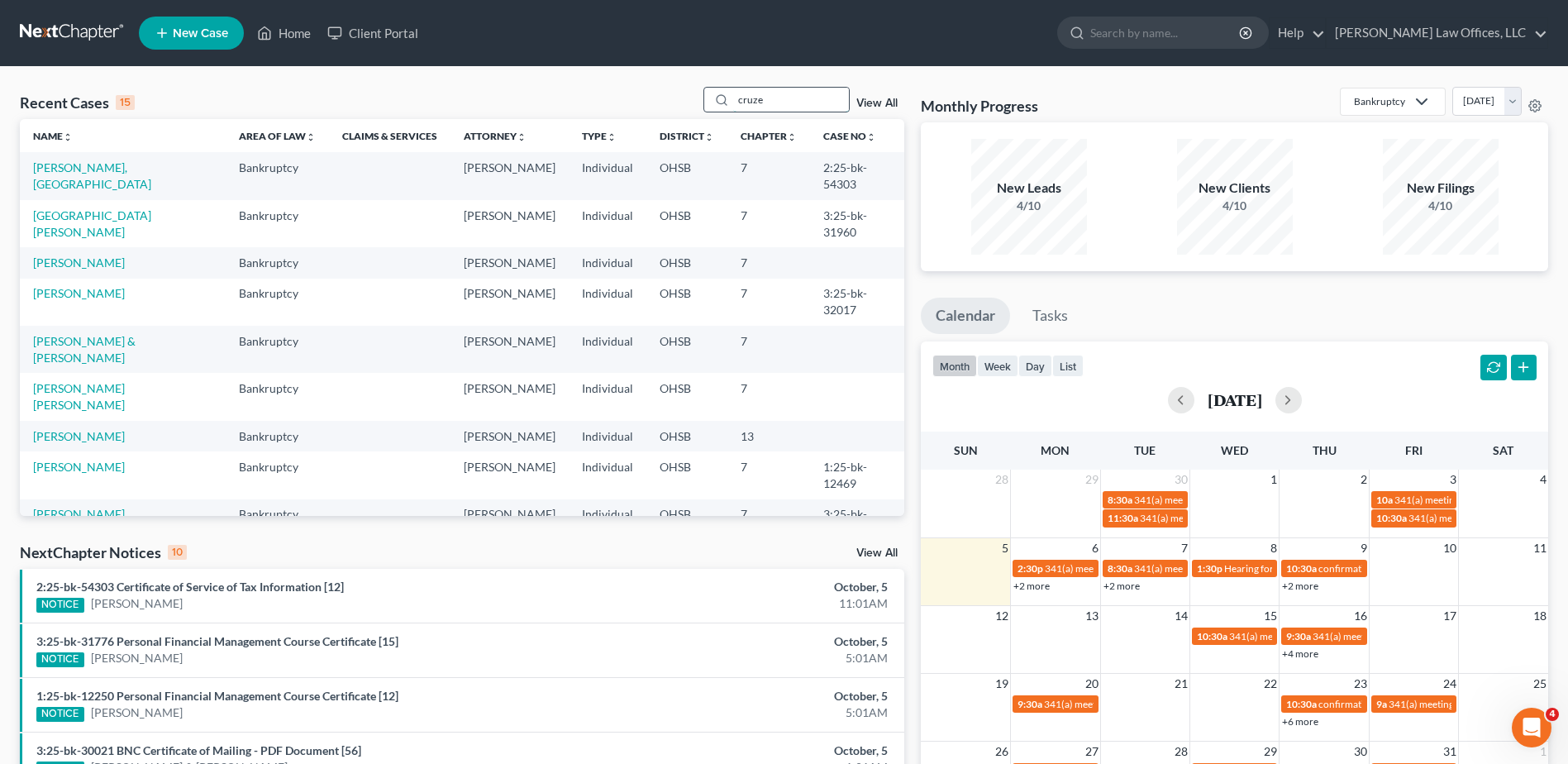
type input "cruze"
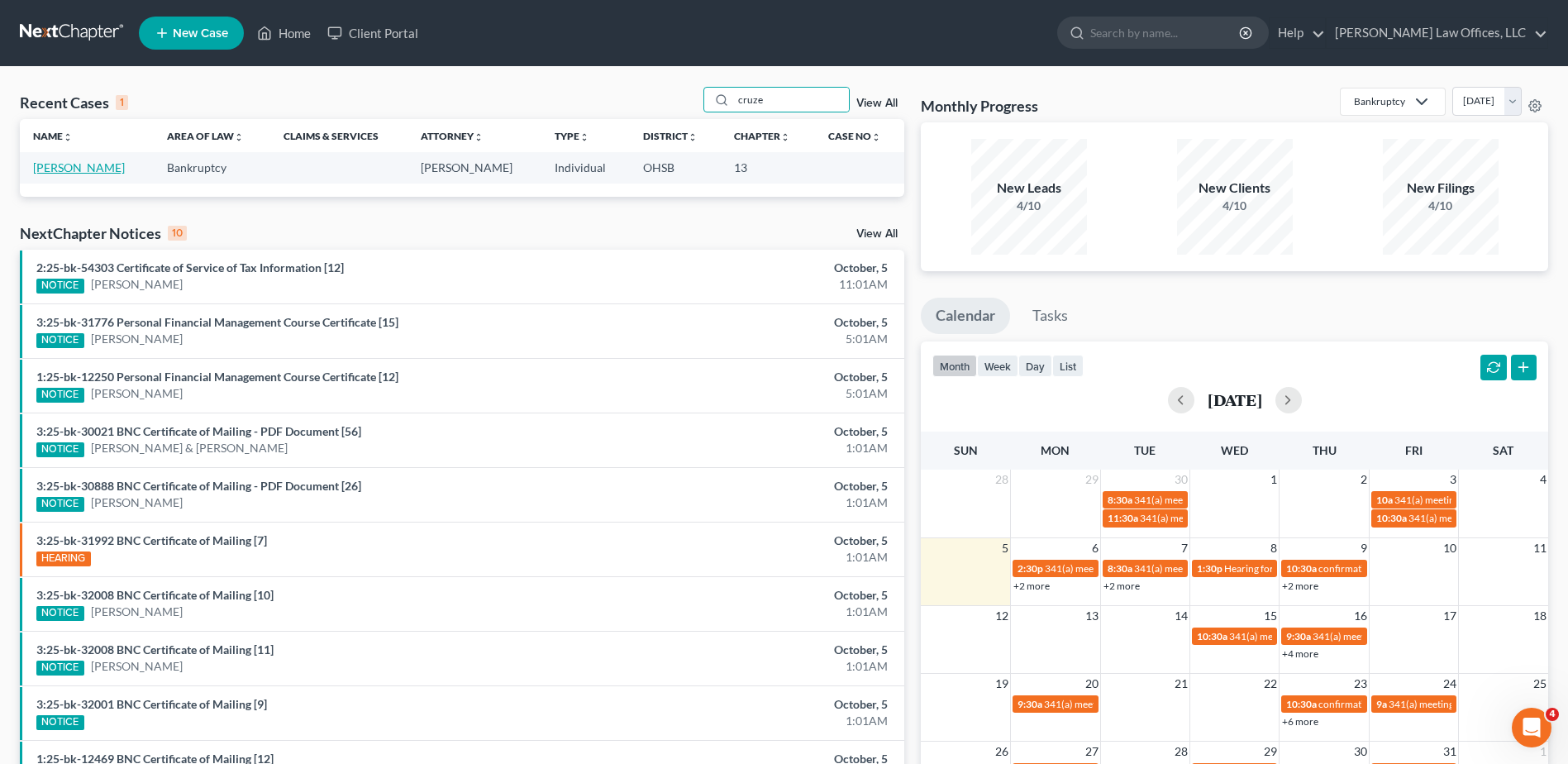
click at [88, 168] on link "[PERSON_NAME]" at bounding box center [79, 167] width 92 height 14
select select "1"
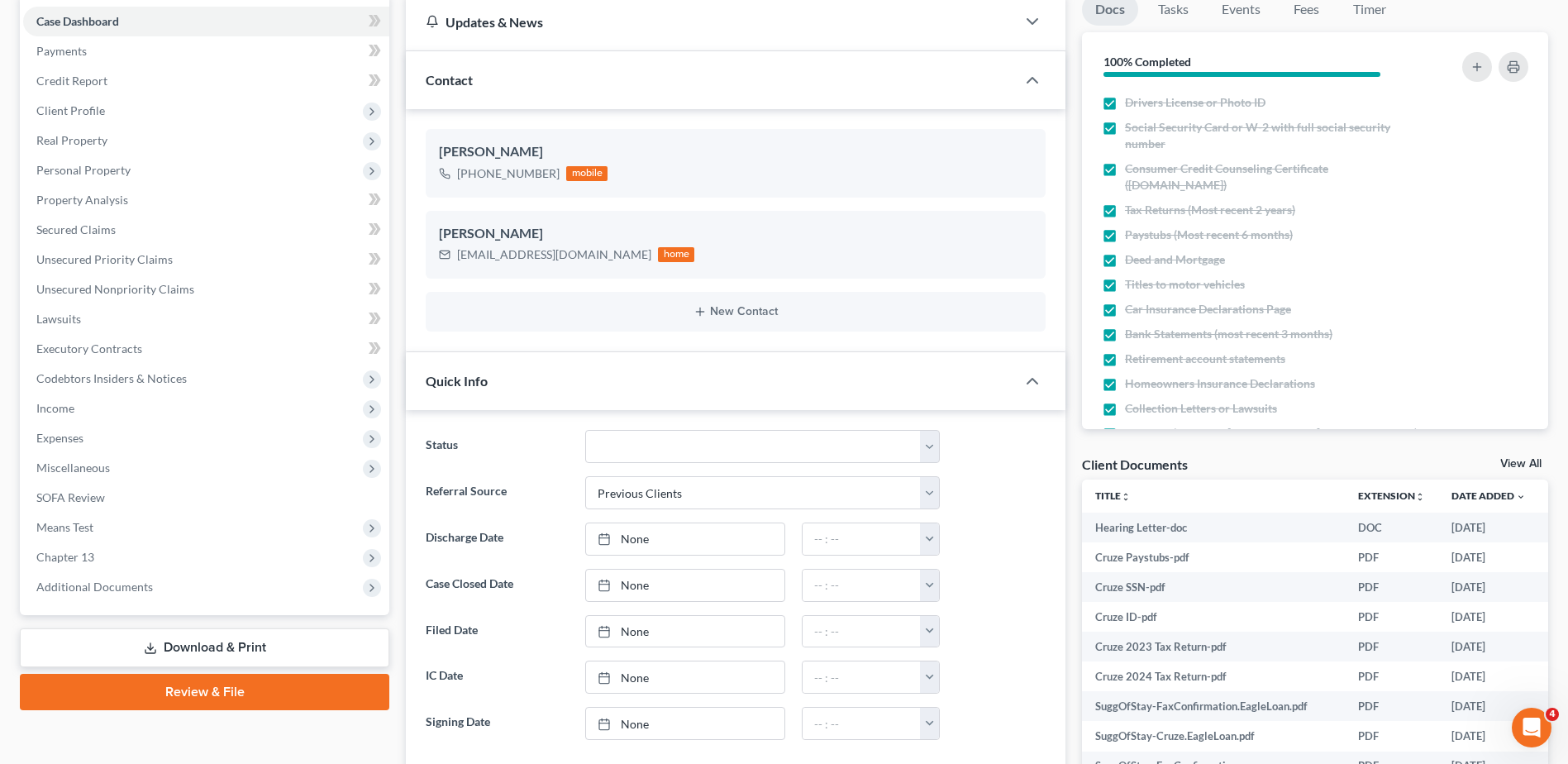
scroll to position [578, 0]
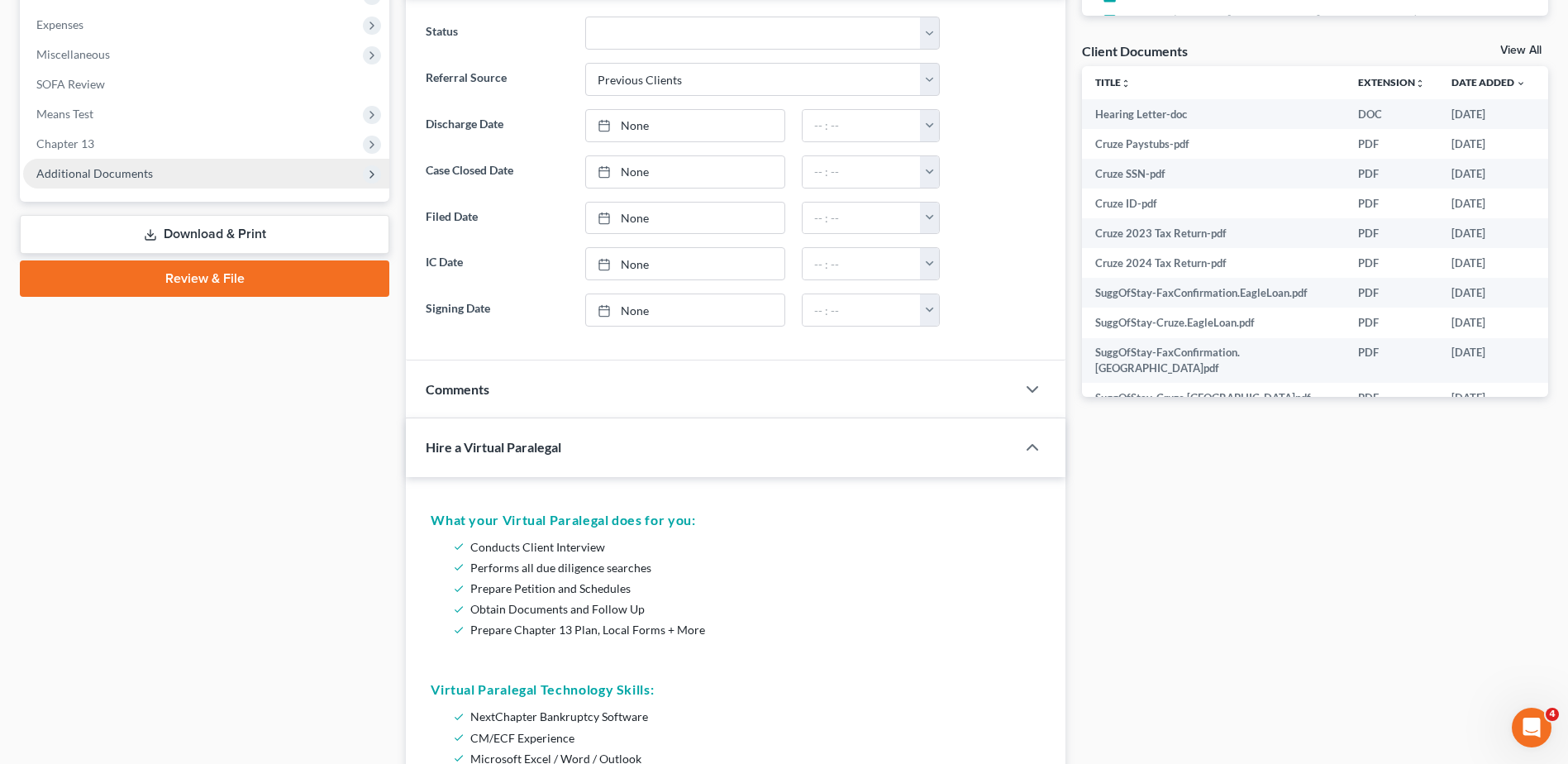
click at [117, 176] on span "Additional Documents" at bounding box center [95, 173] width 117 height 14
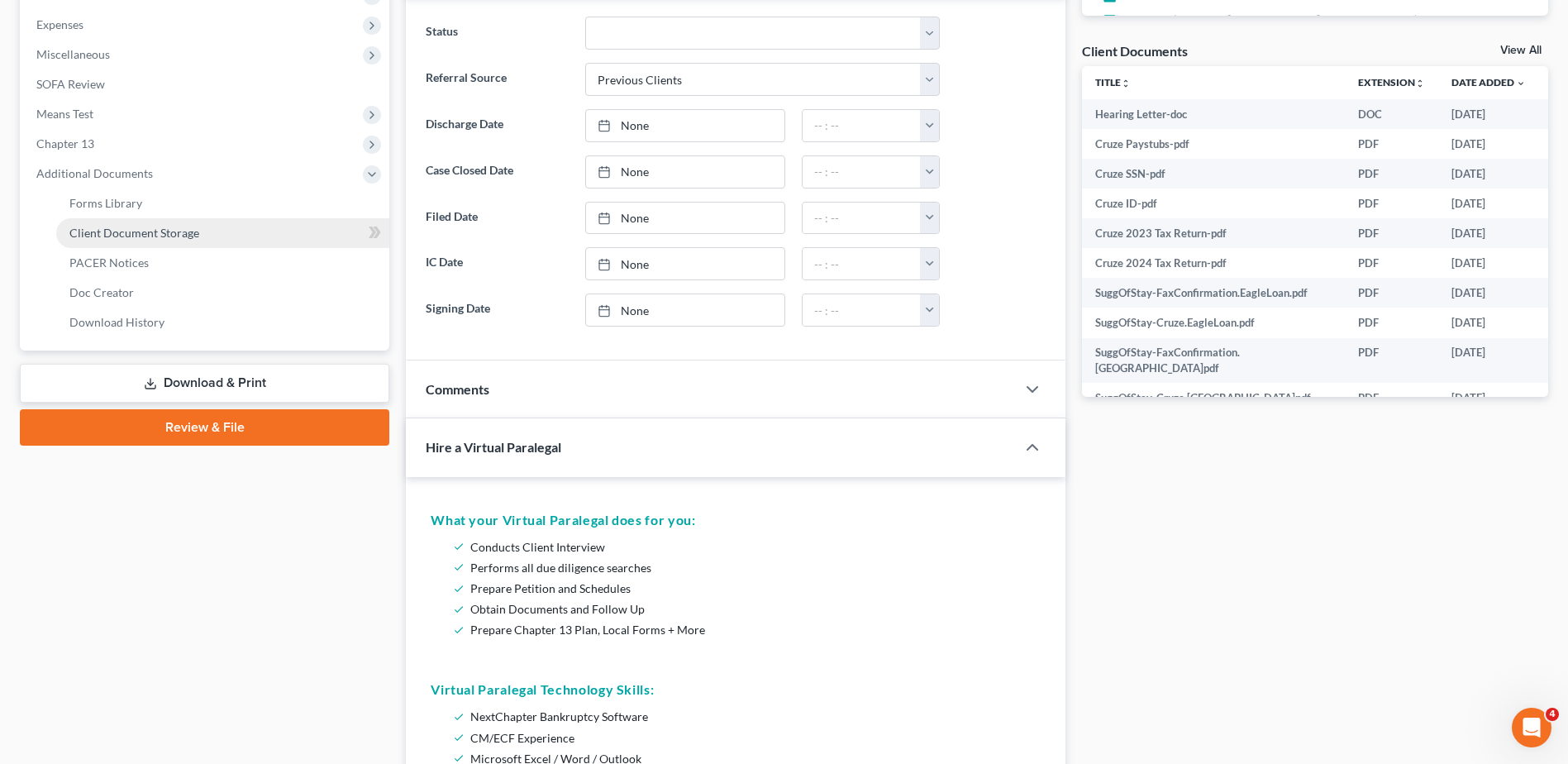
click at [129, 231] on span "Client Document Storage" at bounding box center [134, 232] width 130 height 14
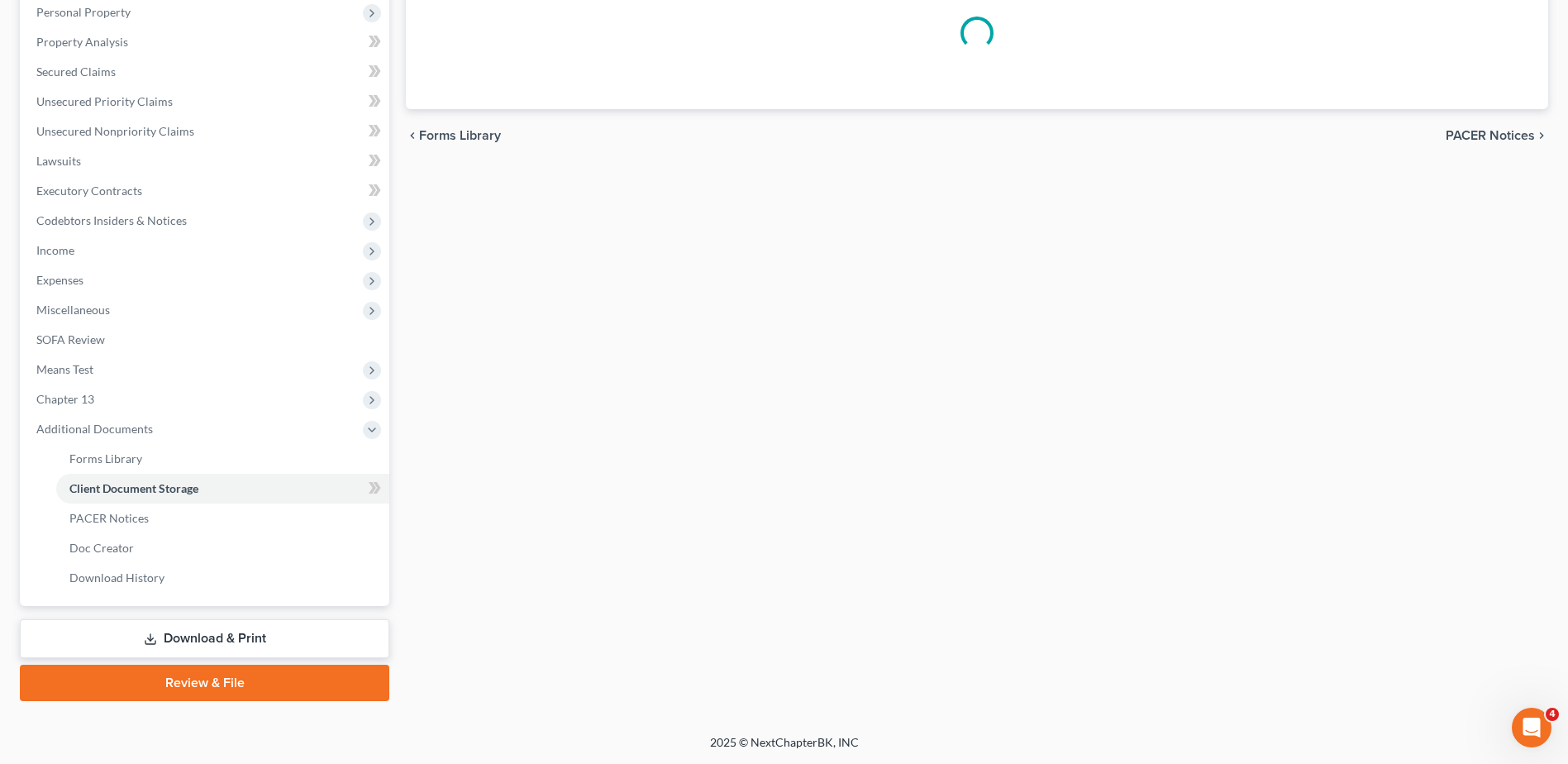
scroll to position [280, 0]
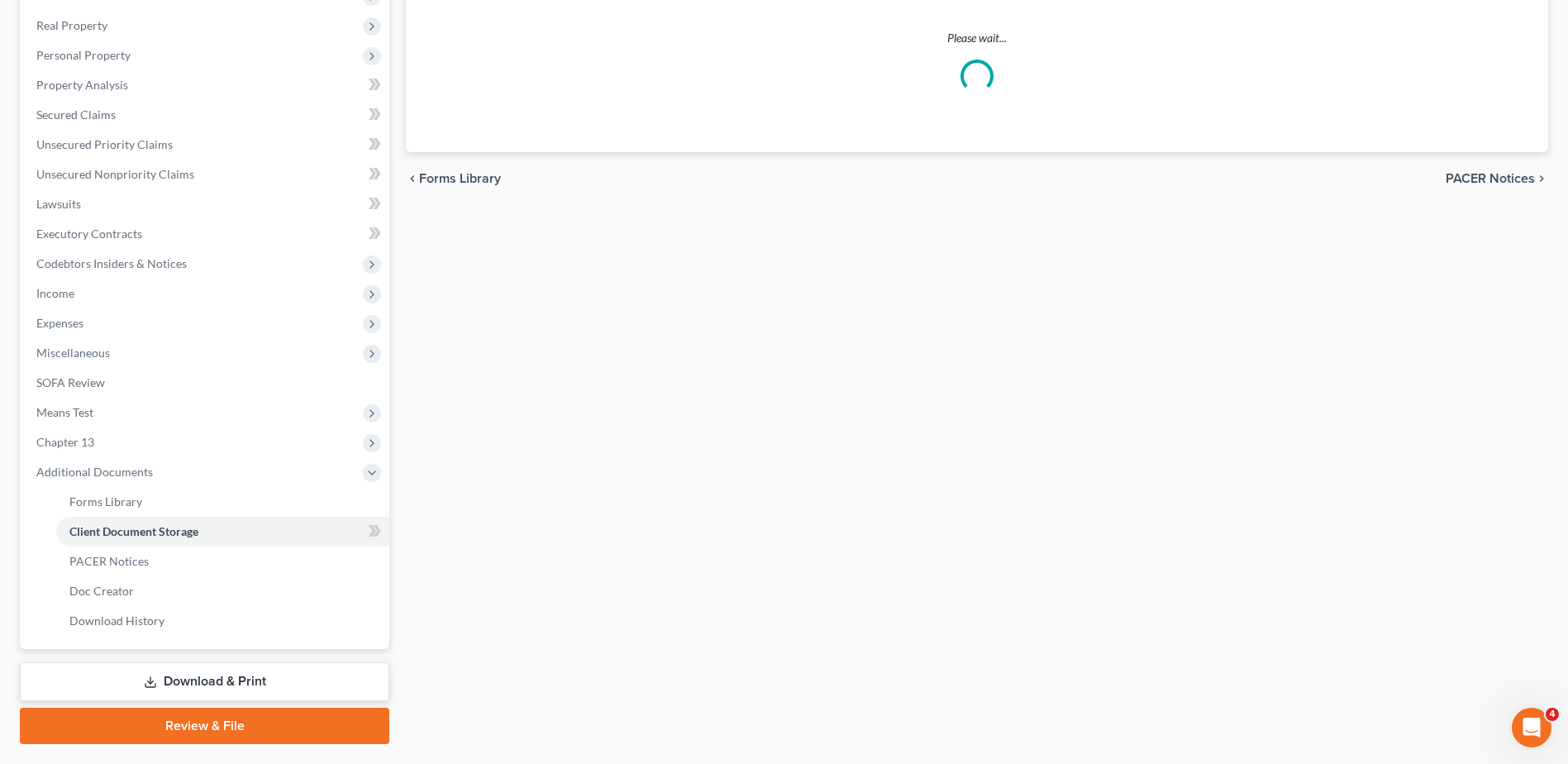
select select "7"
select select "53"
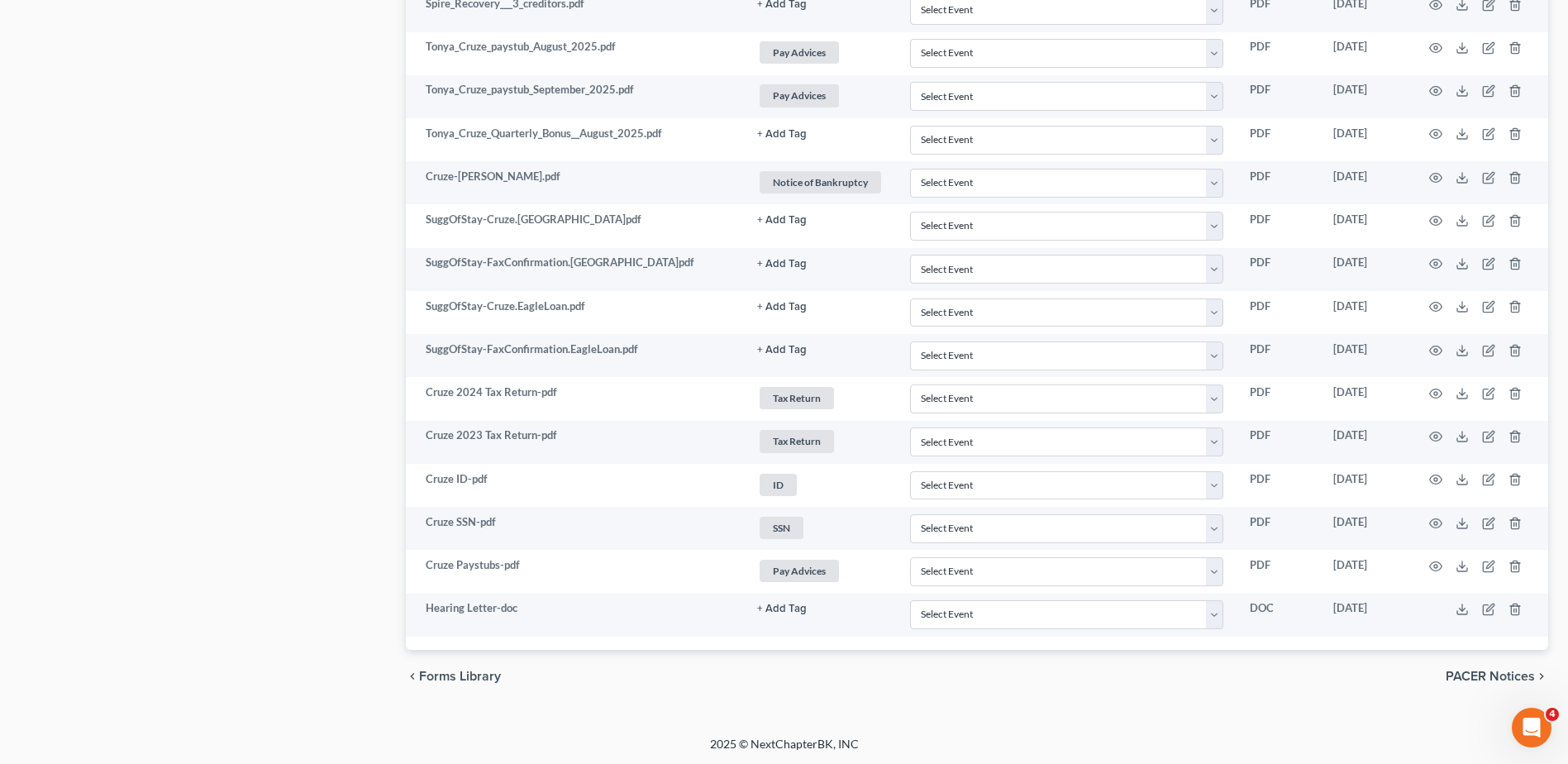
scroll to position [2527, 0]
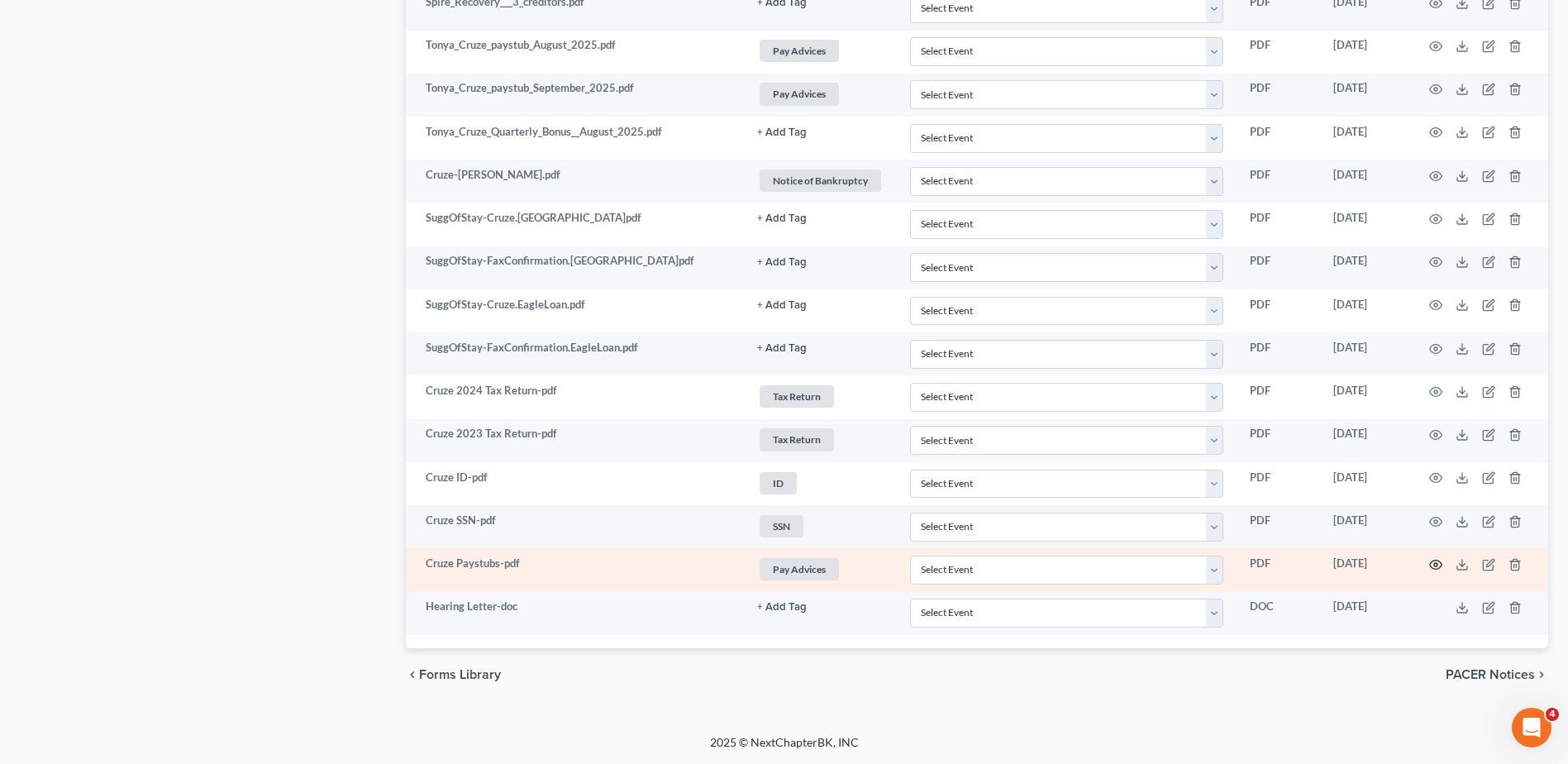
click at [1435, 565] on circle "button" at bounding box center [1436, 564] width 3 height 3
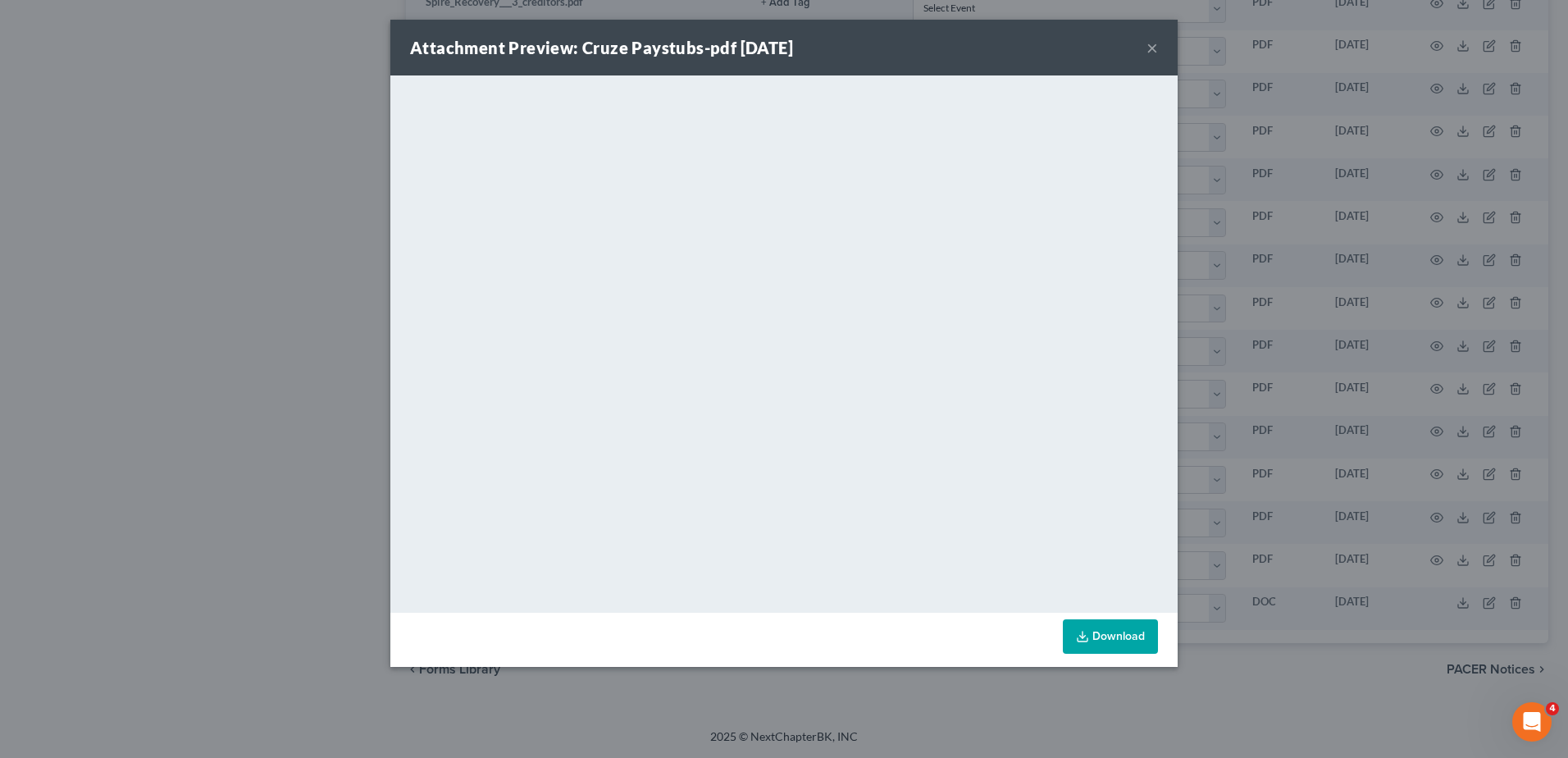
click at [1152, 48] on button "×" at bounding box center [1153, 48] width 12 height 20
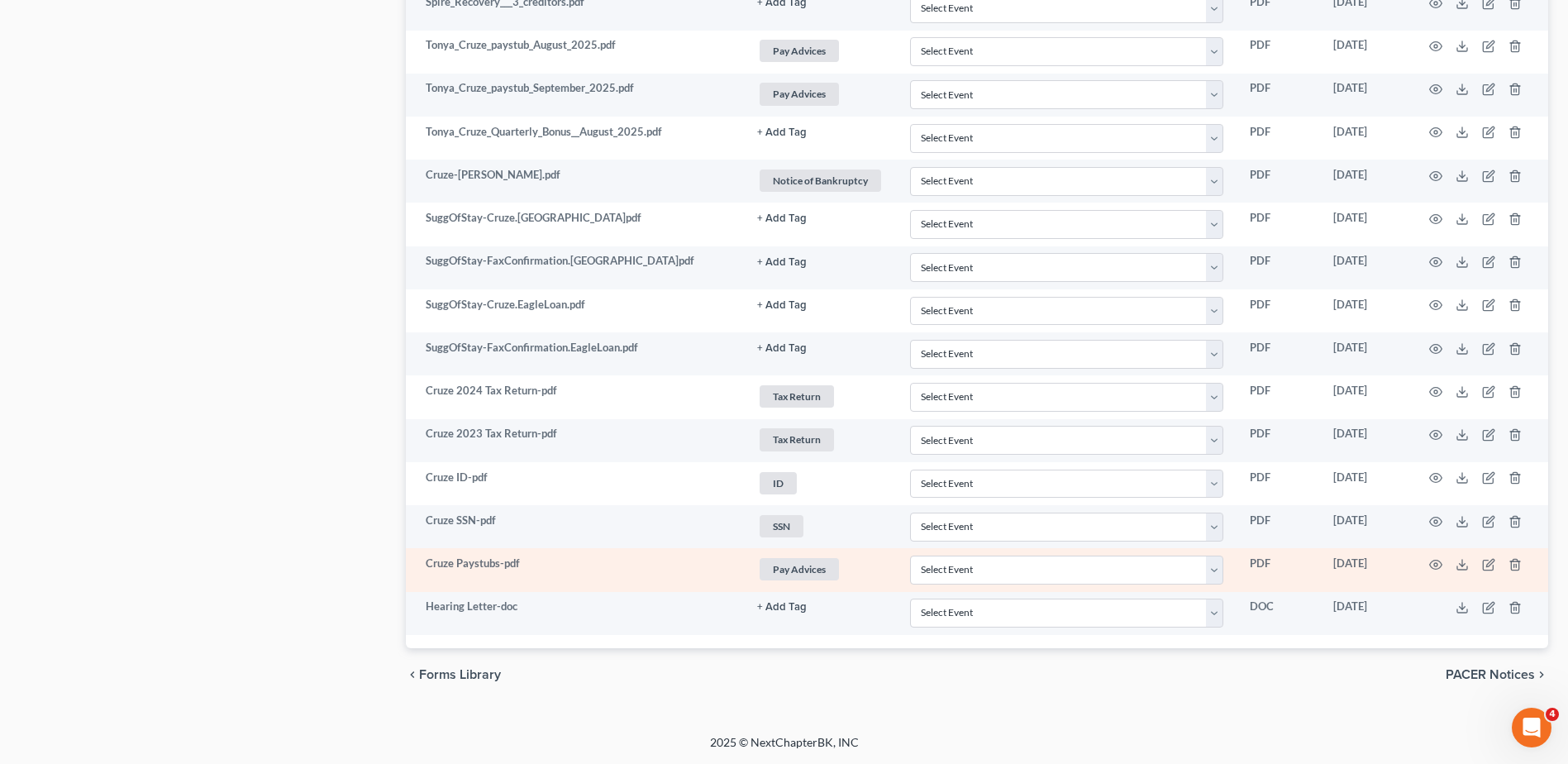
scroll to position [2443, 0]
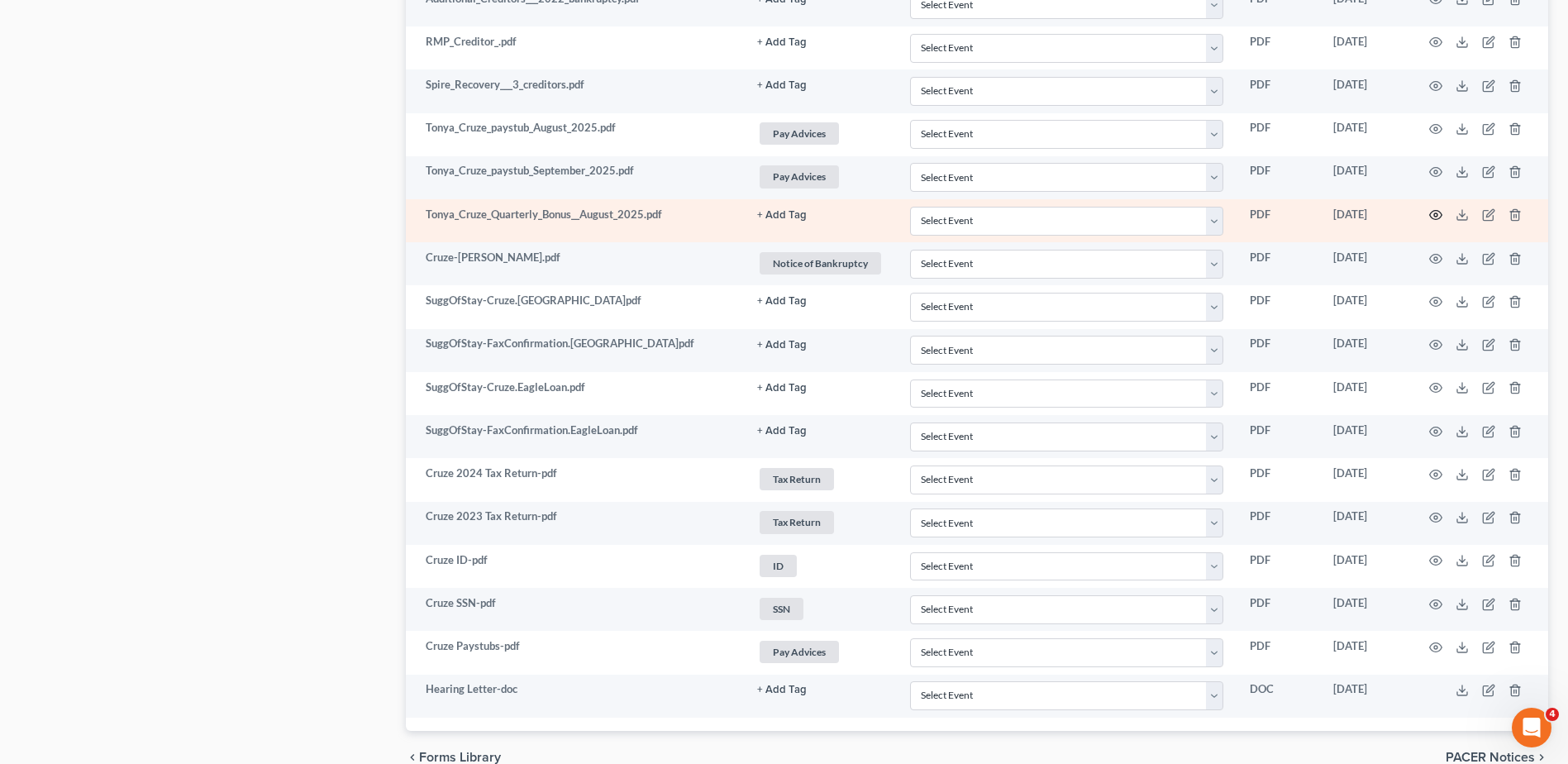
click at [1433, 215] on icon "button" at bounding box center [1436, 215] width 13 height 13
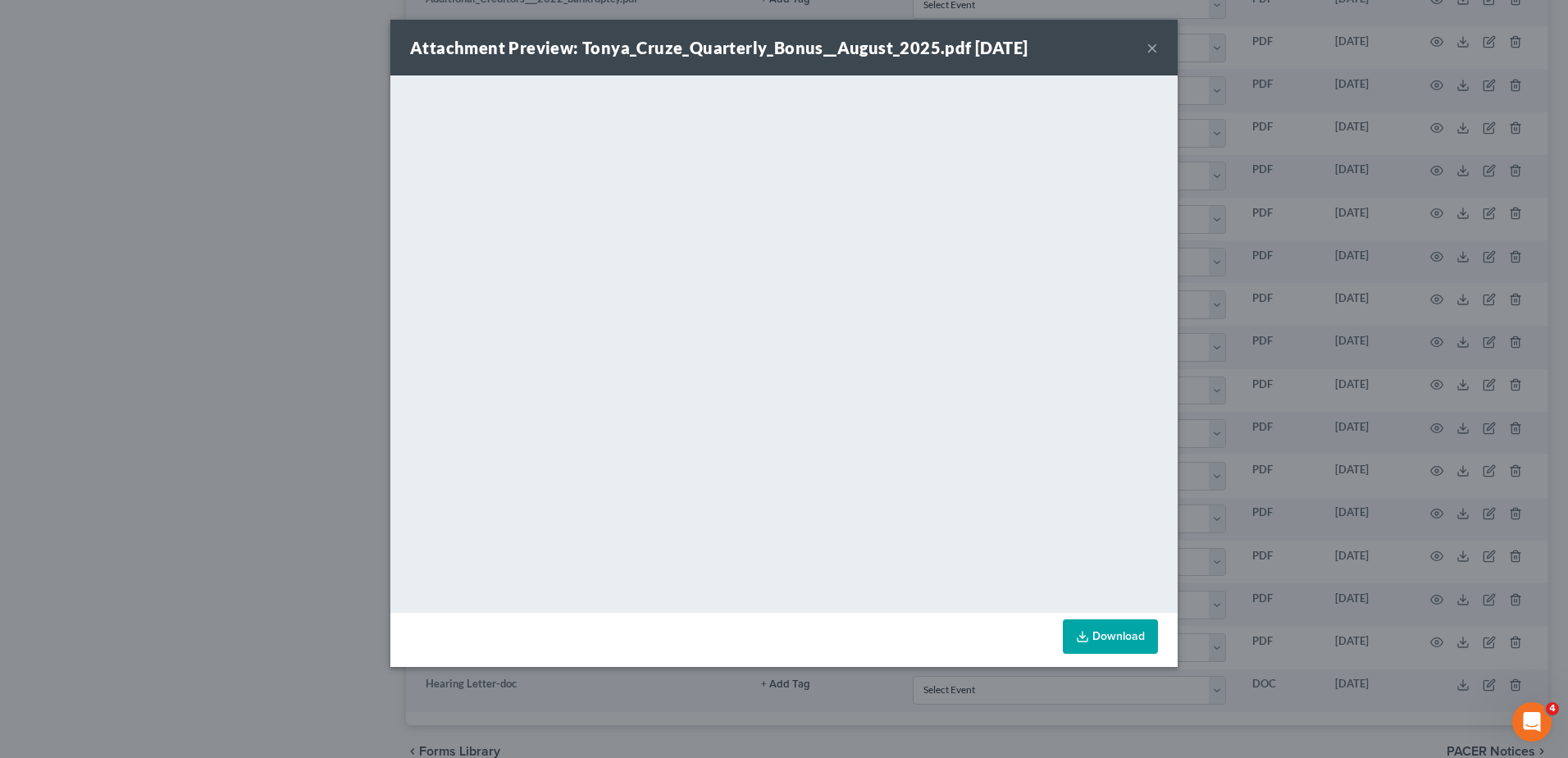
click at [1149, 46] on button "×" at bounding box center [1153, 48] width 12 height 20
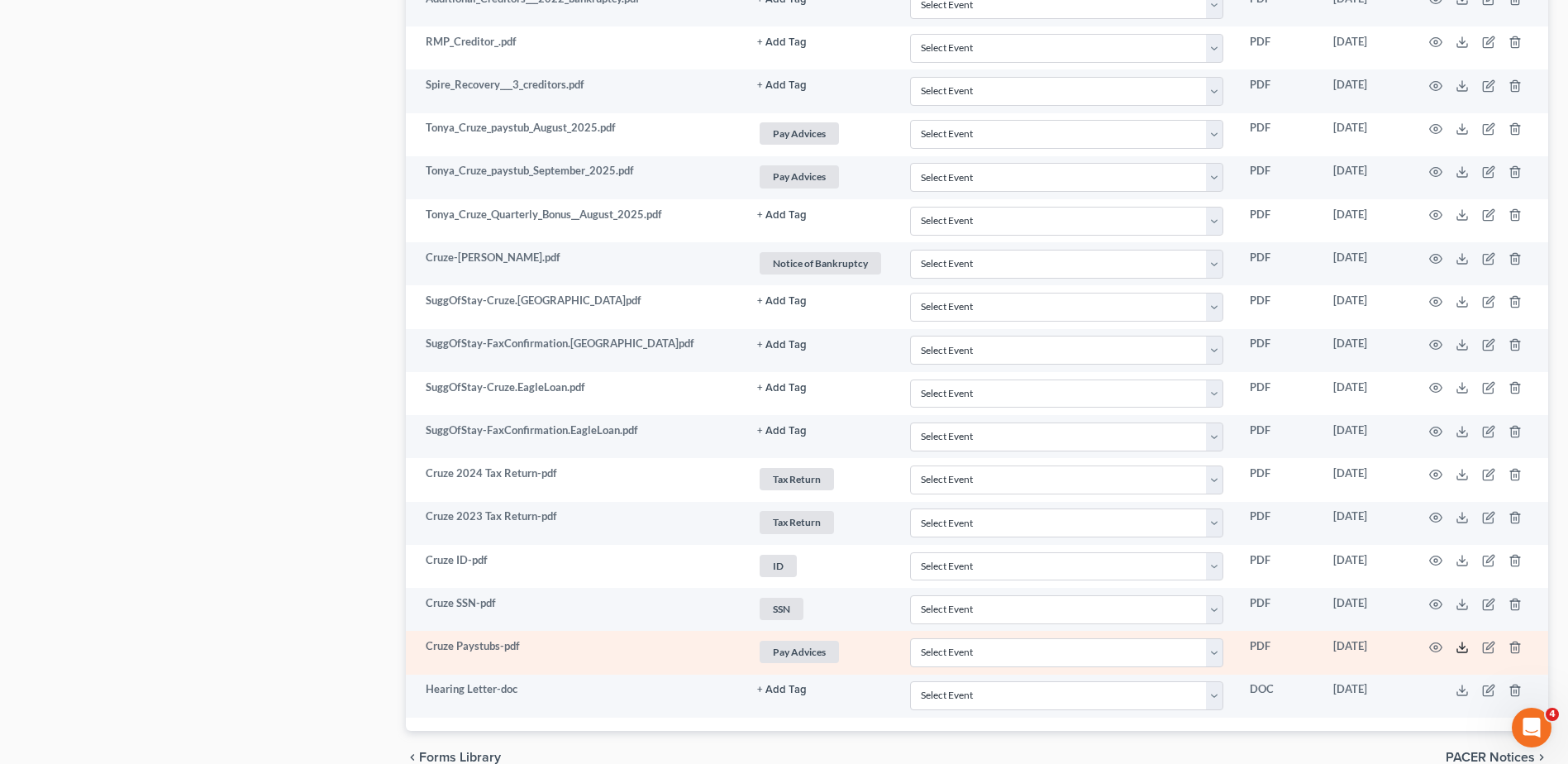
click at [1462, 647] on line at bounding box center [1462, 646] width 0 height 7
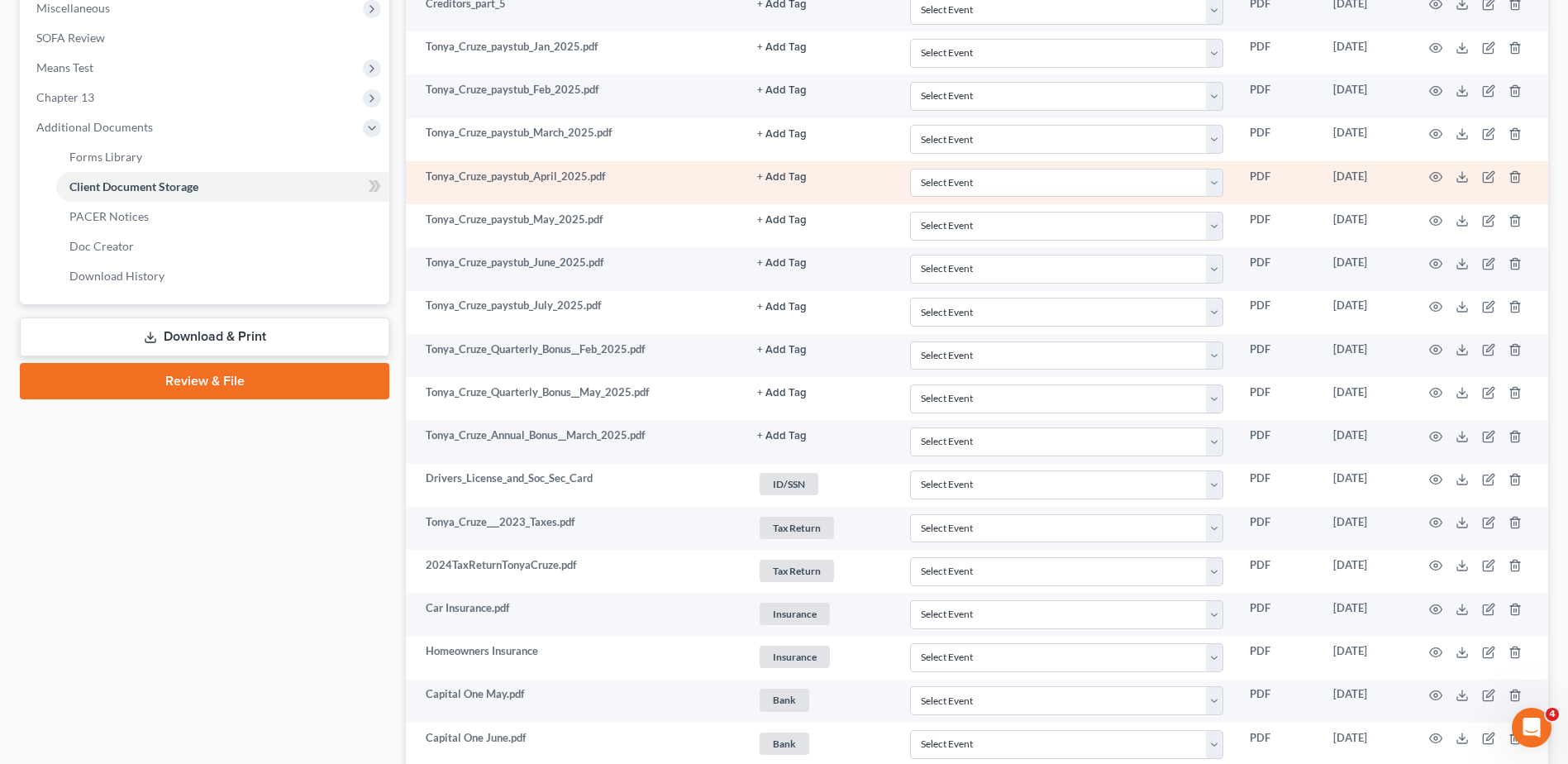
scroll to position [0, 0]
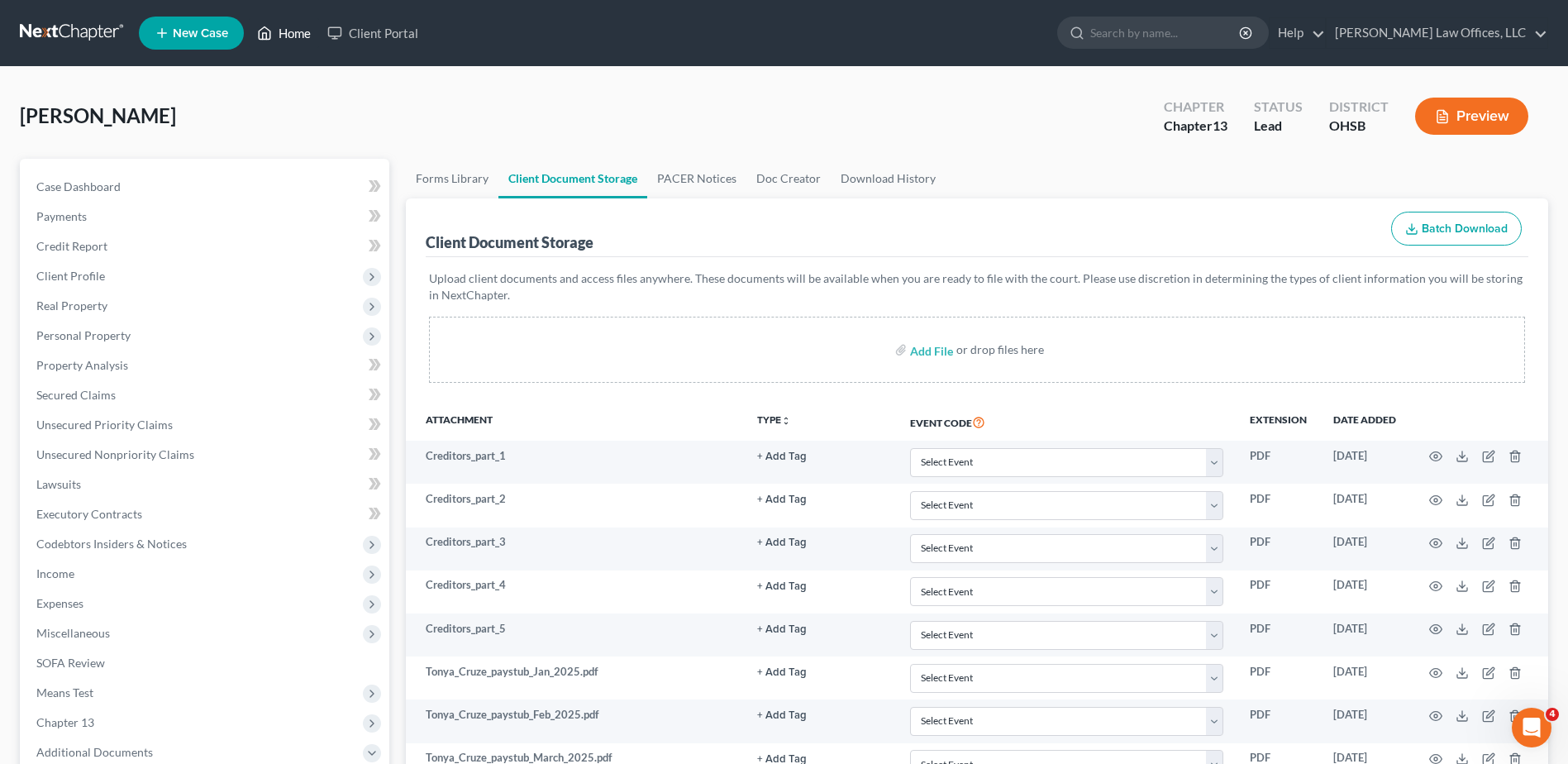
click at [300, 35] on link "Home" at bounding box center [284, 33] width 70 height 30
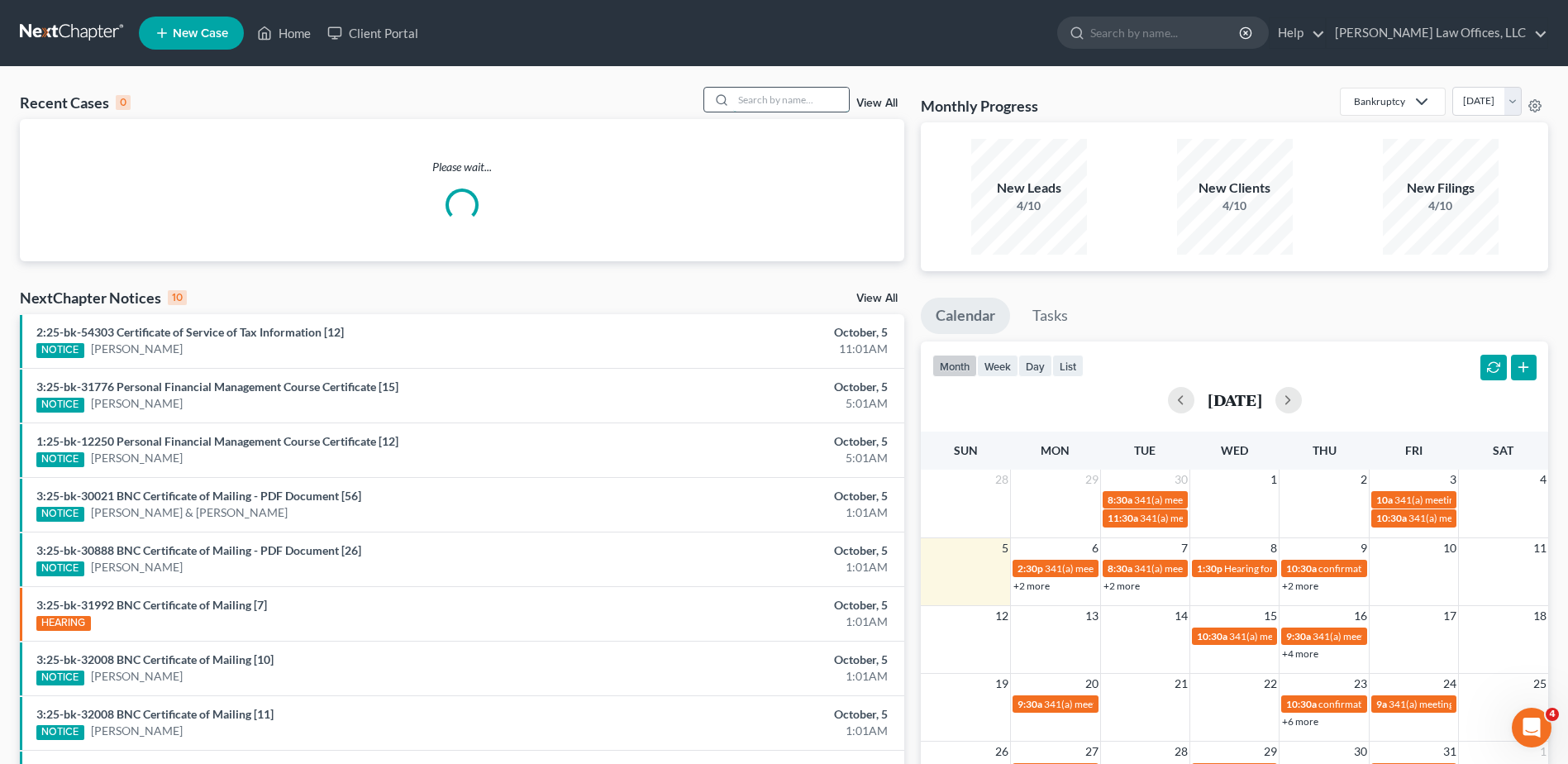
click at [798, 103] on input "search" at bounding box center [791, 99] width 116 height 24
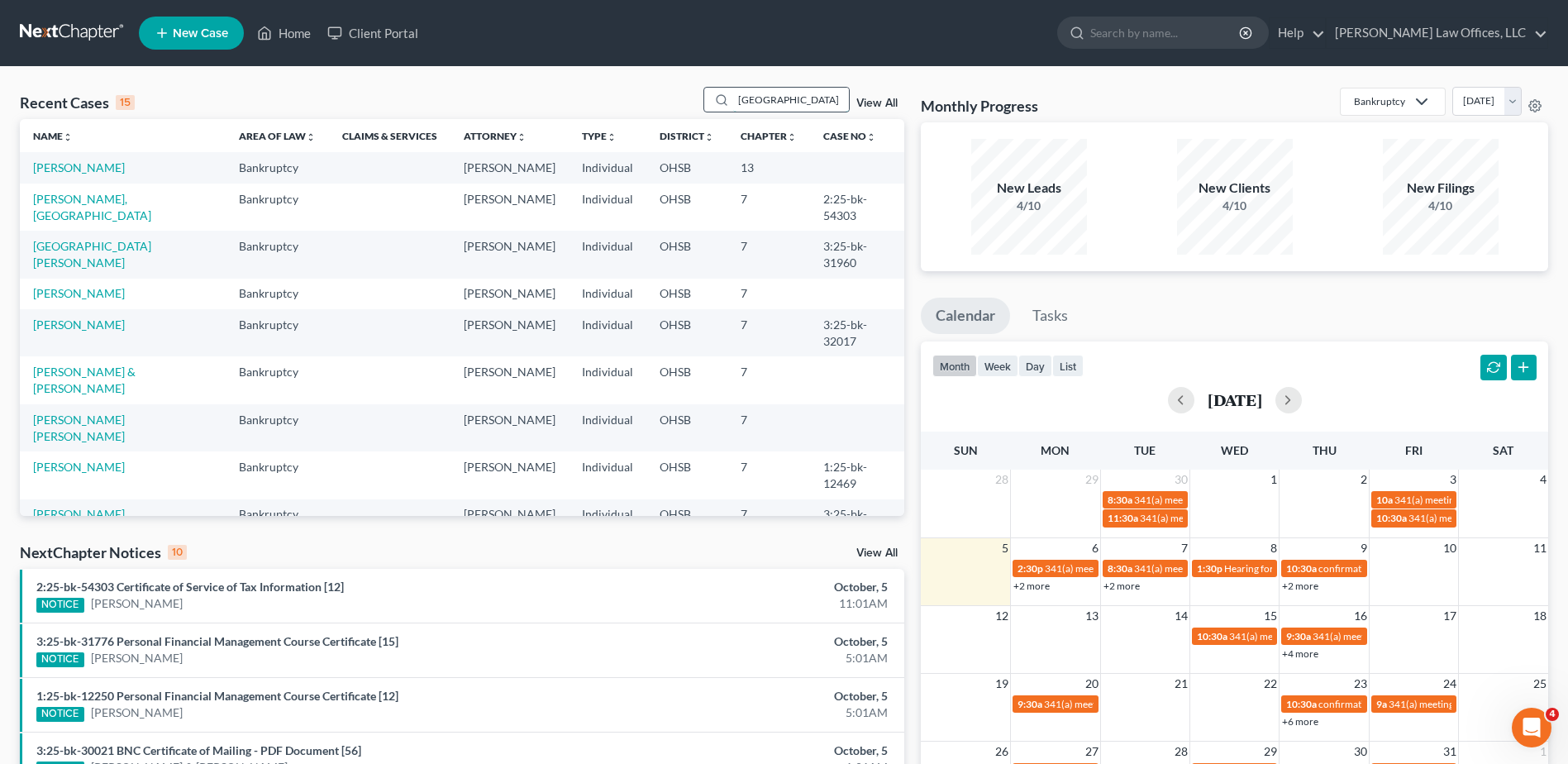
type input "durham"
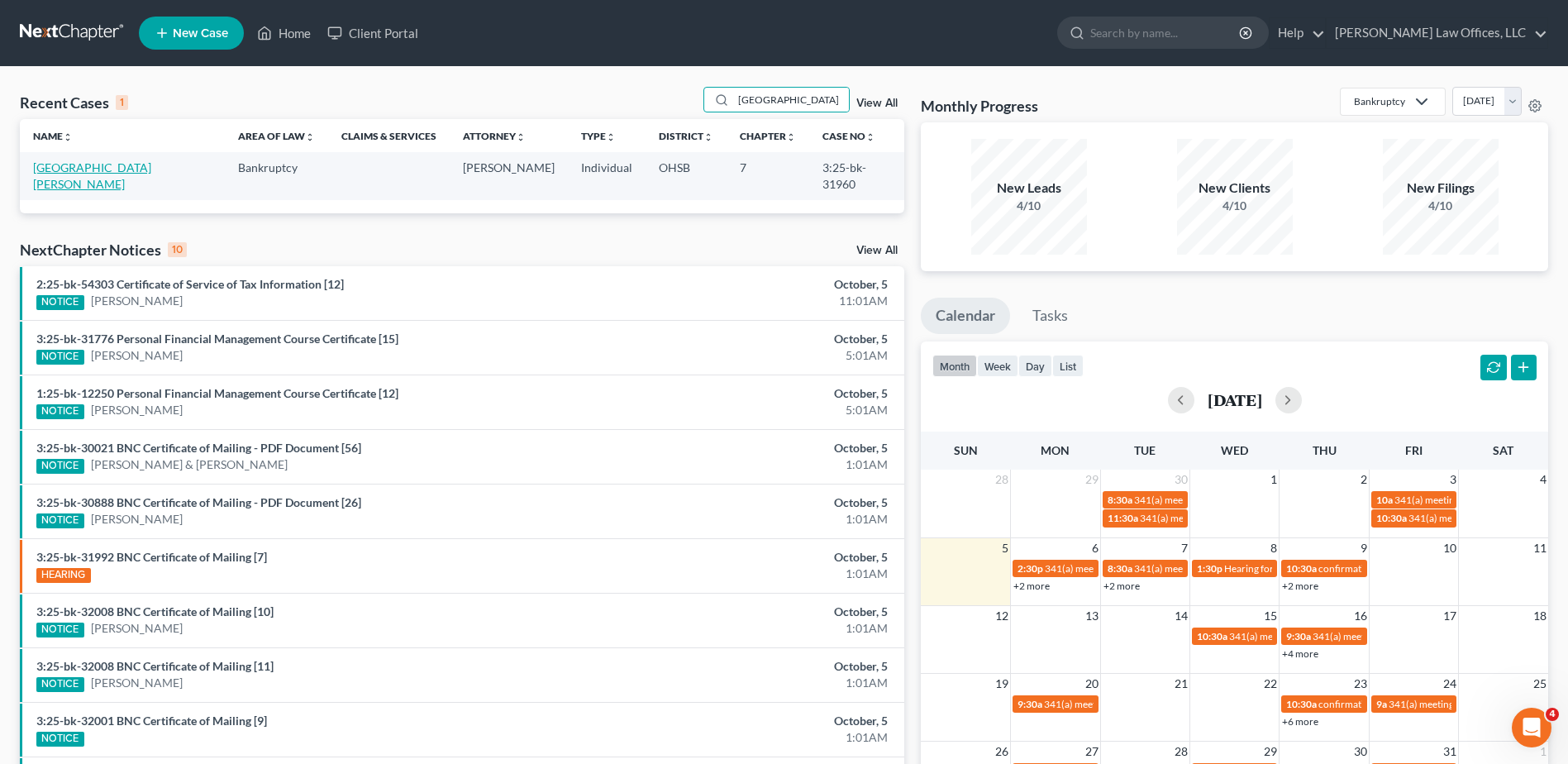
click at [66, 171] on link "[GEOGRAPHIC_DATA][PERSON_NAME]" at bounding box center [92, 176] width 118 height 31
select select "4"
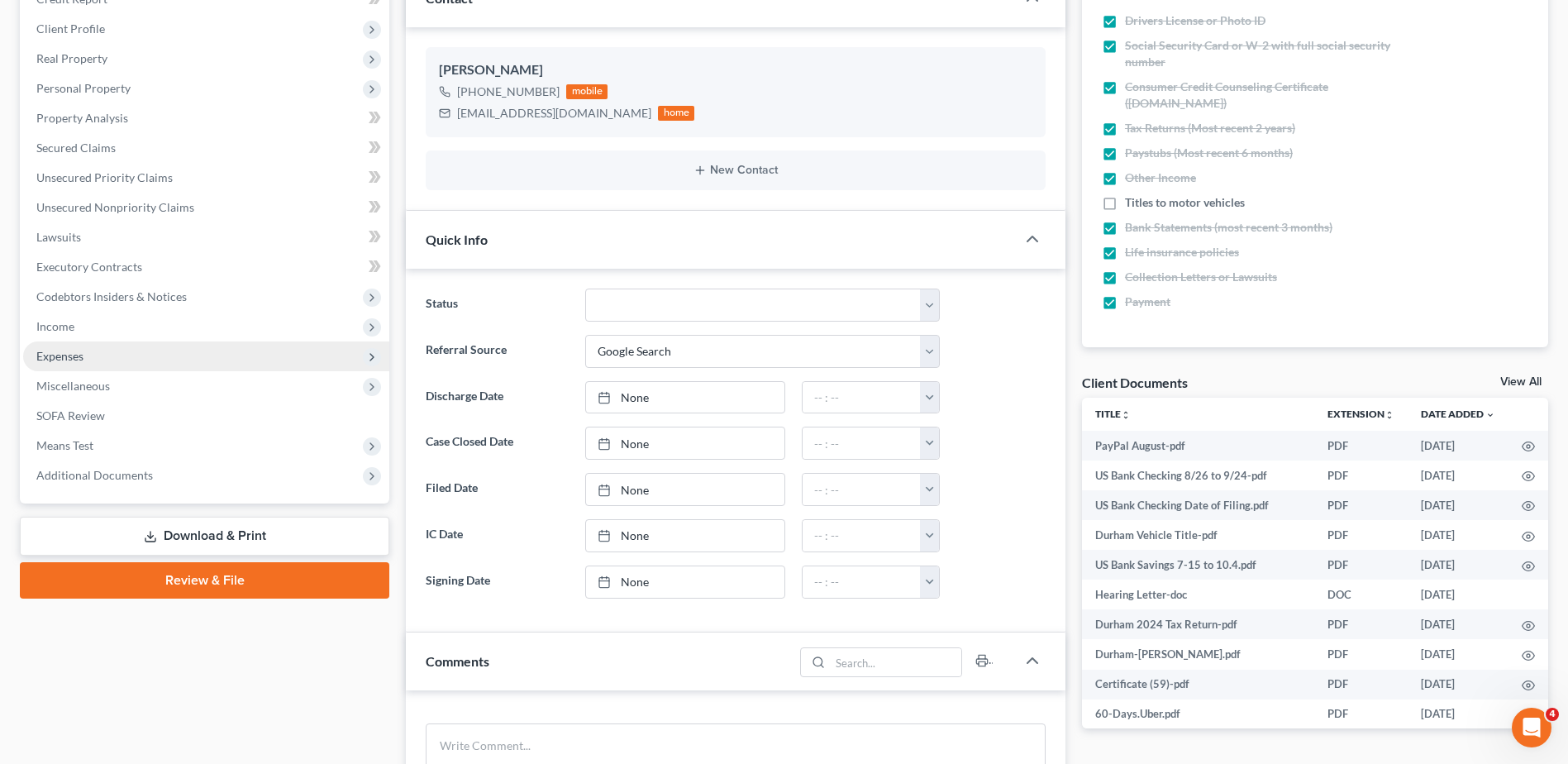
scroll to position [248, 0]
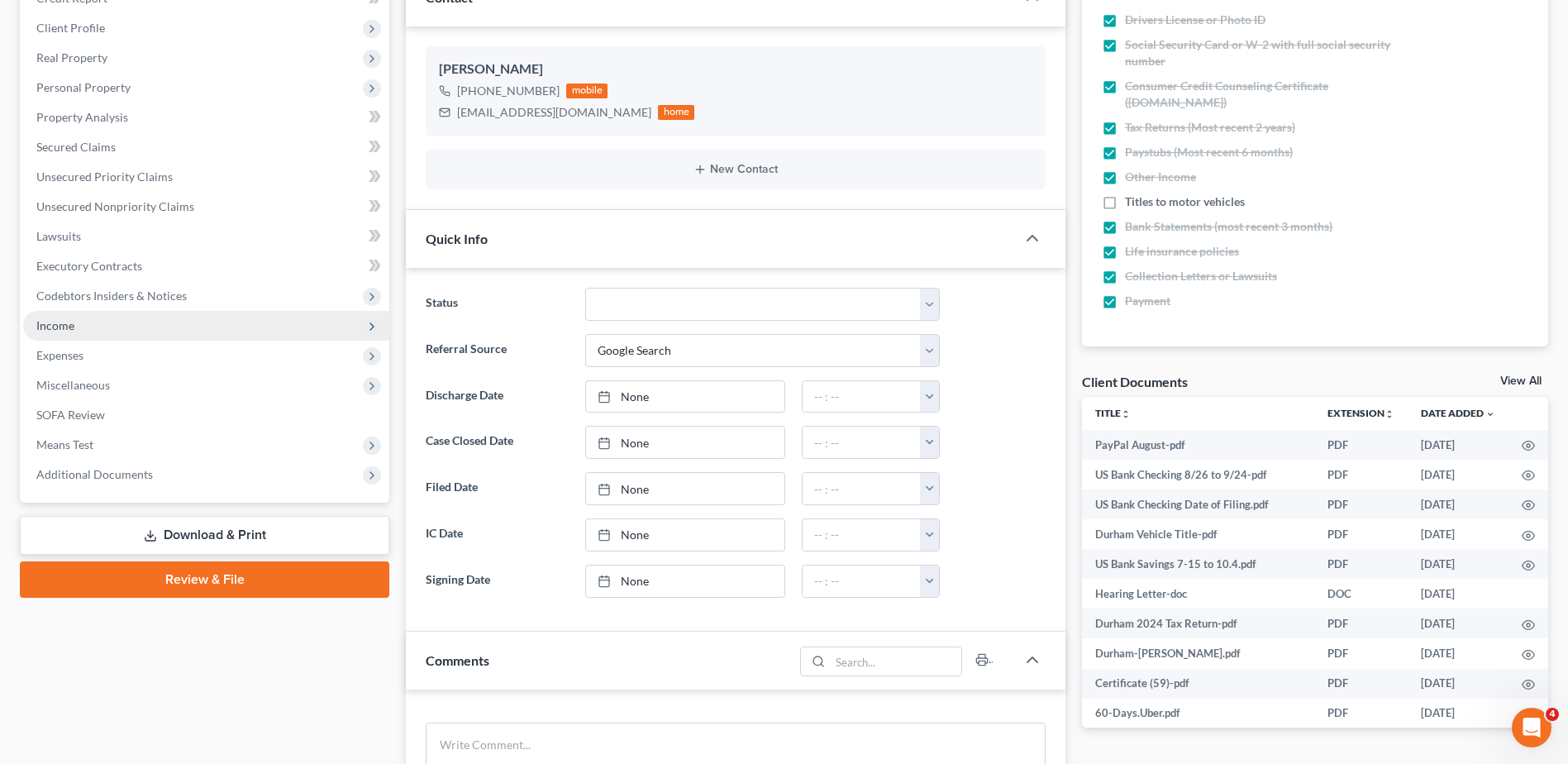
click at [68, 325] on span "Income" at bounding box center [56, 325] width 38 height 14
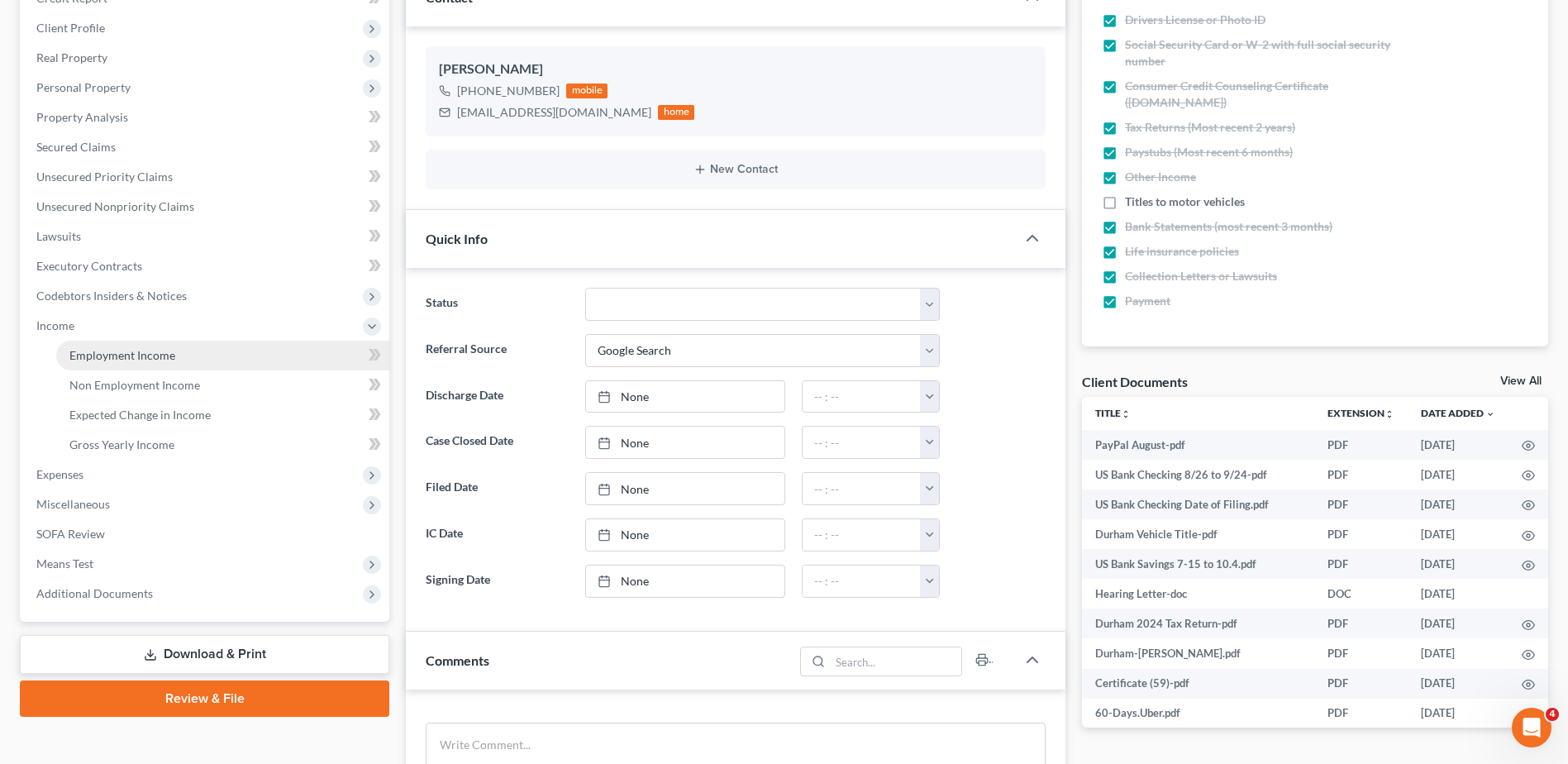
click at [87, 350] on span "Employment Income" at bounding box center [122, 355] width 106 height 14
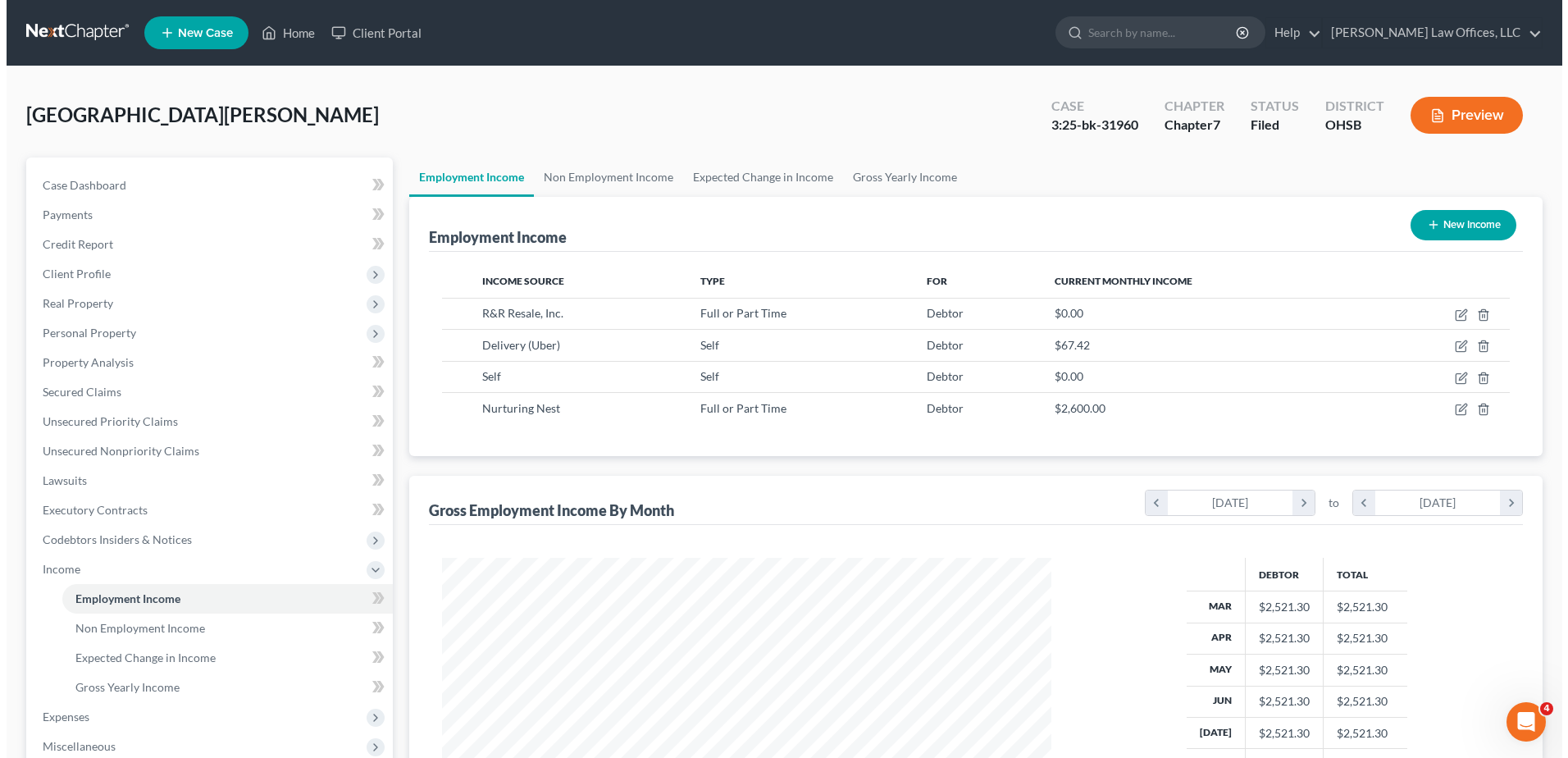
scroll to position [305, 642]
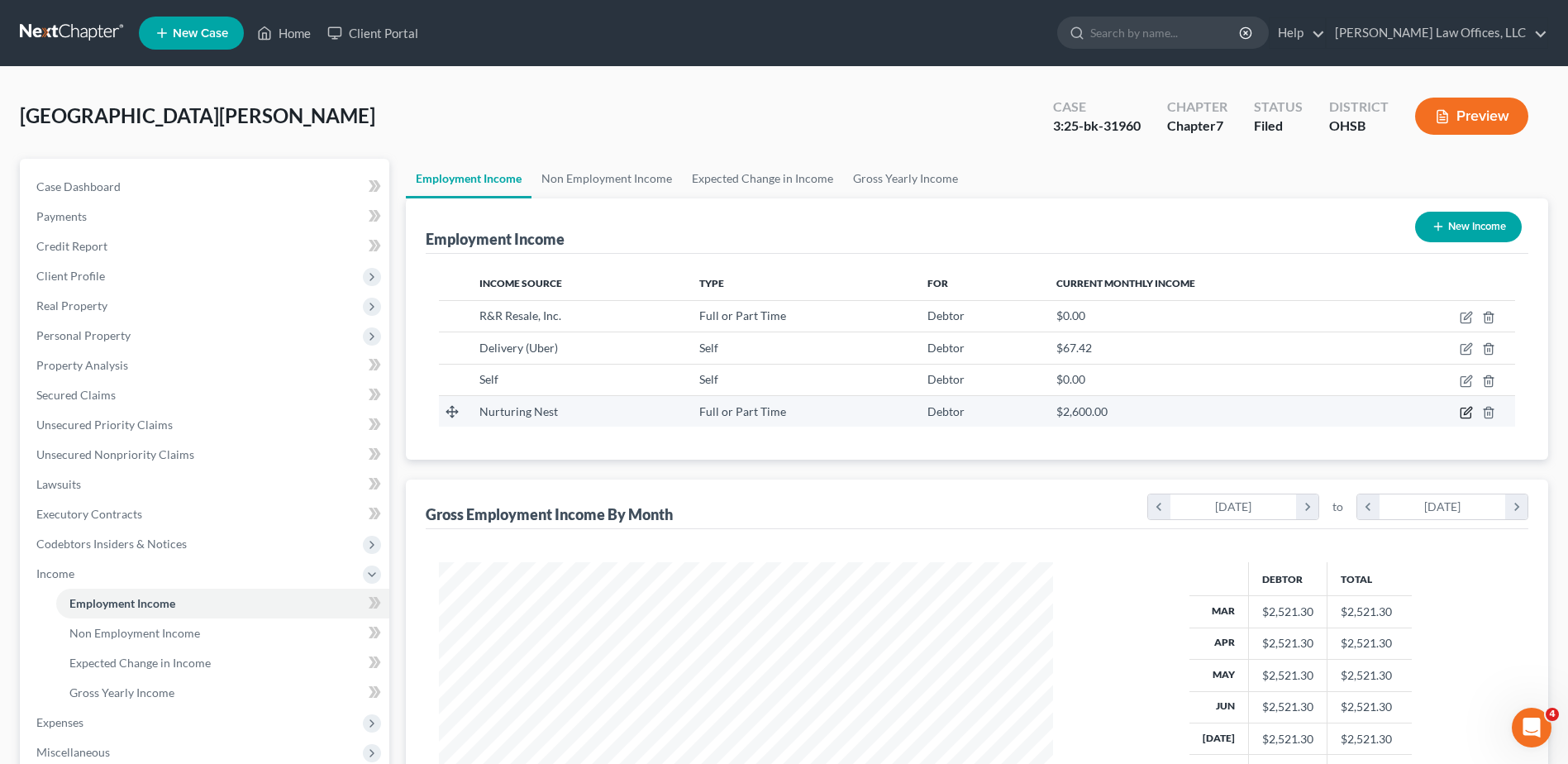
click at [1466, 414] on icon "button" at bounding box center [1467, 410] width 7 height 7
select select "0"
select select "36"
select select "0"
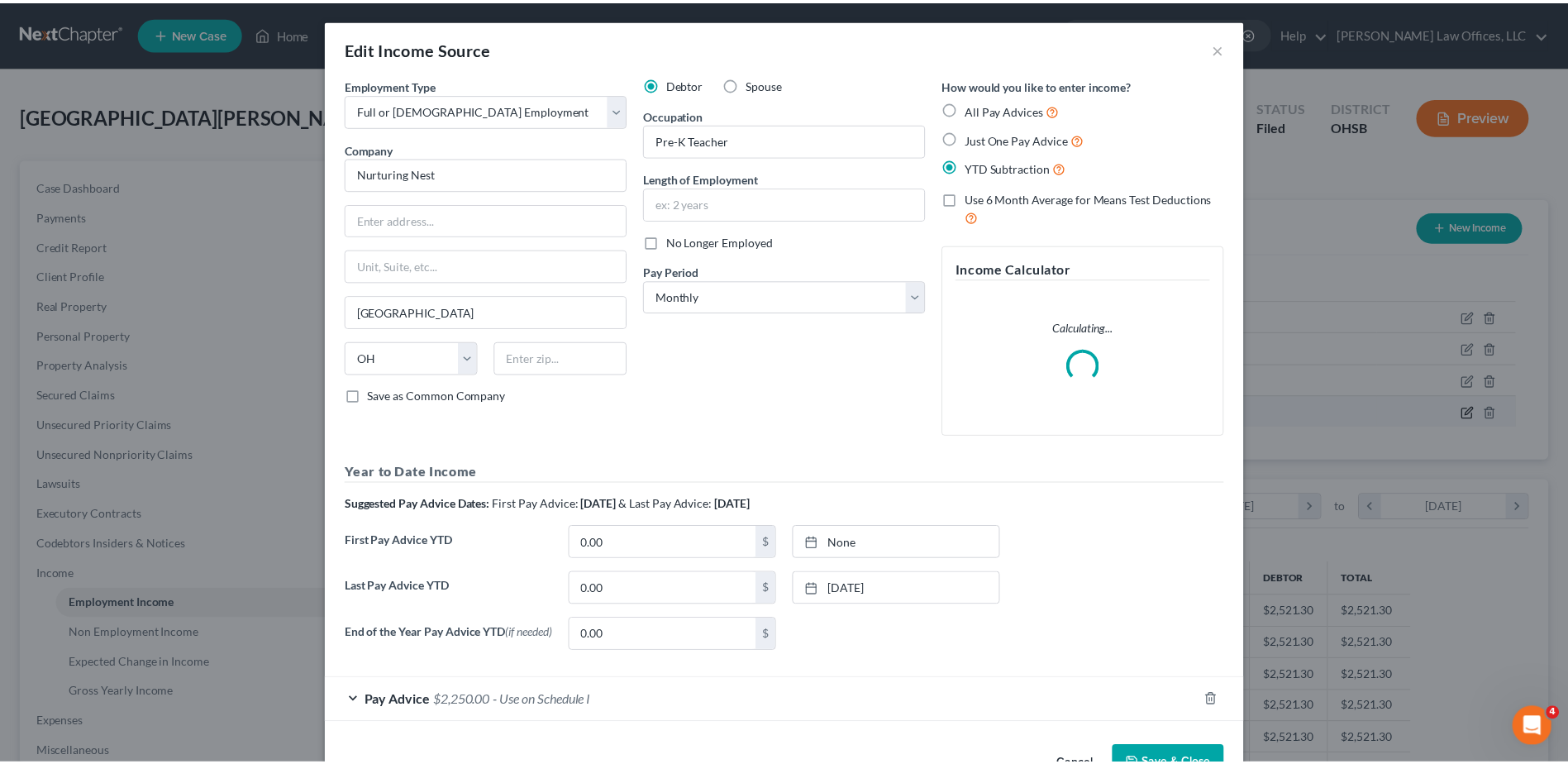
scroll to position [309, 653]
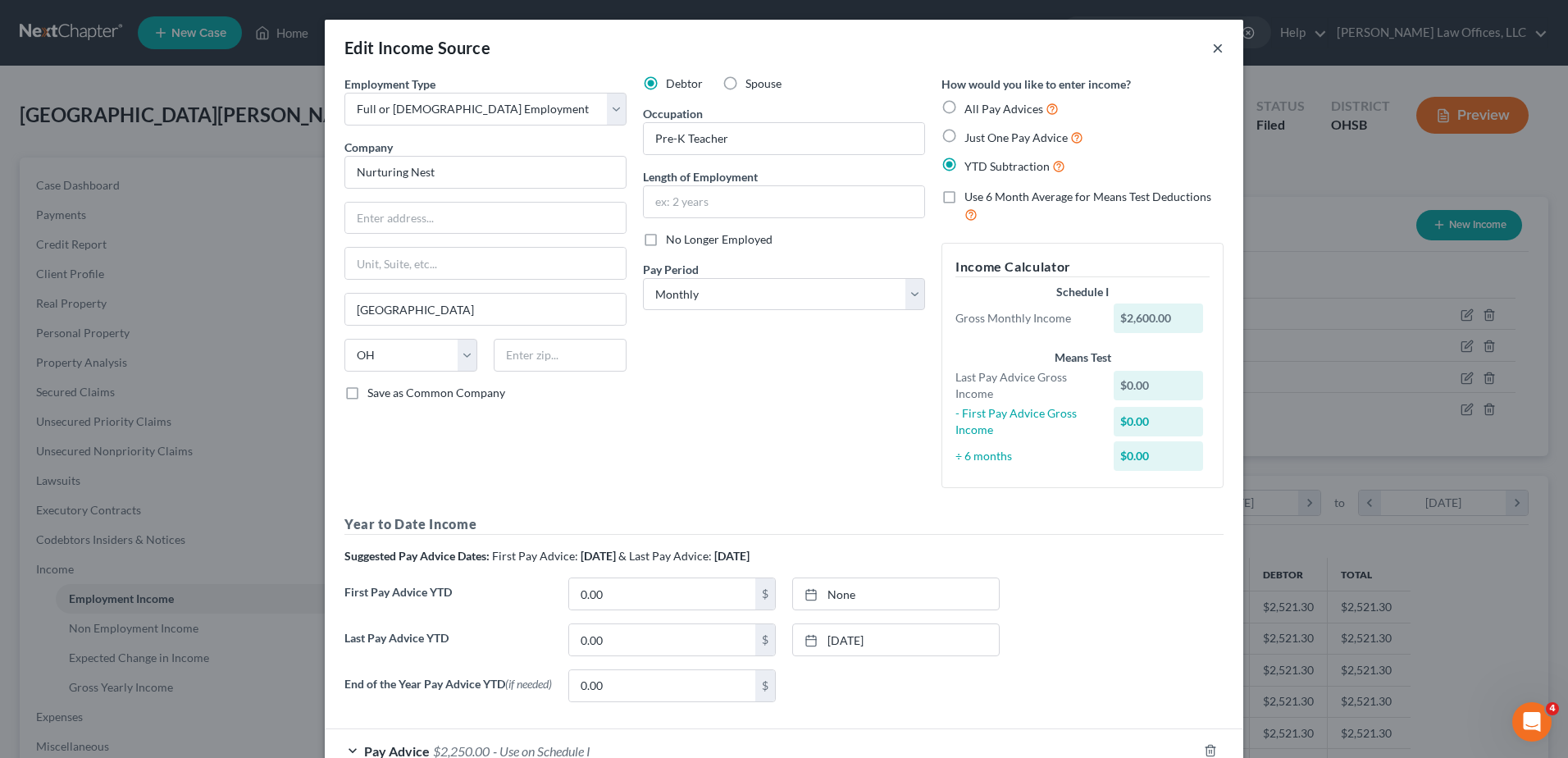
click at [1212, 52] on button "×" at bounding box center [1218, 48] width 12 height 20
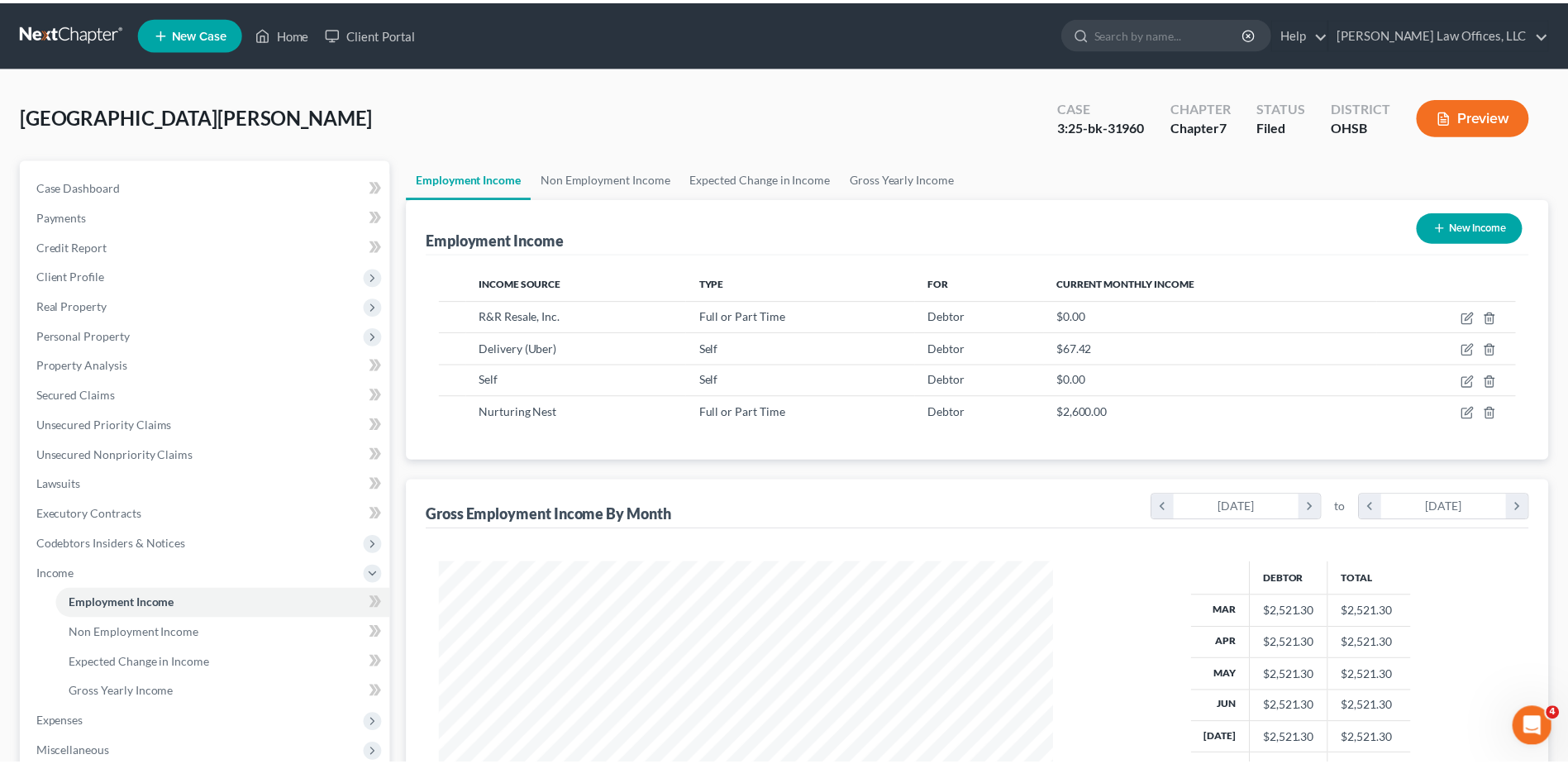
scroll to position [826366, 826053]
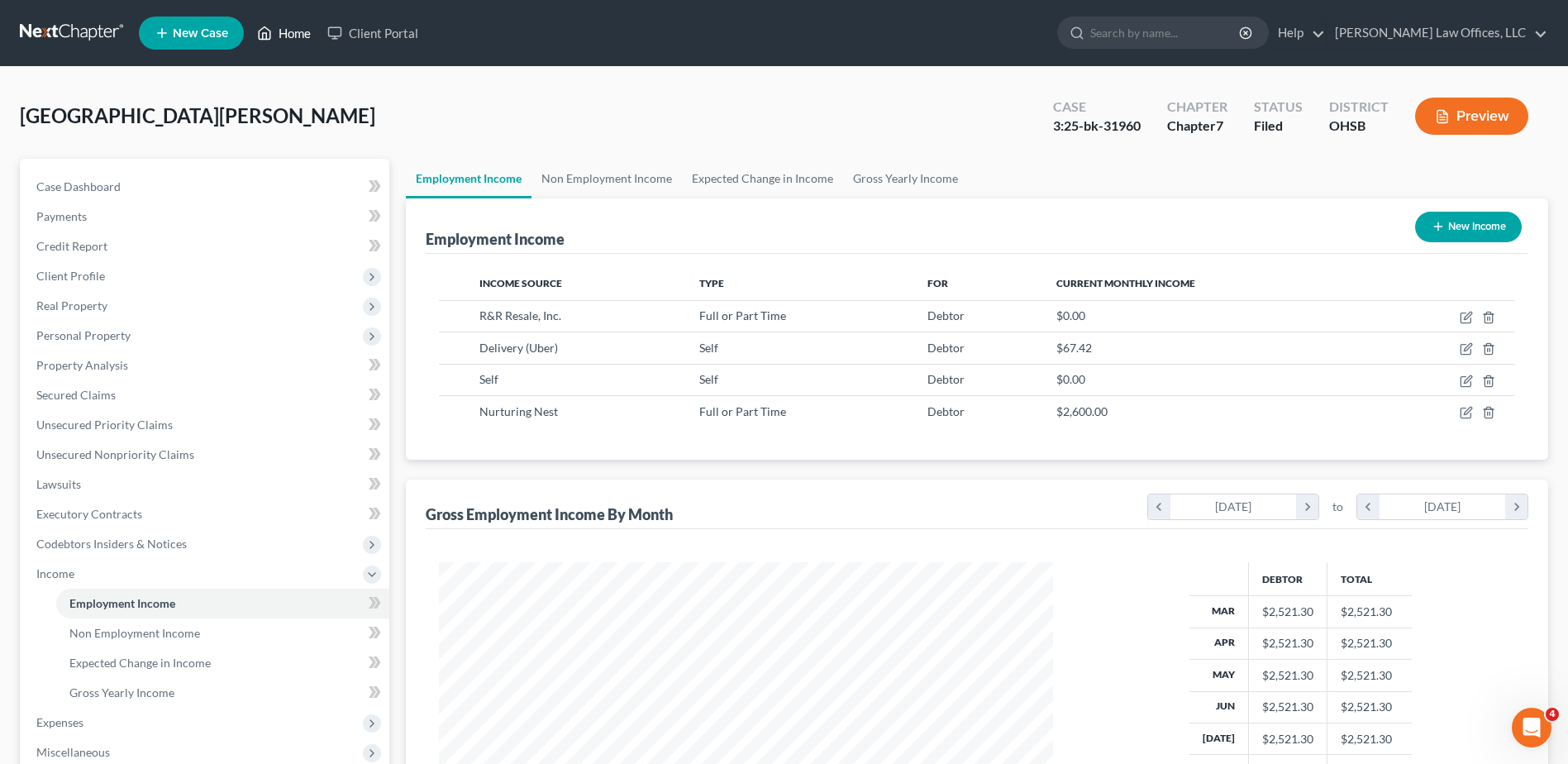
click at [294, 36] on link "Home" at bounding box center [284, 33] width 70 height 30
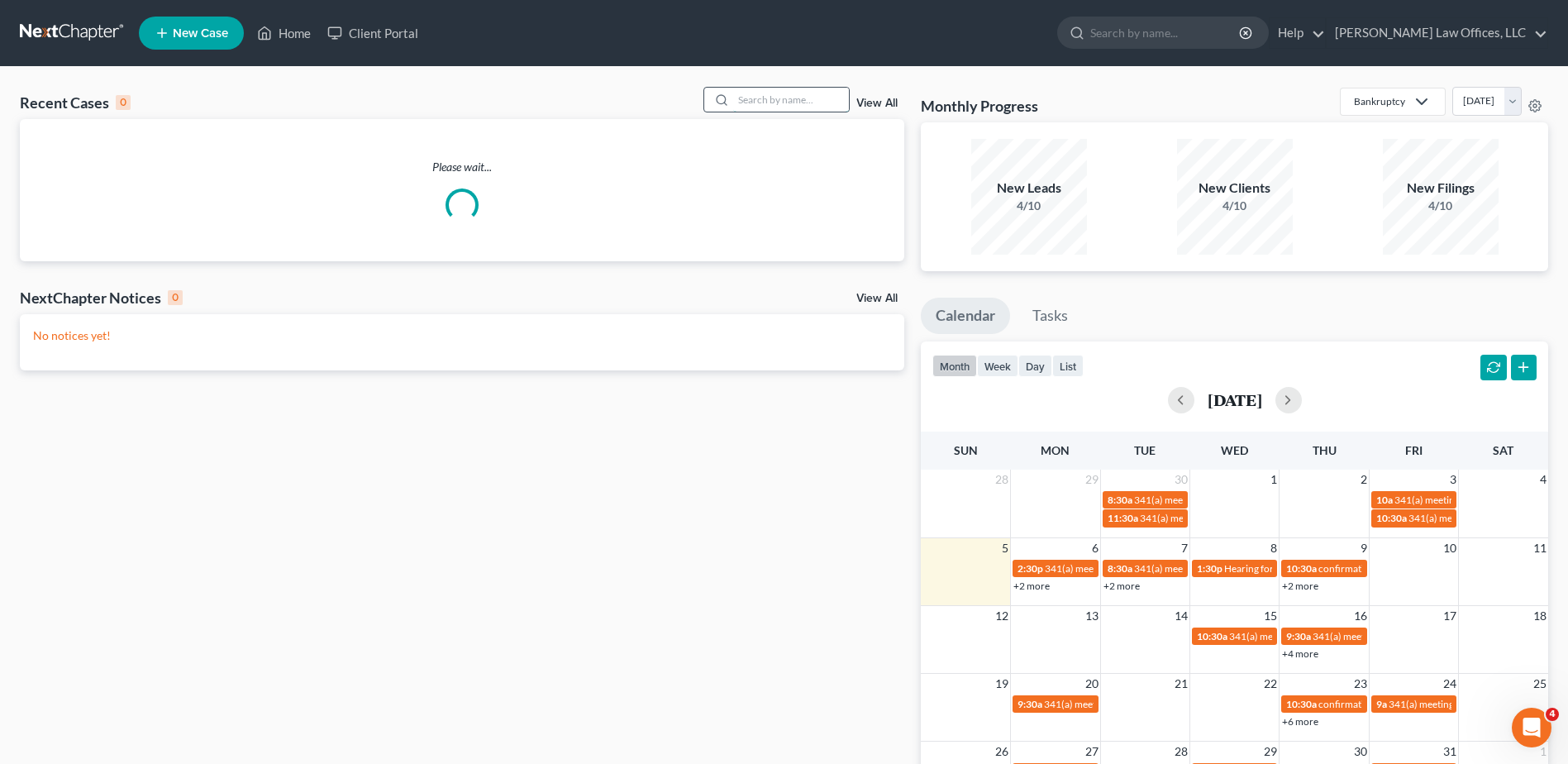
click at [800, 105] on input "search" at bounding box center [791, 99] width 116 height 24
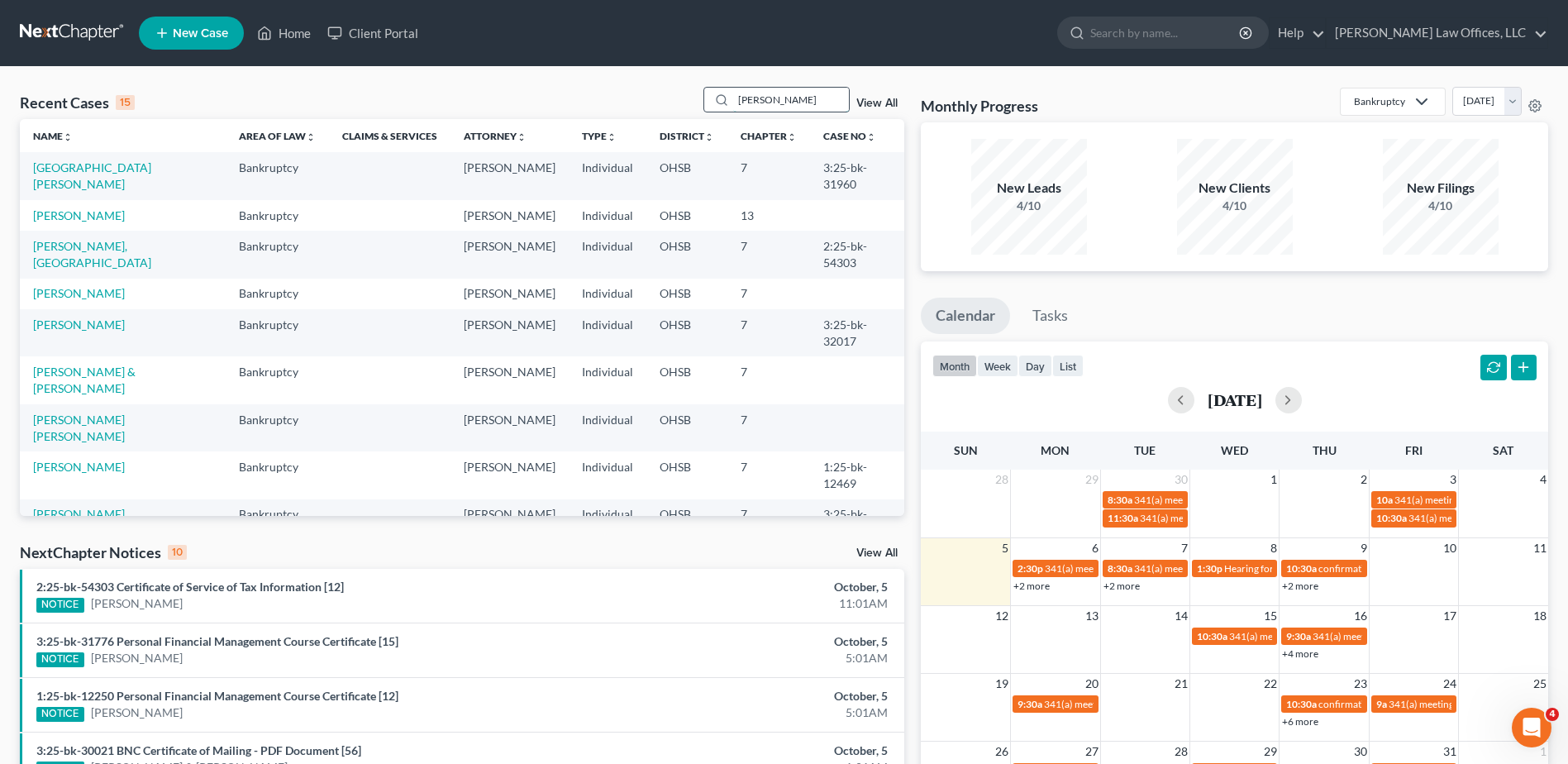
type input "perry"
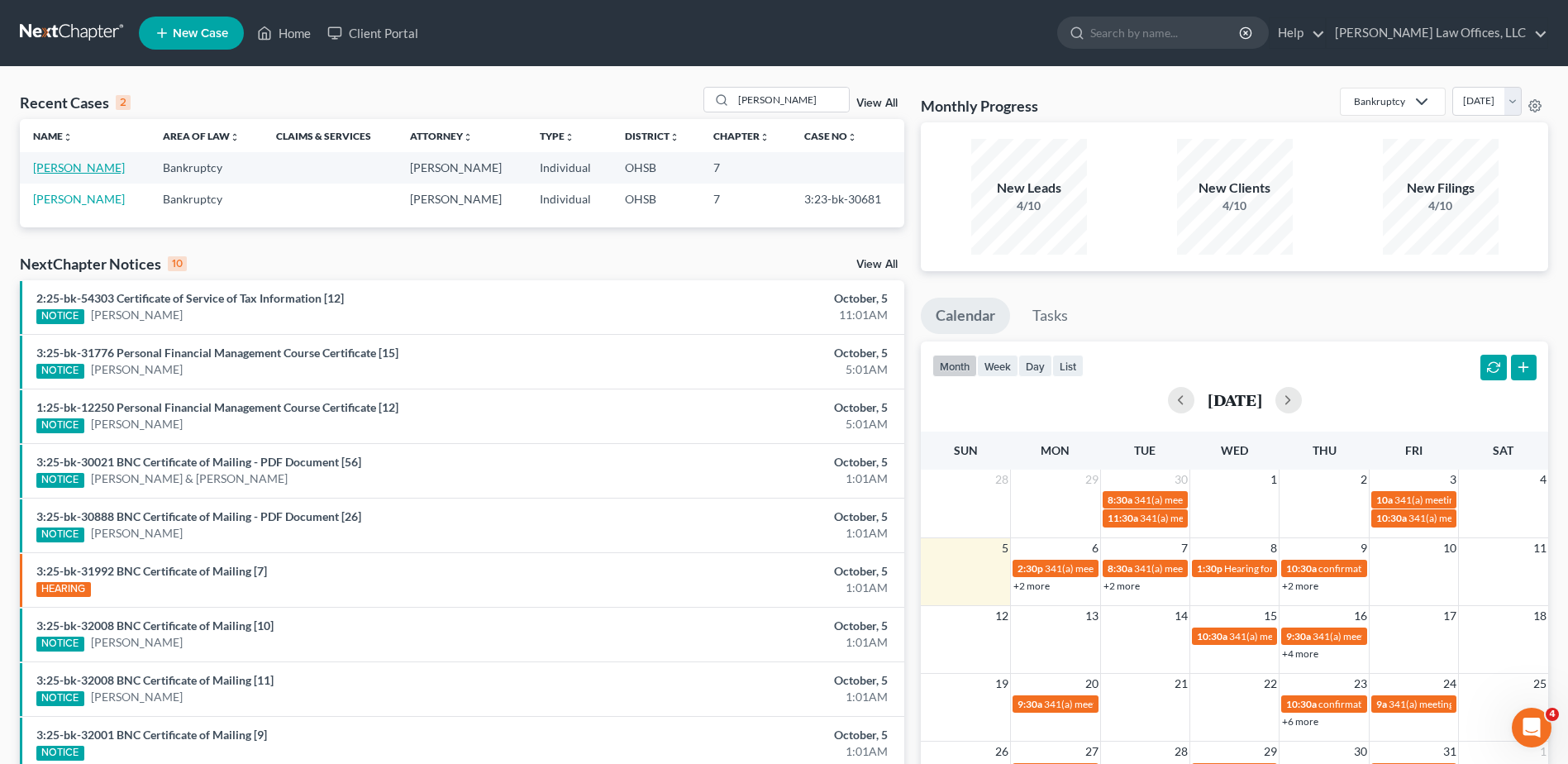
click at [83, 165] on link "[PERSON_NAME]" at bounding box center [79, 167] width 92 height 14
select select "4"
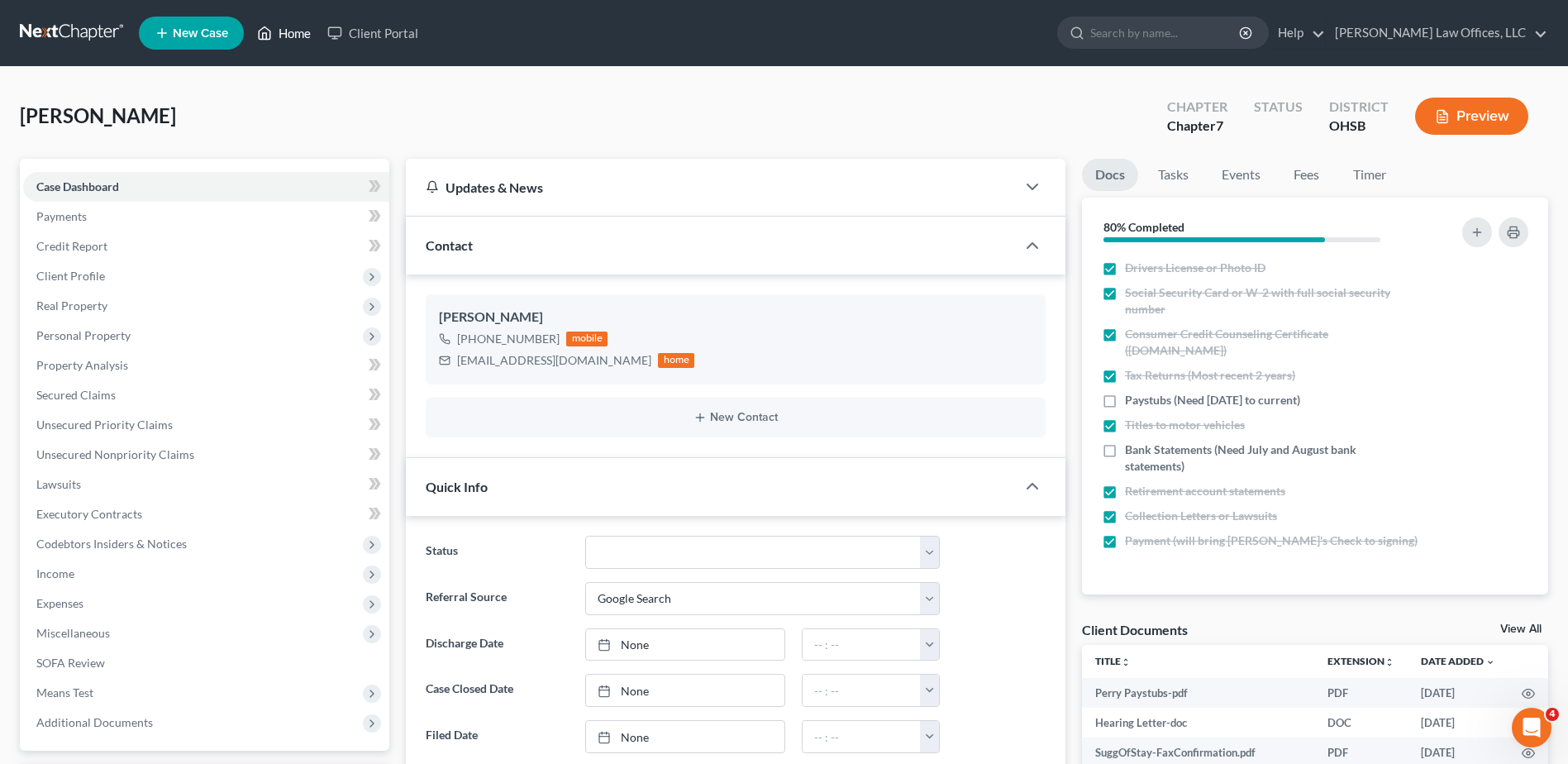
click at [294, 31] on link "Home" at bounding box center [284, 33] width 70 height 30
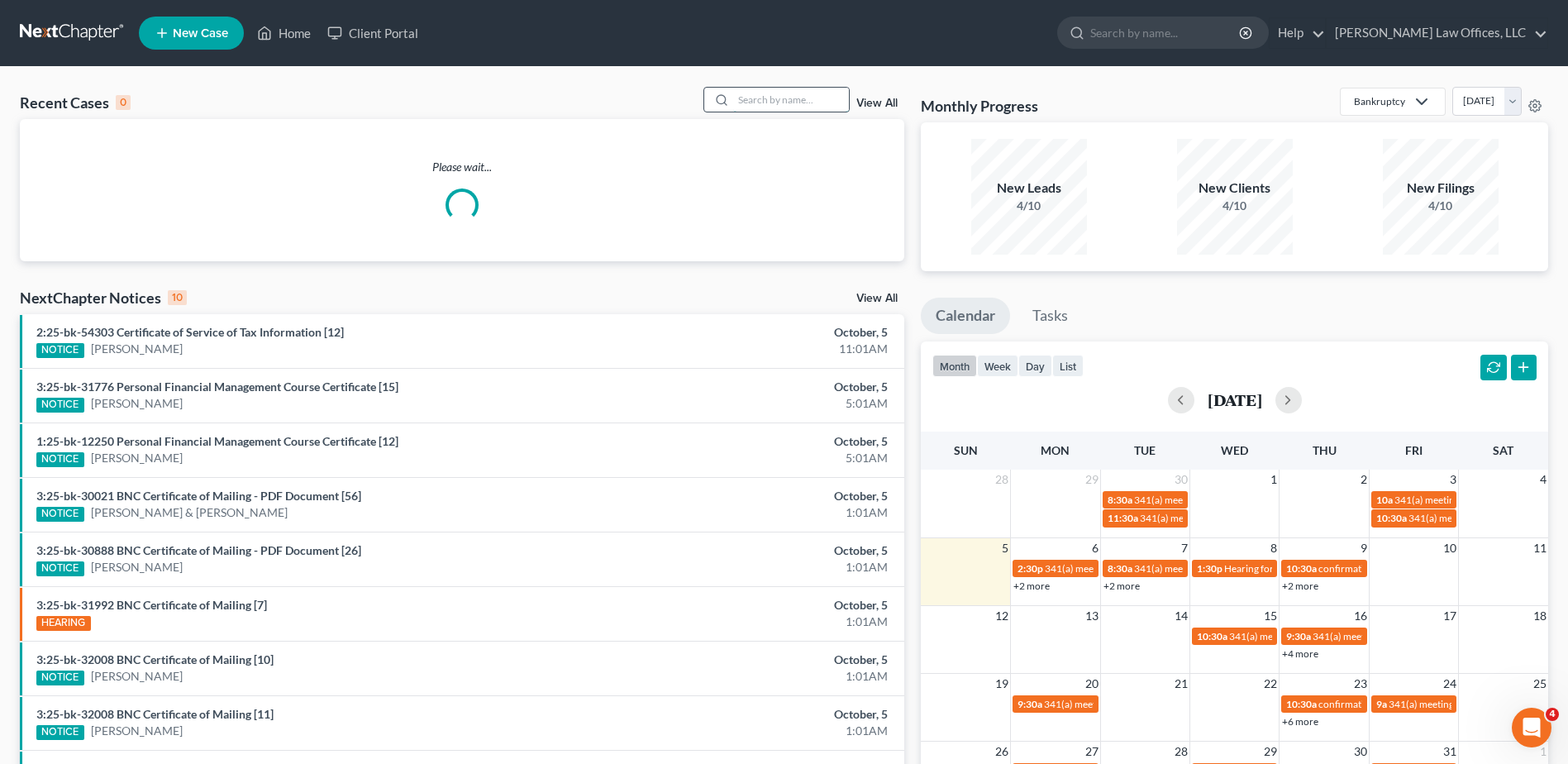
click at [776, 98] on input "search" at bounding box center [791, 99] width 116 height 24
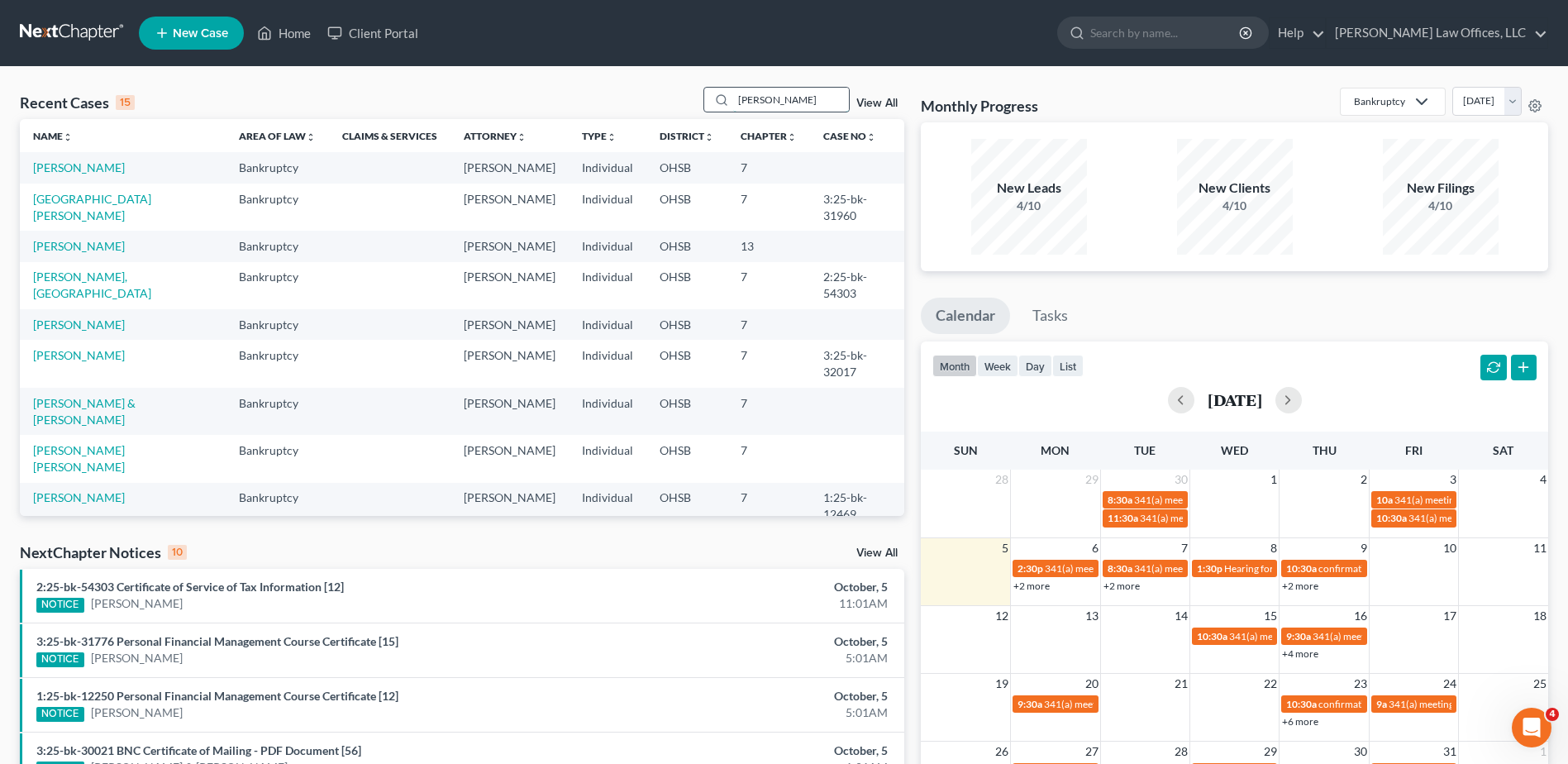
type input "cole"
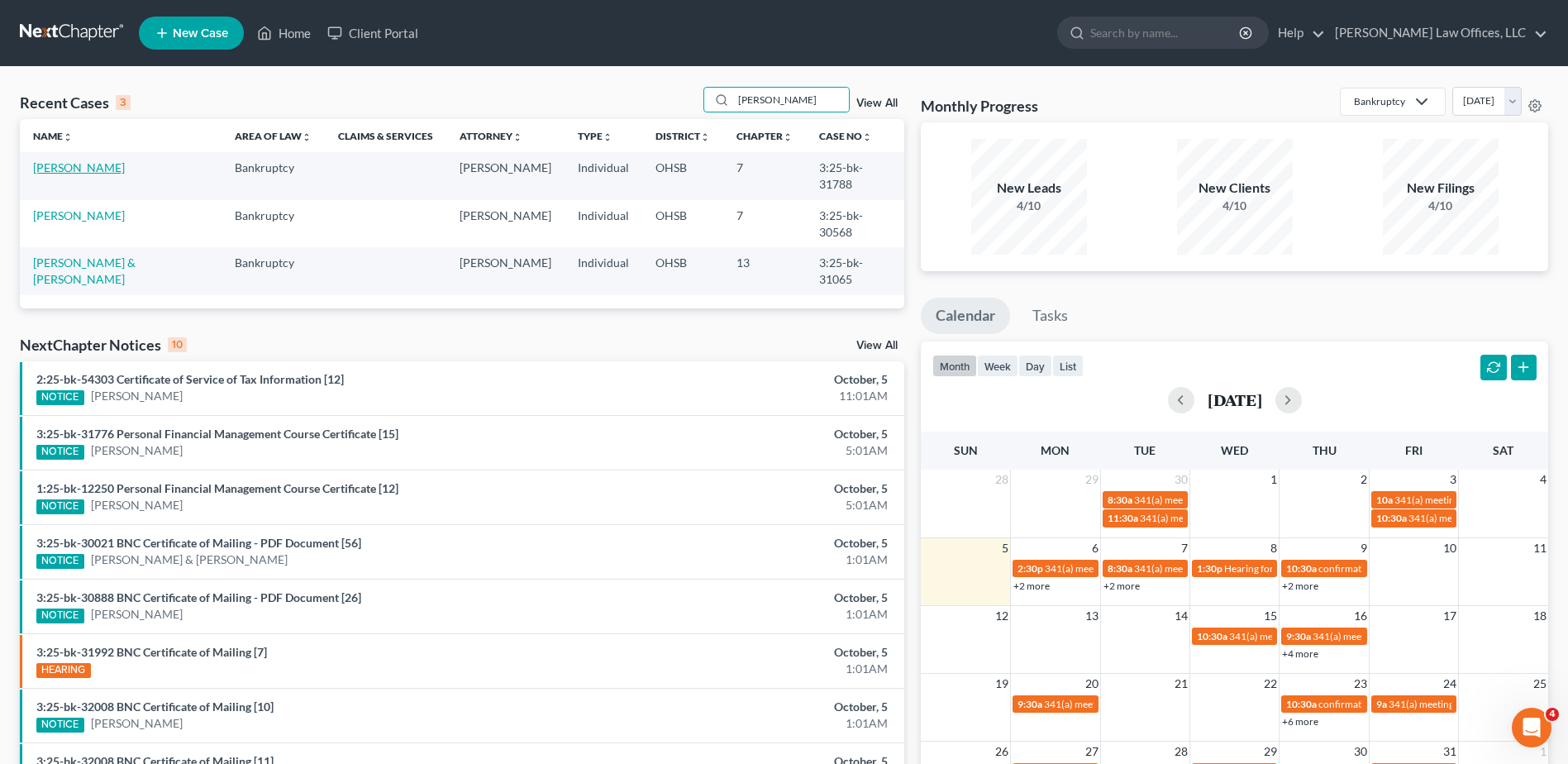
click at [55, 167] on link "Cole, Zachery" at bounding box center [79, 167] width 92 height 14
select select "4"
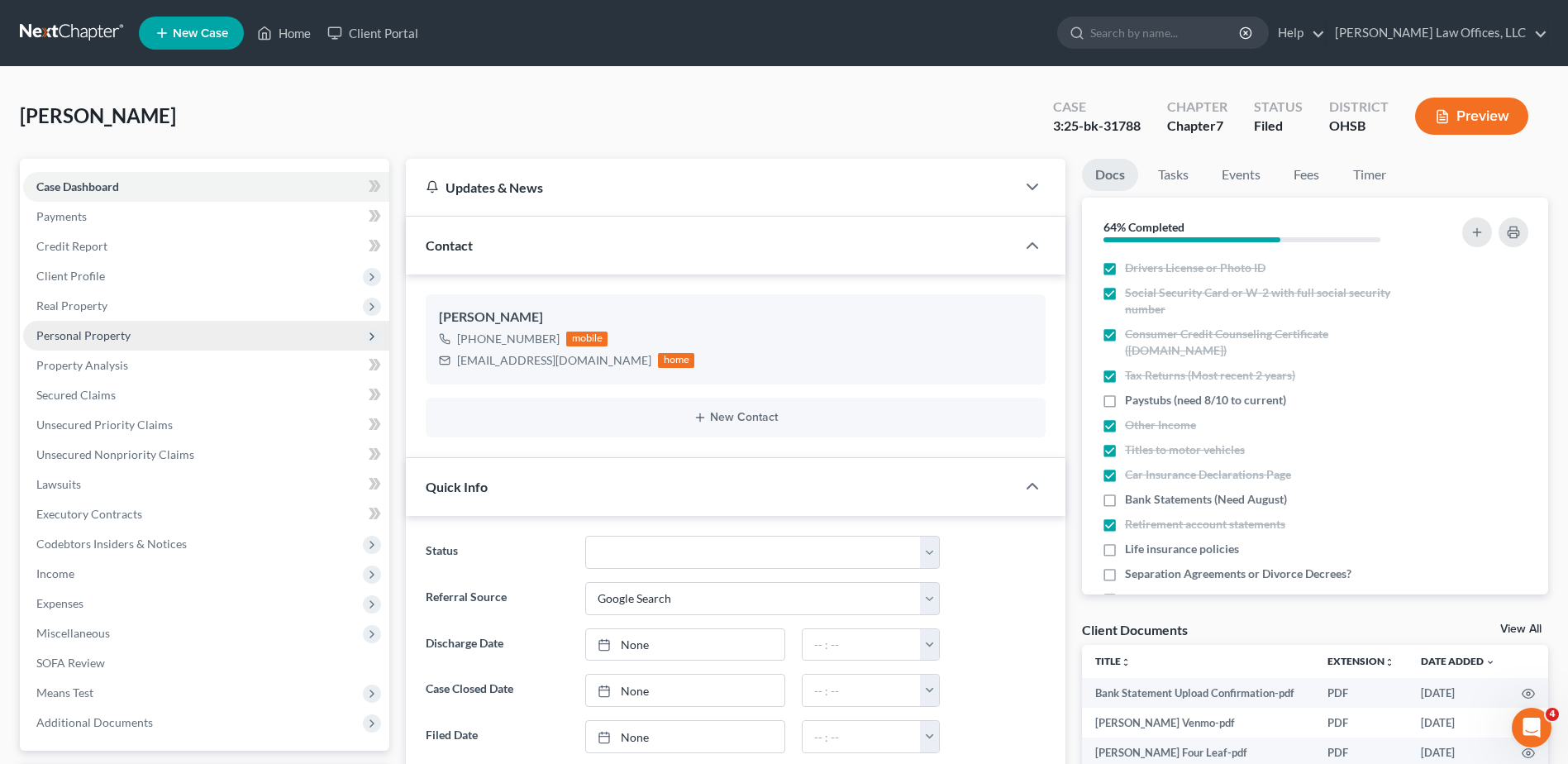
scroll to position [414, 0]
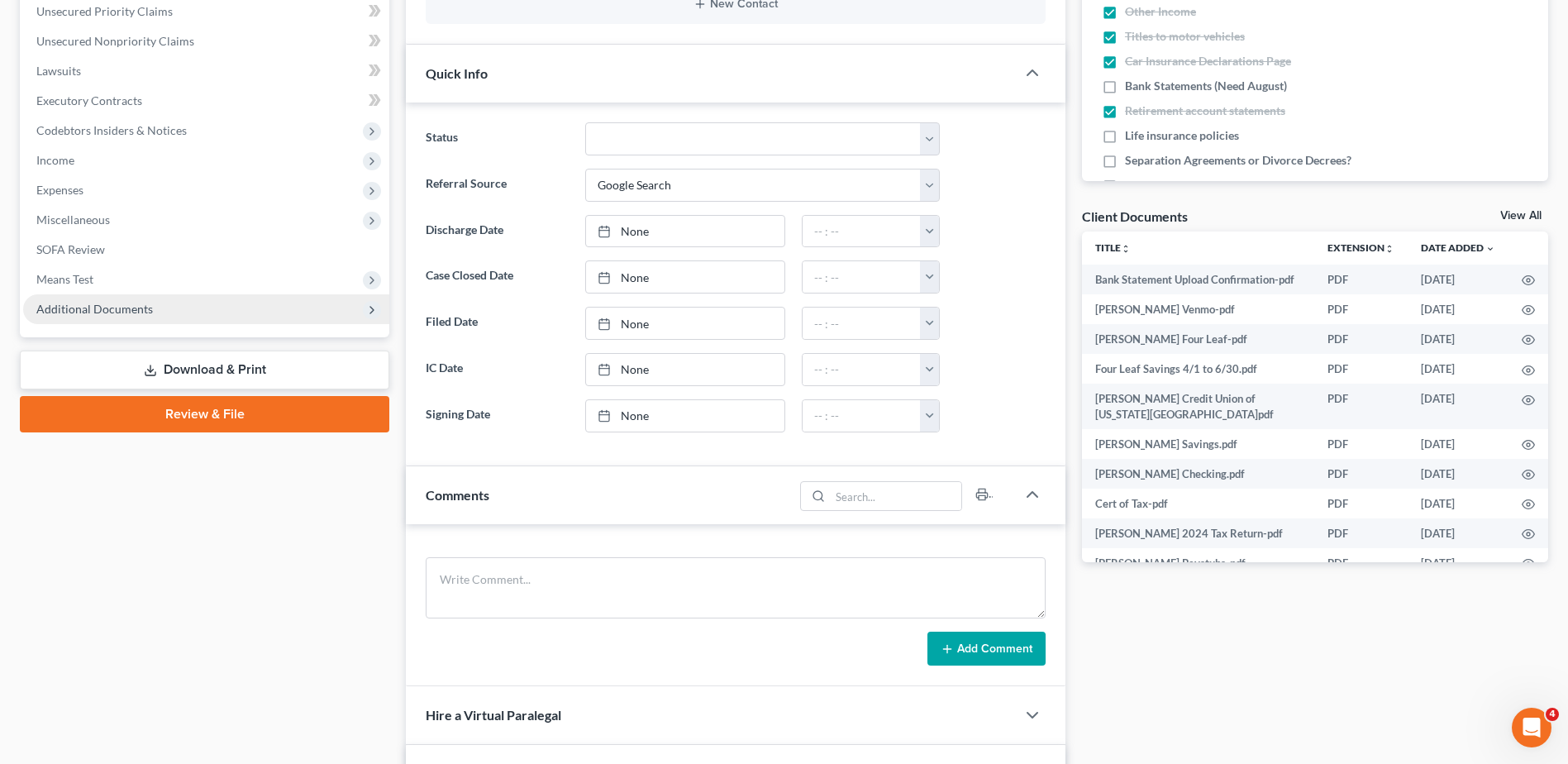
click at [77, 306] on span "Additional Documents" at bounding box center [95, 309] width 117 height 14
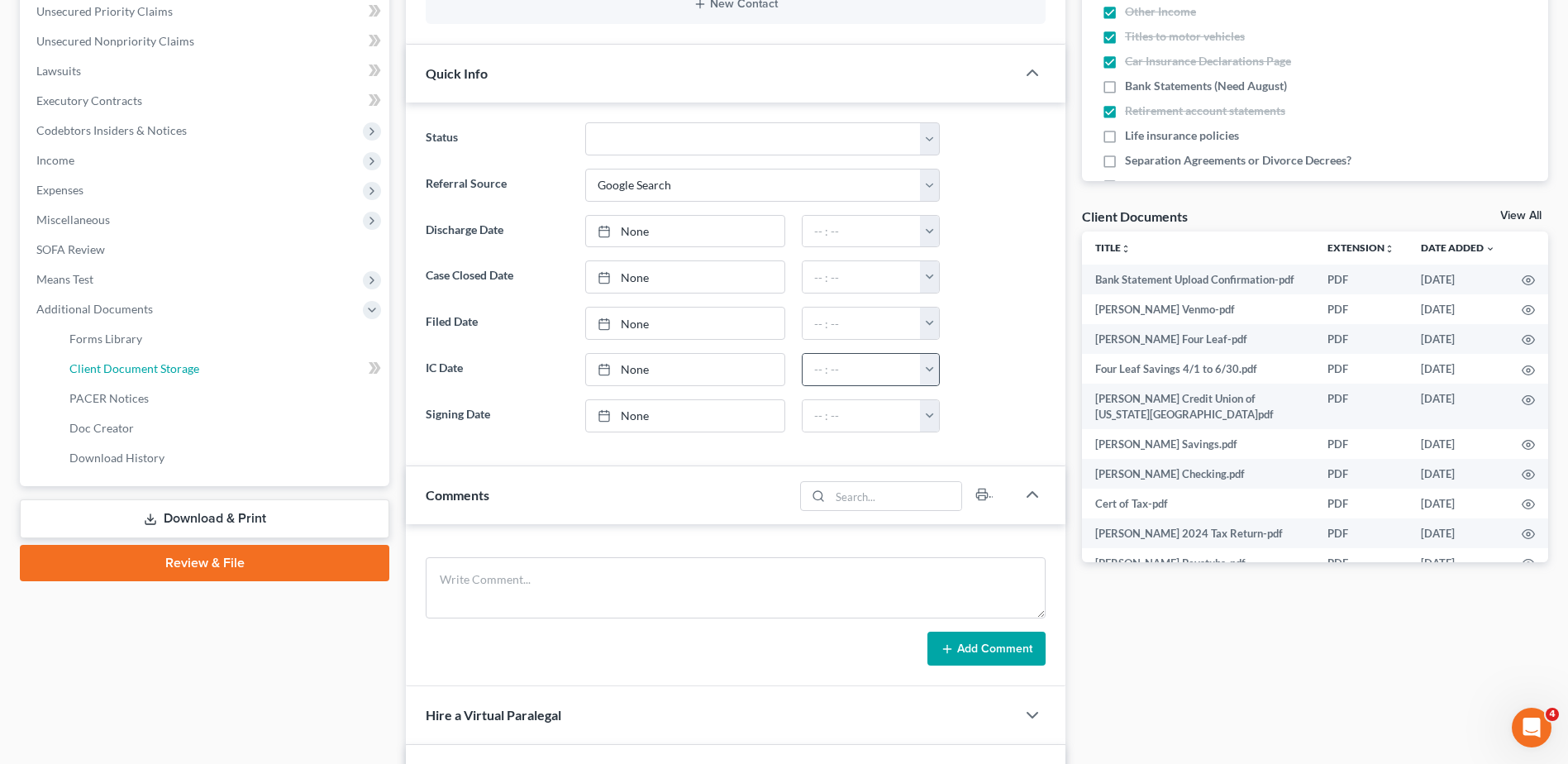
click at [99, 363] on span "Client Document Storage" at bounding box center [134, 368] width 130 height 14
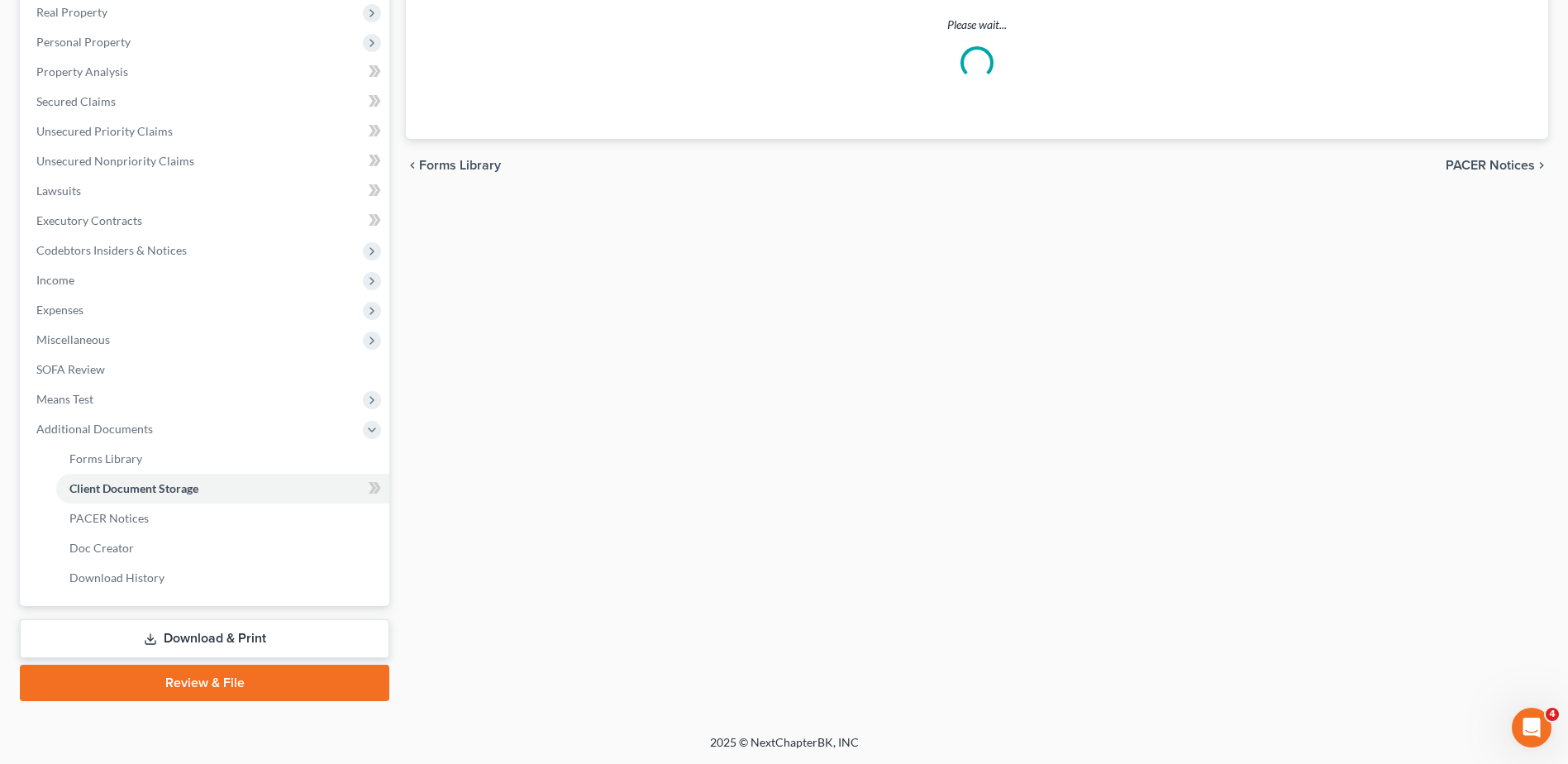
scroll to position [251, 0]
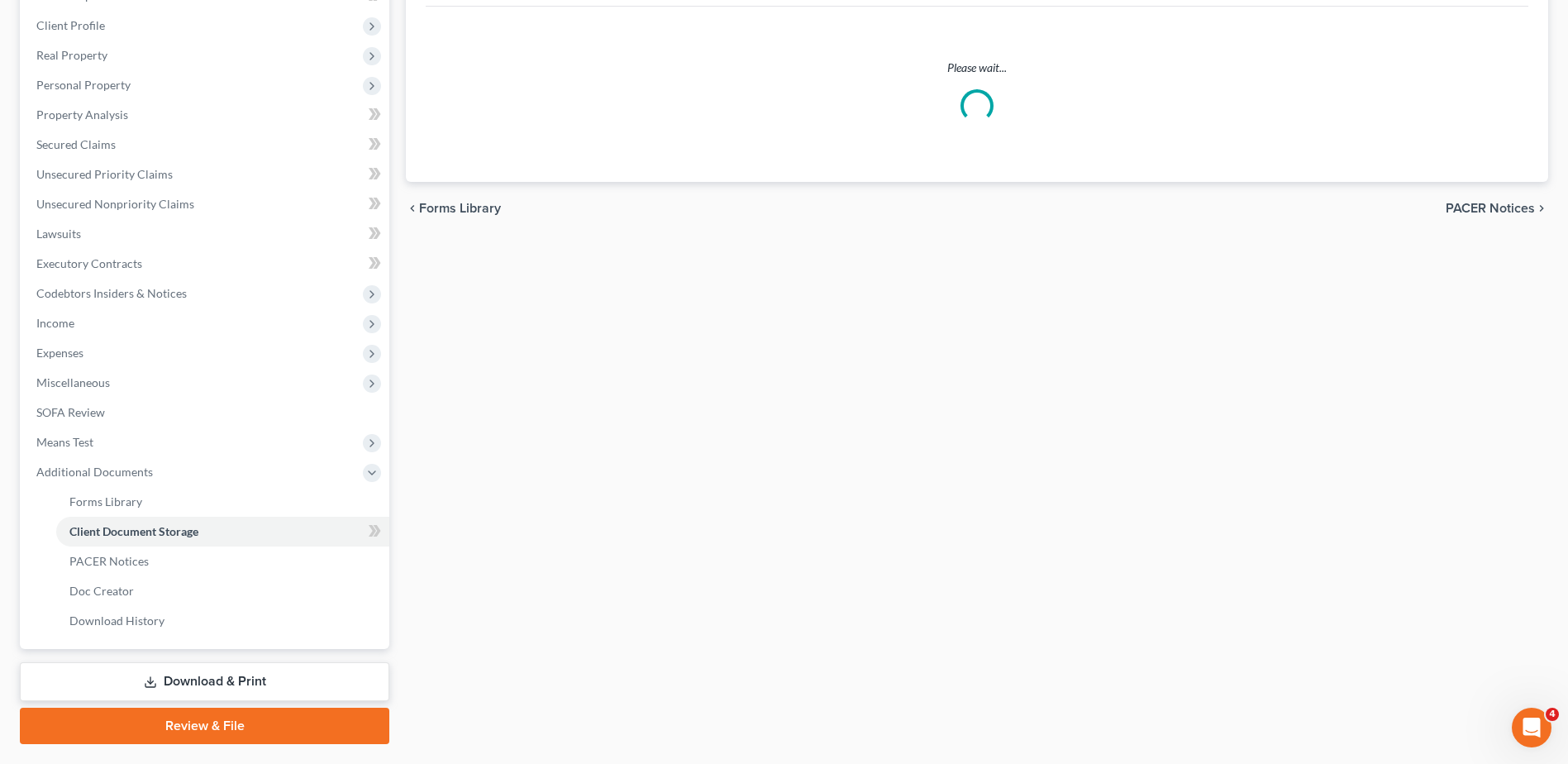
select select "7"
select select "52"
select select "37"
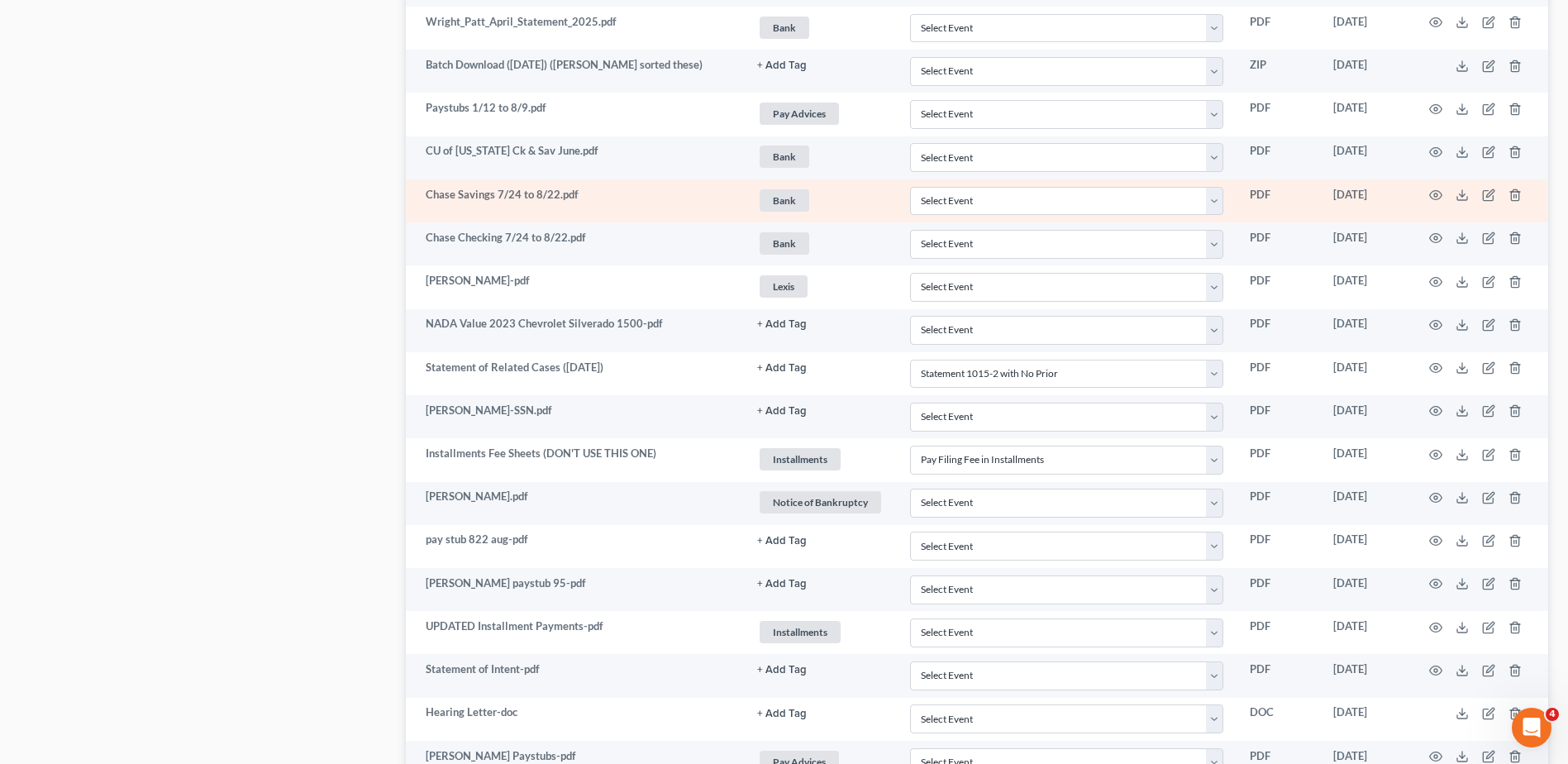
scroll to position [2051, 0]
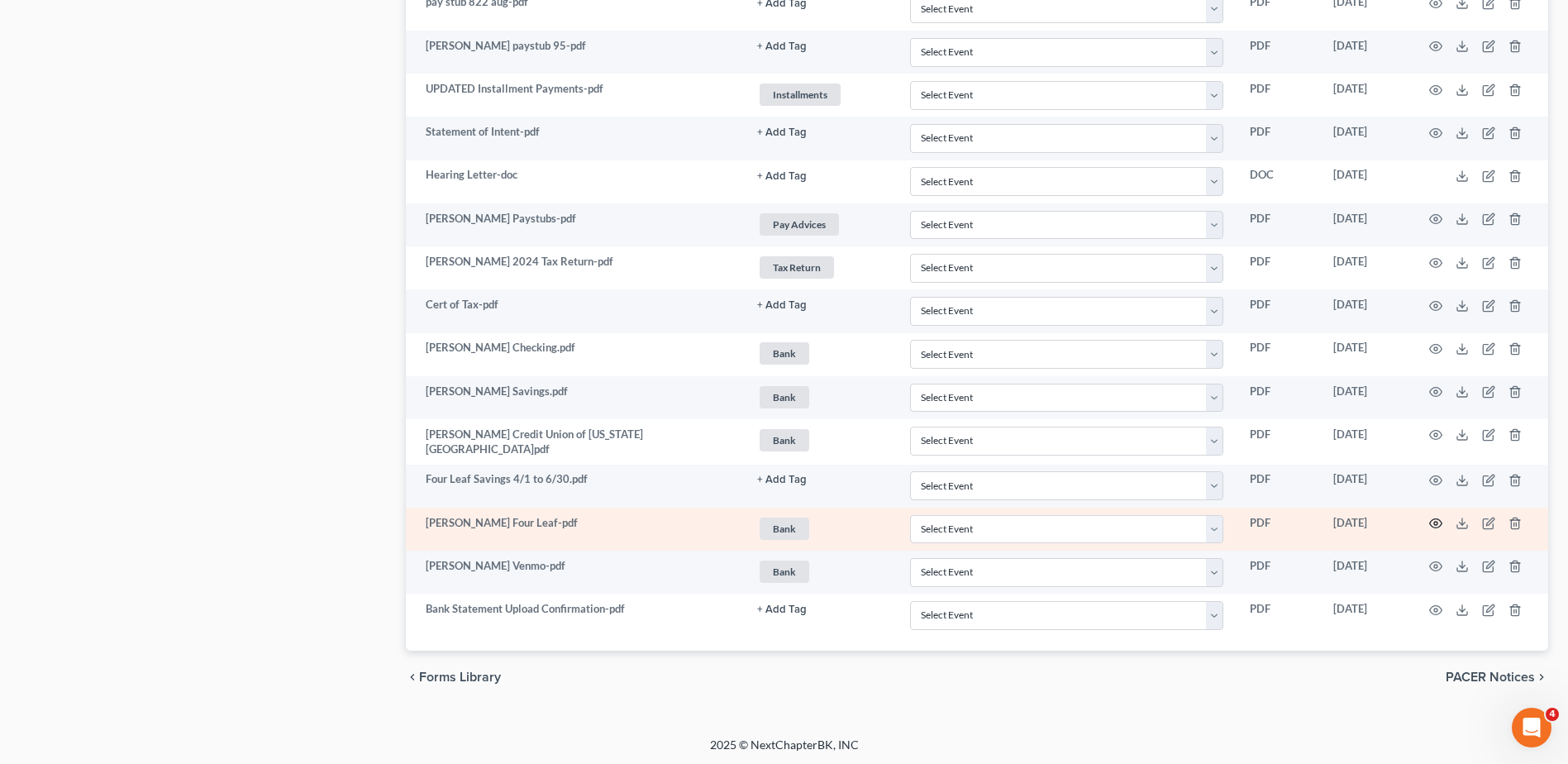
click at [1436, 518] on icon "button" at bounding box center [1436, 523] width 13 height 13
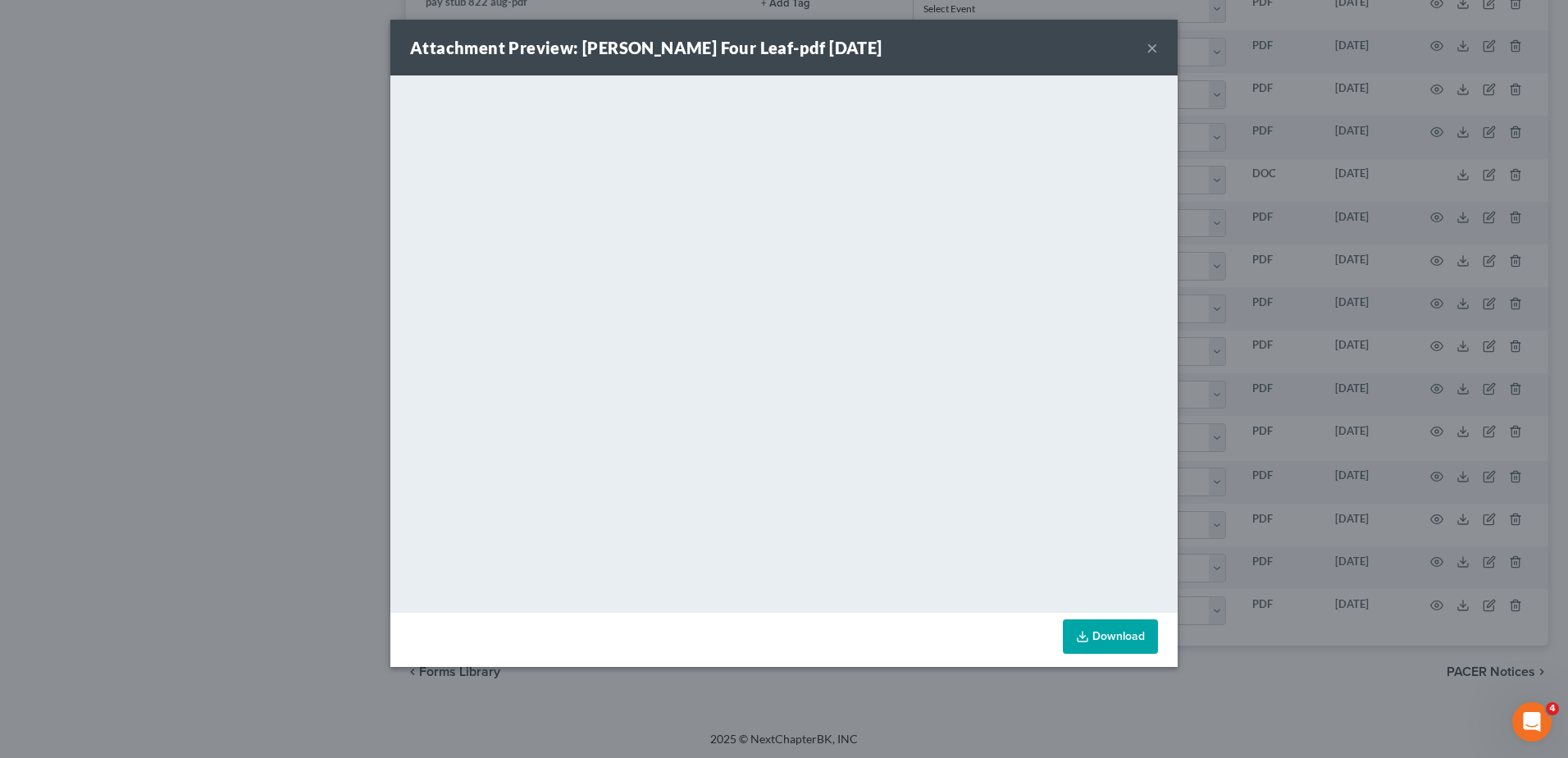
click at [1149, 47] on button "×" at bounding box center [1153, 48] width 12 height 20
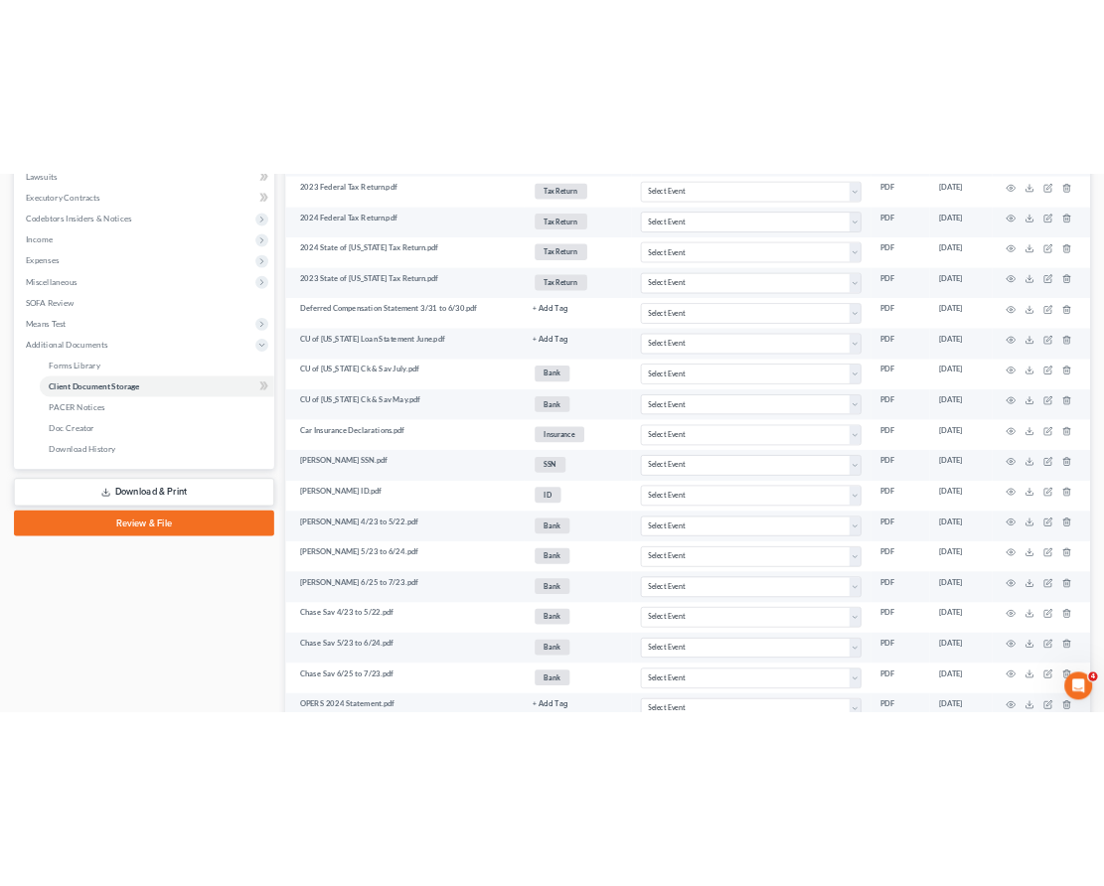
scroll to position [0, 0]
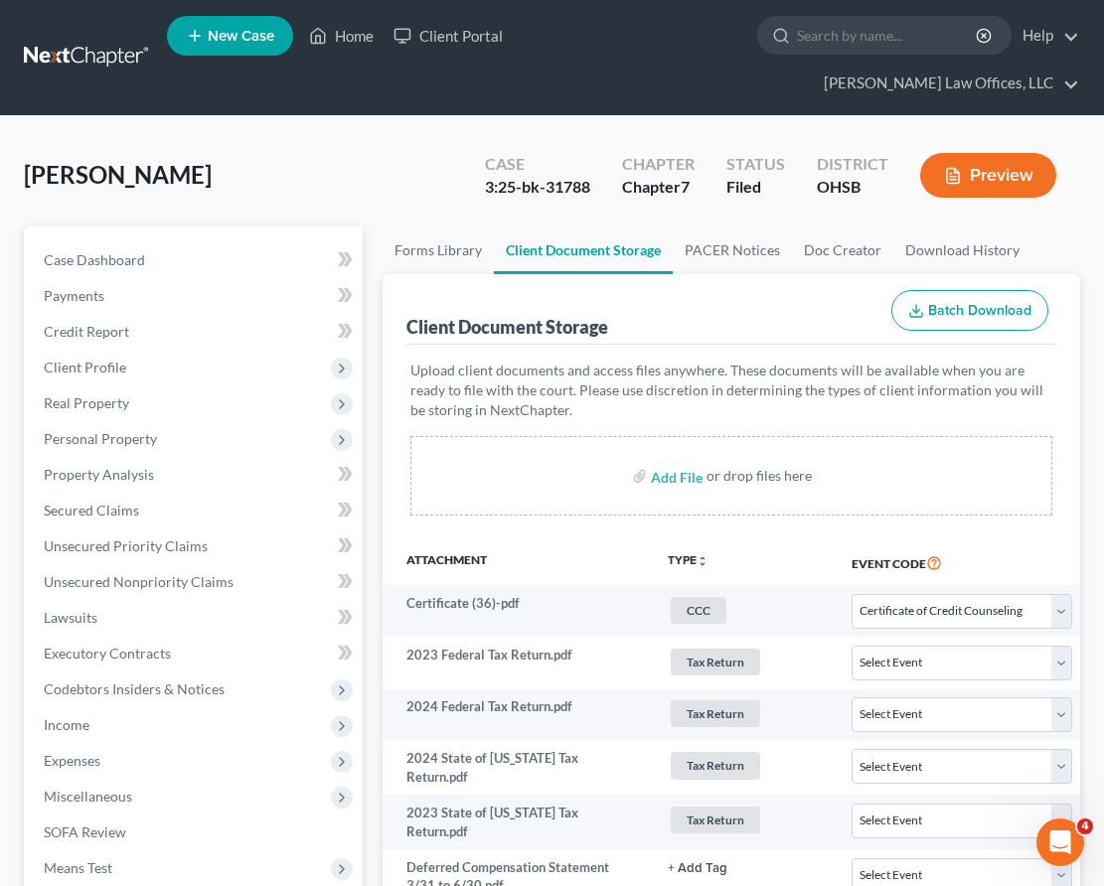
select select "7"
select select "52"
select select "37"
select select "7"
select select "52"
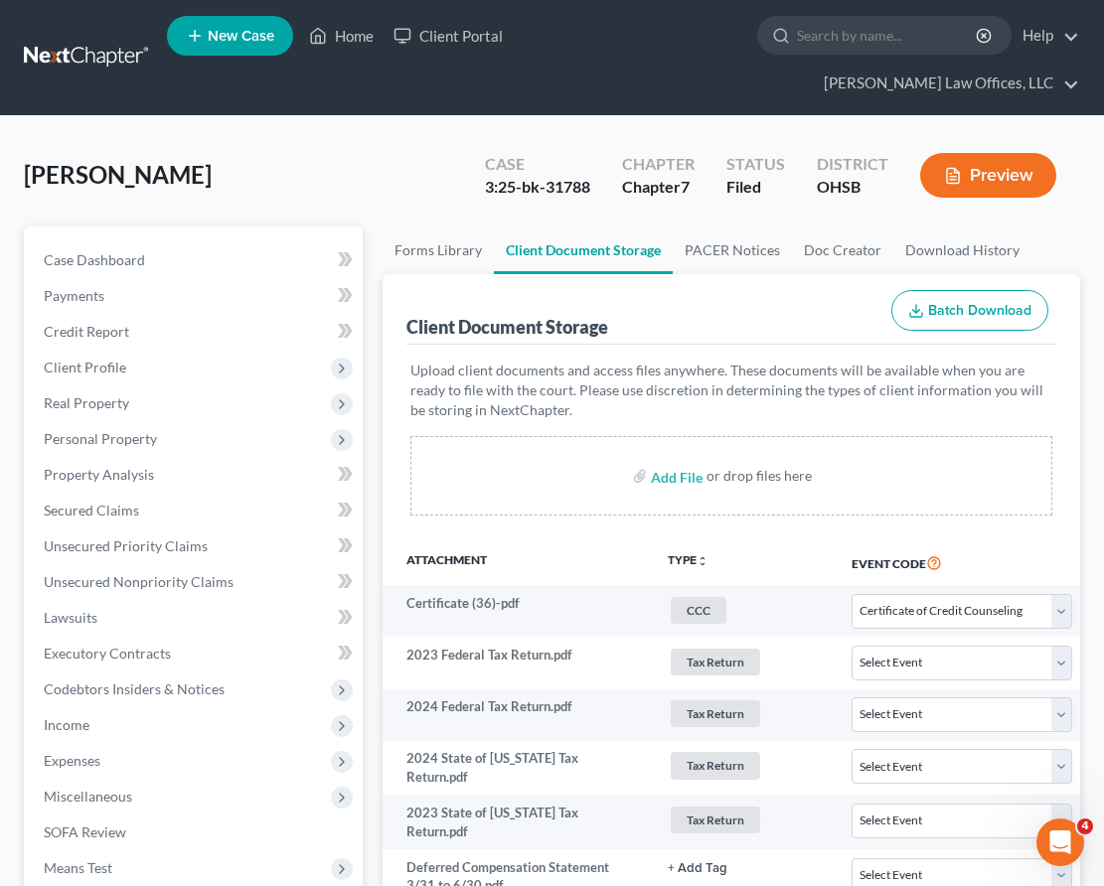
select select "37"
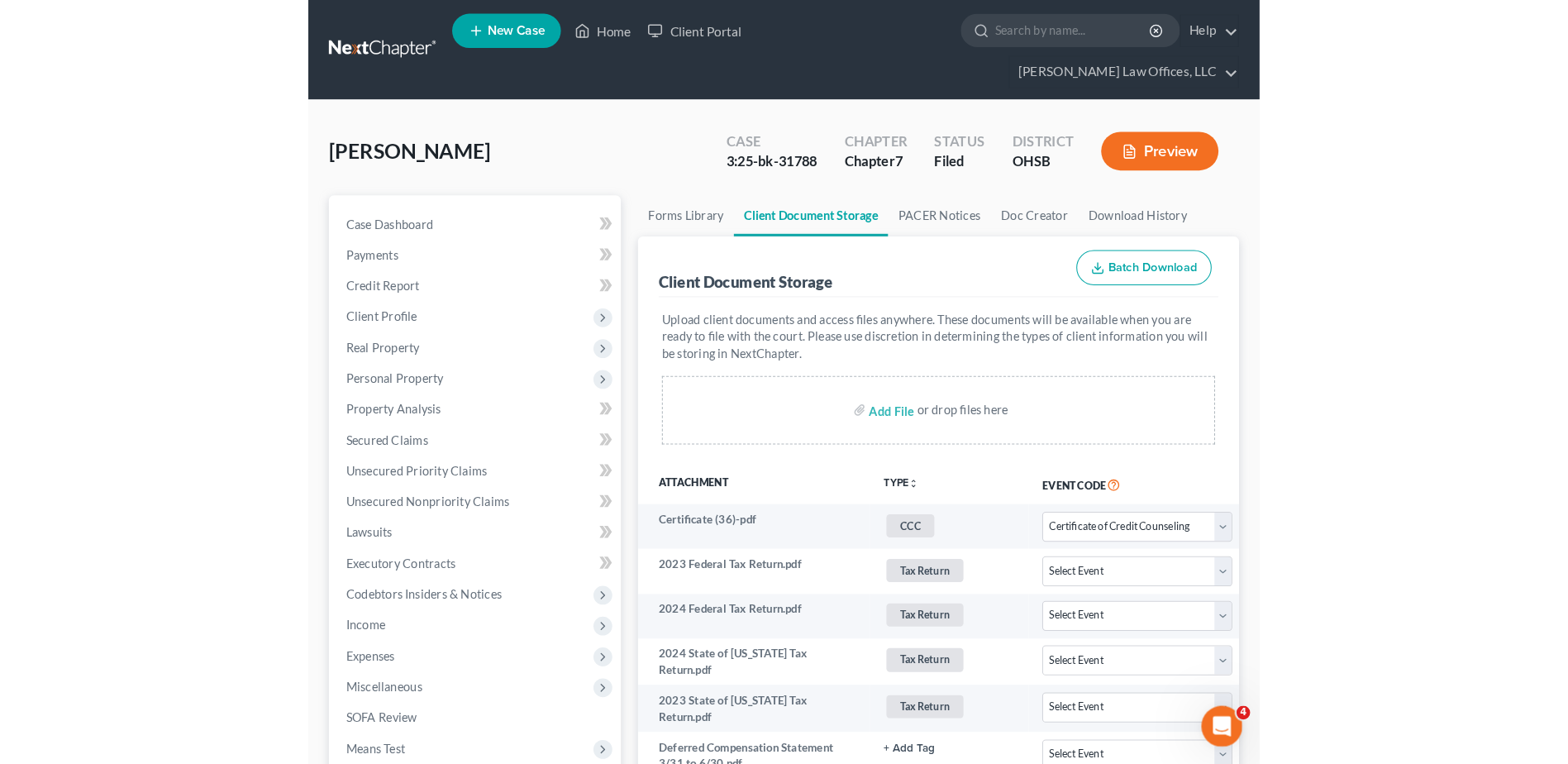
scroll to position [2094, 0]
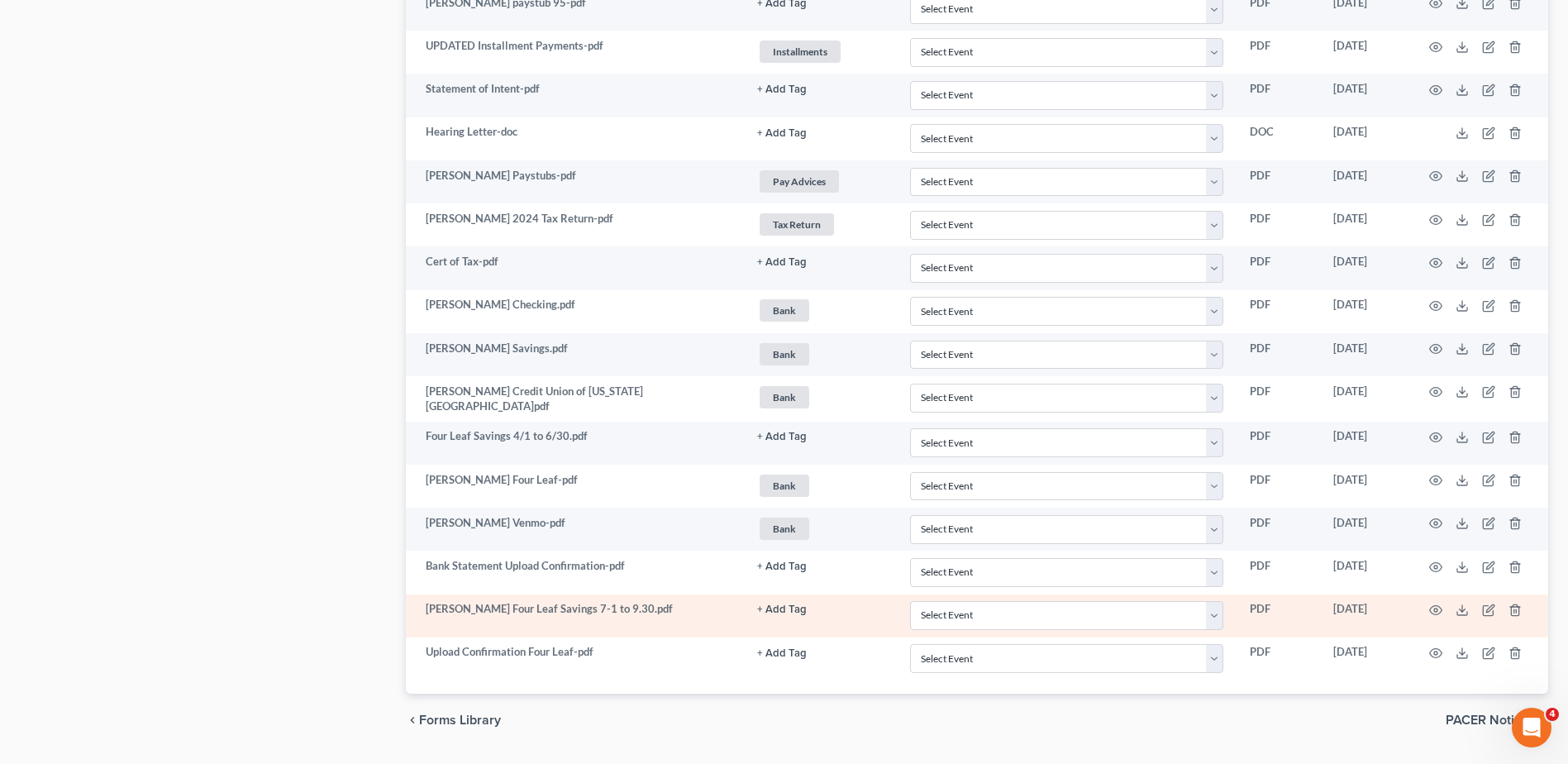
click at [780, 611] on button "+ Add Tag" at bounding box center [782, 609] width 50 height 11
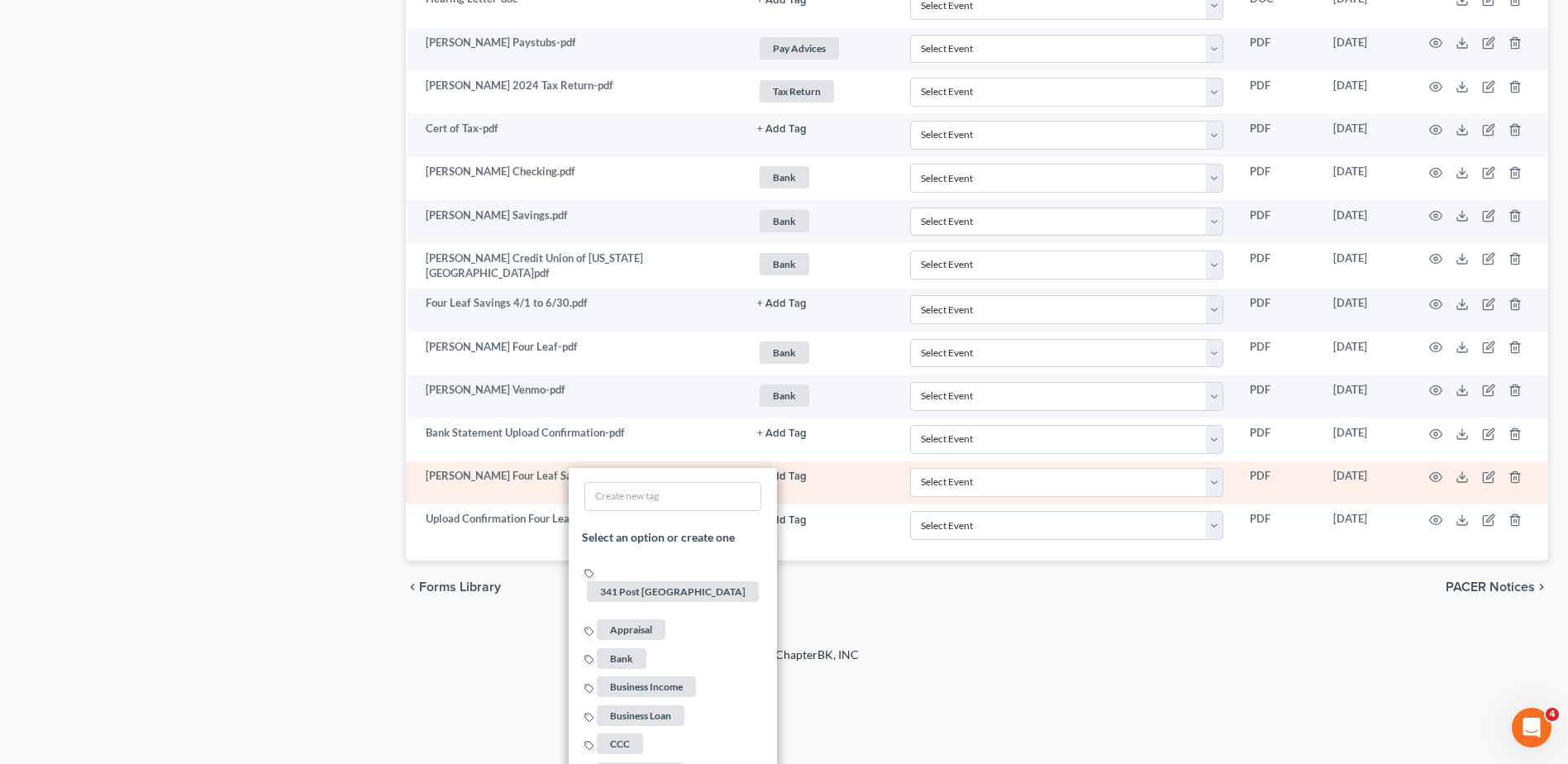
scroll to position [2260, 0]
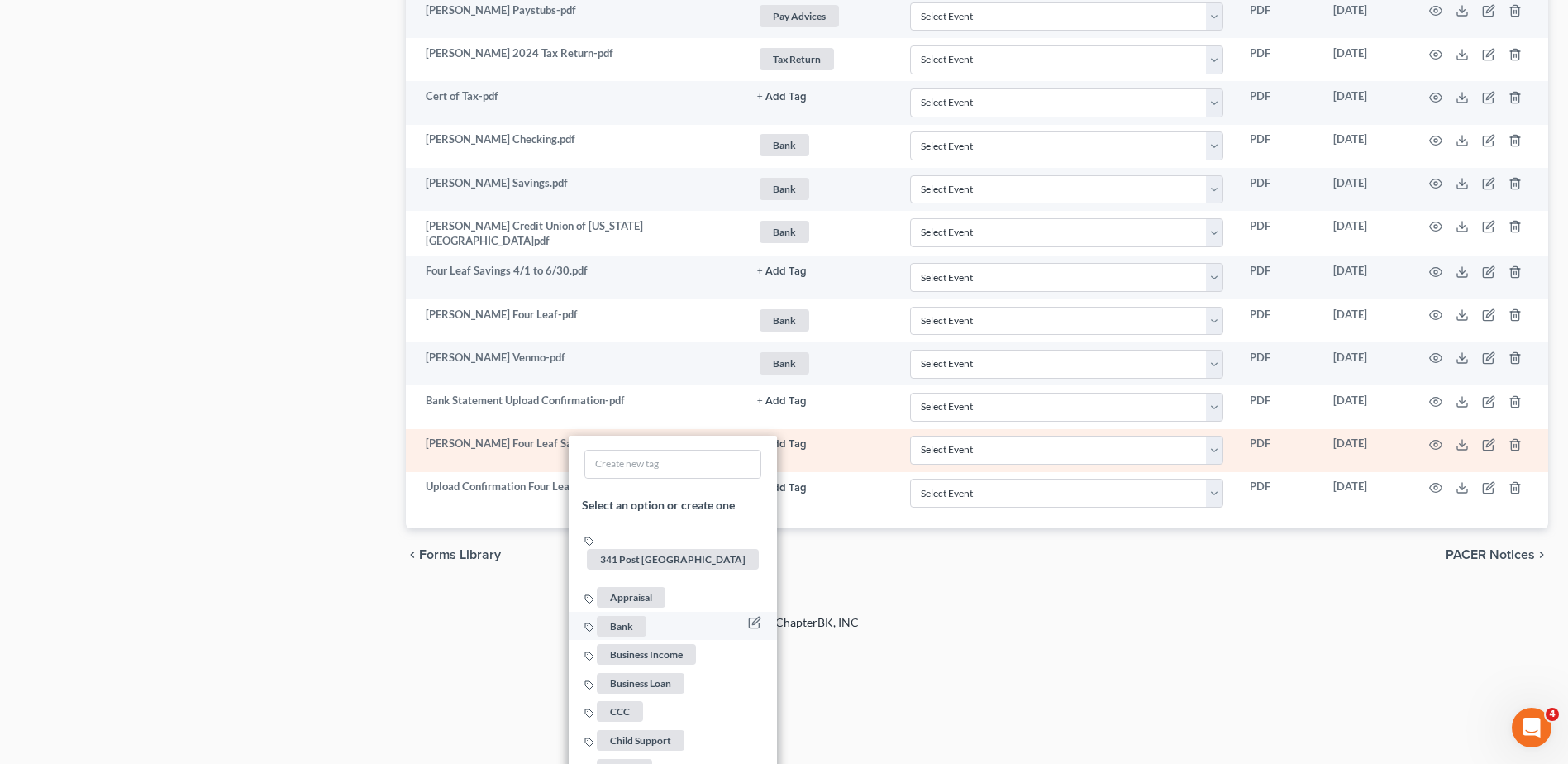
click at [619, 616] on span "Bank" at bounding box center [622, 626] width 50 height 21
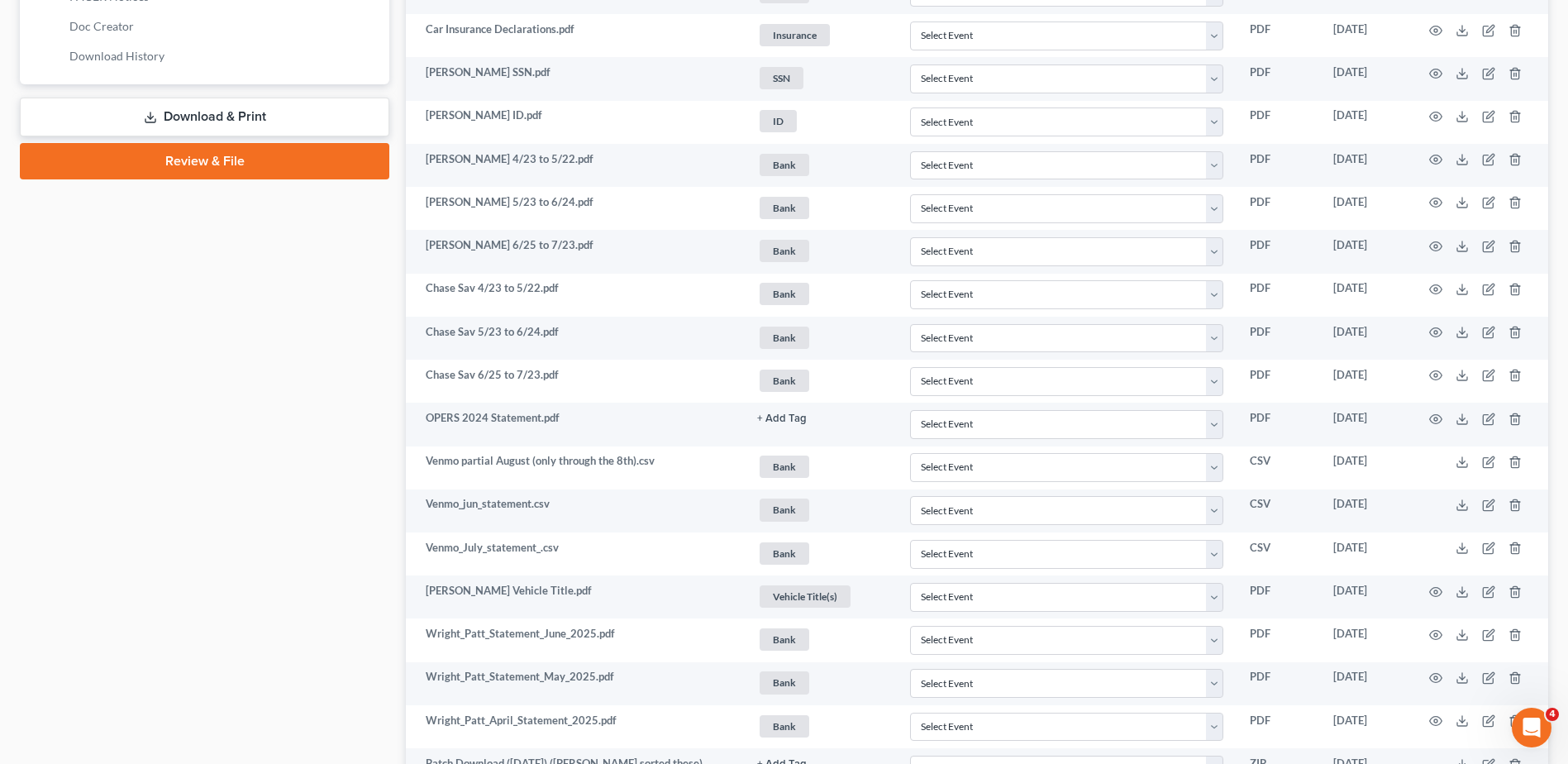
scroll to position [0, 0]
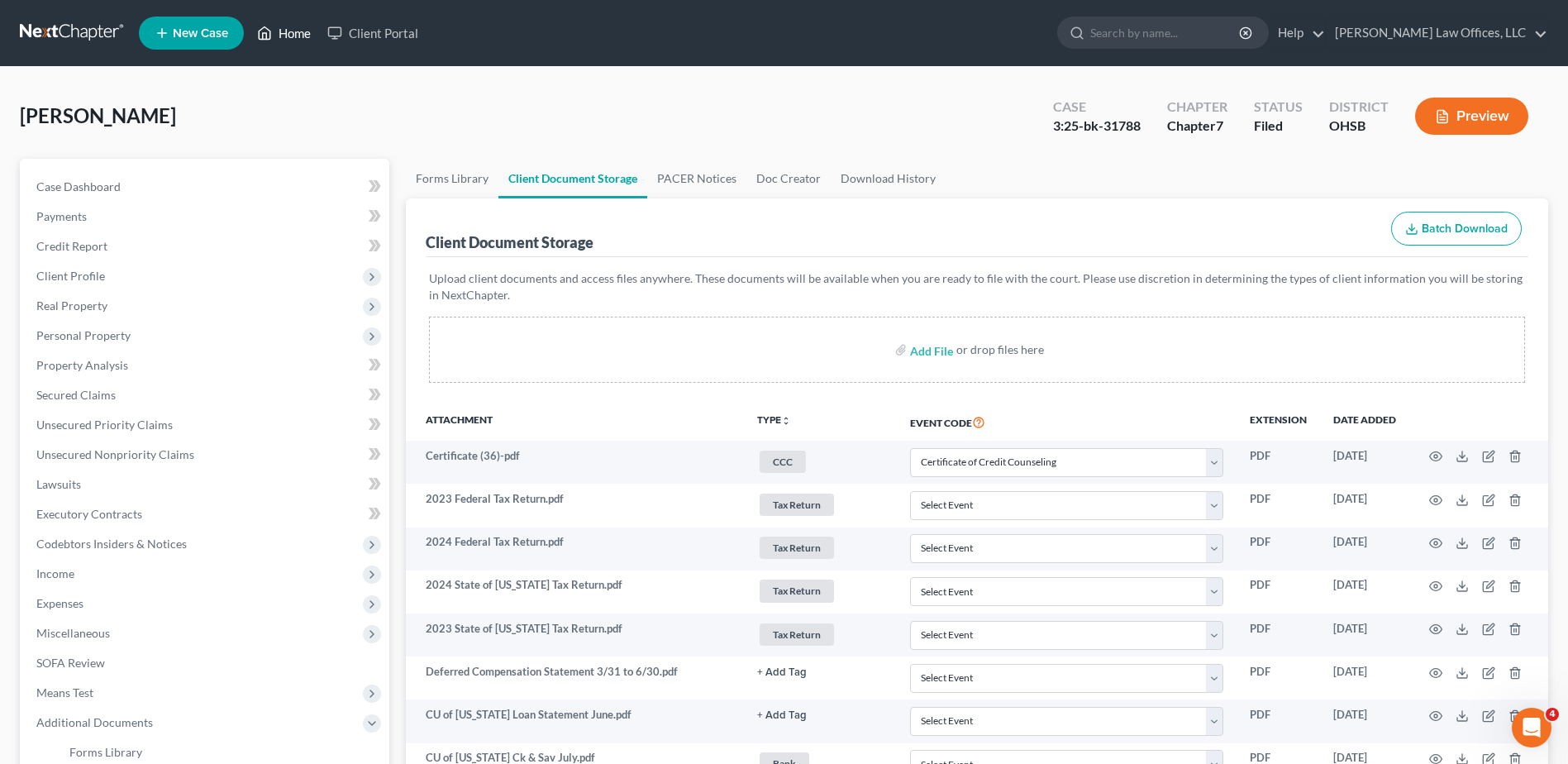
click at [295, 26] on link "Home" at bounding box center [284, 33] width 70 height 30
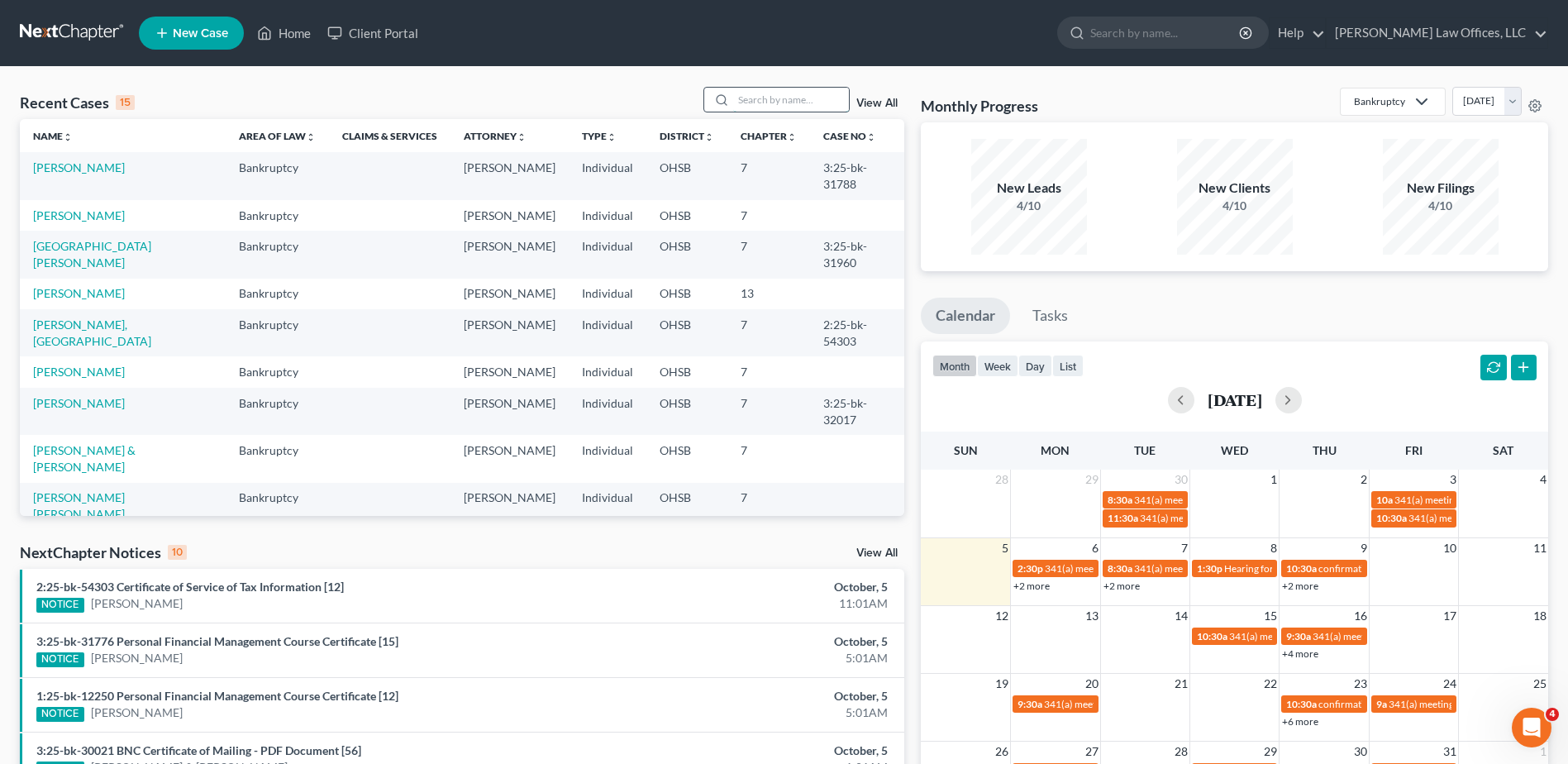
click at [753, 94] on input "search" at bounding box center [791, 99] width 116 height 24
type input "perry"
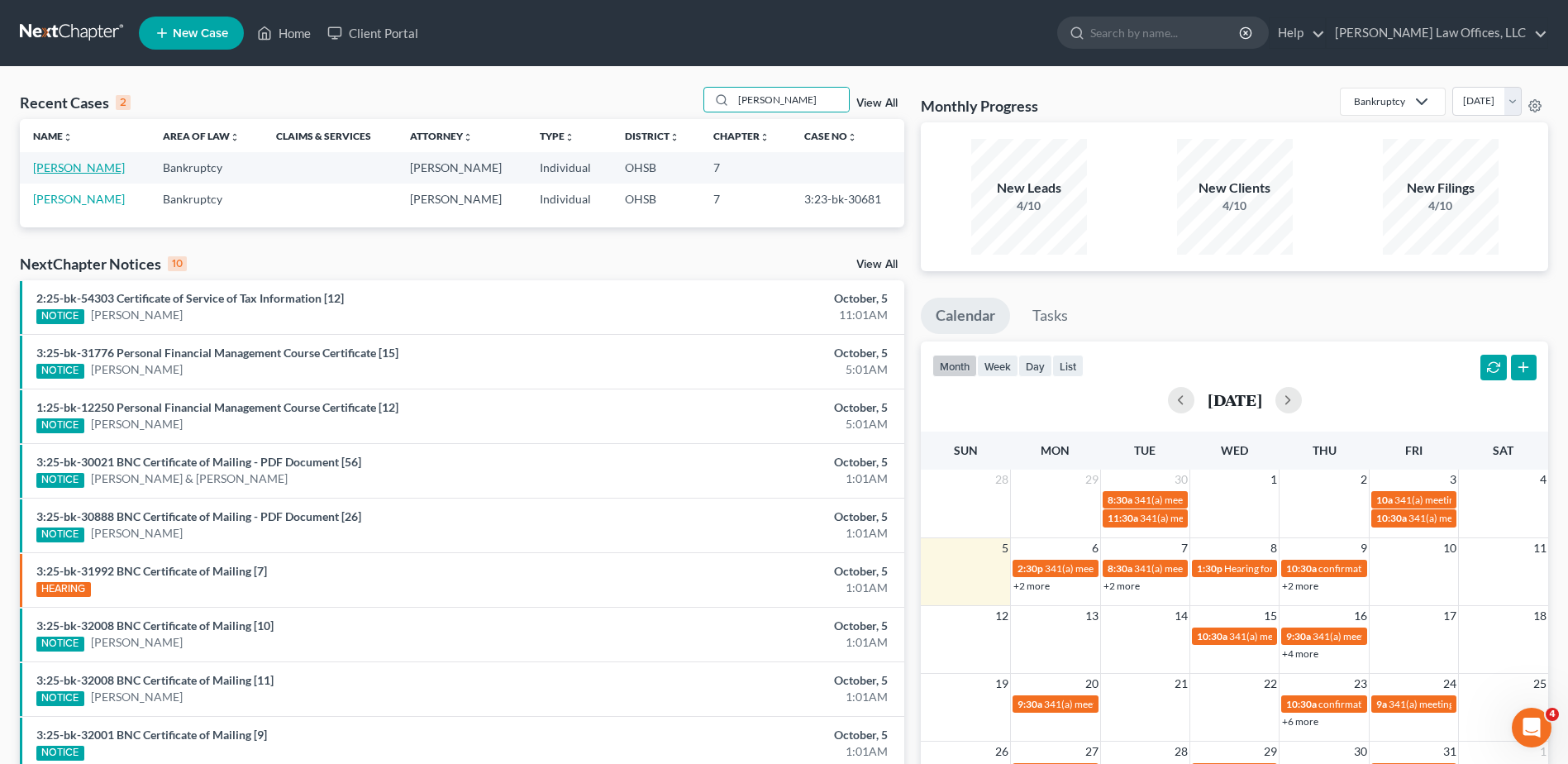
click at [84, 170] on link "[PERSON_NAME]" at bounding box center [79, 167] width 92 height 14
select select "4"
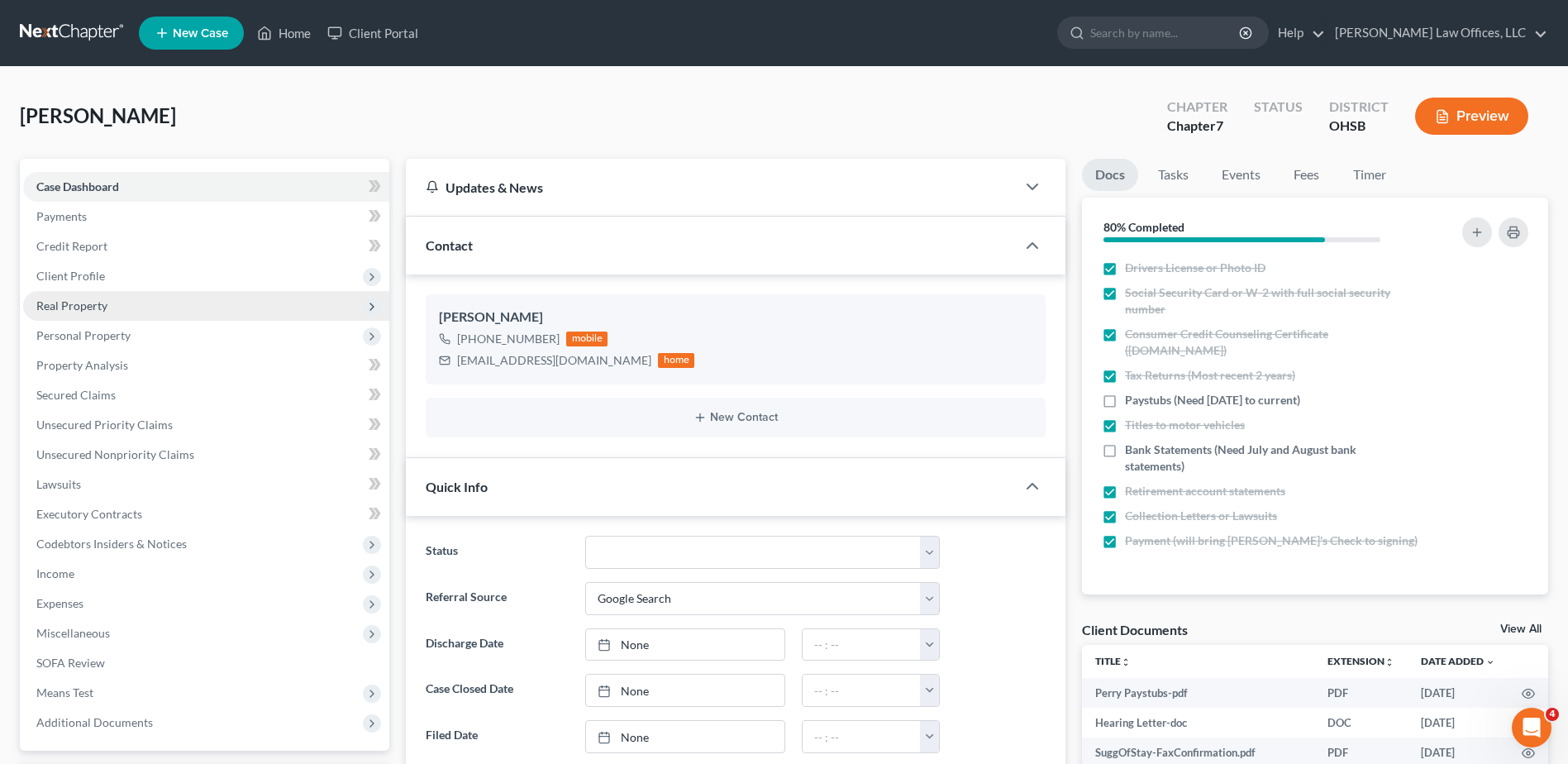
click at [97, 307] on span "Real Property" at bounding box center [72, 305] width 71 height 14
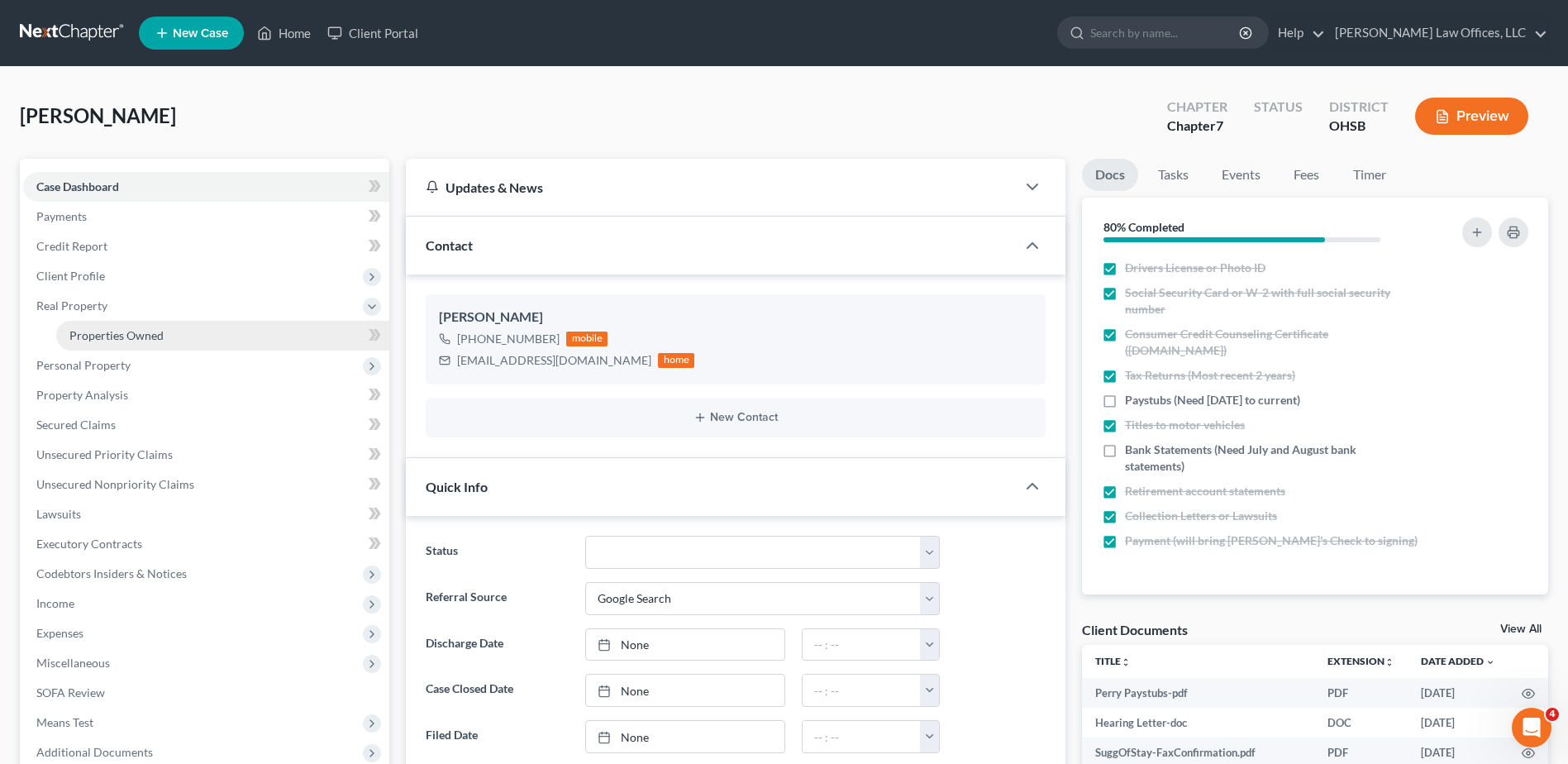
click at [98, 332] on span "Properties Owned" at bounding box center [116, 335] width 94 height 14
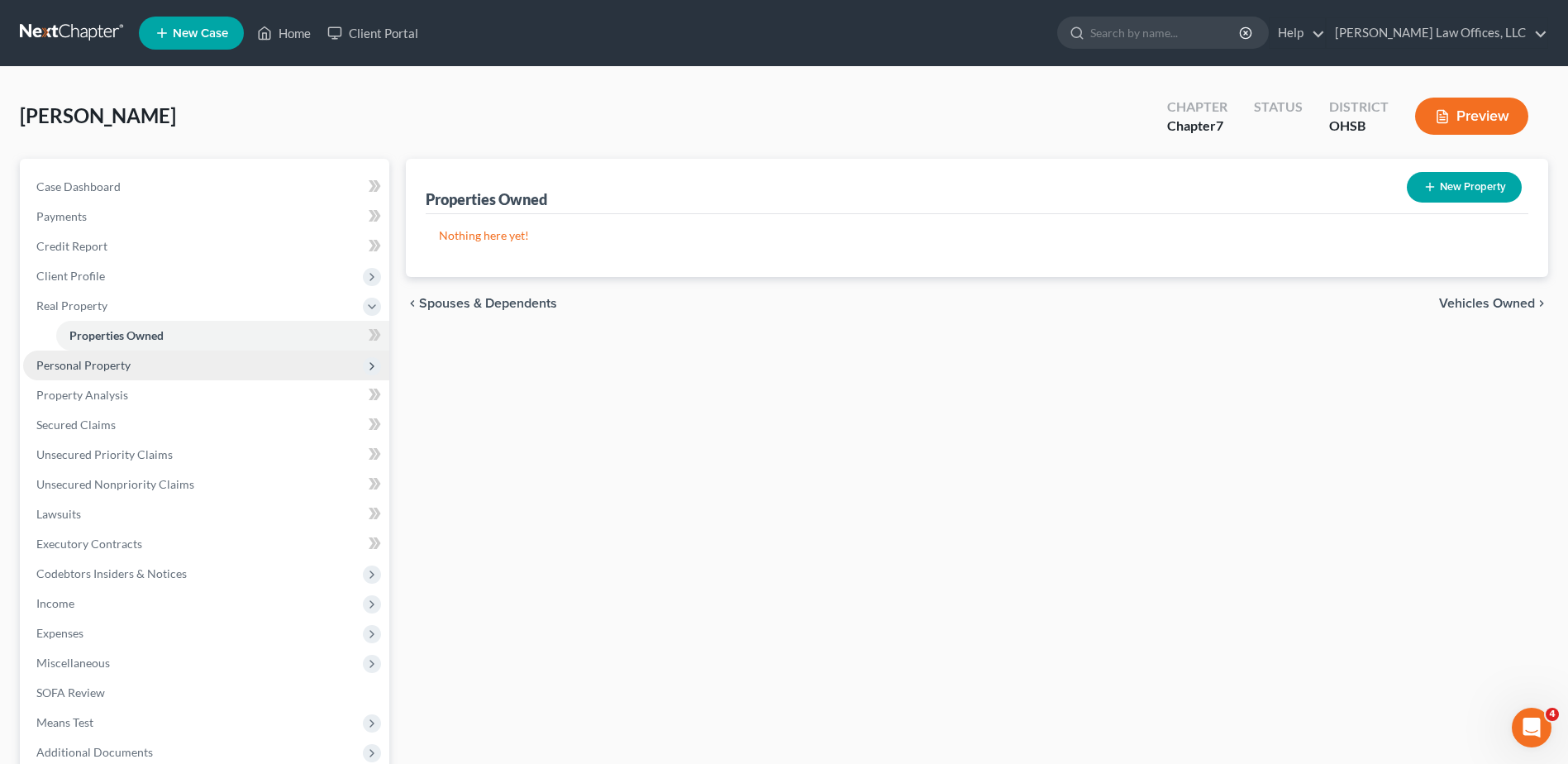
click at [80, 364] on span "Personal Property" at bounding box center [83, 365] width 94 height 14
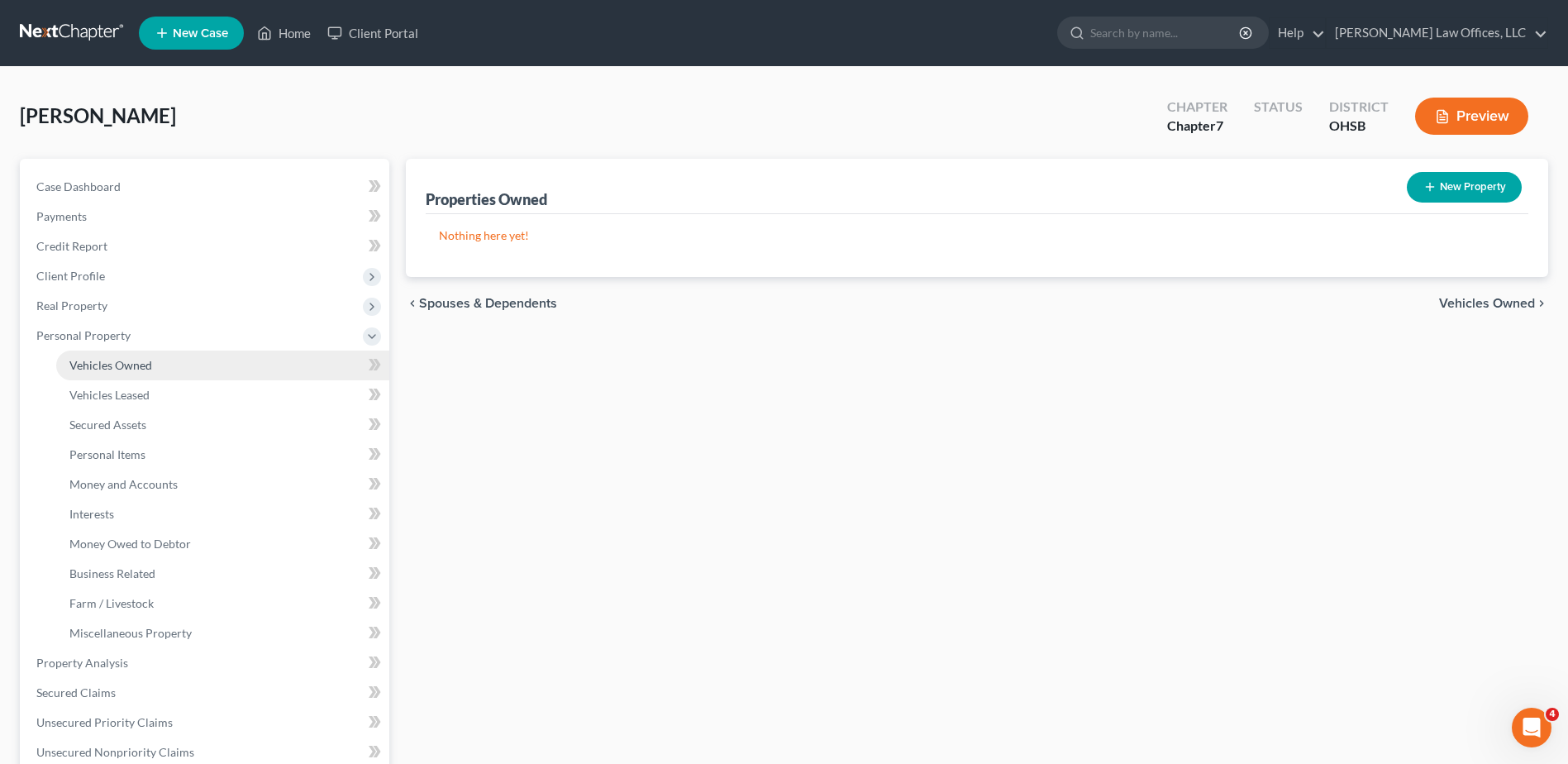
click at [92, 360] on span "Vehicles Owned" at bounding box center [110, 365] width 82 height 14
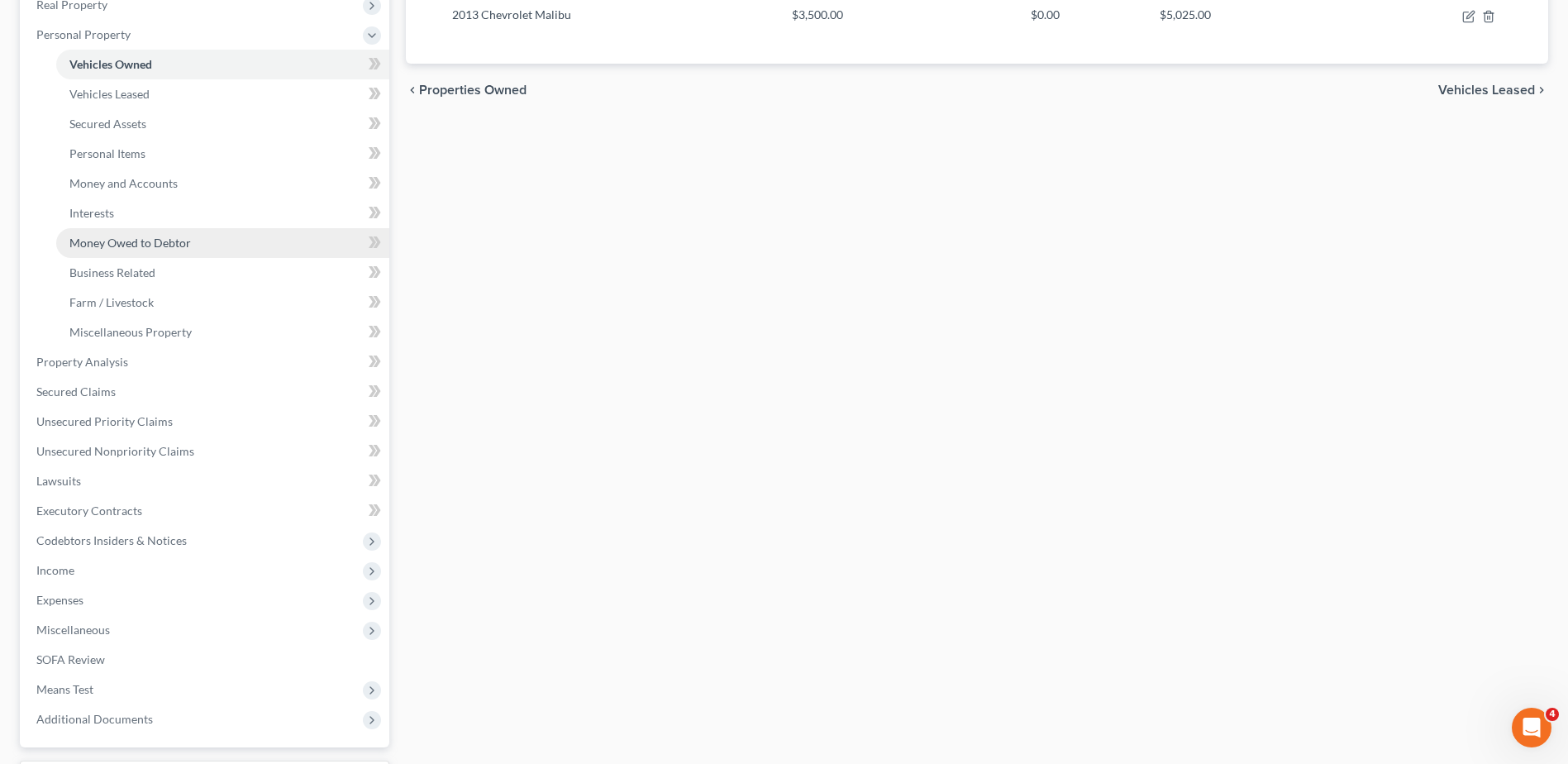
scroll to position [330, 0]
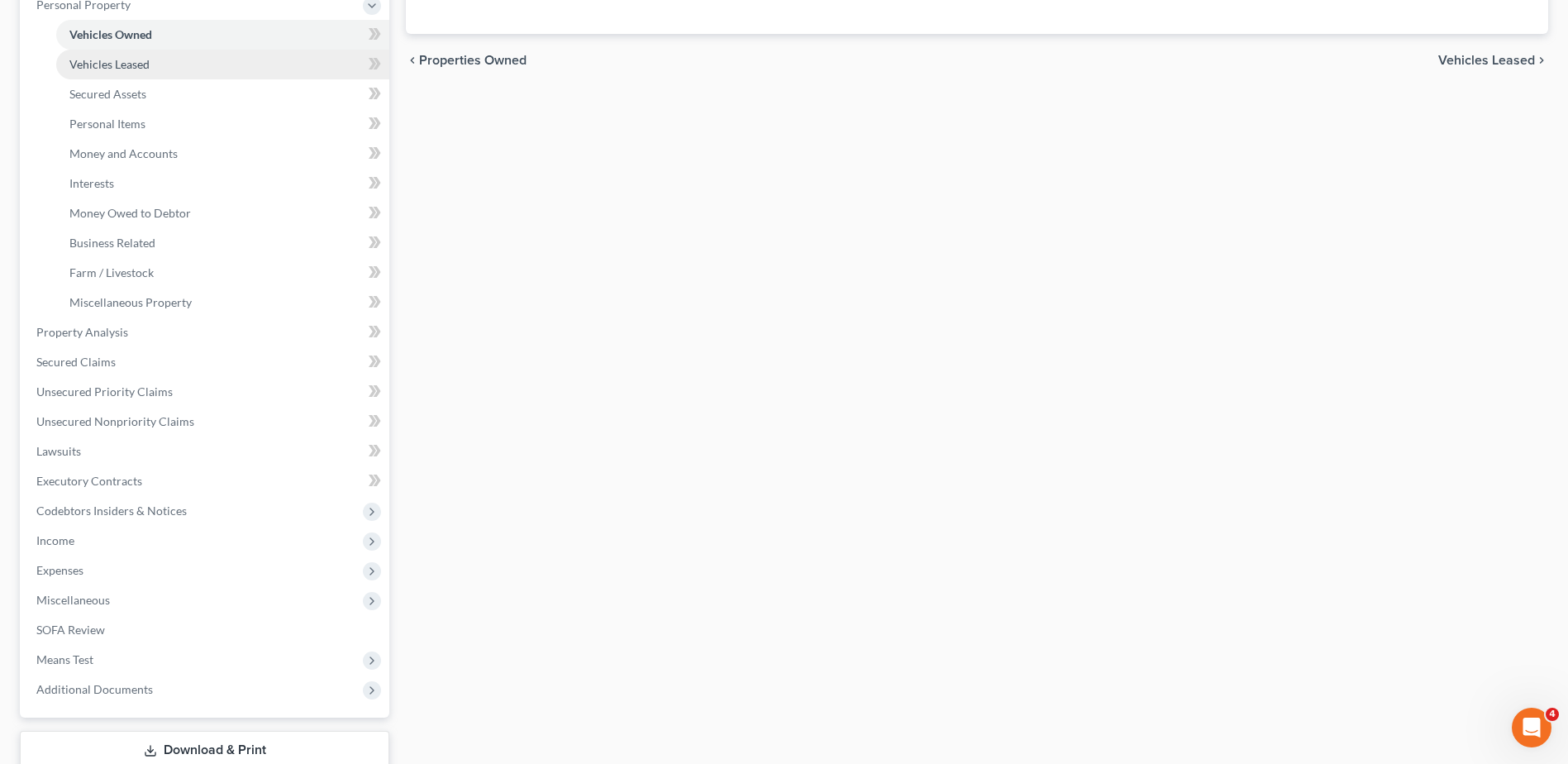
click at [134, 60] on span "Vehicles Leased" at bounding box center [109, 64] width 80 height 14
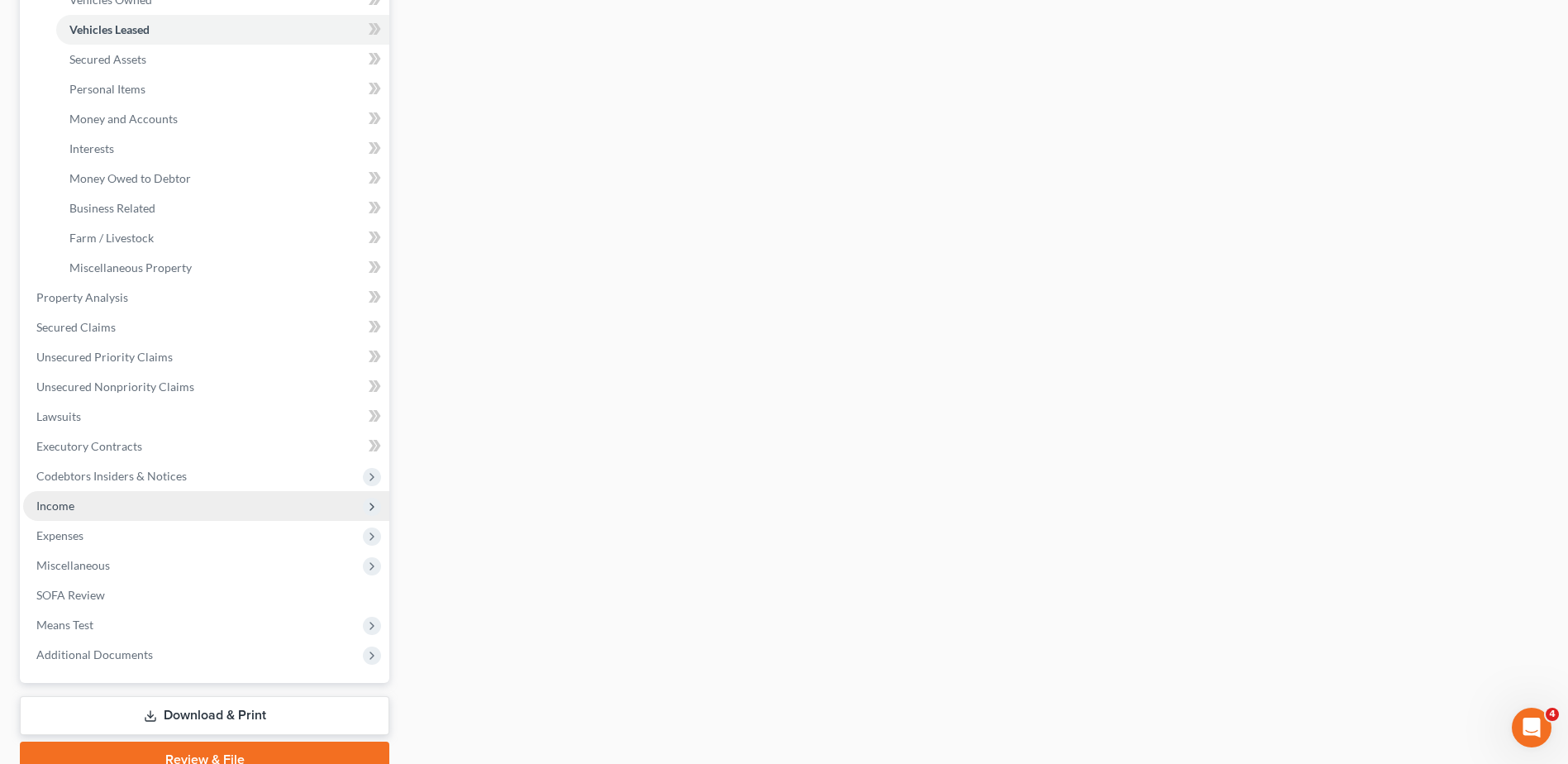
scroll to position [442, 0]
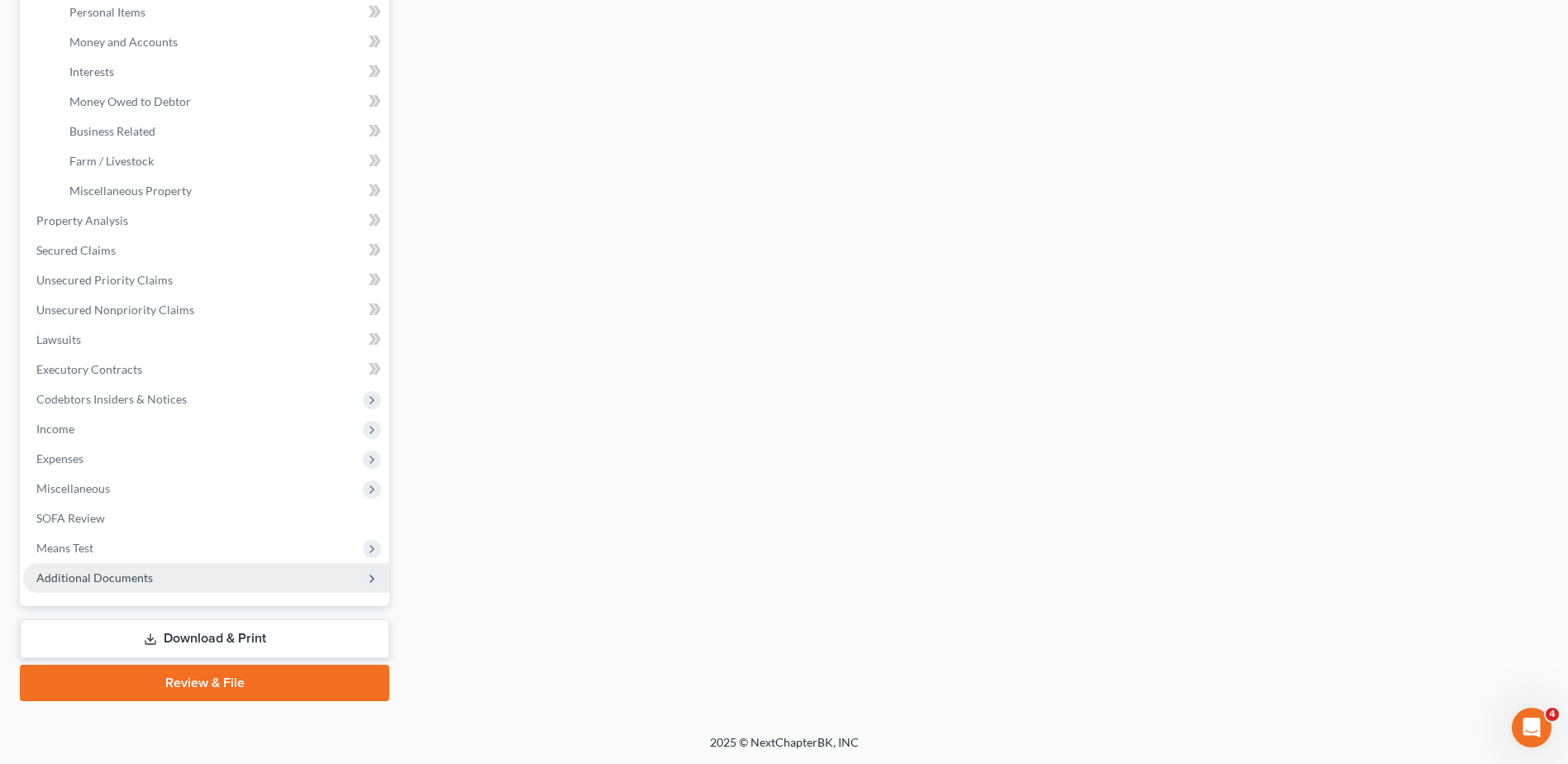
click at [137, 581] on span "Additional Documents" at bounding box center [95, 577] width 117 height 14
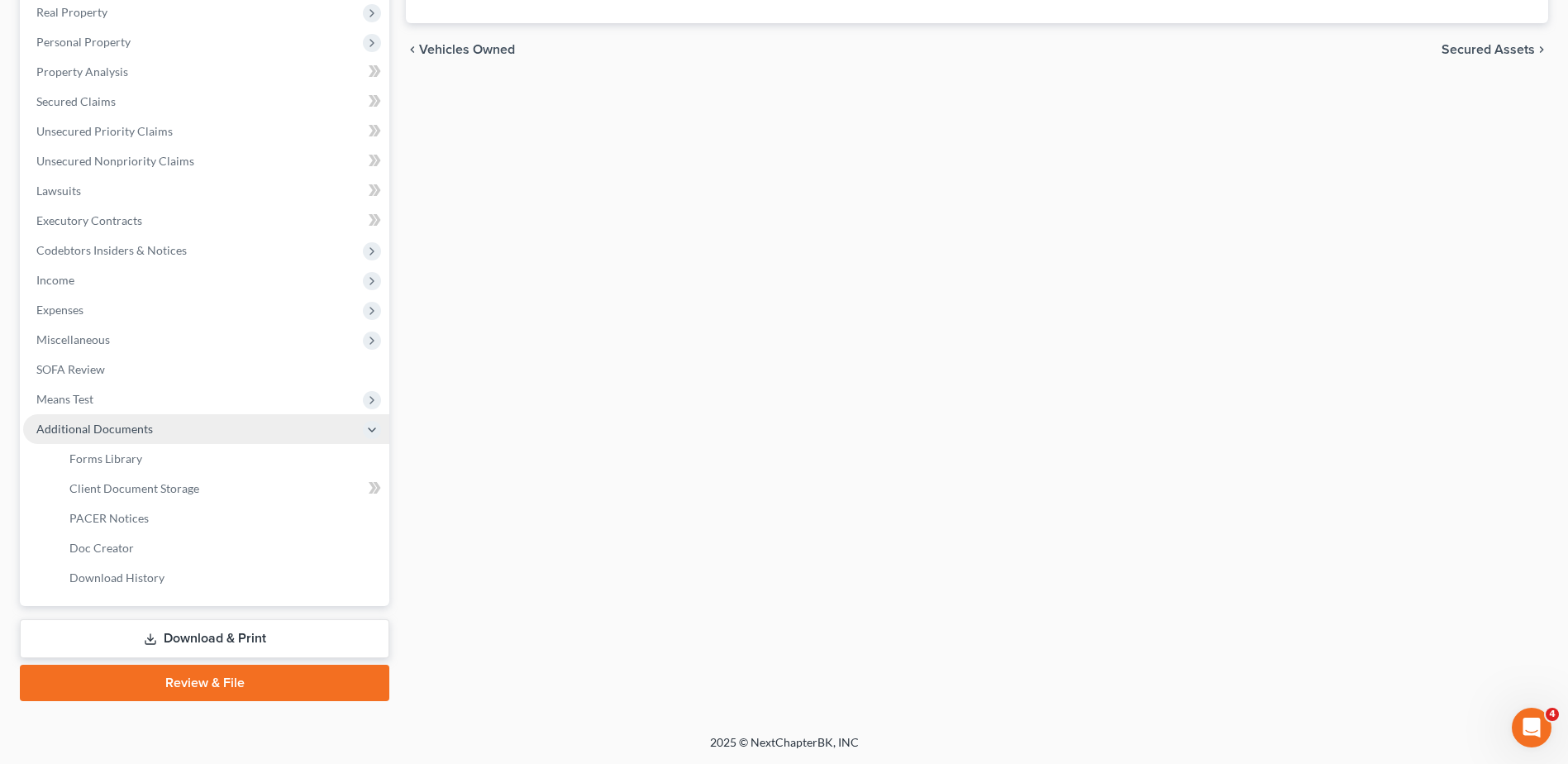
scroll to position [294, 0]
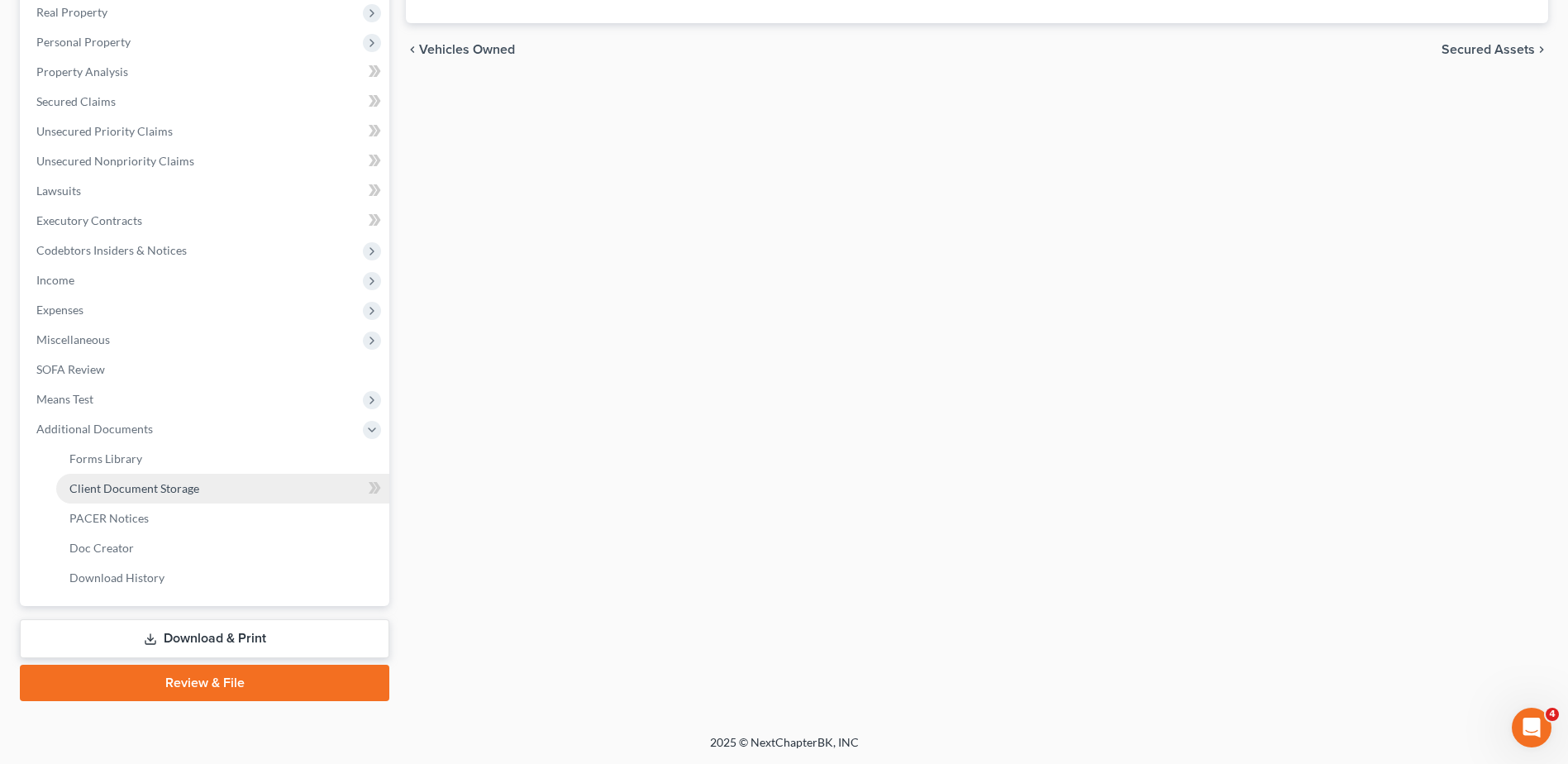
click at [132, 493] on span "Client Document Storage" at bounding box center [134, 488] width 130 height 14
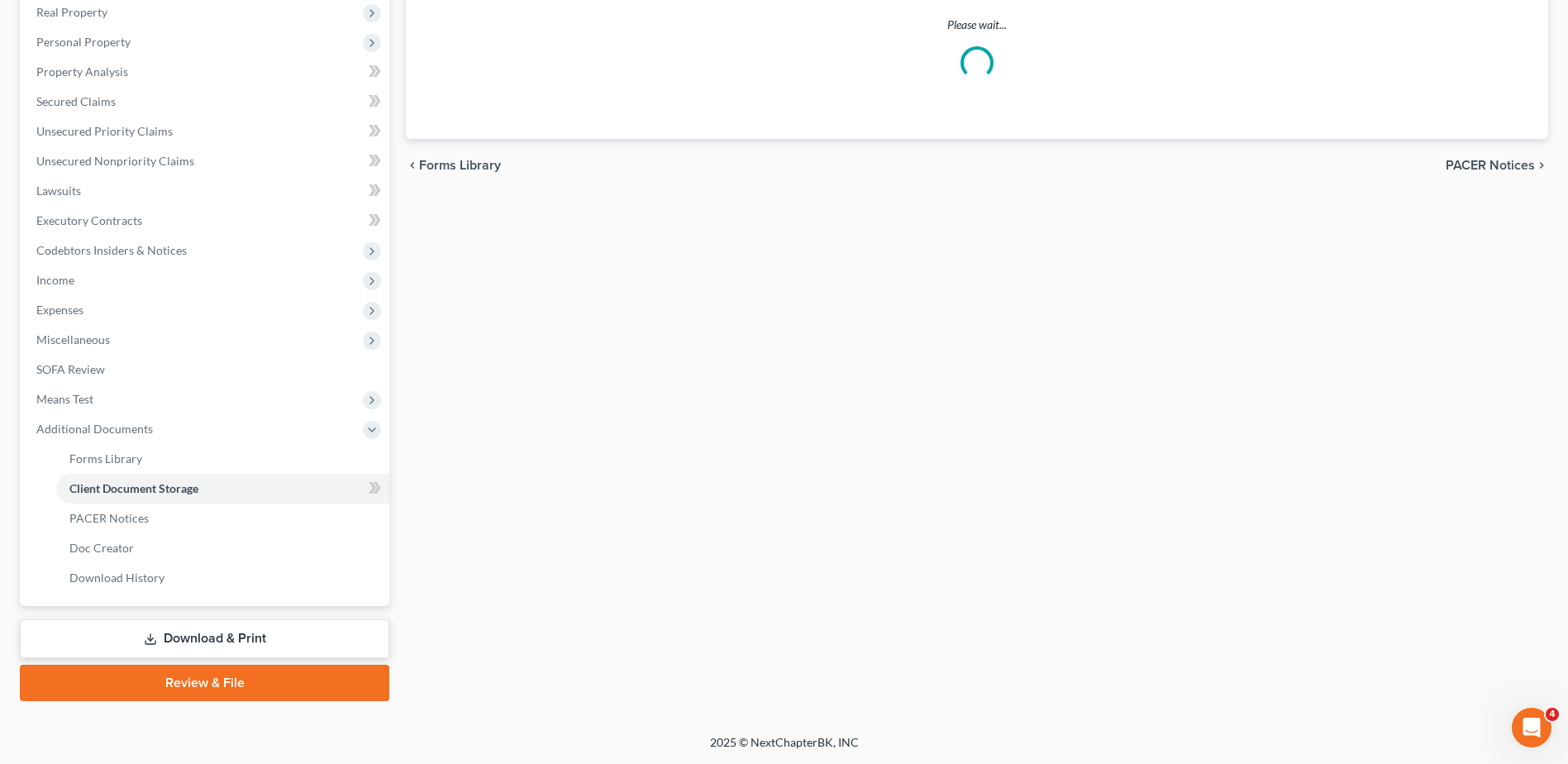
scroll to position [231, 0]
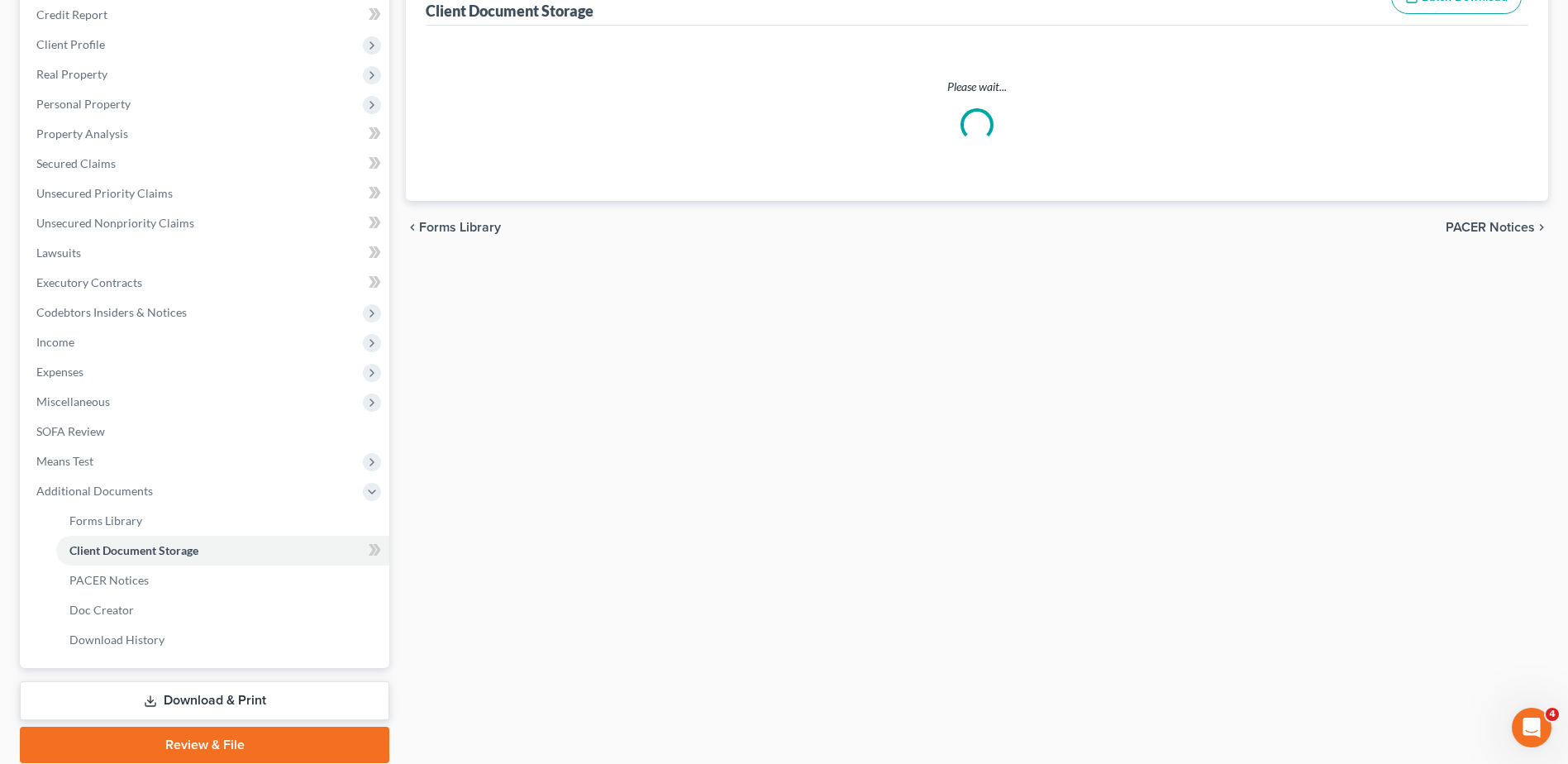
select select "7"
select select "52"
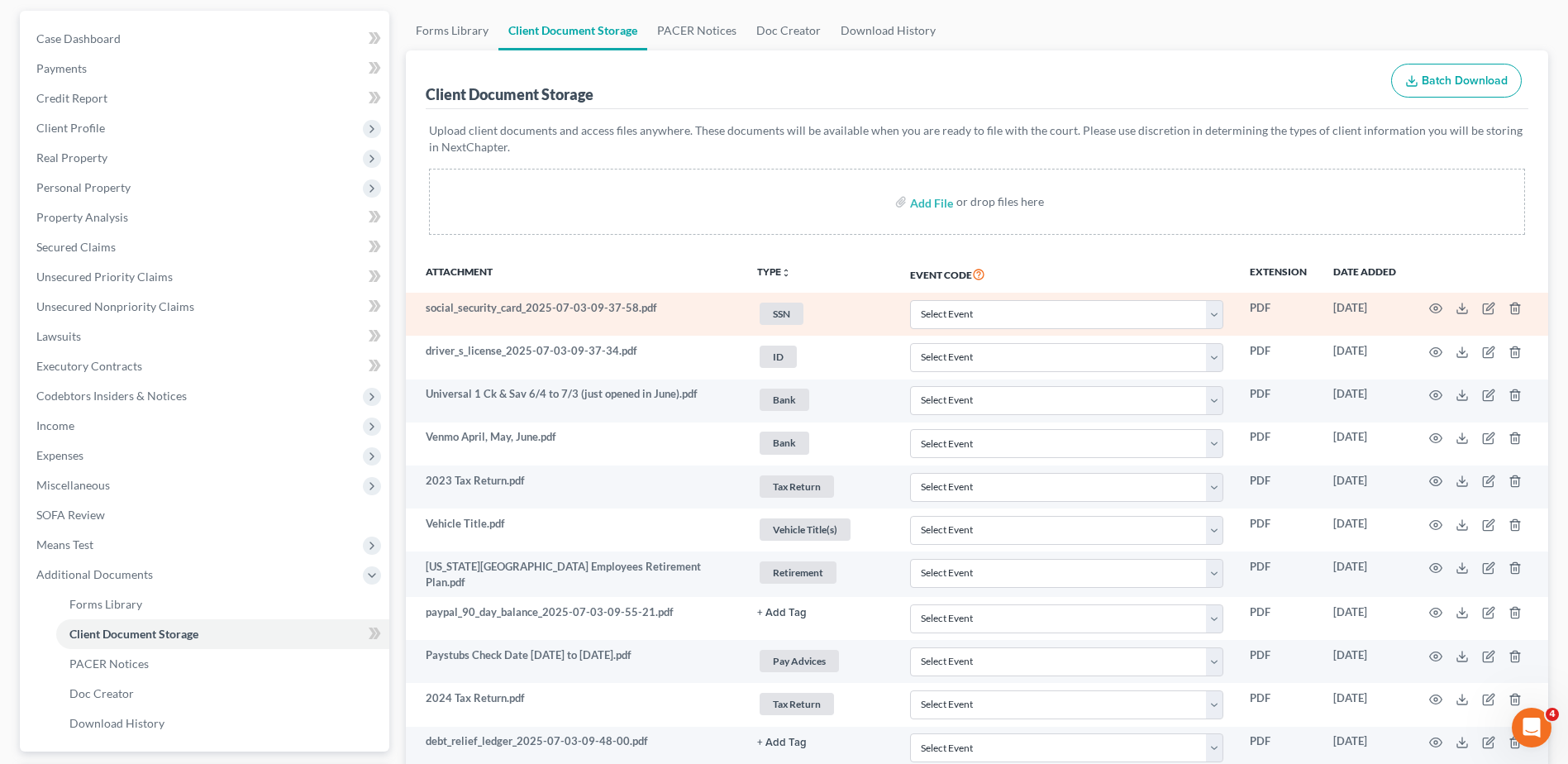
scroll to position [166, 0]
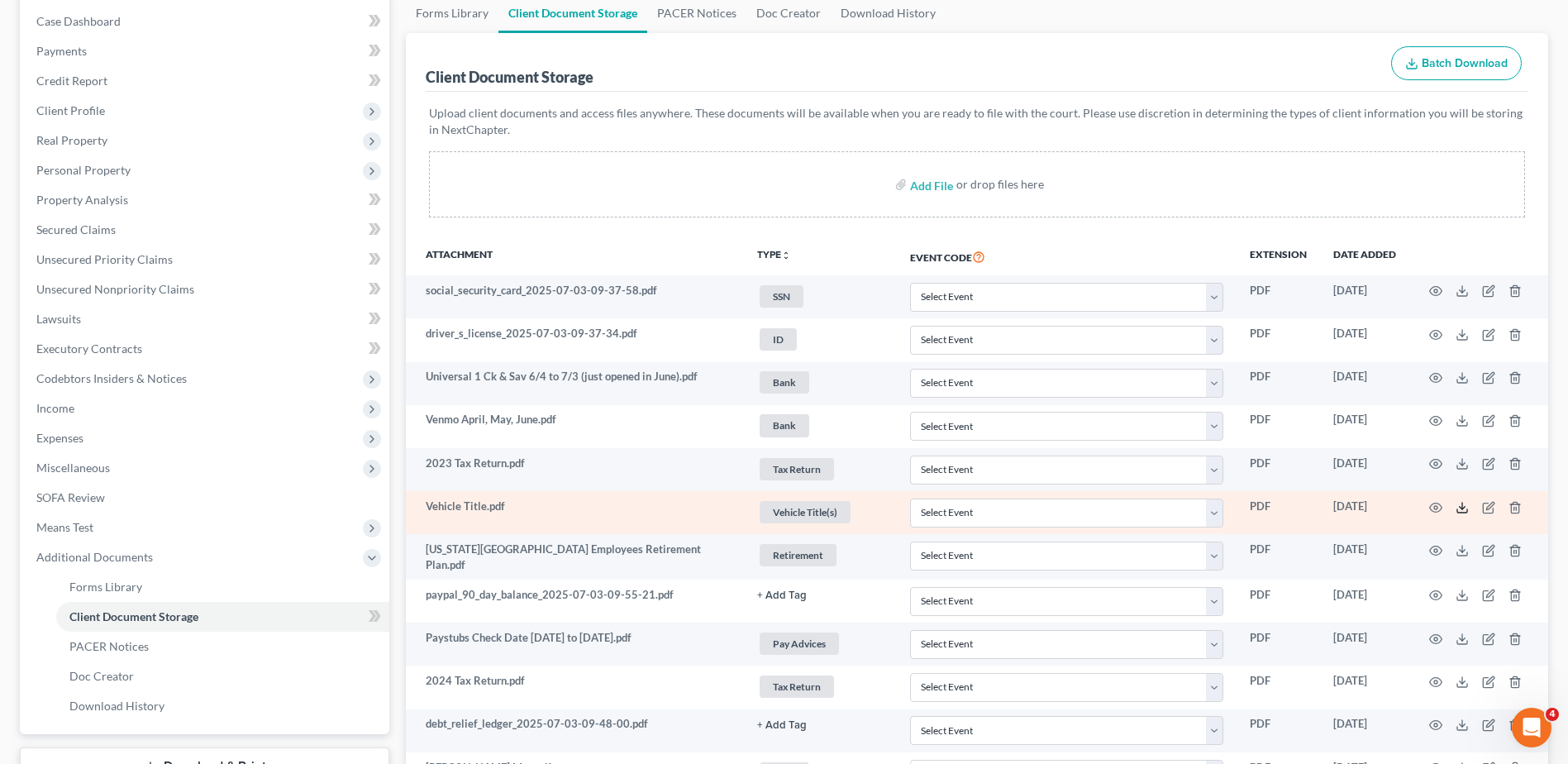
click at [1465, 510] on icon at bounding box center [1462, 508] width 13 height 13
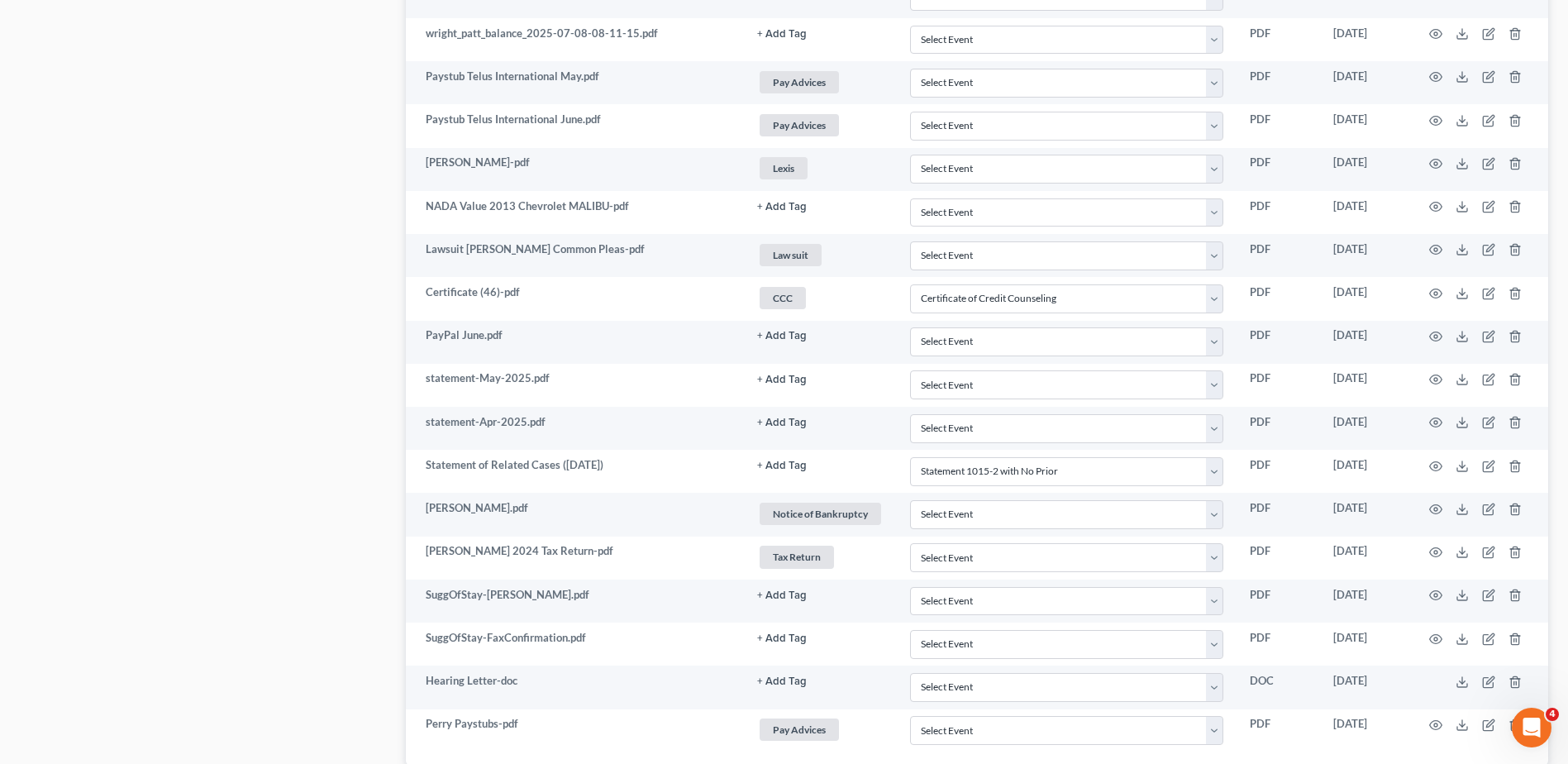
scroll to position [1074, 0]
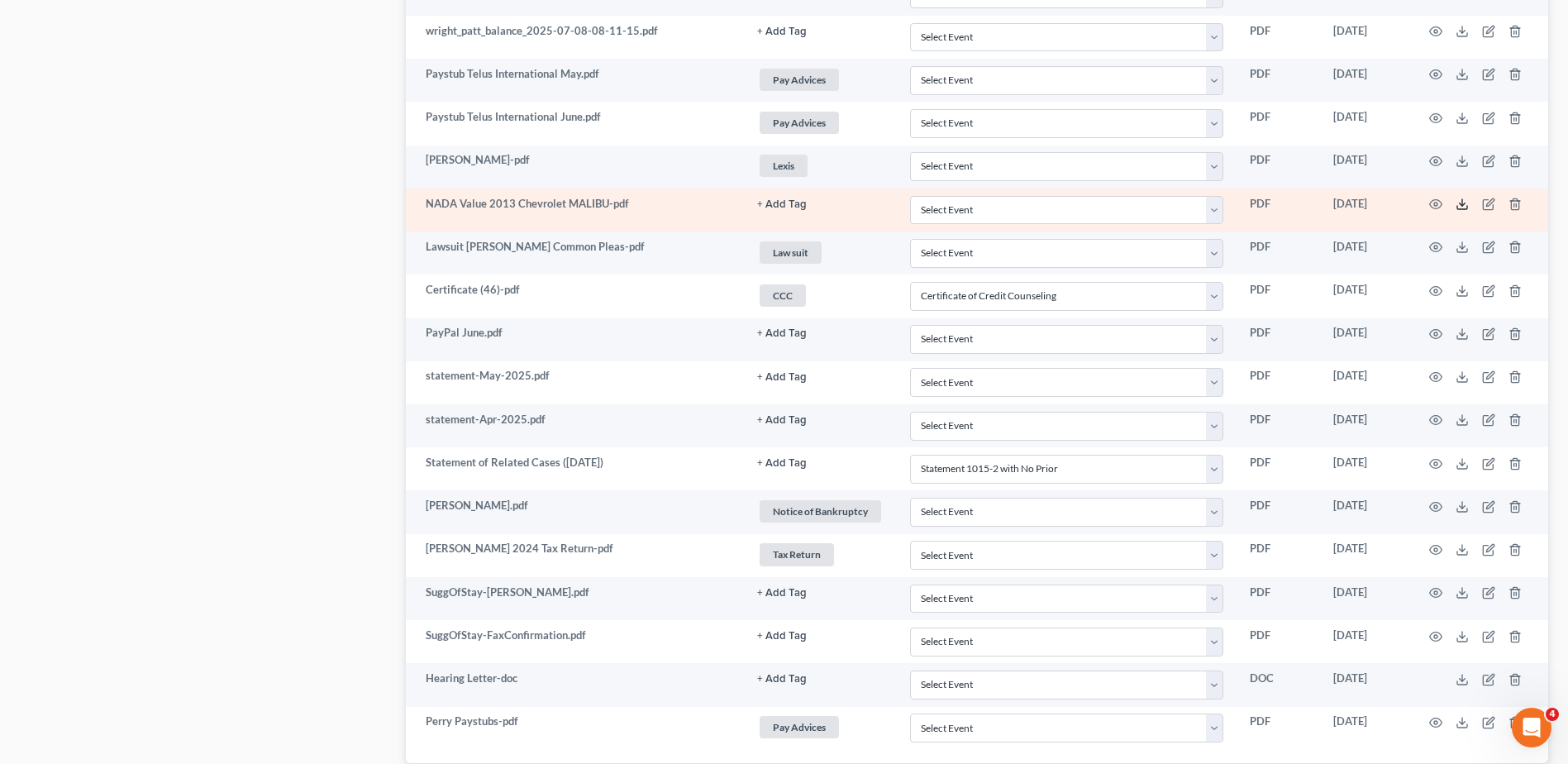
click at [1461, 203] on polyline at bounding box center [1462, 204] width 6 height 2
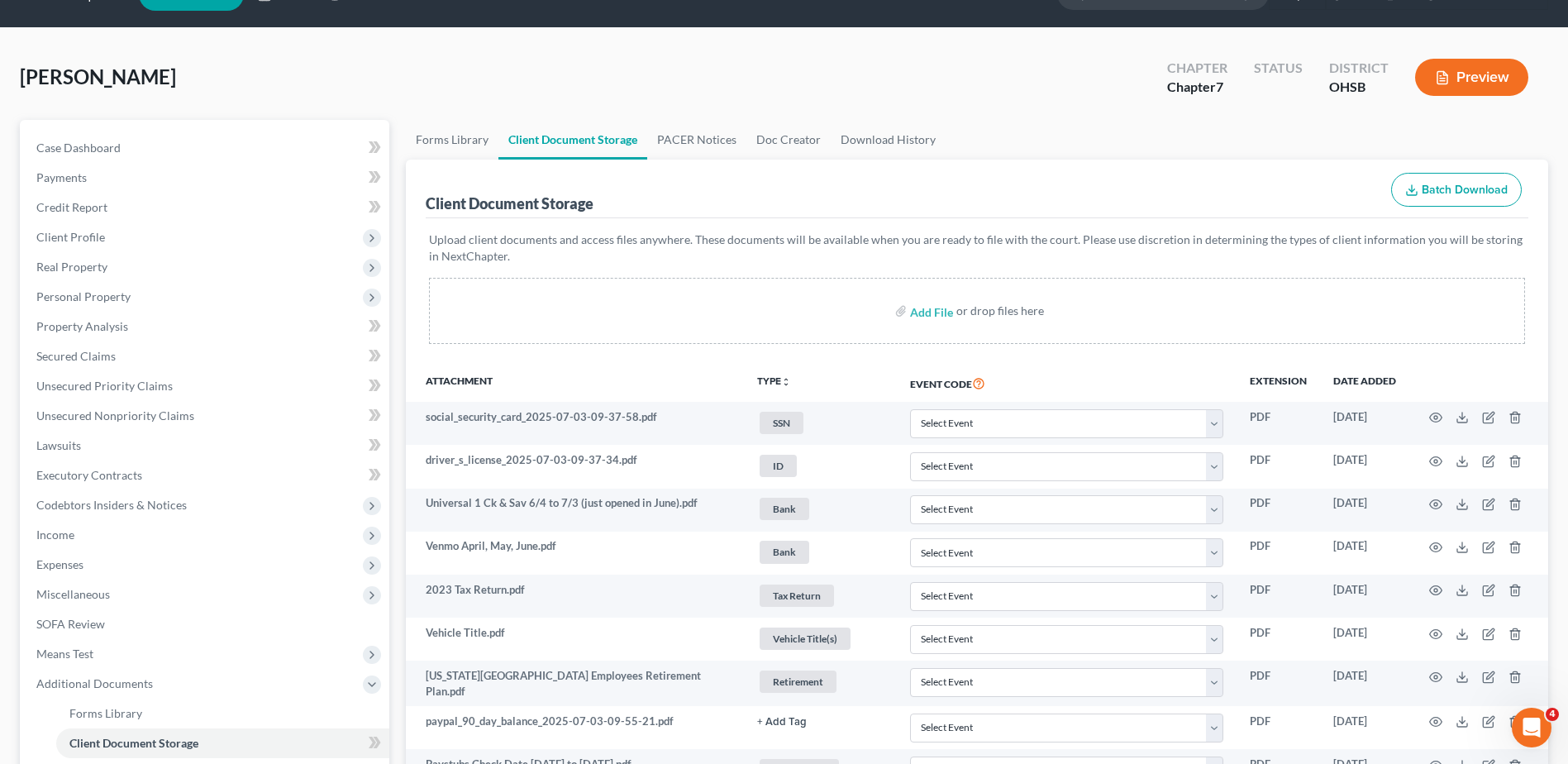
scroll to position [0, 0]
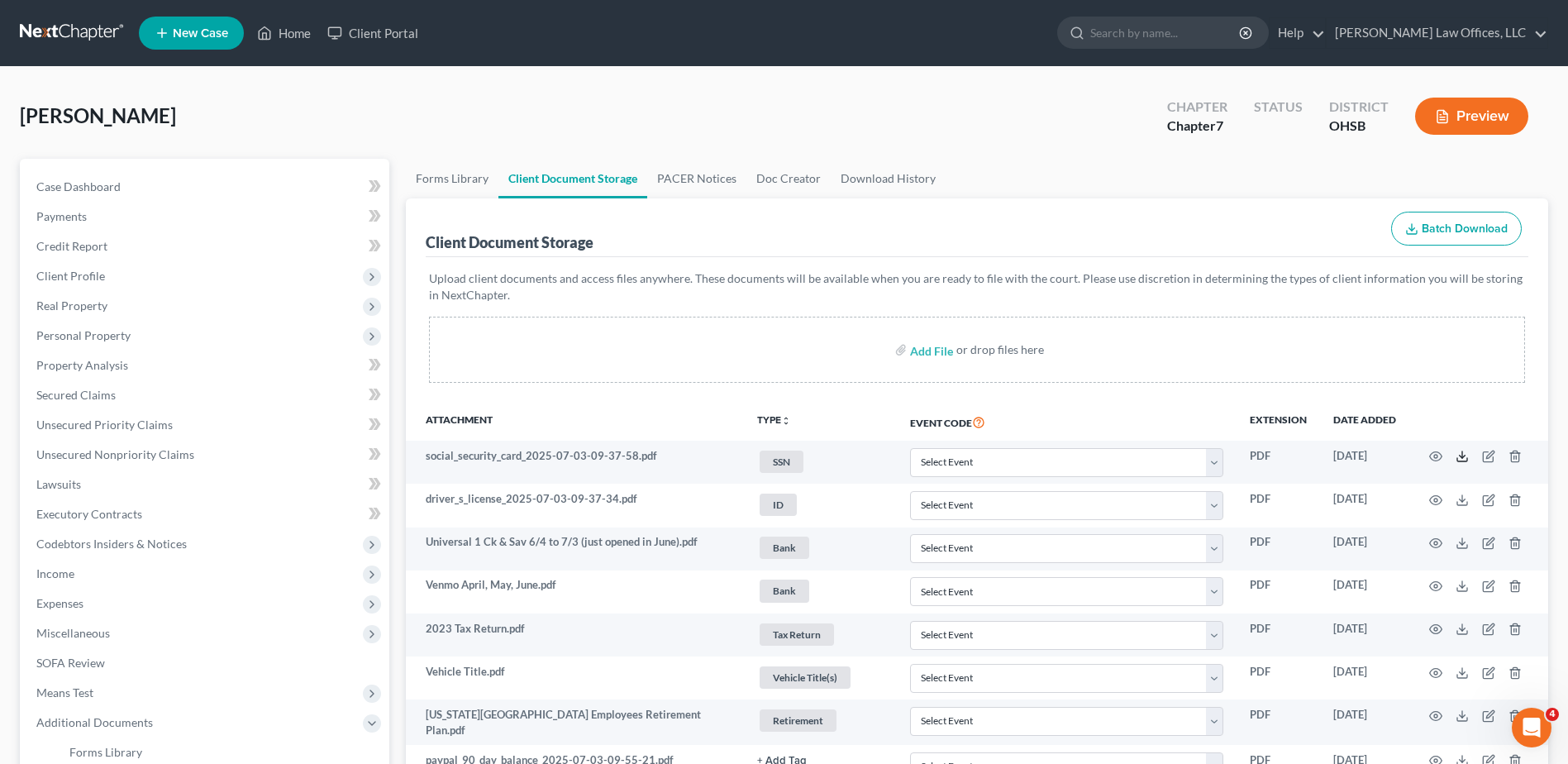
drag, startPoint x: 1460, startPoint y: 457, endPoint x: 1267, endPoint y: 372, distance: 210.9
click at [1460, 457] on icon at bounding box center [1462, 456] width 13 height 13
drag, startPoint x: 1460, startPoint y: 500, endPoint x: 1025, endPoint y: 296, distance: 480.5
click at [1460, 500] on icon at bounding box center [1462, 500] width 13 height 13
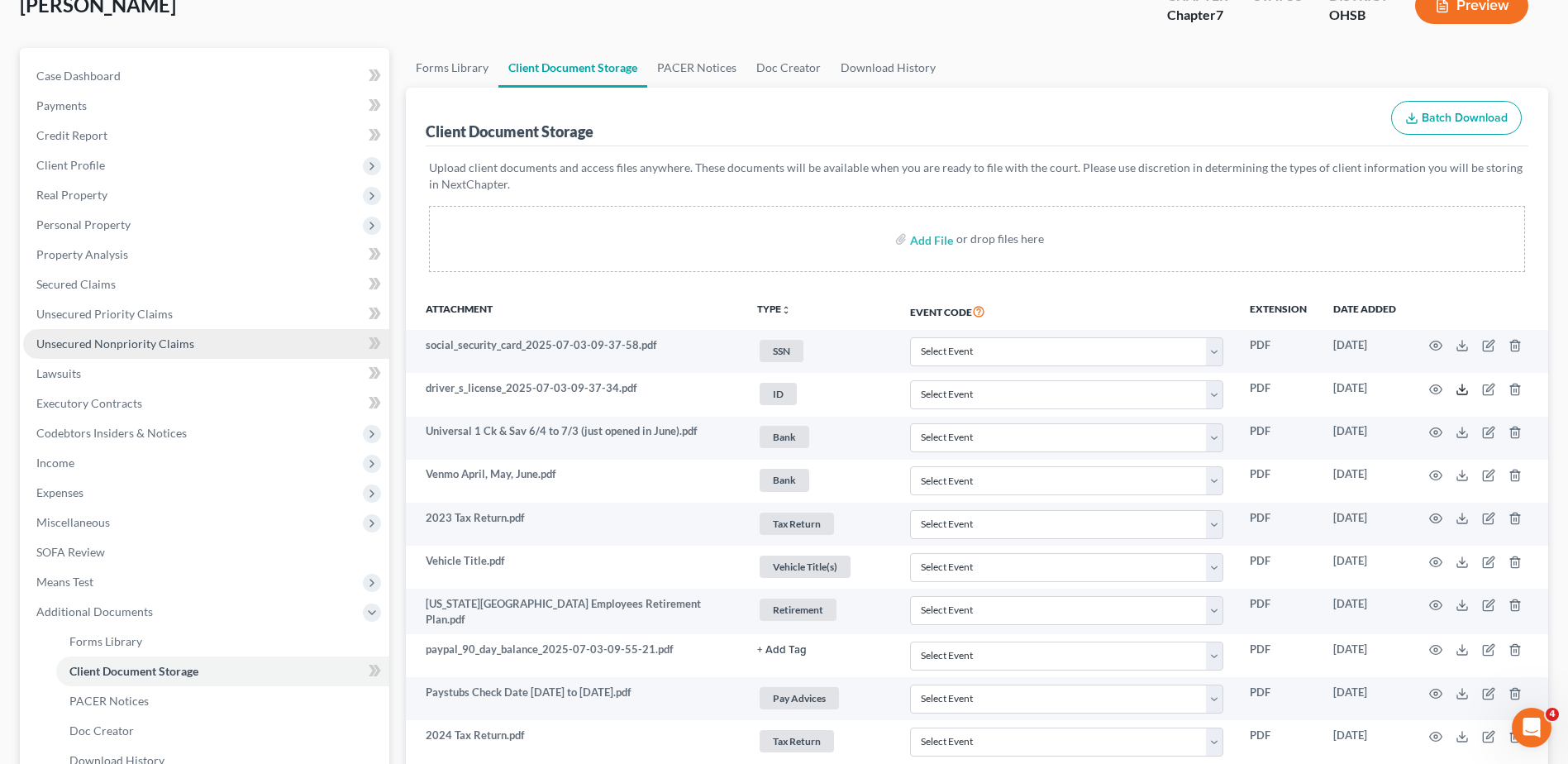
scroll to position [82, 0]
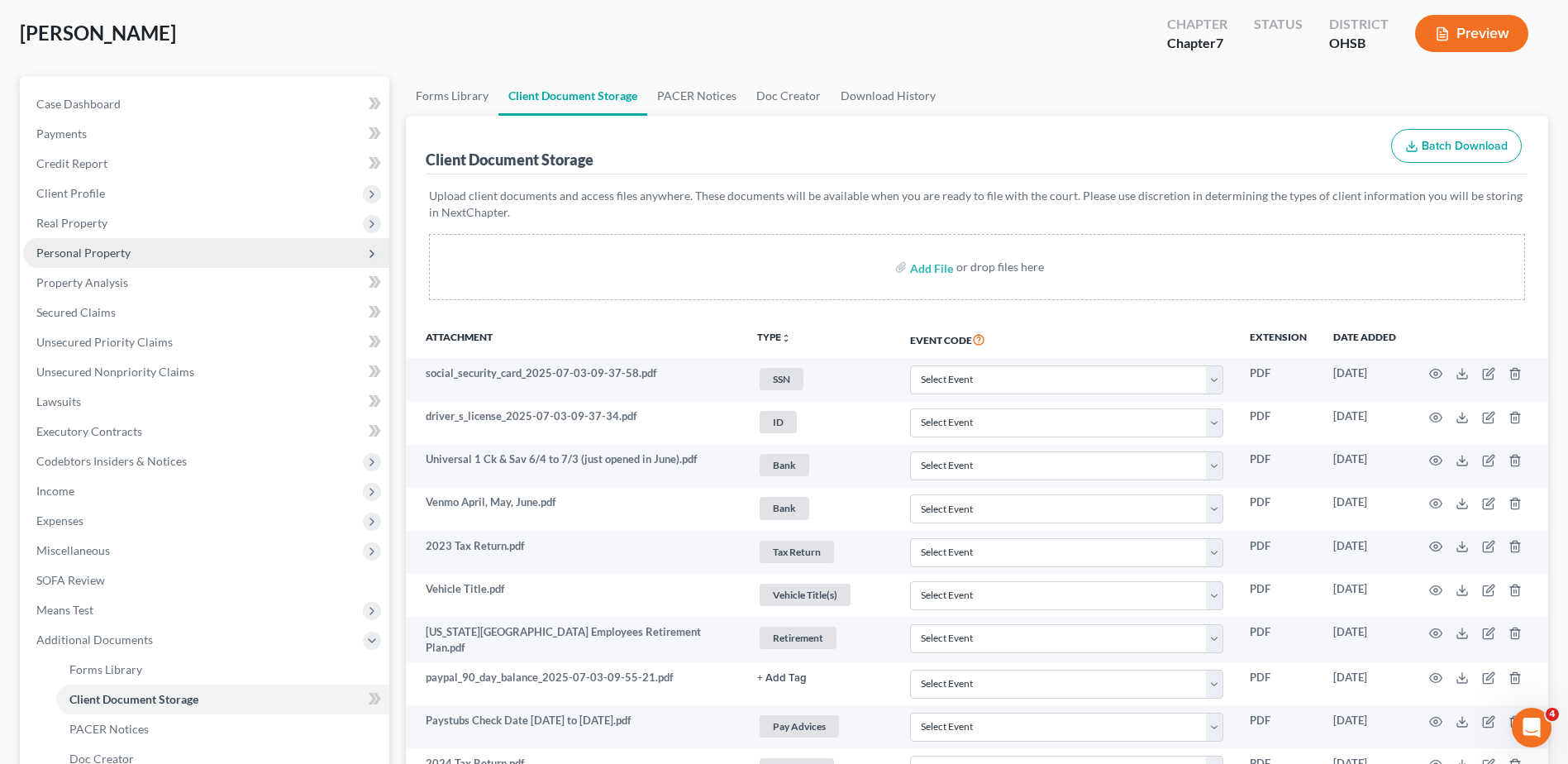
click at [112, 254] on span "Personal Property" at bounding box center [83, 252] width 94 height 14
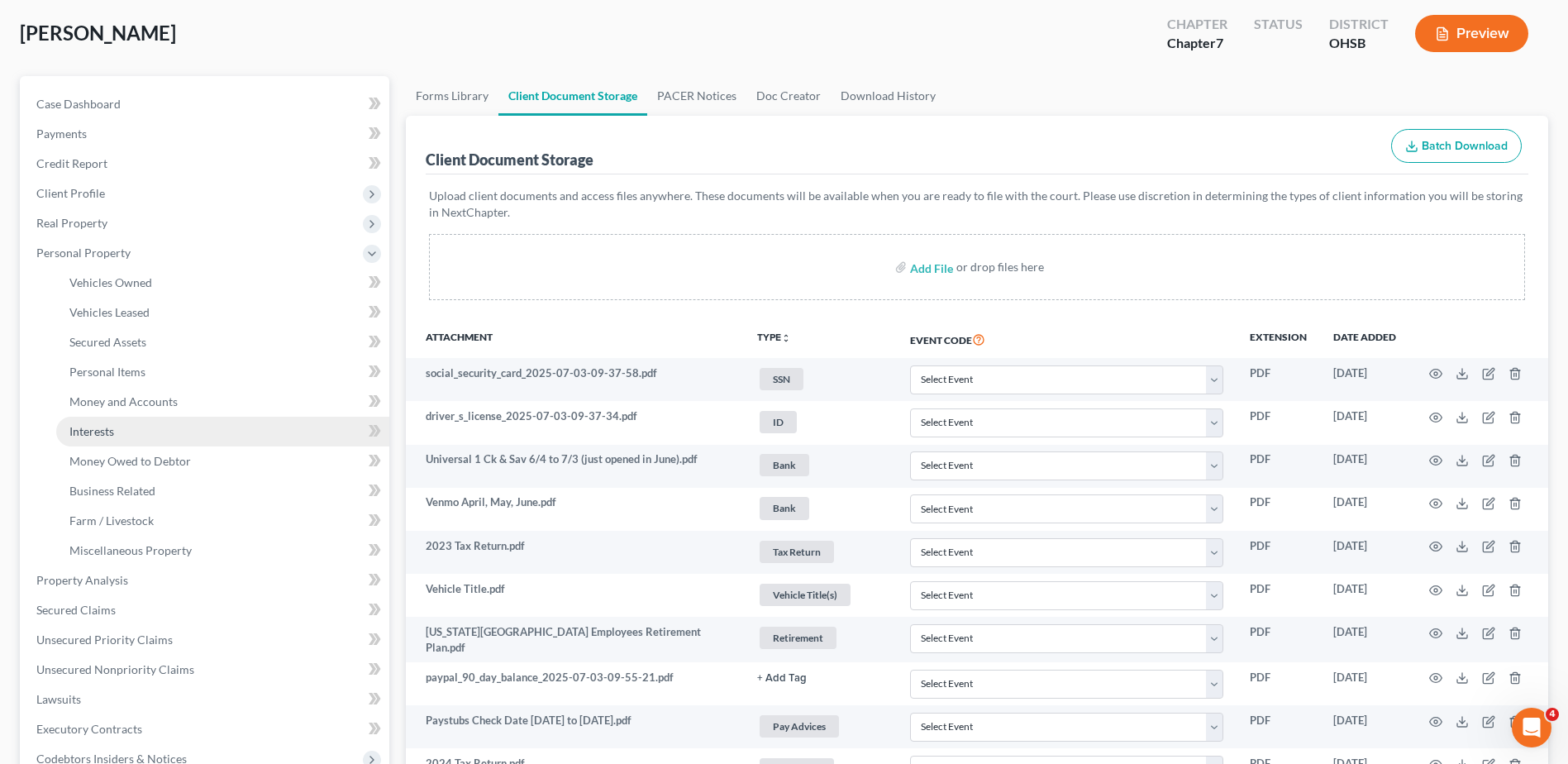
click at [96, 434] on span "Interests" at bounding box center [92, 431] width 45 height 14
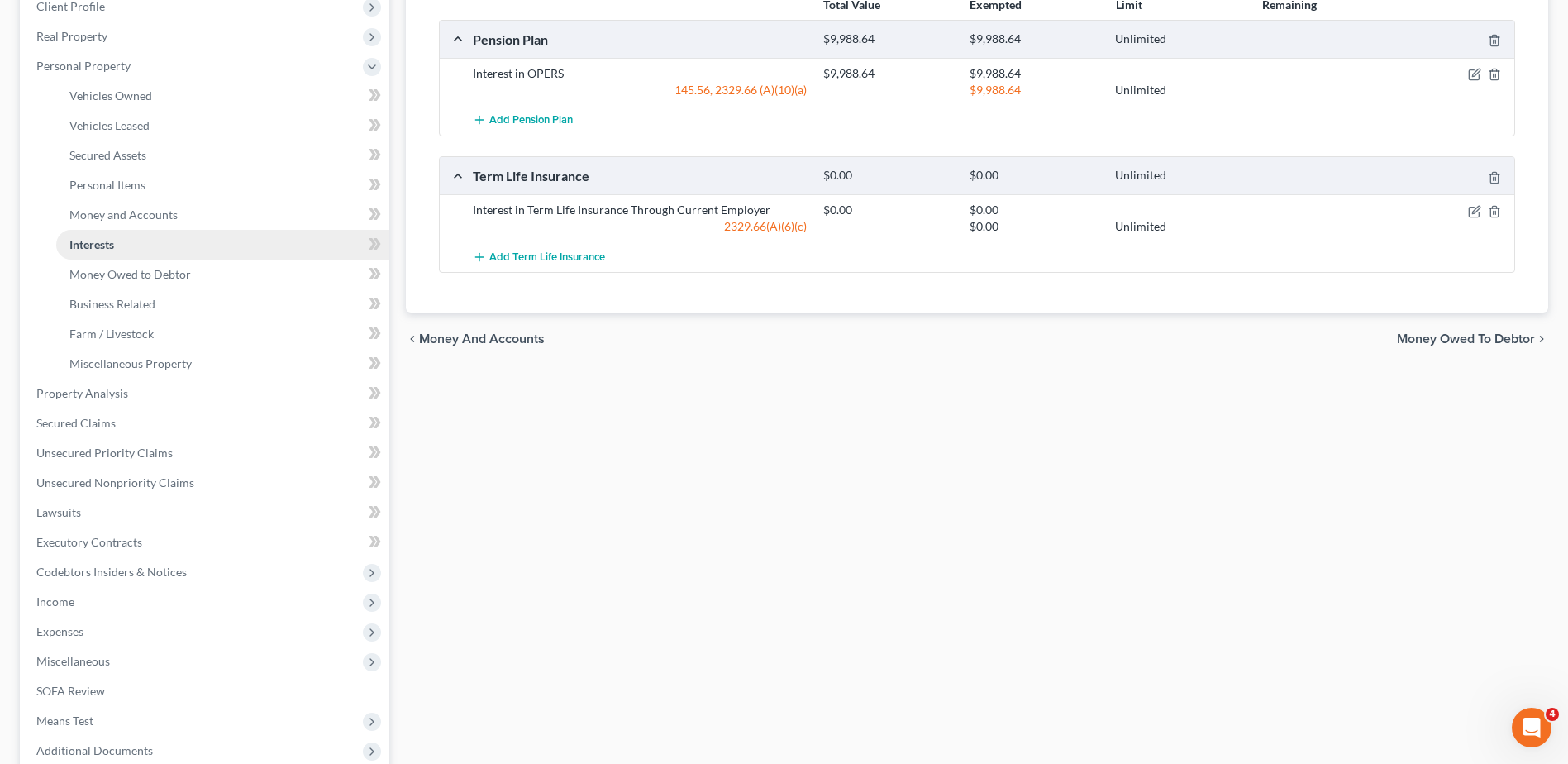
scroll to position [442, 0]
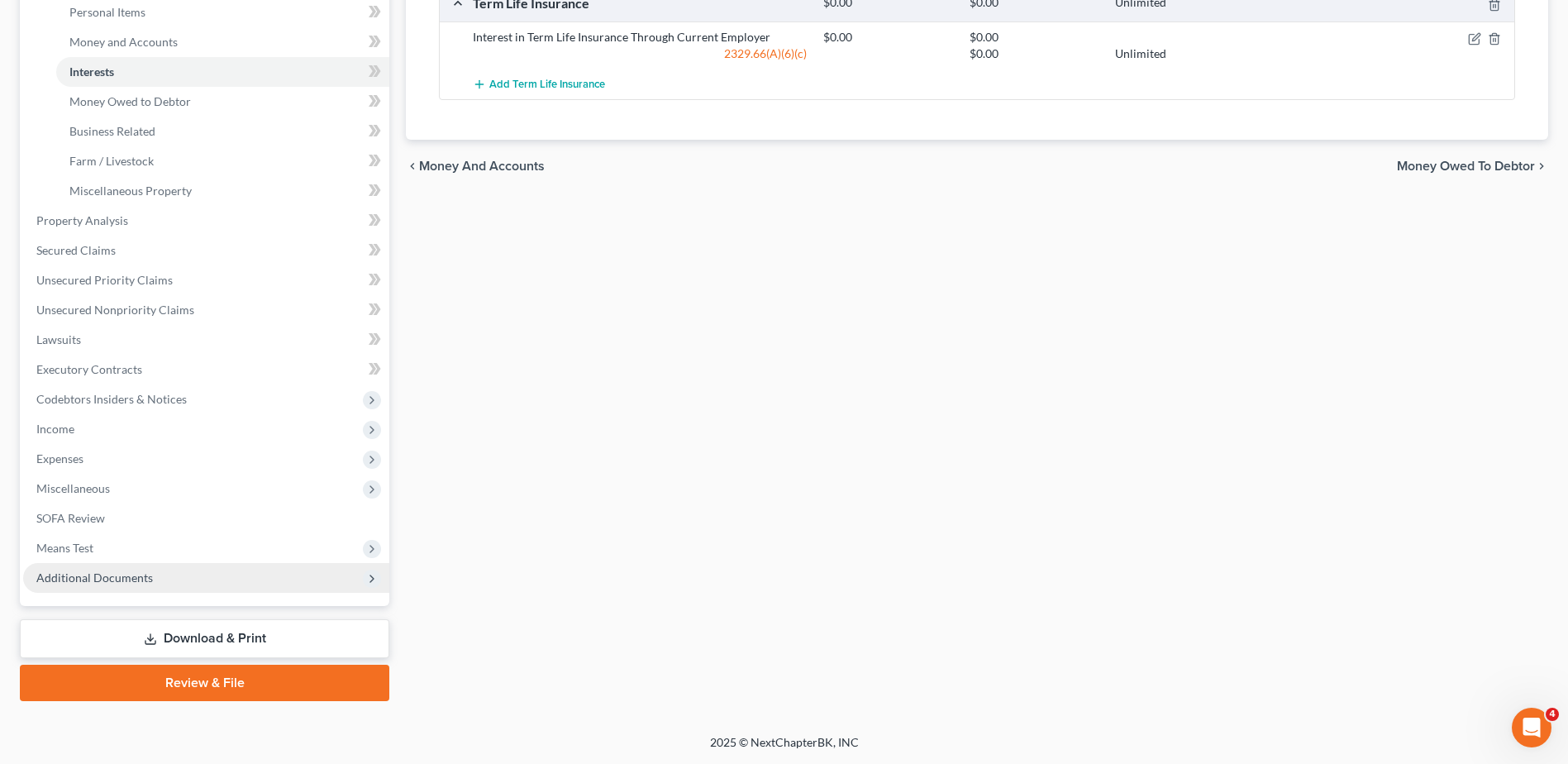
click at [106, 581] on span "Additional Documents" at bounding box center [95, 577] width 117 height 14
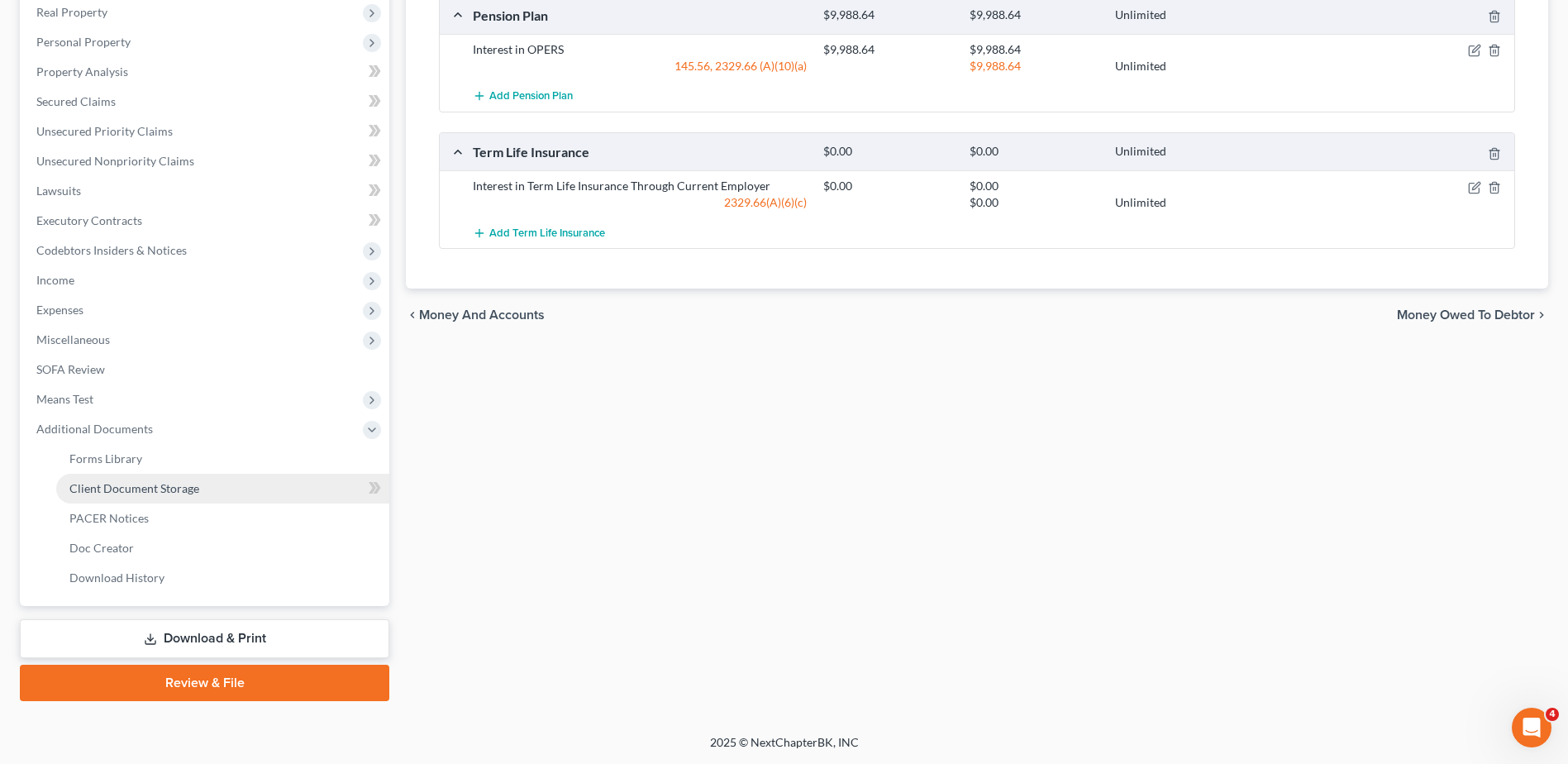
click at [142, 491] on span "Client Document Storage" at bounding box center [134, 488] width 130 height 14
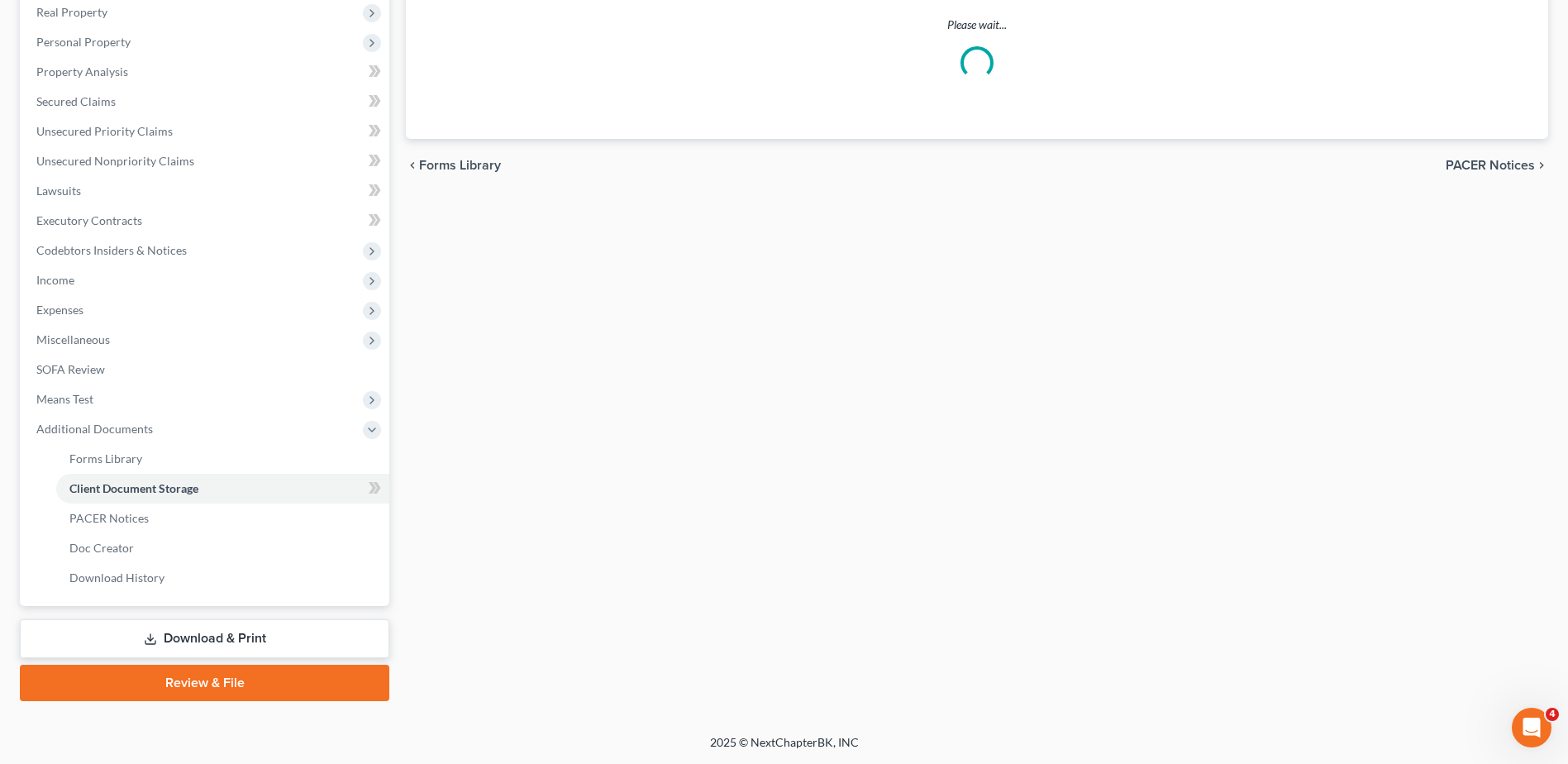
scroll to position [209, 0]
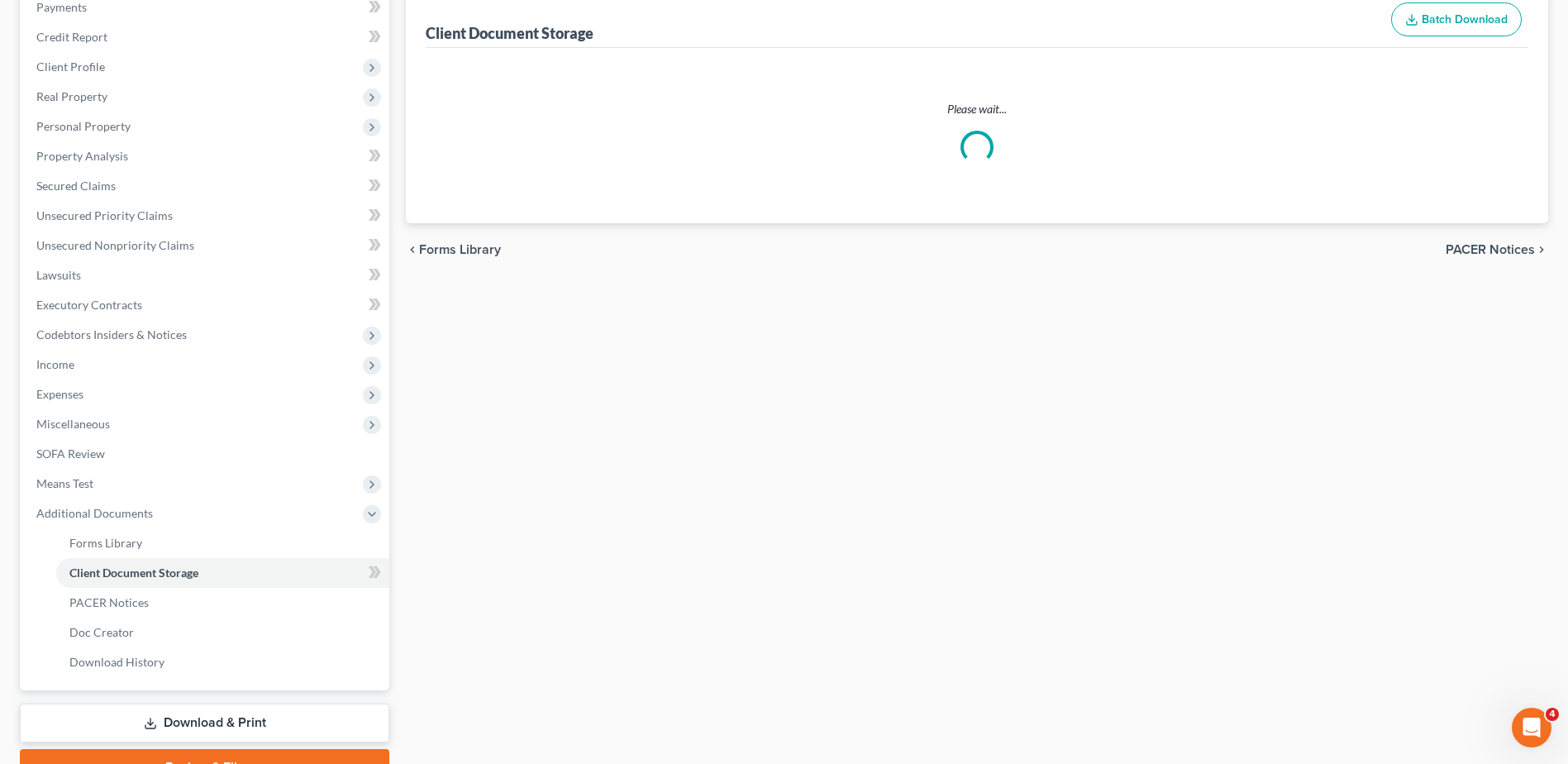
select select "7"
select select "52"
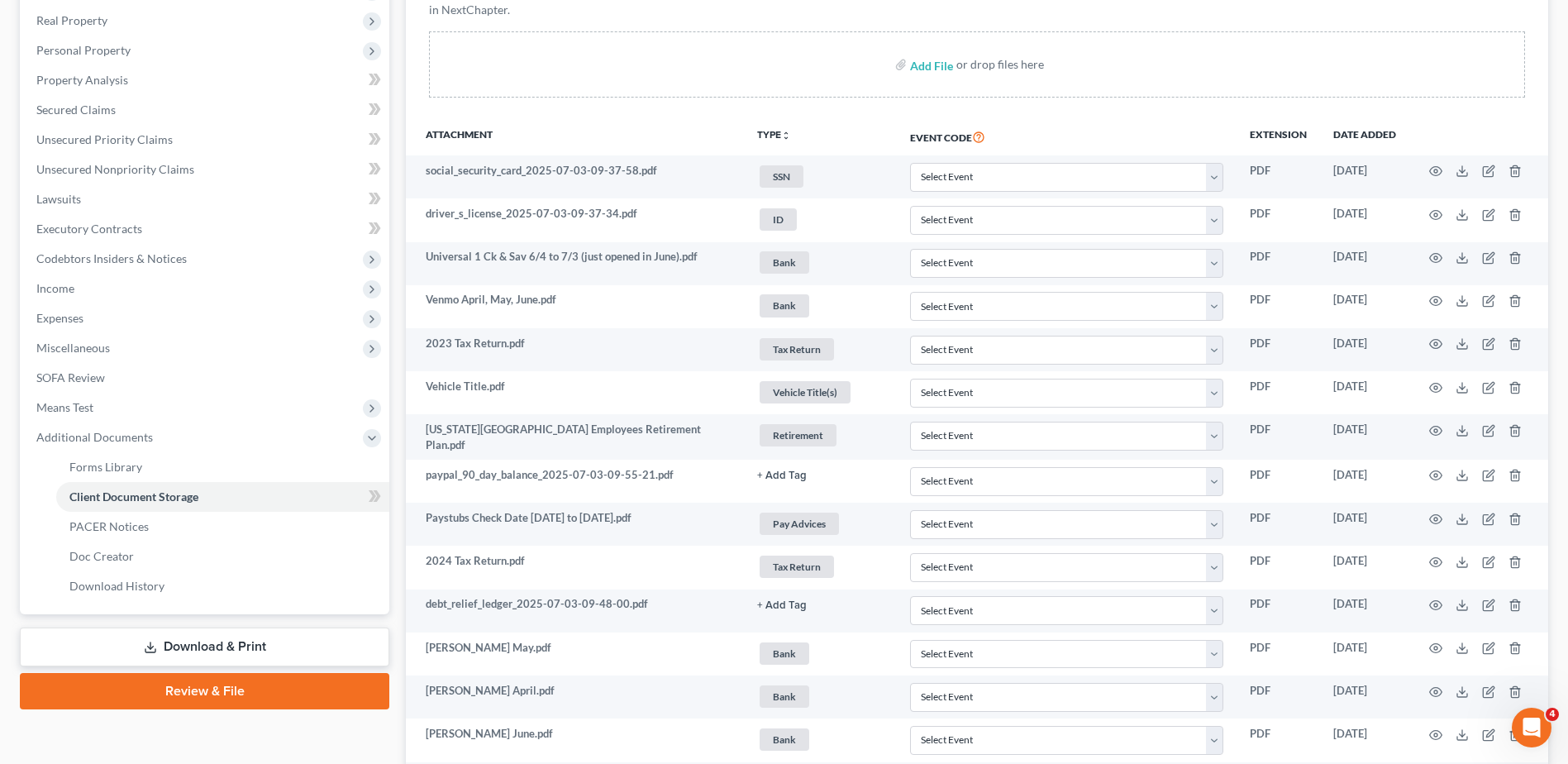
scroll to position [496, 0]
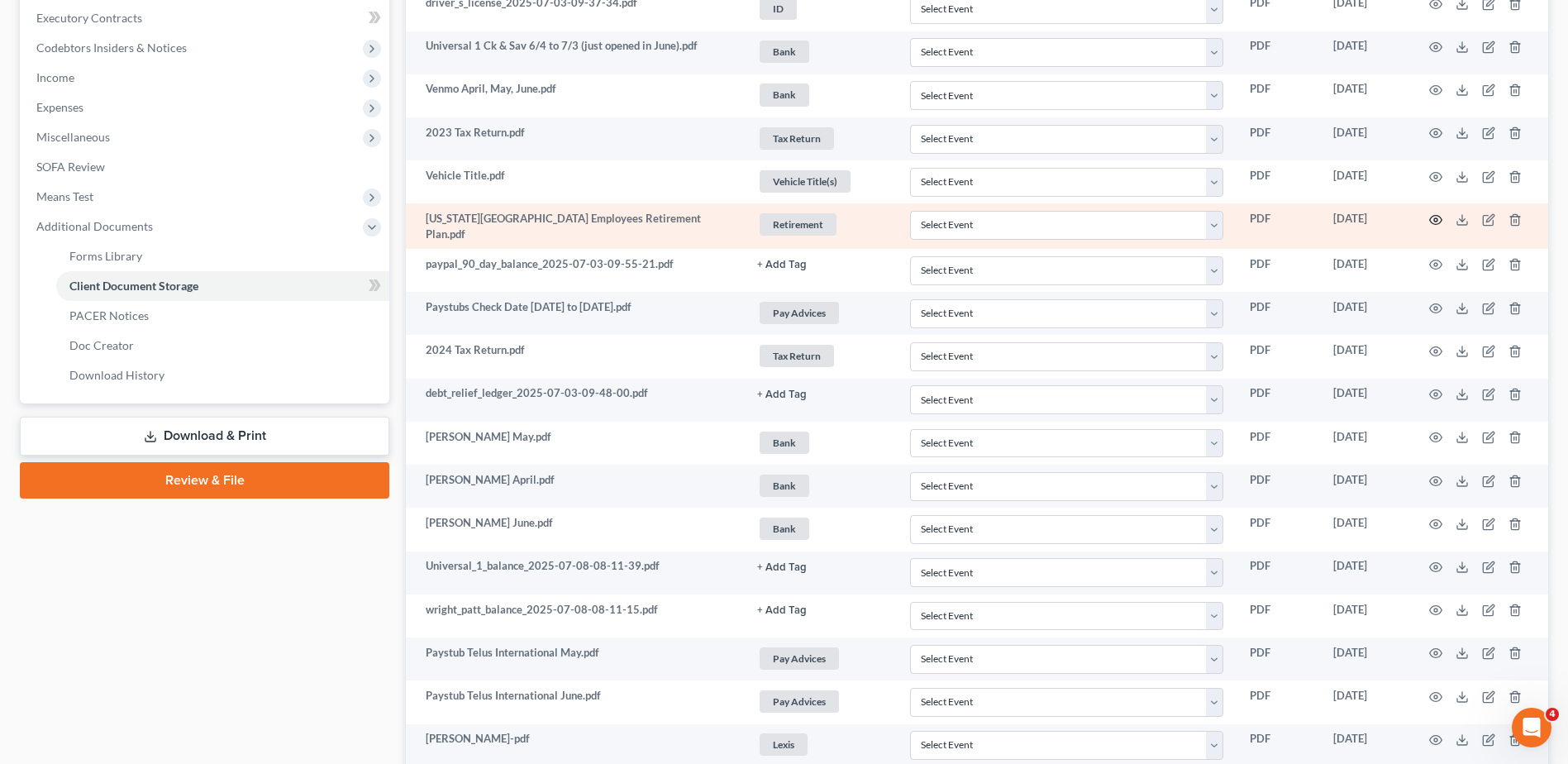
click at [1435, 218] on circle "button" at bounding box center [1436, 220] width 3 height 3
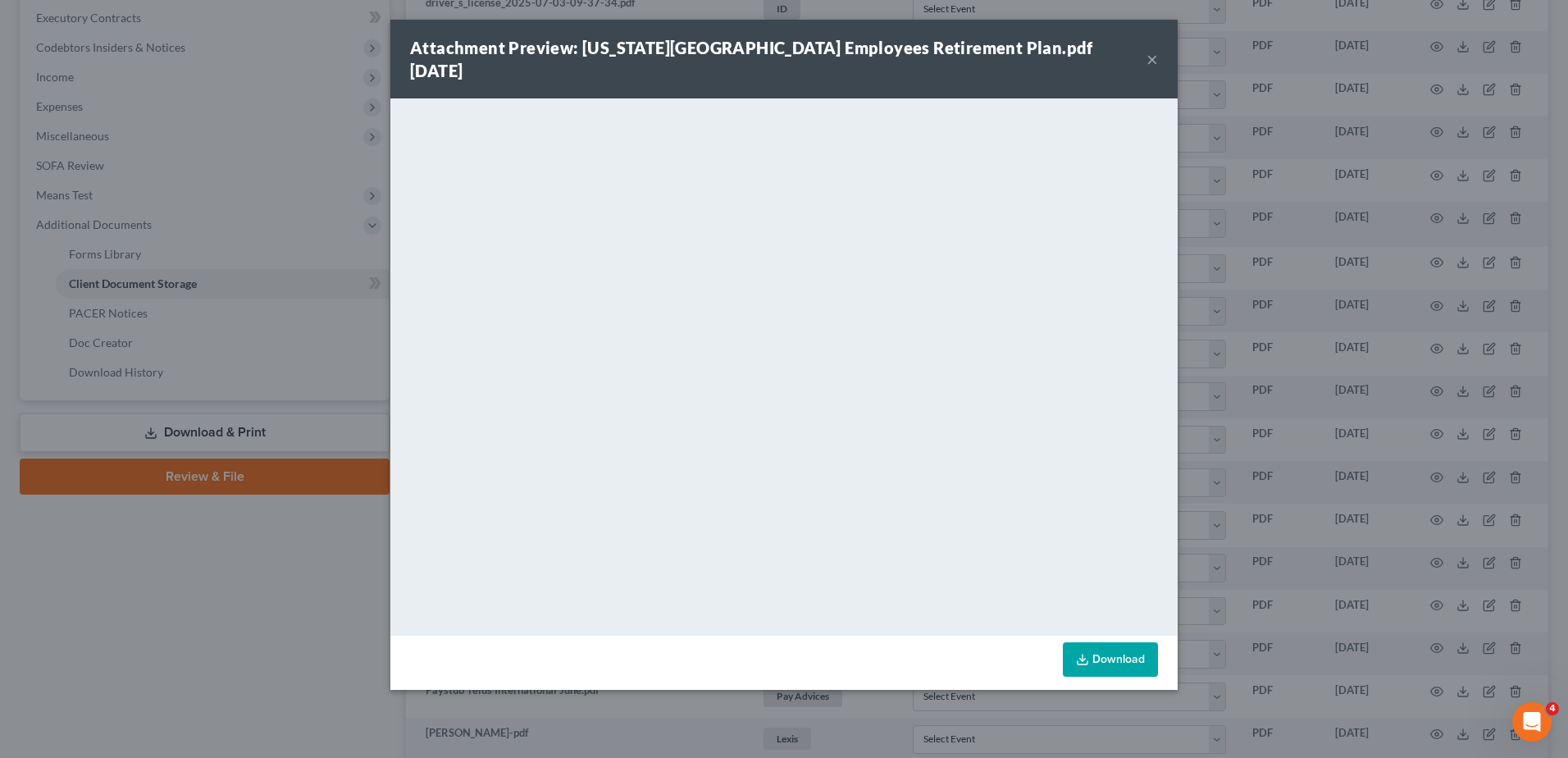
click at [1149, 50] on button "×" at bounding box center [1153, 59] width 12 height 20
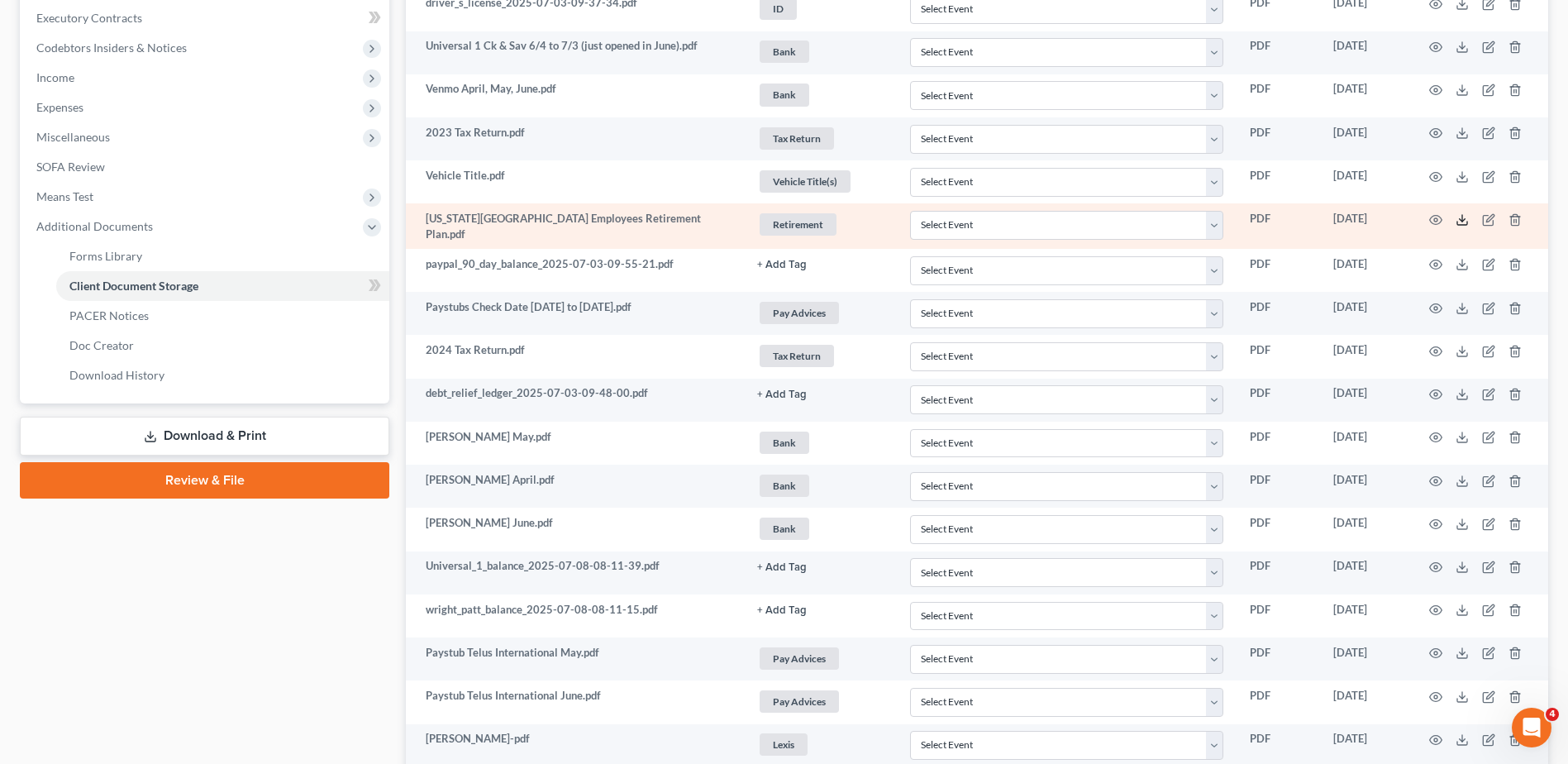
drag, startPoint x: 1464, startPoint y: 221, endPoint x: 1060, endPoint y: 243, distance: 404.6
click at [1464, 221] on icon at bounding box center [1462, 220] width 13 height 13
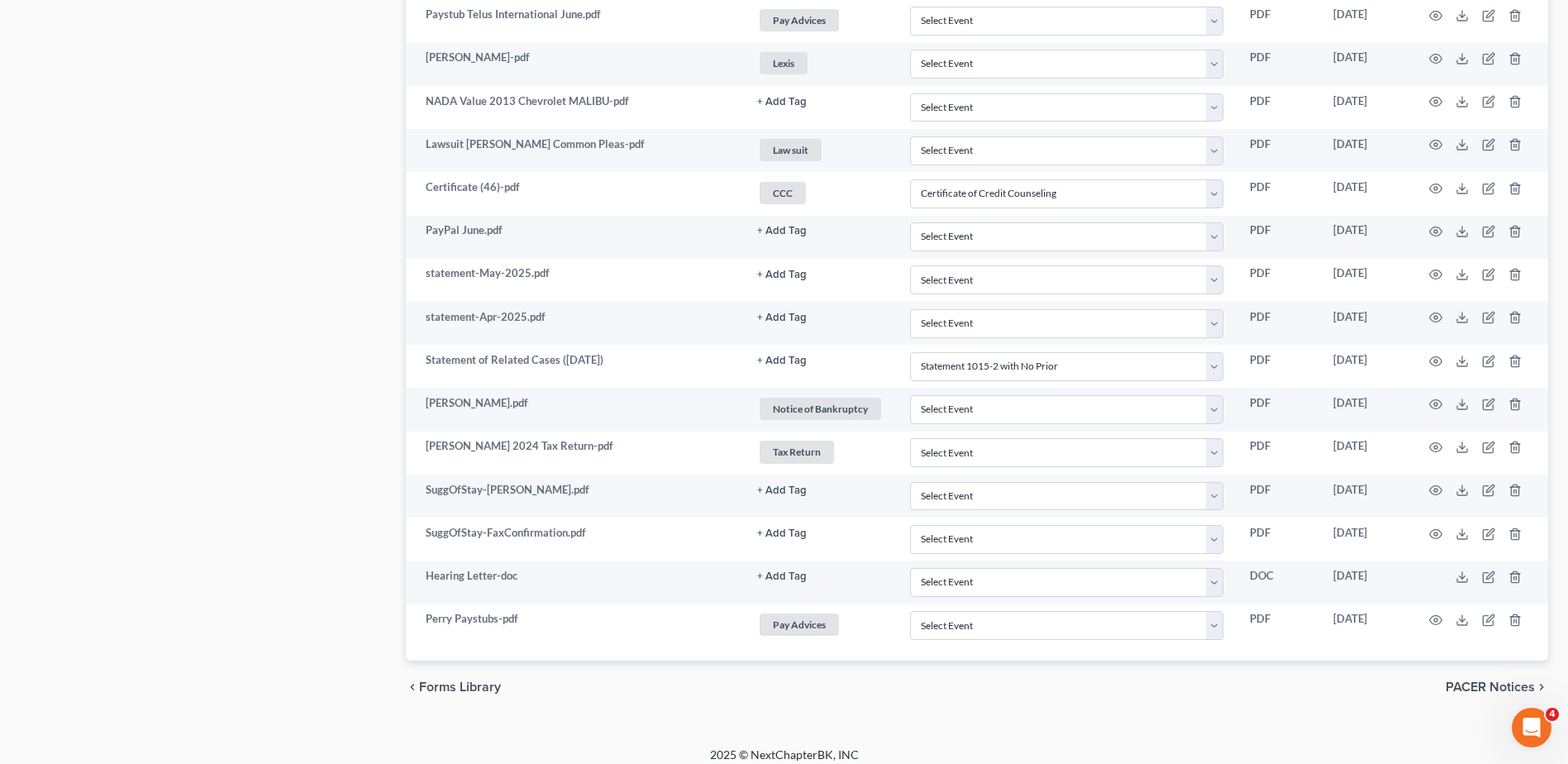
scroll to position [1188, 0]
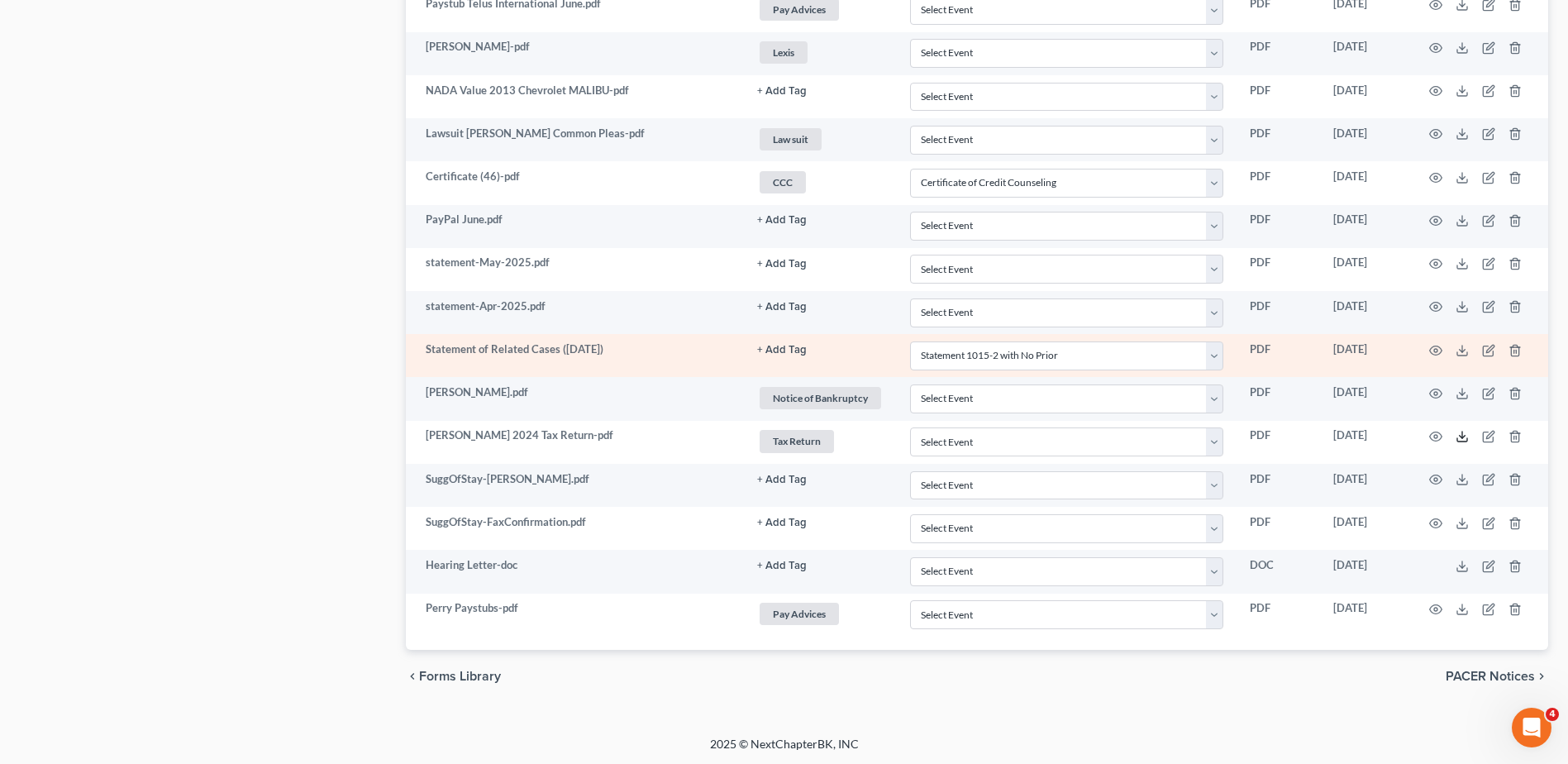
drag, startPoint x: 1463, startPoint y: 435, endPoint x: 1248, endPoint y: 338, distance: 235.9
click at [1463, 435] on polyline at bounding box center [1462, 436] width 6 height 2
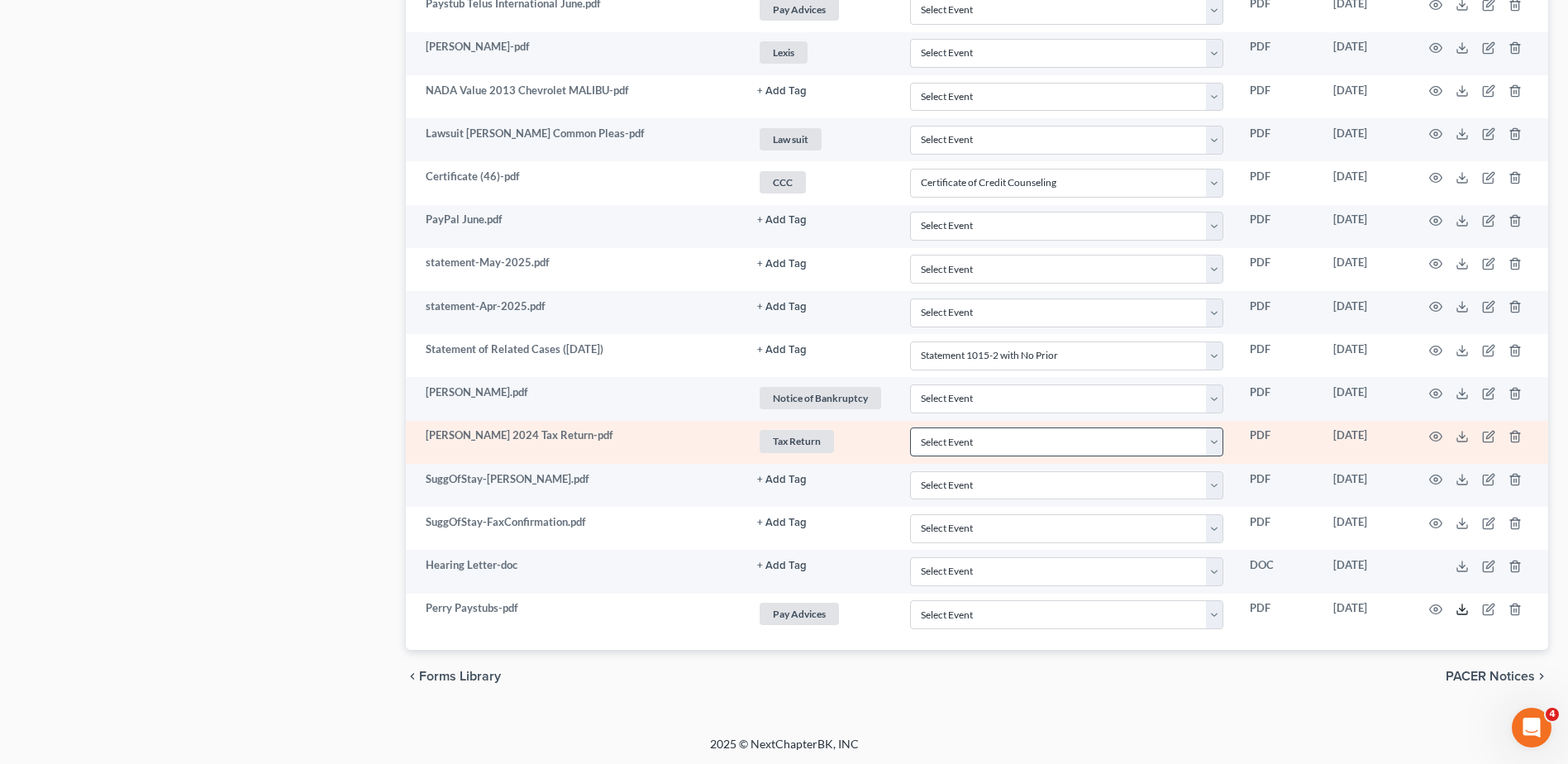
drag, startPoint x: 1462, startPoint y: 608, endPoint x: 1194, endPoint y: 450, distance: 311.1
click at [1462, 608] on line at bounding box center [1462, 608] width 0 height 7
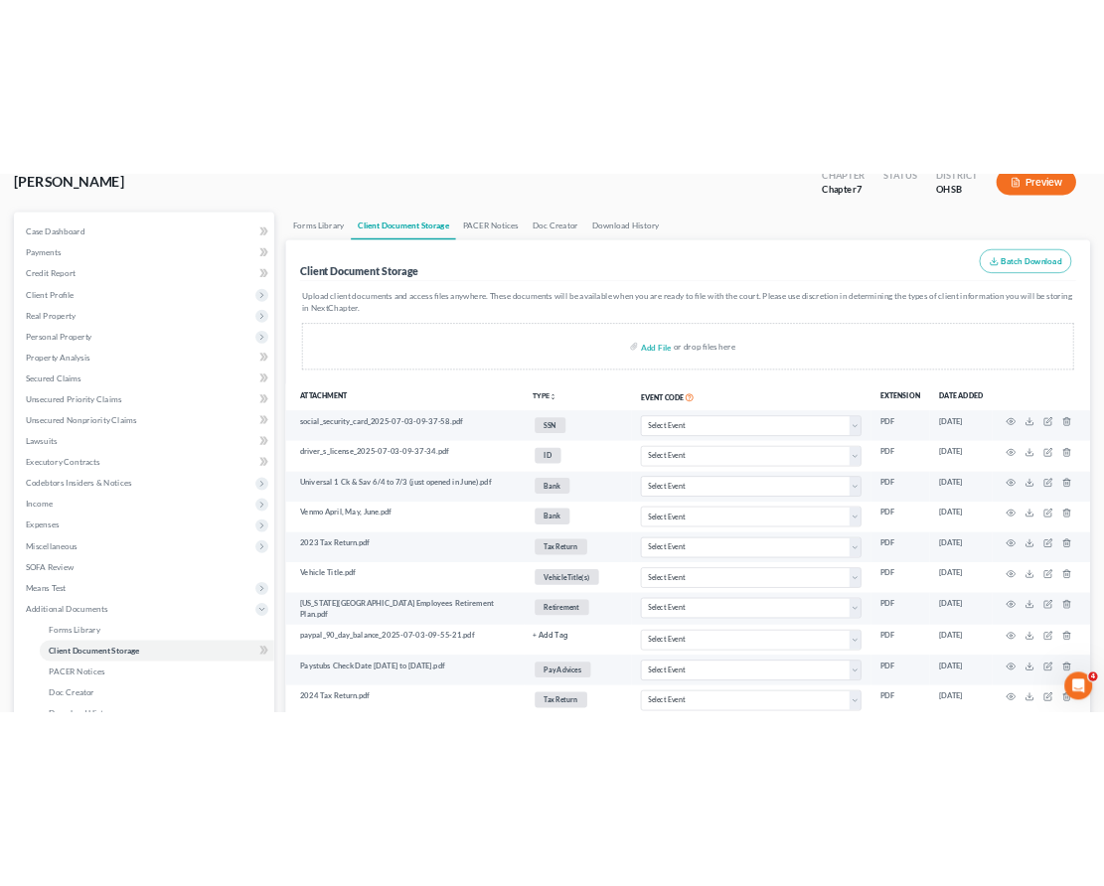
scroll to position [0, 0]
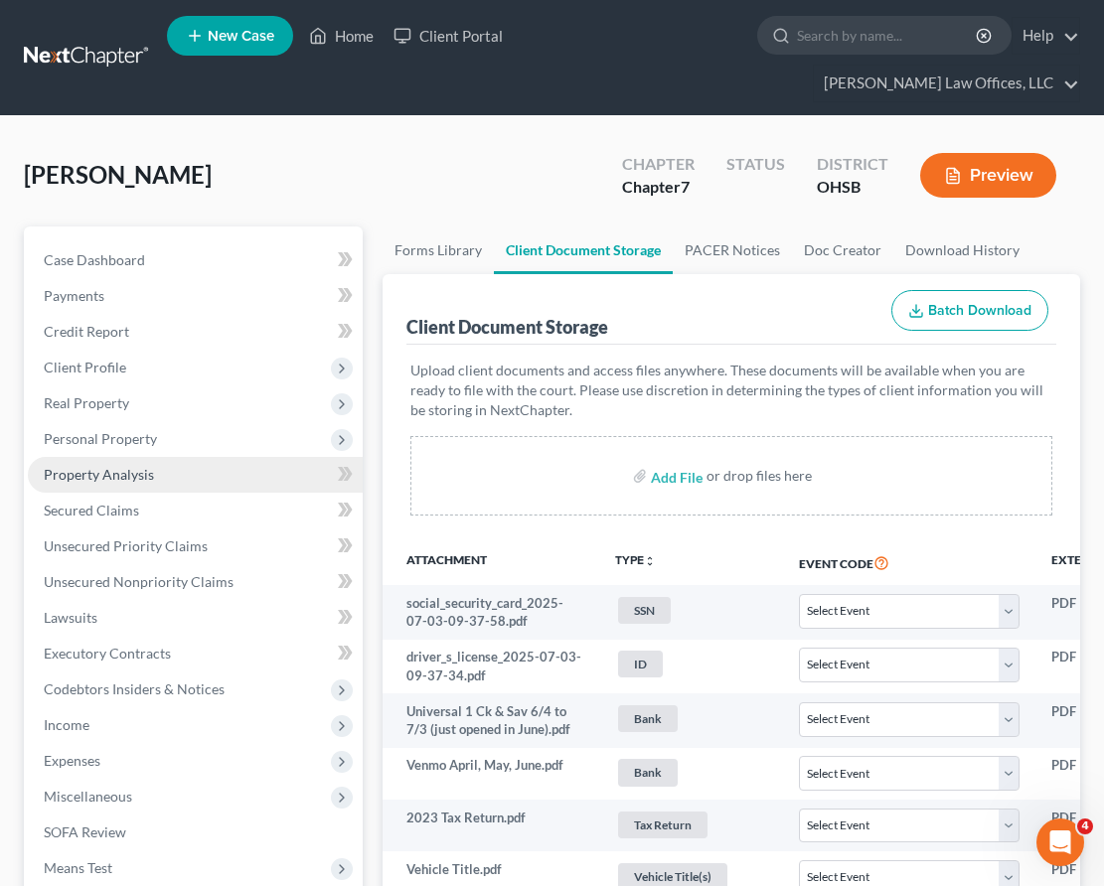
select select "7"
select select "52"
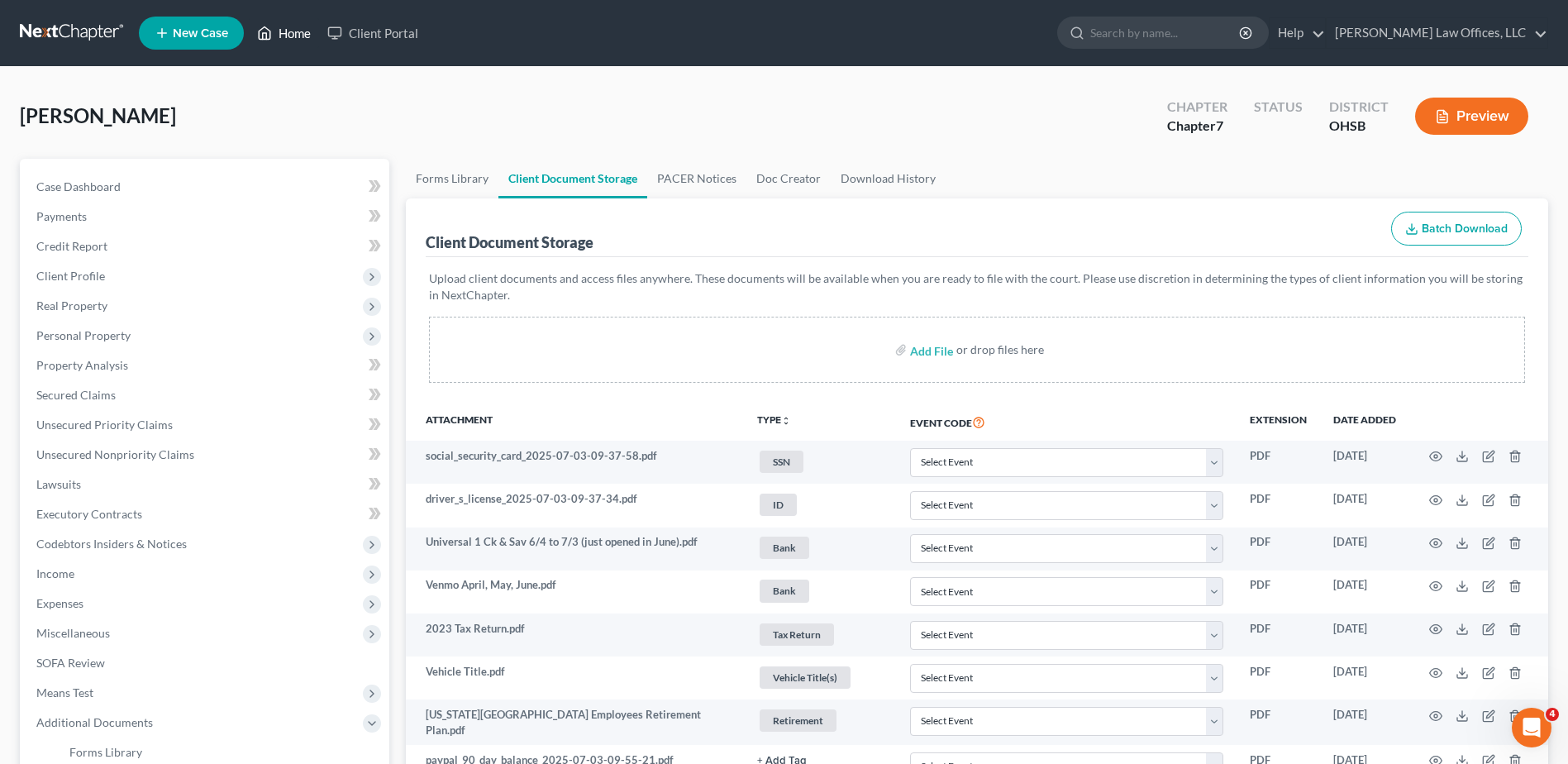
click at [298, 37] on link "Home" at bounding box center [284, 33] width 70 height 30
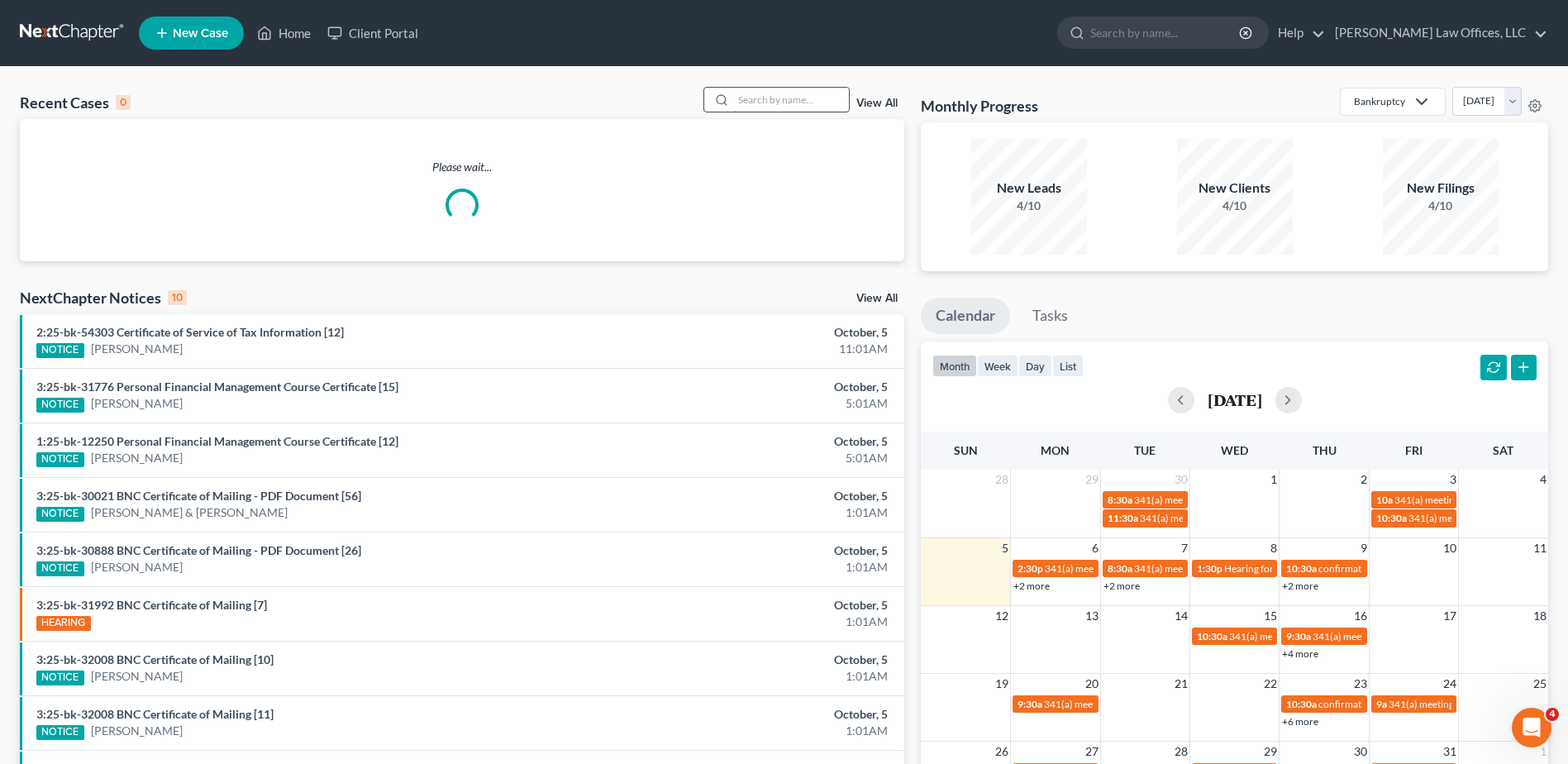
click at [820, 107] on input "search" at bounding box center [791, 99] width 116 height 24
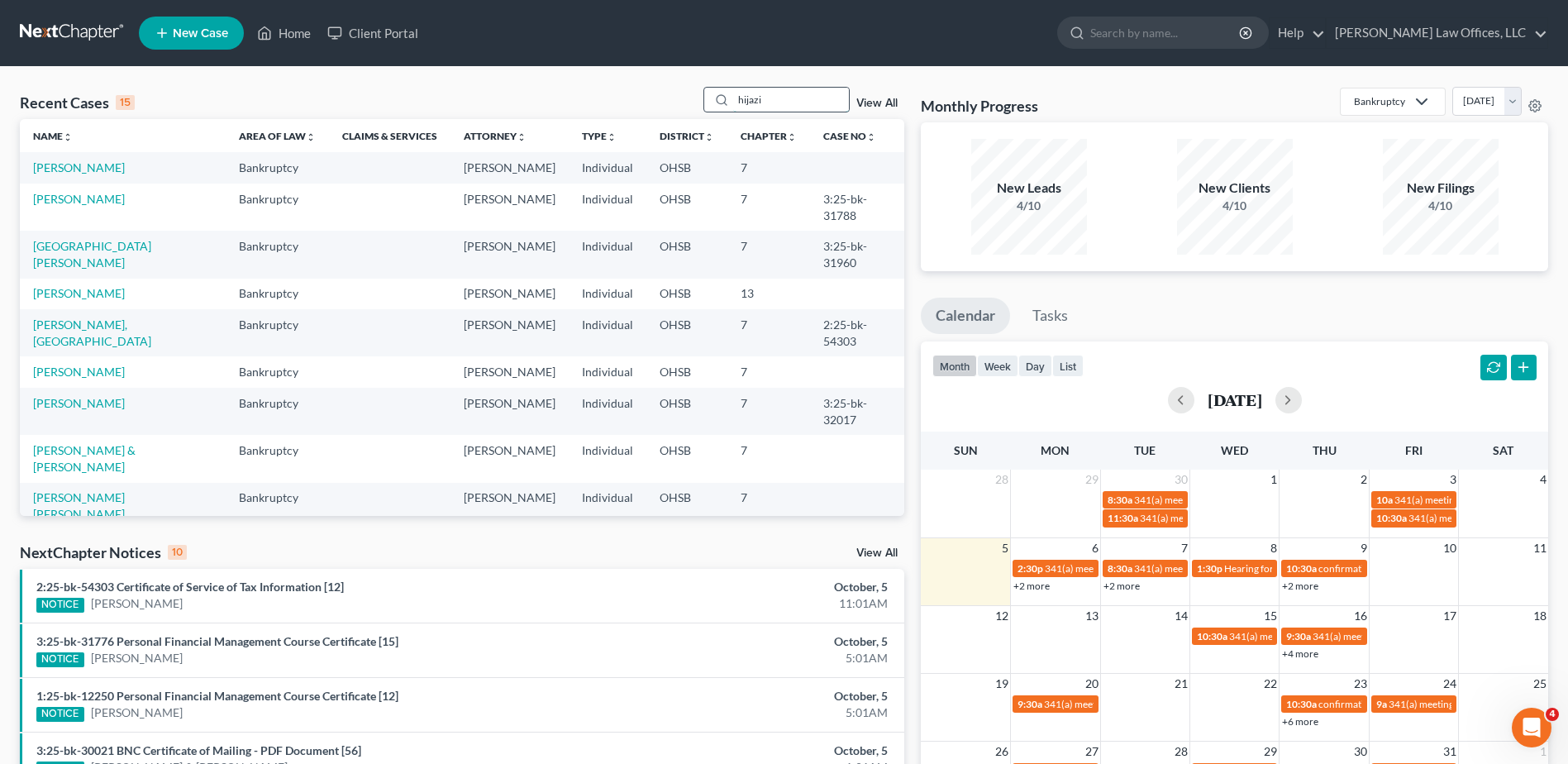
type input "hijazi"
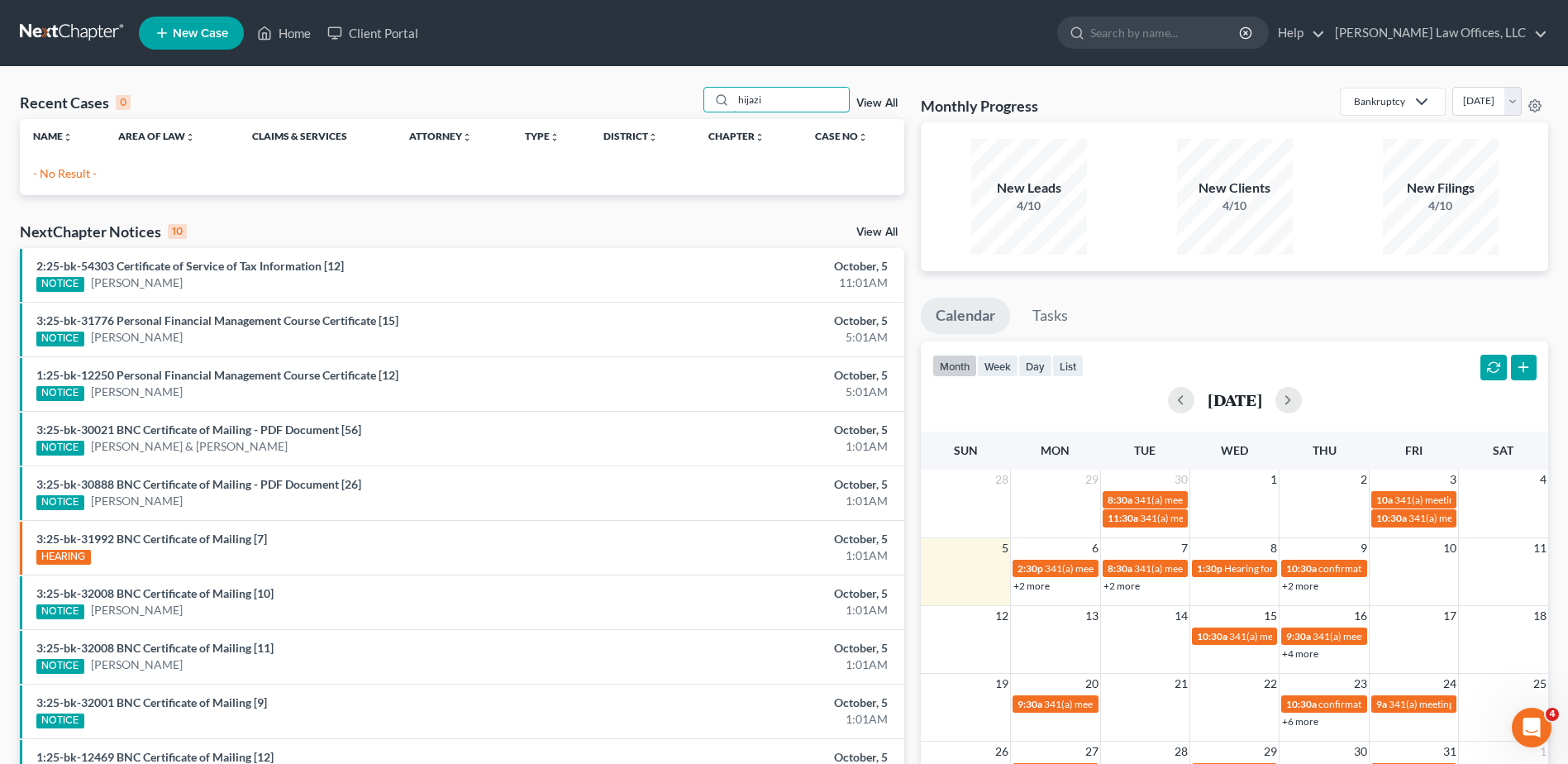
drag, startPoint x: 796, startPoint y: 101, endPoint x: 701, endPoint y: 107, distance: 95.2
click at [701, 107] on div "Recent Cases 0 hijazi View All" at bounding box center [462, 102] width 885 height 32
